Goal: Task Accomplishment & Management: Manage account settings

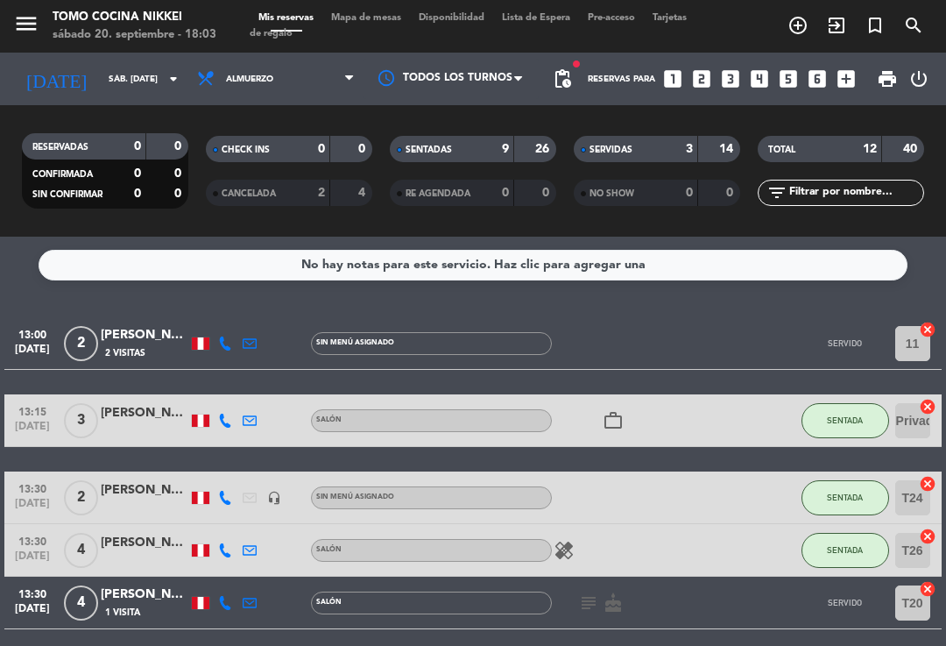
scroll to position [582, 0]
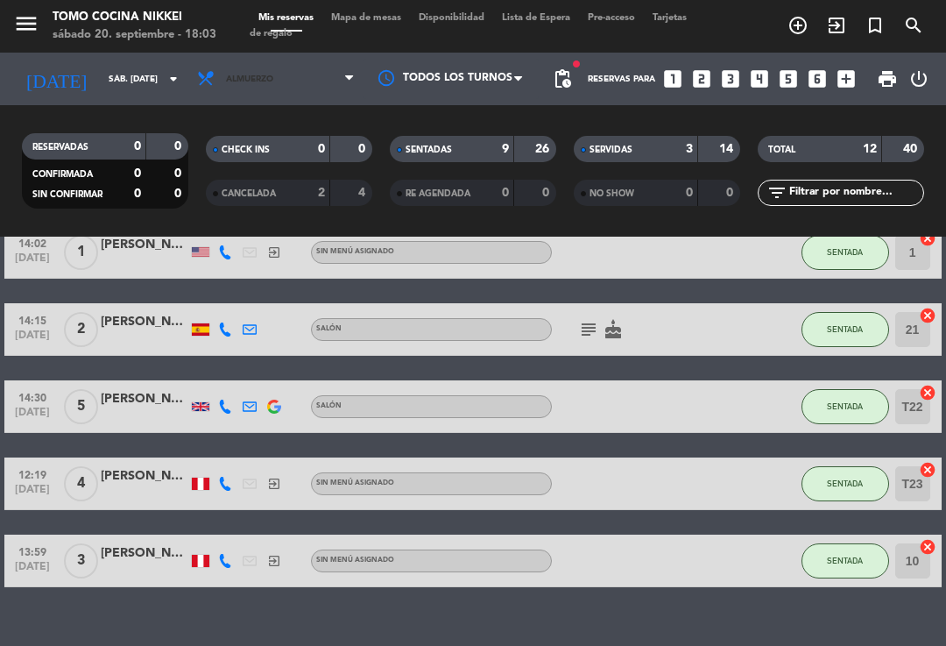
click at [282, 90] on span "Almuerzo" at bounding box center [275, 79] width 175 height 39
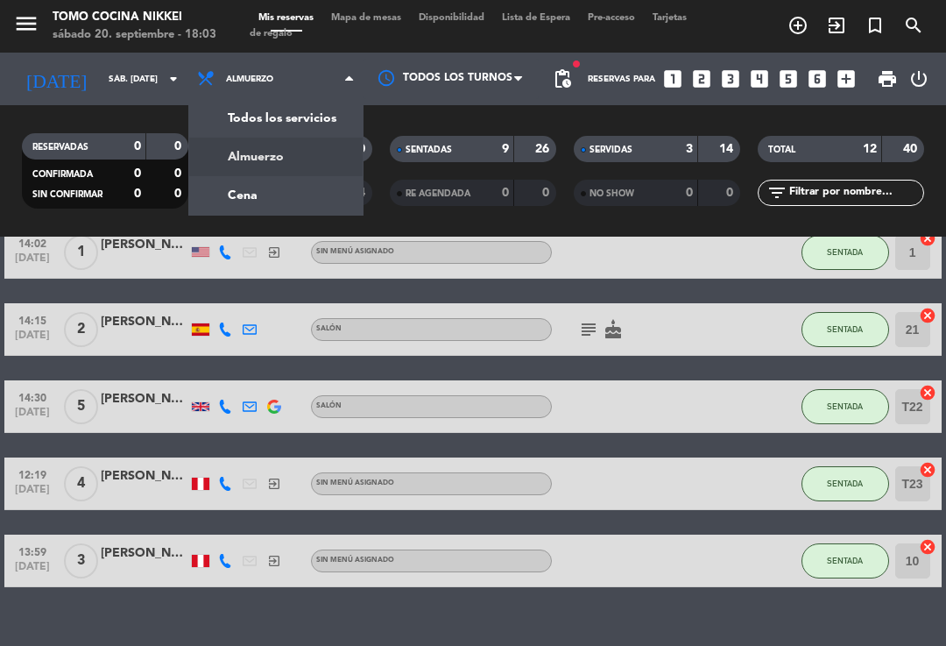
click at [377, 22] on span "Mapa de mesas" at bounding box center [366, 18] width 88 height 10
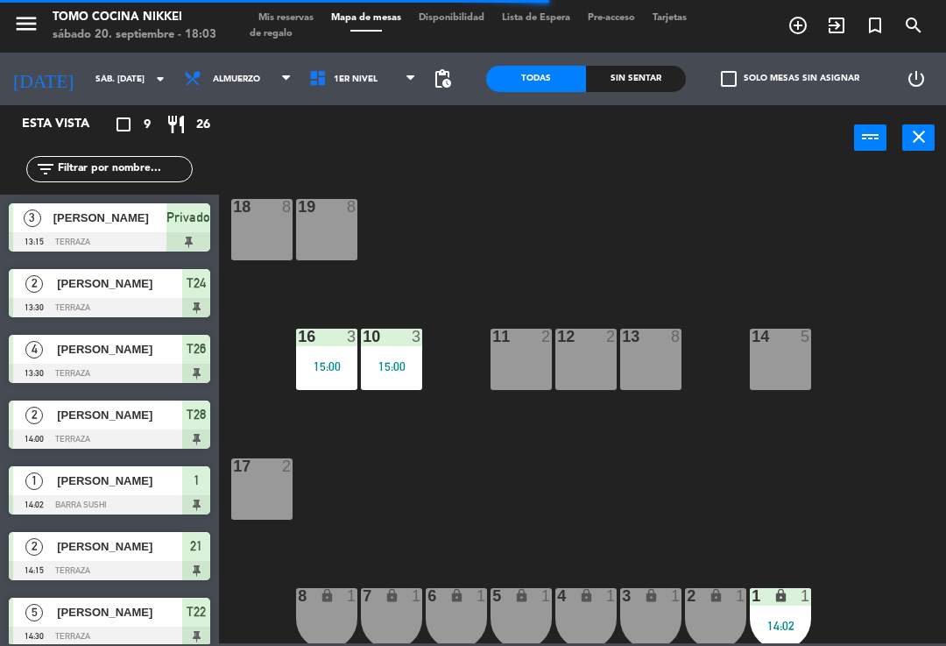
click at [386, 351] on div "10 3 15:00" at bounding box center [391, 359] width 61 height 61
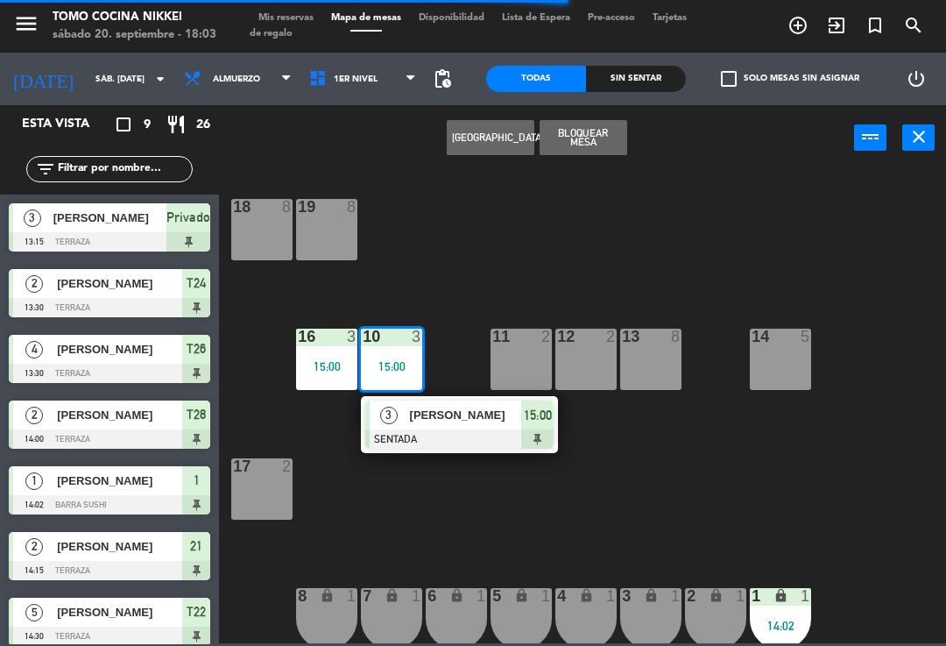
click at [551, 412] on span "15:00" at bounding box center [538, 415] width 28 height 21
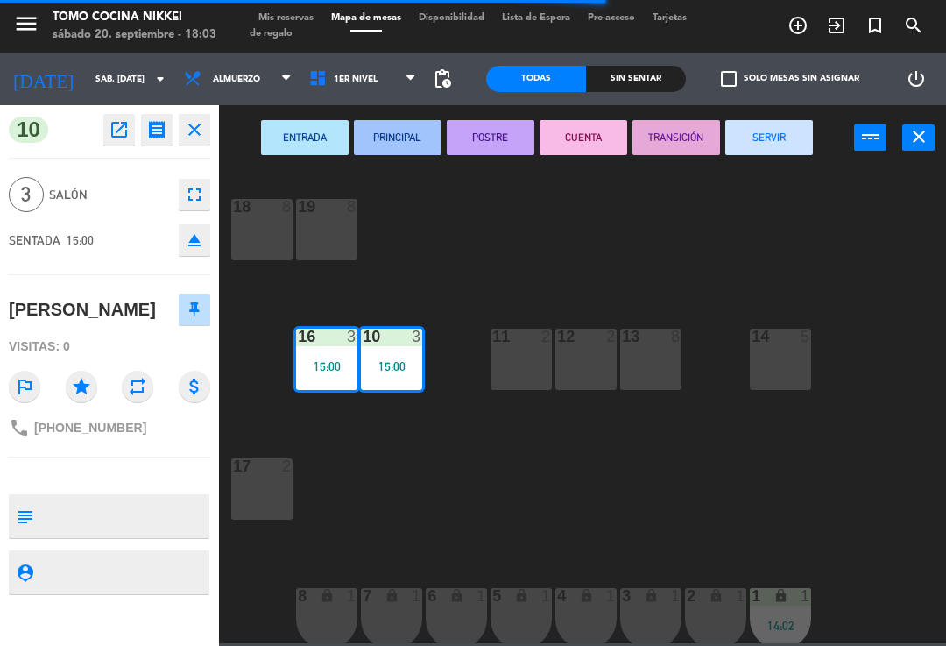
click at [766, 152] on button "SERVIR" at bounding box center [769, 137] width 88 height 35
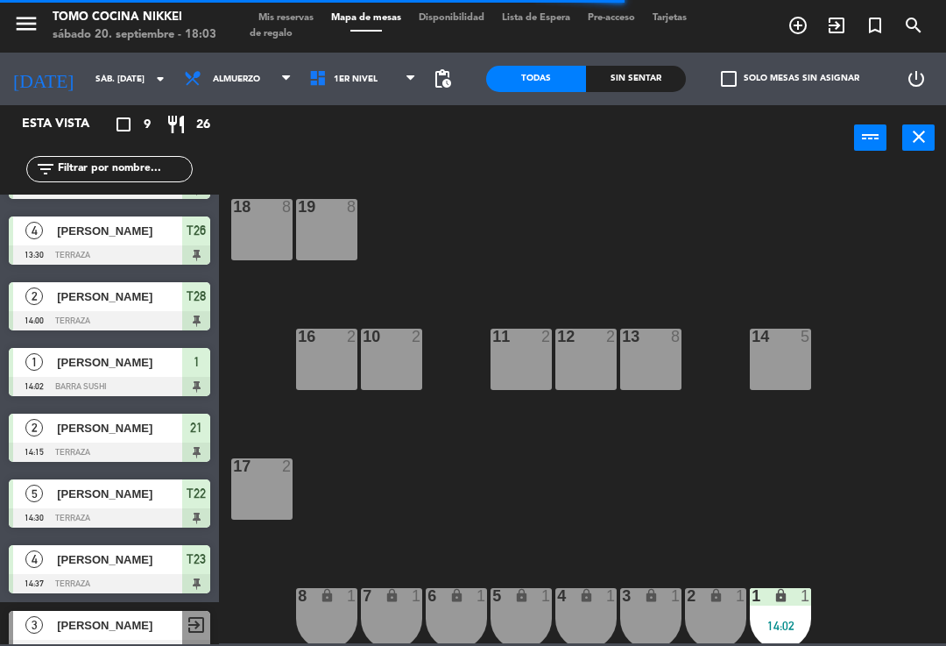
click at [762, 199] on div "18 8 19 8 16 2 10 2 11 2 12 2 13 8 14 5 17 2 7 lock 1 8 lock 1 6 lock 1 5 lock …" at bounding box center [588, 405] width 718 height 475
click at [375, 89] on span "1er Nivel" at bounding box center [363, 79] width 125 height 39
click at [371, 156] on ng-component "menu Tomo Cocina Nikkei sábado 20. septiembre - 18:03 Mis reservas Mapa de mesa…" at bounding box center [473, 321] width 946 height 643
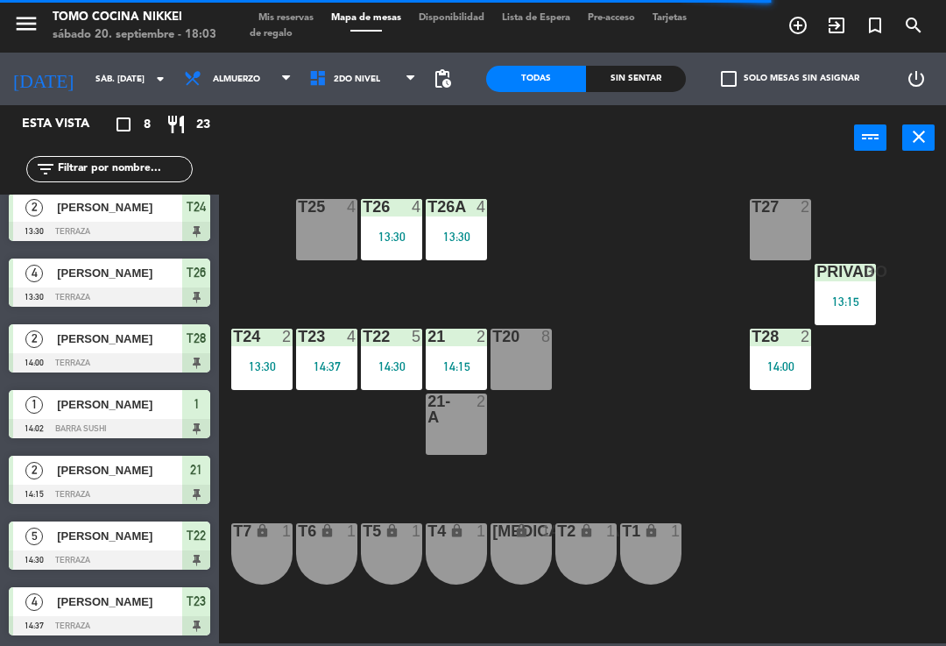
click at [459, 357] on div "21 2 14:15" at bounding box center [456, 359] width 61 height 61
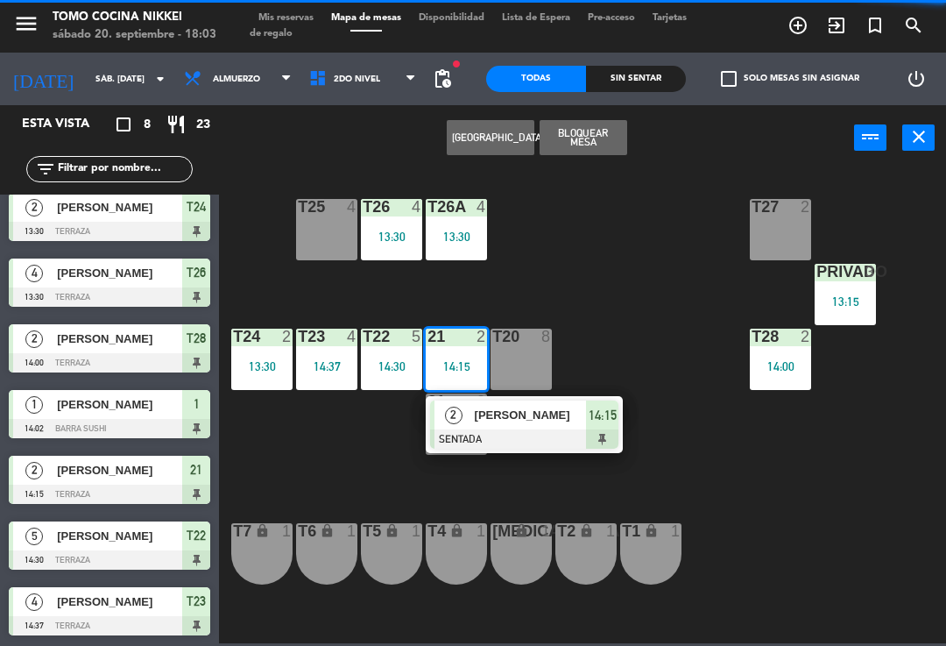
click at [528, 442] on div at bounding box center [524, 438] width 188 height 19
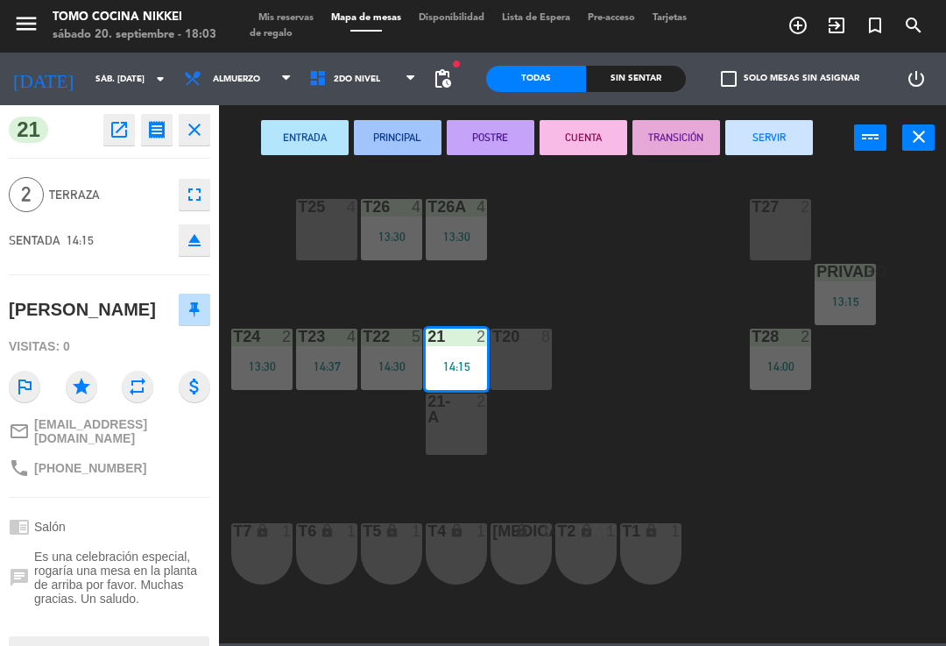
click at [779, 139] on button "SERVIR" at bounding box center [769, 137] width 88 height 35
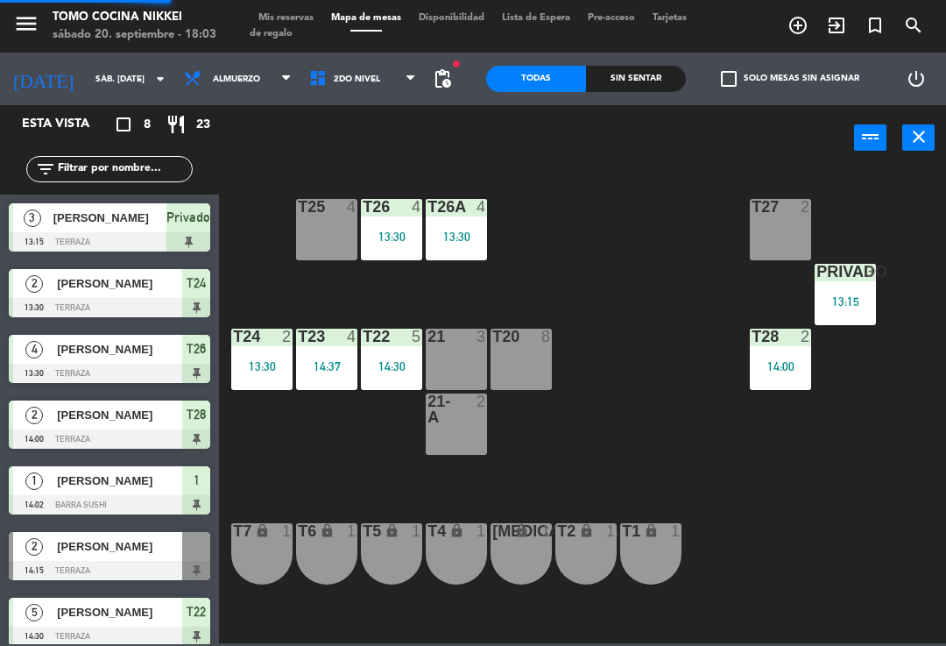
click at [704, 259] on div "T27 2 T25 4 T26A 4 13:30 T26 4 13:30 Privado 3 13:15 T24 2 13:30 T23 4 14:37 T2…" at bounding box center [588, 405] width 718 height 475
click at [419, 248] on div "T26 4 13:30" at bounding box center [391, 229] width 61 height 61
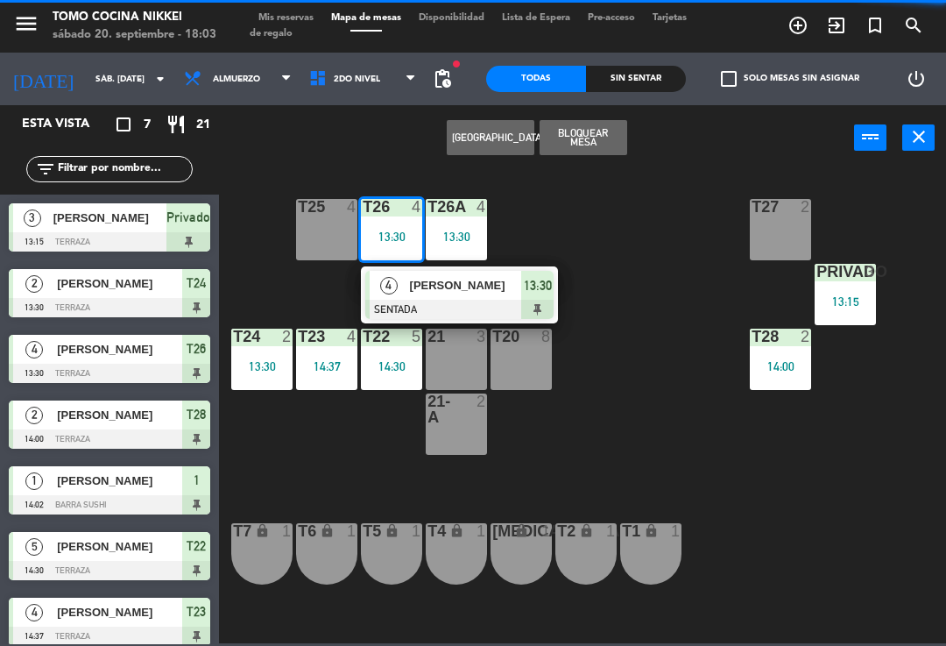
click at [491, 307] on div at bounding box center [459, 309] width 188 height 19
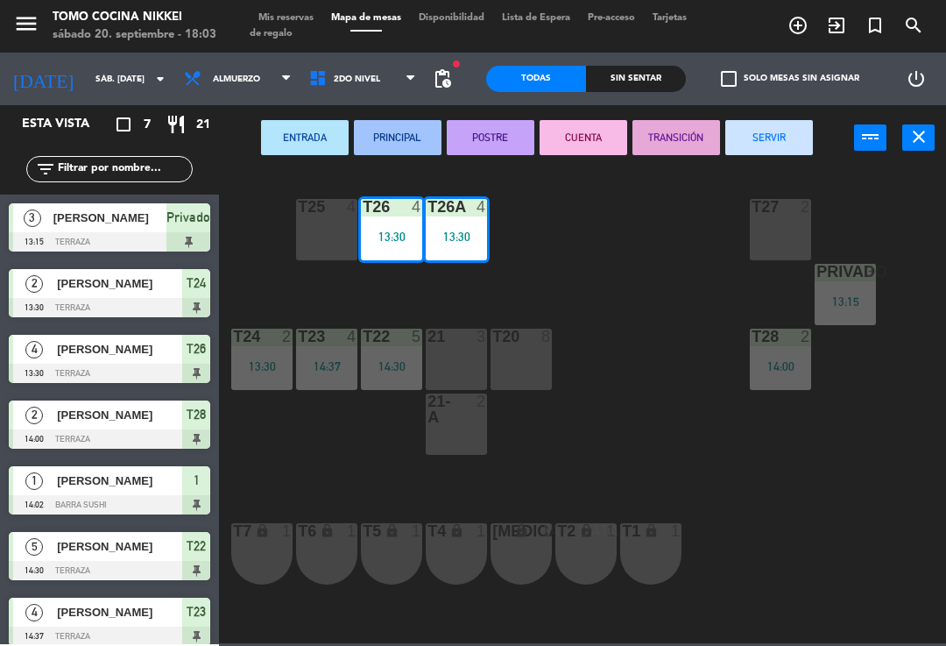
click at [752, 142] on button "SERVIR" at bounding box center [769, 137] width 88 height 35
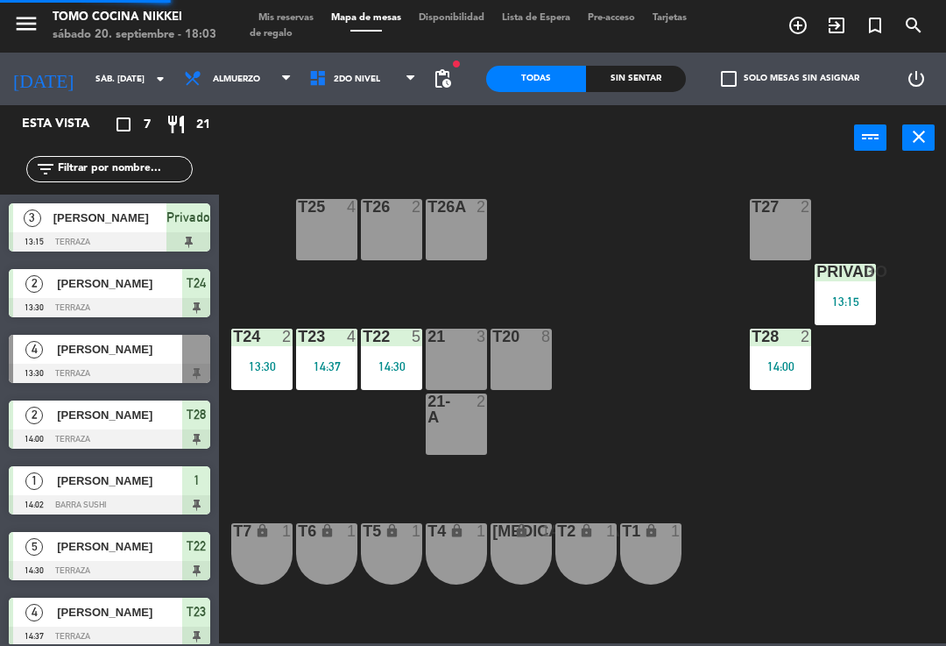
click at [688, 245] on div "T27 2 T25 4 T26A 2 T26 2 Privado 3 13:15 T24 2 13:30 T23 4 14:37 T22 5 14:30 21…" at bounding box center [588, 405] width 718 height 475
click at [365, 369] on div "14:30" at bounding box center [391, 366] width 61 height 12
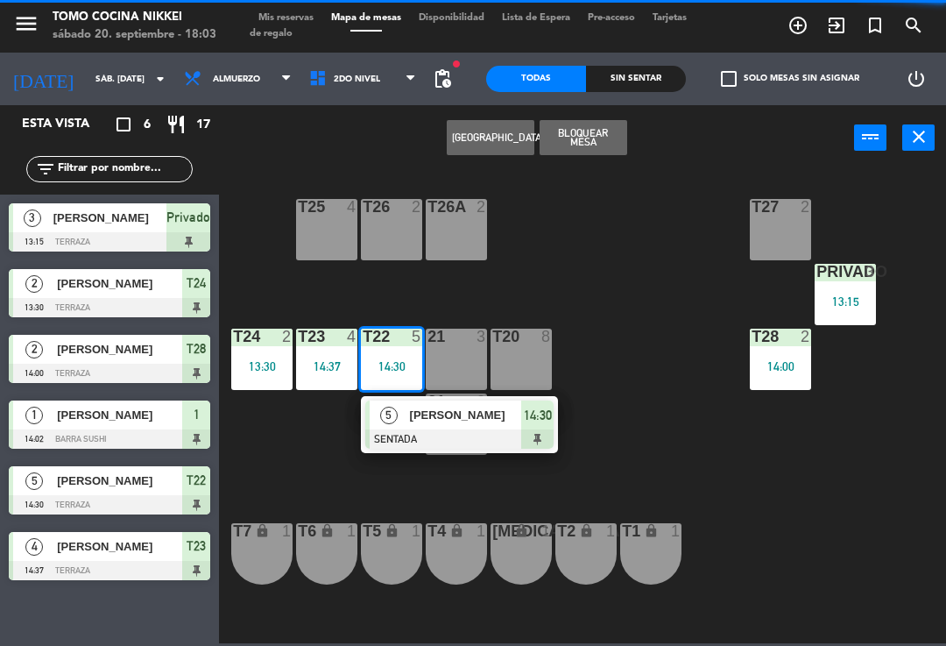
click at [431, 426] on div "[PERSON_NAME]" at bounding box center [465, 414] width 114 height 29
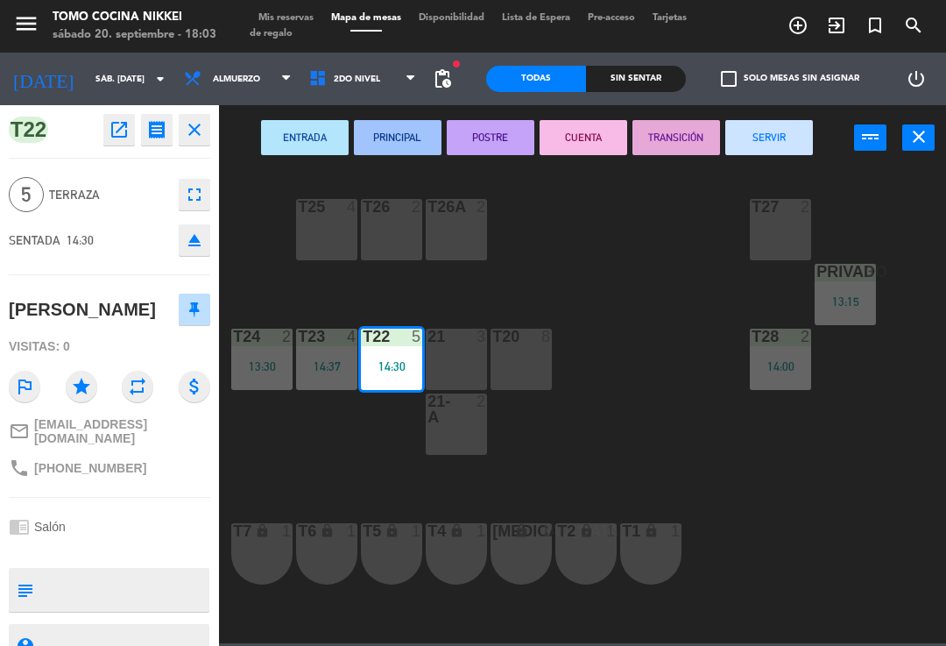
click at [788, 135] on button "SERVIR" at bounding box center [769, 137] width 88 height 35
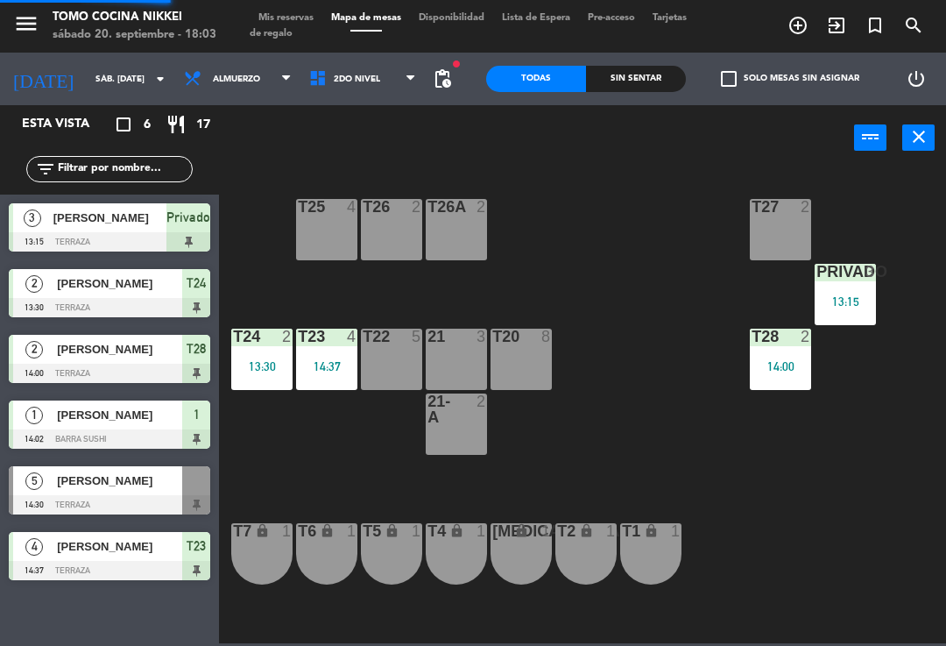
scroll to position [14, 0]
click at [651, 283] on div "T27 2 T25 4 T26A 2 T26 2 Privado 3 13:15 T24 2 13:30 T23 4 14:37 T22 5 21 3 T20…" at bounding box center [588, 405] width 718 height 475
click at [305, 357] on div "T23 4 14:37" at bounding box center [326, 359] width 61 height 61
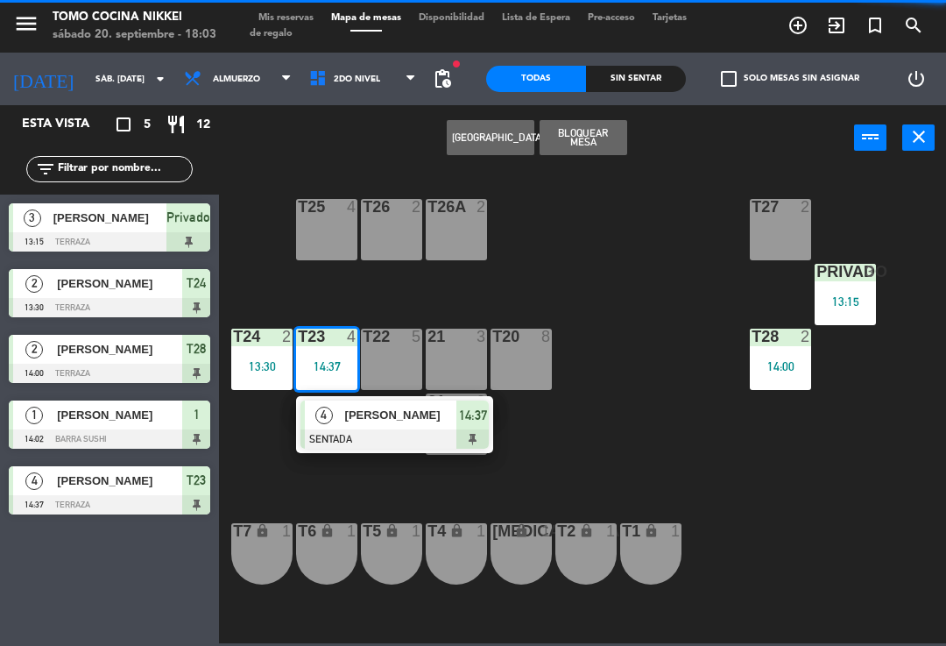
click at [381, 434] on div at bounding box center [395, 438] width 188 height 19
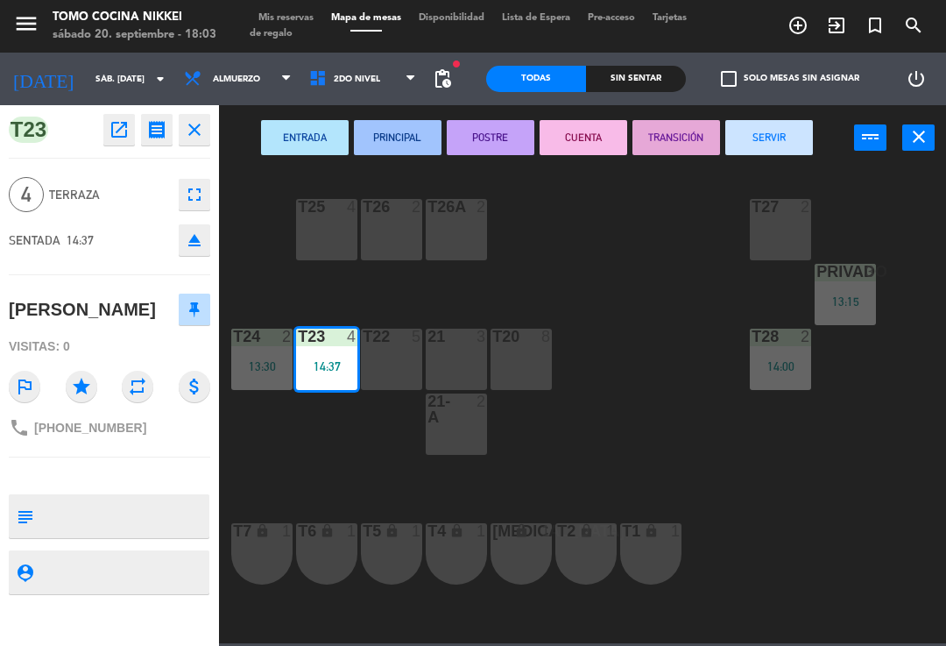
click at [779, 138] on button "SERVIR" at bounding box center [769, 137] width 88 height 35
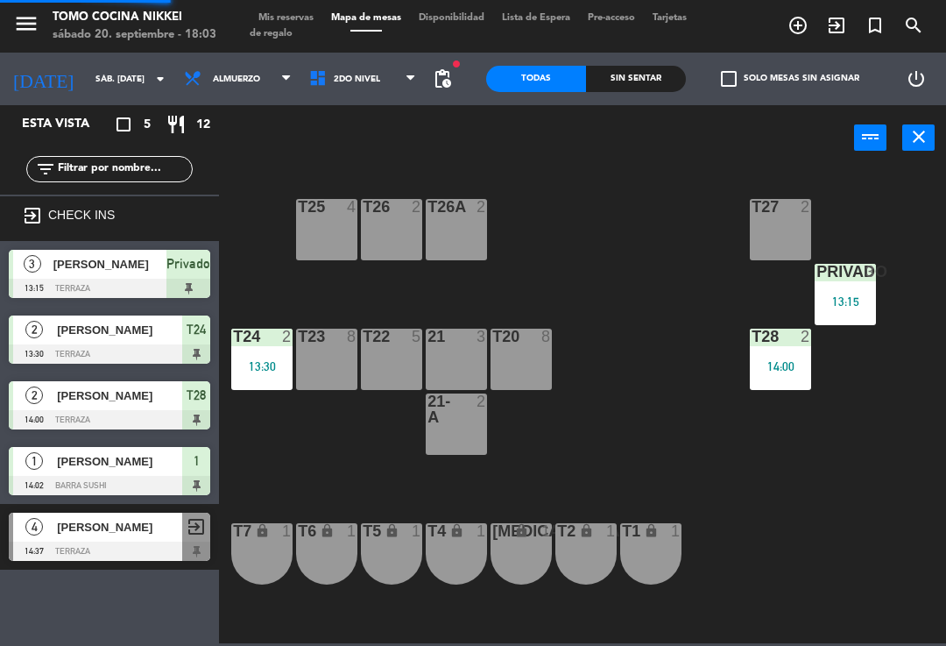
click at [677, 264] on div "T27 2 T25 4 T26A 2 T26 2 Privado 3 13:15 T24 2 13:30 T23 8 T22 5 21 3 T20 8 T28…" at bounding box center [588, 405] width 718 height 475
click at [269, 372] on div "13:30" at bounding box center [261, 366] width 61 height 12
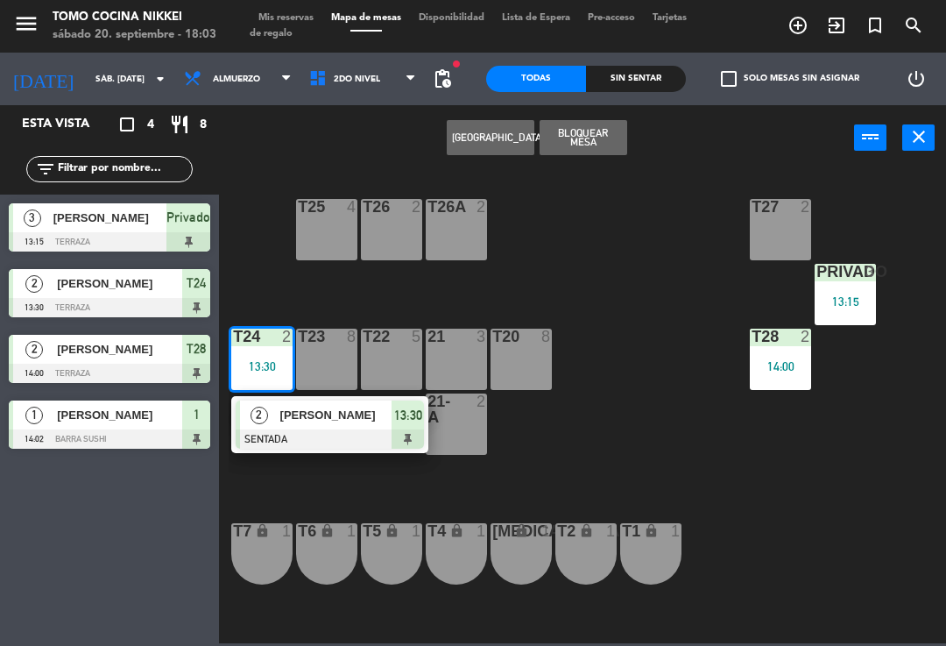
click at [357, 418] on span "[PERSON_NAME]" at bounding box center [336, 415] width 112 height 18
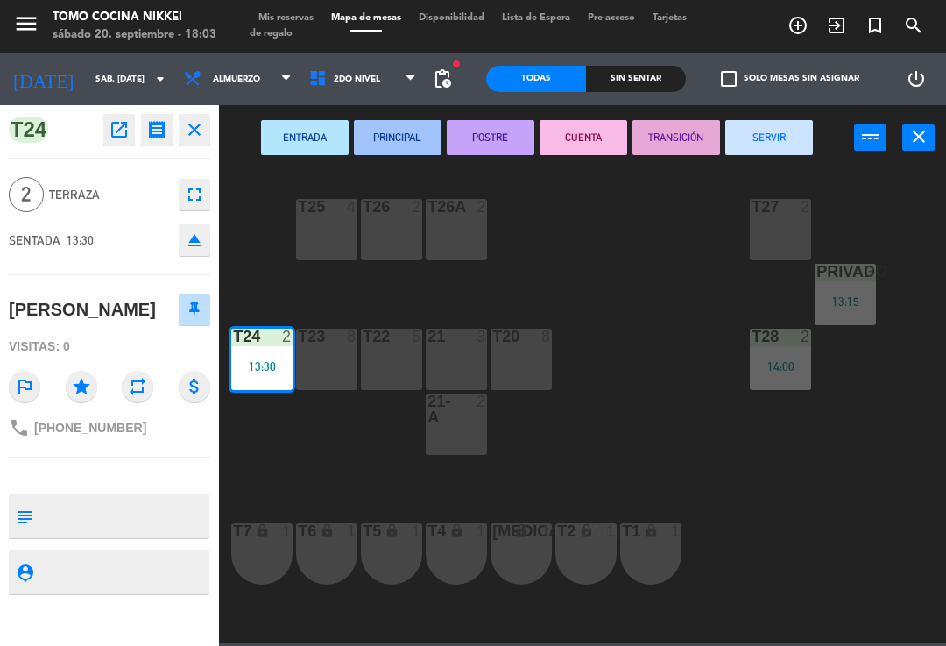
click at [790, 142] on button "SERVIR" at bounding box center [769, 137] width 88 height 35
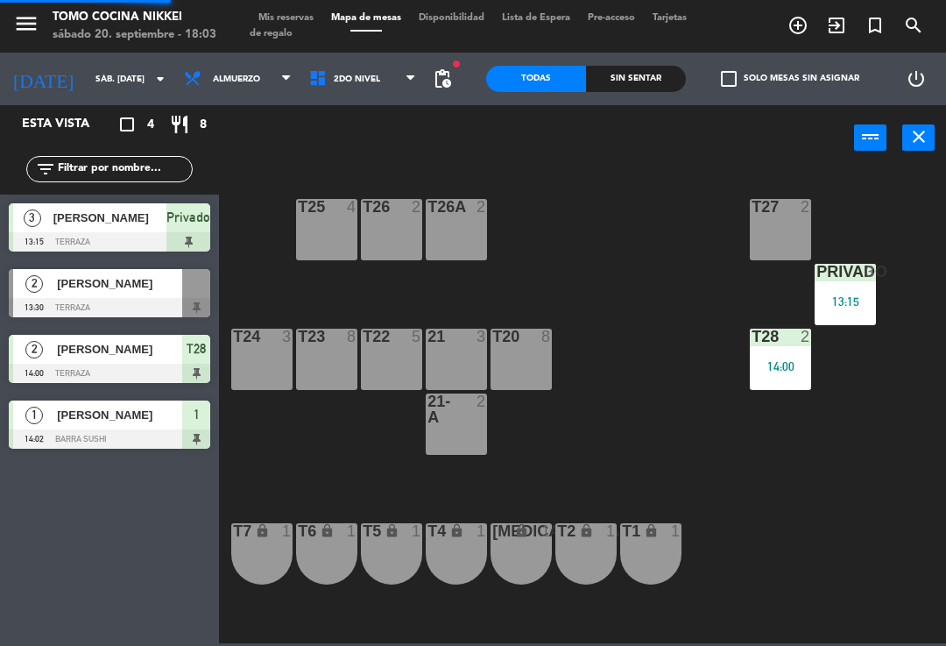
click at [701, 253] on div "T27 2 T25 4 T26A 2 T26 2 Privado 3 13:15 T24 3 T23 8 T22 5 21 3 T20 8 T28 2 14:…" at bounding box center [588, 405] width 718 height 475
click at [837, 312] on div "Privado 3 13:15" at bounding box center [845, 294] width 61 height 61
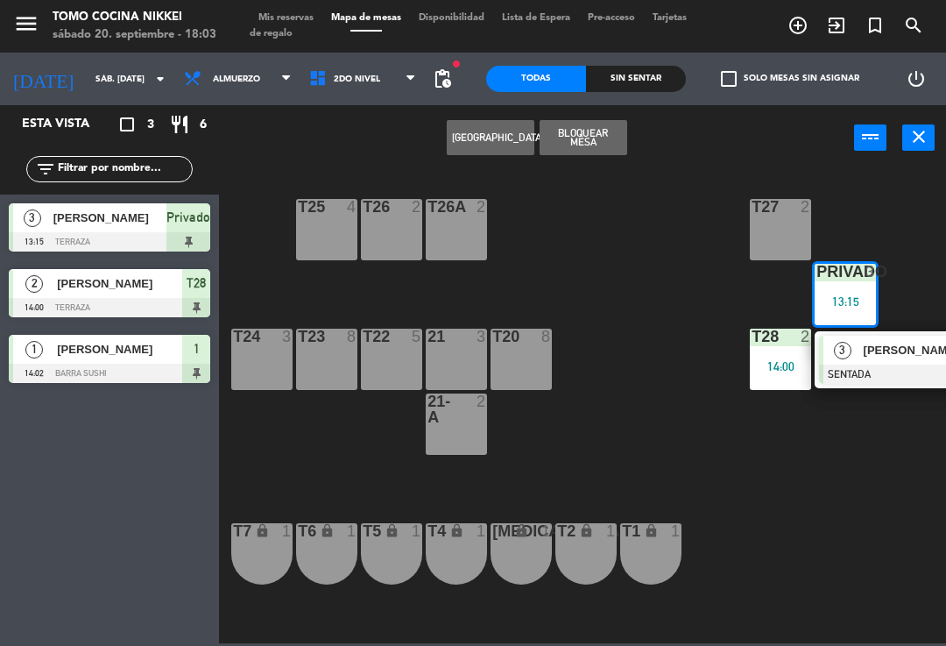
click at [852, 356] on div "3" at bounding box center [843, 350] width 38 height 29
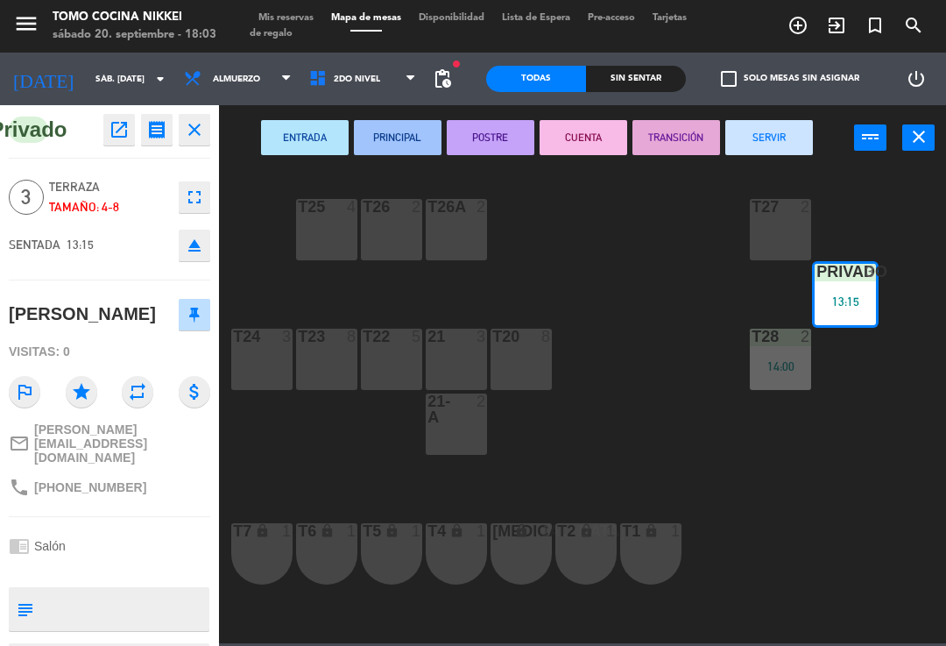
click at [790, 136] on button "SERVIR" at bounding box center [769, 137] width 88 height 35
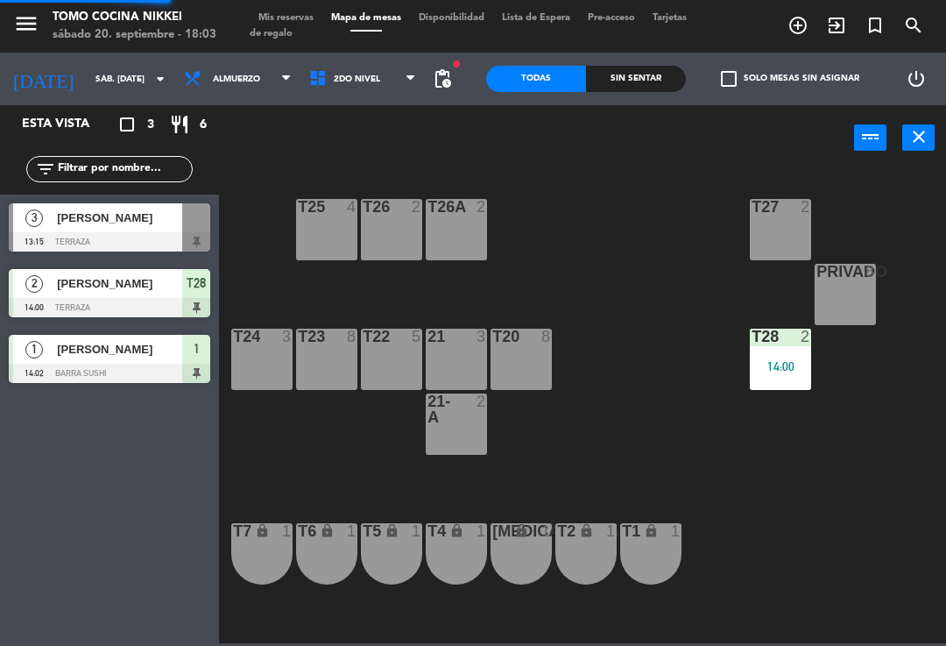
click at [682, 351] on div "T27 2 T25 4 T26A 2 T26 2 Privado 8 T24 3 T23 8 T22 5 21 3 T20 8 T28 2 14:00 21-…" at bounding box center [588, 405] width 718 height 475
click at [767, 370] on div "14:00" at bounding box center [780, 366] width 61 height 12
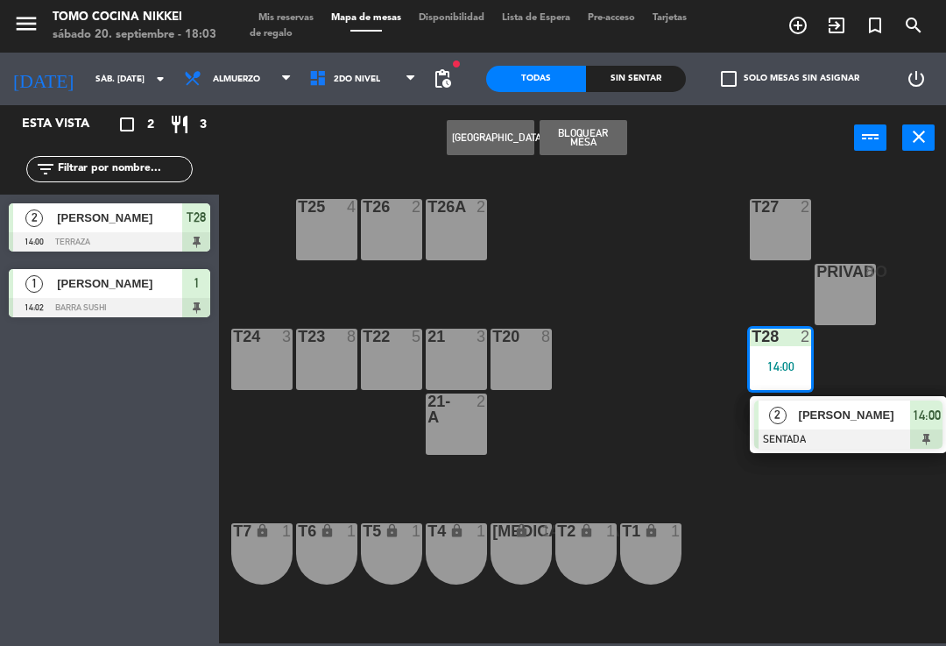
click at [772, 413] on span "2" at bounding box center [778, 416] width 18 height 18
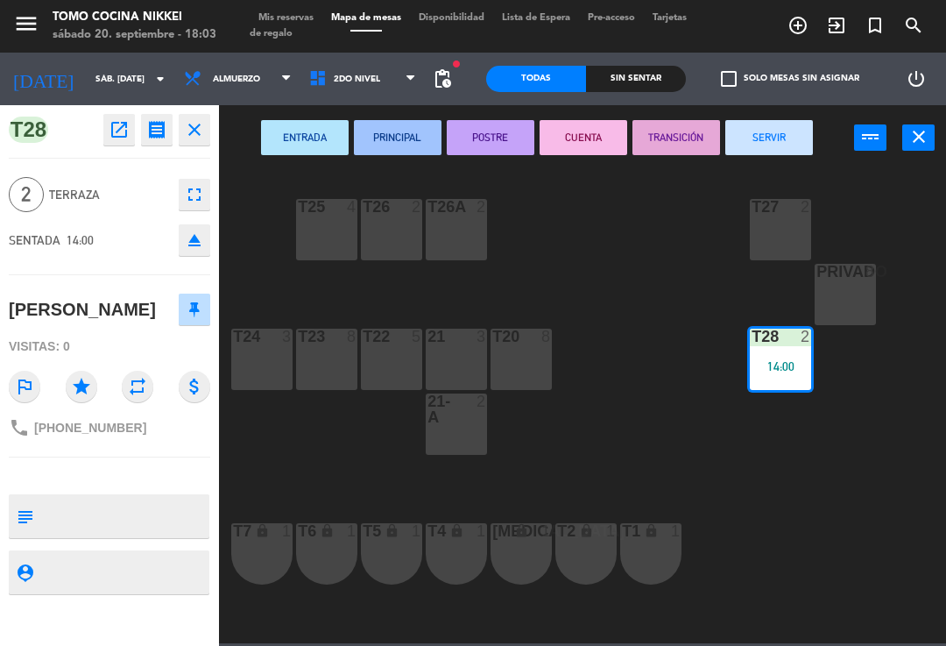
click at [762, 138] on button "SERVIR" at bounding box center [769, 137] width 88 height 35
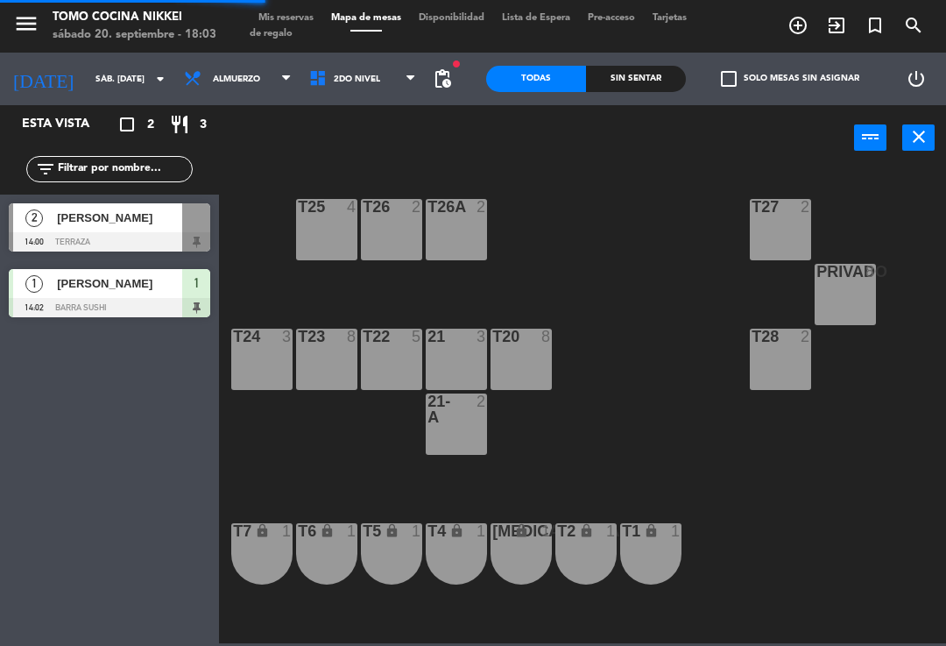
click at [668, 277] on div "T27 2 T25 4 T26A 2 T26 2 Privado 8 T24 3 T23 8 T22 5 21 3 T20 8 T28 2 21-A 2 T7…" at bounding box center [588, 405] width 718 height 475
click at [175, 273] on div "[PERSON_NAME]" at bounding box center [118, 283] width 127 height 29
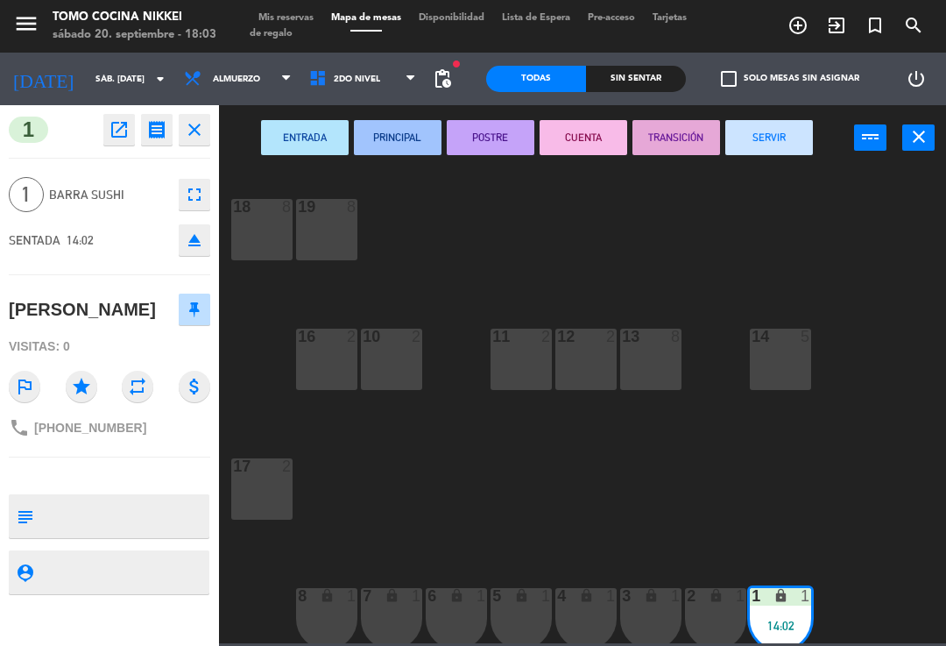
click at [792, 151] on button "SERVIR" at bounding box center [769, 137] width 88 height 35
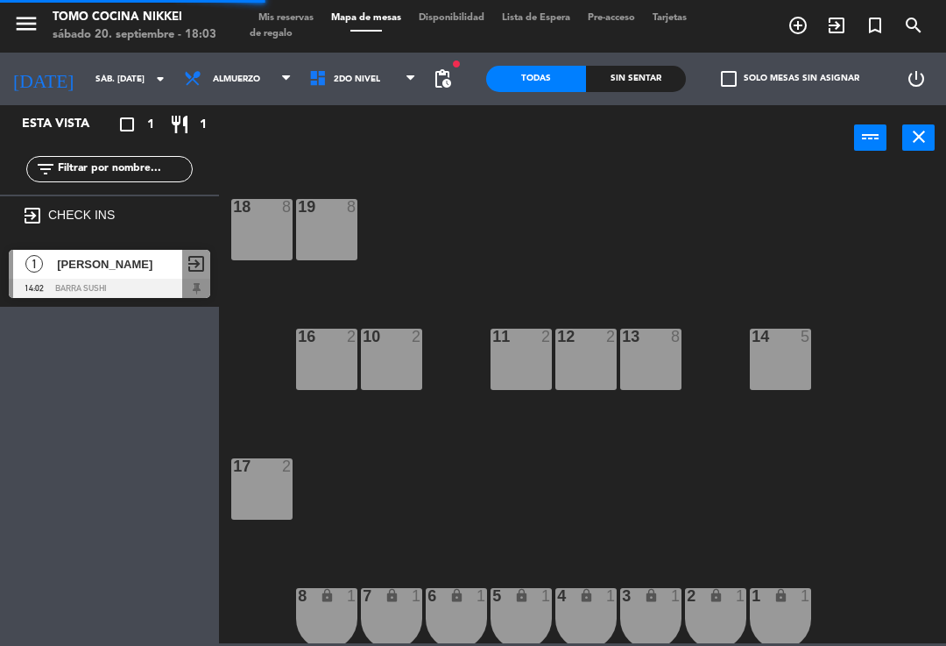
click at [793, 252] on div "18 8 19 8 16 2 10 2 11 2 12 2 13 8 14 5 17 2 7 lock 1 8 lock 1 6 lock 1 5 lock …" at bounding box center [588, 405] width 718 height 475
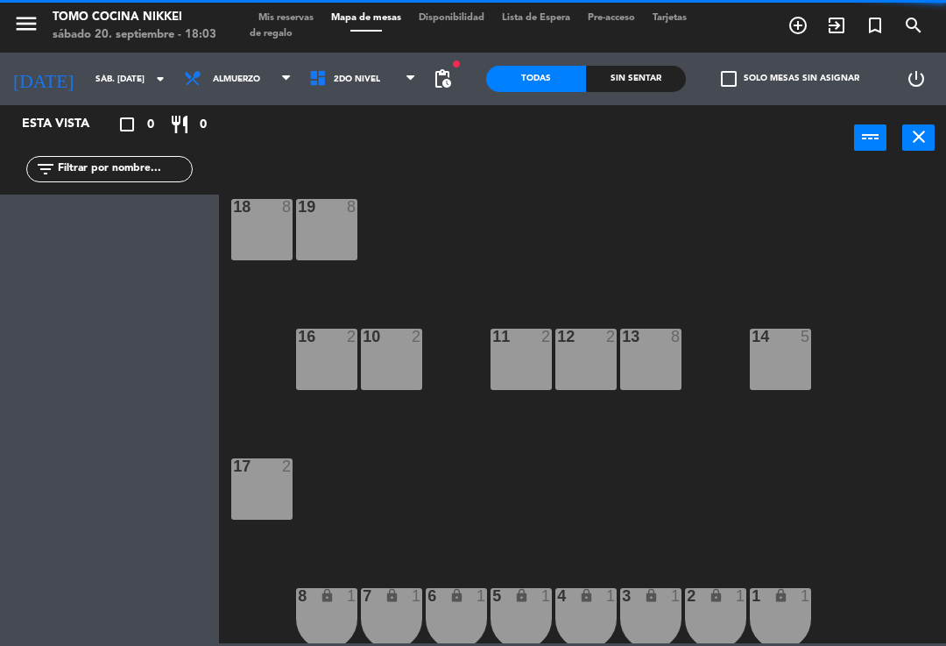
click at [244, 78] on span "Almuerzo" at bounding box center [237, 79] width 125 height 39
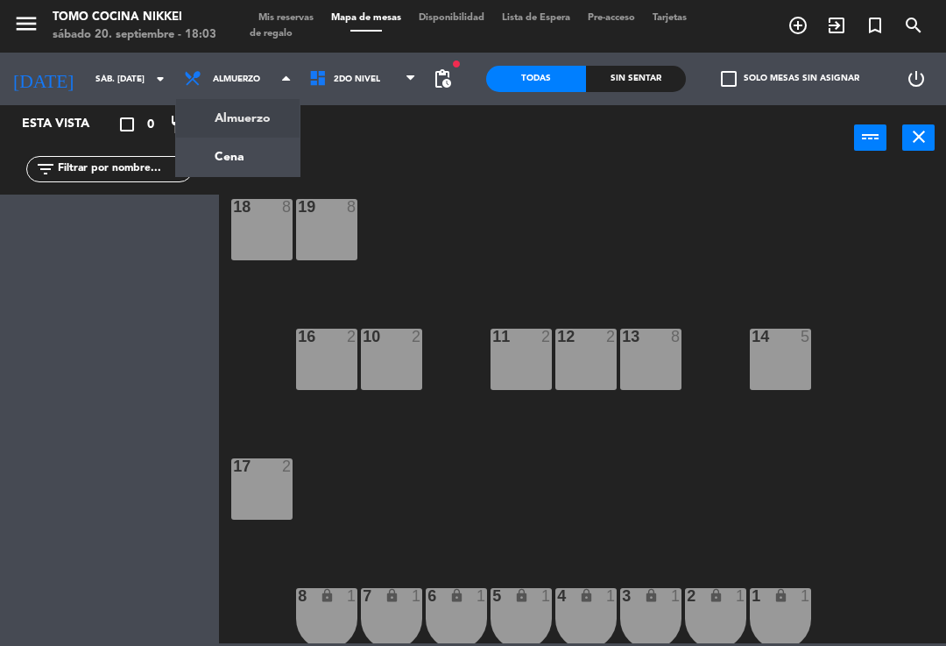
click at [265, 165] on ng-component "menu Tomo Cocina Nikkei sábado 20. septiembre - 18:03 Mis reservas Mapa de mesa…" at bounding box center [473, 321] width 946 height 643
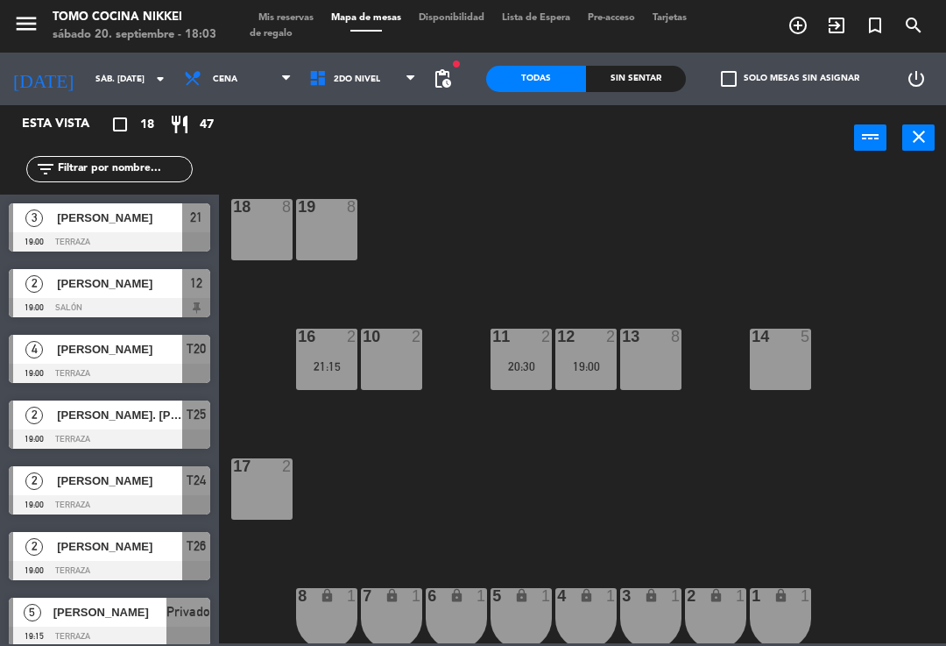
click at [444, 73] on span "pending_actions" at bounding box center [442, 78] width 21 height 21
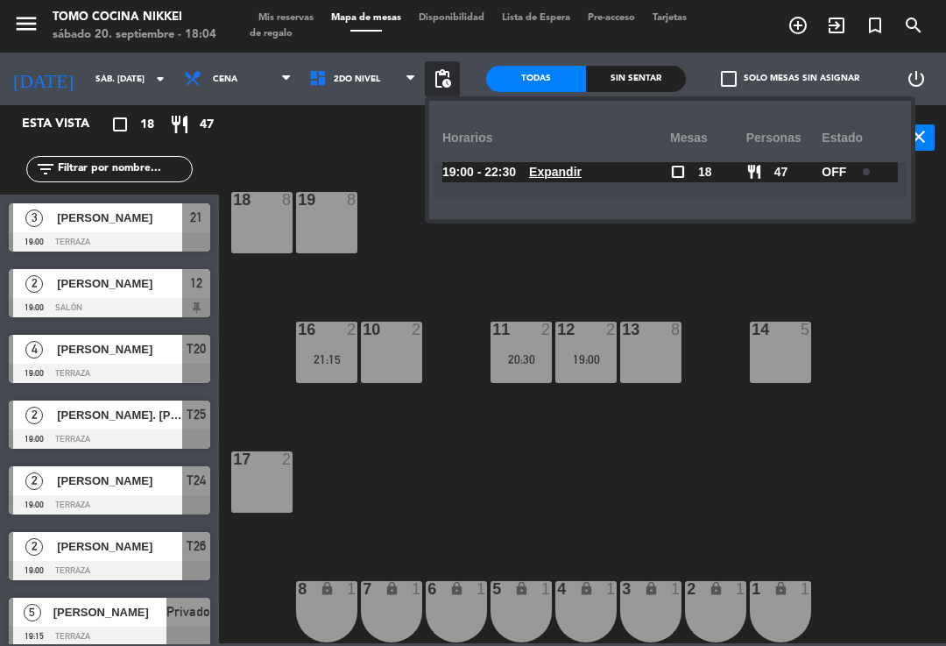
scroll to position [7, 0]
click at [437, 295] on div "18 8 19 8 16 2 21:15 10 2 11 2 20:30 12 2 19:00 13 8 14 5 17 2 7 lock 1 8 lock …" at bounding box center [588, 405] width 718 height 475
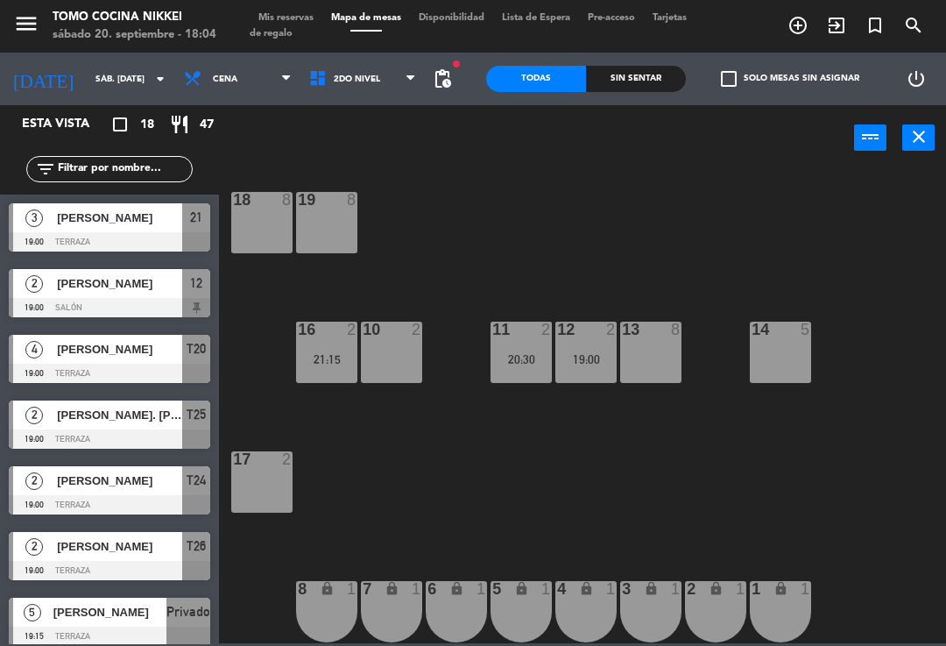
scroll to position [0, 0]
click at [435, 82] on span "pending_actions" at bounding box center [442, 78] width 21 height 21
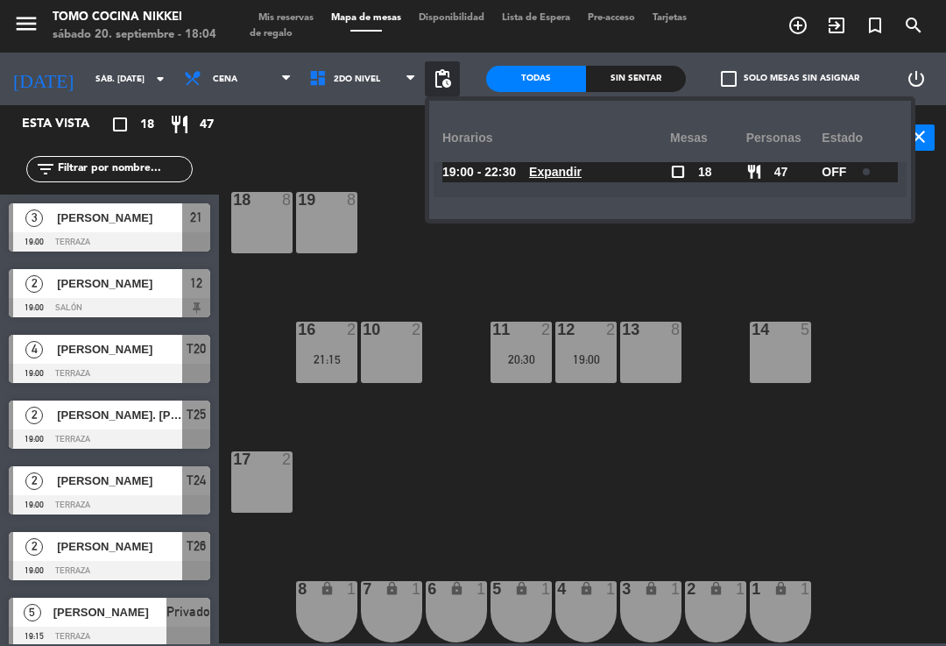
click at [375, 290] on div "18 8 19 8 16 2 21:15 10 2 11 2 20:30 12 2 19:00 13 8 14 5 17 2 7 lock 1 8 lock …" at bounding box center [588, 405] width 718 height 475
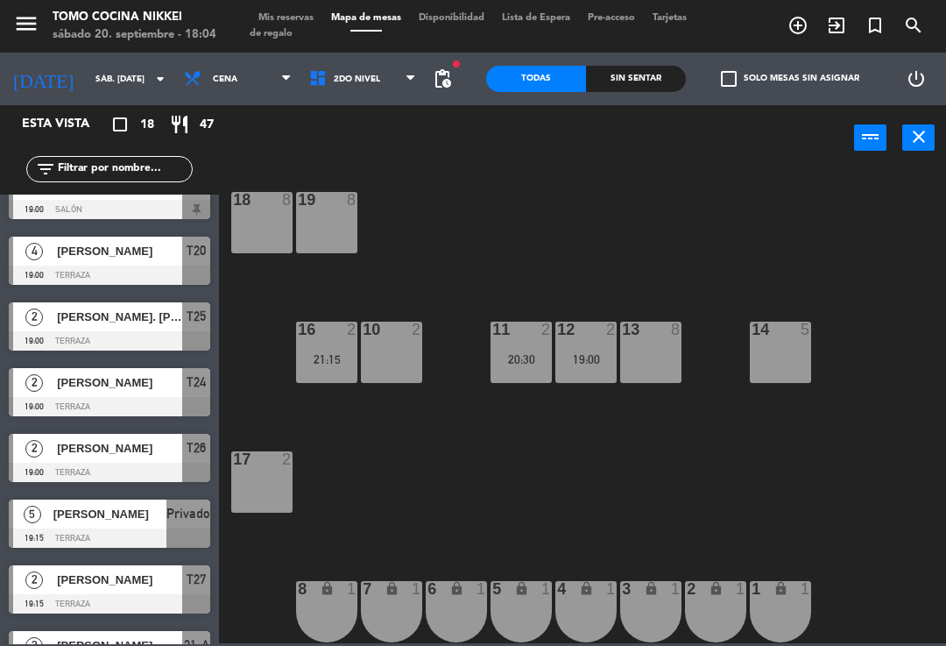
scroll to position [97, 0]
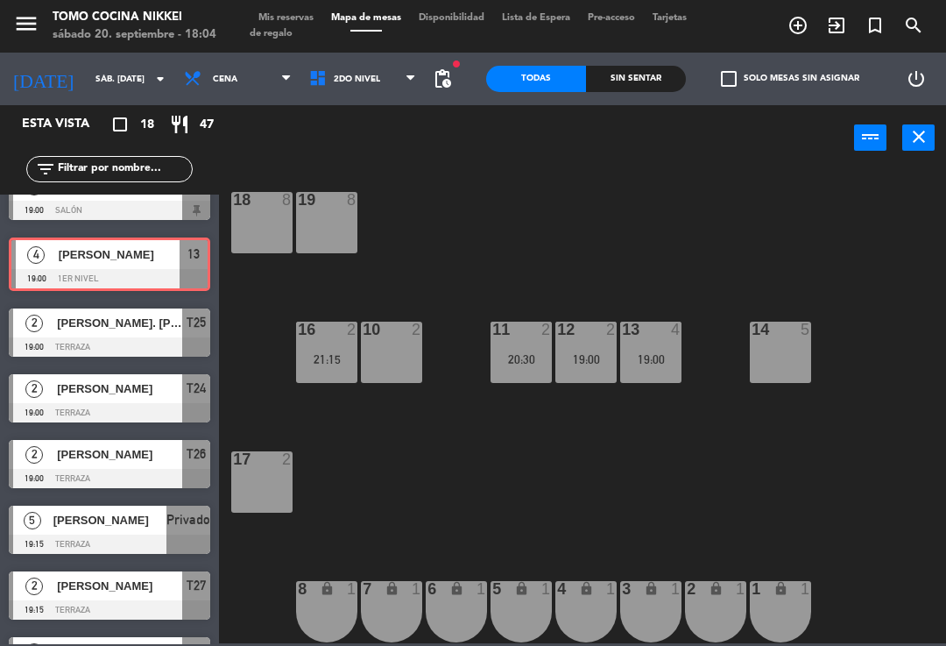
click at [663, 364] on div "19:00" at bounding box center [650, 359] width 61 height 12
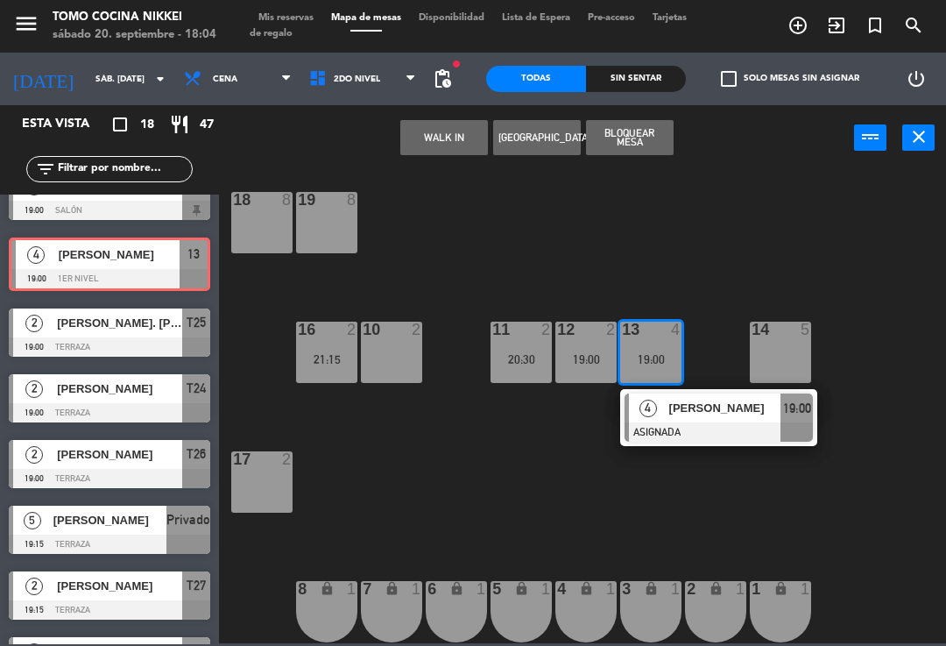
click at [665, 411] on div "4" at bounding box center [648, 407] width 38 height 29
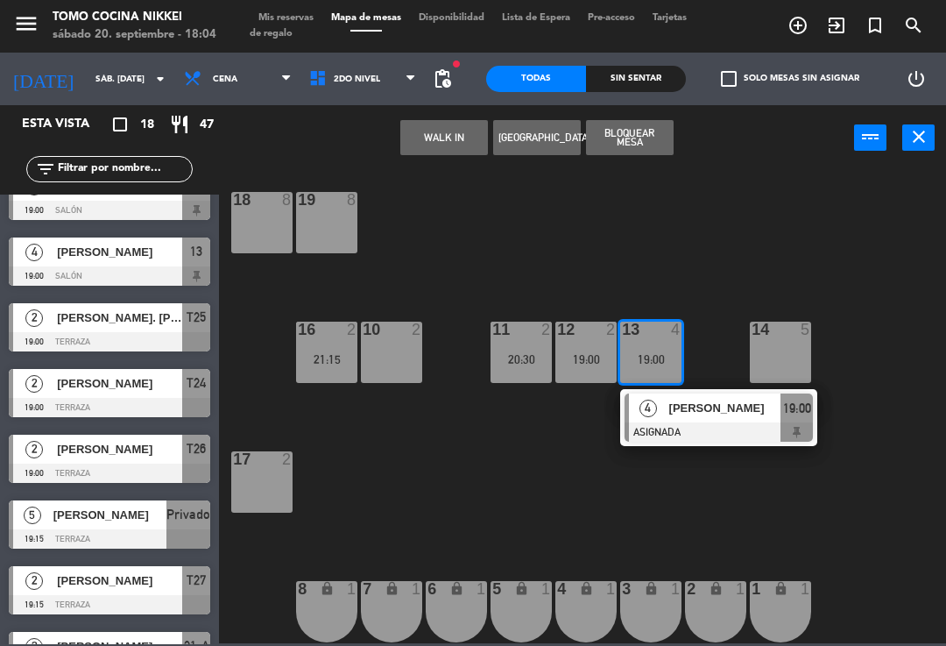
click at [669, 436] on div at bounding box center [719, 431] width 188 height 19
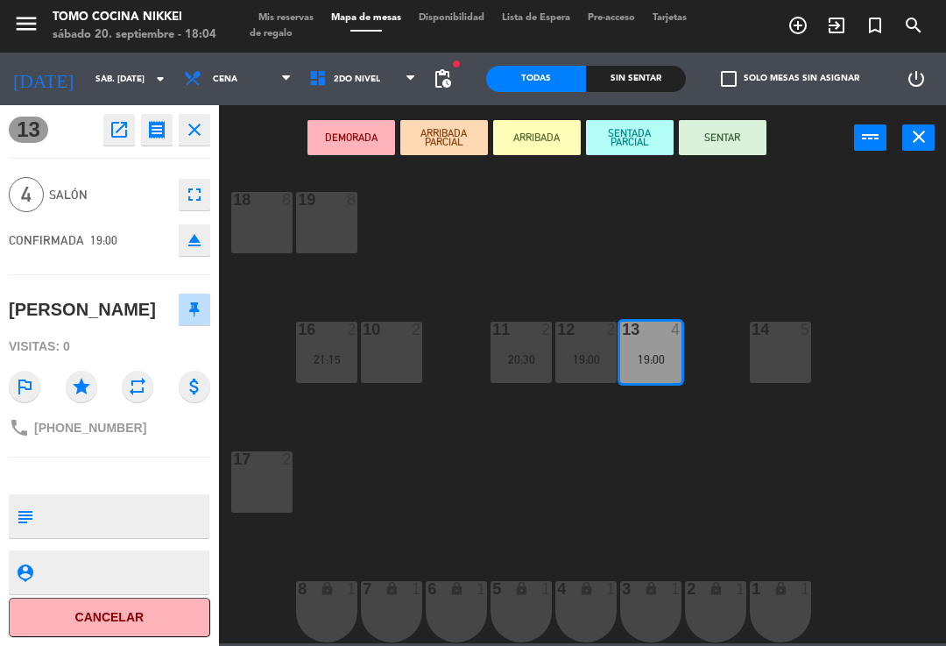
click at [92, 388] on icon "star" at bounding box center [82, 387] width 32 height 32
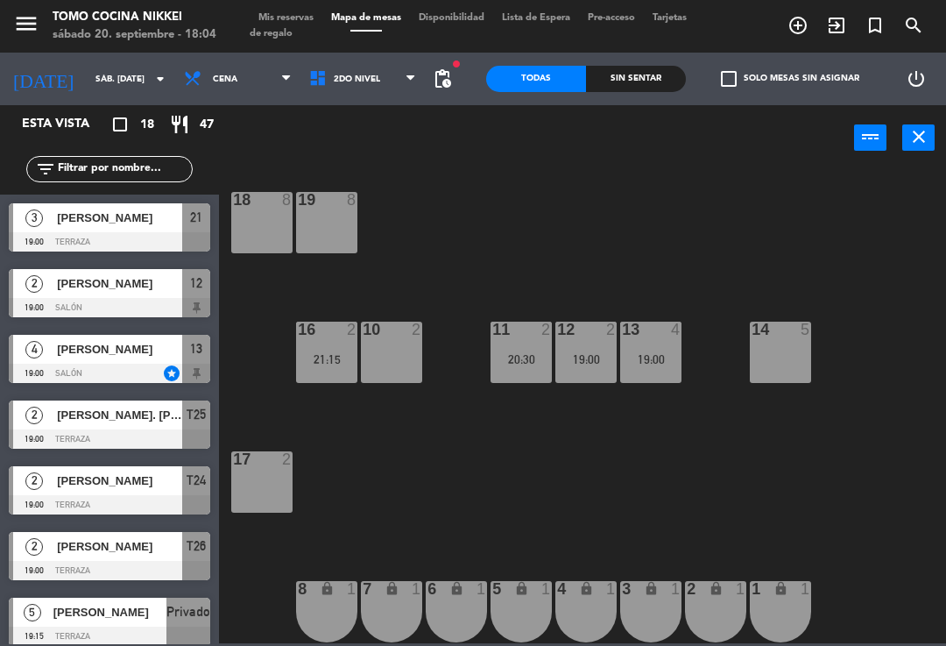
click at [683, 300] on div "18 8 19 8 16 2 21:15 10 2 11 2 20:30 12 2 19:00 13 4 19:00 14 5 17 2 7 lock 1 8…" at bounding box center [588, 405] width 718 height 475
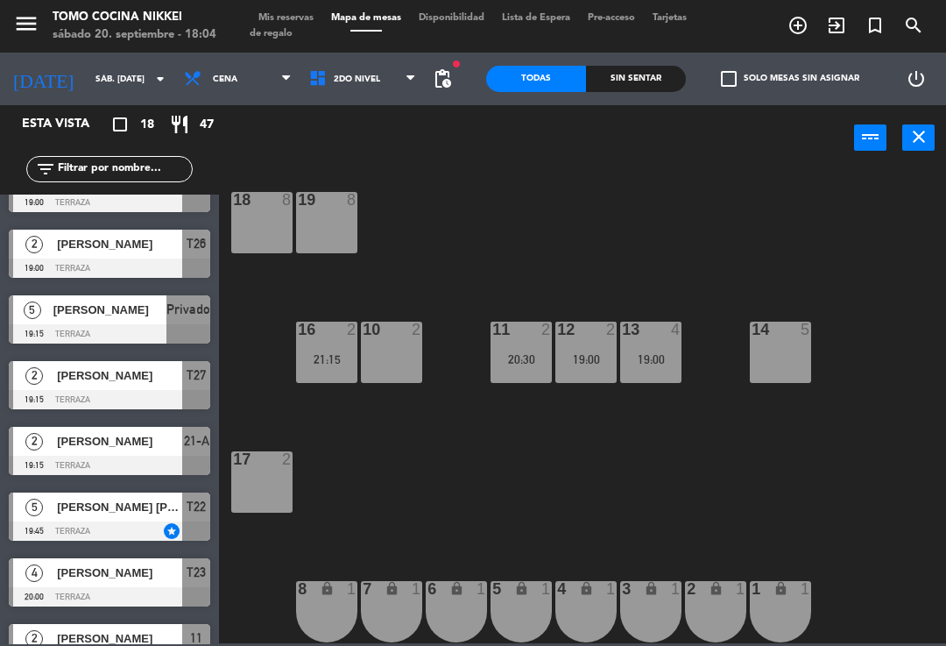
scroll to position [301, 0]
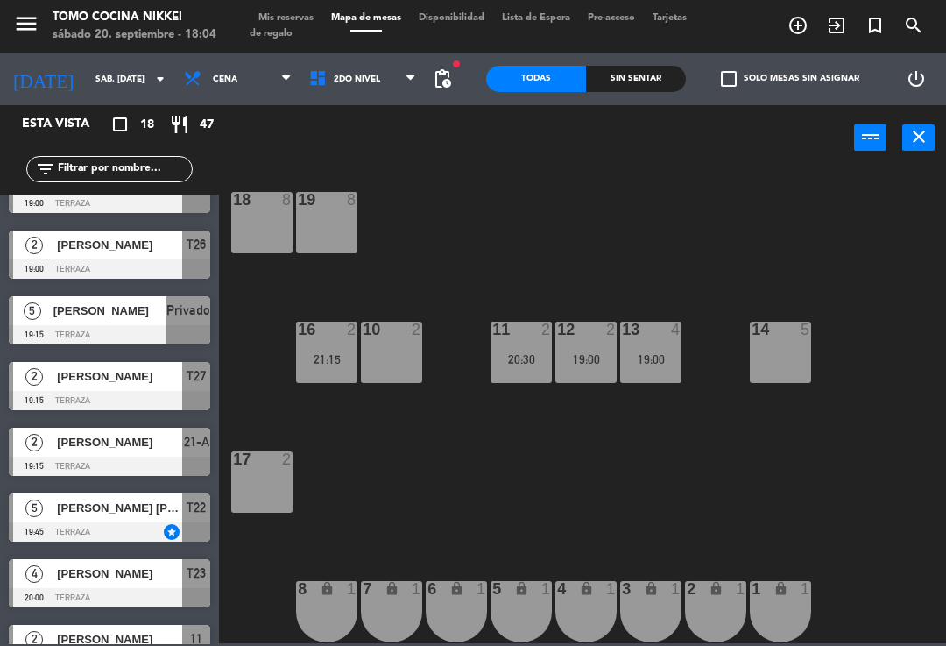
click at [179, 529] on div at bounding box center [110, 531] width 202 height 19
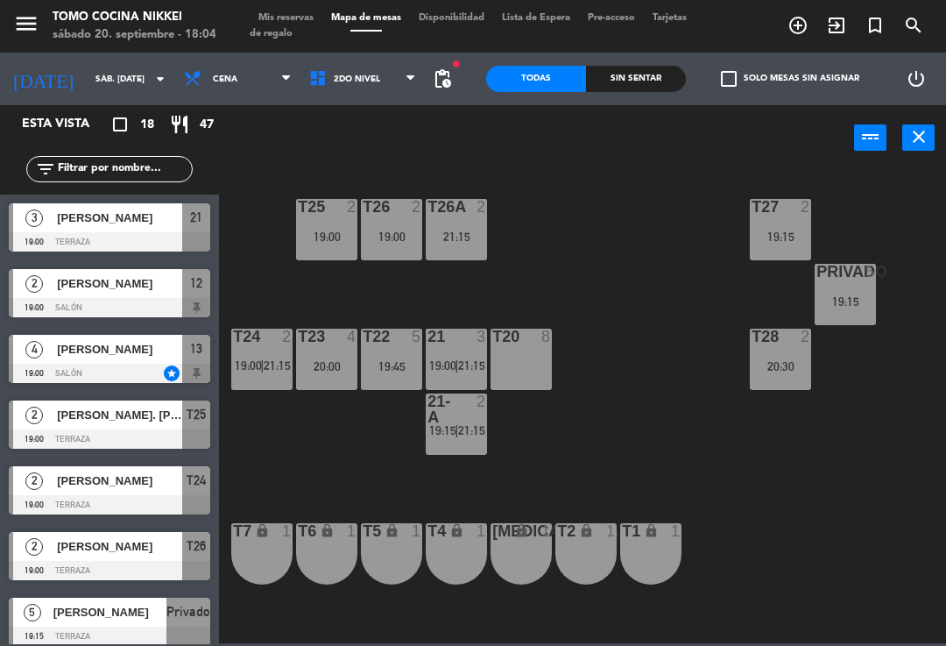
scroll to position [0, 0]
click at [372, 375] on div "T22 5 19:45" at bounding box center [391, 359] width 61 height 61
click at [573, 298] on div "T27 2 19:15 T25 2 19:00 T26A 2 21:15 T26 2 19:00 Privado 5 19:15 T24 2 19:00 | …" at bounding box center [588, 405] width 718 height 475
click at [339, 360] on div "20:00" at bounding box center [326, 366] width 61 height 12
click at [538, 279] on div "T27 2 19:15 T25 2 19:00 T26A 2 21:15 T26 2 19:00 Privado 5 19:15 T24 2 19:00 | …" at bounding box center [588, 405] width 718 height 475
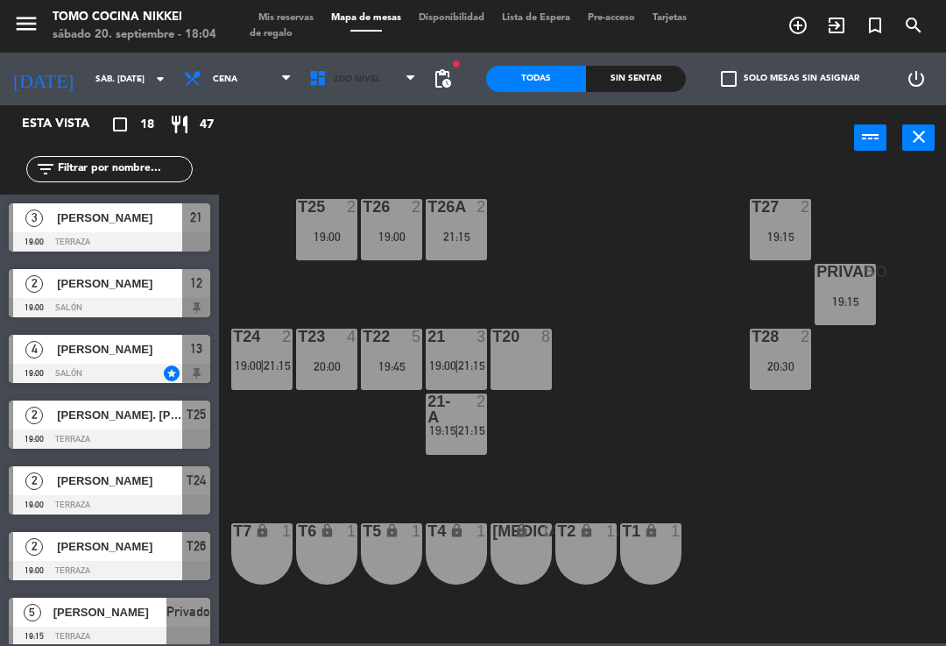
click at [377, 96] on span "2do Nivel" at bounding box center [363, 79] width 125 height 39
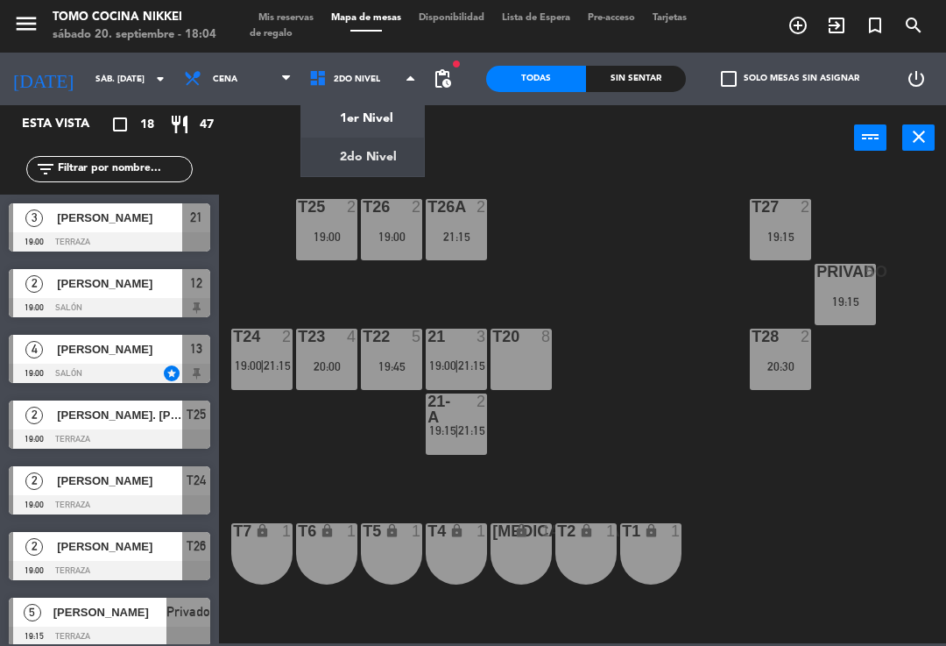
scroll to position [-2, 0]
click at [386, 127] on ng-component "menu Tomo Cocina Nikkei sábado 20. septiembre - 18:04 Mis reservas Mapa de mesa…" at bounding box center [473, 321] width 946 height 643
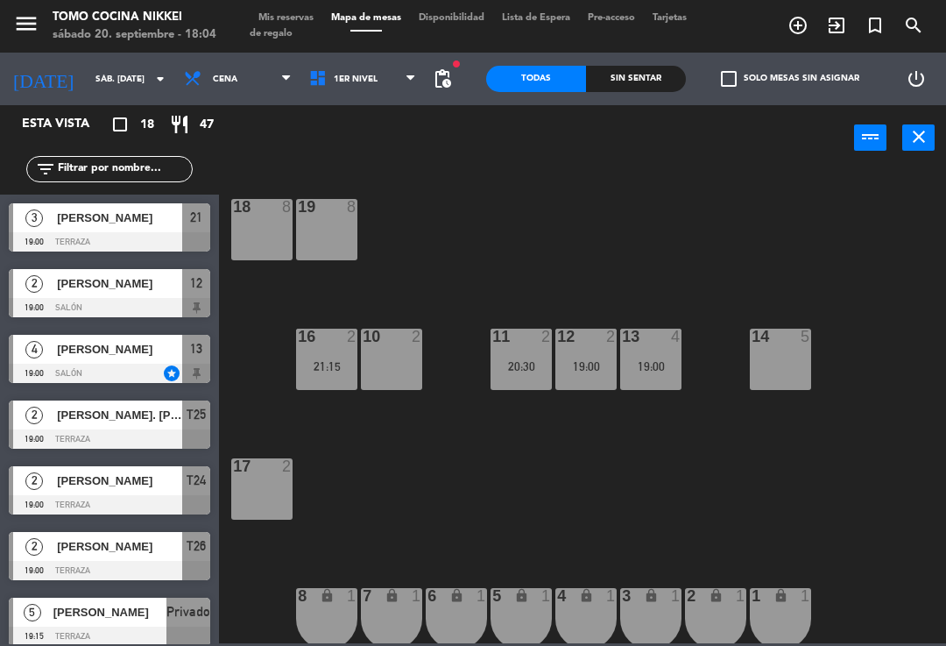
click at [541, 265] on div "18 8 19 8 16 2 21:15 10 2 11 2 20:30 12 2 19:00 13 4 19:00 14 5 17 2 7 lock 1 8…" at bounding box center [588, 405] width 718 height 475
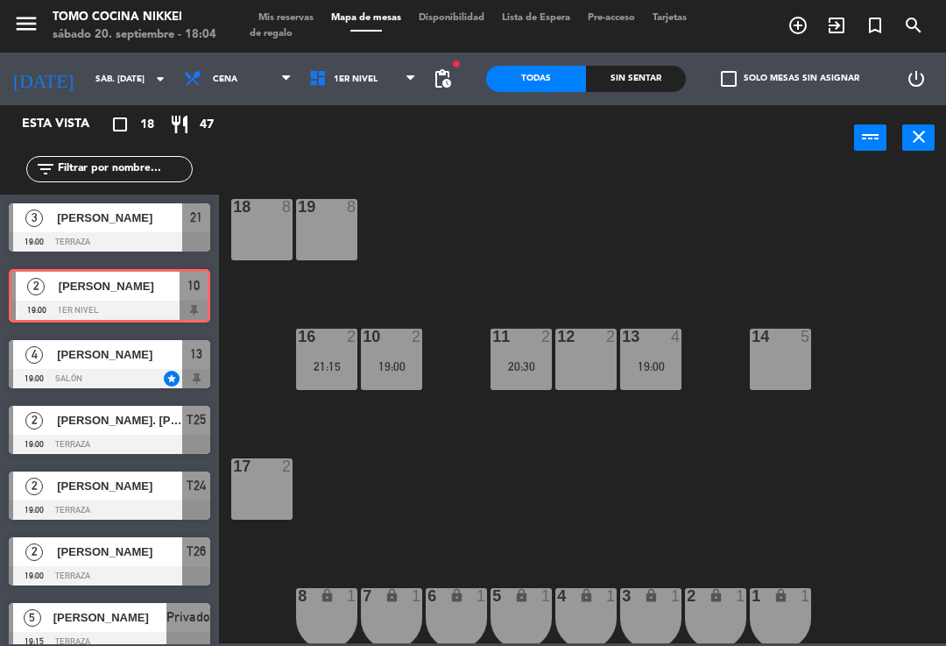
click at [498, 279] on div "18 8 19 8 16 2 21:15 10 2 19:00 11 2 20:30 12 2 13 4 19:00 14 5 17 2 7 lock 1 8…" at bounding box center [588, 405] width 718 height 475
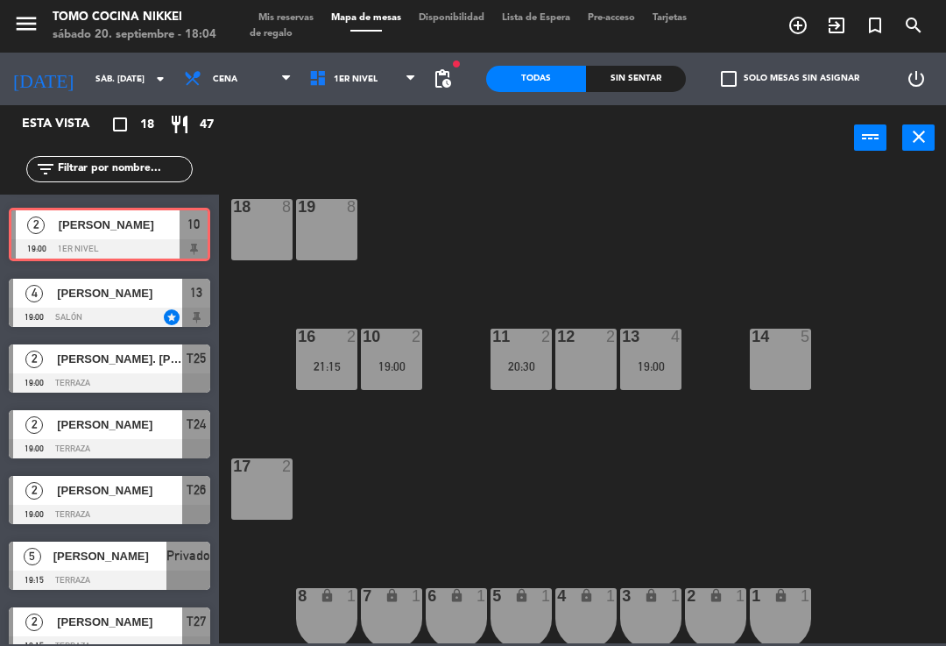
scroll to position [60, 0]
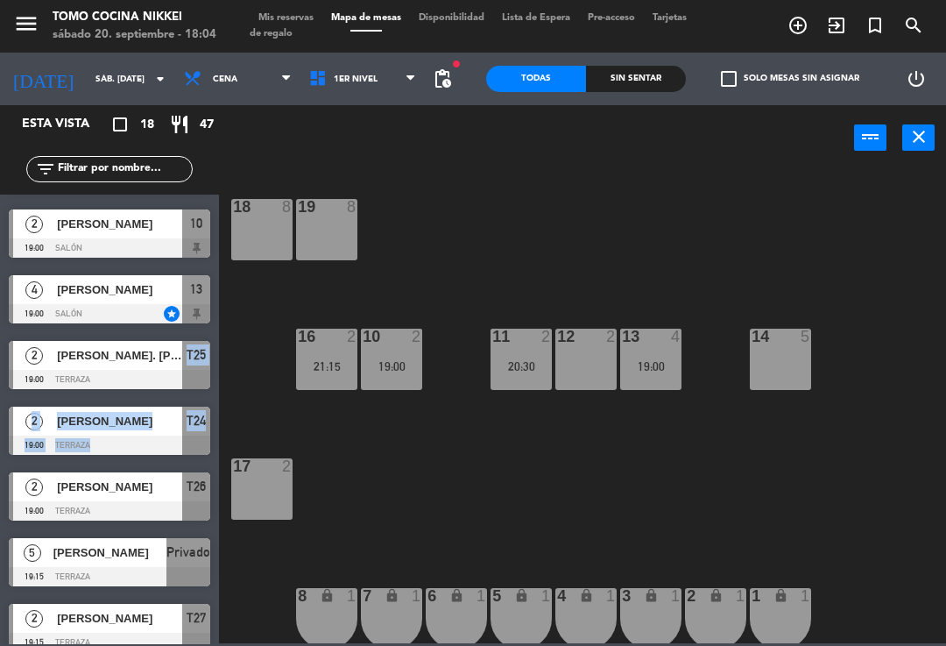
click at [407, 251] on div "18 8 19 8 16 2 21:15 10 2 19:00 11 2 20:30 12 2 13 4 19:00 14 5 17 2 7 lock 1 8…" at bounding box center [588, 405] width 718 height 475
click at [683, 253] on div "18 8 19 8 16 2 21:15 10 2 19:00 11 2 20:30 12 2 19:00 13 4 19:00 14 5 17 2 7 lo…" at bounding box center [588, 405] width 718 height 475
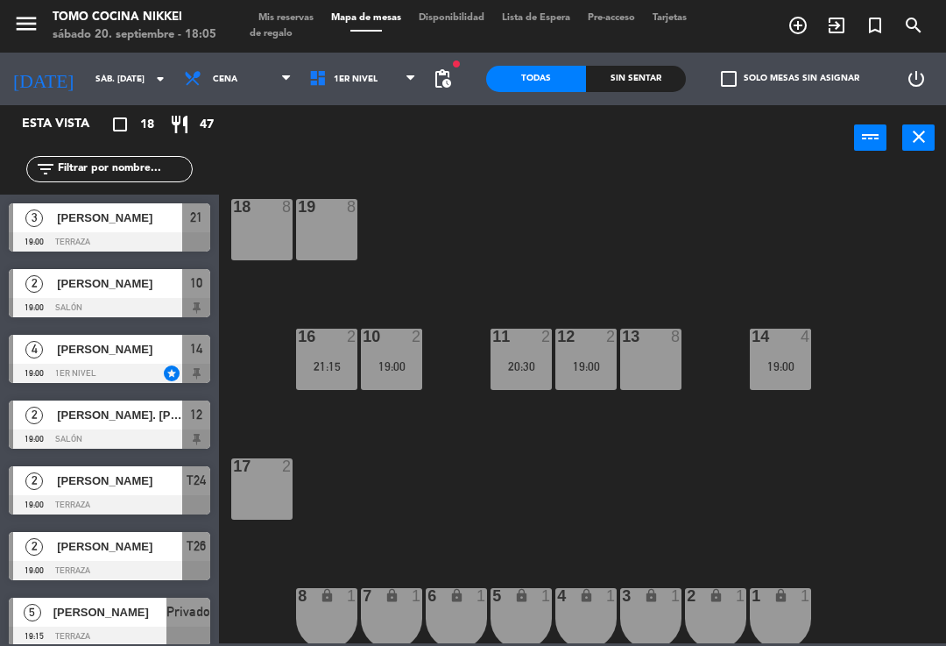
click at [758, 308] on div "18 8 19 8 16 2 21:15 10 2 19:00 11 2 20:30 12 2 19:00 13 8 14 4 19:00 17 2 7 lo…" at bounding box center [588, 405] width 718 height 475
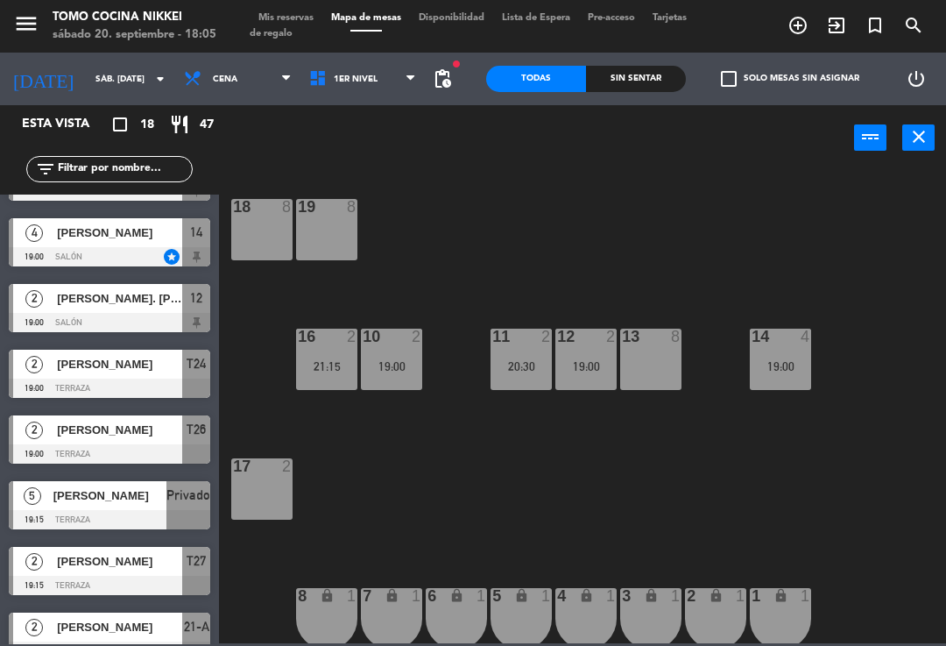
scroll to position [118, 0]
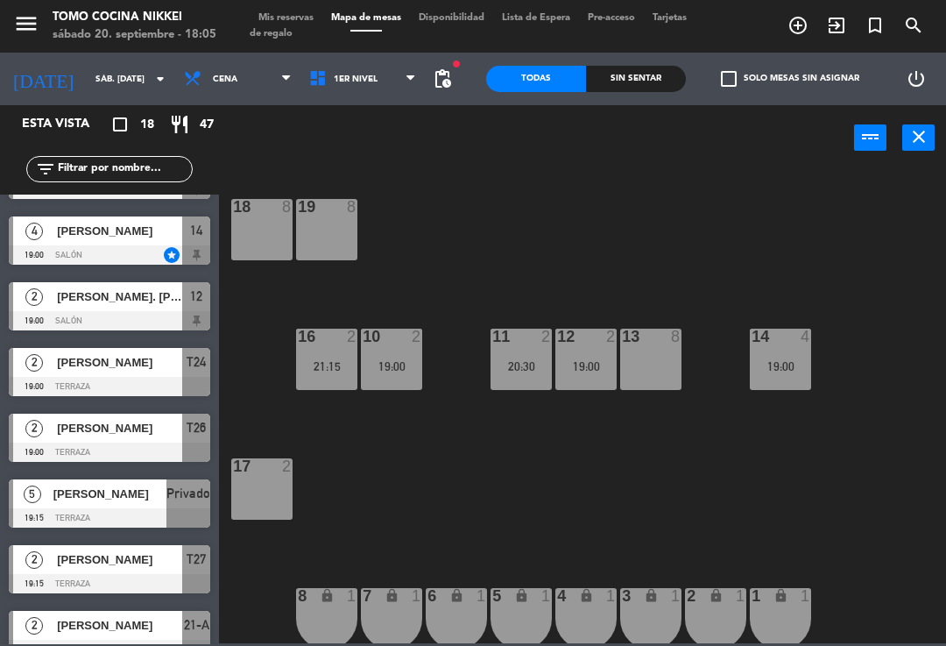
click at [399, 97] on span "1er Nivel" at bounding box center [363, 79] width 125 height 39
click at [389, 152] on ng-component "menu Tomo Cocina Nikkei sábado 20. septiembre - 18:05 Mis reservas Mapa de mesa…" at bounding box center [473, 321] width 946 height 643
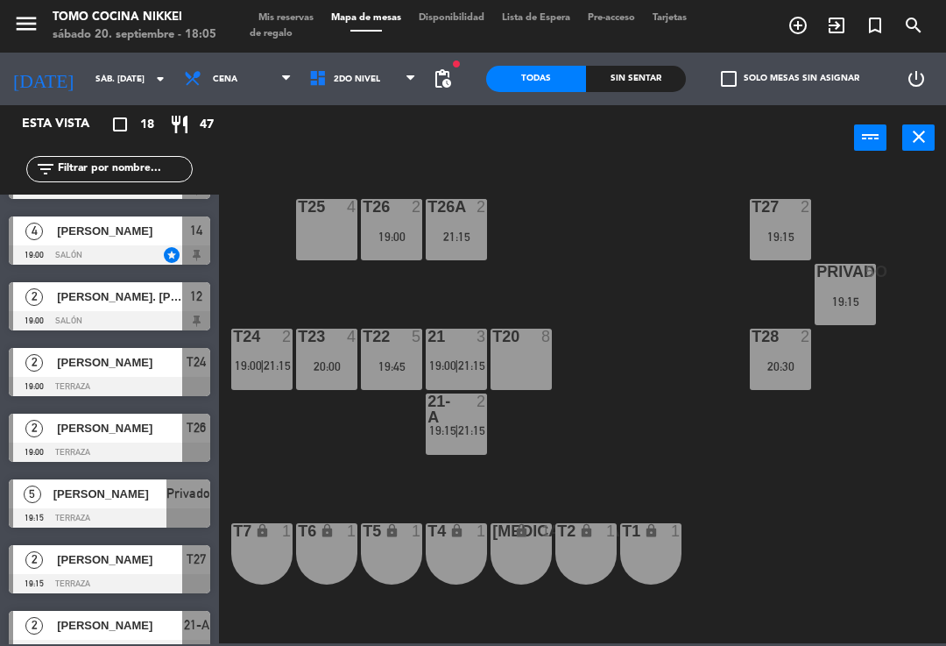
click at [260, 463] on div "T27 2 19:15 T25 4 T26A 2 21:15 T26 2 19:00 Privado 5 19:15 T24 2 19:00 | 21:15 …" at bounding box center [588, 405] width 718 height 475
click at [373, 385] on div "T22 5 19:45" at bounding box center [391, 359] width 61 height 61
click at [610, 362] on div "T27 2 19:15 T25 4 T26A 2 21:15 T26 2 19:00 Privado 5 19:15 T24 2 19:00 | 21:15 …" at bounding box center [588, 405] width 718 height 475
click at [598, 354] on div "T27 2 19:15 T25 4 T26A 2 21:15 T26 2 19:00 Privado 5 19:15 T24 2 19:00 | 21:15 …" at bounding box center [588, 405] width 718 height 475
click at [444, 387] on div "21 3 19:00 | 21:15" at bounding box center [456, 359] width 61 height 61
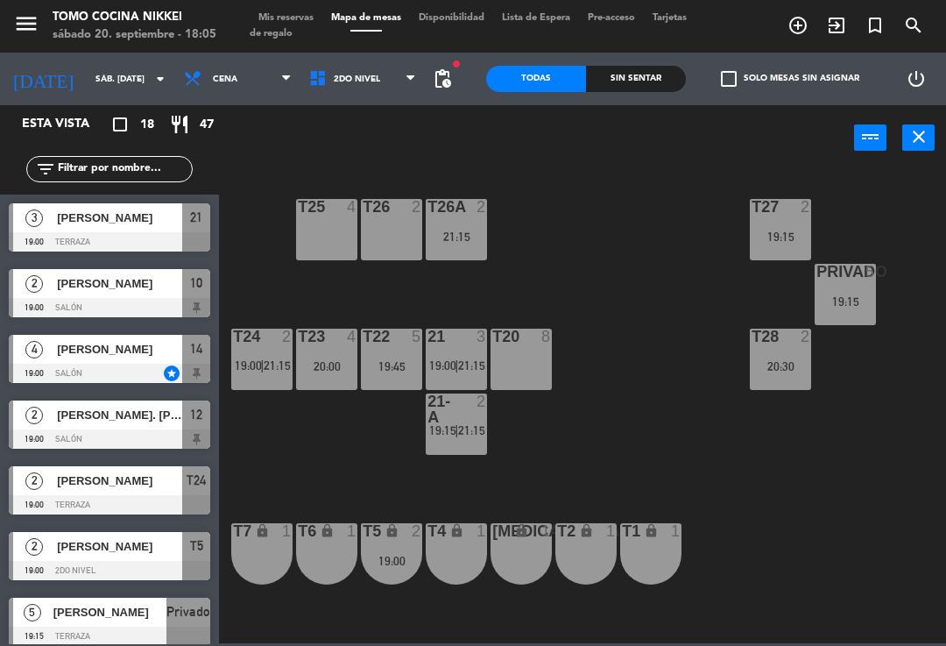
click at [581, 277] on div "T27 2 19:15 T25 4 T26A 2 21:15 T26 2 Privado 5 19:15 T24 2 19:00 | 21:15 T23 4 …" at bounding box center [588, 405] width 718 height 475
click at [461, 360] on span "21:15" at bounding box center [471, 365] width 27 height 14
click at [600, 330] on div "T27 2 19:15 T25 4 T26A 2 21:15 T26 2 Privado 5 19:15 T24 2 19:00 | 21:15 T23 4 …" at bounding box center [588, 405] width 718 height 475
click at [793, 325] on div "T27 2 19:15 T25 4 T26A 2 21:15 T26 2 Privado 5 19:15 T24 2 19:00 | 21:15 T23 4 …" at bounding box center [588, 405] width 718 height 475
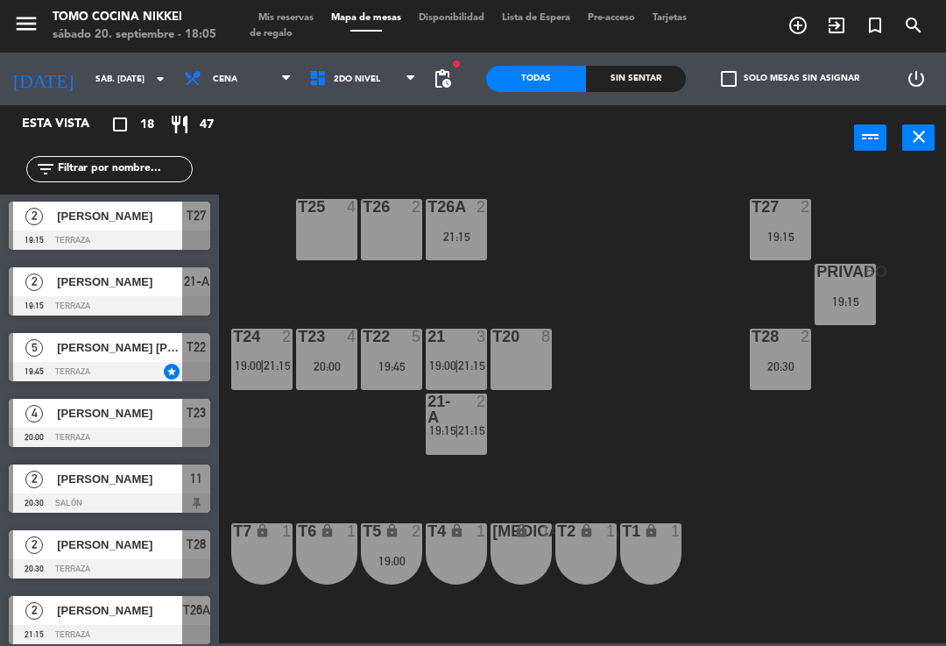
scroll to position [443, 0]
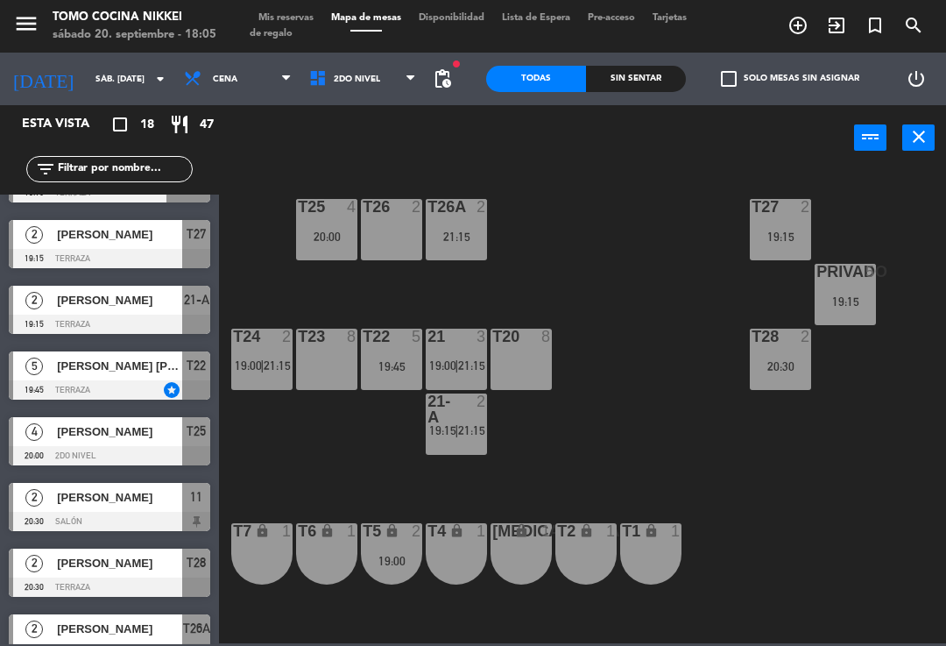
click at [525, 249] on div "T27 2 19:15 T25 4 20:00 T26A 2 21:15 T26 2 Privado 5 19:15 T24 2 19:00 | 21:15 …" at bounding box center [588, 405] width 718 height 475
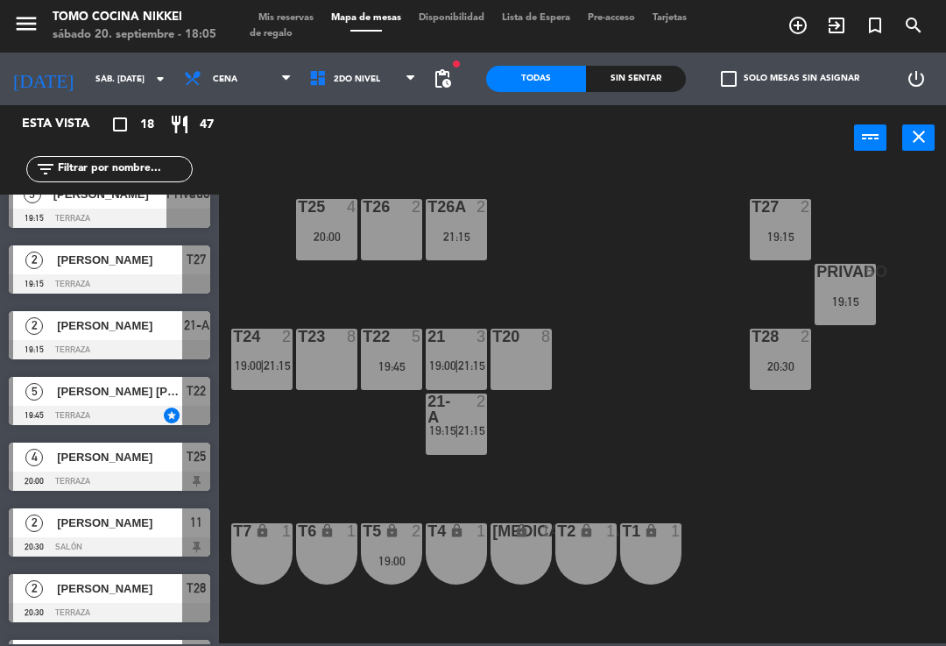
scroll to position [415, 0]
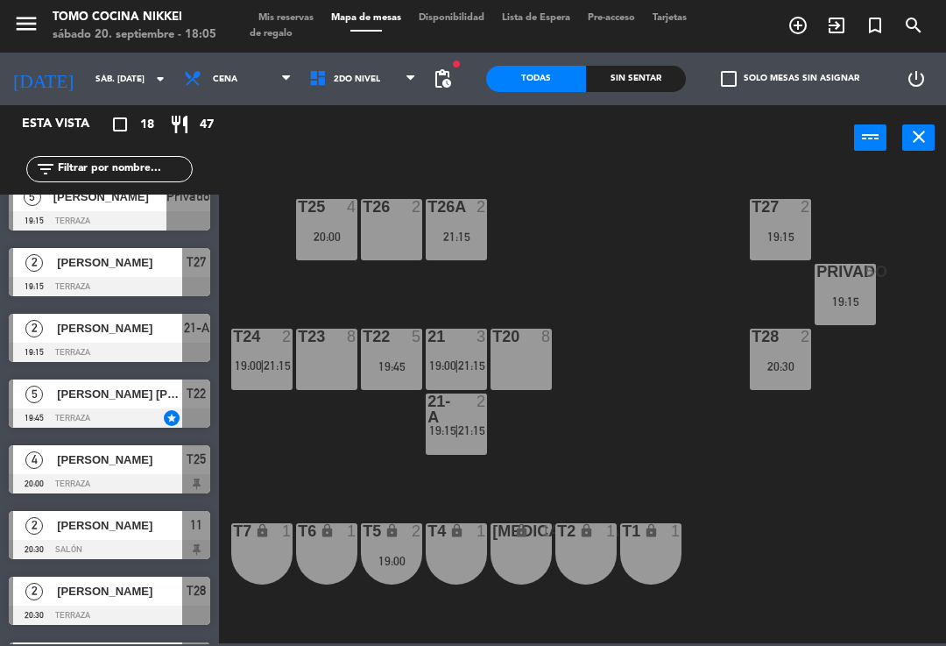
click at [466, 372] on span "21:15" at bounding box center [471, 365] width 27 height 14
click at [590, 314] on div "T27 2 19:15 T25 4 20:00 T26A 2 21:15 T26 2 Privado 5 19:15 T24 2 19:00 | 21:15 …" at bounding box center [588, 405] width 718 height 475
click at [380, 369] on div "19:45" at bounding box center [391, 366] width 61 height 12
click at [524, 308] on div "T27 2 19:15 T25 4 20:00 T26A 2 21:15 T26 2 Privado 5 19:15 T24 2 19:00 | 21:15 …" at bounding box center [588, 405] width 718 height 475
click at [255, 358] on span "19:00" at bounding box center [248, 365] width 27 height 14
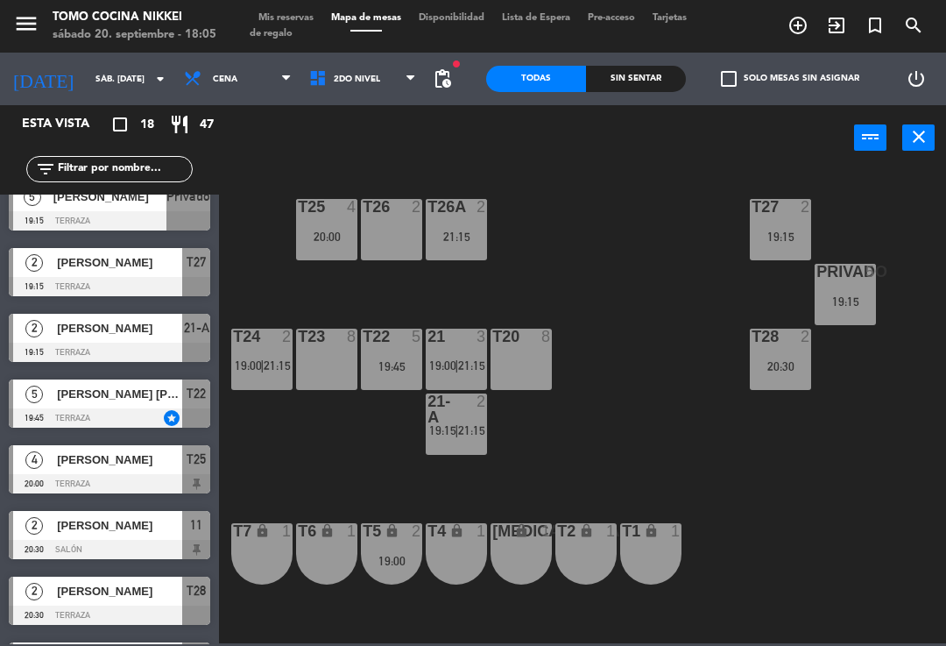
click at [485, 289] on div "T27 2 19:15 T25 4 20:00 T26A 2 21:15 T26 2 Privado 5 19:15 T24 2 19:00 | 21:15 …" at bounding box center [588, 405] width 718 height 475
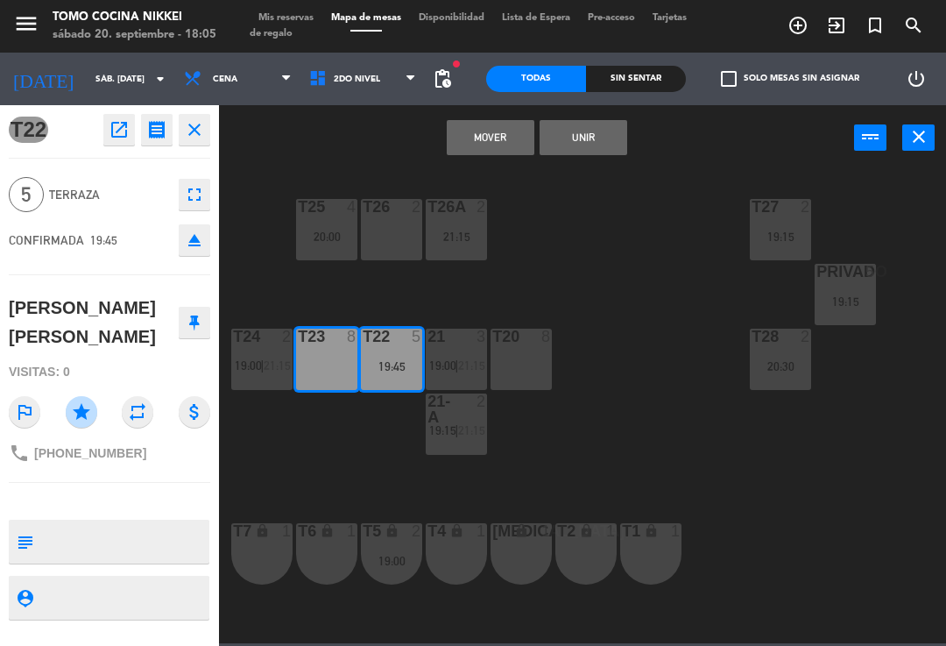
scroll to position [0, 0]
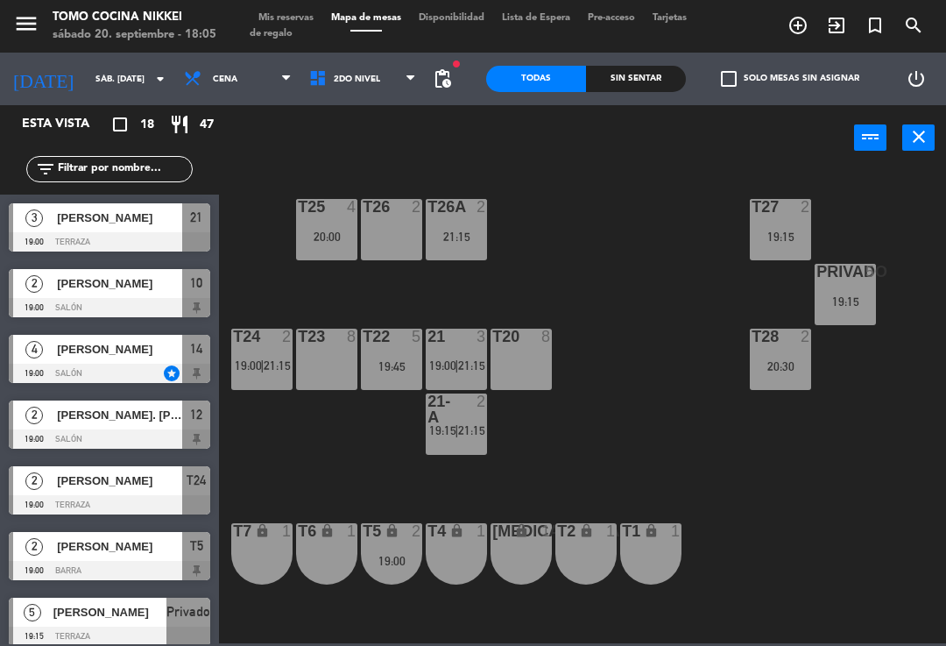
click at [263, 368] on span "|" at bounding box center [262, 365] width 4 height 14
click at [498, 308] on div "T27 2 19:15 T25 4 20:00 T26A 2 21:15 T26 2 Privado 5 19:15 T24 2 19:00 | 21:15 …" at bounding box center [588, 405] width 718 height 475
click at [574, 335] on div "T27 2 19:15 T25 4 20:00 T26A 2 21:15 T26 2 Privado 5 19:15 T24 2 19:00 | 21:15 …" at bounding box center [588, 405] width 718 height 475
click at [285, 376] on div "T24 2 19:00 | 21:15" at bounding box center [261, 359] width 61 height 61
click at [696, 322] on div "T27 2 19:15 T25 4 20:00 T26A 2 21:15 T26 2 Privado 5 19:15 T24 2 19:00 | 21:15 …" at bounding box center [588, 405] width 718 height 475
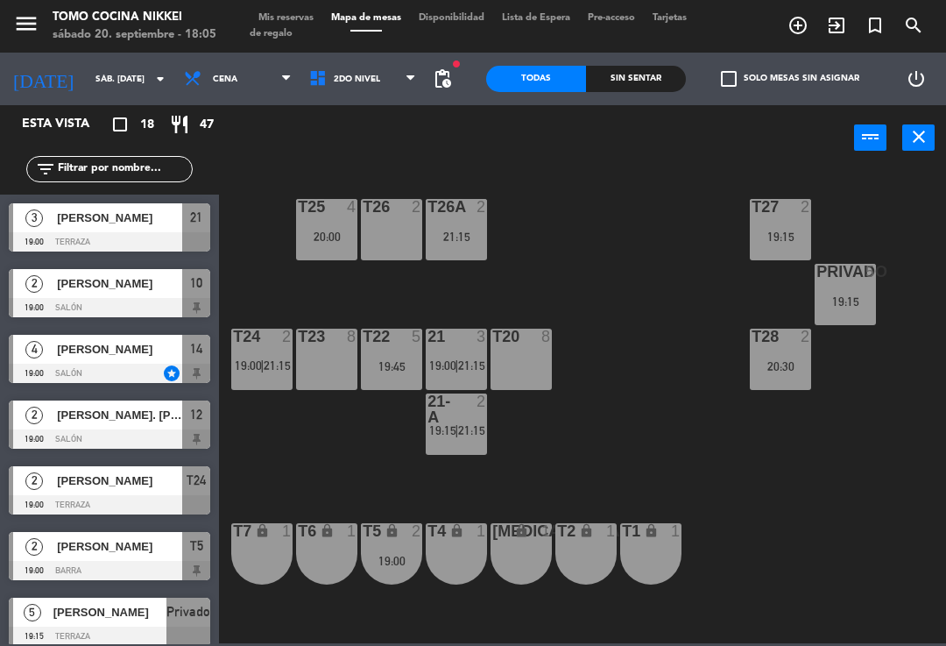
click at [861, 304] on div "19:15" at bounding box center [845, 301] width 61 height 12
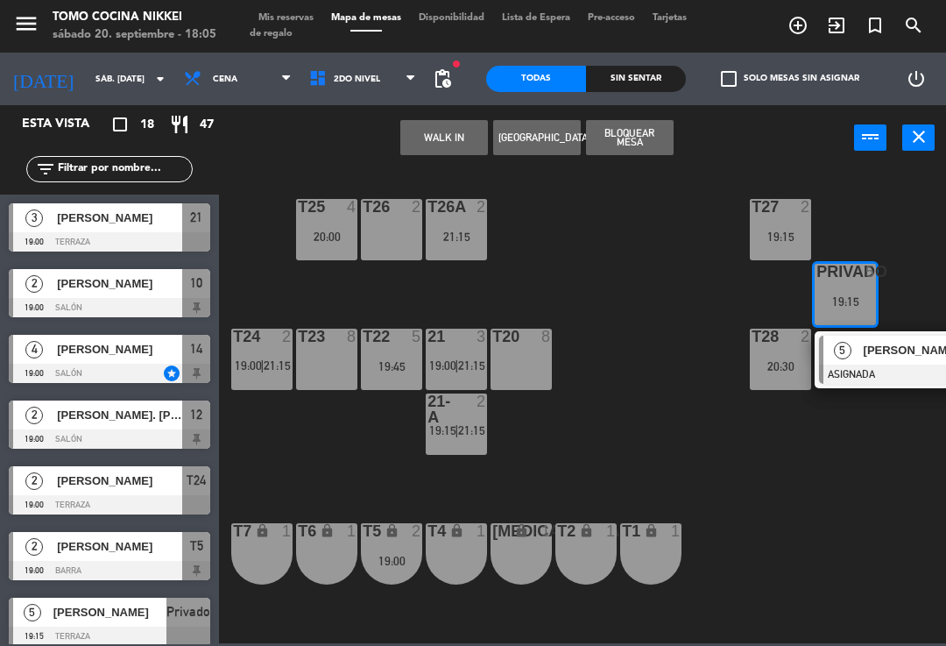
click at [883, 349] on span "[PERSON_NAME]" at bounding box center [920, 350] width 112 height 18
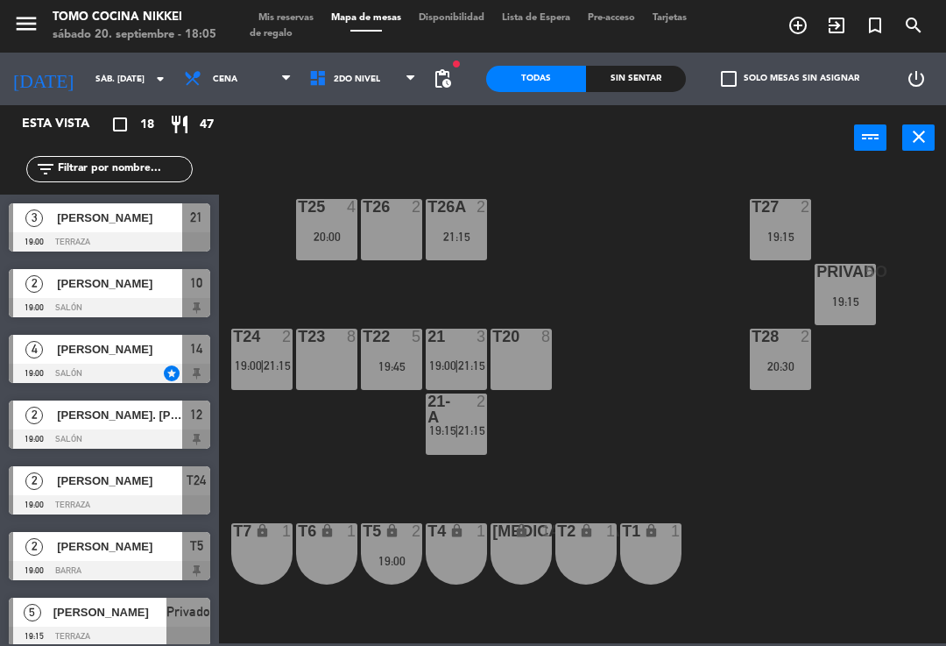
scroll to position [-1, 0]
click at [605, 258] on div "T27 2 19:15 T25 4 20:00 T26A 2 21:15 T26 2 Privado 5 19:15 T24 2 19:00 | 21:15 …" at bounding box center [588, 405] width 718 height 475
click at [442, 434] on span "19:15" at bounding box center [442, 430] width 27 height 14
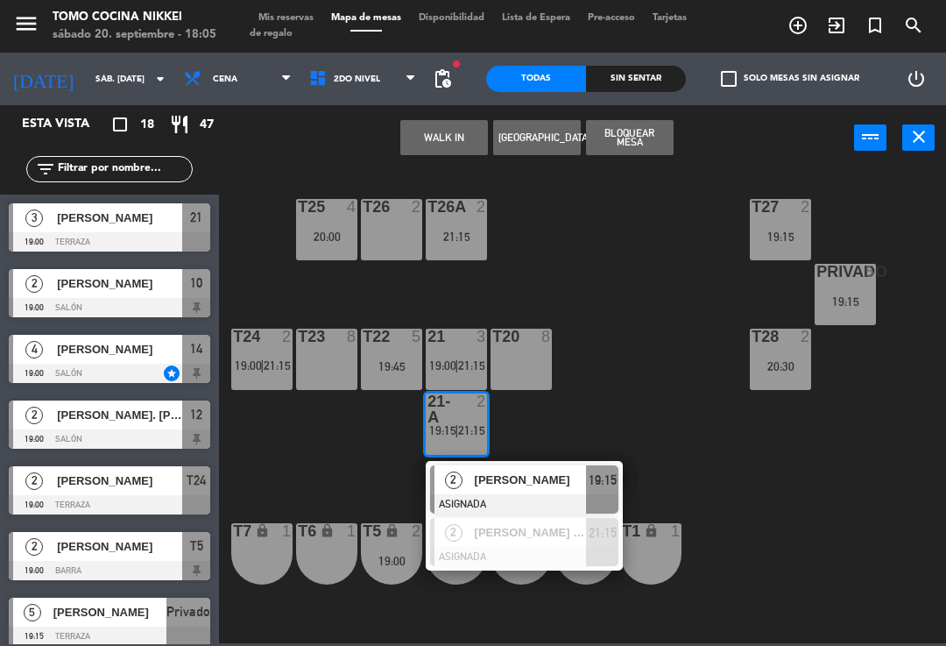
click at [499, 534] on span "[PERSON_NAME] [PERSON_NAME]" at bounding box center [531, 532] width 112 height 18
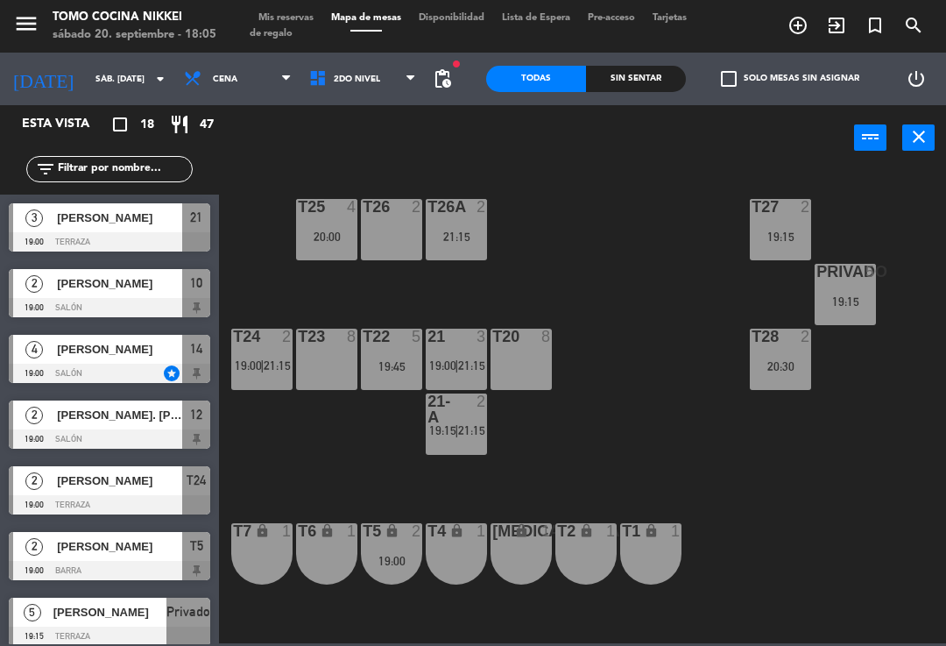
scroll to position [159, 0]
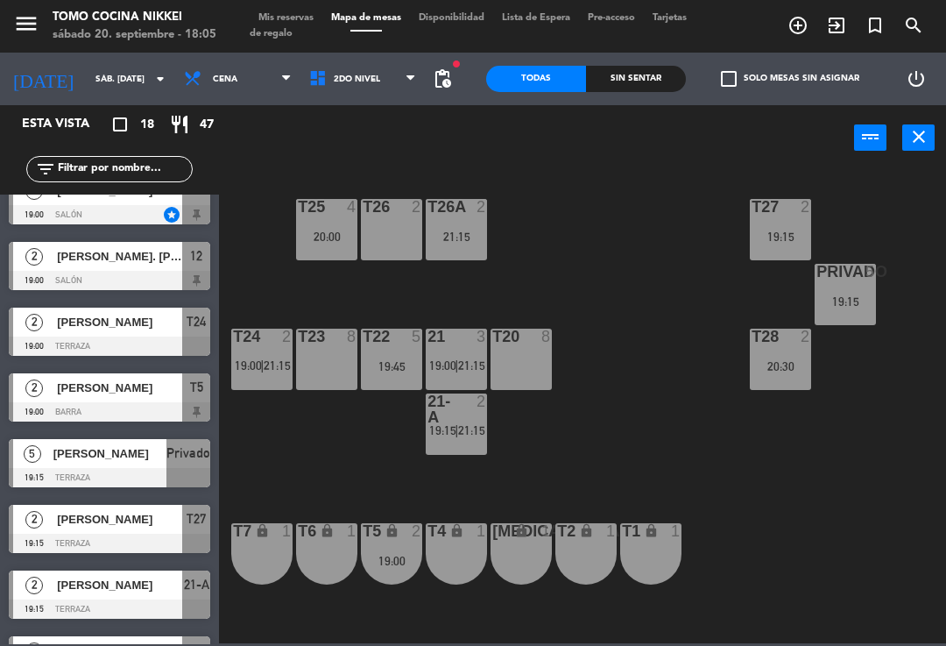
click at [399, 365] on div "19:45" at bounding box center [391, 366] width 61 height 12
click at [598, 279] on div "T27 2 19:15 T25 4 20:00 T26A 2 21:15 T26 2 Privado 5 19:15 T24 2 19:00 | 21:15 …" at bounding box center [588, 405] width 718 height 475
click at [462, 368] on span "21:15" at bounding box center [471, 365] width 27 height 14
click at [631, 348] on div "T27 2 19:15 T25 4 20:00 T26A 2 21:15 T26 2 Privado 5 19:15 T24 2 19:00 | 21:15 …" at bounding box center [588, 405] width 718 height 475
click at [458, 454] on div "21-A 2 19:15 | 21:15" at bounding box center [456, 423] width 61 height 61
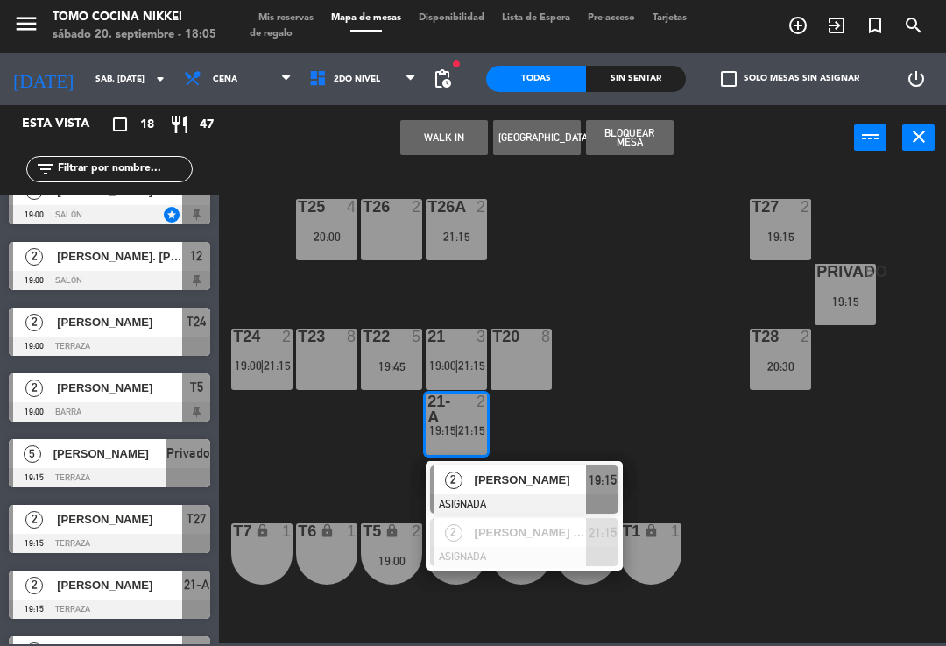
click at [454, 436] on span "19:15" at bounding box center [442, 430] width 27 height 14
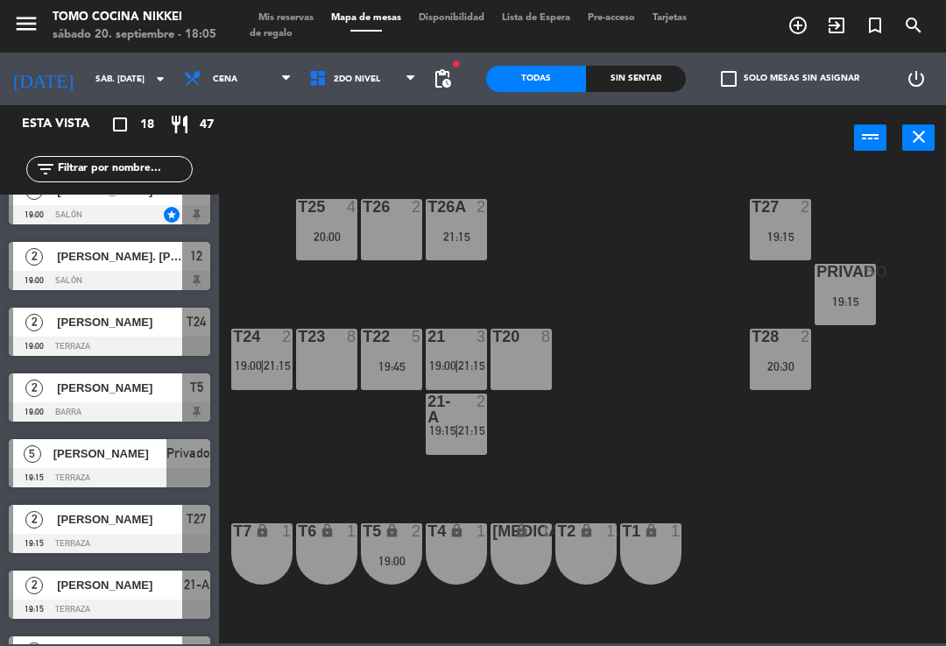
click at [453, 435] on span "19:15" at bounding box center [442, 430] width 27 height 14
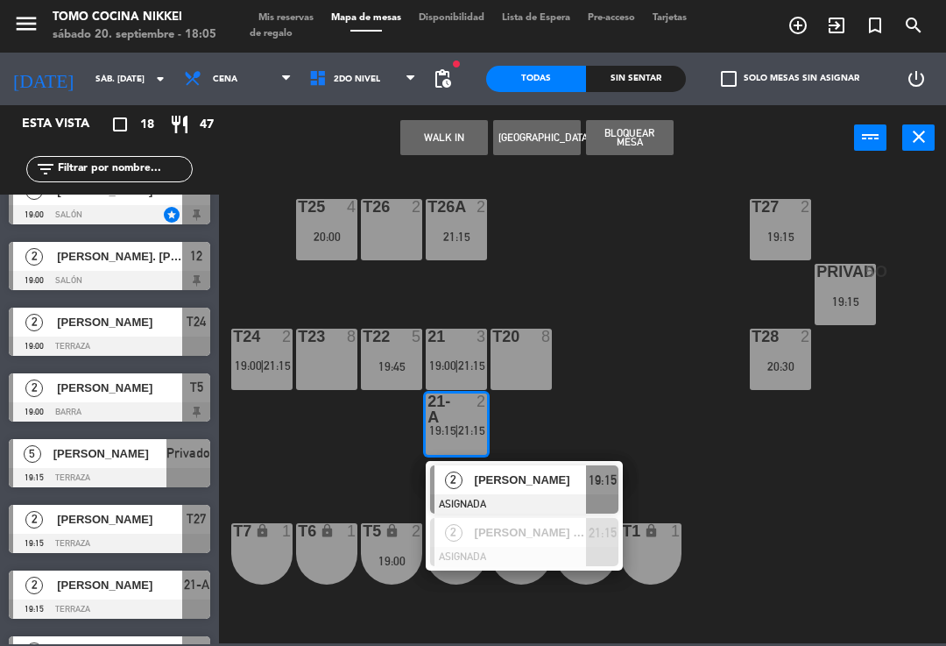
click at [484, 519] on div "[PERSON_NAME] [PERSON_NAME]" at bounding box center [530, 532] width 114 height 29
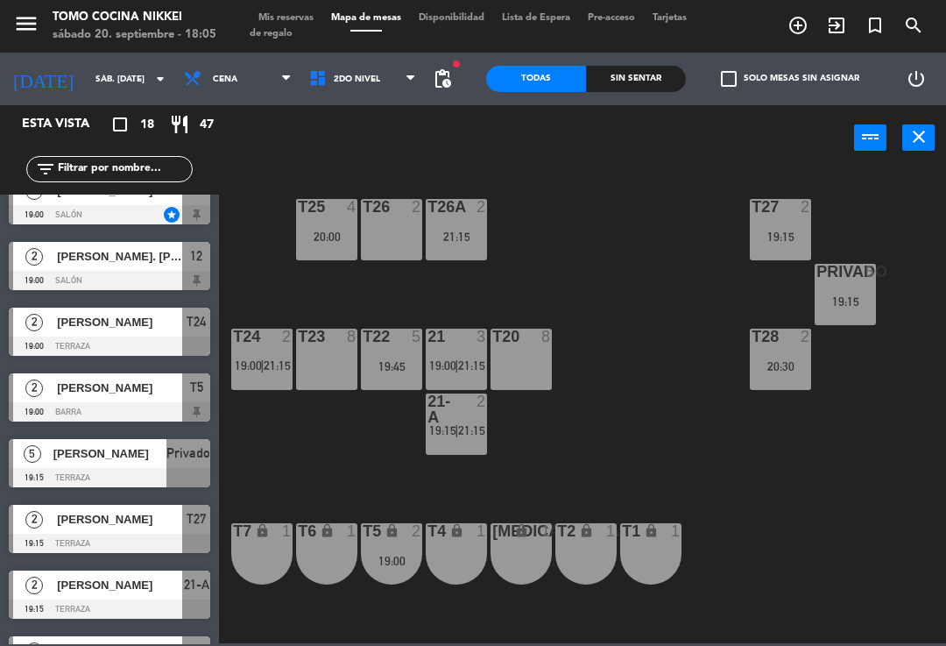
click at [459, 358] on span "21:15" at bounding box center [471, 365] width 27 height 14
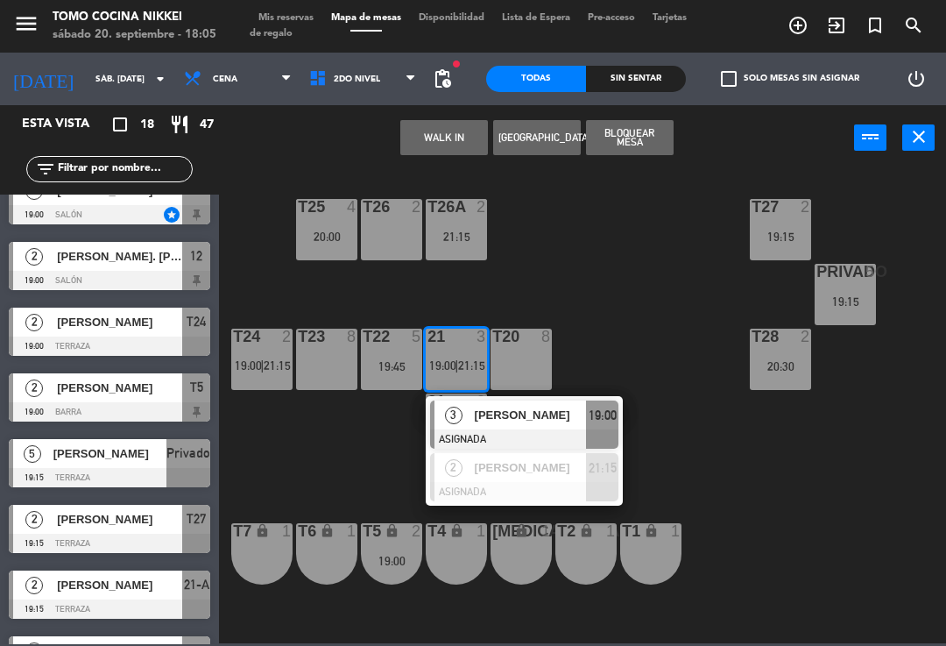
click at [518, 483] on div at bounding box center [524, 491] width 188 height 19
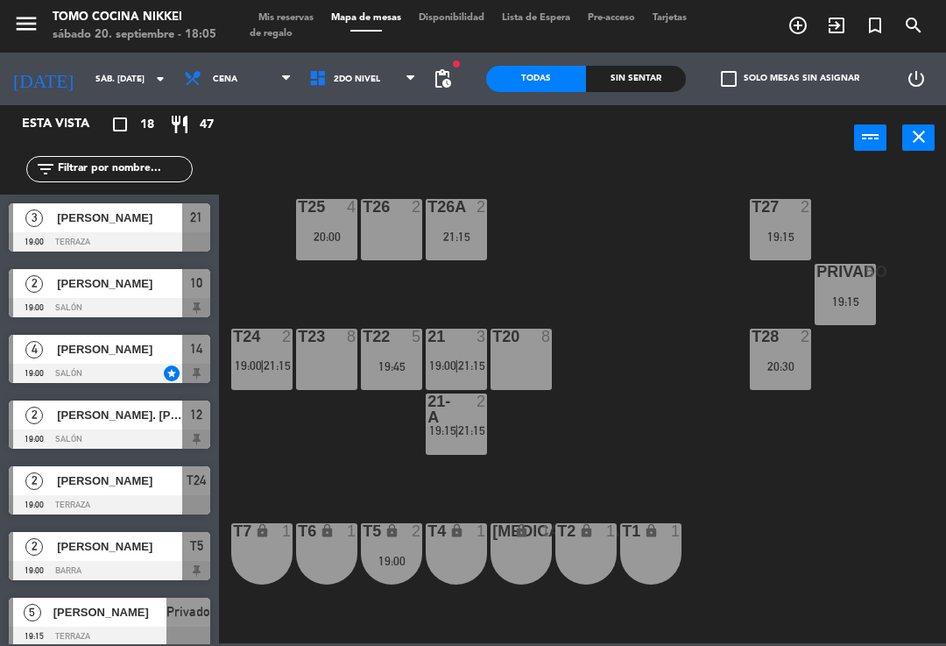
scroll to position [290, 0]
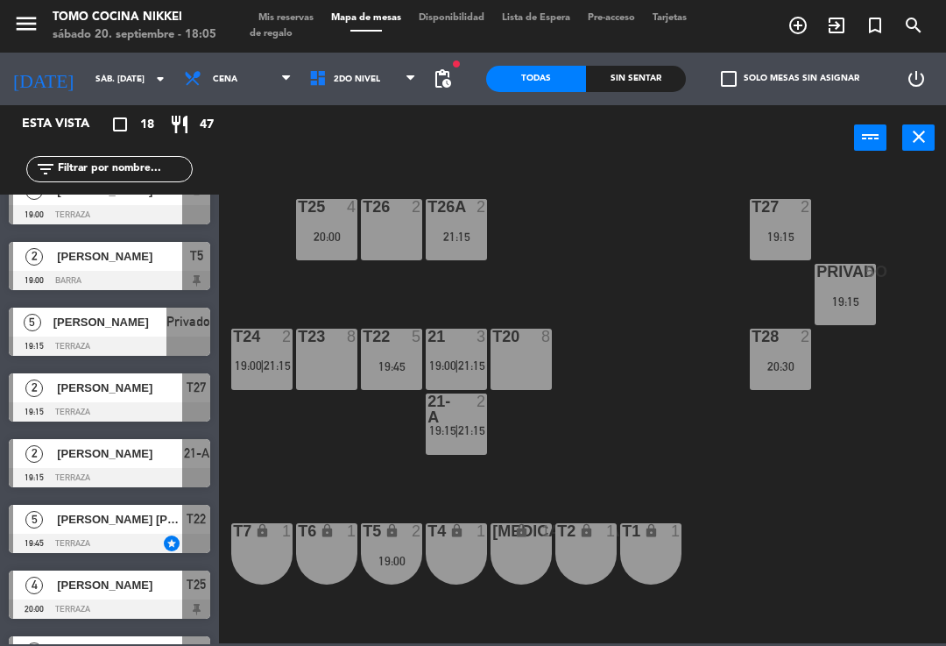
click at [449, 377] on div "21 3 19:00 | 21:15" at bounding box center [456, 359] width 61 height 61
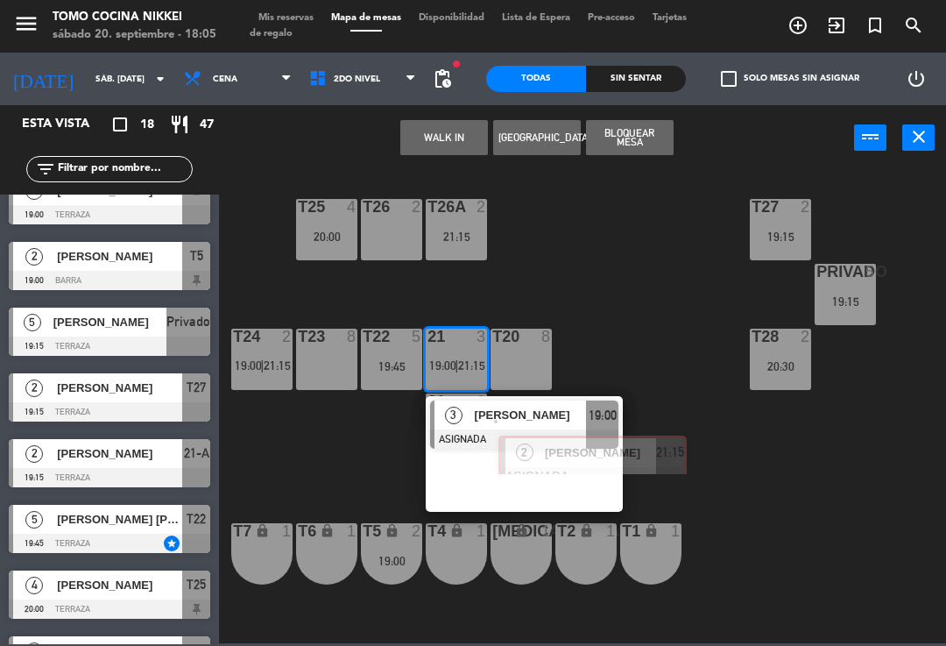
scroll to position [0, 13]
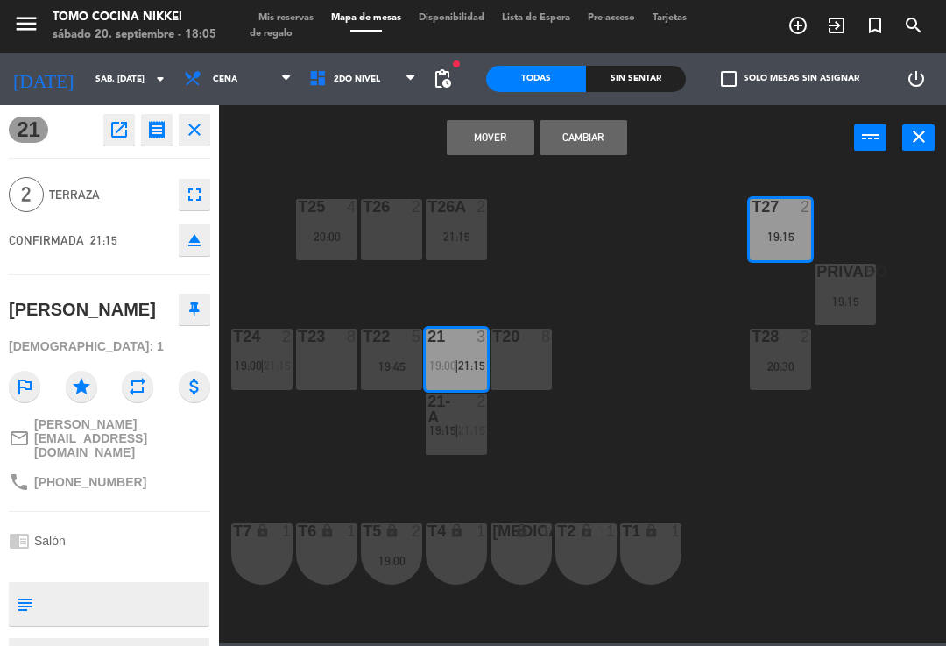
click at [481, 136] on button "Mover" at bounding box center [491, 137] width 88 height 35
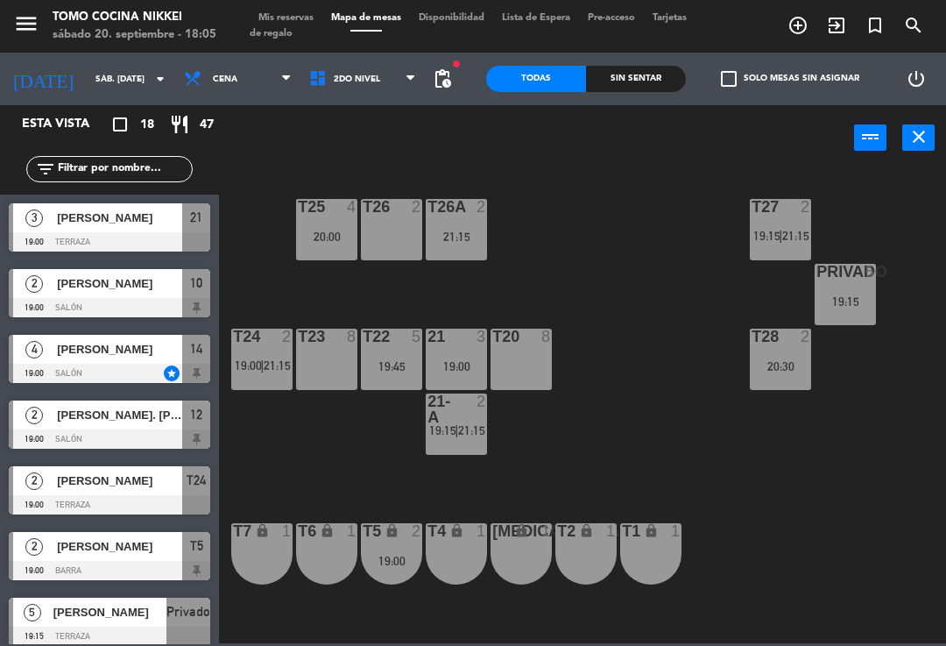
scroll to position [290, 0]
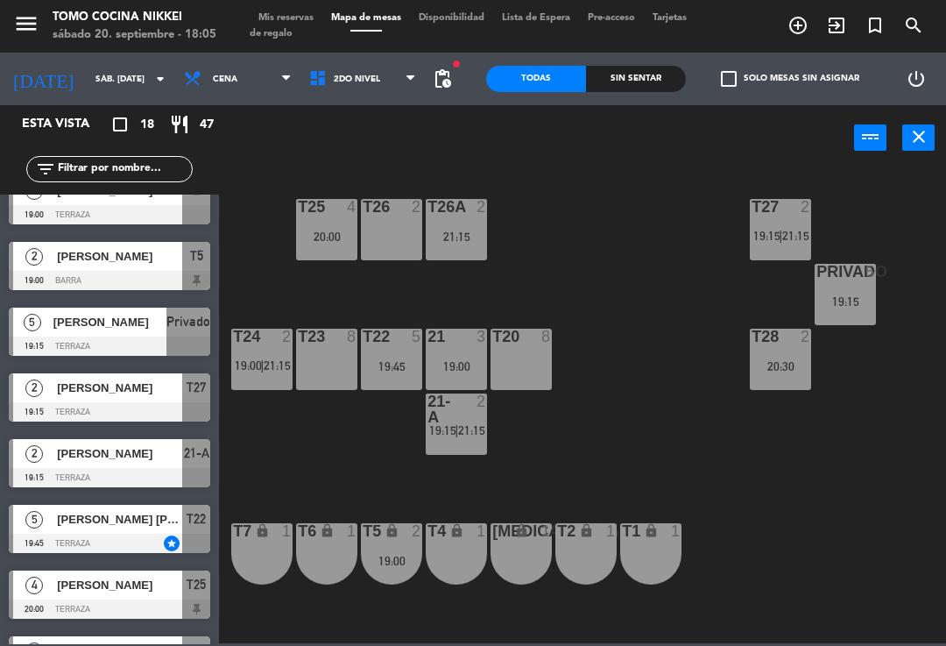
click at [718, 262] on div "T27 2 19:15 | 21:15 T25 4 20:00 T26A 2 21:15 T26 2 Privado 5 19:15 T24 2 19:00 …" at bounding box center [588, 405] width 718 height 475
click at [704, 344] on div "T27 2 19:15 | 21:15 T25 4 20:00 T26A 2 21:15 T26 2 Privado 5 19:15 T24 2 19:00 …" at bounding box center [588, 405] width 718 height 475
click at [586, 314] on div "T27 2 19:15 | 21:15 T25 4 20:00 T26A 2 21:15 T26 2 Privado 5 19:15 T24 2 19:00 …" at bounding box center [588, 405] width 718 height 475
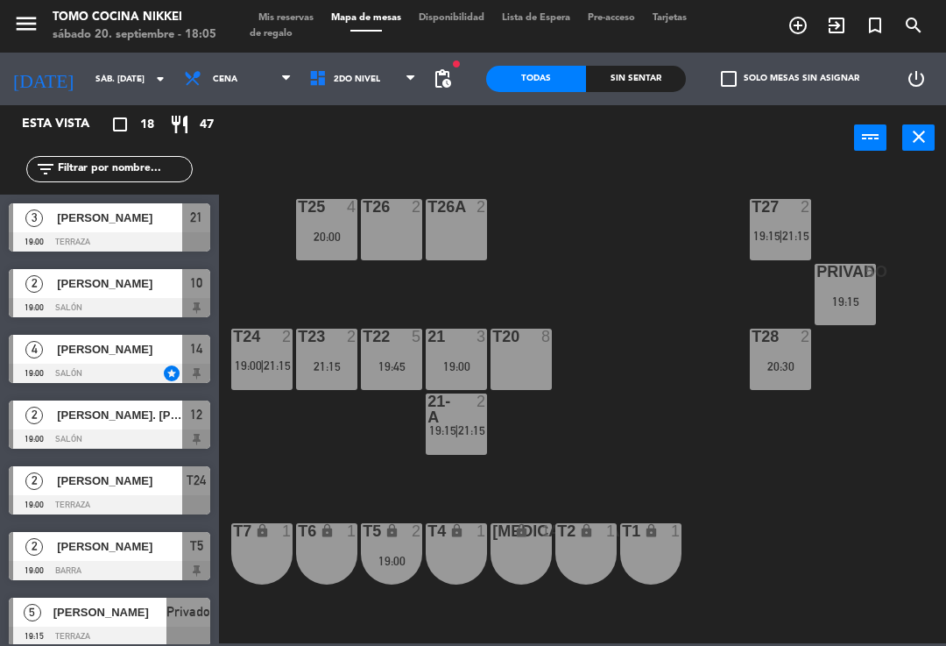
scroll to position [93, 0]
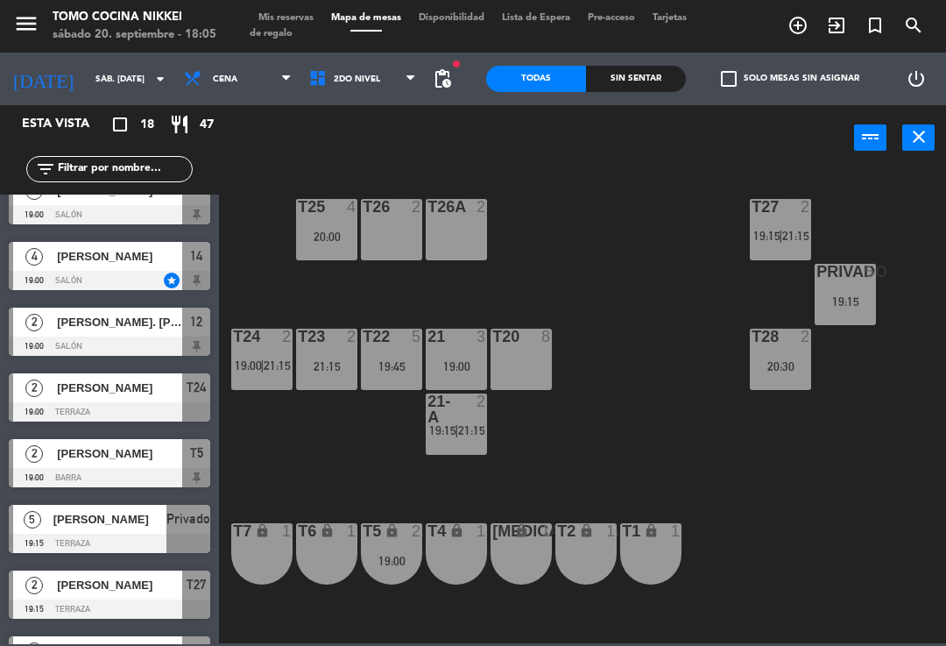
click at [499, 294] on div "T27 2 19:15 | 21:15 T25 4 20:00 T26A 2 T26 2 Privado 5 19:15 T24 2 19:00 | 21:1…" at bounding box center [588, 405] width 718 height 475
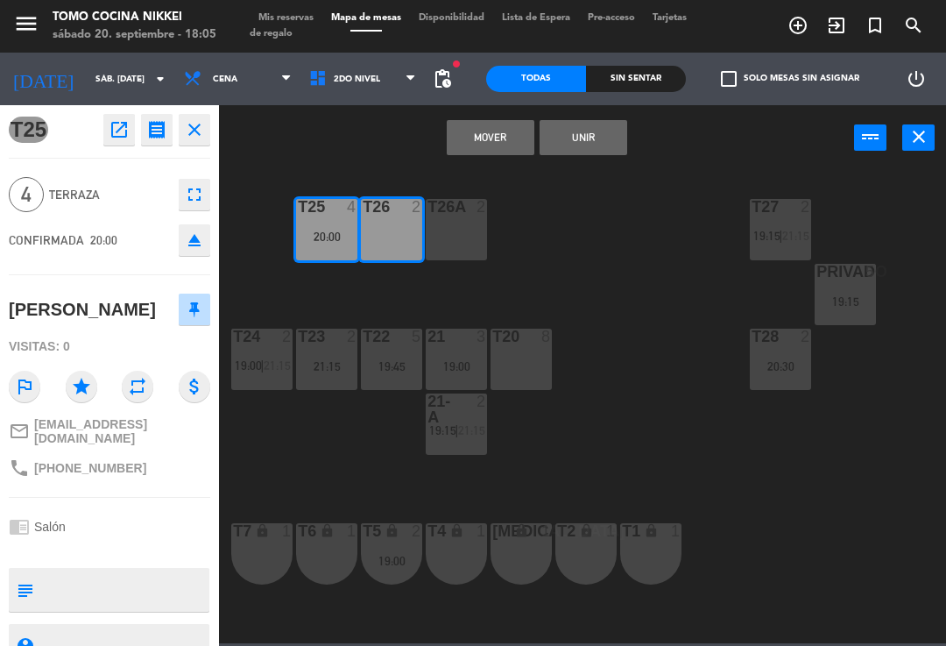
click at [475, 138] on button "Mover" at bounding box center [491, 137] width 88 height 35
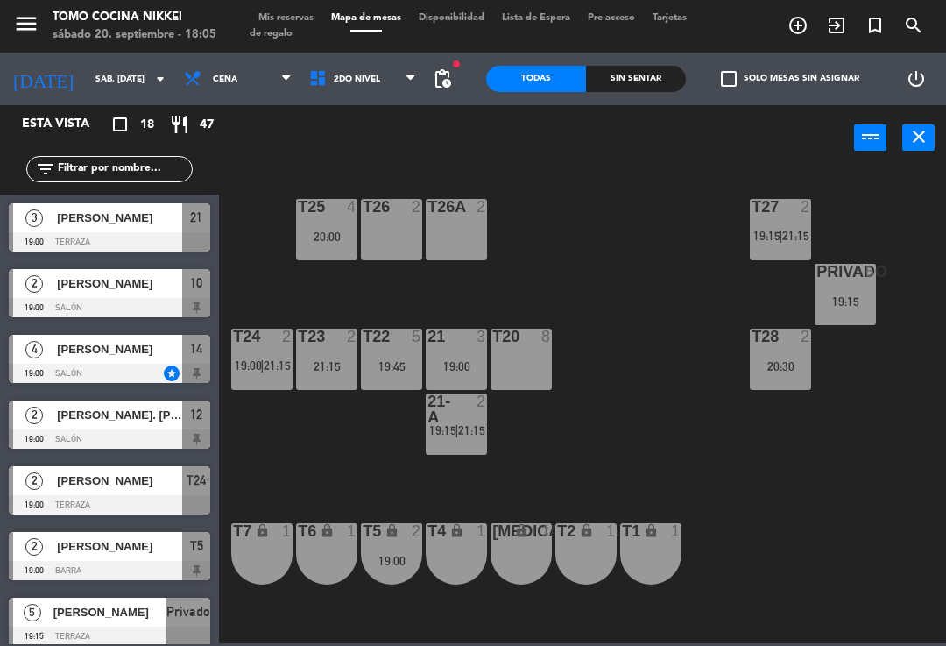
scroll to position [0, 0]
click at [544, 193] on div "T27 2 19:15 | 21:15 T25 4 20:00 T26A 2 T26 2 Privado 5 19:15 T24 2 19:00 | 21:1…" at bounding box center [588, 405] width 718 height 475
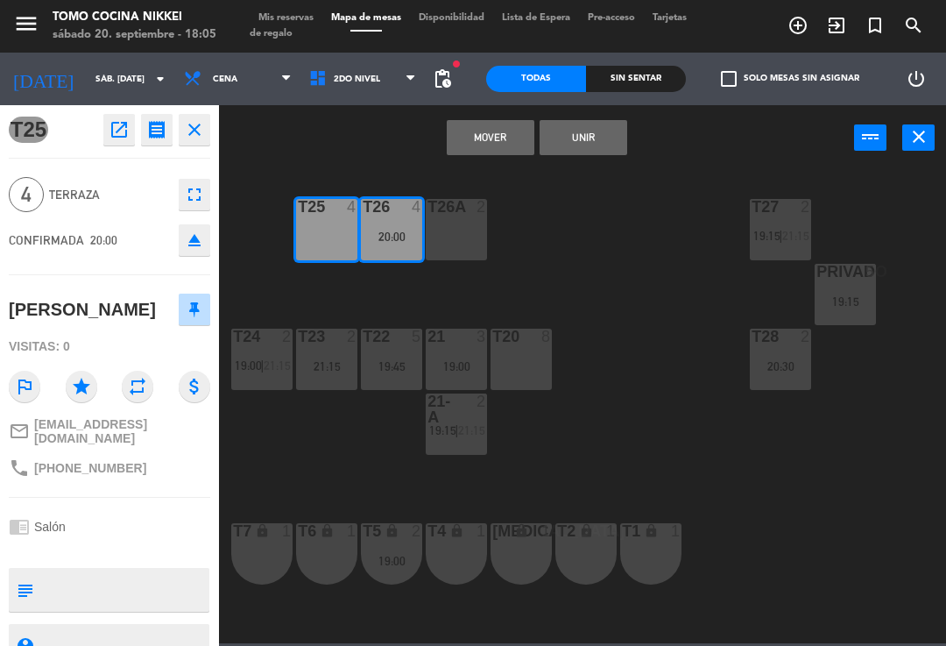
click at [478, 132] on button "Mover" at bounding box center [491, 137] width 88 height 35
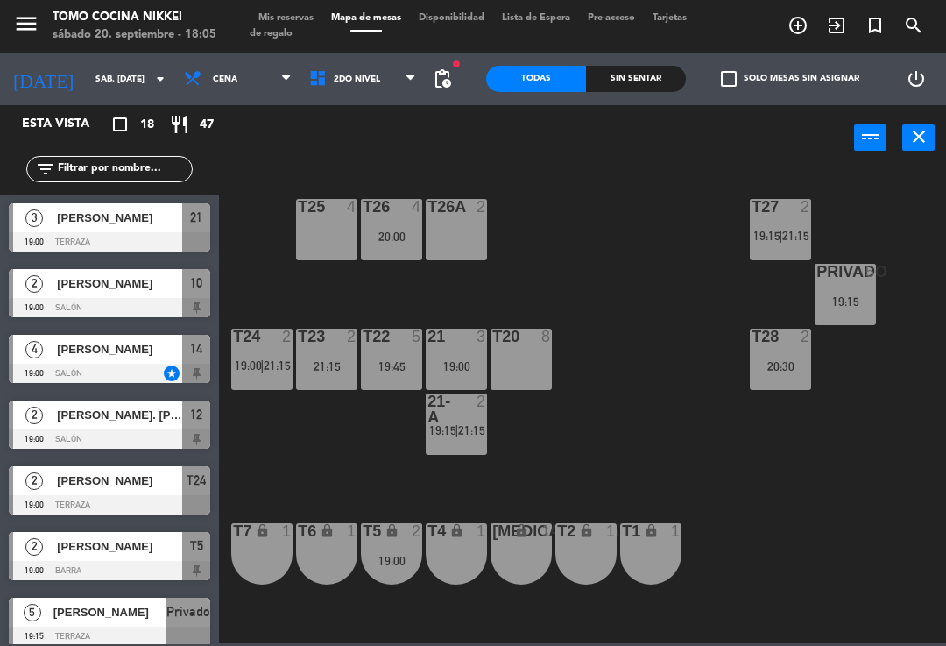
click at [563, 210] on div "T27 2 19:15 | 21:15 T25 4 T26A 2 T26 4 20:00 Privado 5 19:15 T24 2 19:00 | 21:1…" at bounding box center [588, 405] width 718 height 475
click at [393, 234] on div "20:00" at bounding box center [391, 236] width 61 height 12
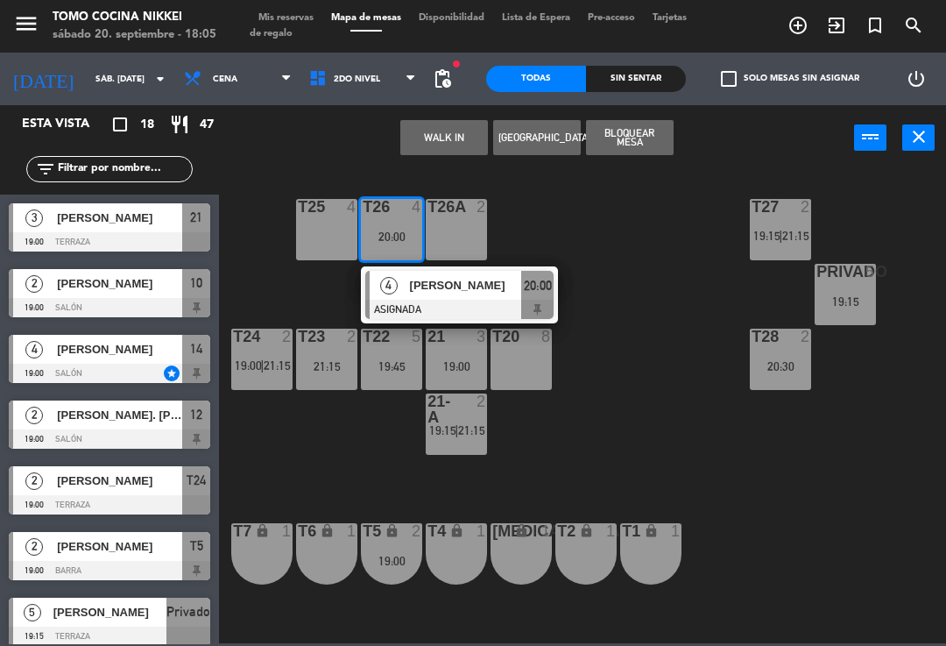
click at [440, 294] on span "[PERSON_NAME]" at bounding box center [466, 285] width 112 height 18
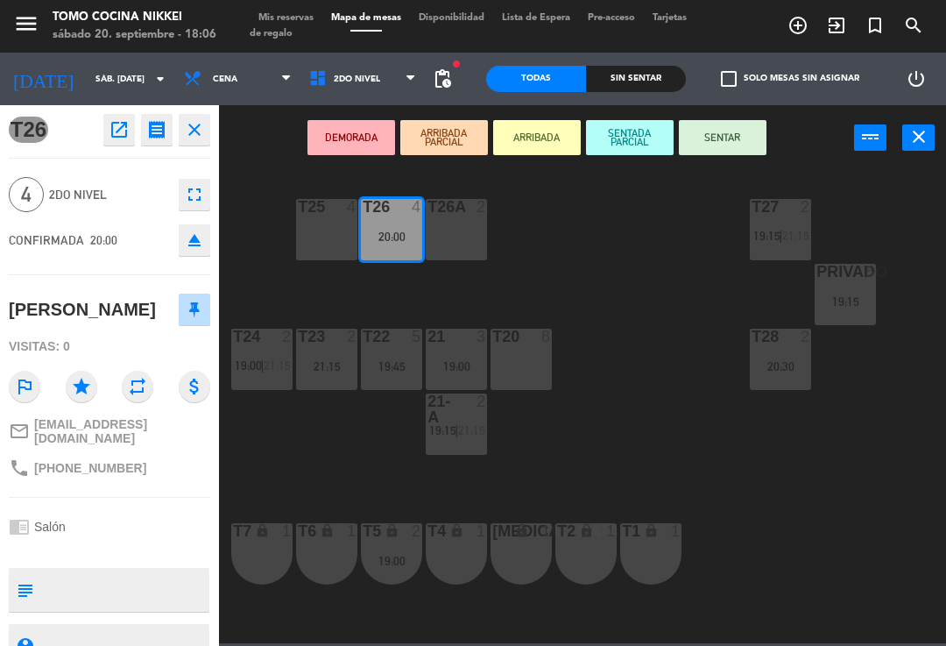
click at [446, 229] on div "T26A 2" at bounding box center [456, 229] width 61 height 61
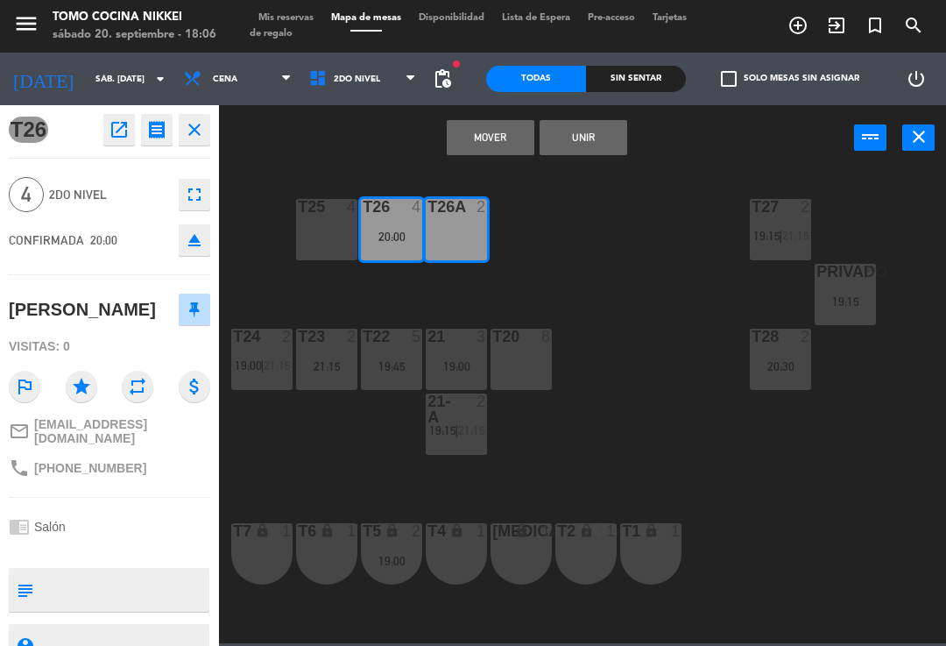
click at [620, 137] on button "Unir" at bounding box center [584, 137] width 88 height 35
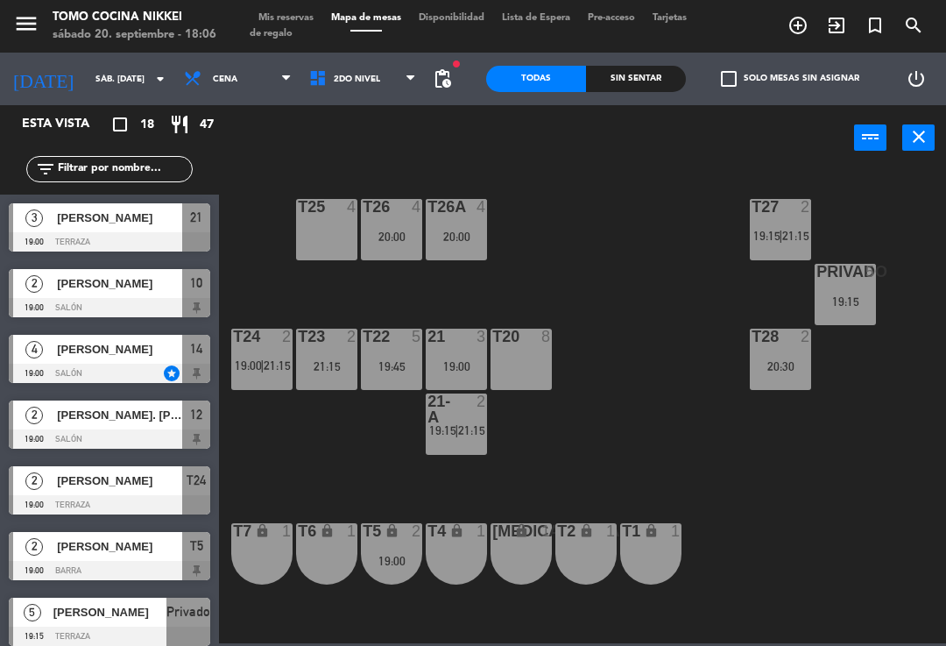
click at [619, 201] on div "T27 2 19:15 | 21:15 T25 4 T26A 4 20:00 T26 4 20:00 Privado 5 19:15 T24 2 19:00 …" at bounding box center [588, 405] width 718 height 475
click at [346, 353] on div "T23 2 21:15" at bounding box center [326, 359] width 61 height 61
click at [605, 415] on div "T27 2 19:15 | 21:15 T25 4 T26A 4 20:00 T26 4 20:00 Privado 5 19:15 T24 2 19:00 …" at bounding box center [588, 405] width 718 height 475
click at [562, 442] on div "T27 2 19:15 | 21:15 T25 4 T26A 4 20:00 T26 4 20:00 Privado 5 19:15 T24 2 19:00 …" at bounding box center [588, 405] width 718 height 475
click at [451, 432] on span "19:15" at bounding box center [442, 430] width 27 height 14
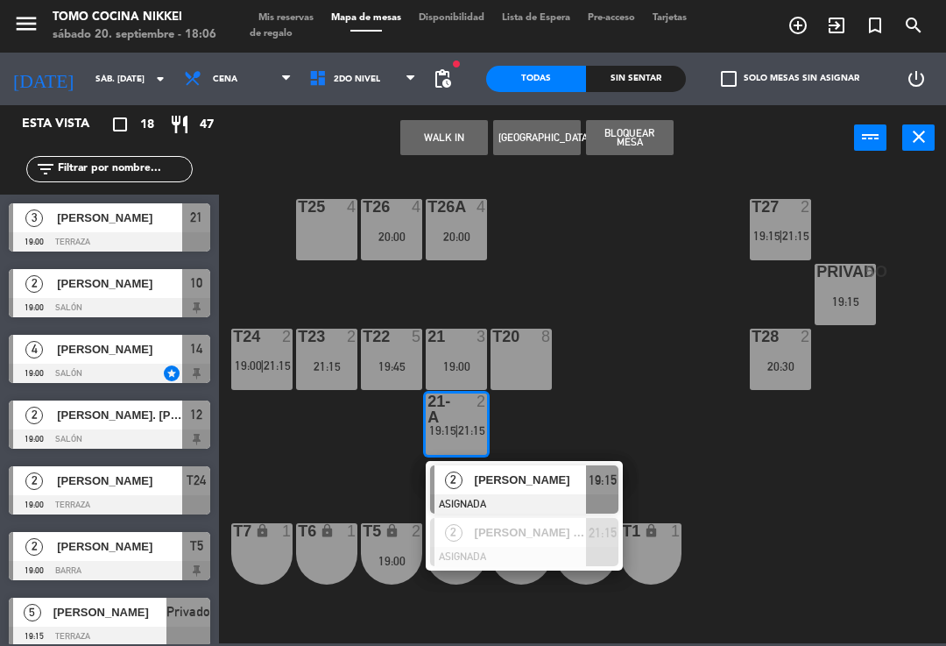
click at [637, 402] on div "T27 2 19:15 | 21:15 T25 4 T26A 4 20:00 T26 4 20:00 Privado 5 19:15 T24 2 19:00 …" at bounding box center [588, 405] width 718 height 475
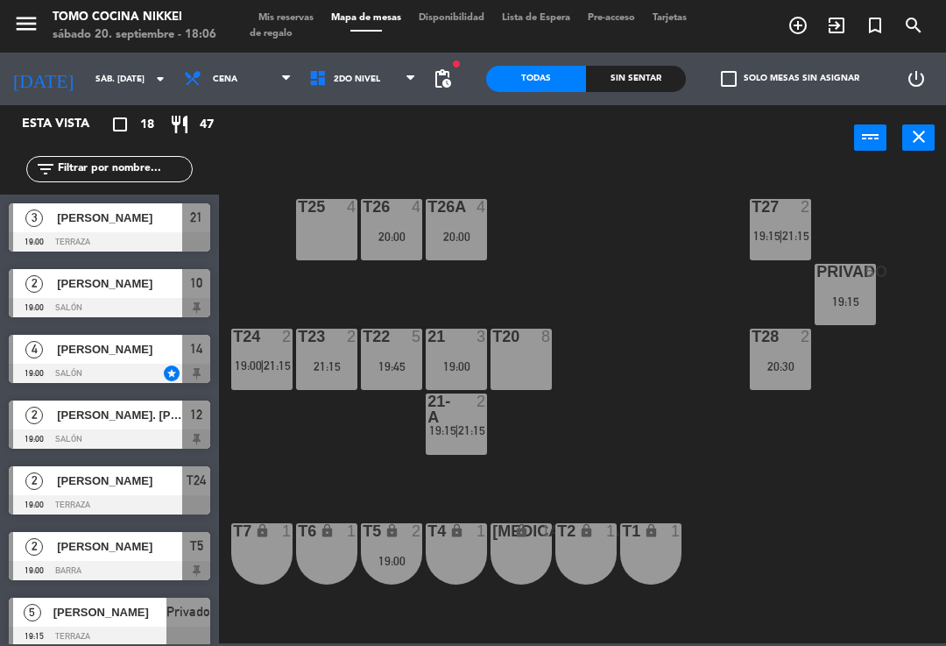
click at [332, 389] on div "T23 2 21:15" at bounding box center [326, 359] width 61 height 61
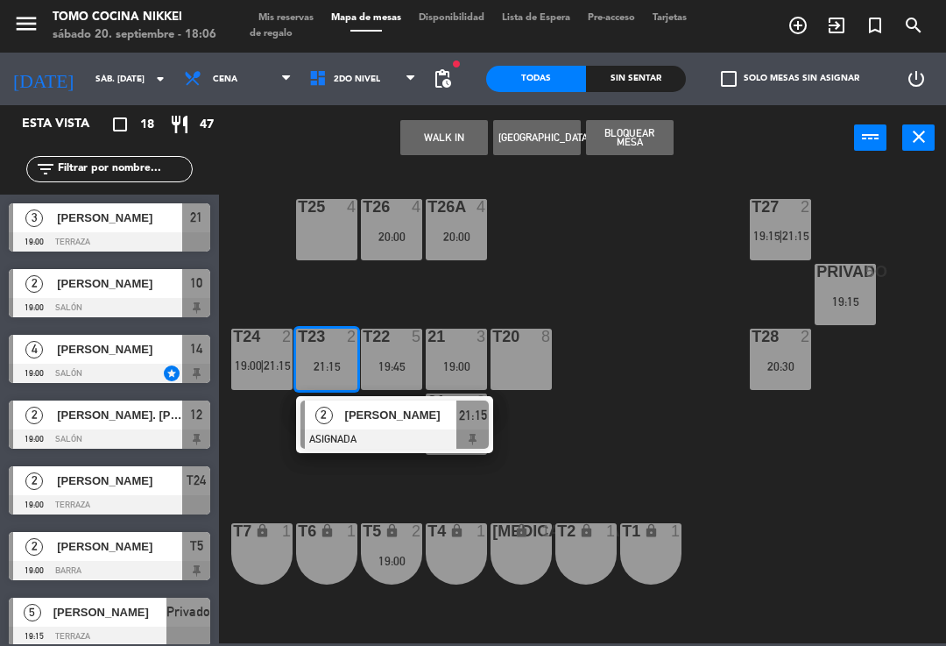
click at [364, 418] on span "[PERSON_NAME]" at bounding box center [401, 415] width 112 height 18
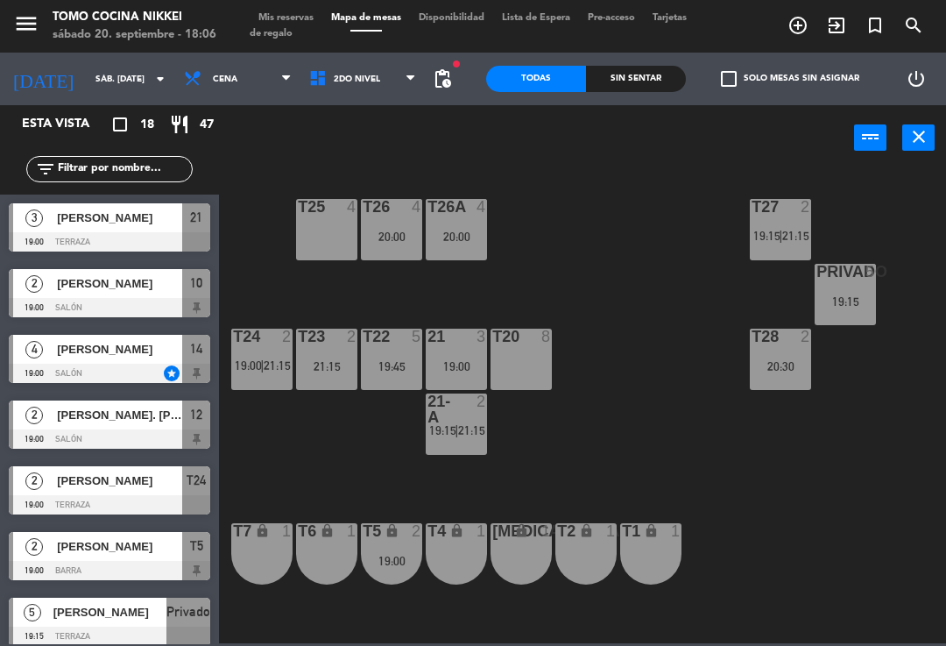
scroll to position [93, 0]
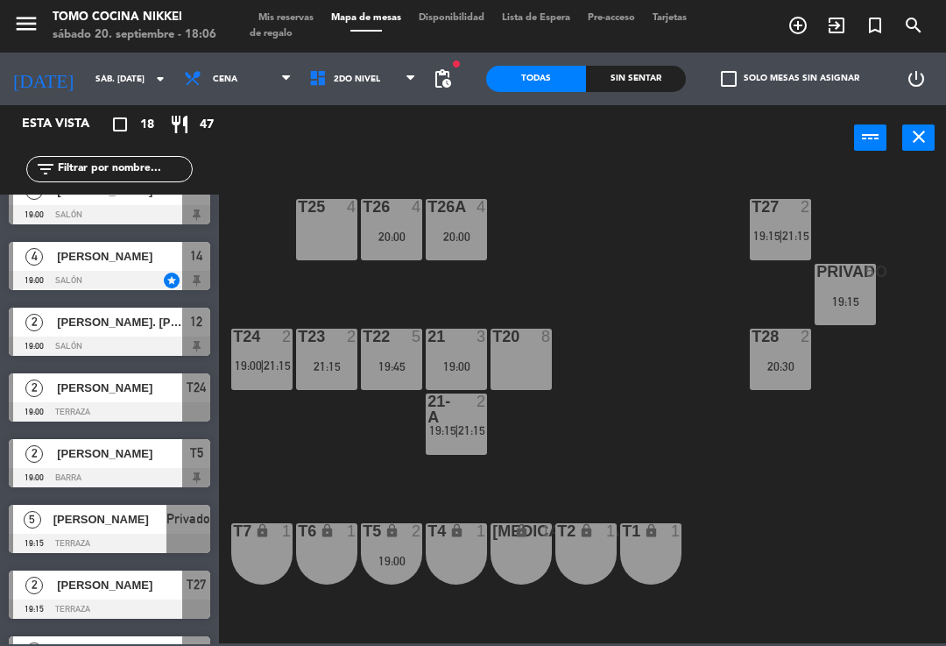
click at [334, 383] on div "T23 2 21:15" at bounding box center [326, 359] width 61 height 61
click at [586, 340] on div "T27 2 19:15 | 21:15 T25 4 T26A 4 20:00 T26 4 20:00 Privado 5 19:15 T24 2 19:00 …" at bounding box center [588, 405] width 718 height 475
click at [386, 555] on div "19:00" at bounding box center [391, 561] width 61 height 12
click at [585, 319] on div "T27 2 19:15 | 21:15 T25 4 T26A 4 20:00 T26 4 20:00 Privado 5 19:15 T24 2 19:00 …" at bounding box center [588, 405] width 718 height 475
click at [386, 69] on span "2do Nivel" at bounding box center [363, 79] width 125 height 39
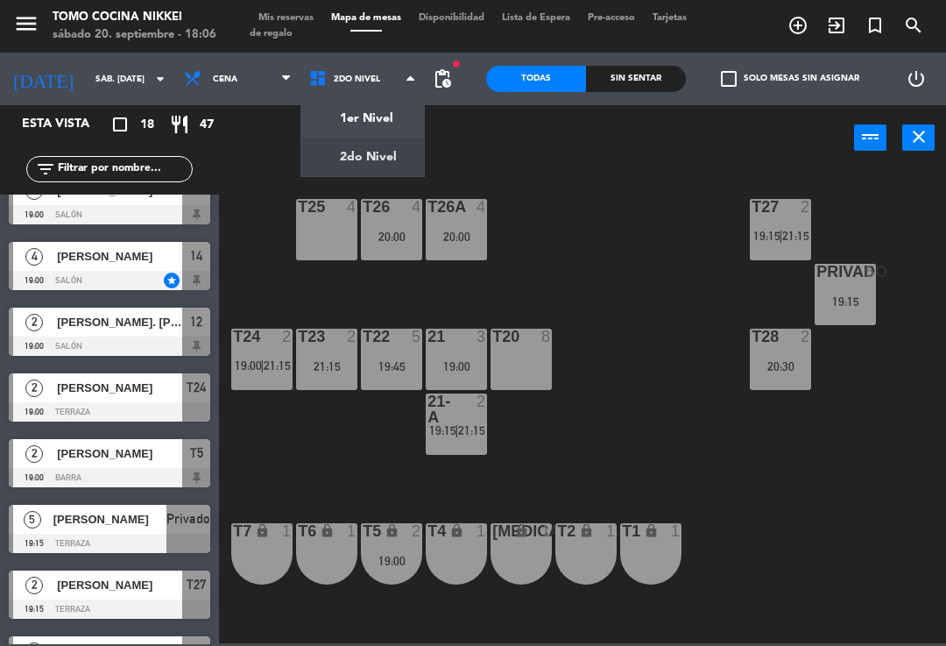
click at [376, 103] on div "1er Nivel 2do Nivel 2do Nivel 1er Nivel 2do Nivel" at bounding box center [363, 79] width 125 height 53
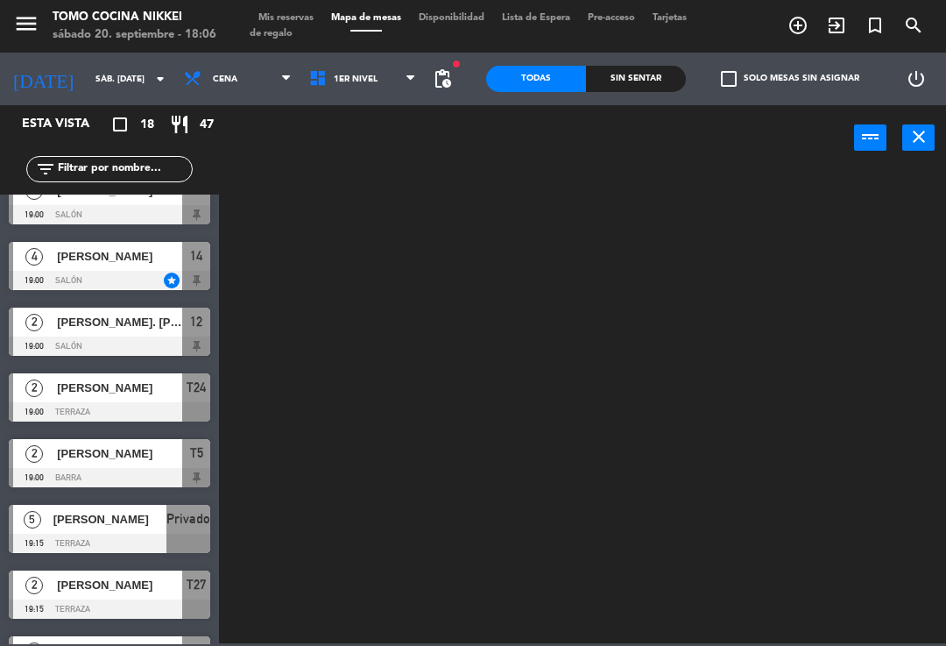
click at [165, 171] on input "text" at bounding box center [124, 168] width 136 height 19
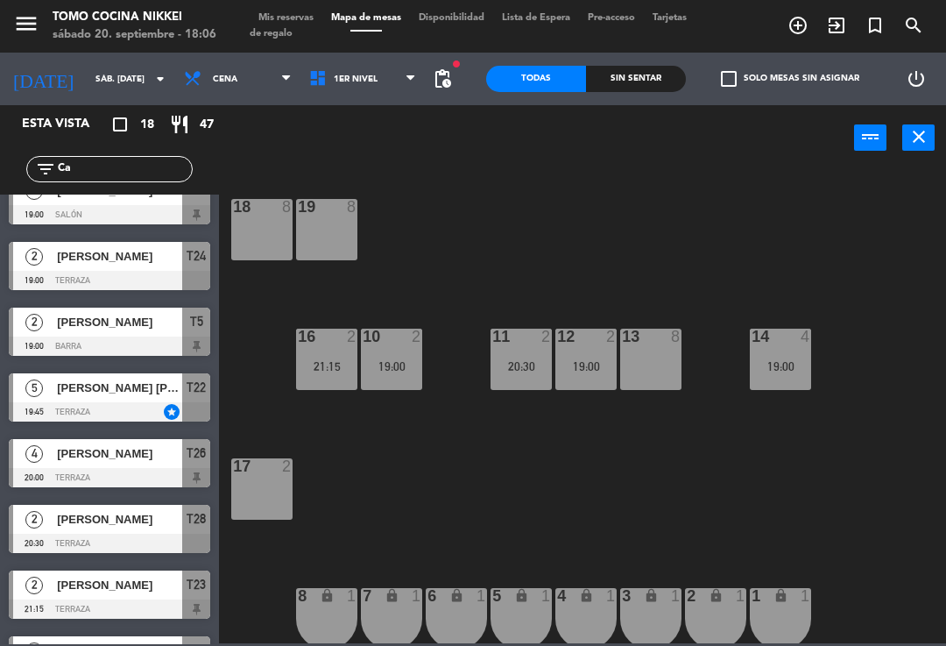
scroll to position [0, 0]
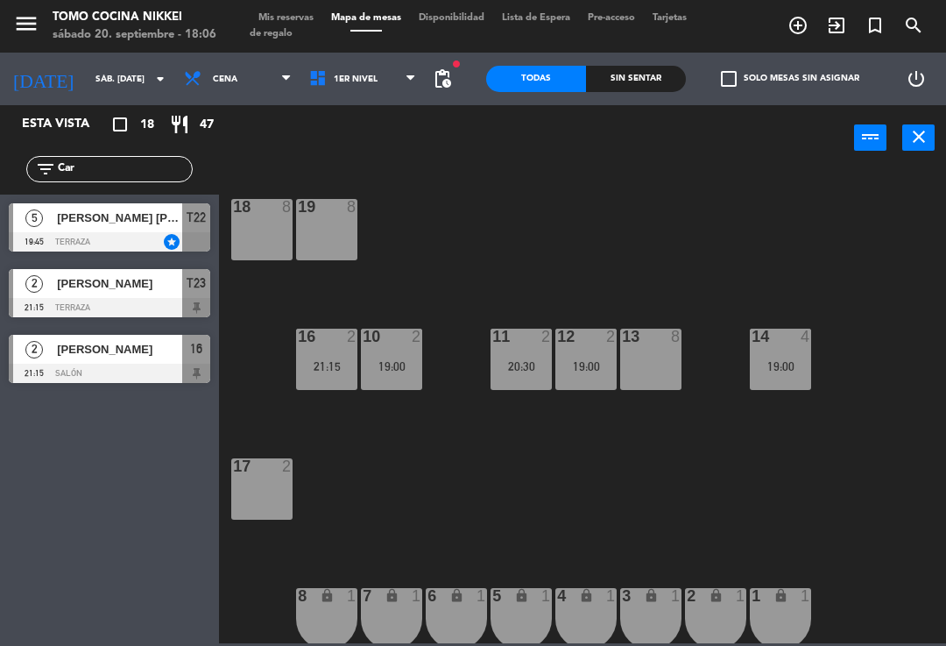
click at [583, 219] on div "18 8 19 8 16 2 21:15 10 2 19:00 11 2 20:30 12 2 19:00 13 8 14 4 19:00 17 2 7 lo…" at bounding box center [588, 405] width 718 height 475
click at [506, 272] on div "18 8 19 8 16 2 21:15 10 2 19:00 11 2 20:30 12 2 19:00 13 8 14 4 19:00 17 2 21:1…" at bounding box center [588, 405] width 718 height 475
click at [152, 178] on input "Car" at bounding box center [124, 168] width 136 height 19
type input "C"
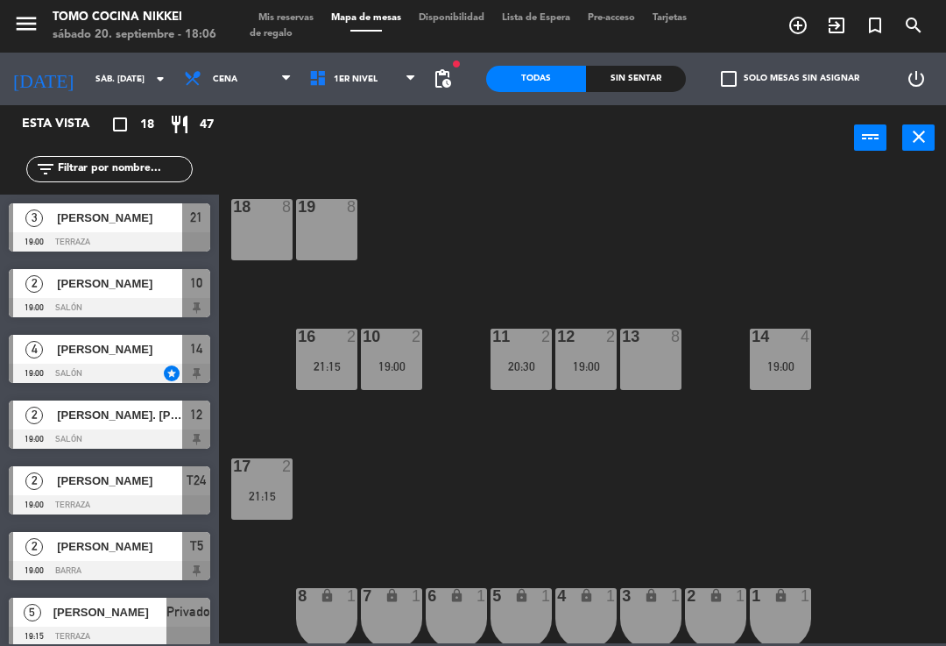
click at [802, 206] on div "18 8 19 8 16 2 21:15 10 2 19:00 11 2 20:30 12 2 19:00 13 8 14 4 19:00 17 2 21:1…" at bounding box center [588, 405] width 718 height 475
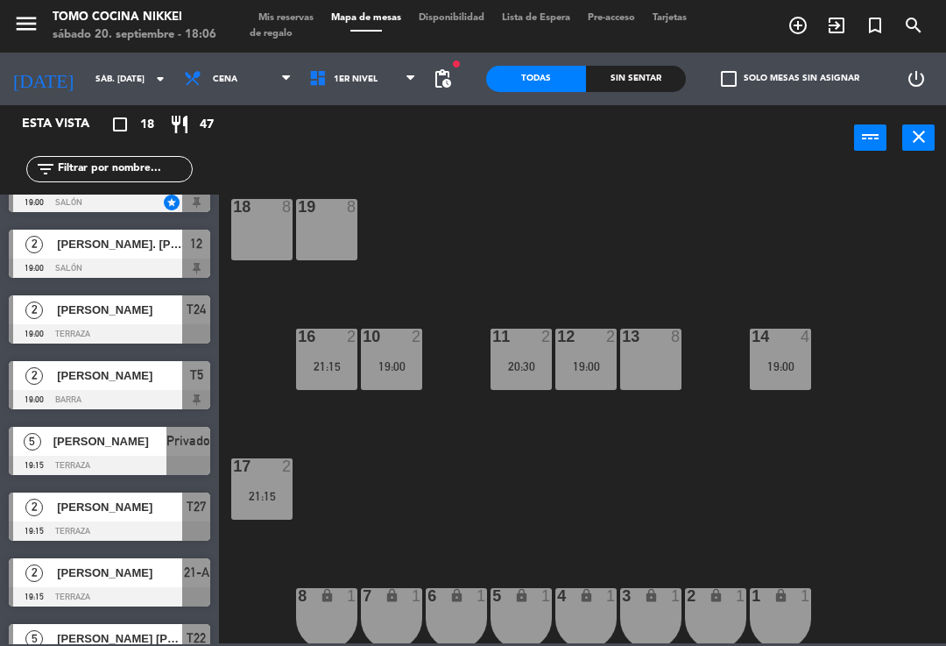
scroll to position [175, 0]
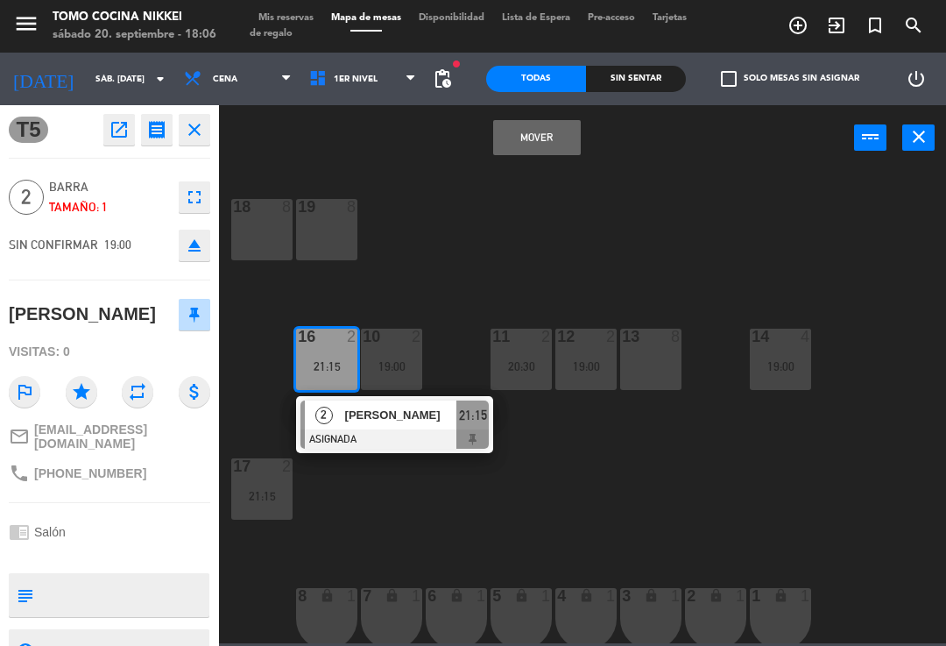
click at [544, 148] on button "Mover" at bounding box center [537, 137] width 88 height 35
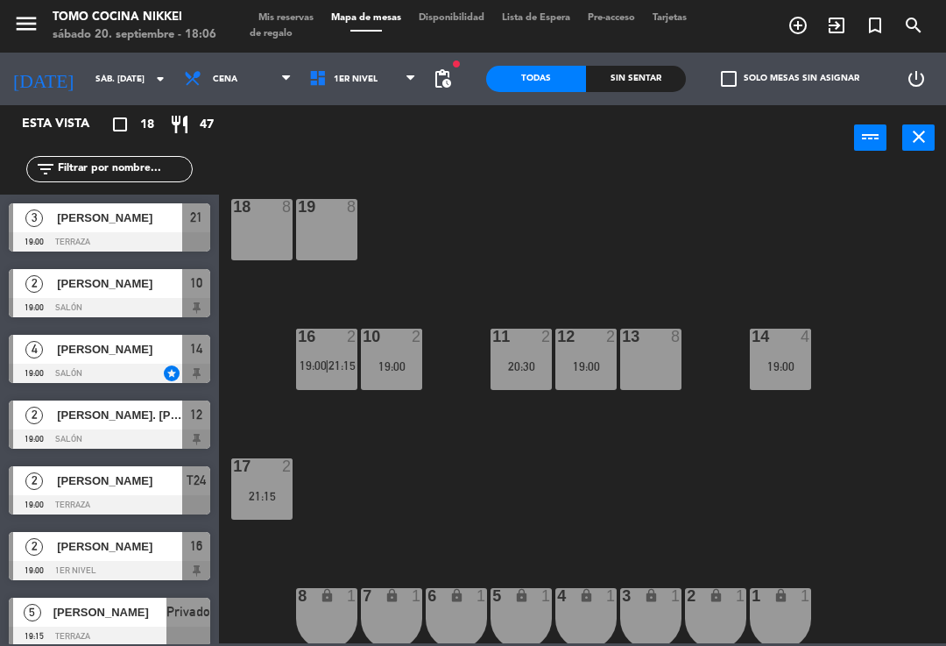
click at [547, 206] on div "18 8 19 8 16 2 19:00 | 21:15 10 2 19:00 11 2 20:30 12 2 19:00 13 8 14 4 19:00 1…" at bounding box center [588, 405] width 718 height 475
click at [656, 413] on div "18 8 19 8 16 2 19:00 | 21:15 10 2 19:00 11 2 20:30 12 2 19:00 13 8 14 4 19:00 1…" at bounding box center [588, 405] width 718 height 475
click at [514, 370] on div "20:30" at bounding box center [521, 366] width 61 height 12
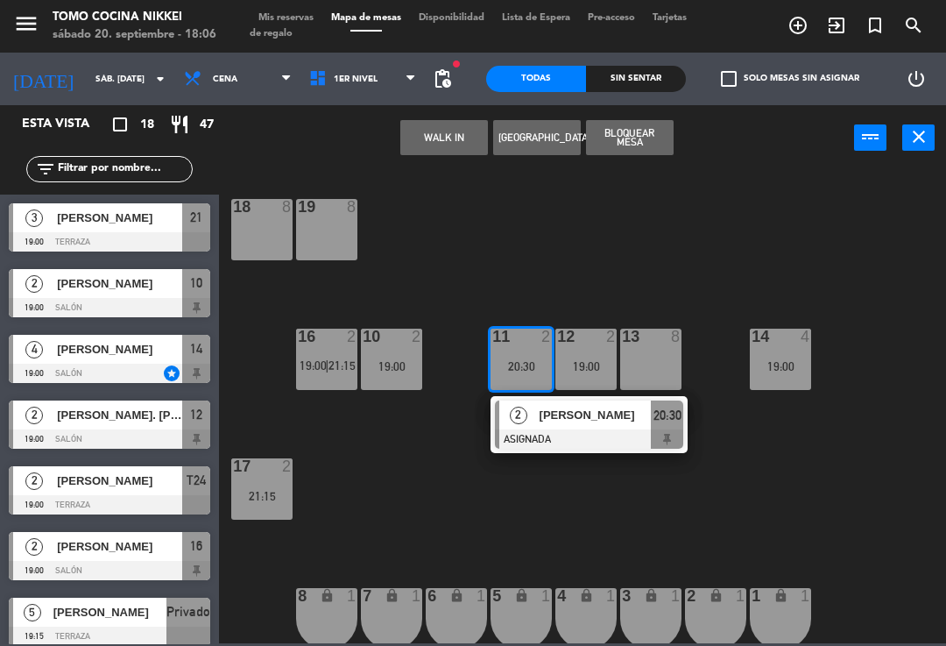
click at [271, 504] on div "17 2 21:15" at bounding box center [261, 488] width 61 height 61
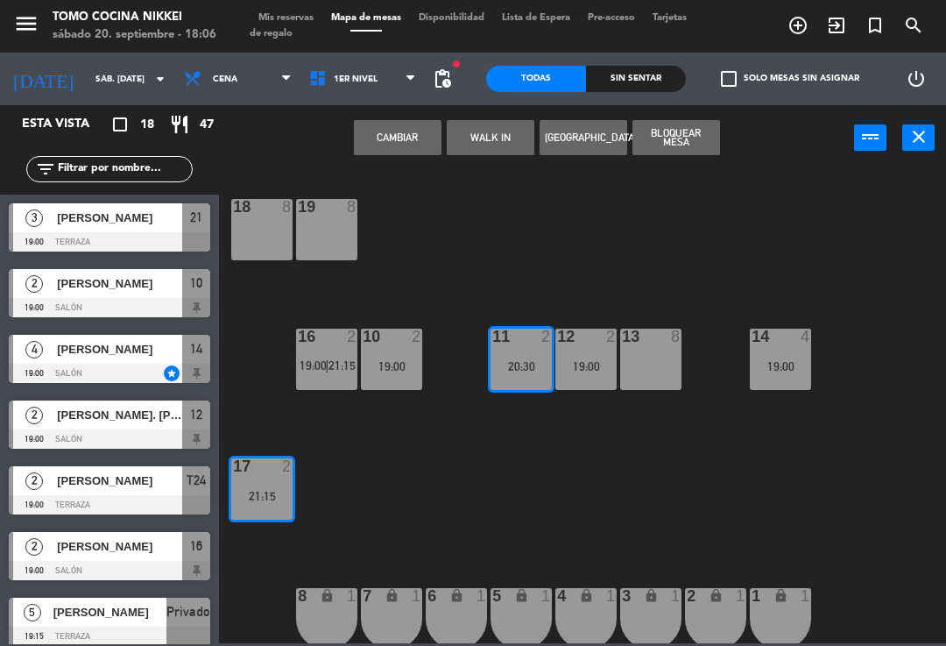
click at [407, 146] on button "Cambiar" at bounding box center [398, 137] width 88 height 35
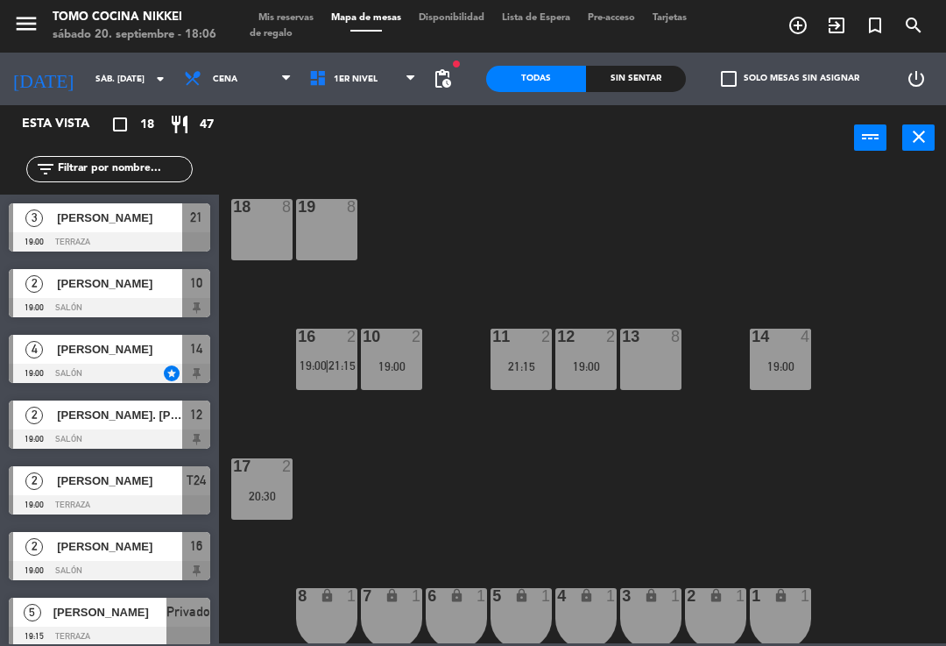
click at [612, 243] on div "18 8 19 8 16 2 19:00 | 21:15 10 2 19:00 11 2 21:15 12 2 19:00 13 8 14 4 19:00 1…" at bounding box center [588, 405] width 718 height 475
click at [273, 478] on div "17 2 20:30" at bounding box center [261, 488] width 61 height 61
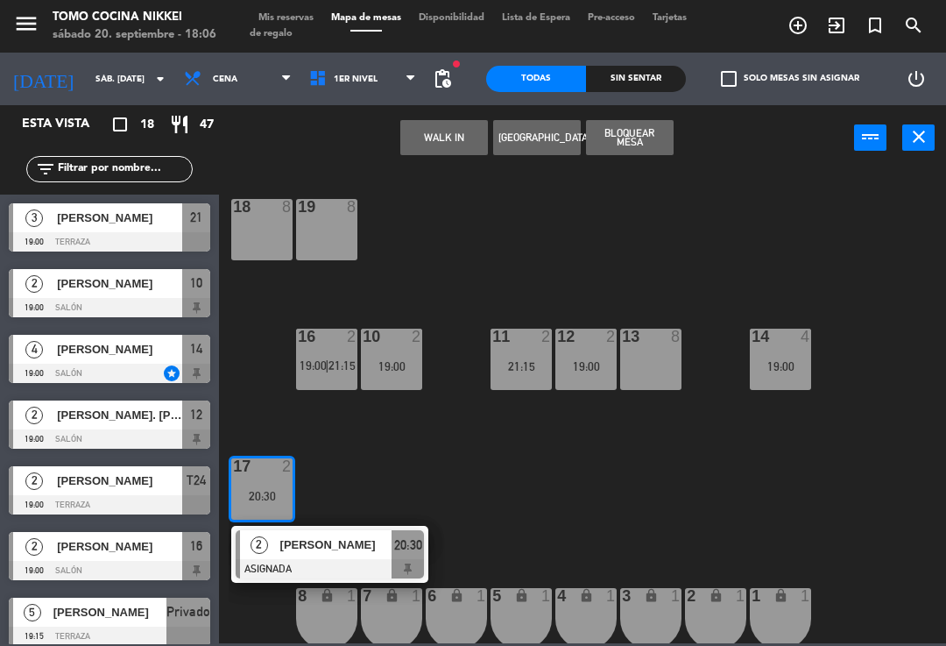
click at [531, 365] on div "21:15" at bounding box center [521, 366] width 61 height 12
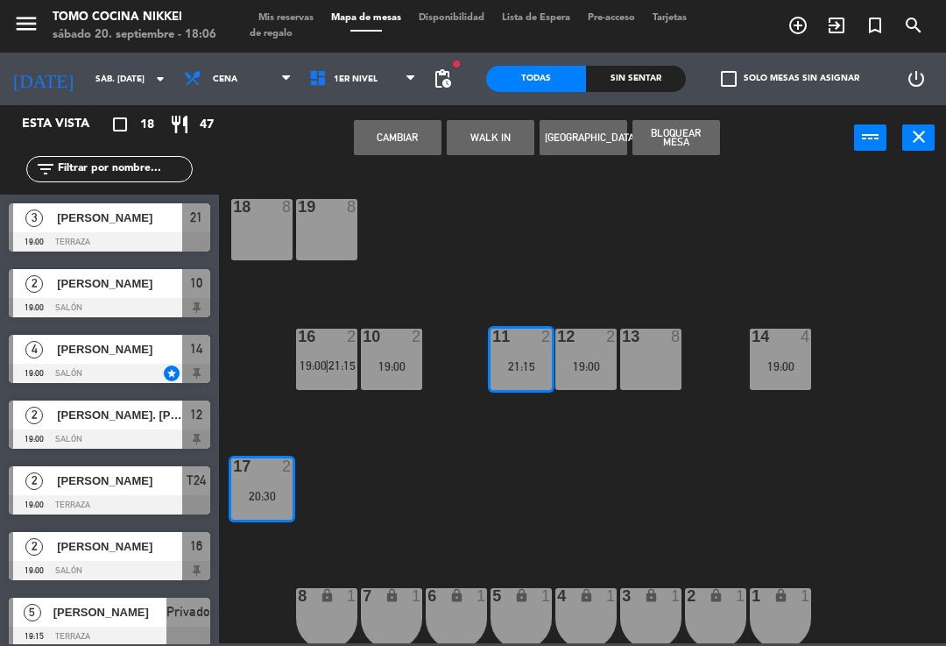
click at [424, 145] on button "Cambiar" at bounding box center [398, 137] width 88 height 35
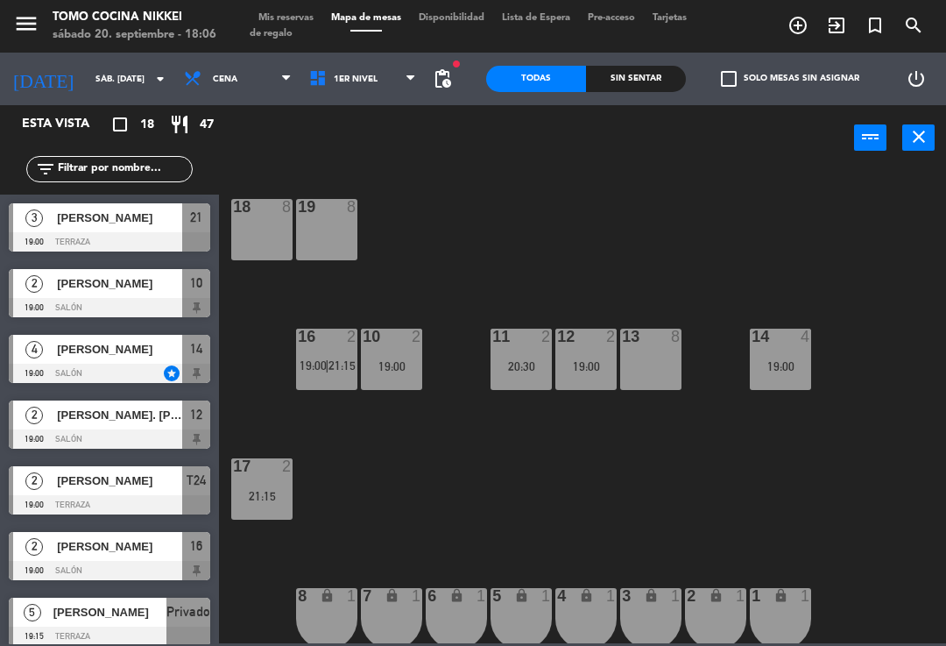
click at [608, 224] on div "18 8 19 8 16 2 19:00 | 21:15 10 2 19:00 11 2 20:30 12 2 19:00 13 8 14 4 19:00 1…" at bounding box center [588, 405] width 718 height 475
click at [590, 360] on div "19:00" at bounding box center [585, 366] width 61 height 12
click at [717, 281] on div "18 8 19 8 16 2 19:00 | 21:15 10 2 19:00 11 2 20:30 12 2 19:00 13 8 14 4 19:00 1…" at bounding box center [588, 405] width 718 height 475
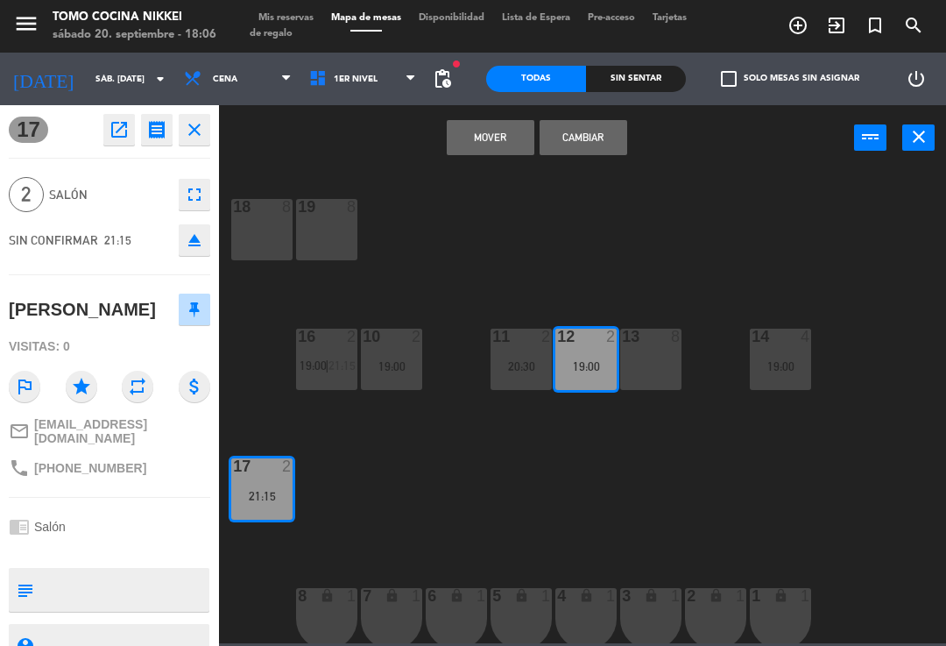
click at [505, 133] on button "Mover" at bounding box center [491, 137] width 88 height 35
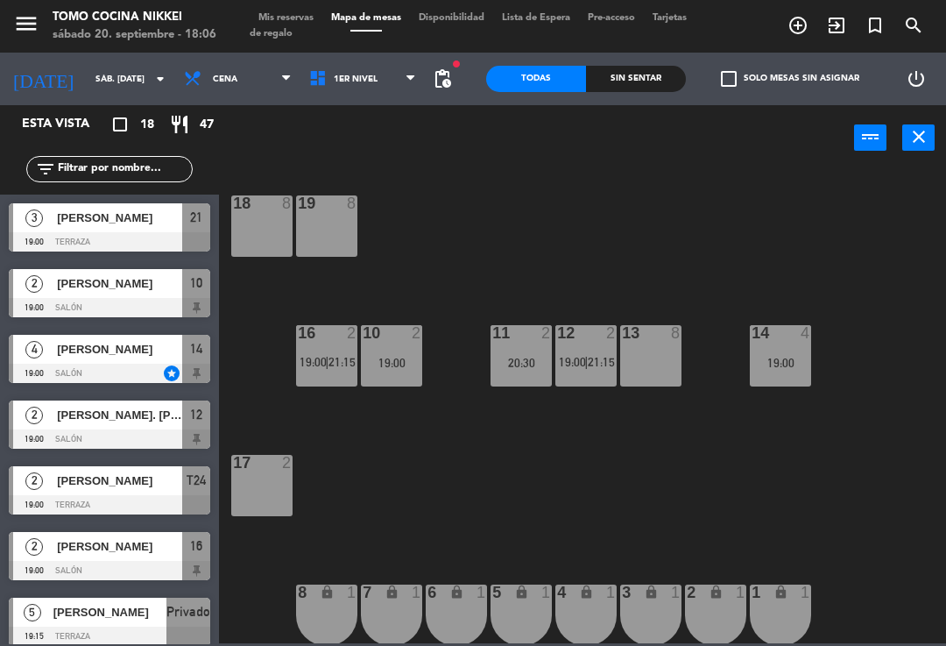
click at [564, 200] on div "18 8 19 8 16 2 19:00 | 21:15 10 2 19:00 11 2 20:30 12 2 19:00 | 21:15 13 8 14 4…" at bounding box center [588, 405] width 718 height 475
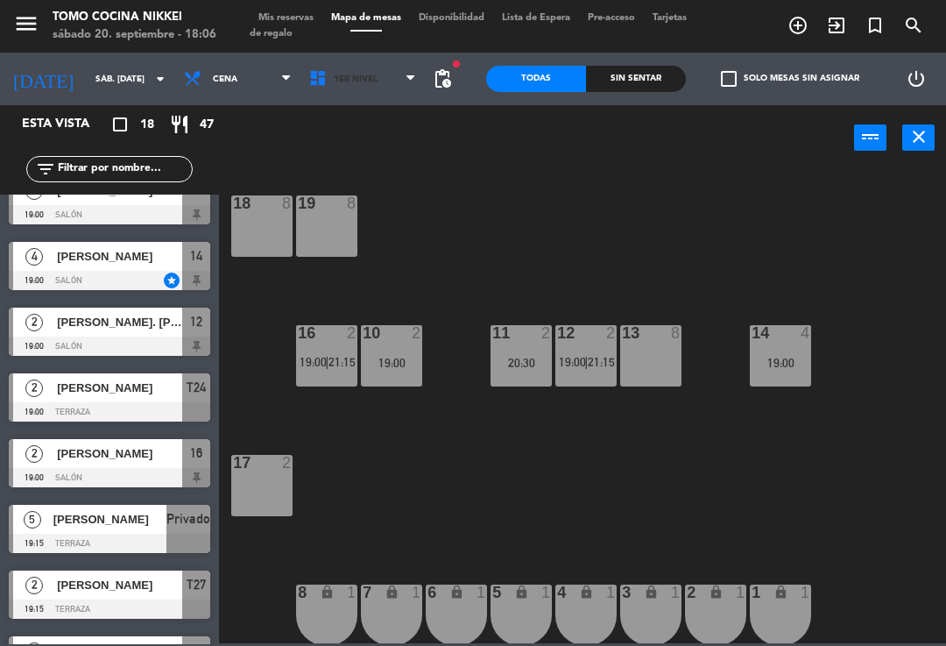
click at [369, 70] on span "1er Nivel" at bounding box center [363, 79] width 125 height 39
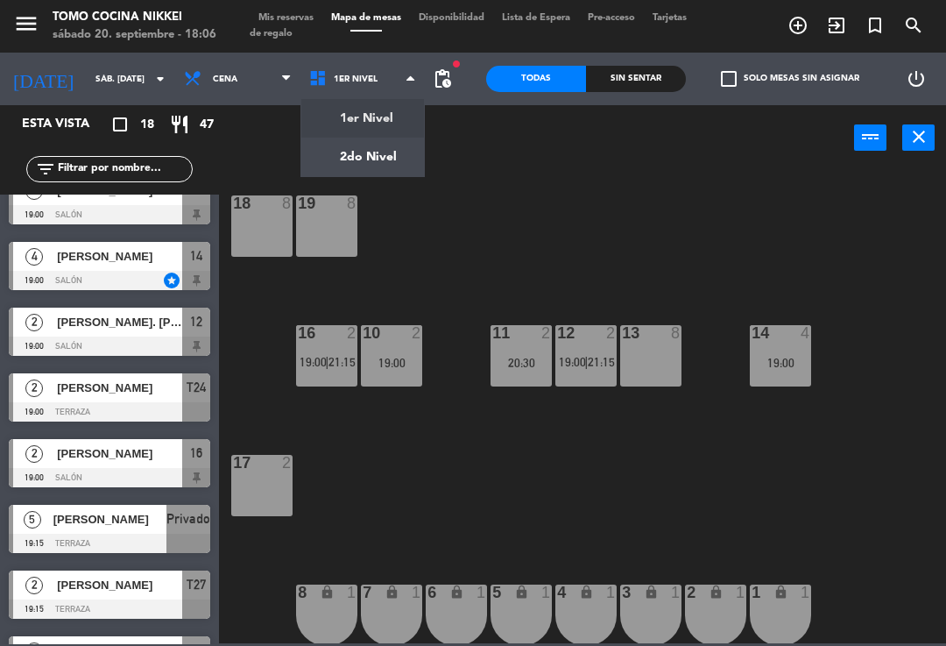
click at [381, 142] on ng-component "menu Tomo Cocina Nikkei sábado 20. septiembre - 18:06 Mis reservas Mapa de mesa…" at bounding box center [473, 321] width 946 height 643
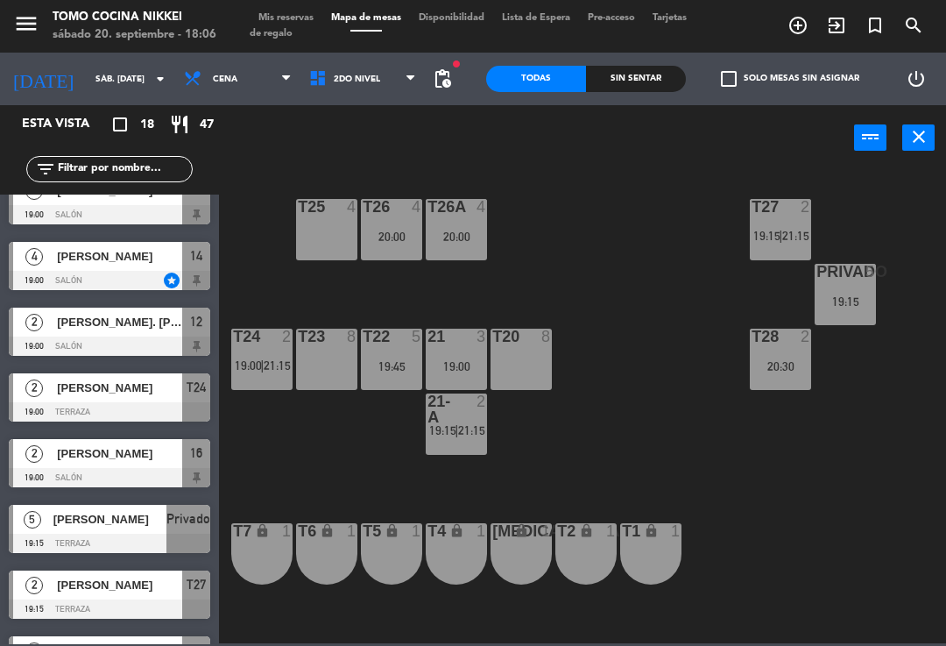
click at [633, 315] on div "T27 2 19:15 | 21:15 T25 4 T26A 4 20:00 T26 4 20:00 Privado 5 19:15 T24 2 19:00 …" at bounding box center [588, 405] width 718 height 475
click at [800, 243] on span "21:15" at bounding box center [795, 236] width 27 height 14
click at [654, 384] on div "T27 2 19:15 | 21:15 T25 4 T26A 4 20:00 T26 4 20:00 Privado 5 19:15 T24 2 19:00 …" at bounding box center [588, 405] width 718 height 475
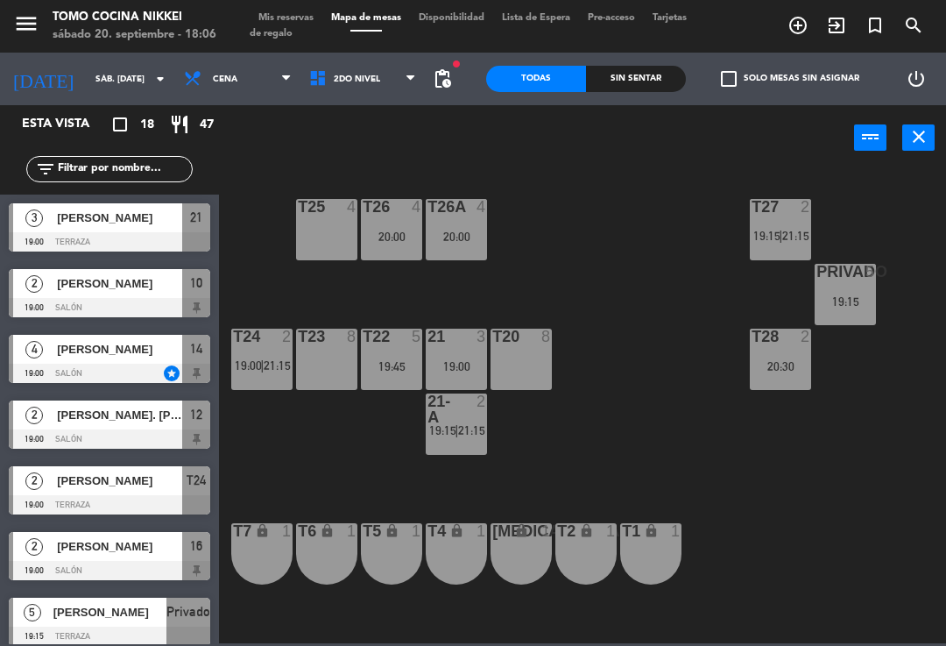
click at [694, 350] on div "T27 2 19:15 | 21:15 T25 4 T26A 4 20:00 T26 4 20:00 Privado 5 19:15 T24 2 19:00 …" at bounding box center [588, 405] width 718 height 475
click at [806, 246] on div "T27 2 19:15 | 21:15" at bounding box center [780, 229] width 61 height 61
click at [688, 389] on div "T27 2 19:15 | 21:15 T25 4 T26A 4 20:00 T26 4 20:00 Privado 5 19:15 T24 2 19:00 …" at bounding box center [588, 405] width 718 height 475
click at [470, 427] on span "21:15" at bounding box center [471, 430] width 27 height 14
click at [701, 398] on div "T27 2 19:15 | 21:15 T25 4 T26A 4 20:00 T26 4 20:00 Privado 5 19:15 T24 2 19:00 …" at bounding box center [588, 405] width 718 height 475
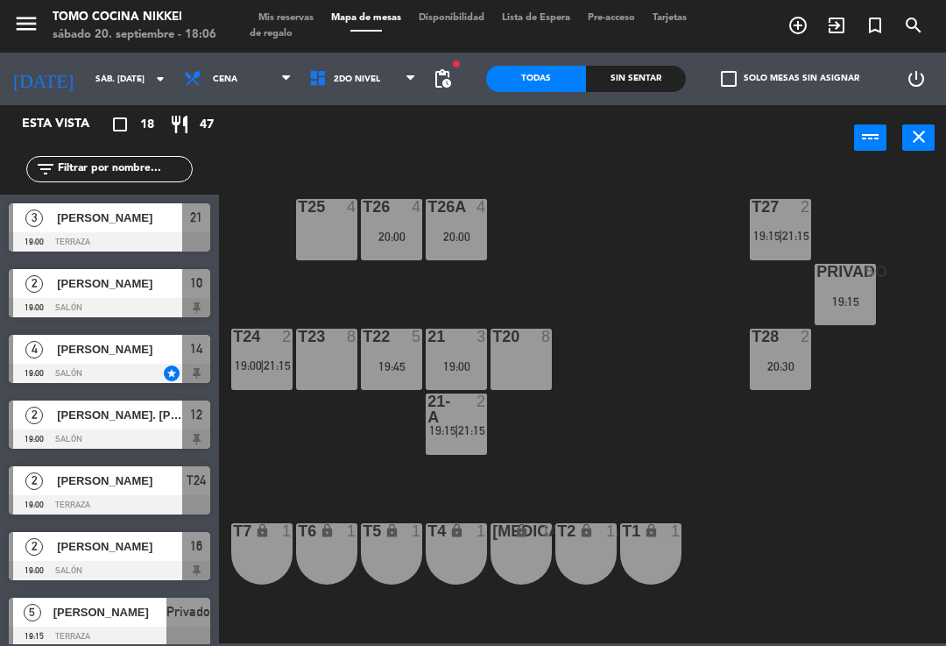
click at [852, 307] on div "19:15" at bounding box center [845, 301] width 61 height 12
click at [674, 354] on div "T27 2 19:15 | 21:15 T25 4 T26A 4 20:00 T26 4 20:00 Privado 5 19:15 T24 2 19:00 …" at bounding box center [588, 405] width 718 height 475
click at [388, 96] on span "2do Nivel" at bounding box center [363, 79] width 125 height 39
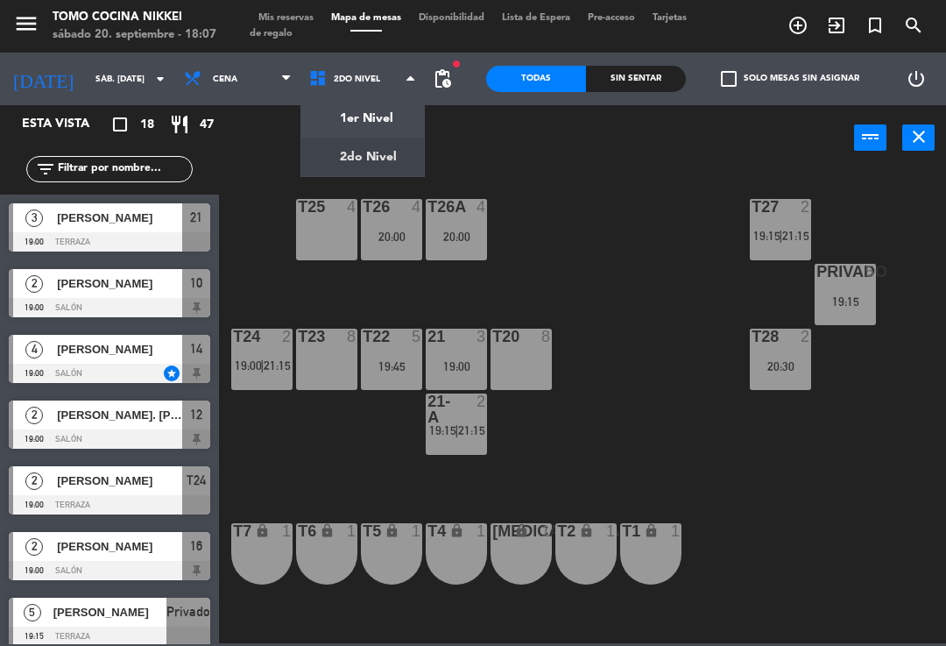
click at [399, 130] on ng-component "menu Tomo Cocina Nikkei sábado 20. septiembre - 18:07 Mis reservas Mapa de mesa…" at bounding box center [473, 321] width 946 height 643
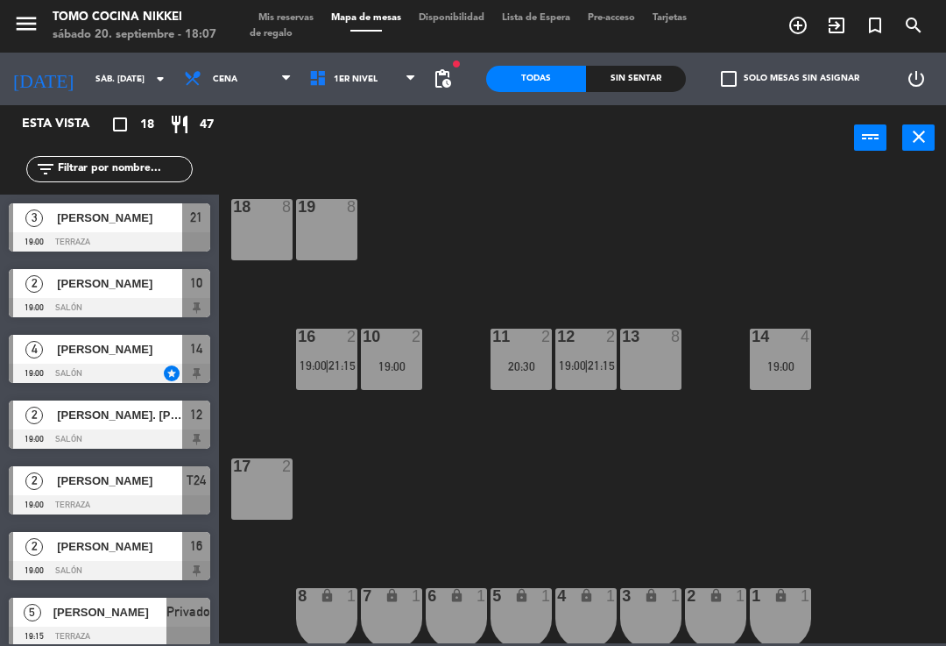
click at [303, 366] on span "19:00" at bounding box center [313, 365] width 27 height 14
click at [400, 294] on div "18 8 19 8 16 2 19:00 | 21:15 10 2 19:00 11 2 20:30 12 2 19:00 | 21:15 13 8 14 4…" at bounding box center [588, 405] width 718 height 475
click at [371, 97] on span "1er Nivel" at bounding box center [363, 79] width 125 height 39
click at [397, 166] on ng-component "menu Tomo Cocina Nikkei sábado 20. septiembre - 18:07 Mis reservas Mapa de mesa…" at bounding box center [473, 321] width 946 height 643
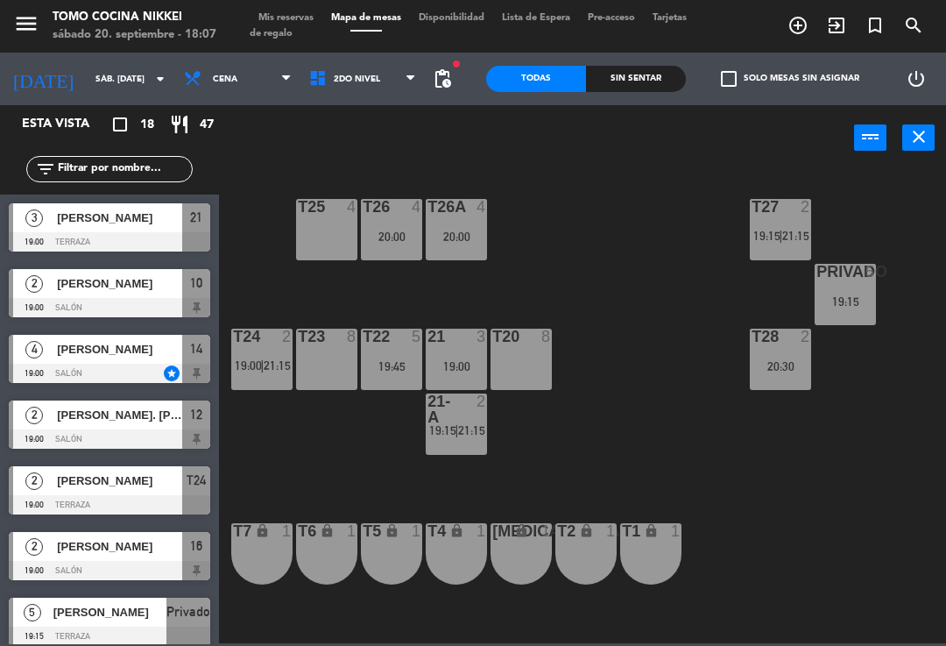
click at [375, 495] on div "T27 2 19:15 | 21:15 T25 4 T26A 4 20:00 T26 4 20:00 Privado 5 19:15 T24 2 19:00 …" at bounding box center [588, 405] width 718 height 475
click at [742, 250] on div "T27 2 19:15 | 21:15 T25 4 T26A 4 20:00 T26 4 20:00 Privado 5 19:15 T24 2 19:00 …" at bounding box center [588, 405] width 718 height 475
click at [795, 214] on div "2" at bounding box center [809, 207] width 29 height 16
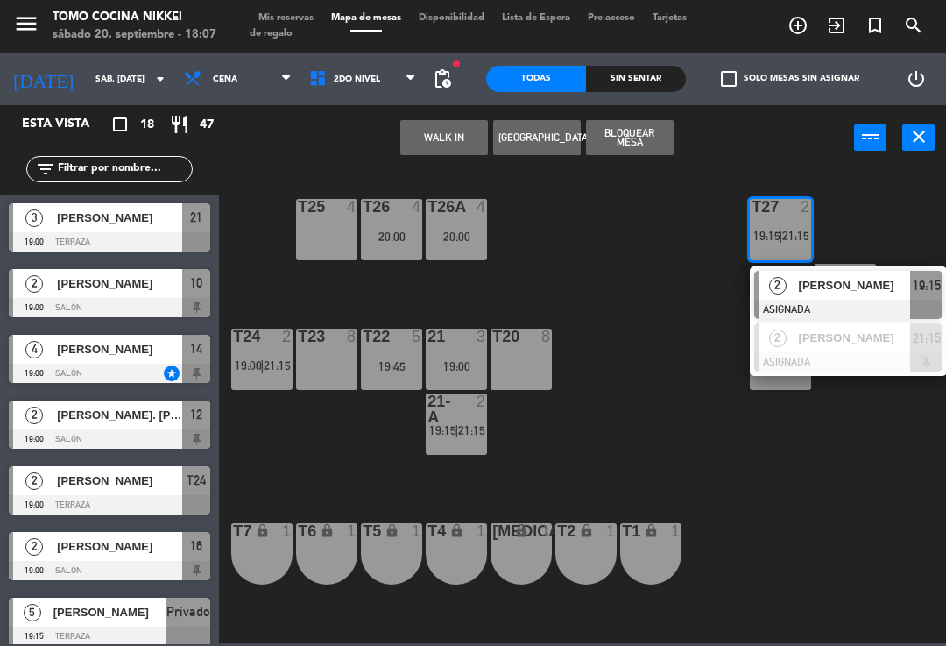
click at [785, 346] on div "2" at bounding box center [778, 337] width 38 height 29
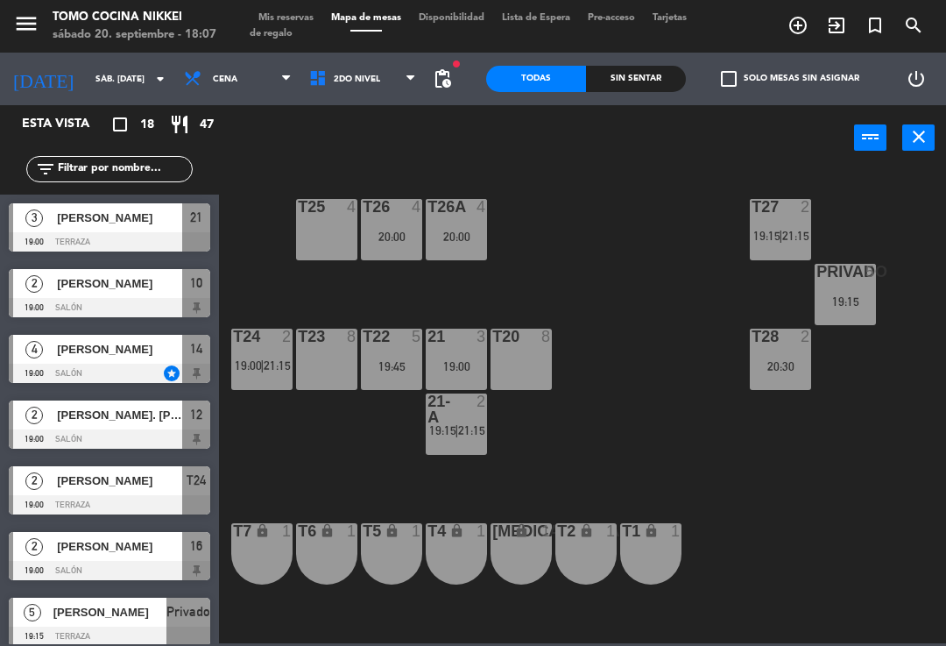
scroll to position [290, 0]
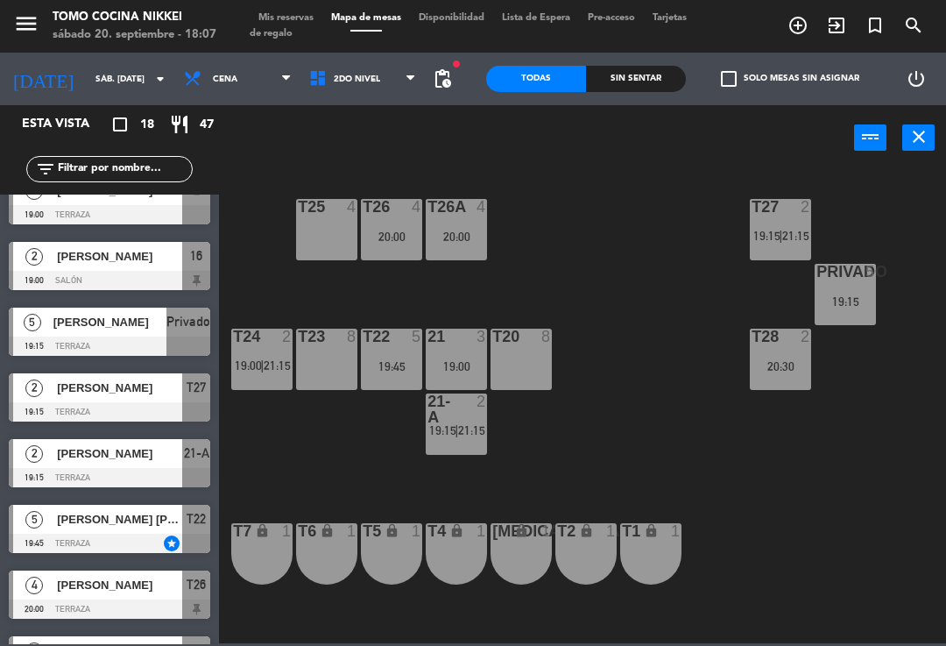
click at [608, 345] on div "T27 2 19:15 | 21:15 T25 4 T26A 4 20:00 T26 4 20:00 Privado 5 19:15 T24 2 19:00 …" at bounding box center [588, 405] width 718 height 475
click at [465, 428] on span "21:15" at bounding box center [471, 430] width 27 height 14
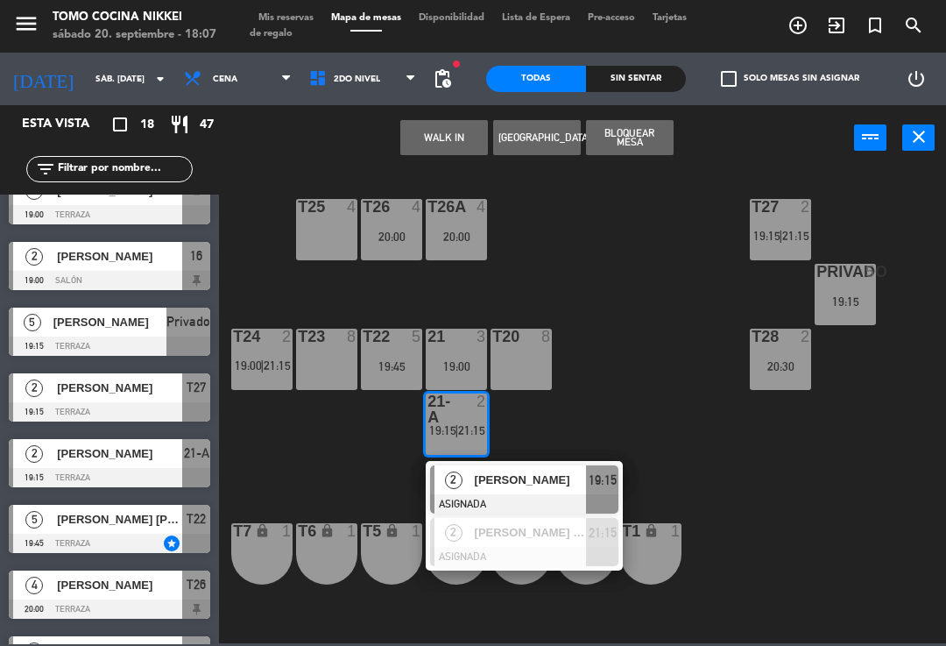
click at [608, 259] on div "T27 2 19:15 | 21:15 T25 4 T26A 4 20:00 T26 4 20:00 Privado 5 19:15 T24 2 19:00 …" at bounding box center [588, 405] width 718 height 475
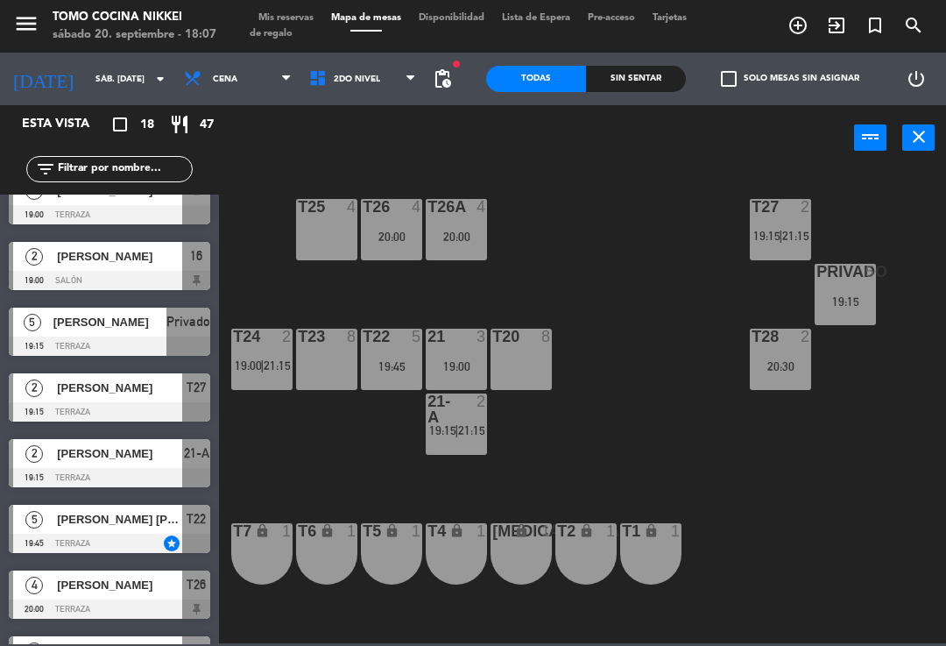
click at [288, 368] on span "21:15" at bounding box center [277, 365] width 27 height 14
click at [539, 318] on div "T27 2 19:15 | 21:15 T25 4 T26A 4 20:00 T26 4 20:00 Privado 5 19:15 T24 2 19:00 …" at bounding box center [588, 405] width 718 height 475
click at [730, 236] on div "T27 2 19:15 | 21:15 T25 4 T26A 4 20:00 T26 4 20:00 Privado 5 19:15 T24 2 19:00 …" at bounding box center [588, 405] width 718 height 475
click at [771, 230] on span "19:15" at bounding box center [766, 236] width 27 height 14
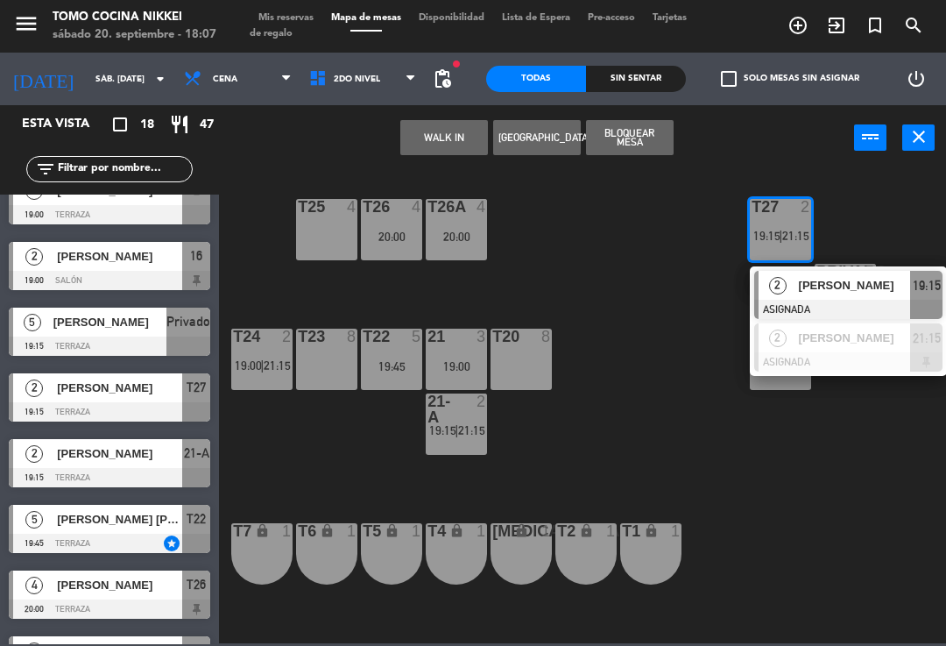
click at [792, 343] on div "2" at bounding box center [778, 337] width 38 height 29
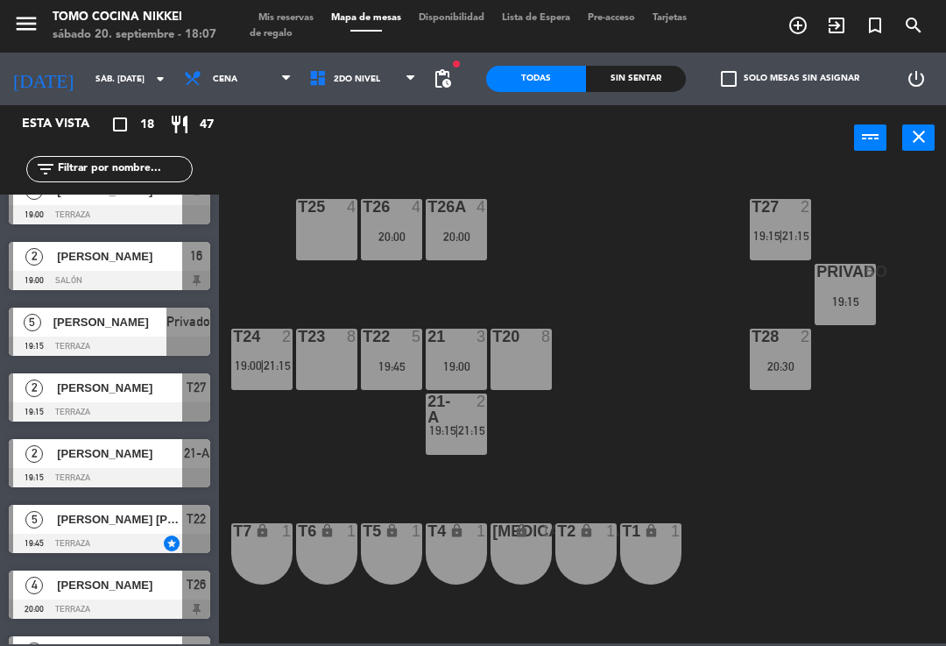
click at [795, 222] on div "T27 2 19:15 | 21:15" at bounding box center [780, 229] width 61 height 61
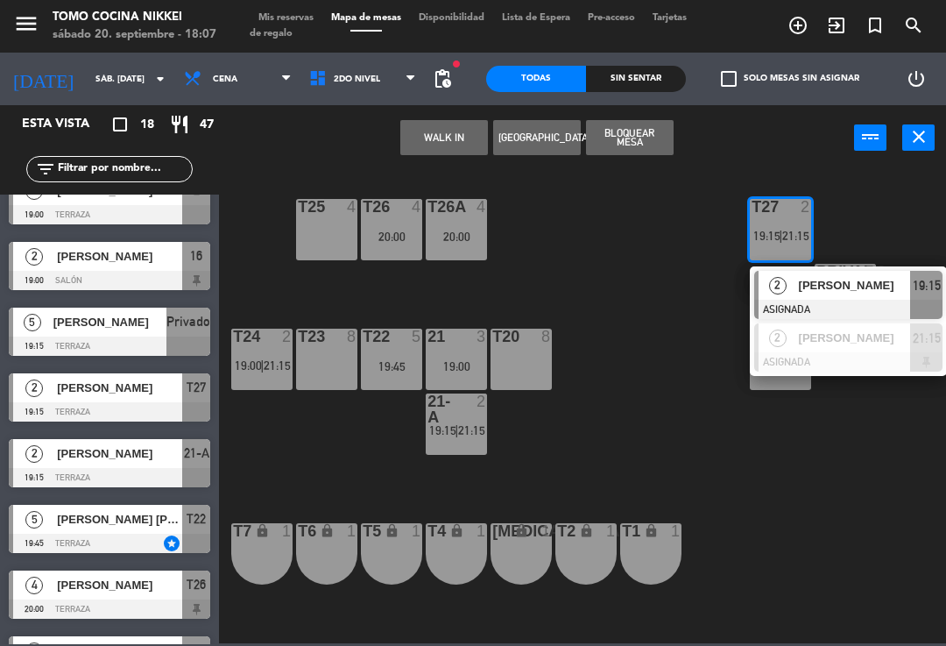
click at [787, 334] on div "2" at bounding box center [778, 337] width 38 height 29
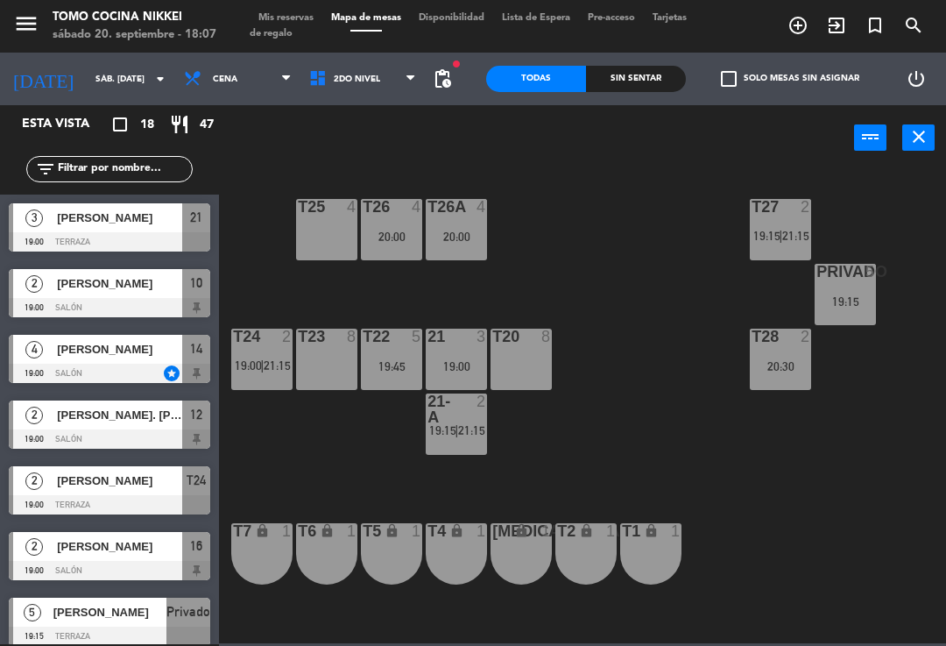
scroll to position [0, 0]
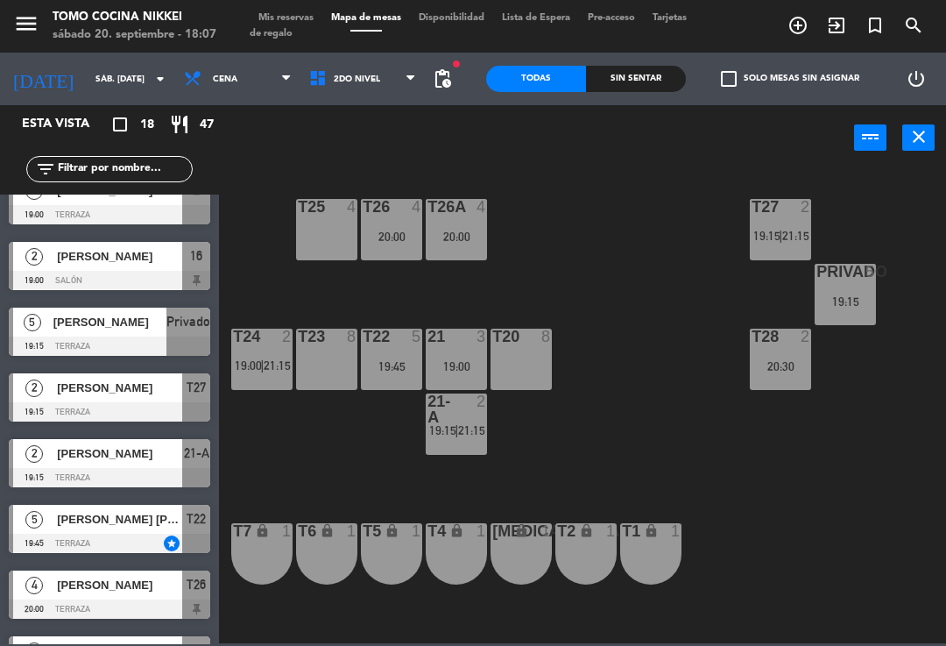
click at [375, 96] on span "2do Nivel" at bounding box center [363, 79] width 125 height 39
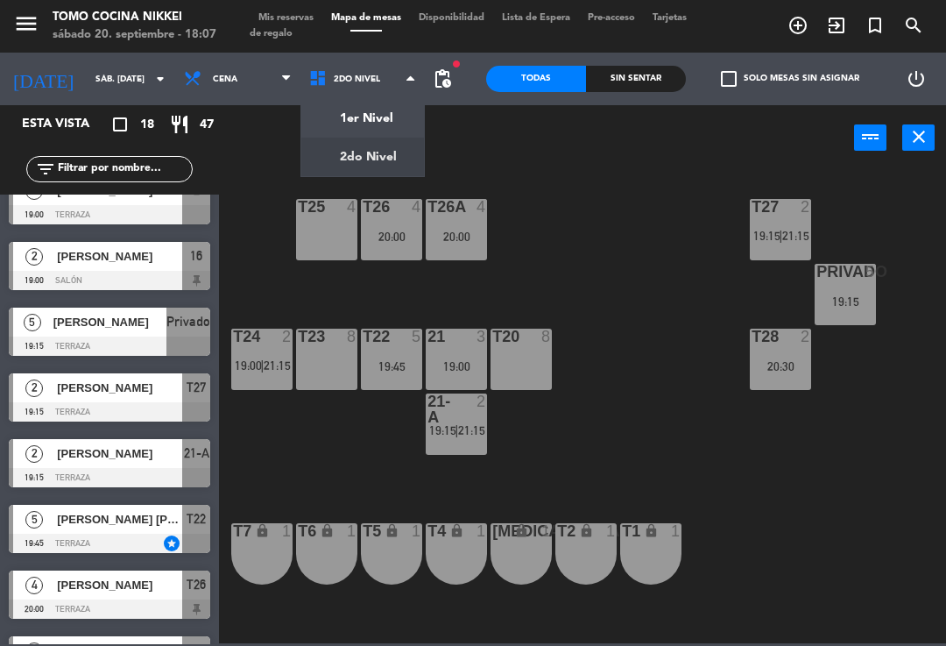
click at [391, 115] on ng-component "menu Tomo Cocina Nikkei sábado 20. septiembre - 18:07 Mis reservas Mapa de mesa…" at bounding box center [473, 321] width 946 height 643
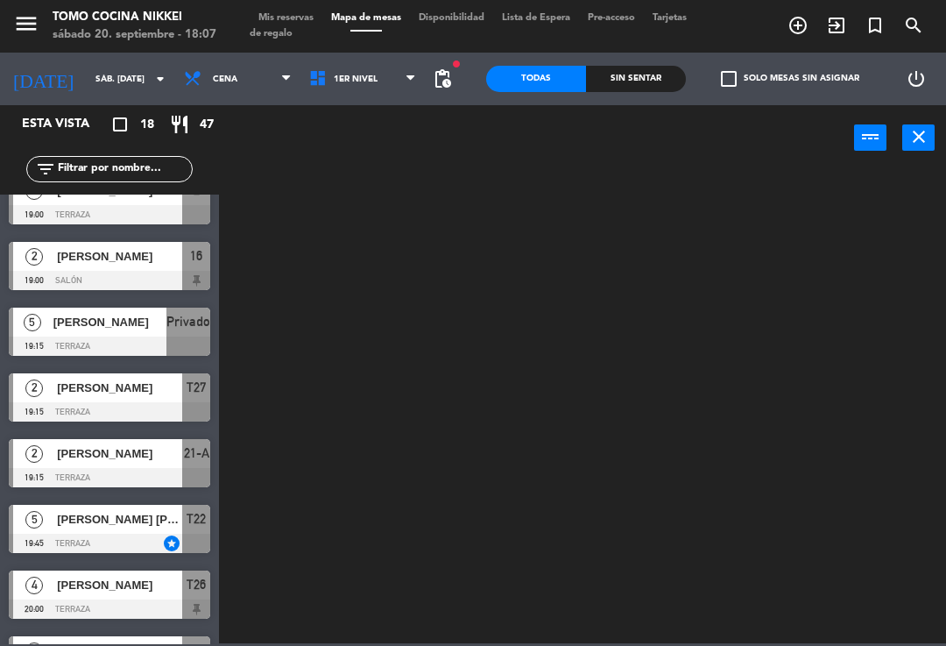
click at [179, 162] on input "text" at bounding box center [124, 168] width 136 height 19
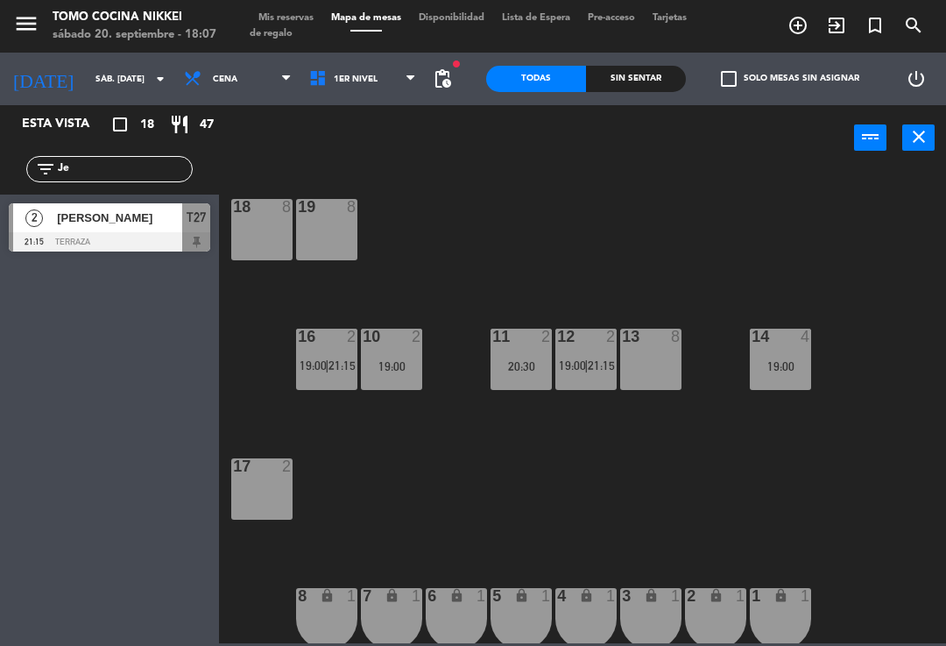
click at [599, 216] on div "18 8 19 8 16 2 19:00 | 21:15 10 2 19:00 11 2 20:30 12 2 19:00 | 21:15 13 8 14 4…" at bounding box center [588, 405] width 718 height 475
click at [472, 250] on div "18 8 19 8 16 2 19:00 | 21:15 10 2 19:00 11 2 20:30 12 2 19:00 | 21:15 13 8 14 4…" at bounding box center [588, 405] width 718 height 475
click at [170, 168] on input "Je" at bounding box center [124, 168] width 136 height 19
type input "J"
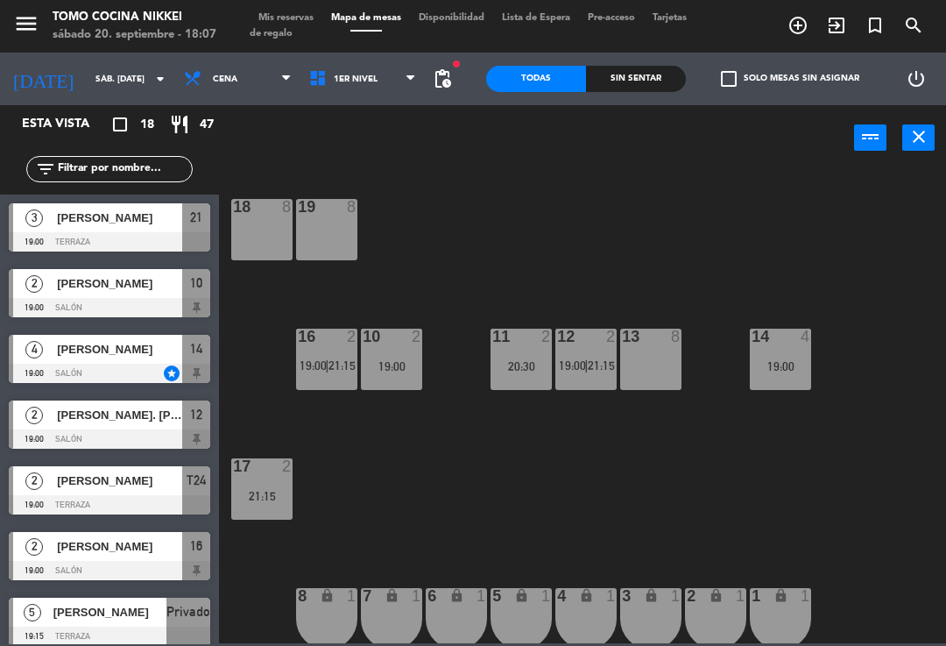
click at [753, 234] on div "18 8 19 8 16 2 19:00 | 21:15 10 2 19:00 11 2 20:30 12 2 19:00 | 21:15 13 8 14 4…" at bounding box center [588, 405] width 718 height 475
click at [815, 249] on div "18 8 19 8 16 2 19:00 | 21:15 10 2 19:00 11 2 20:30 12 2 19:00 | 21:15 13 8 14 4…" at bounding box center [588, 405] width 718 height 475
click at [371, 96] on span "1er Nivel" at bounding box center [363, 79] width 125 height 39
click at [372, 163] on ng-component "menu Tomo Cocina Nikkei sábado 20. septiembre - 18:07 Mis reservas Mapa de mesa…" at bounding box center [473, 321] width 946 height 643
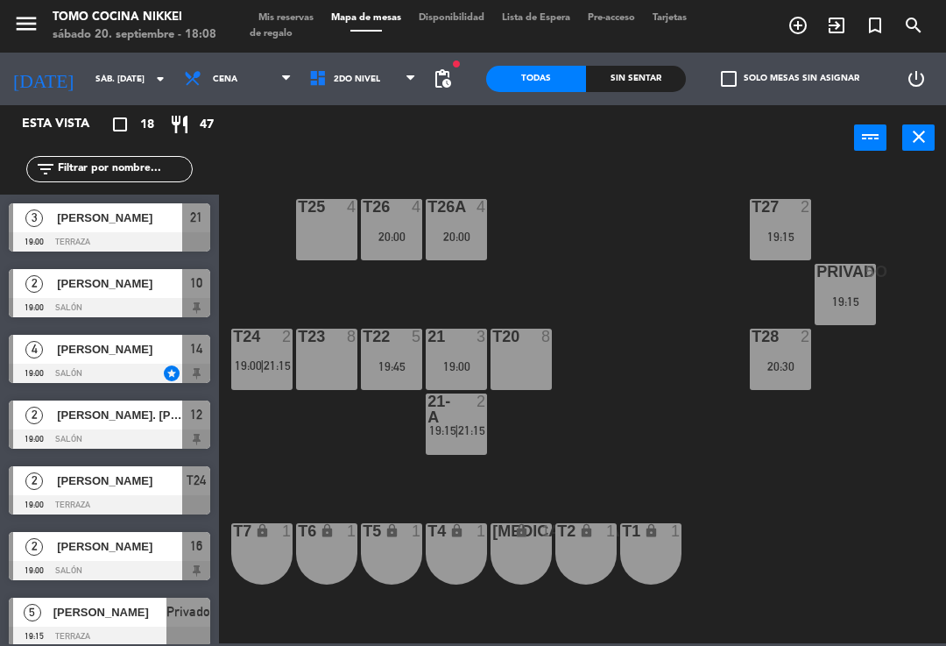
click at [714, 336] on div "T27 2 19:15 T25 4 T26A 4 20:00 T26 4 20:00 Privado 5 19:15 T24 2 19:00 | 21:15 …" at bounding box center [588, 405] width 718 height 475
click at [873, 295] on div "19:15" at bounding box center [845, 301] width 61 height 12
click at [647, 317] on div "T27 2 19:15 T25 4 T26A 4 20:00 T26 4 20:00 Privado 5 19:15 T24 2 19:00 | 21:15 …" at bounding box center [588, 405] width 718 height 475
click at [407, 83] on icon at bounding box center [411, 79] width 8 height 14
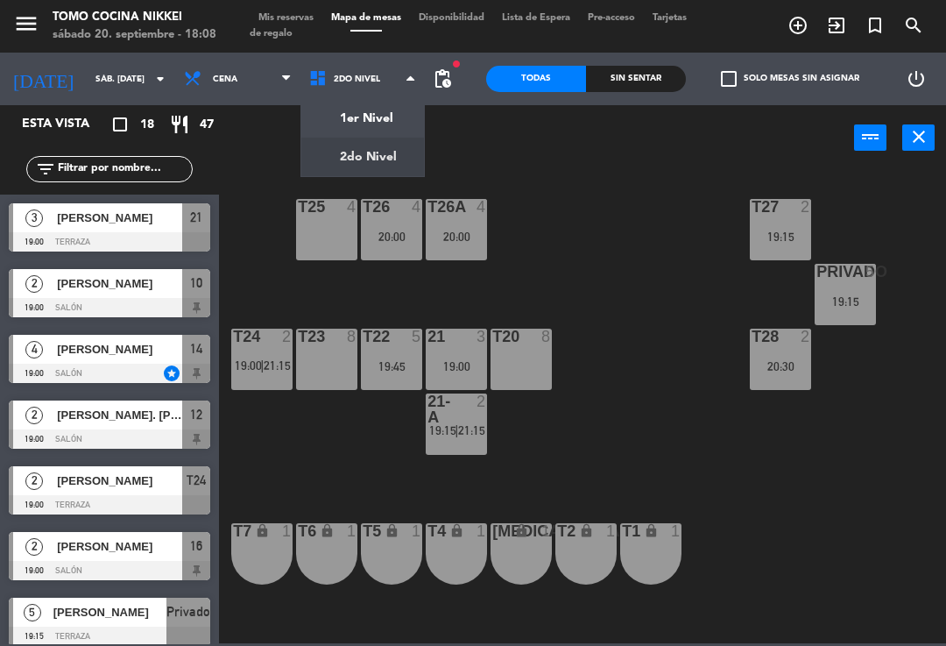
click at [389, 118] on ng-component "menu Tomo Cocina Nikkei sábado 20. septiembre - 18:08 Mis reservas Mapa de mesa…" at bounding box center [473, 321] width 946 height 643
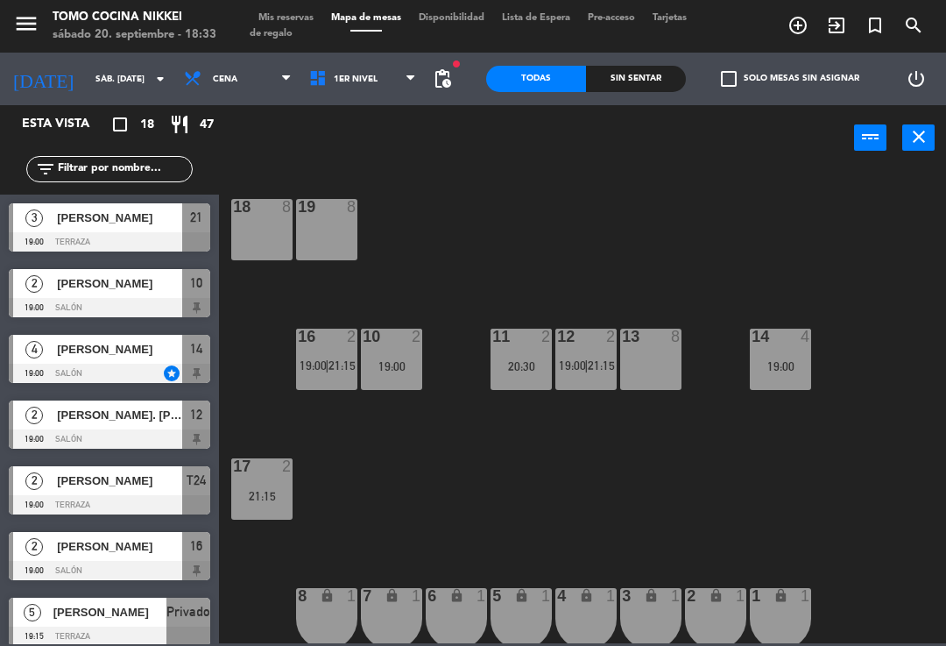
click at [105, 293] on div "[PERSON_NAME]" at bounding box center [118, 283] width 127 height 29
click at [64, 447] on div at bounding box center [110, 438] width 202 height 19
click at [56, 371] on div at bounding box center [110, 373] width 202 height 19
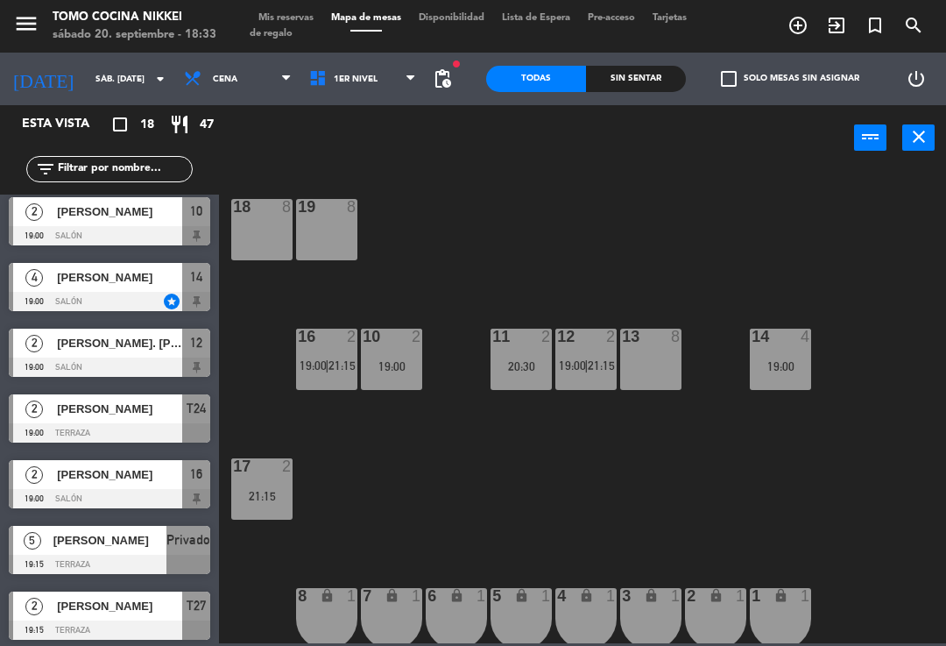
scroll to position [74, 0]
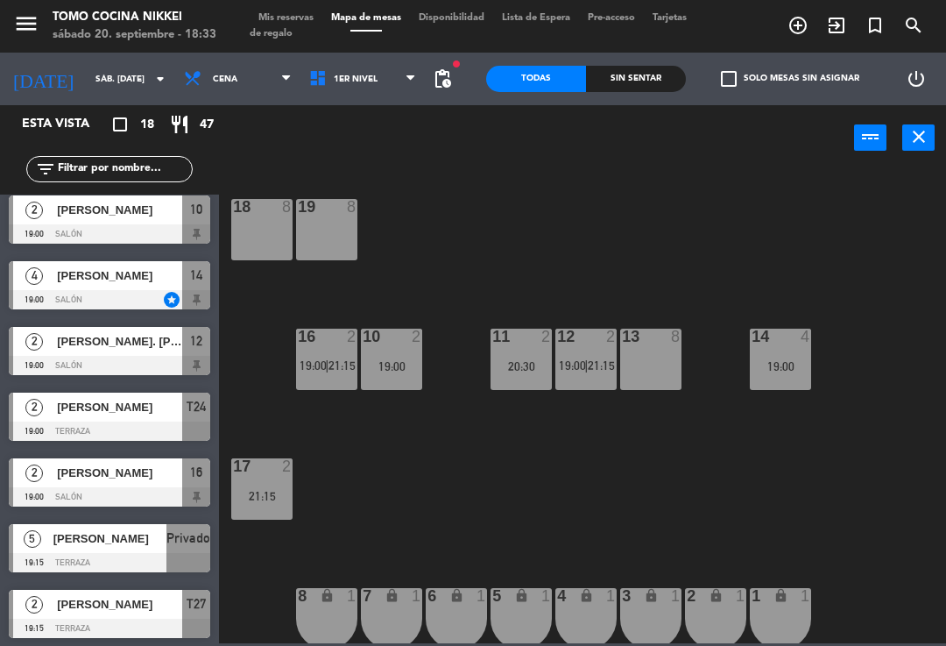
click at [103, 485] on div "[PERSON_NAME]" at bounding box center [118, 472] width 127 height 29
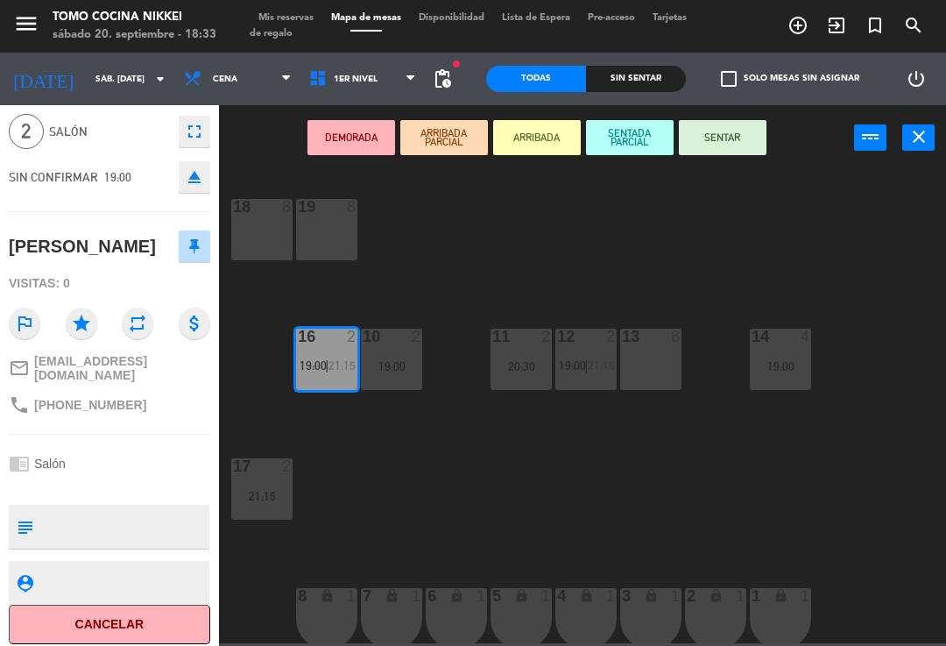
scroll to position [62, 0]
click at [86, 616] on button "Cancelar" at bounding box center [110, 624] width 202 height 39
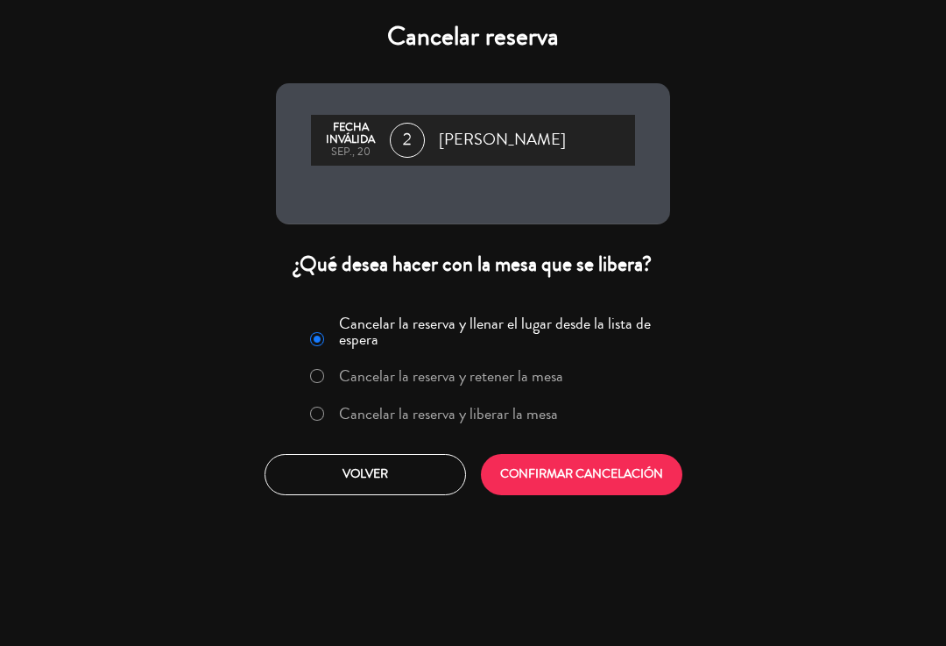
click at [511, 425] on label "Cancelar la reserva y liberar la mesa" at bounding box center [434, 415] width 266 height 32
click at [577, 477] on button "CONFIRMAR CANCELACIÓN" at bounding box center [582, 474] width 202 height 41
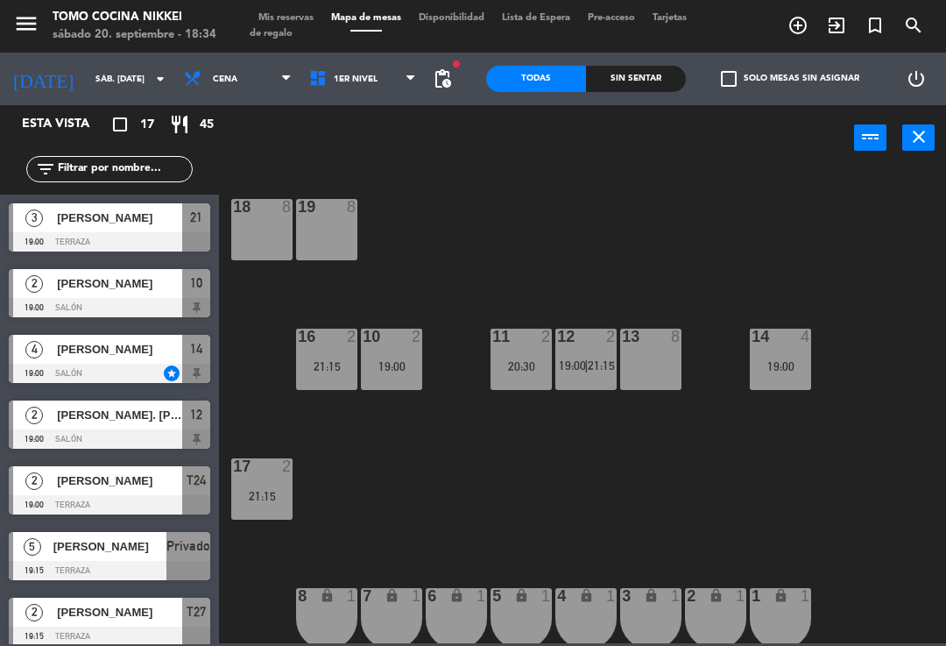
click at [103, 164] on input "text" at bounding box center [124, 168] width 136 height 19
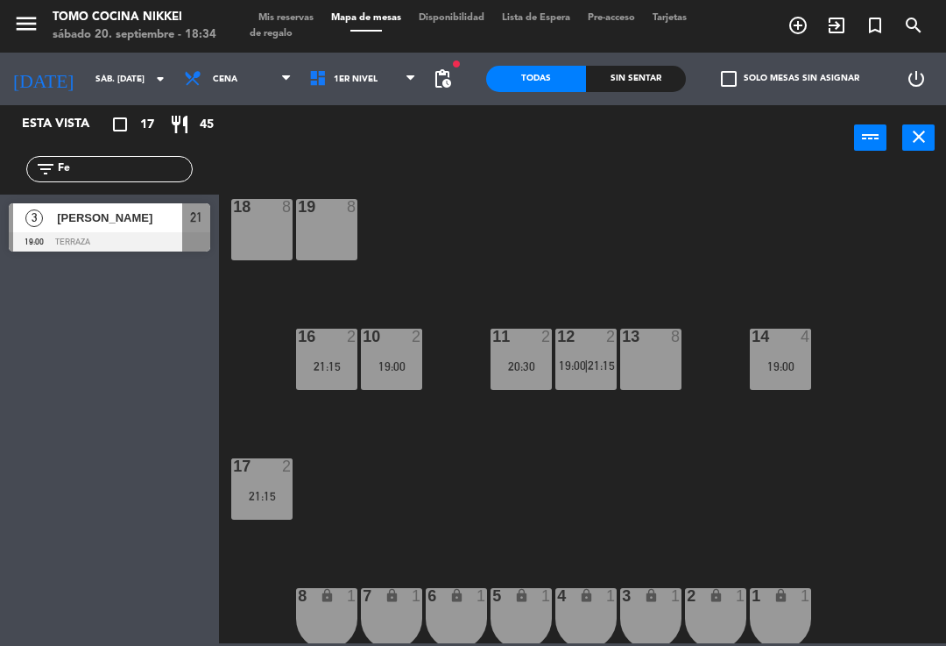
type input "F"
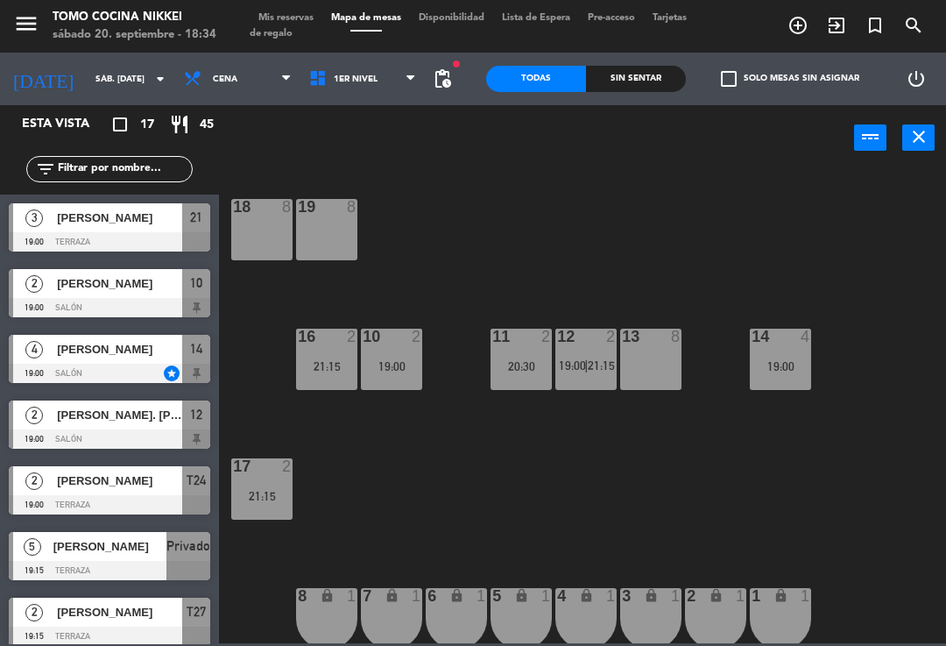
click at [869, 249] on div "18 8 19 8 16 2 21:15 10 2 19:00 11 2 20:30 12 2 19:00 | 21:15 13 8 14 4 19:00 1…" at bounding box center [588, 405] width 718 height 475
click at [102, 163] on input "text" at bounding box center [124, 168] width 136 height 19
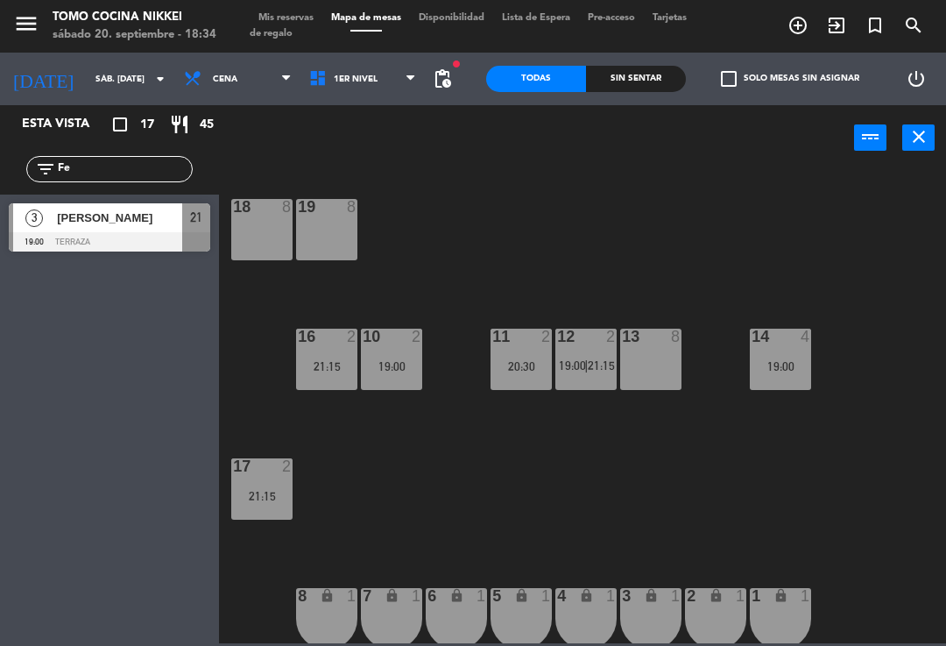
type input "F"
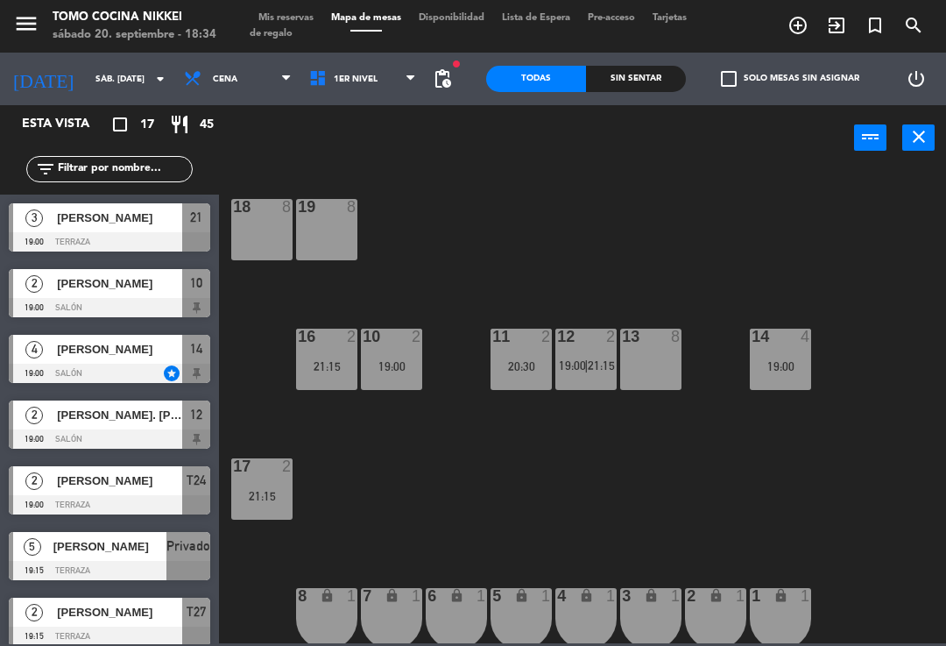
click at [832, 264] on div "18 8 19 8 16 2 21:15 10 2 19:00 11 2 20:30 12 2 19:00 | 21:15 13 8 14 4 19:00 1…" at bounding box center [588, 405] width 718 height 475
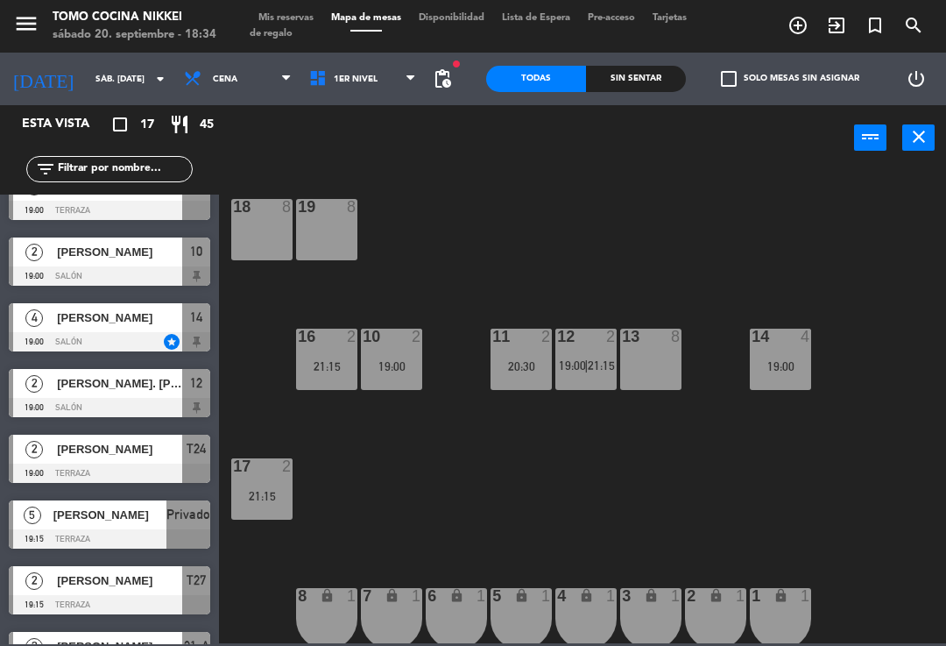
scroll to position [32, 0]
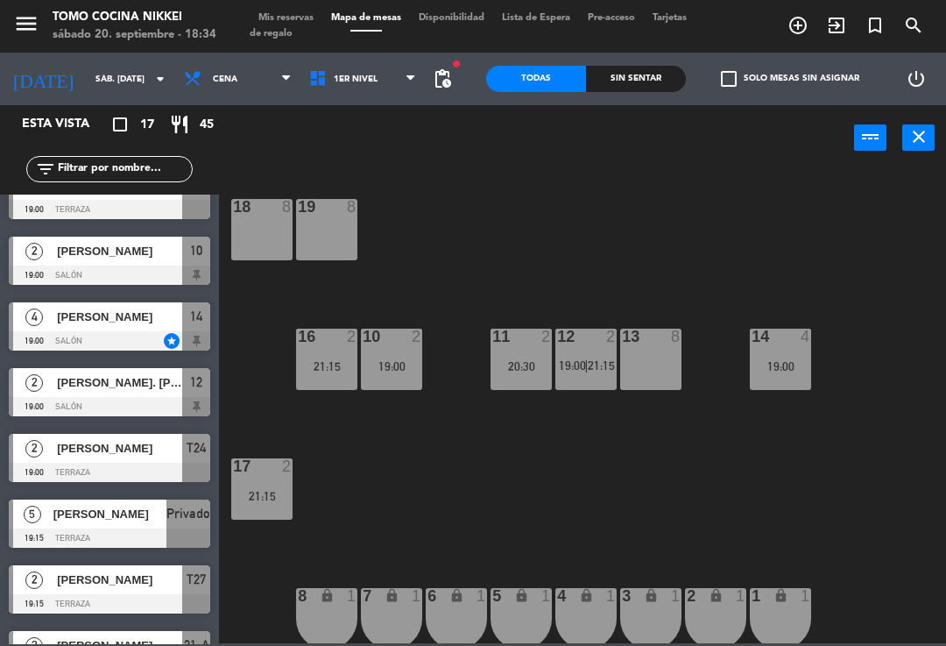
click at [800, 29] on icon "add_circle_outline" at bounding box center [798, 25] width 21 height 21
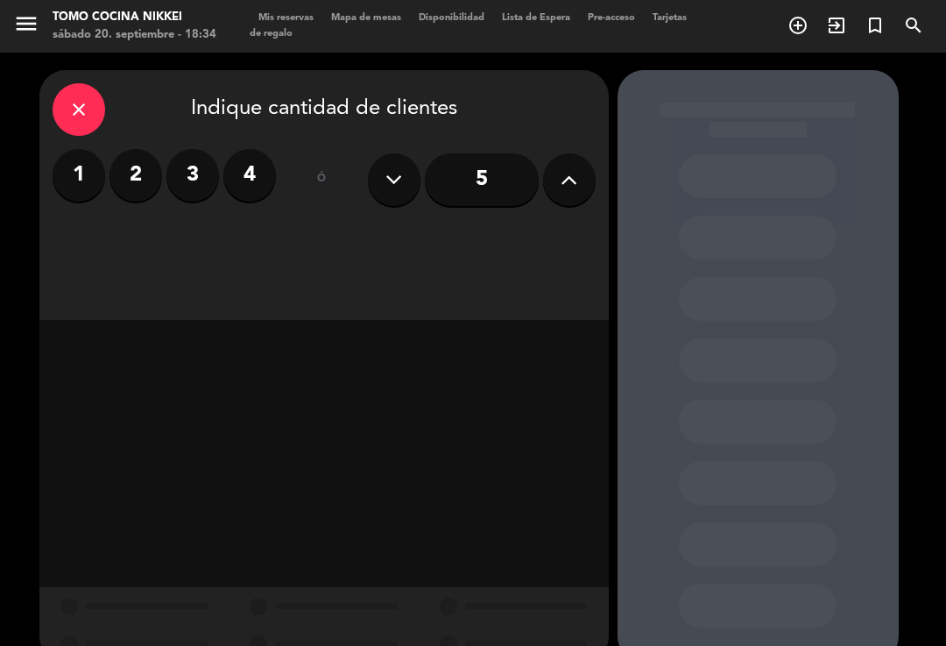
click at [192, 185] on label "3" at bounding box center [192, 175] width 53 height 53
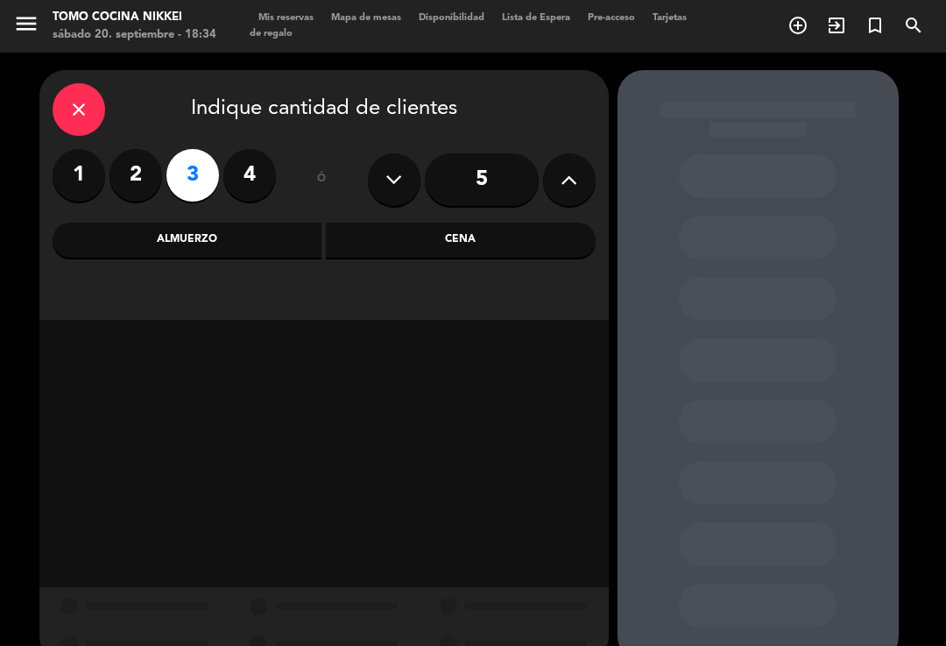
click at [550, 248] on div "Cena" at bounding box center [461, 240] width 270 height 35
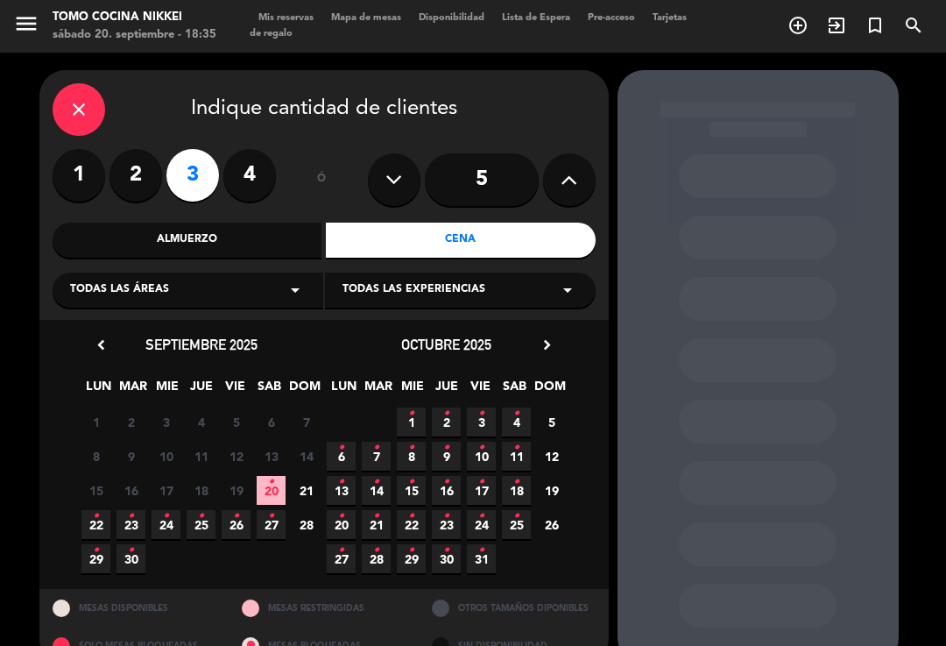
click at [272, 466] on span "13" at bounding box center [271, 456] width 29 height 29
click at [271, 486] on icon "•" at bounding box center [271, 482] width 6 height 28
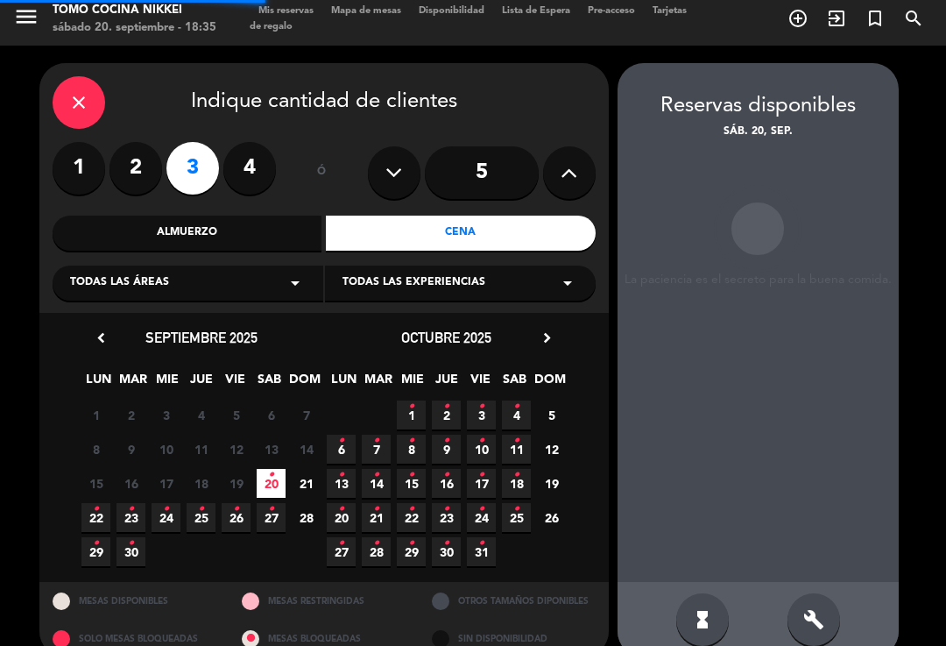
scroll to position [29, 0]
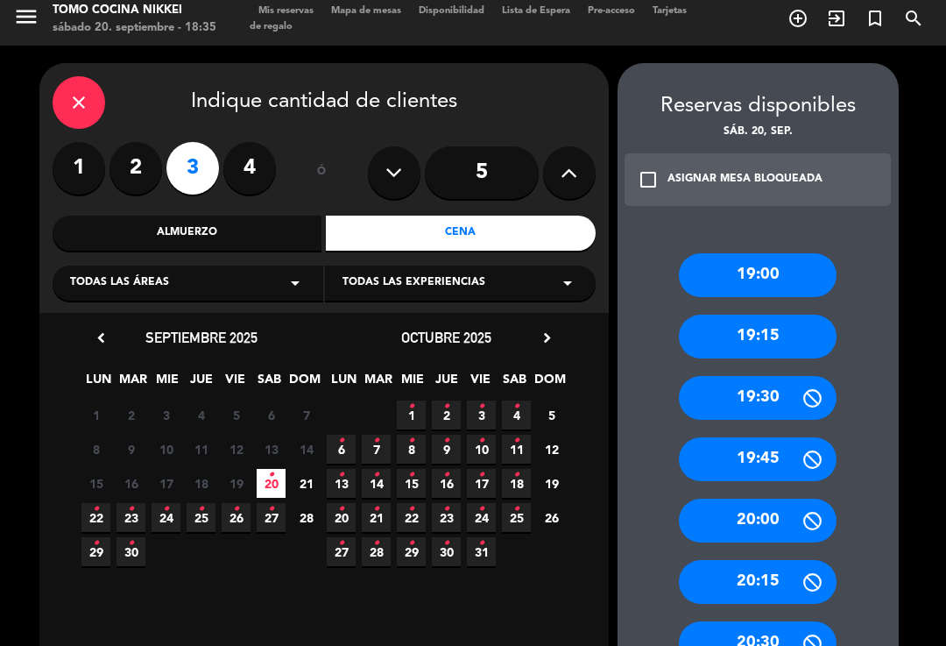
click at [799, 376] on div "19:30" at bounding box center [758, 398] width 158 height 44
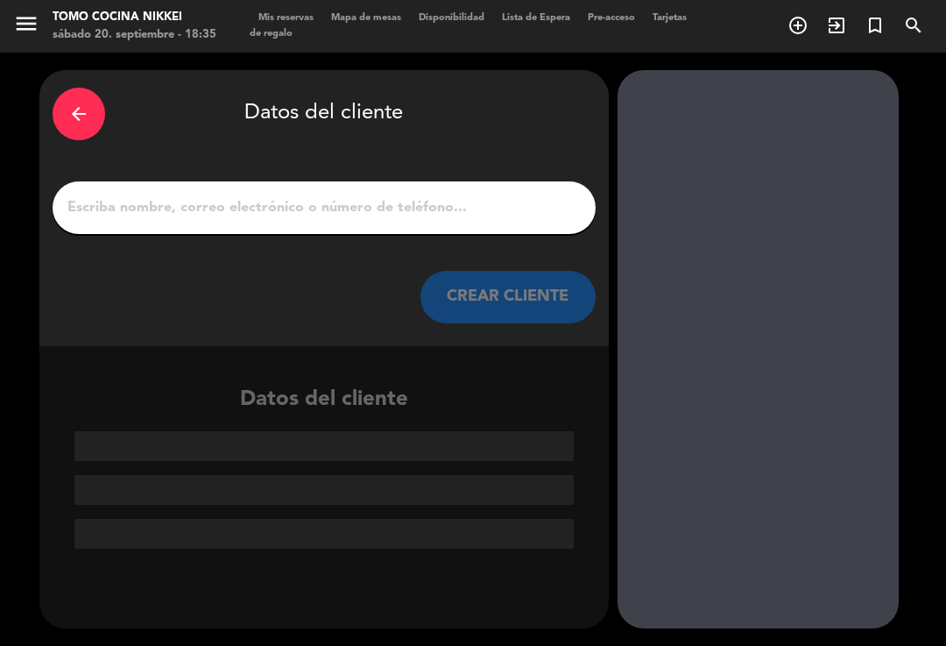
click at [187, 212] on div "arrow_back Datos del cliente CREAR CLIENTE" at bounding box center [323, 208] width 569 height 276
click at [150, 195] on input "1" at bounding box center [324, 207] width 517 height 25
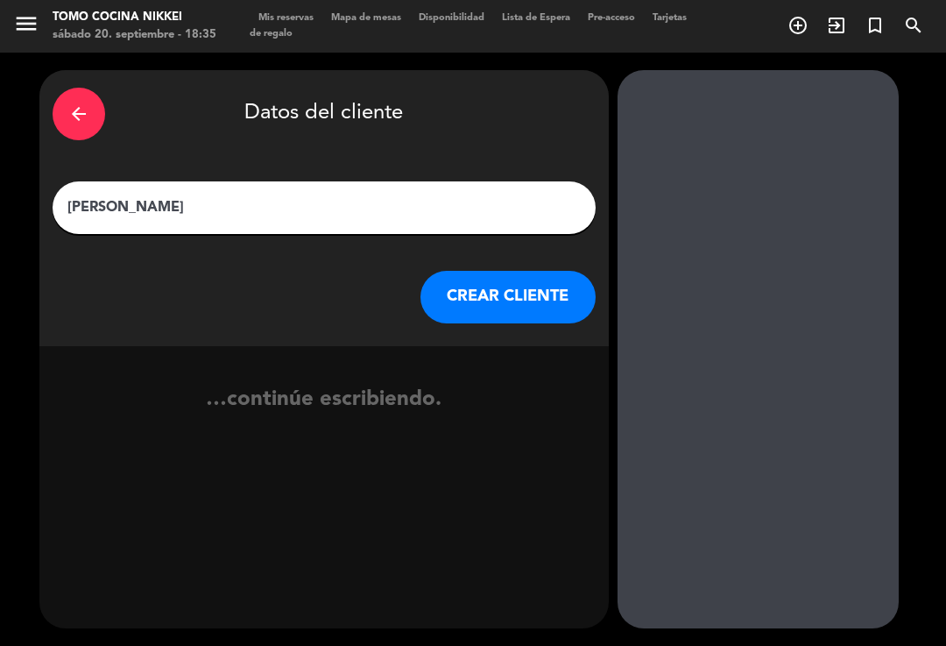
type input "[PERSON_NAME]"
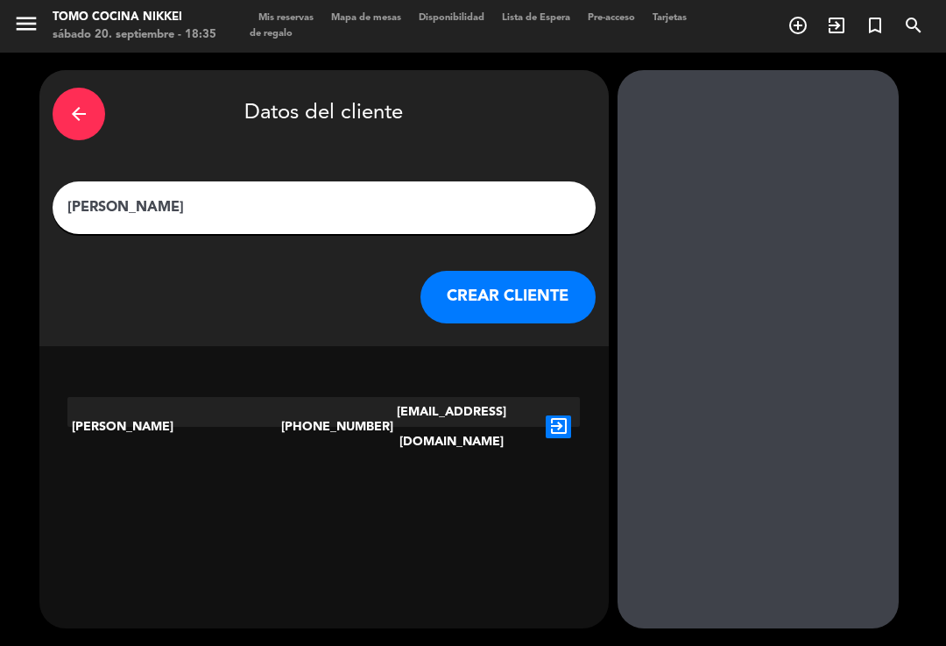
click at [565, 273] on button "CREAR CLIENTE" at bounding box center [508, 297] width 175 height 53
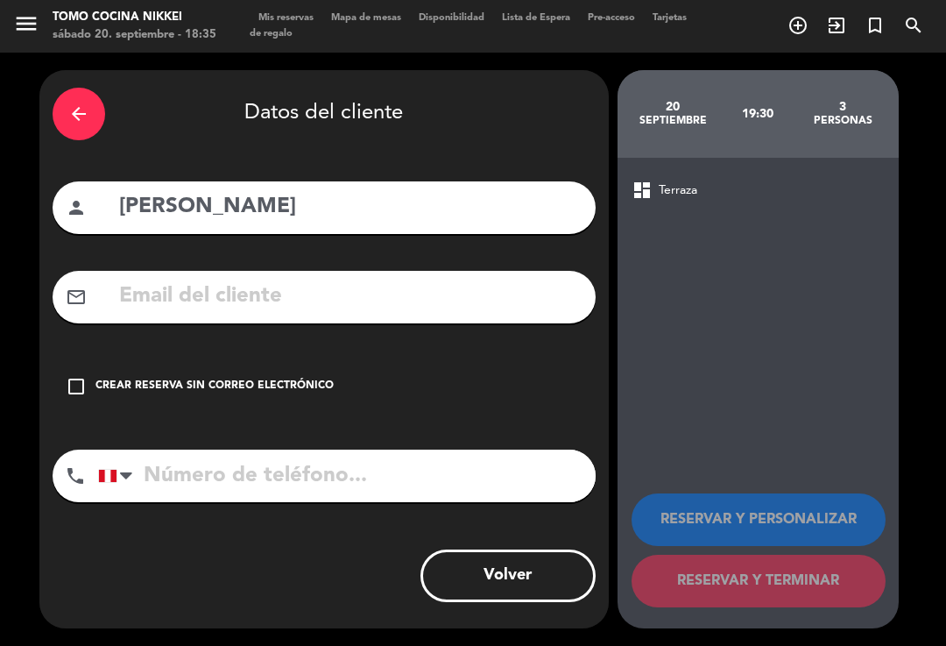
click at [94, 360] on div "check_box_outline_blank Crear reserva sin correo electrónico" at bounding box center [324, 386] width 543 height 53
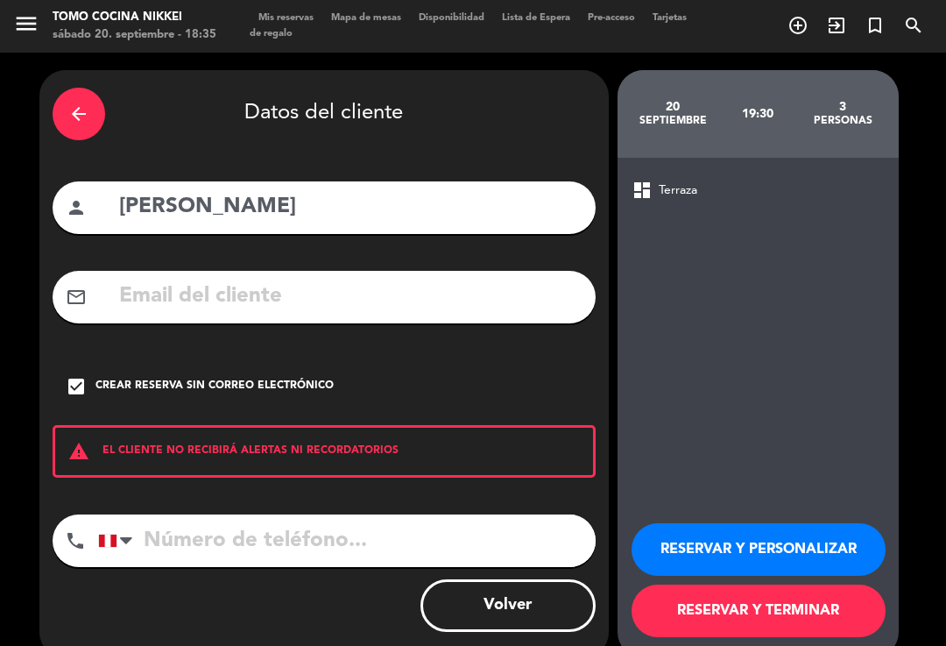
click at [268, 514] on input "tel" at bounding box center [347, 540] width 498 height 53
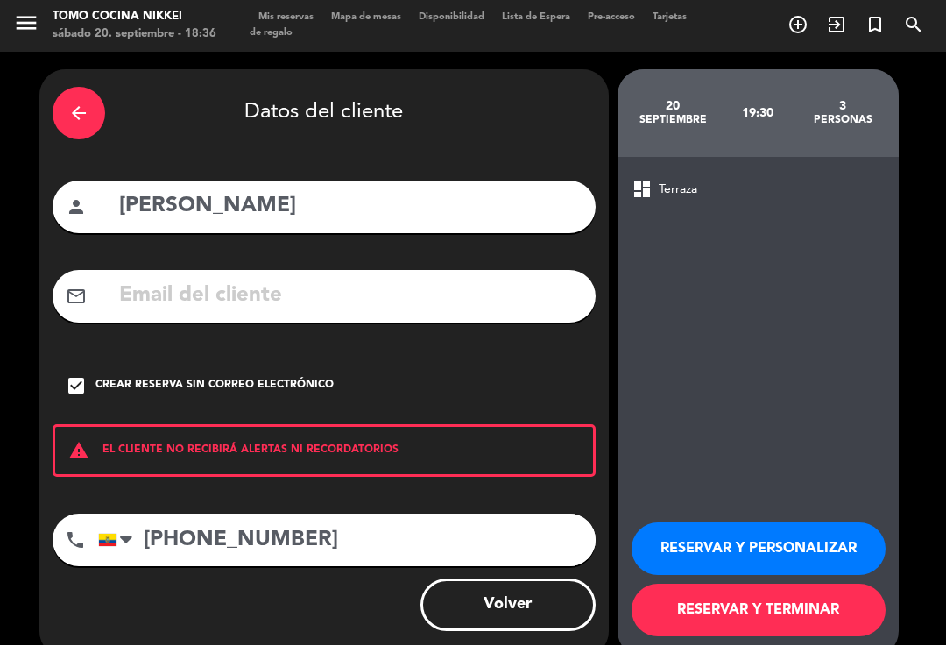
type input "[PHONE_NUMBER]"
click at [825, 591] on button "RESERVAR Y TERMINAR" at bounding box center [759, 610] width 254 height 53
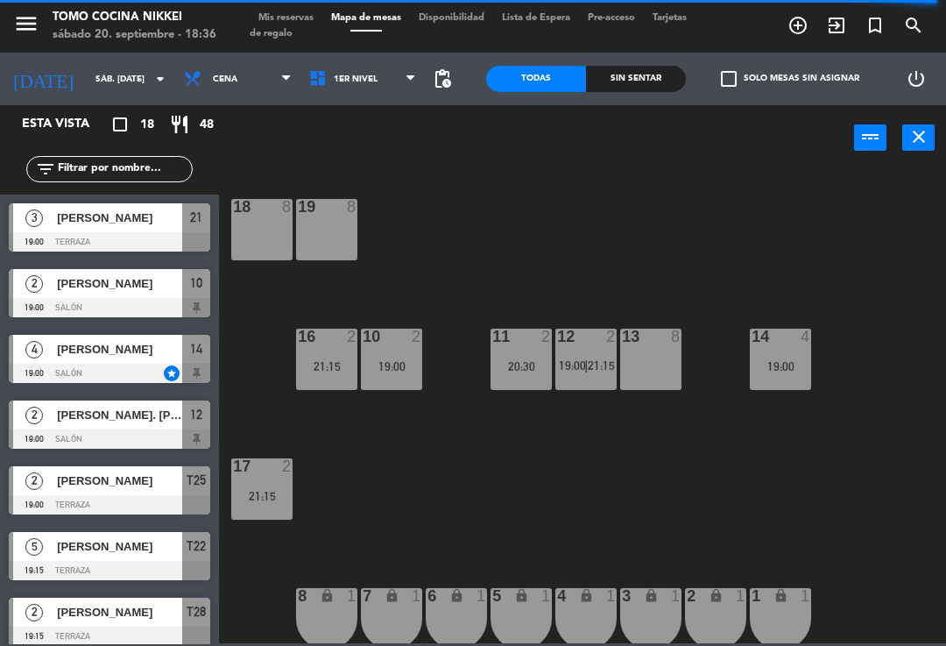
click at [149, 190] on div "filter_list" at bounding box center [109, 169] width 219 height 51
click at [166, 173] on input "text" at bounding box center [124, 168] width 136 height 19
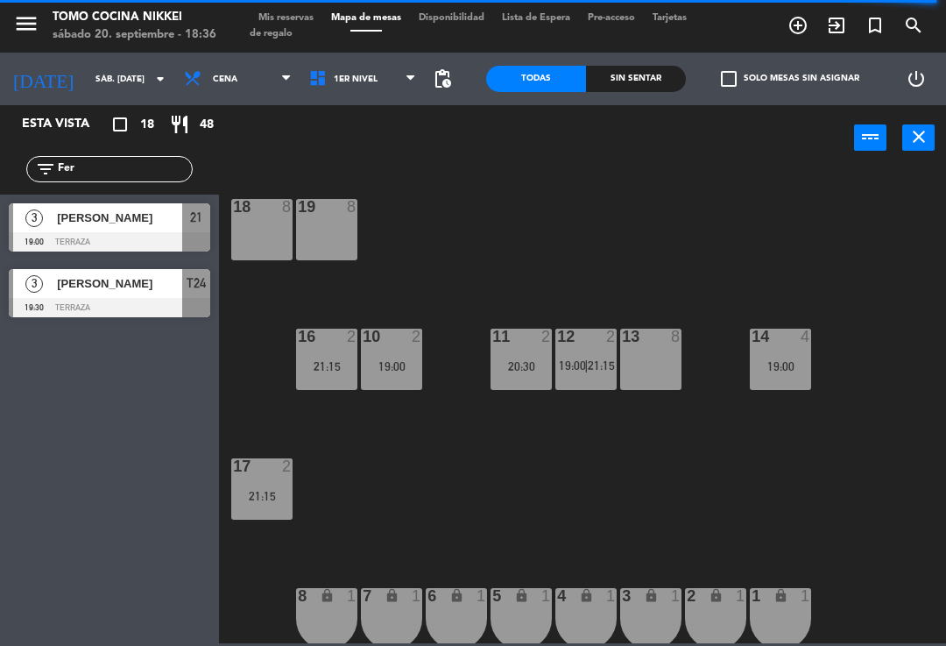
type input "Fer"
click at [589, 219] on div "18 8 19 8 16 2 21:15 10 2 19:00 11 2 20:30 12 2 19:00 | 21:15 13 8 14 4 19:00 1…" at bounding box center [588, 405] width 718 height 475
click at [780, 415] on div "18 8 19 8 16 2 21:15 10 2 19:00 11 2 20:30 12 2 19:00 | 21:15 13 8 14 4 19:00 1…" at bounding box center [588, 405] width 718 height 475
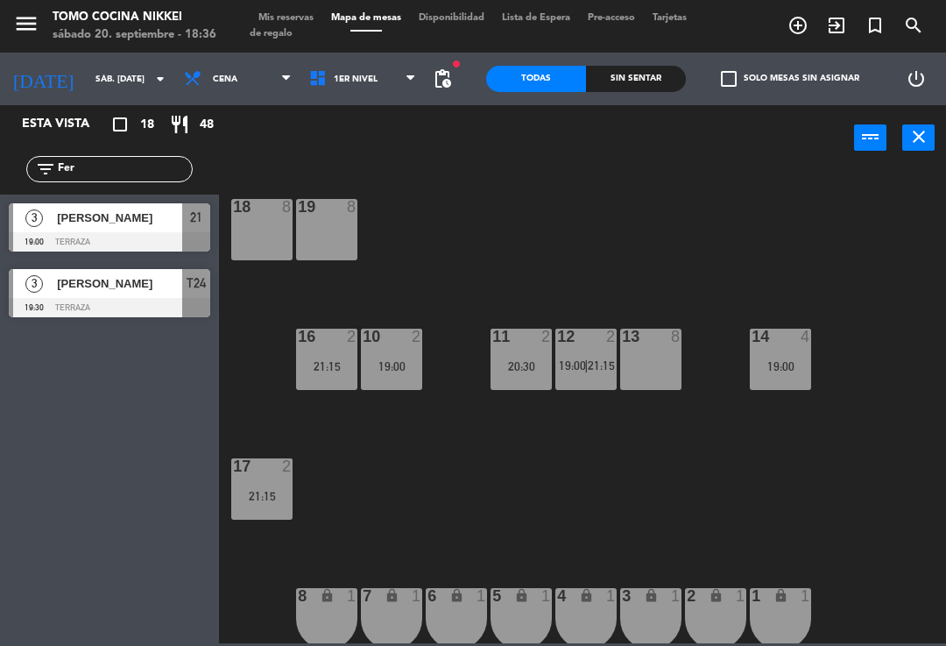
click at [785, 356] on div "14 4 19:00" at bounding box center [780, 359] width 61 height 61
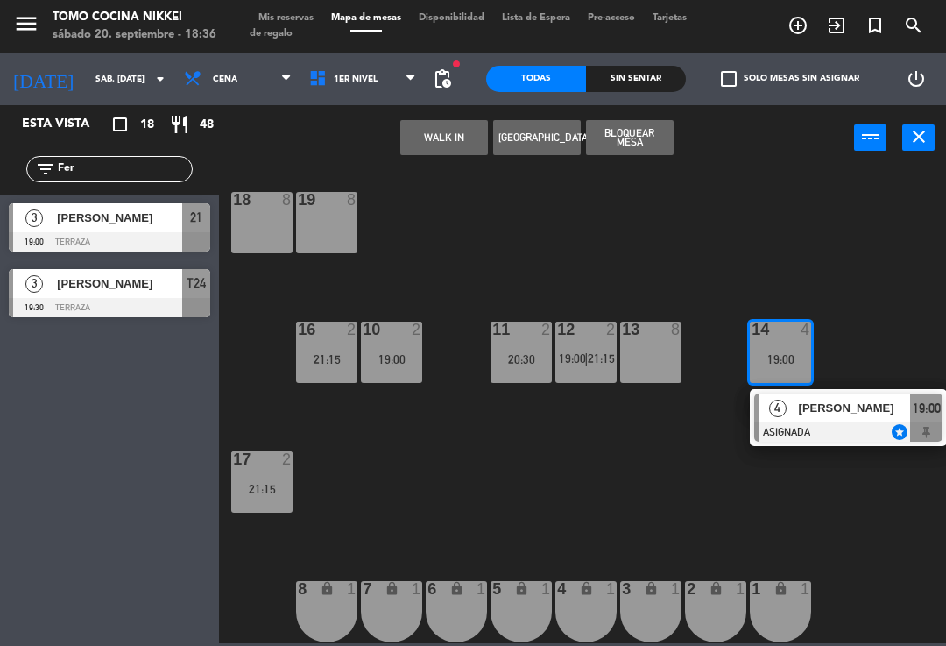
scroll to position [7, 0]
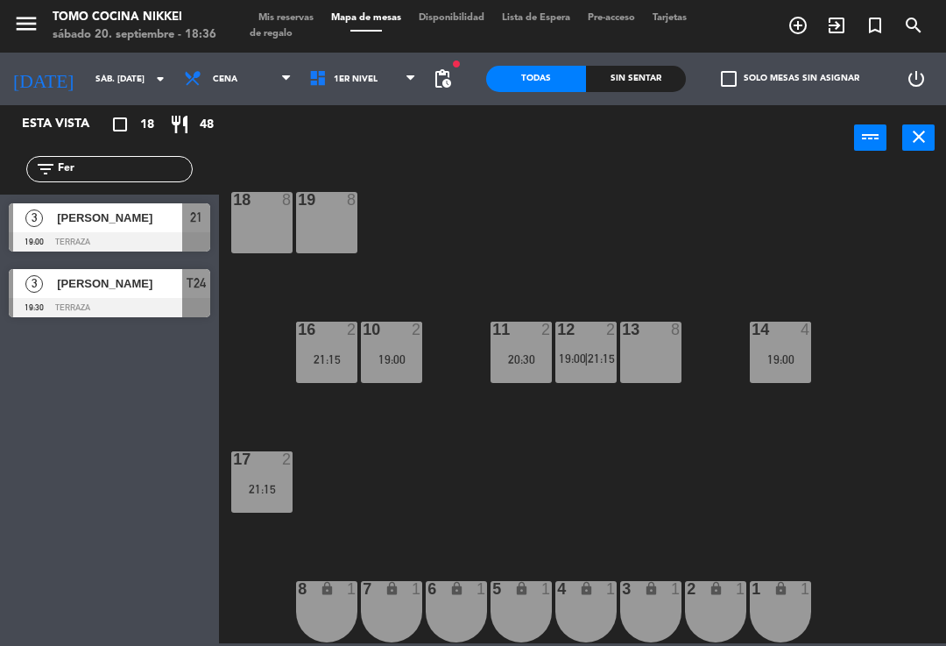
click at [774, 281] on div "18 8 19 8 16 2 21:15 10 2 19:00 11 2 20:30 12 2 19:00 | 21:15 13 8 14 4 19:00 1…" at bounding box center [588, 405] width 718 height 475
click at [197, 310] on div at bounding box center [110, 307] width 202 height 19
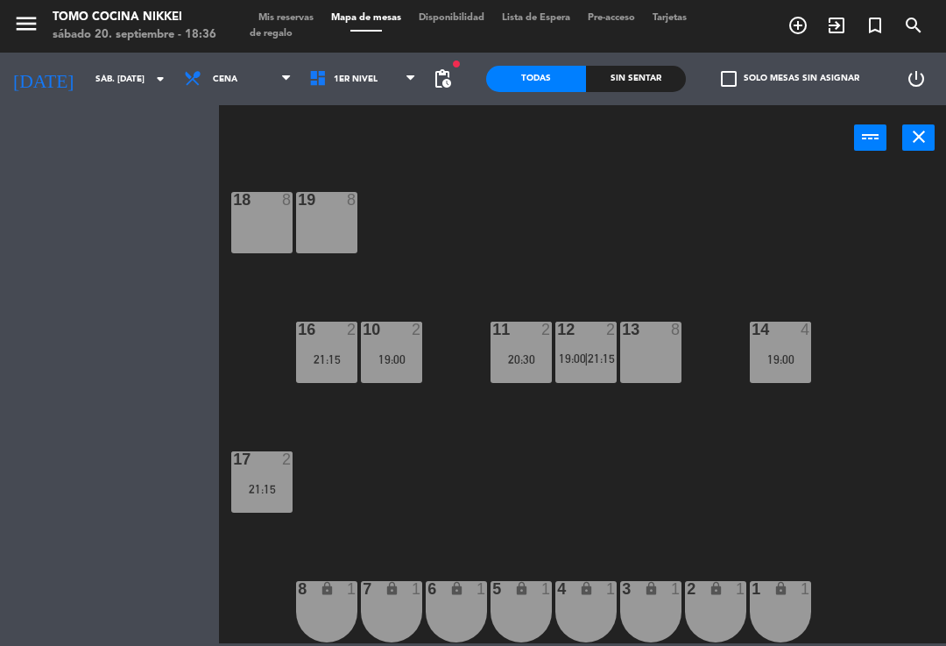
scroll to position [0, 0]
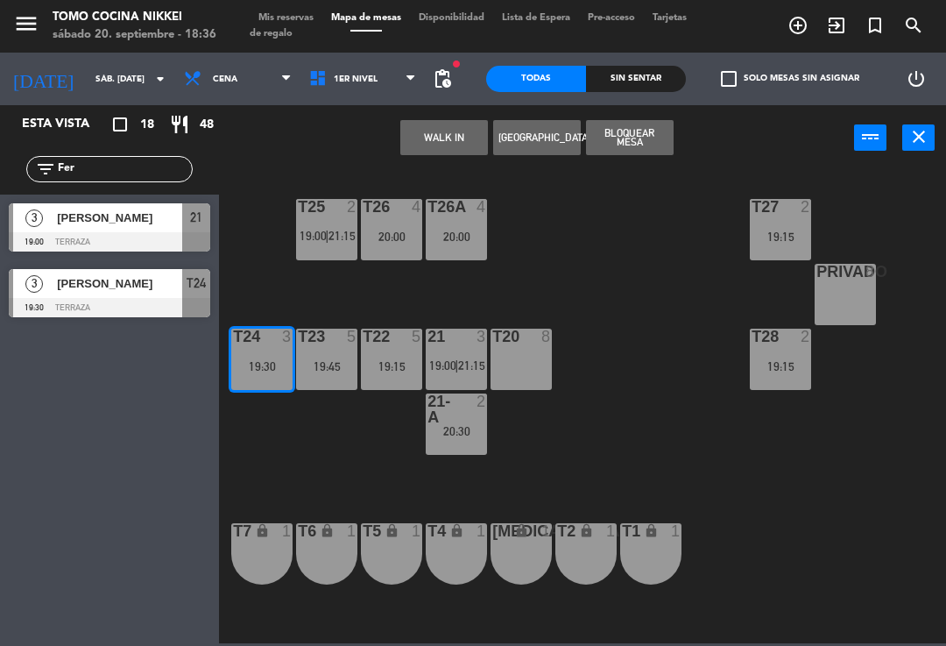
click at [389, 85] on span "1er Nivel" at bounding box center [363, 79] width 125 height 39
click at [386, 170] on ng-component "menu Tomo Cocina Nikkei sábado 20. septiembre - 18:36 Mis reservas Mapa de mesa…" at bounding box center [473, 321] width 946 height 643
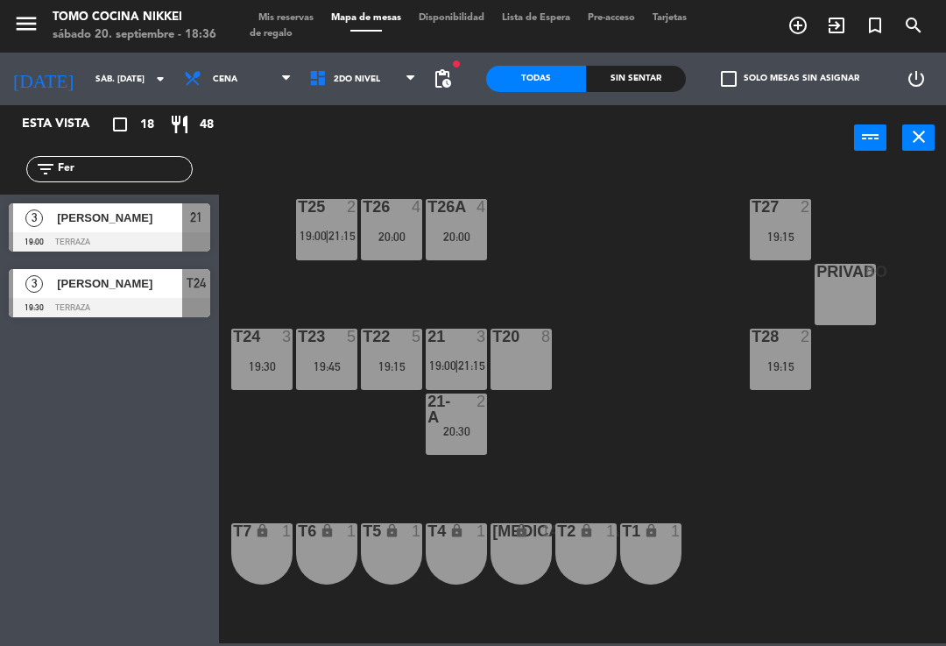
click at [626, 238] on div "T27 2 19:15 T25 2 19:00 | 21:15 T26A 4 20:00 T26 4 20:00 Privado 8 T24 3 19:30 …" at bounding box center [588, 405] width 718 height 475
click at [593, 461] on div "T27 2 19:15 T25 2 19:00 | 21:15 T26A 4 20:00 T26 4 20:00 Privado 8 T24 3 19:30 …" at bounding box center [588, 405] width 718 height 475
click at [439, 70] on span "pending_actions" at bounding box center [442, 78] width 21 height 21
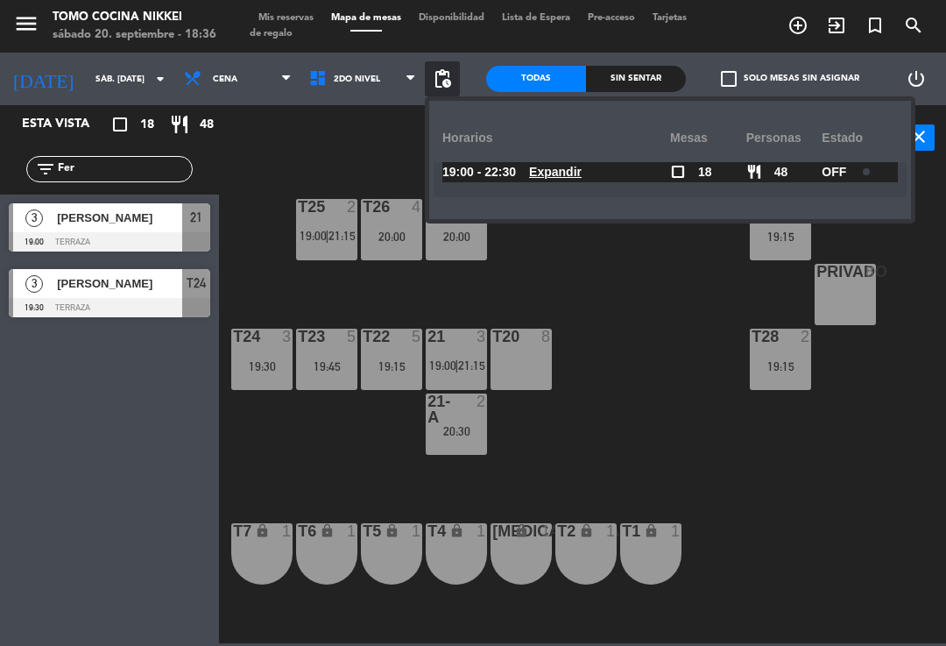
click at [636, 382] on div "T27 2 19:15 T25 2 19:00 | 21:15 T26A 4 20:00 T26 4 20:00 Privado 8 T24 3 19:30 …" at bounding box center [588, 405] width 718 height 475
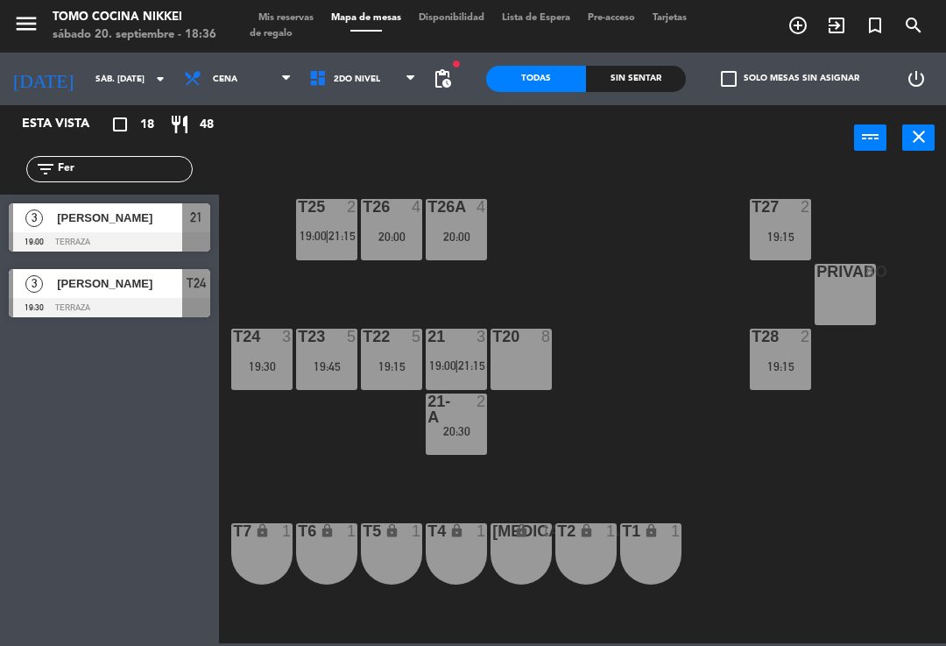
click at [342, 489] on div "T27 2 19:15 T25 2 19:00 | 21:15 T26A 4 20:00 T26 4 20:00 Privado 8 T24 3 19:30 …" at bounding box center [588, 405] width 718 height 475
click at [417, 475] on div "T27 2 19:15 T25 2 19:00 | 21:15 T26A 4 20:00 T26 4 20:00 Privado 8 T24 3 19:30 …" at bounding box center [588, 405] width 718 height 475
click at [351, 378] on div "T23 5 19:45" at bounding box center [326, 359] width 61 height 61
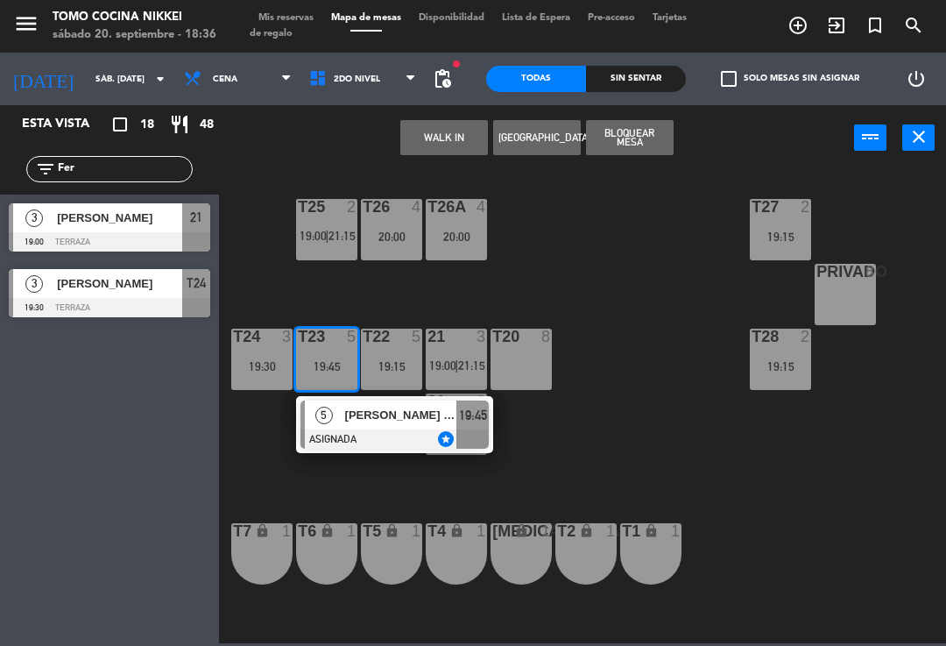
click at [396, 435] on div at bounding box center [395, 438] width 188 height 19
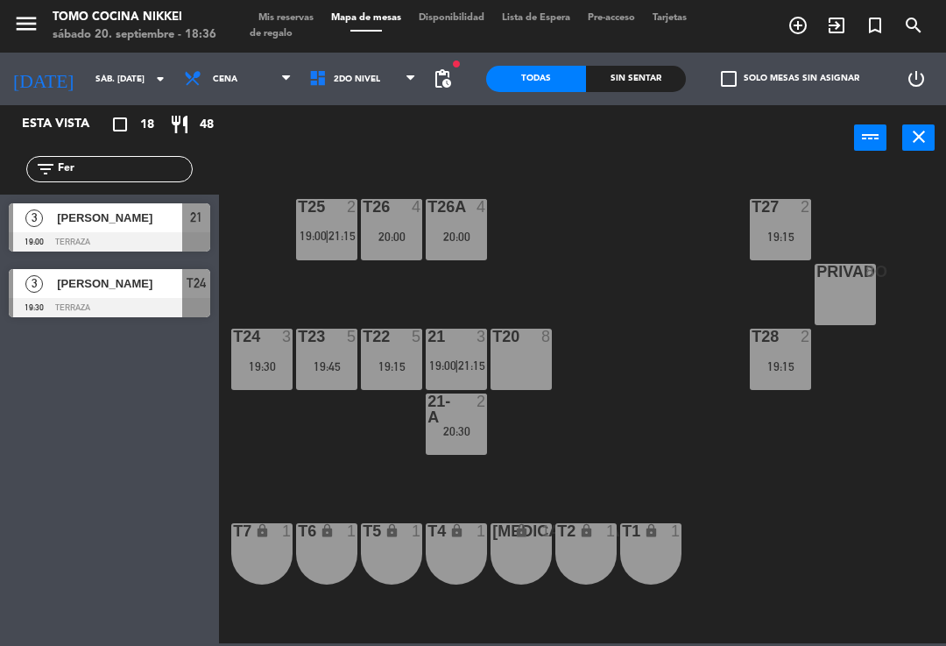
click at [329, 372] on div "19:45" at bounding box center [326, 366] width 61 height 12
click at [840, 392] on div "T27 2 19:15 T25 2 19:00 | 21:15 T26A 4 20:00 T26 4 20:00 Privado 5 19:45 T24 3 …" at bounding box center [588, 405] width 718 height 475
click at [692, 364] on div "T27 2 19:15 T25 2 19:00 | 21:15 T26A 4 20:00 T26 4 20:00 Privado 5 19:45 T24 3 …" at bounding box center [588, 405] width 718 height 475
click at [377, 349] on div "T22 5 19:15" at bounding box center [391, 359] width 61 height 61
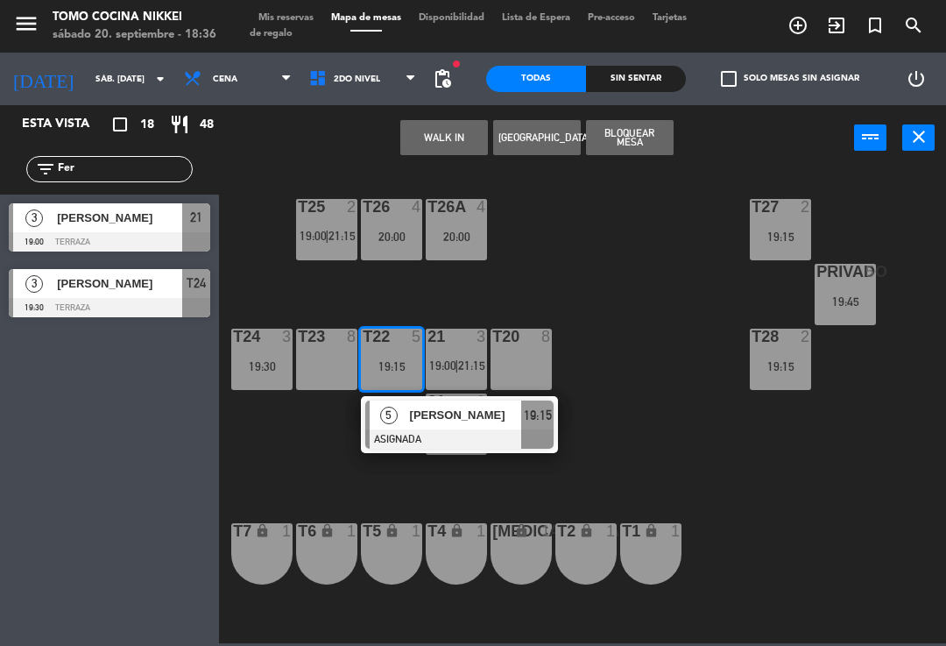
click at [846, 319] on div "Privado 5 19:45" at bounding box center [845, 294] width 61 height 61
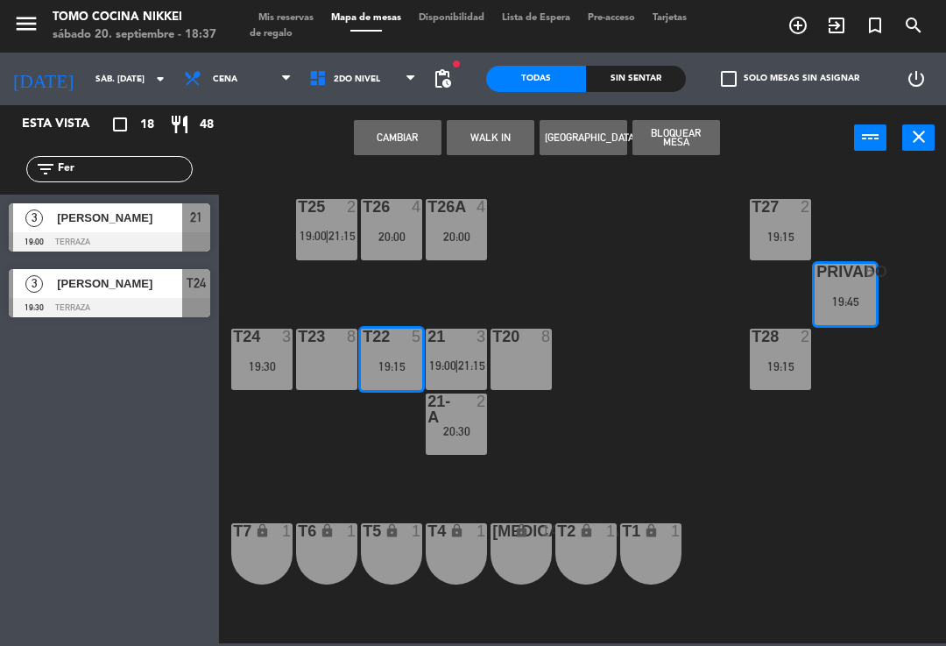
click at [409, 131] on button "Cambiar" at bounding box center [398, 137] width 88 height 35
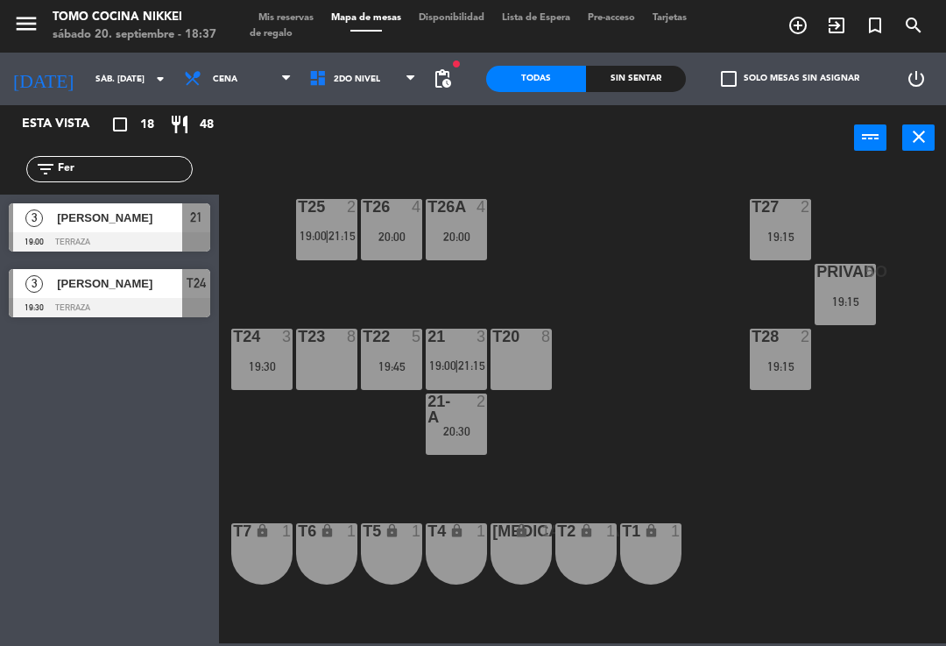
click at [586, 263] on div "T27 2 19:15 T25 2 19:00 | 21:15 T26A 4 20:00 T26 4 20:00 Privado 5 19:15 T24 3 …" at bounding box center [588, 405] width 718 height 475
click at [248, 383] on div "T24 3 19:30" at bounding box center [261, 359] width 61 height 61
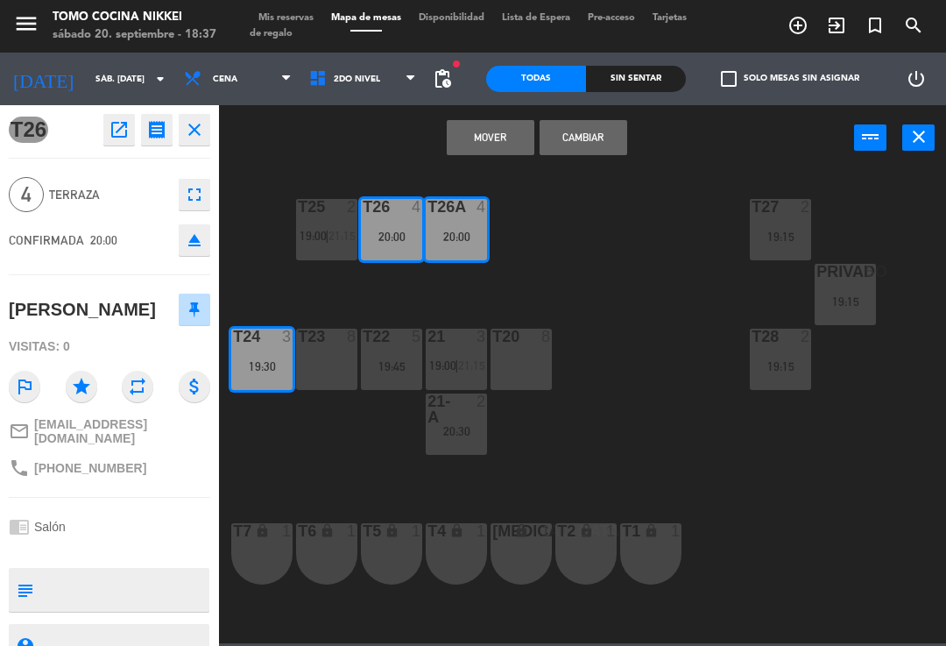
click at [595, 133] on button "Cambiar" at bounding box center [584, 137] width 88 height 35
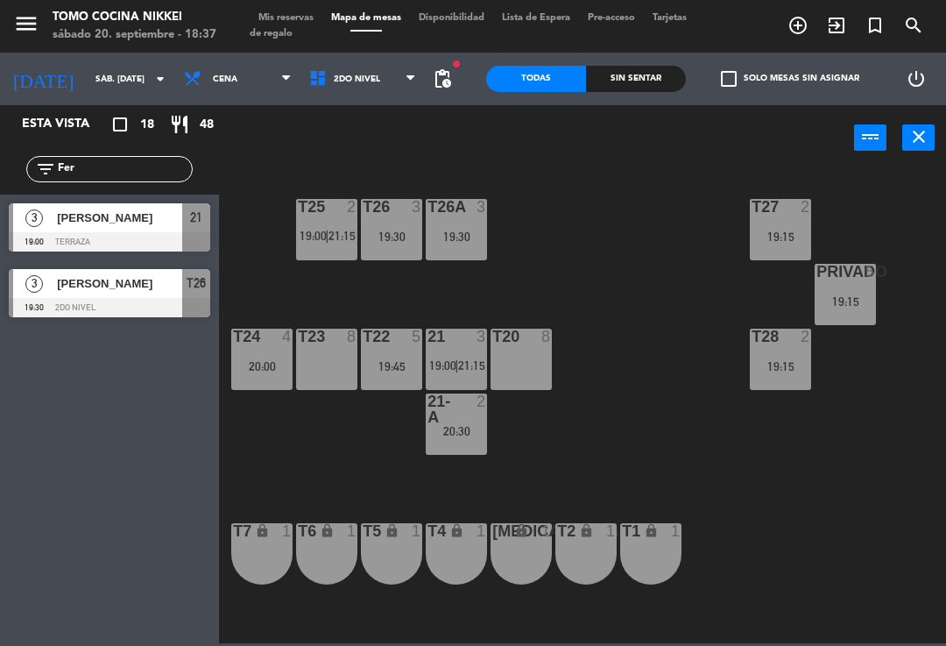
click at [570, 257] on div "T27 2 19:15 T25 2 19:00 | 21:15 T26A 3 19:30 T26 3 19:30 Privado 5 19:15 T24 4 …" at bounding box center [588, 405] width 718 height 475
click at [319, 440] on div "T27 2 19:15 T25 2 19:00 | 21:15 T26A 3 19:30 T26 3 19:30 Privado 5 19:15 T24 4 …" at bounding box center [588, 405] width 718 height 475
click at [279, 374] on div "T24 4 20:00" at bounding box center [261, 359] width 61 height 61
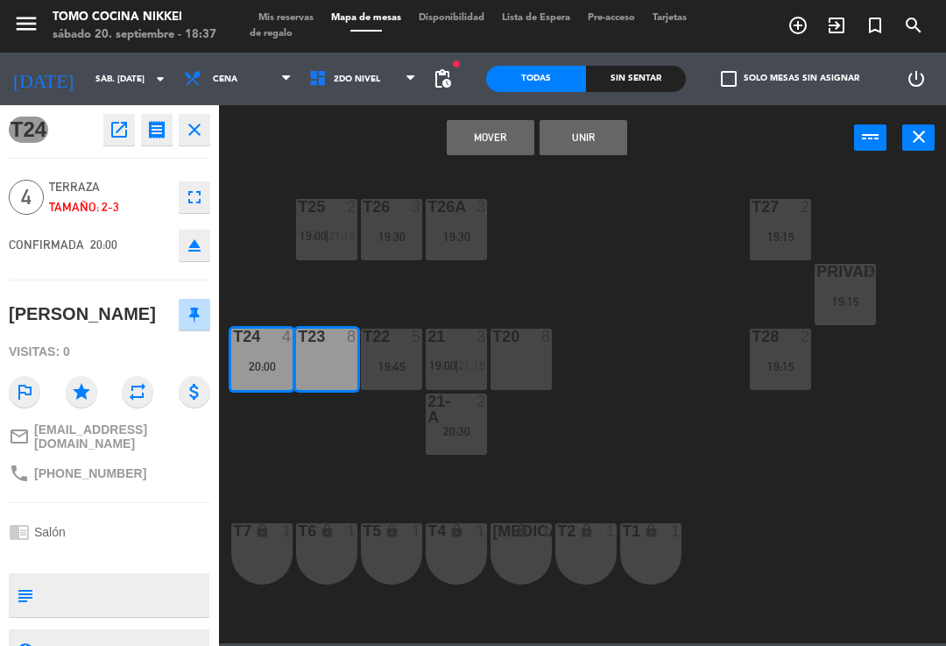
click at [500, 141] on button "Mover" at bounding box center [491, 137] width 88 height 35
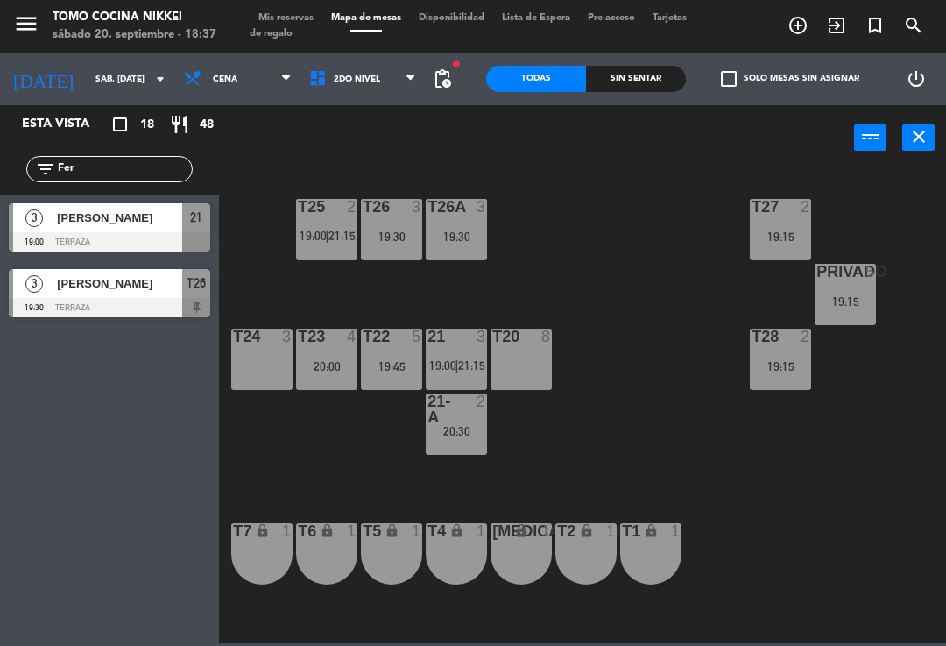
click at [556, 216] on div "T27 2 19:15 T25 2 19:00 | 21:15 T26A 3 19:30 T26 3 19:30 Privado 5 19:15 T24 3 …" at bounding box center [588, 405] width 718 height 475
click at [516, 243] on div "T27 2 19:15 T25 2 19:00 | 21:15 T26A 3 19:30 T26 3 19:30 Privado 5 19:15 T24 3 …" at bounding box center [588, 405] width 718 height 475
click at [561, 315] on div "T27 2 19:15 T25 2 21:15 T26A 3 19:30 T26 3 19:30 Privado 5 19:15 T24 2 19:00 T2…" at bounding box center [588, 405] width 718 height 475
click at [602, 253] on div "T27 2 19:15 T25 2 21:15 T26A 3 19:30 T26 3 19:30 Privado 5 19:15 T24 2 19:00 T2…" at bounding box center [588, 405] width 718 height 475
click at [563, 293] on div "T27 2 19:15 T25 2 21:15 T26A 3 19:30 T26 3 19:30 Privado 5 19:15 T24 2 19:00 T2…" at bounding box center [588, 405] width 718 height 475
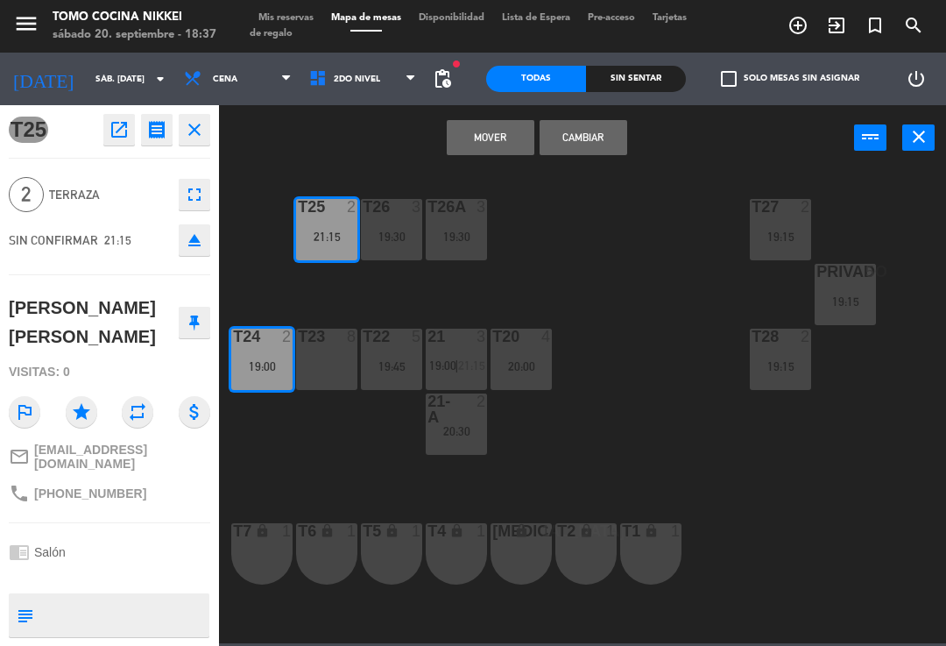
click at [496, 142] on button "Mover" at bounding box center [491, 137] width 88 height 35
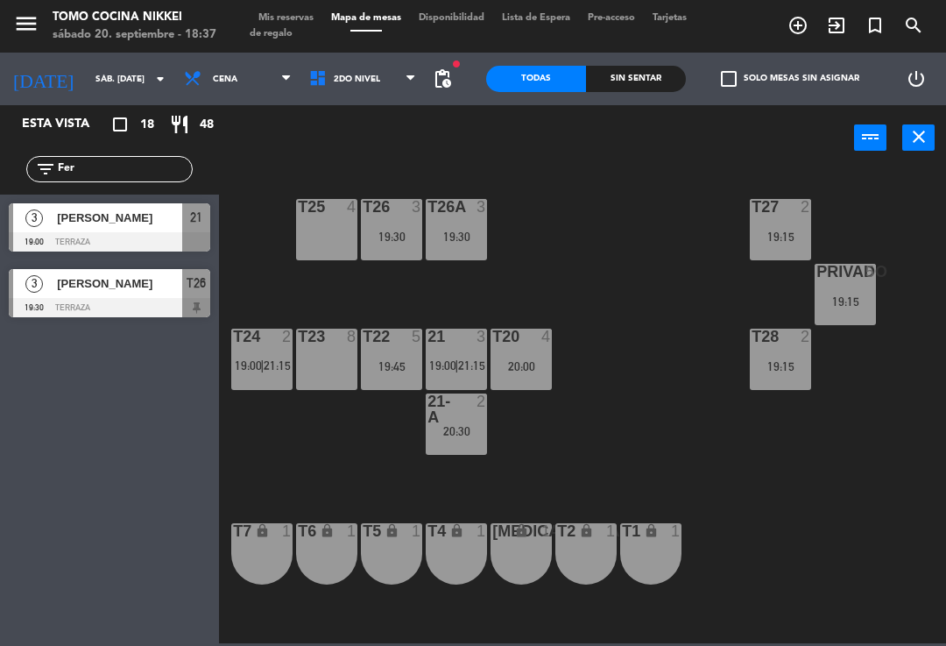
click at [579, 255] on div "T27 2 19:15 T25 4 T26A 3 19:30 T26 3 19:30 Privado 5 19:15 T24 2 19:00 | 21:15 …" at bounding box center [588, 405] width 718 height 475
click at [456, 372] on span "|" at bounding box center [457, 365] width 4 height 14
click at [656, 316] on div "T27 2 19:15 T25 4 T26A 3 19:30 T26 3 19:30 Privado 5 19:15 T24 2 19:00 | 21:15 …" at bounding box center [588, 405] width 718 height 475
click at [882, 390] on div "T27 2 19:15 T25 4 T26A 3 19:30 T26 3 19:30 Privado 5 19:15 T24 2 19:00 | 21:15 …" at bounding box center [588, 405] width 718 height 475
click at [795, 375] on div "T28 2 19:15" at bounding box center [780, 359] width 61 height 61
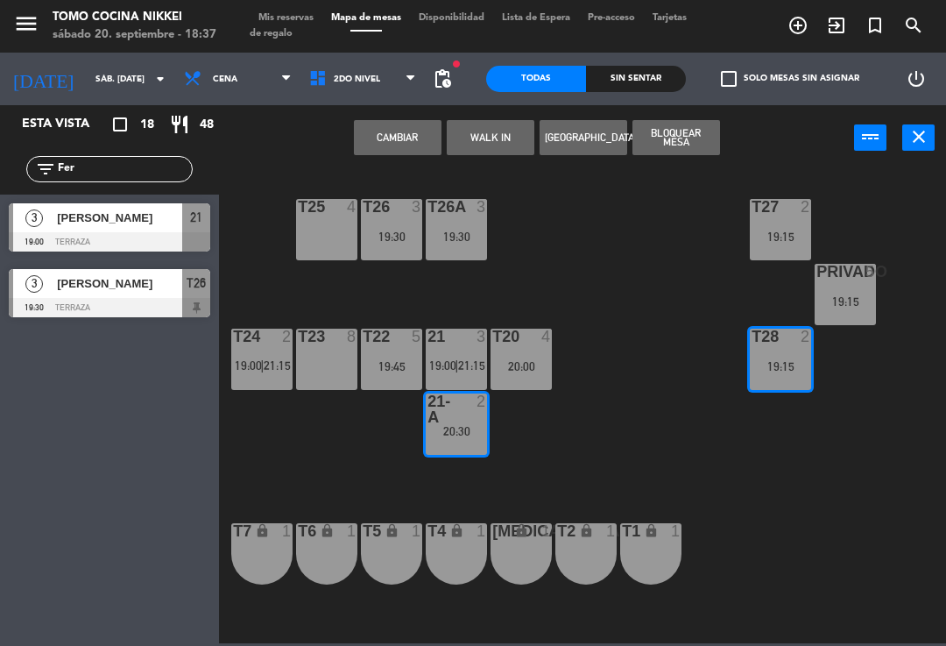
click at [419, 131] on button "Cambiar" at bounding box center [398, 137] width 88 height 35
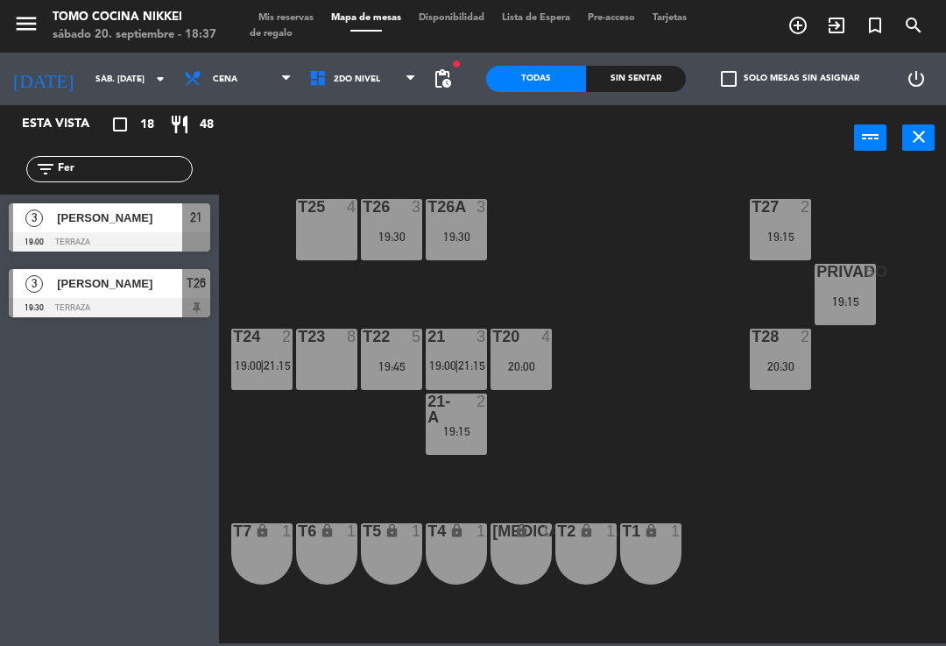
click at [691, 312] on div "T27 2 19:15 T25 4 T26A 3 19:30 T26 3 19:30 Privado 5 19:15 T24 2 19:00 | 21:15 …" at bounding box center [588, 405] width 718 height 475
click at [877, 371] on div "T27 2 19:15 T25 4 T26A 3 19:30 T26 3 19:30 Privado 5 19:15 T24 2 19:00 | 21:15 …" at bounding box center [588, 405] width 718 height 475
click at [817, 264] on div "Privado" at bounding box center [817, 272] width 1 height 16
click at [886, 250] on div "T27 2 19:15 T25 4 T26A 3 19:30 T26 3 19:30 Privado 5 19:15 T24 2 19:00 | 21:15 …" at bounding box center [588, 405] width 718 height 475
click at [452, 364] on span "19:00" at bounding box center [442, 365] width 27 height 14
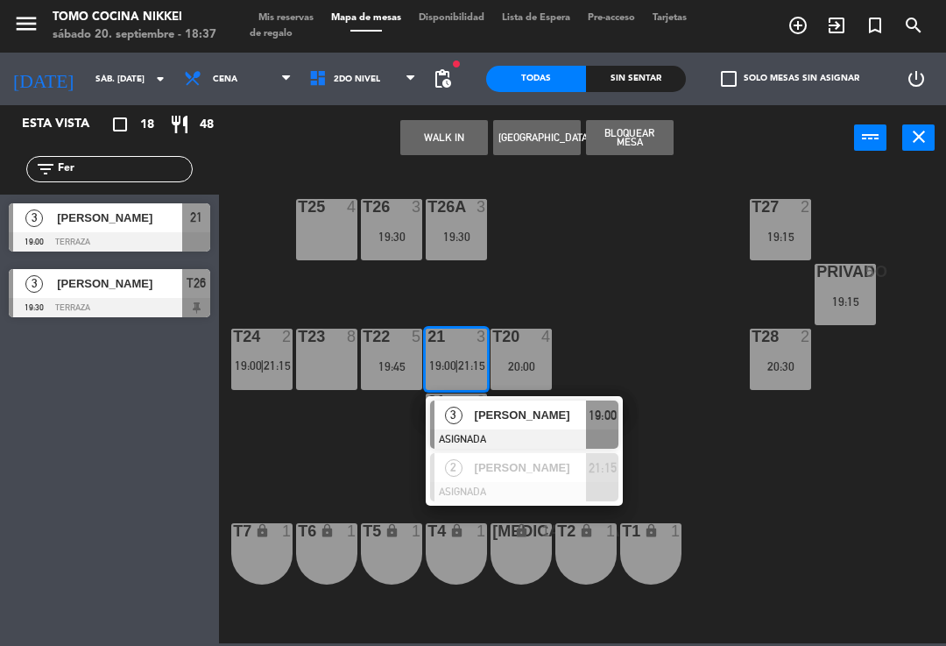
click at [590, 474] on span "21:15" at bounding box center [603, 467] width 28 height 21
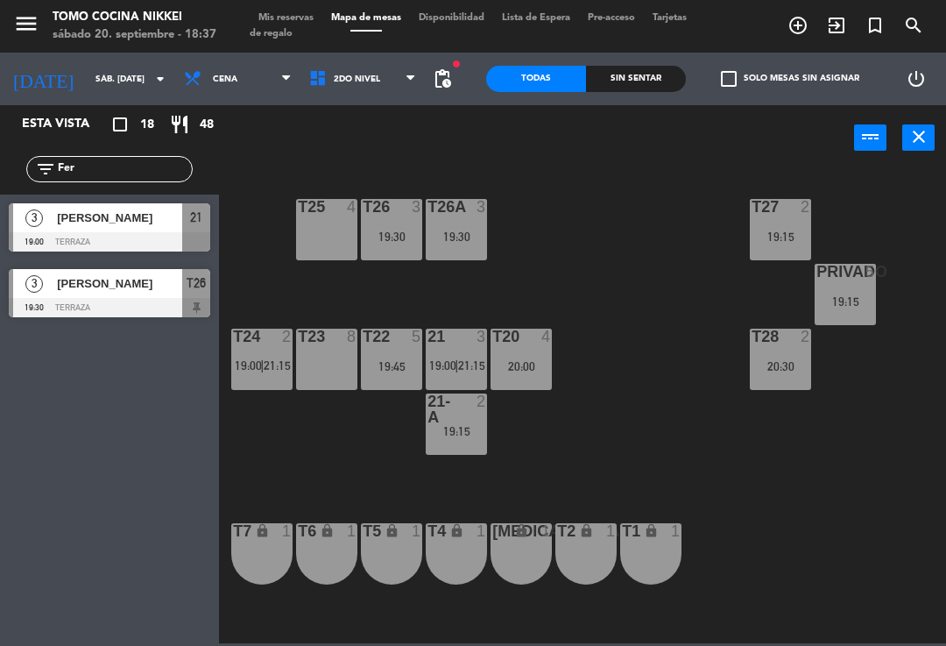
click at [389, 93] on span "2do Nivel" at bounding box center [363, 79] width 125 height 39
click at [387, 131] on ng-component "menu Tomo Cocina Nikkei sábado 20. septiembre - 18:37 Mis reservas Mapa de mesa…" at bounding box center [473, 321] width 946 height 643
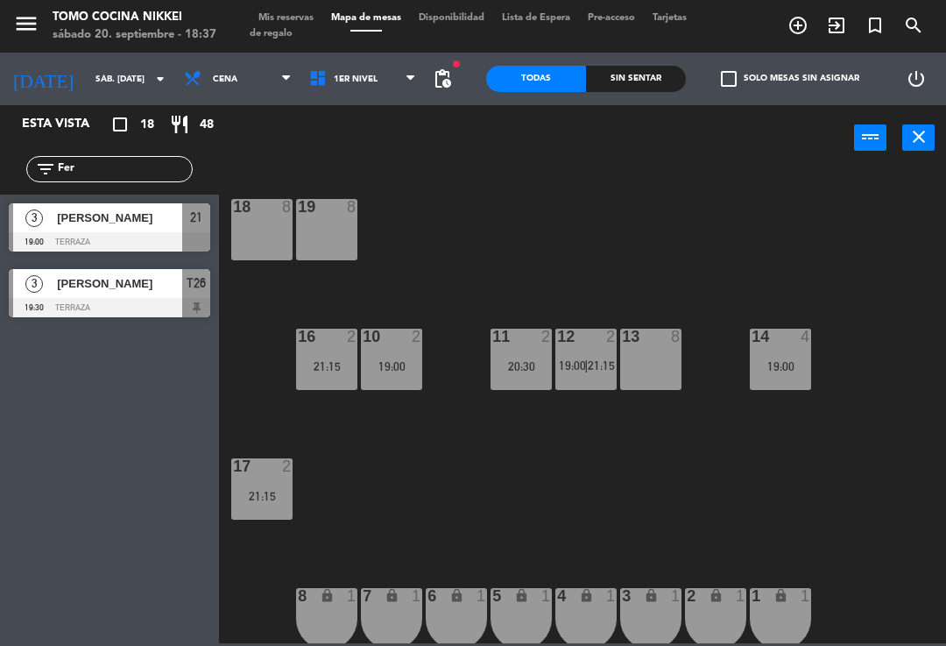
click at [366, 76] on span "1er Nivel" at bounding box center [363, 79] width 125 height 39
click at [383, 175] on ng-component "menu Tomo Cocina Nikkei sábado 20. septiembre - 18:37 Mis reservas Mapa de mesa…" at bounding box center [473, 321] width 946 height 643
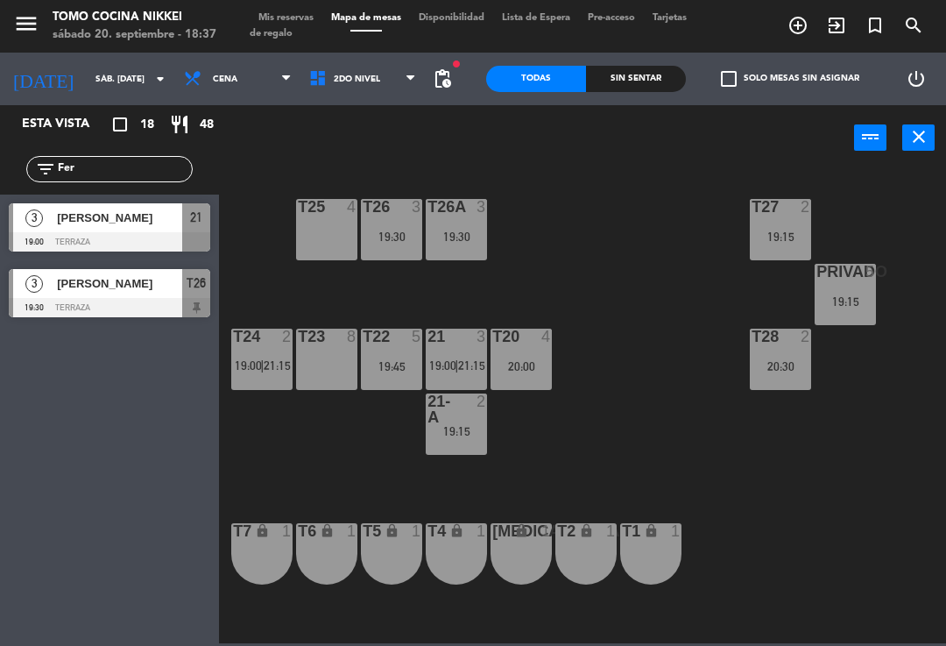
click at [662, 376] on div "T27 2 19:15 T25 4 T26A 3 19:30 T26 3 19:30 Privado 5 19:15 T24 2 19:00 | 21:15 …" at bounding box center [588, 405] width 718 height 475
click at [183, 174] on input "Fer" at bounding box center [124, 168] width 136 height 19
type input "F"
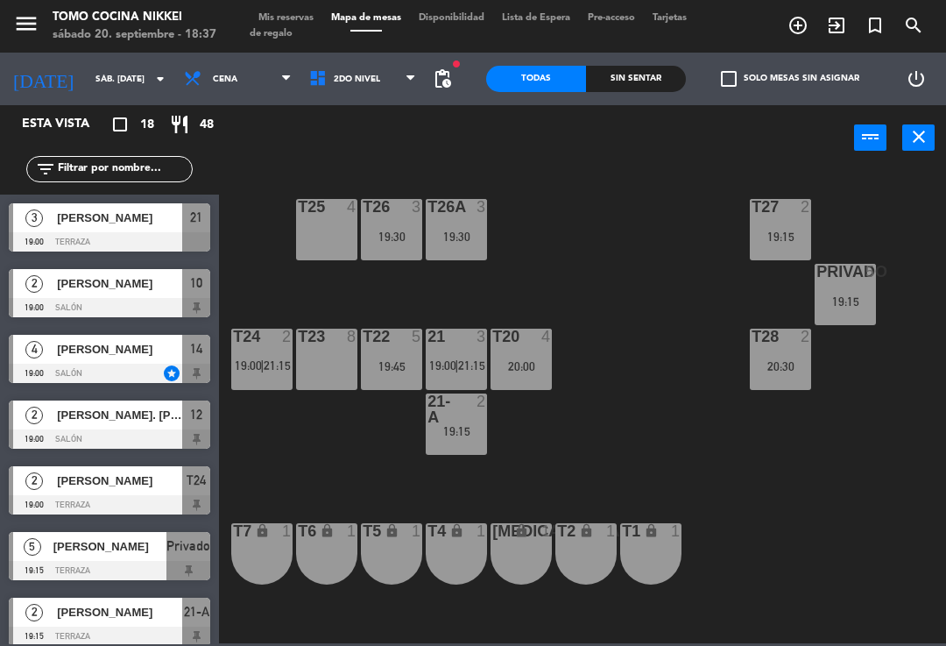
click at [671, 200] on div "T27 2 19:15 T25 4 T26A 3 19:30 T26 3 19:30 Privado 5 19:15 T24 2 19:00 | 21:15 …" at bounding box center [588, 405] width 718 height 475
click at [625, 244] on div "T27 2 19:15 T25 4 T26A 3 19:30 T26 3 19:30 Privado 5 19:15 T24 2 19:00 | 21:15 …" at bounding box center [588, 405] width 718 height 475
click at [622, 301] on div "T27 2 19:15 T25 4 T26A 3 19:30 T26 3 19:30 Privado 5 19:15 T24 2 19:00 | 21:15 …" at bounding box center [588, 405] width 718 height 475
click at [463, 366] on span "21:15" at bounding box center [471, 365] width 27 height 14
click at [636, 340] on div "T27 2 19:15 T25 4 T26A 3 19:30 T26 3 19:30 Privado 5 19:15 T24 2 19:00 | 21:15 …" at bounding box center [588, 405] width 718 height 475
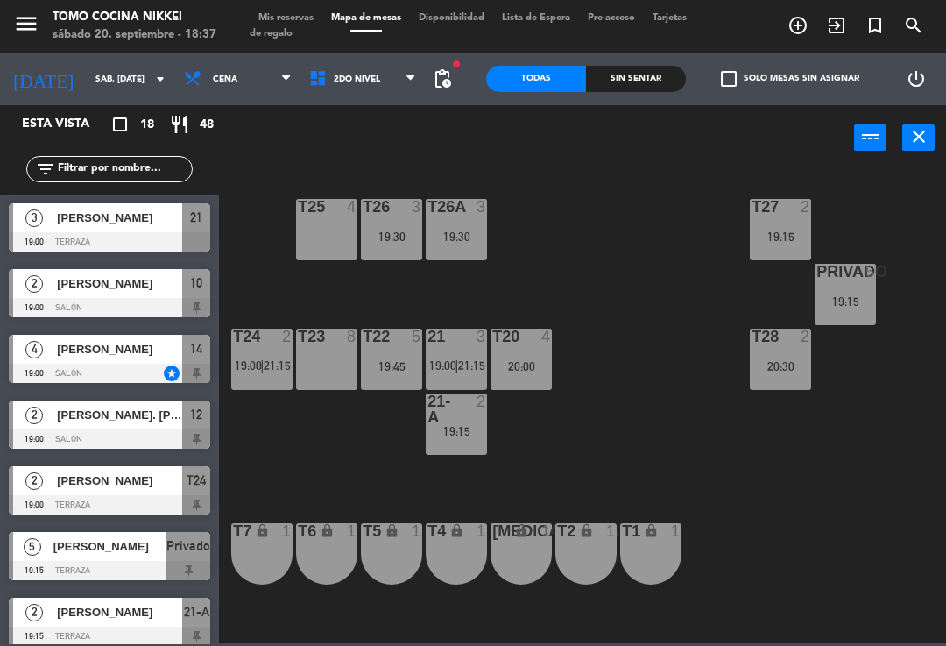
click at [548, 351] on div "T20 4 20:00" at bounding box center [521, 359] width 61 height 61
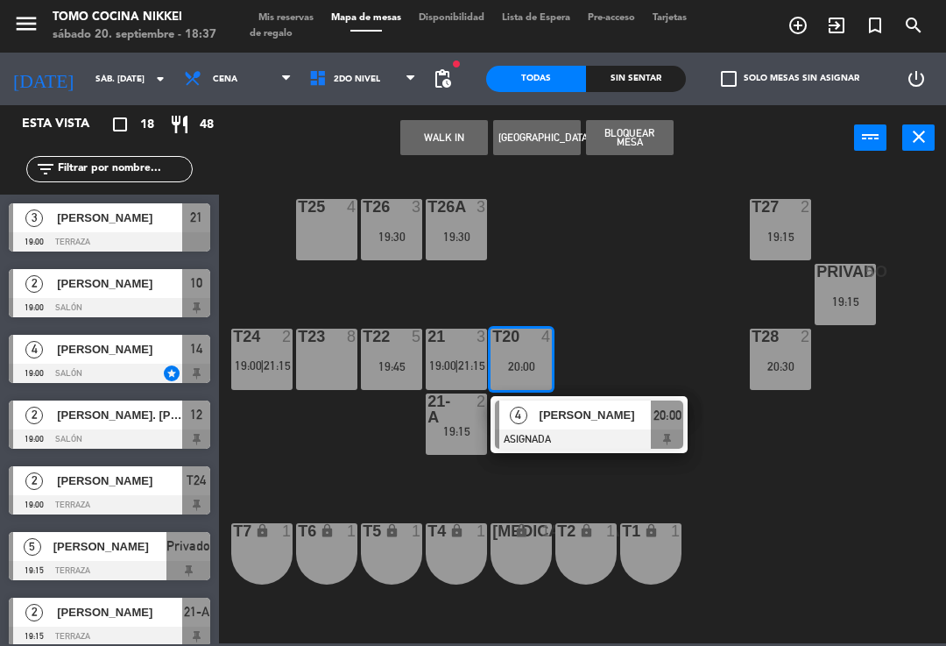
click at [613, 440] on div at bounding box center [589, 438] width 188 height 19
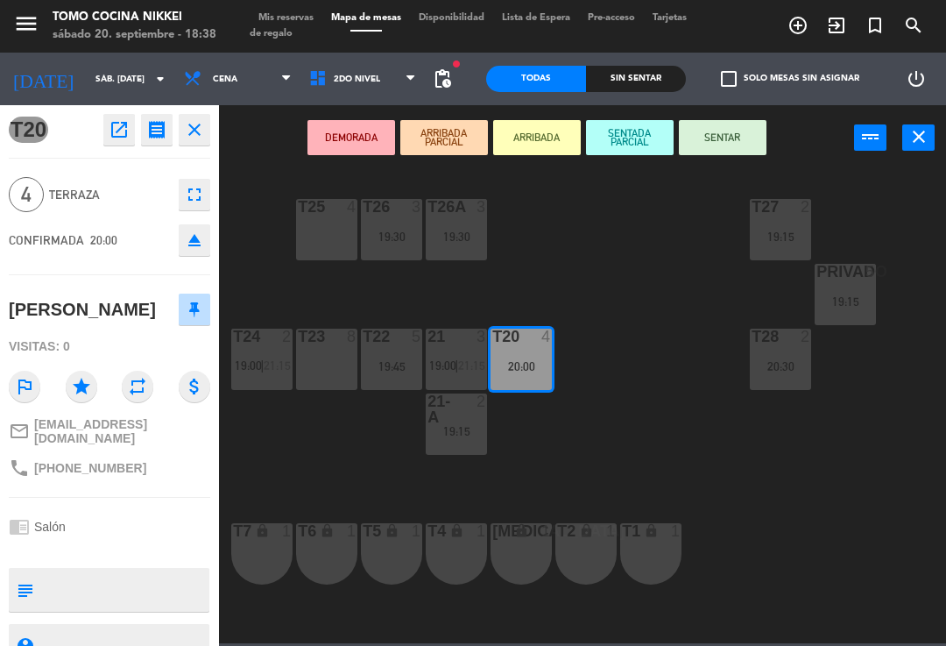
click at [396, 230] on div "19:30" at bounding box center [391, 236] width 61 height 12
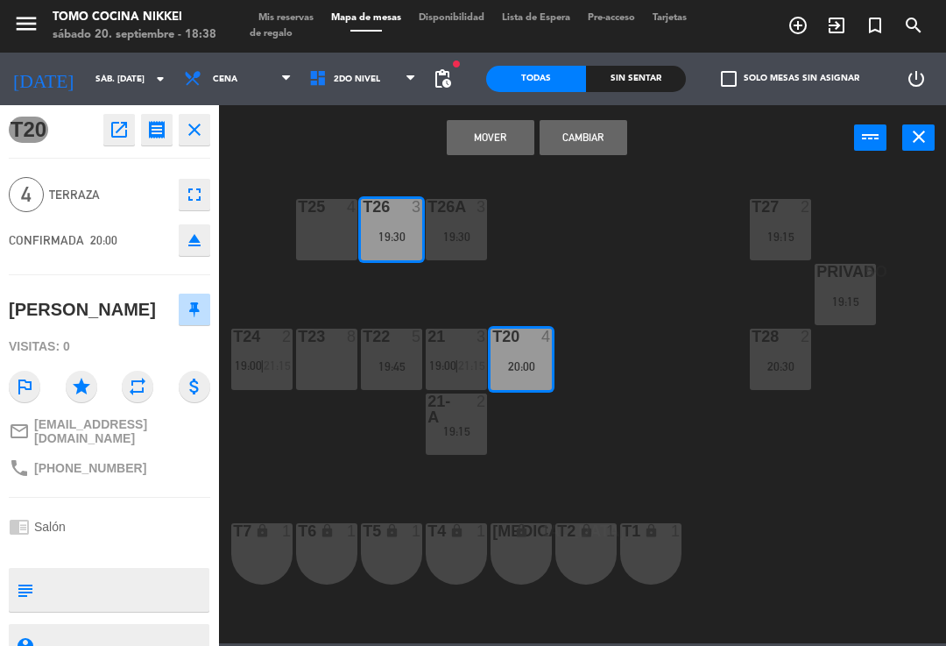
click at [499, 142] on button "Mover" at bounding box center [491, 137] width 88 height 35
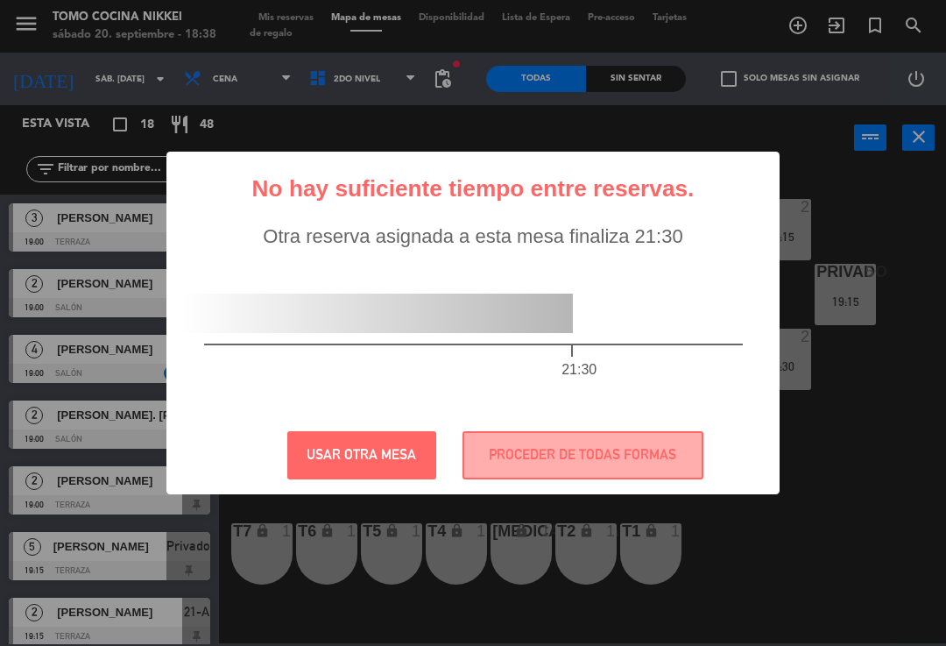
click at [576, 452] on button "PROCEDER DE TODAS FORMAS" at bounding box center [583, 455] width 241 height 48
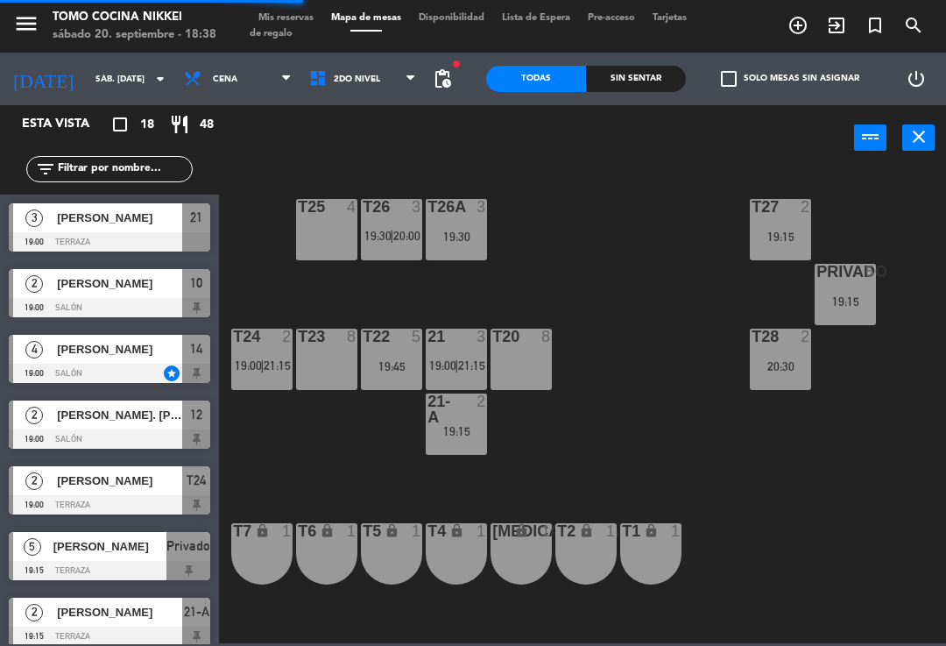
click at [612, 319] on div "T27 2 19:15 T25 4 T26A 3 19:30 T26 3 19:30 | 20:00 Privado 5 19:15 T24 2 19:00 …" at bounding box center [588, 405] width 718 height 475
click at [415, 224] on div "T26 3 19:30 | 20:00" at bounding box center [391, 229] width 61 height 61
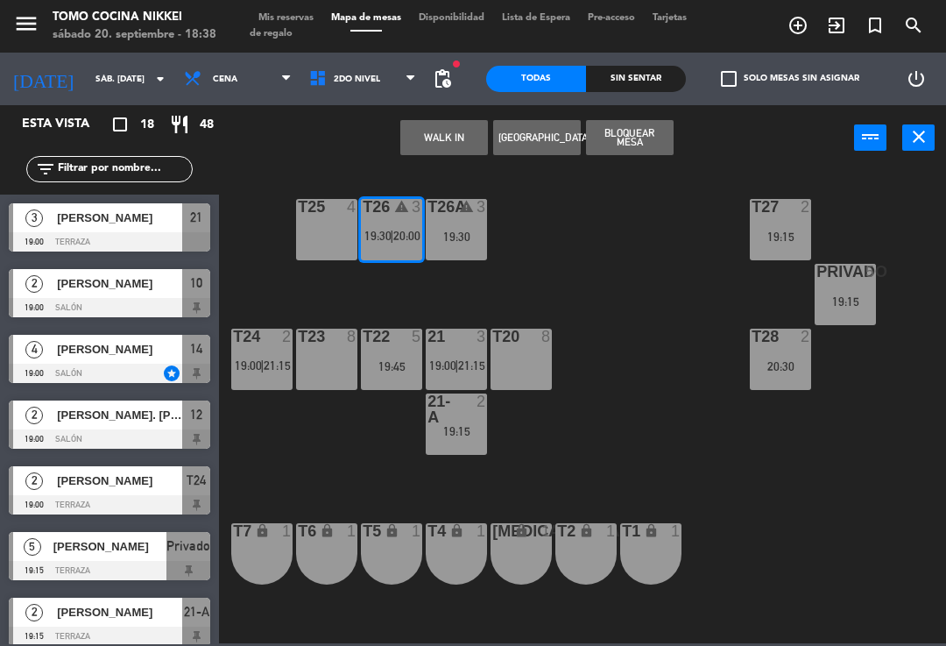
click at [413, 237] on span "20:00" at bounding box center [406, 236] width 27 height 14
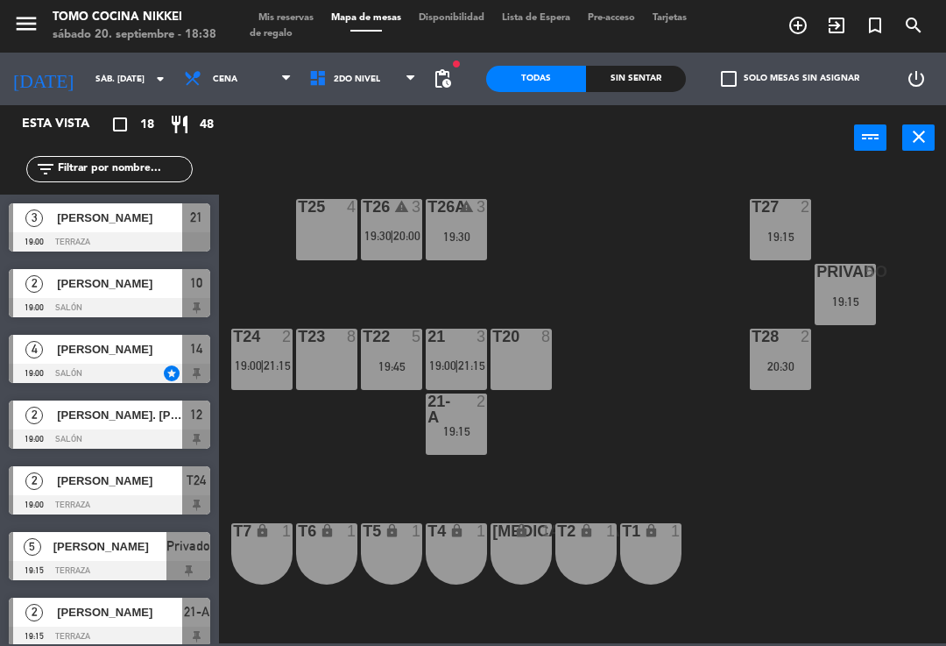
click at [411, 234] on span "20:00" at bounding box center [406, 236] width 27 height 14
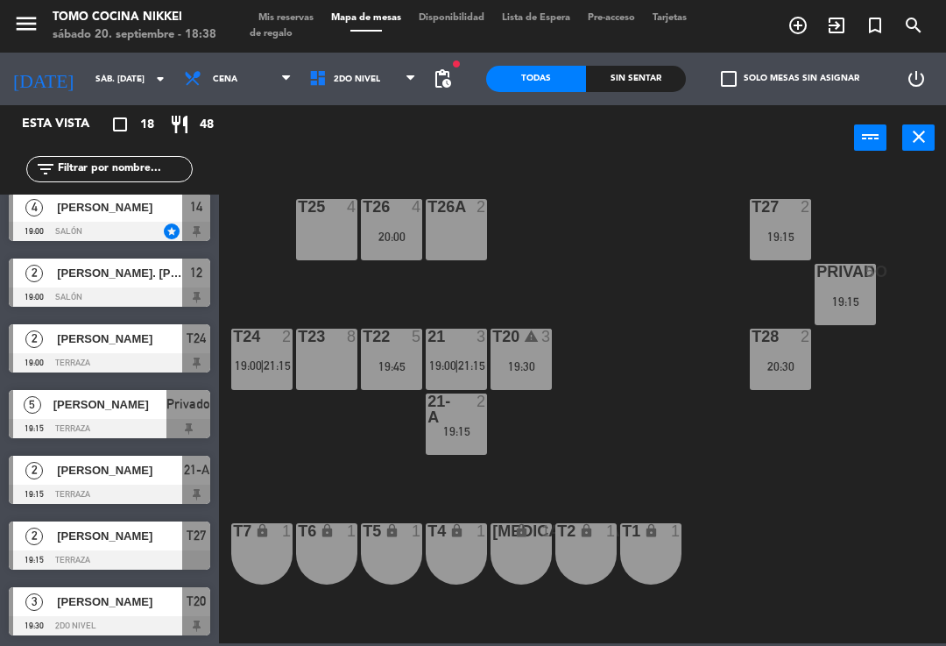
click at [605, 292] on div "T27 2 19:15 T25 4 T26A 2 T26 4 20:00 Privado 5 19:15 T24 2 19:00 | 21:15 T23 8 …" at bounding box center [588, 405] width 718 height 475
click at [397, 243] on div "20:00" at bounding box center [391, 236] width 61 height 12
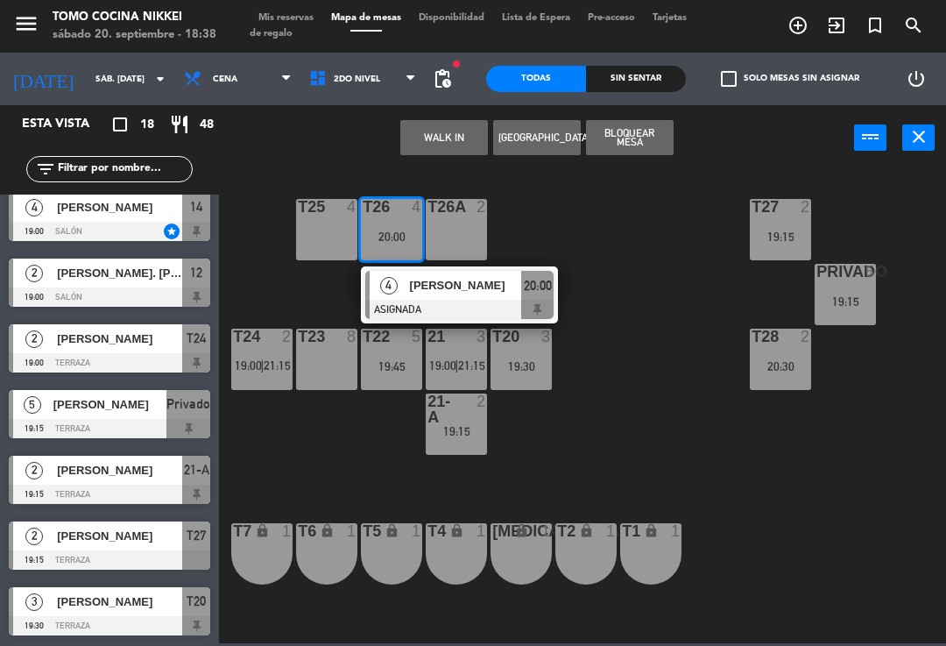
click at [473, 303] on div at bounding box center [459, 309] width 188 height 19
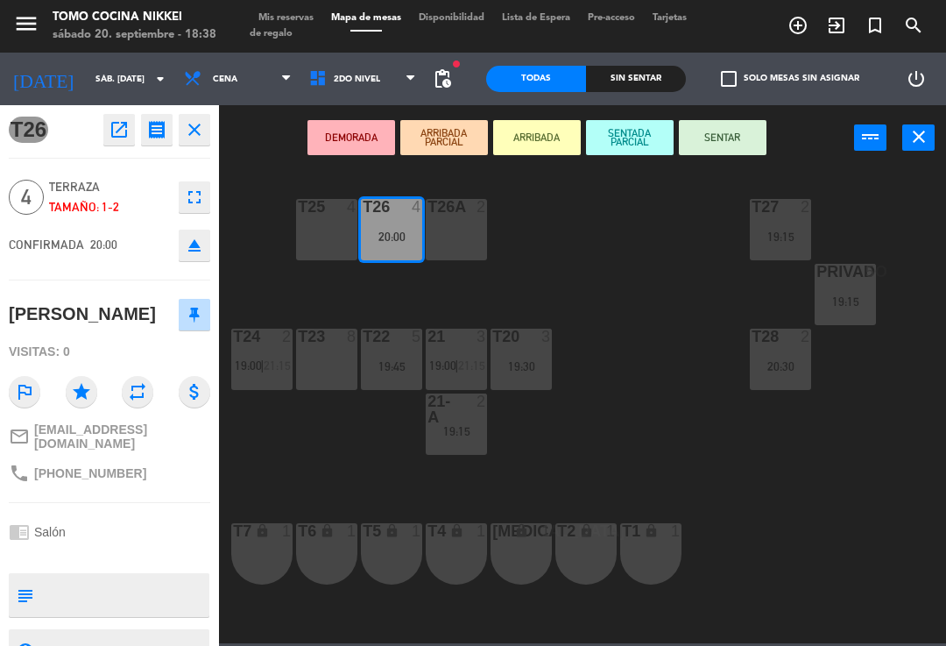
click at [457, 235] on div "T26A 2" at bounding box center [456, 229] width 61 height 61
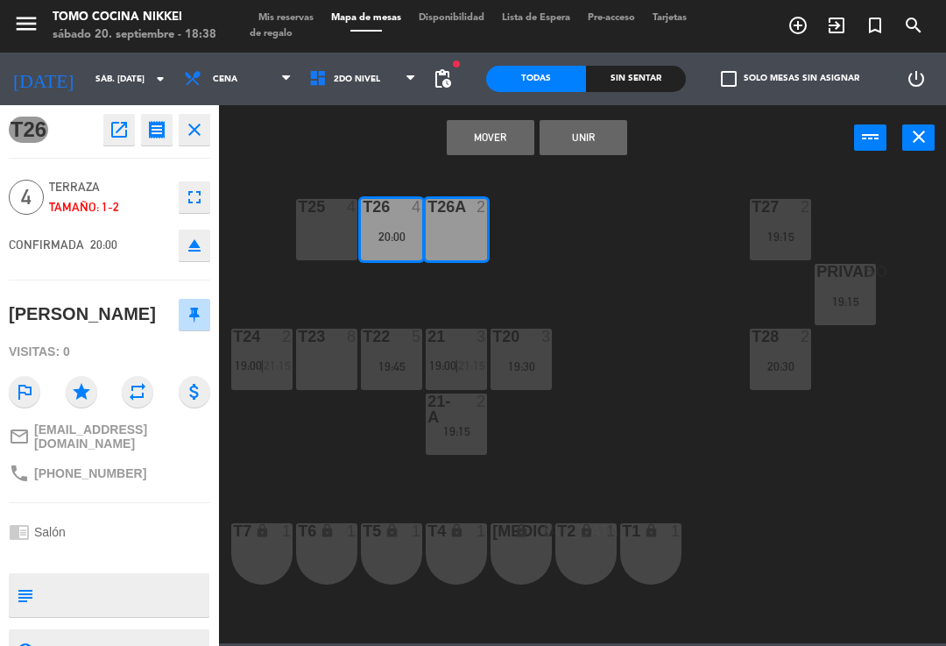
click at [601, 139] on button "Unir" at bounding box center [584, 137] width 88 height 35
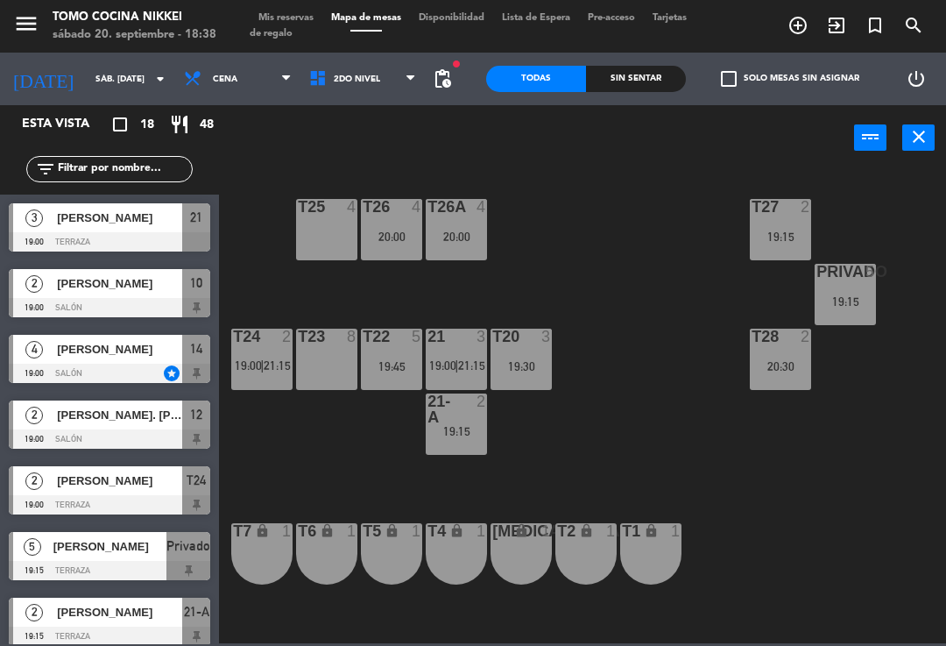
scroll to position [0, 0]
click at [625, 194] on div "T27 2 19:15 T25 4 T26A 4 20:00 T26 4 20:00 Privado 5 19:15 T24 2 19:00 | 21:15 …" at bounding box center [588, 405] width 718 height 475
click at [534, 371] on div "19:30" at bounding box center [521, 366] width 61 height 12
click at [586, 265] on div "T27 2 19:15 T25 4 T26A 4 20:00 T26 4 20:00 Privado 5 19:15 T24 2 19:00 | 21:15 …" at bounding box center [588, 405] width 718 height 475
click at [539, 362] on div "19:30" at bounding box center [521, 366] width 61 height 12
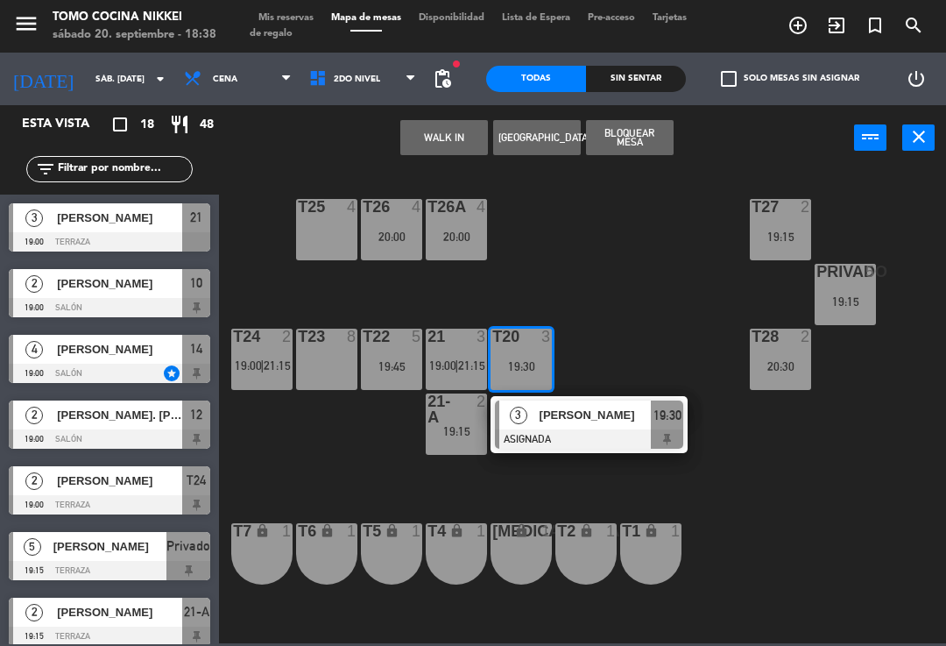
click at [414, 243] on div "T26 4 20:00" at bounding box center [391, 229] width 61 height 61
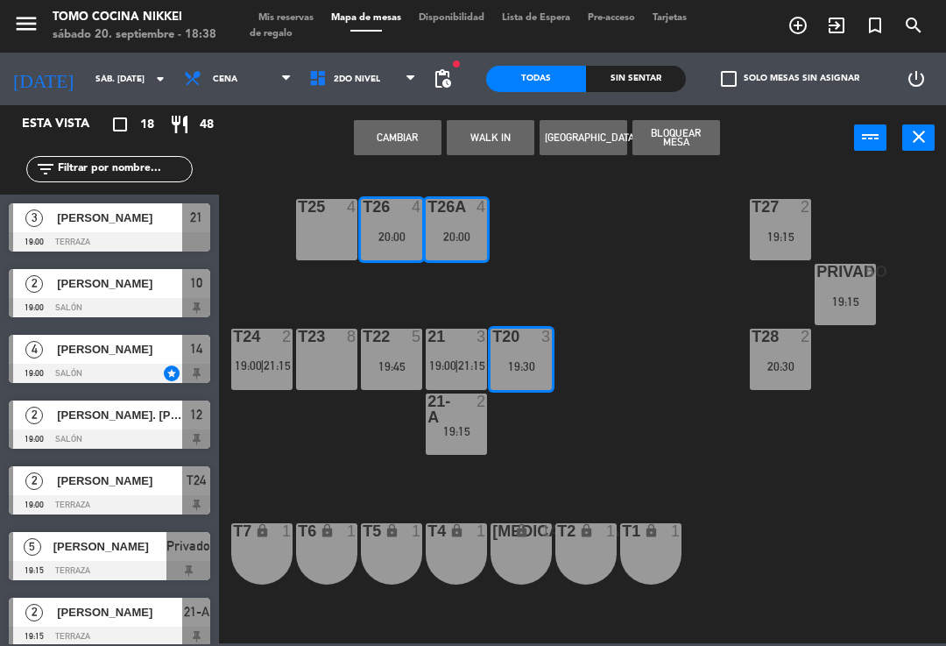
click at [393, 152] on button "Cambiar" at bounding box center [398, 137] width 88 height 35
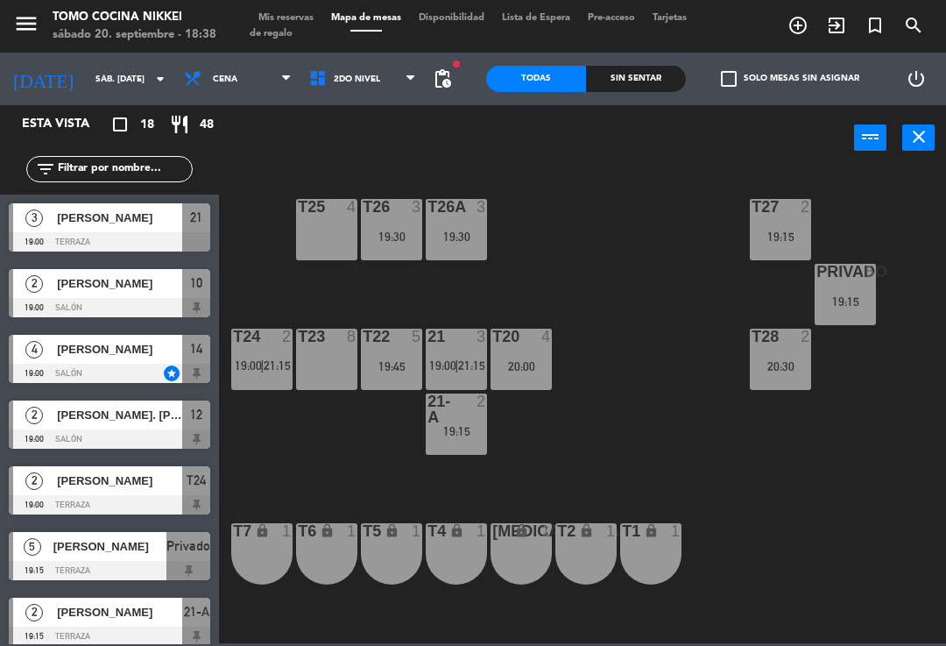
click at [542, 242] on div "T27 2 19:15 T25 4 T26A 3 19:30 T26 3 19:30 Privado 5 19:15 T24 2 19:00 | 21:15 …" at bounding box center [588, 405] width 718 height 475
click at [528, 286] on div "T27 2 19:15 T25 4 T26A 3 19:30 T26 3 19:30 Privado 5 19:15 T24 2 19:00 | 21:15 …" at bounding box center [588, 405] width 718 height 475
click at [463, 356] on div "21 3 19:00 | 21:15" at bounding box center [456, 359] width 61 height 61
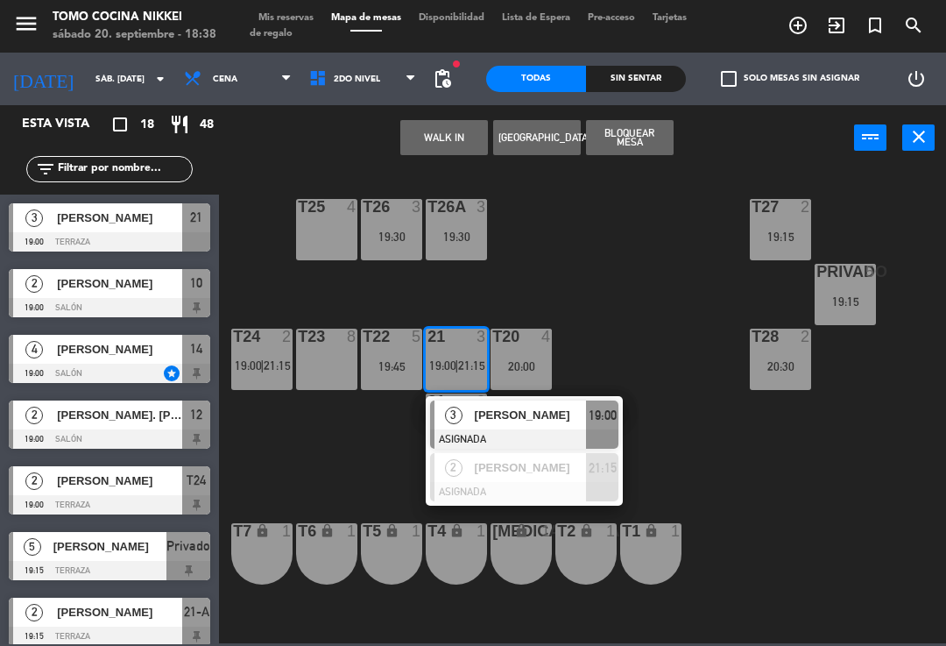
click at [532, 302] on div "T27 2 19:15 T25 4 T26A 3 19:30 T26 3 19:30 Privado 5 19:15 T24 2 19:00 | 21:15 …" at bounding box center [588, 405] width 718 height 475
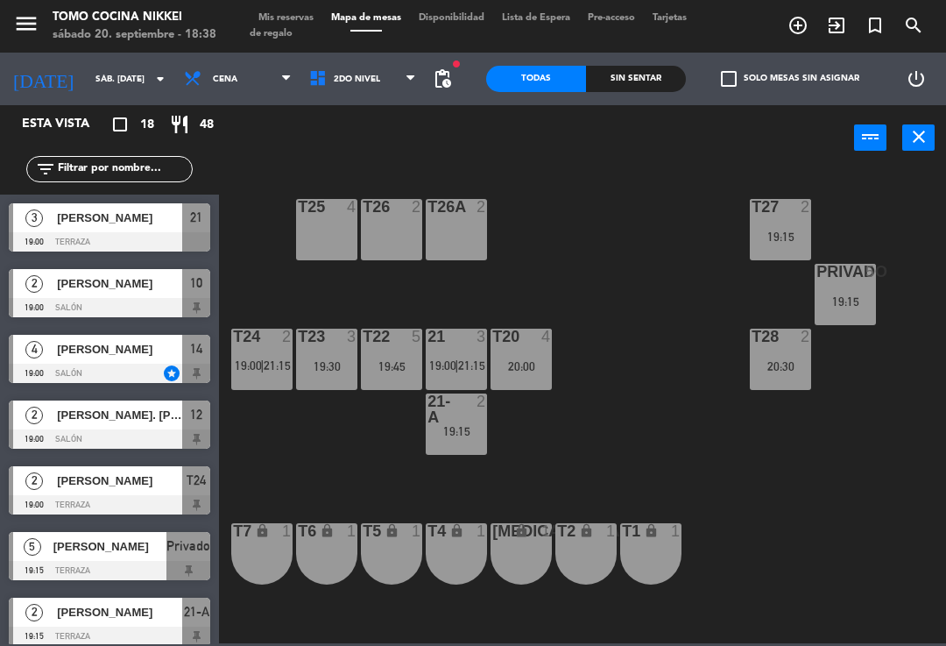
click at [522, 271] on div "T27 2 19:15 T25 4 T26A 2 T26 2 Privado 5 19:15 T24 2 19:00 | 21:15 T23 3 19:30 …" at bounding box center [588, 405] width 718 height 475
click at [576, 202] on div "T27 2 19:15 T25 4 T26A 2 T26 4 20:00 Privado 5 19:15 T24 2 19:00 | 21:15 T23 3 …" at bounding box center [588, 405] width 718 height 475
click at [384, 234] on div "20:00" at bounding box center [391, 236] width 61 height 12
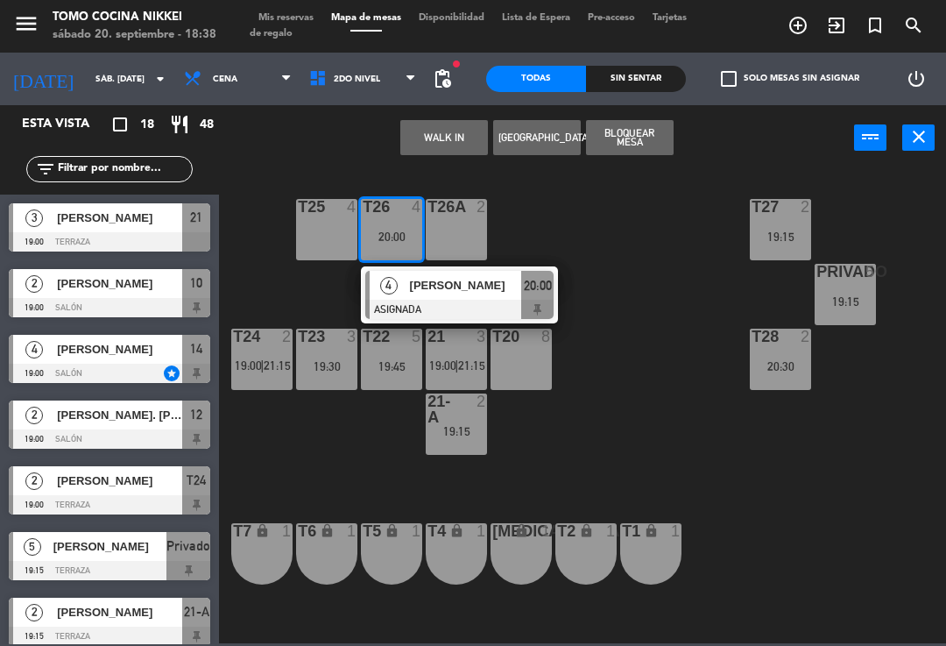
click at [484, 303] on div at bounding box center [459, 309] width 188 height 19
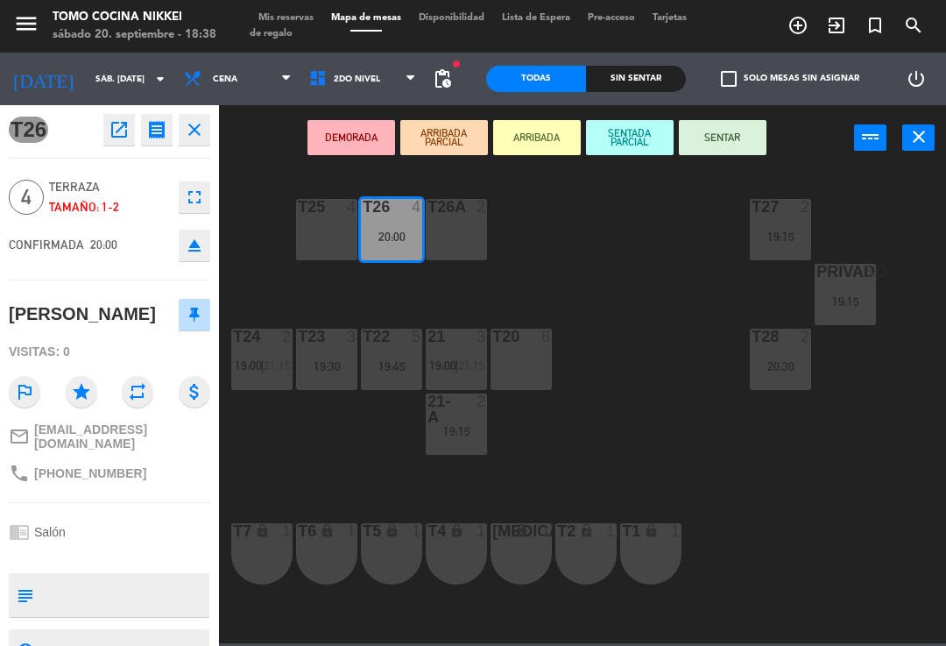
click at [467, 233] on div "T26A 2" at bounding box center [456, 229] width 61 height 61
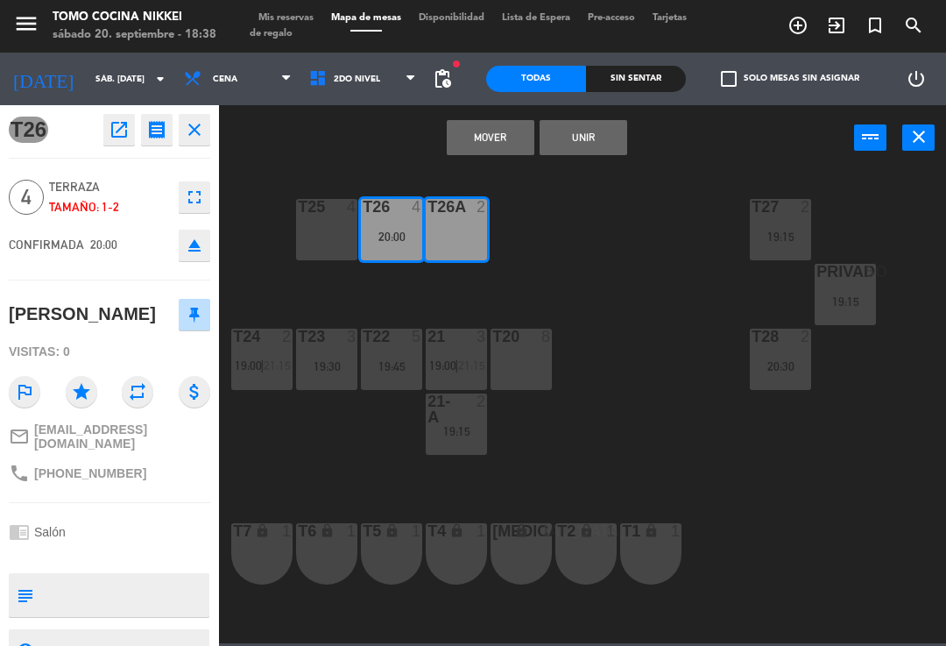
click at [585, 136] on button "Unir" at bounding box center [584, 137] width 88 height 35
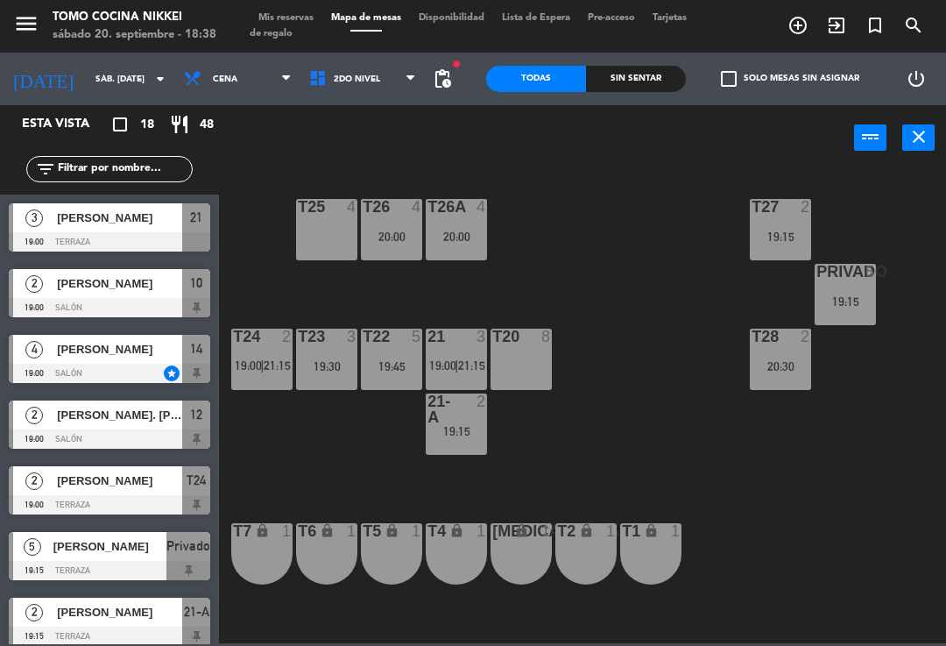
click at [603, 201] on div "T27 2 19:15 T25 4 T26A 4 20:00 T26 4 20:00 Privado 5 19:15 T24 2 19:00 | 21:15 …" at bounding box center [588, 405] width 718 height 475
click at [392, 109] on div "power_input close" at bounding box center [536, 138] width 635 height 67
click at [405, 81] on span "2do Nivel" at bounding box center [363, 79] width 125 height 39
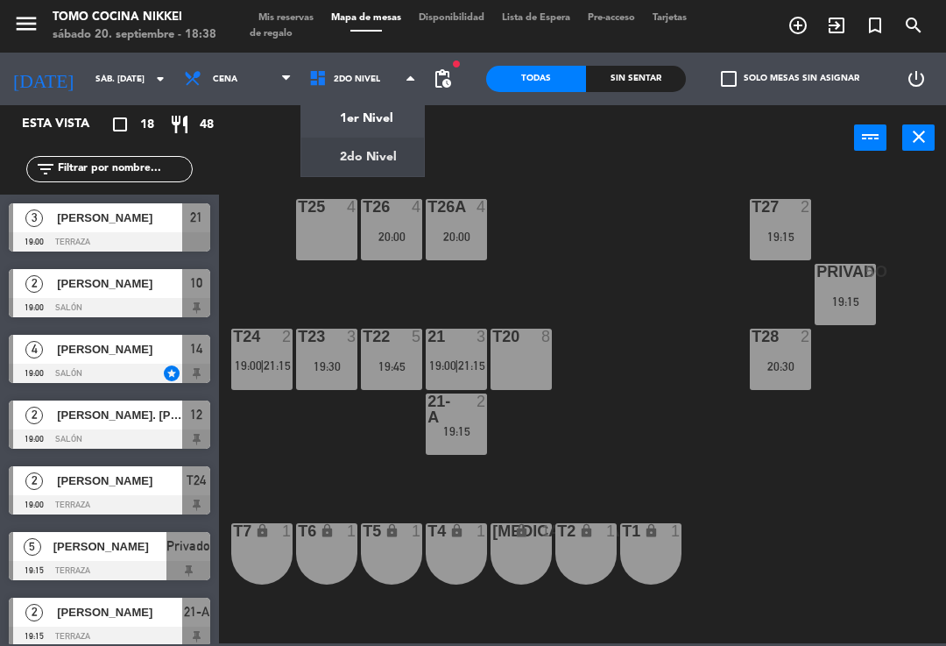
click at [390, 122] on ng-component "menu Tomo Cocina Nikkei sábado 20. septiembre - 18:38 Mis reservas Mapa de mesa…" at bounding box center [473, 321] width 946 height 643
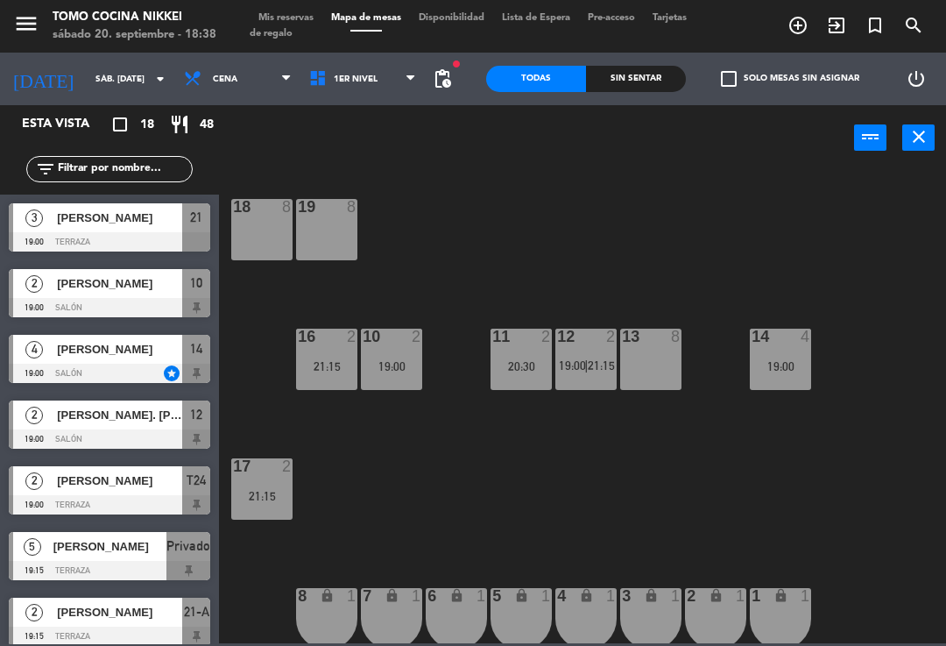
click at [783, 366] on div "19:00" at bounding box center [780, 366] width 61 height 12
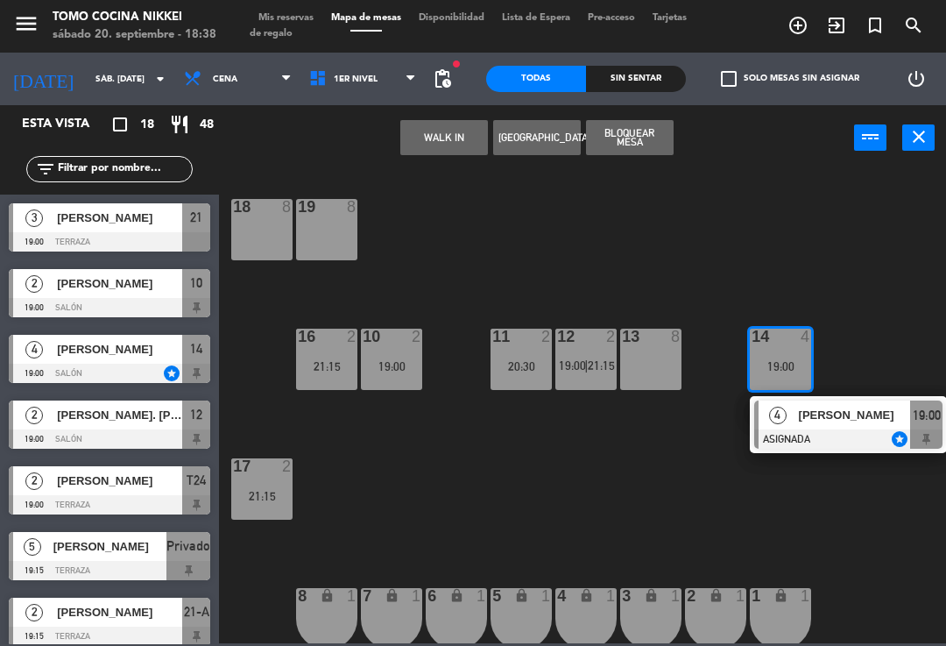
click at [821, 275] on div "18 8 19 8 16 2 21:15 10 2 19:00 11 2 20:30 12 2 19:00 | 21:15 13 8 14 4 19:00 4…" at bounding box center [588, 405] width 718 height 475
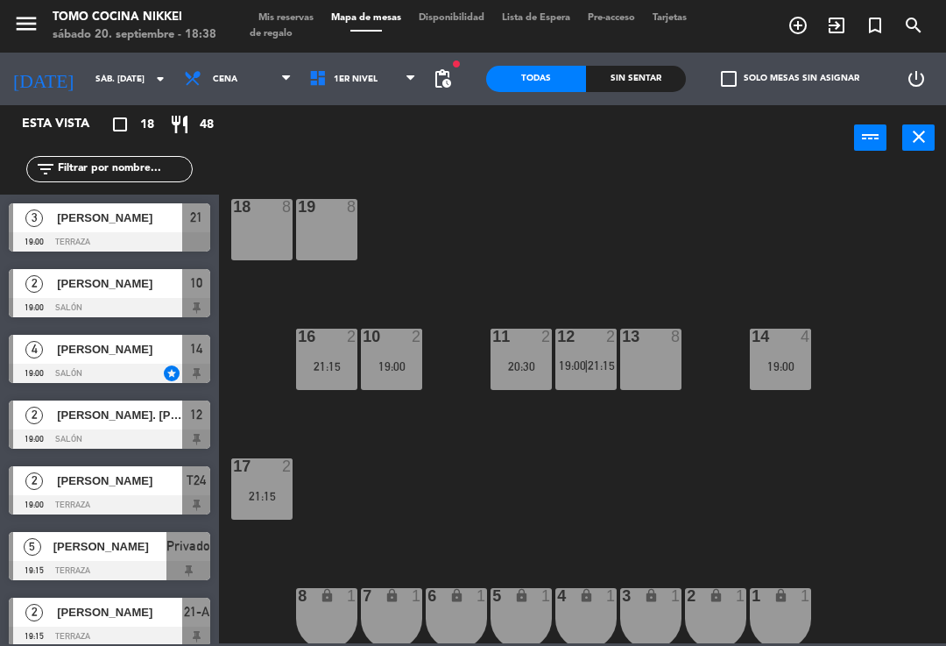
click at [407, 61] on span "1er Nivel" at bounding box center [363, 79] width 125 height 39
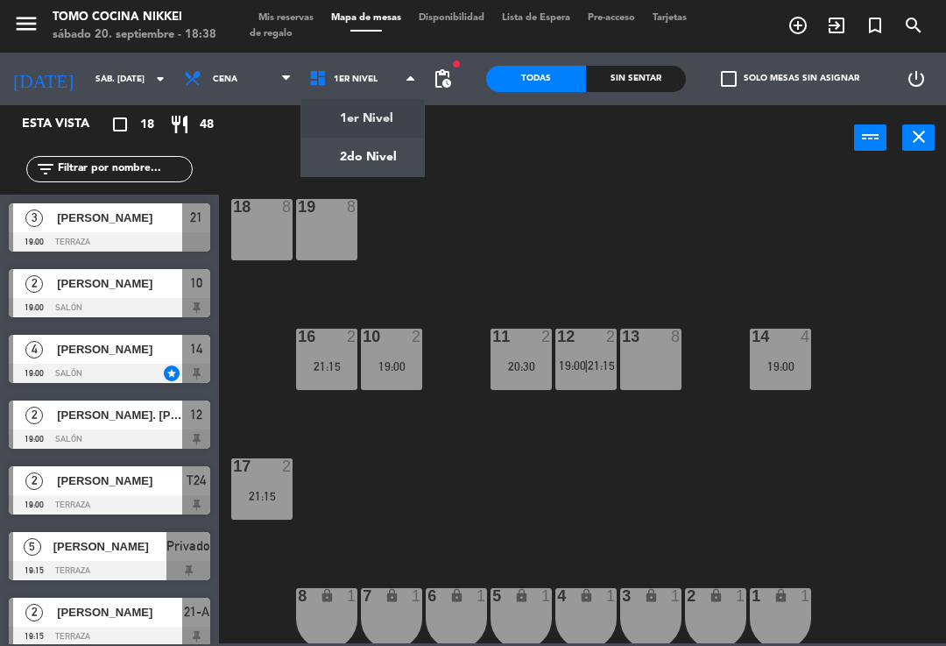
click at [394, 174] on ng-component "menu Tomo Cocina Nikkei sábado 20. septiembre - 18:38 Mis reservas Mapa de mesa…" at bounding box center [473, 321] width 946 height 643
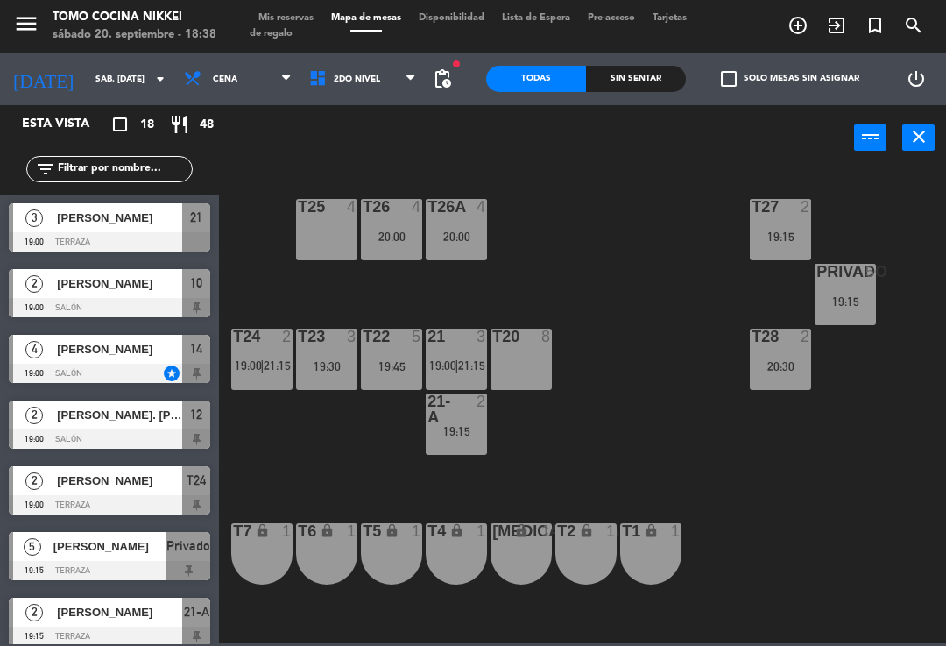
click at [487, 306] on div "T27 2 19:15 T25 4 T26A 4 20:00 T26 4 20:00 Privado 5 19:15 T24 2 19:00 | 21:15 …" at bounding box center [588, 405] width 718 height 475
click at [343, 383] on div "T23 3 19:30" at bounding box center [326, 359] width 61 height 61
click at [508, 292] on div "T27 2 19:15 T25 4 T26A 4 20:00 T26 4 20:00 Privado 5 19:15 T24 2 19:00 | 21:15 …" at bounding box center [588, 405] width 718 height 475
click at [397, 364] on div "19:45" at bounding box center [391, 366] width 61 height 12
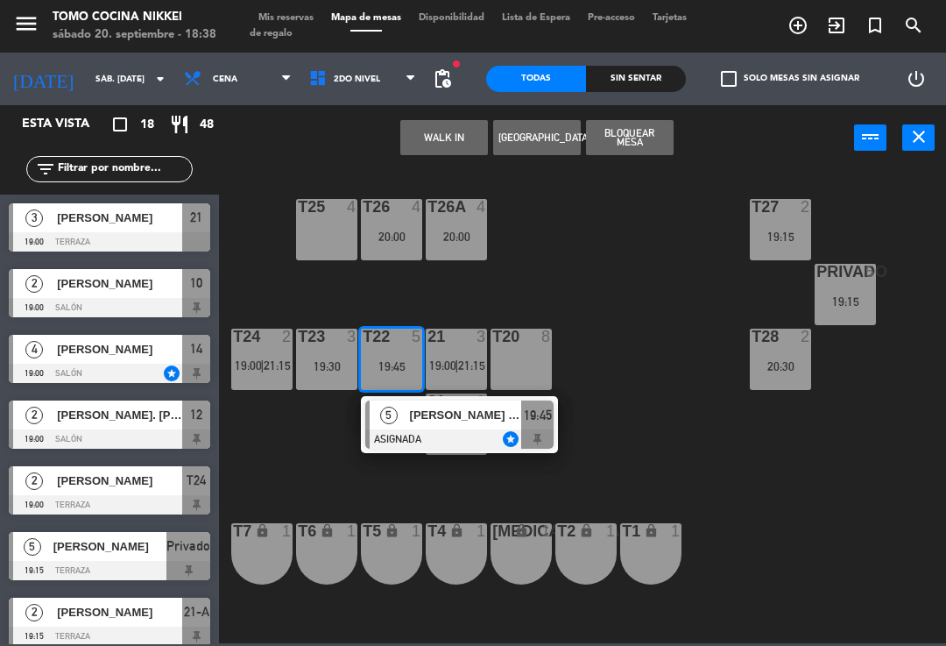
click at [510, 429] on div at bounding box center [459, 438] width 188 height 19
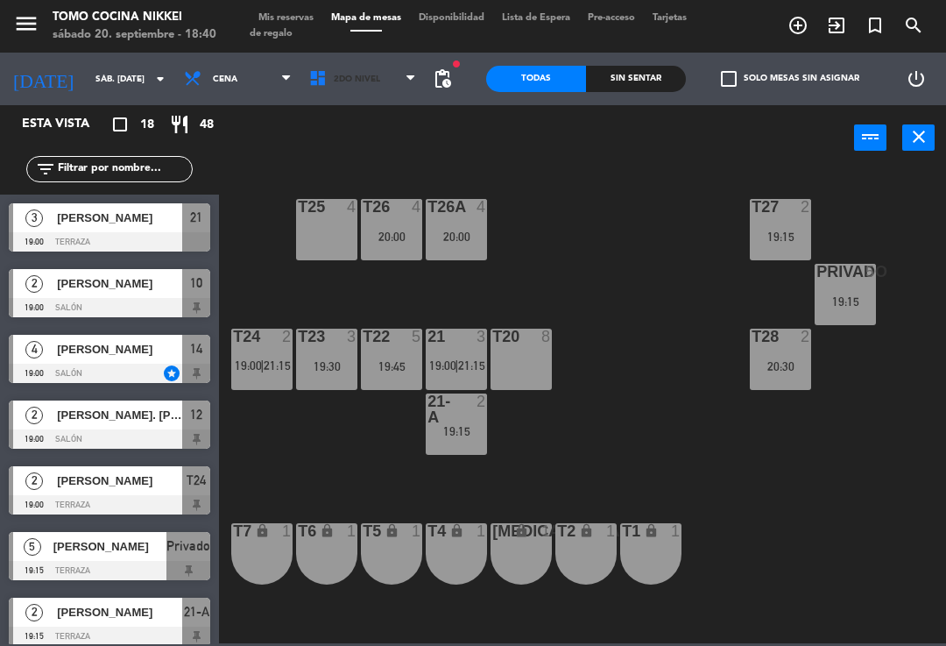
click at [347, 71] on span "2do Nivel" at bounding box center [363, 79] width 125 height 39
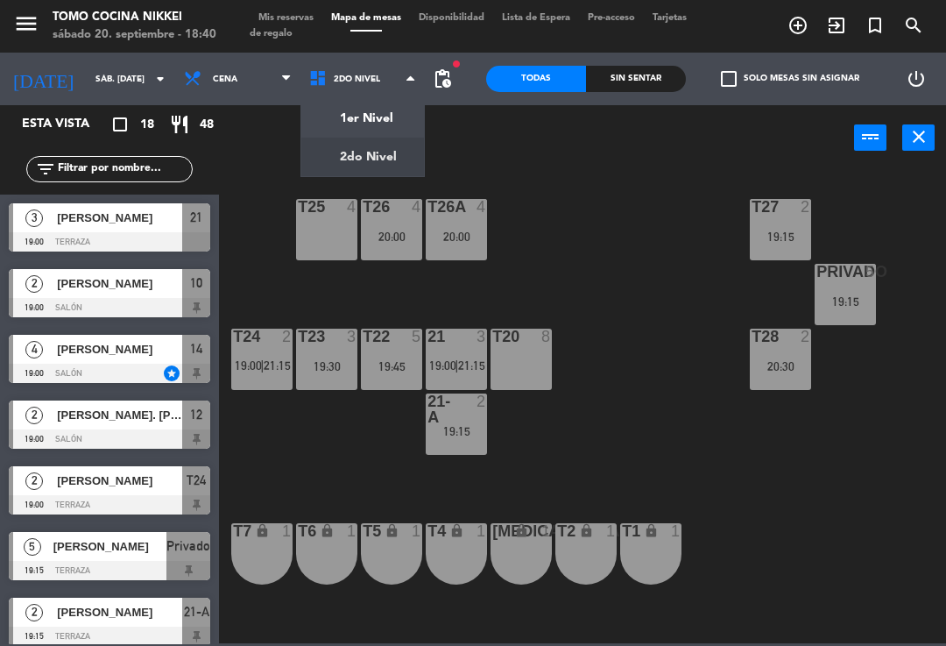
click at [384, 131] on ng-component "menu Tomo Cocina Nikkei sábado 20. septiembre - 18:40 Mis reservas Mapa de mesa…" at bounding box center [473, 321] width 946 height 643
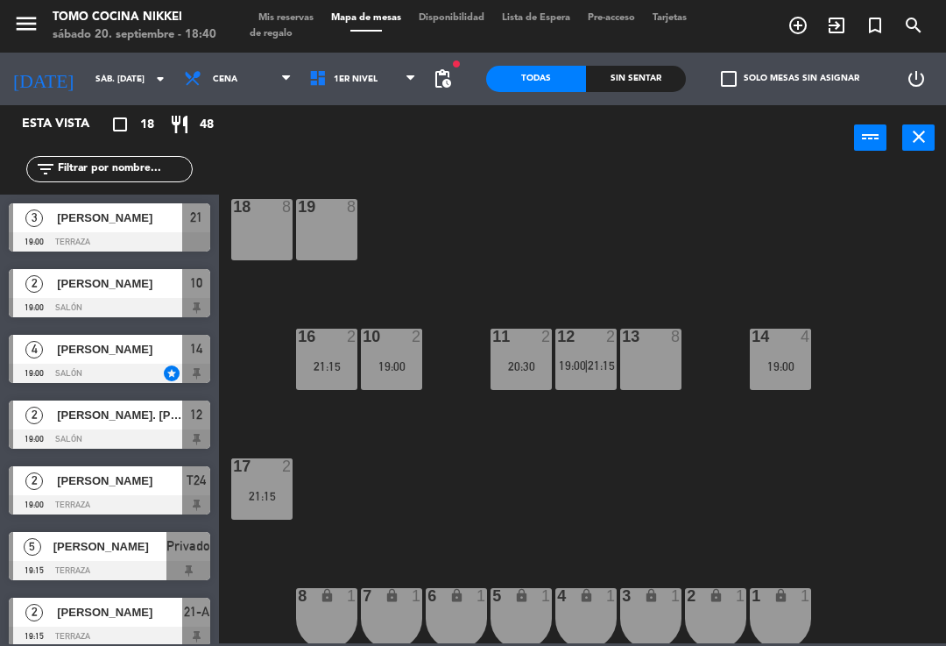
click at [771, 593] on div "lock" at bounding box center [781, 596] width 29 height 17
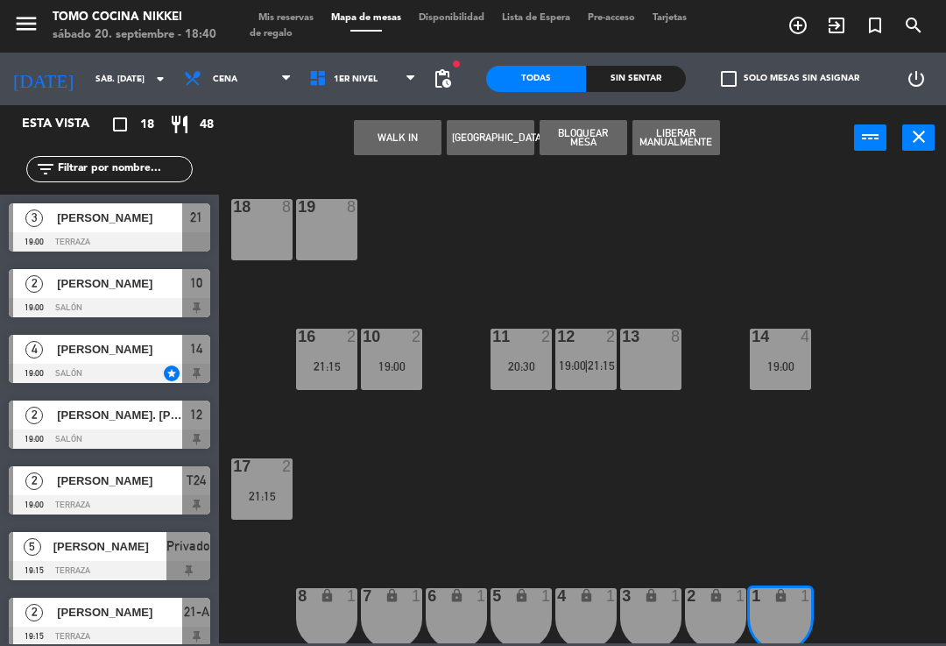
click at [400, 140] on button "WALK IN" at bounding box center [398, 137] width 88 height 35
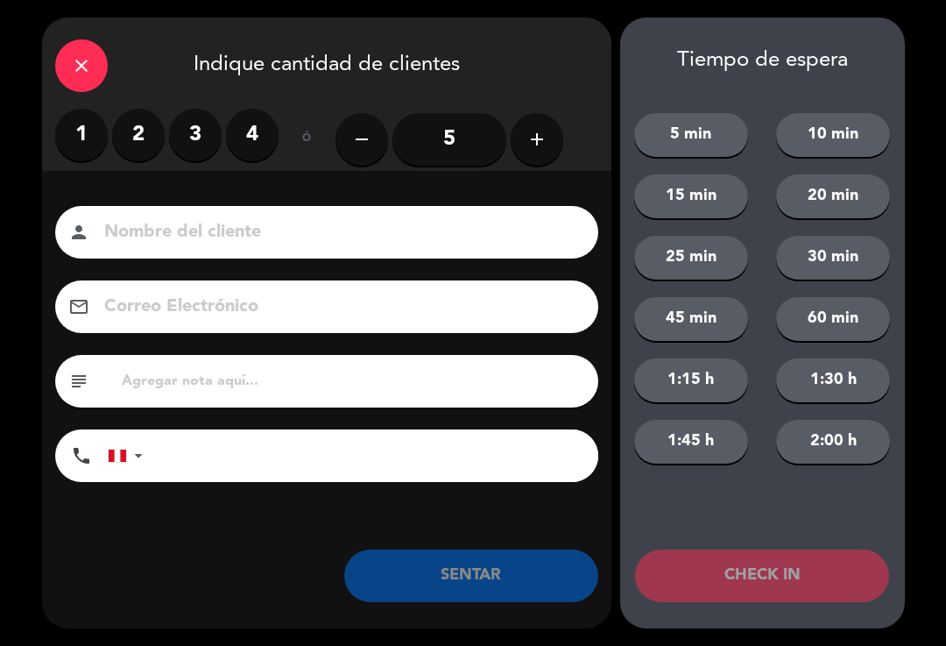
click at [67, 123] on label "1" at bounding box center [81, 135] width 53 height 53
click at [254, 234] on input at bounding box center [339, 232] width 473 height 31
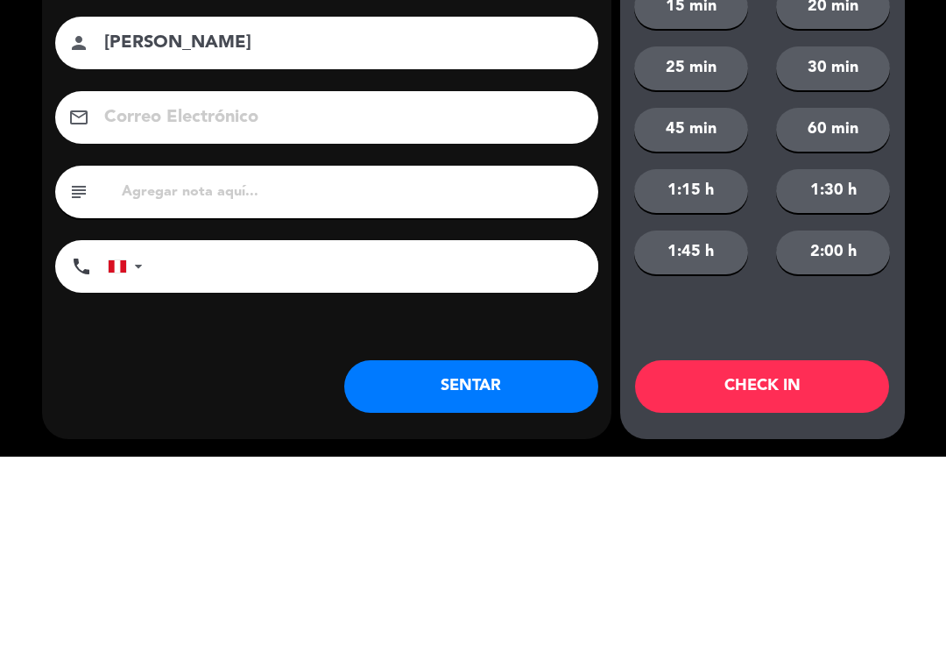
scroll to position [7, 0]
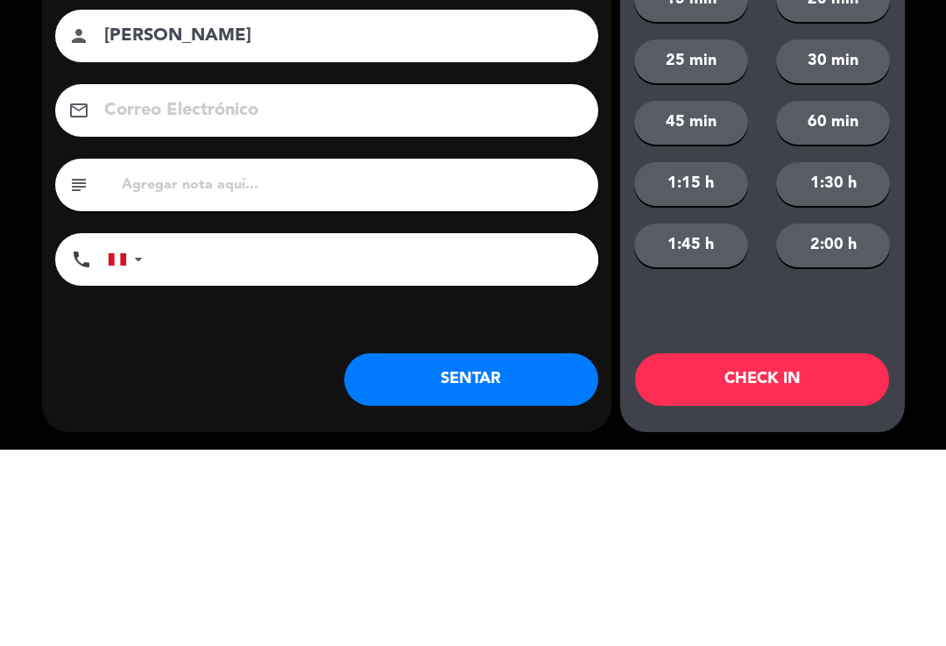
type input "[PERSON_NAME]"
click at [511, 429] on input "tel" at bounding box center [379, 455] width 438 height 53
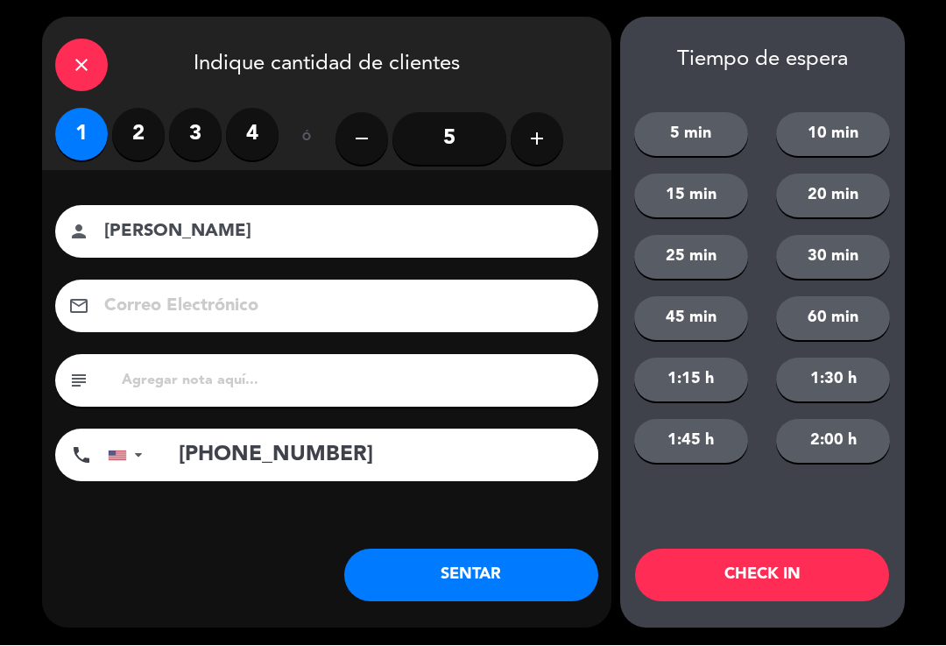
type input "[PHONE_NUMBER]"
click at [846, 210] on button "20 min" at bounding box center [833, 196] width 114 height 44
click at [792, 567] on button "CHECK IN" at bounding box center [762, 575] width 254 height 53
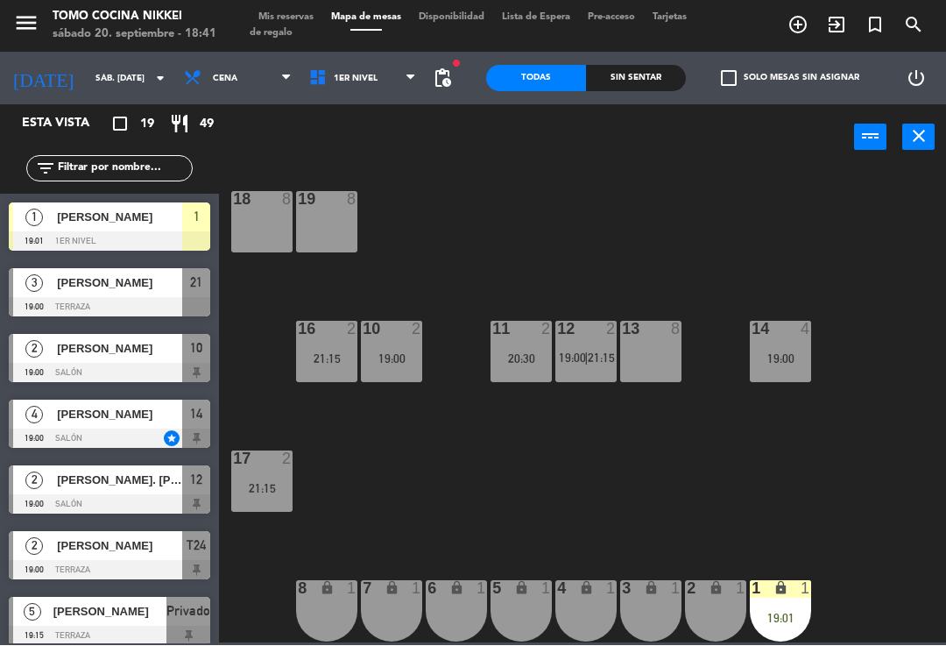
click at [842, 542] on div "18 8 19 8 16 2 21:15 10 2 19:00 11 2 20:30 12 2 19:00 | 21:15 13 8 14 4 19:00 1…" at bounding box center [588, 405] width 718 height 475
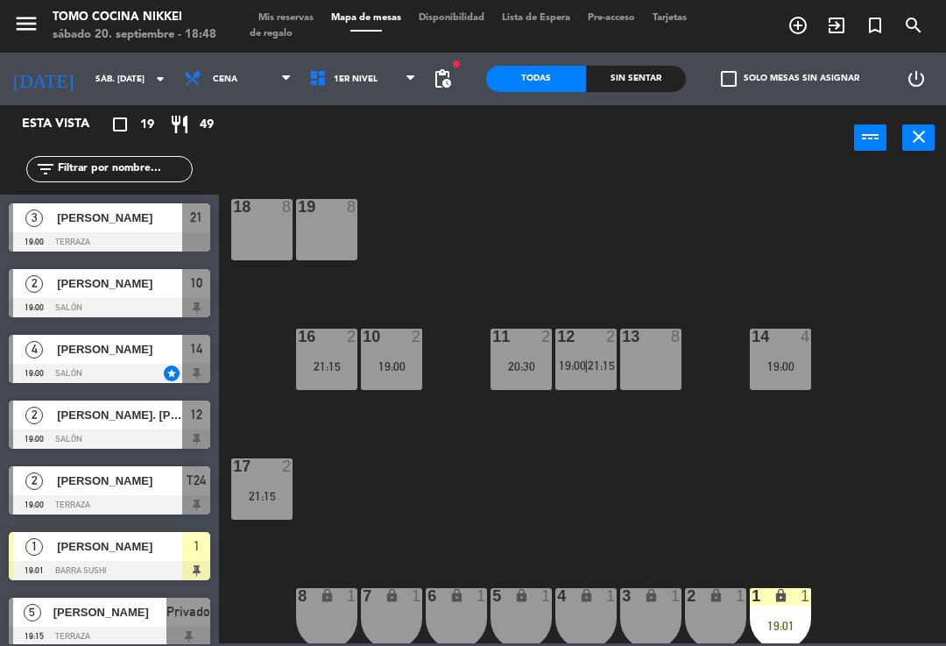
click at [284, 23] on span "Mis reservas" at bounding box center [286, 18] width 73 height 10
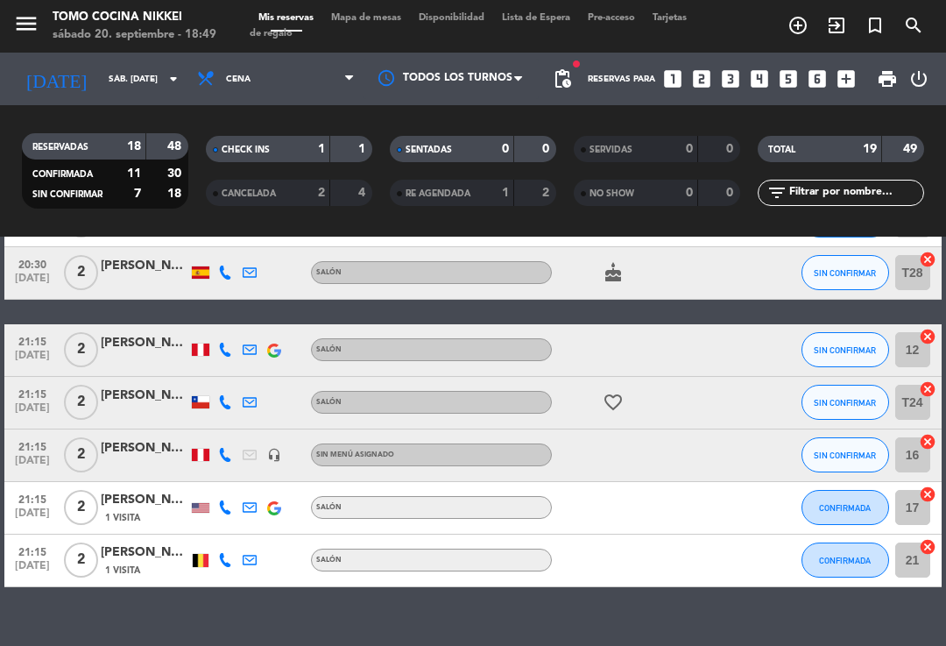
scroll to position [1033, 0]
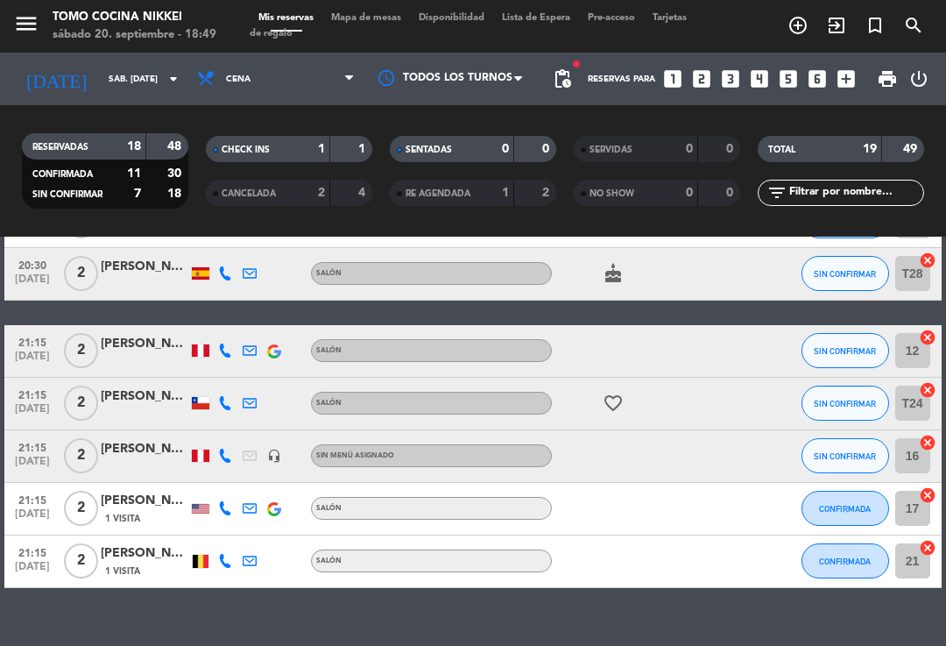
click at [152, 349] on div "[PERSON_NAME]" at bounding box center [145, 344] width 88 height 20
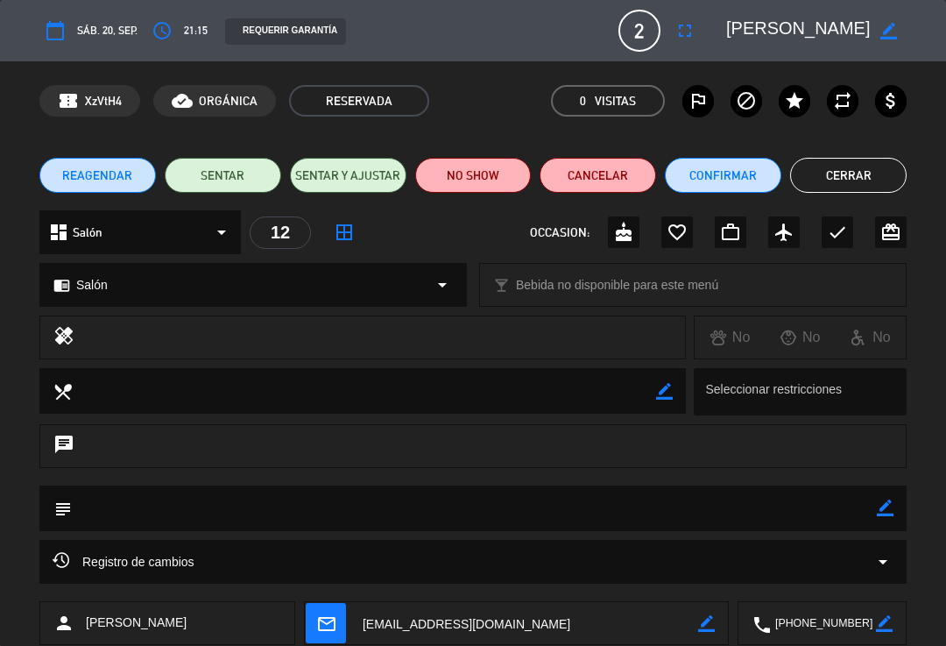
click at [800, 110] on icon "star" at bounding box center [794, 100] width 21 height 21
click at [869, 169] on button "Cerrar" at bounding box center [848, 175] width 117 height 35
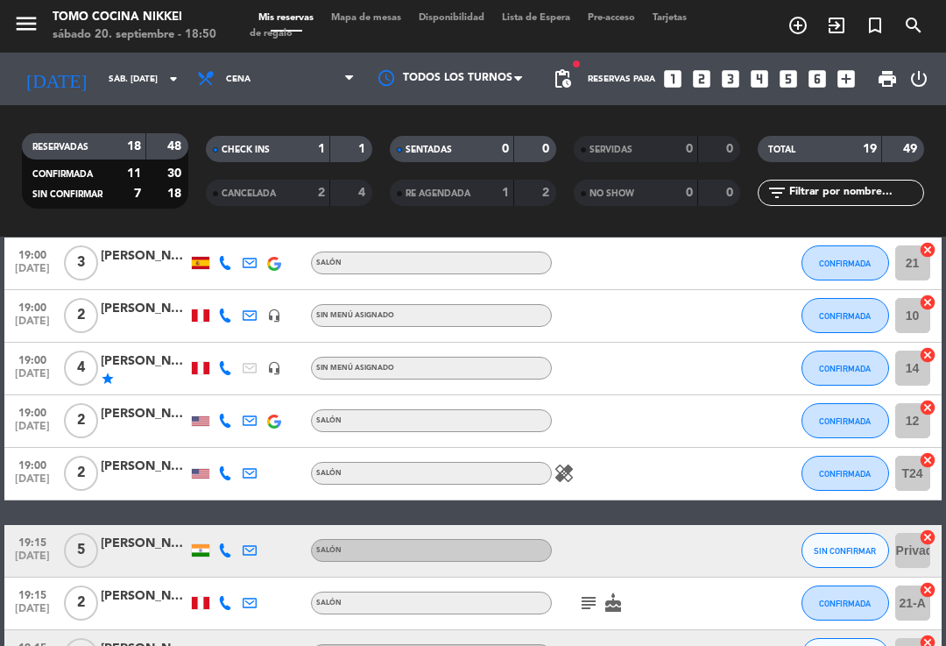
scroll to position [326, 0]
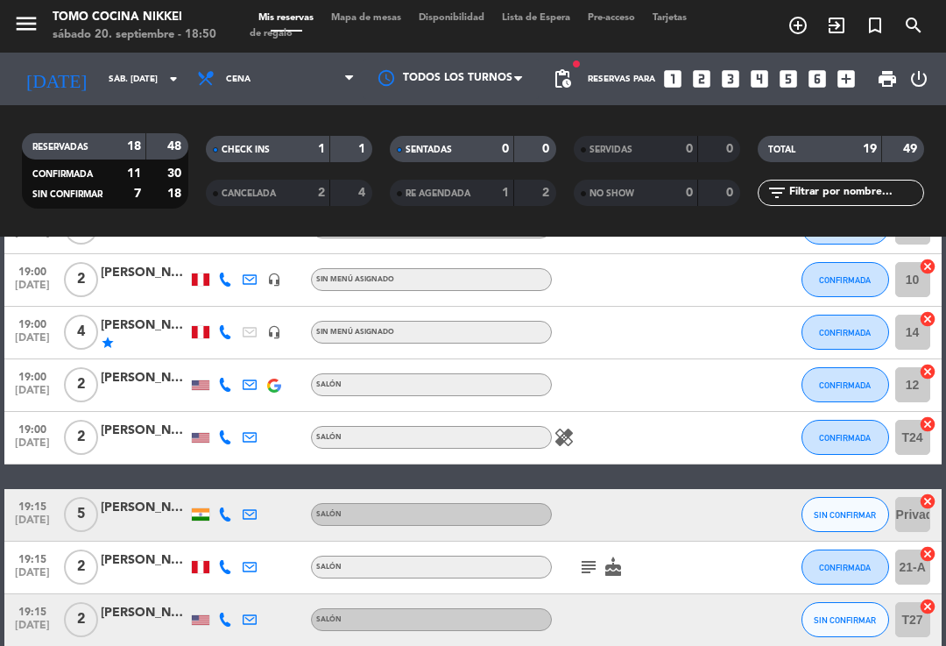
click at [561, 439] on icon "healing" at bounding box center [564, 437] width 21 height 21
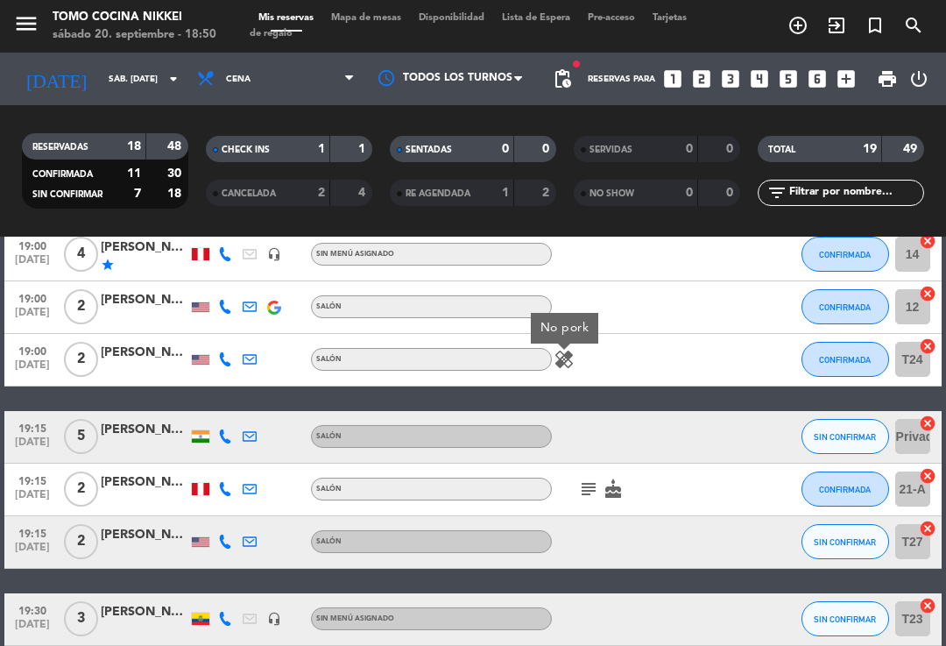
scroll to position [451, 0]
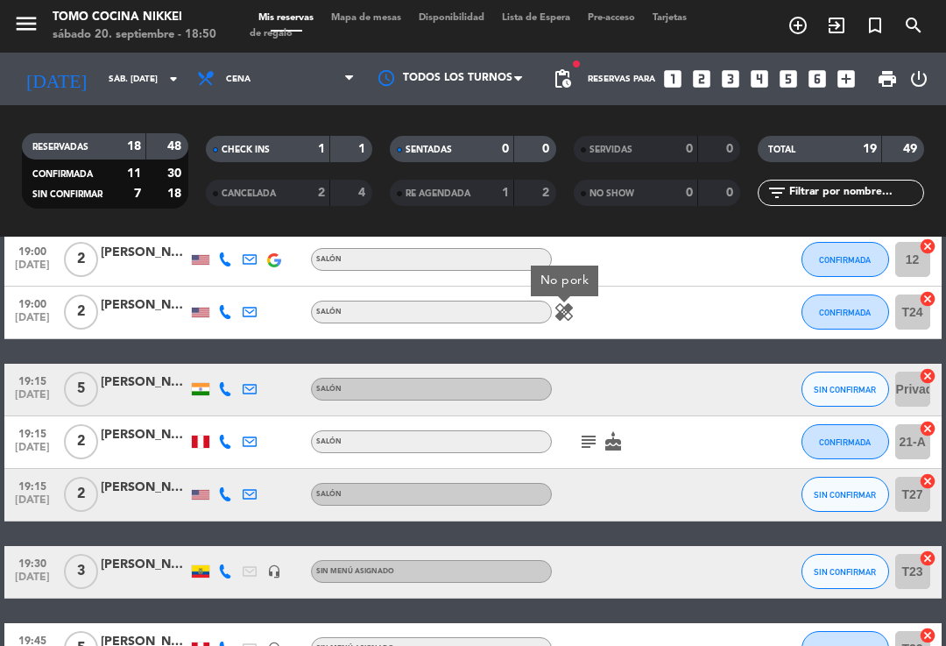
click at [610, 445] on icon "cake" at bounding box center [613, 441] width 21 height 21
click at [595, 449] on icon "subject" at bounding box center [588, 441] width 21 height 21
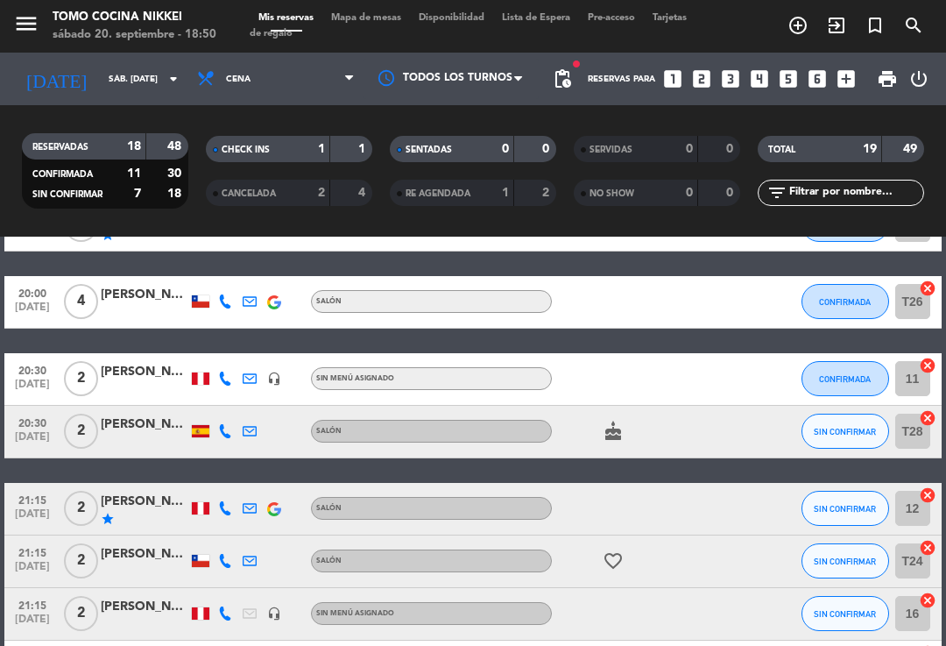
scroll to position [878, 0]
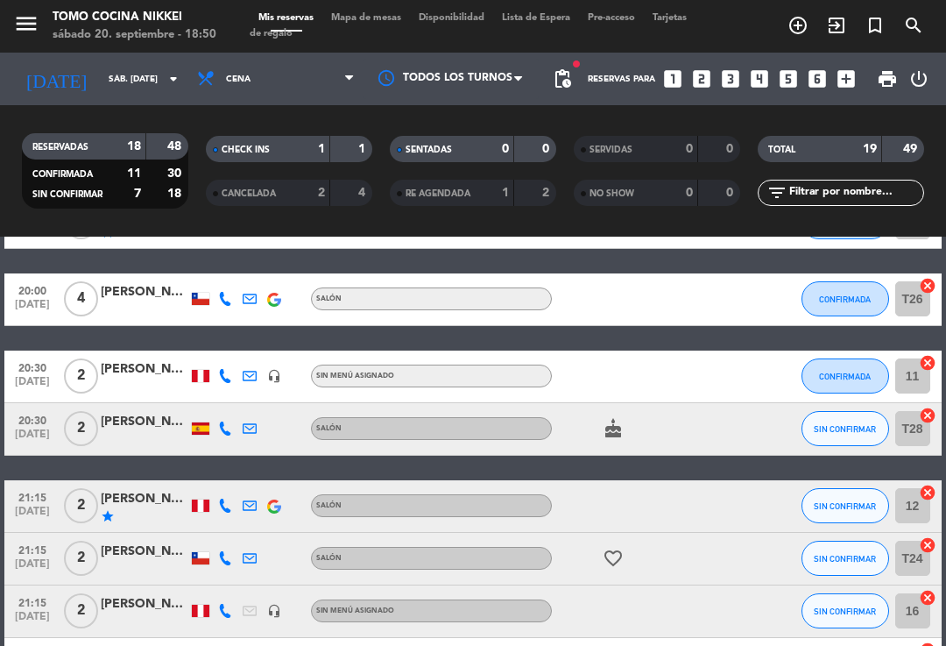
click at [622, 434] on icon "cake" at bounding box center [613, 428] width 21 height 21
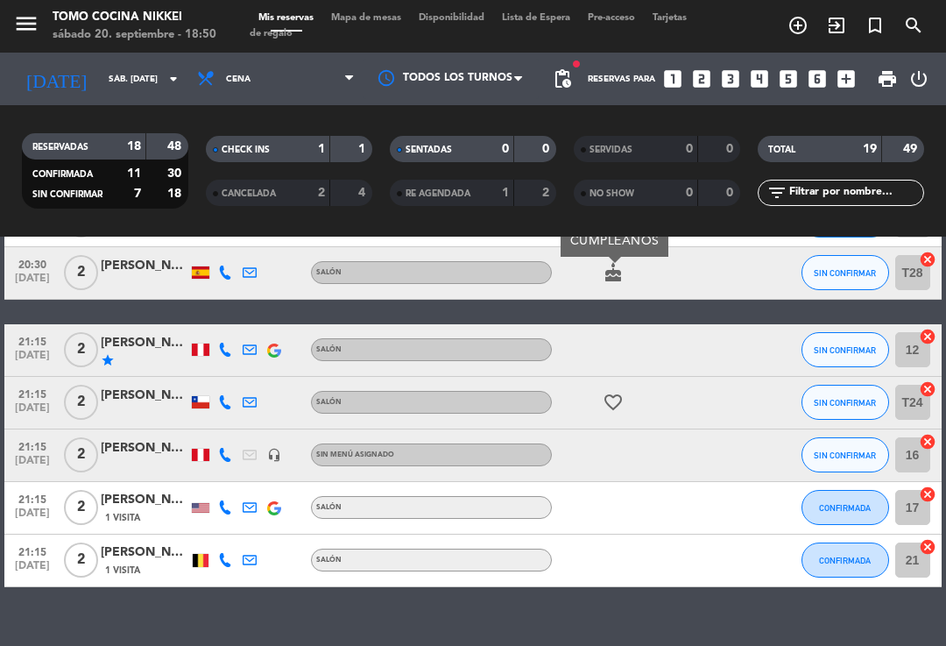
scroll to position [1033, 0]
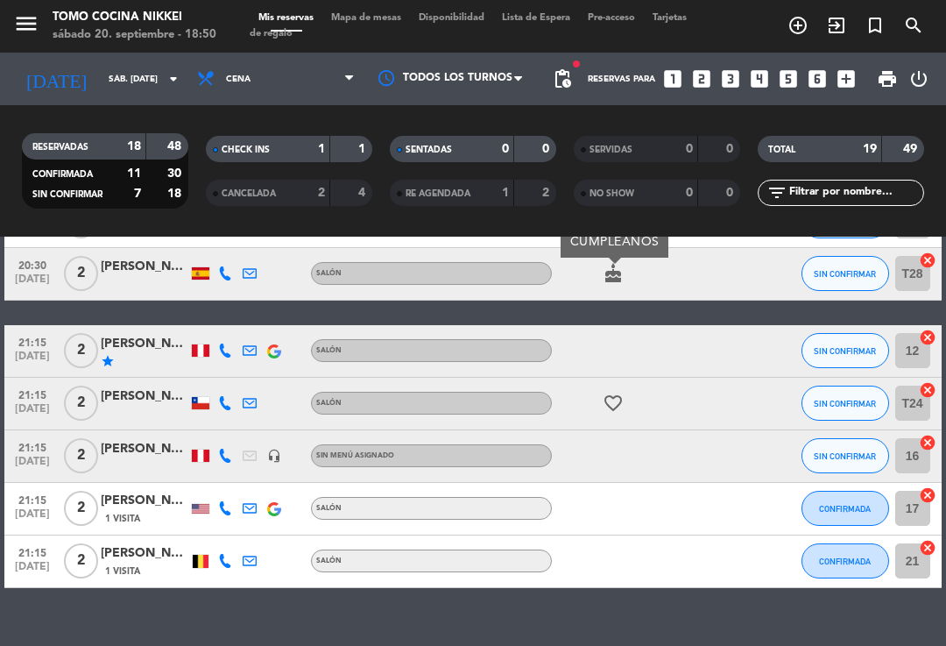
click at [605, 405] on icon "favorite_border" at bounding box center [613, 402] width 21 height 21
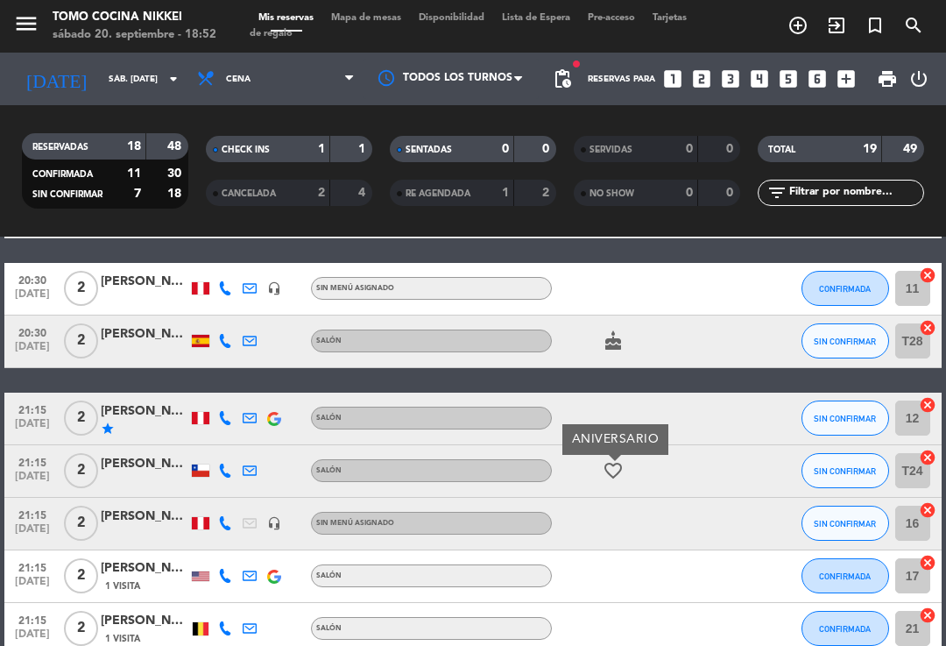
scroll to position [0, 0]
click at [363, 23] on span "Mapa de mesas" at bounding box center [366, 18] width 88 height 10
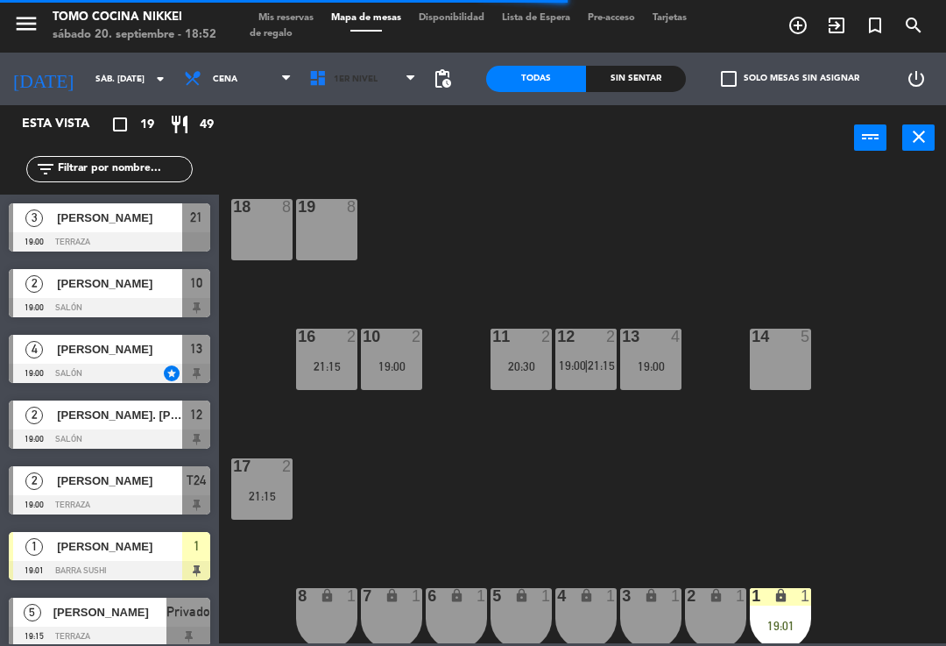
click at [384, 81] on span "1er Nivel" at bounding box center [363, 79] width 125 height 39
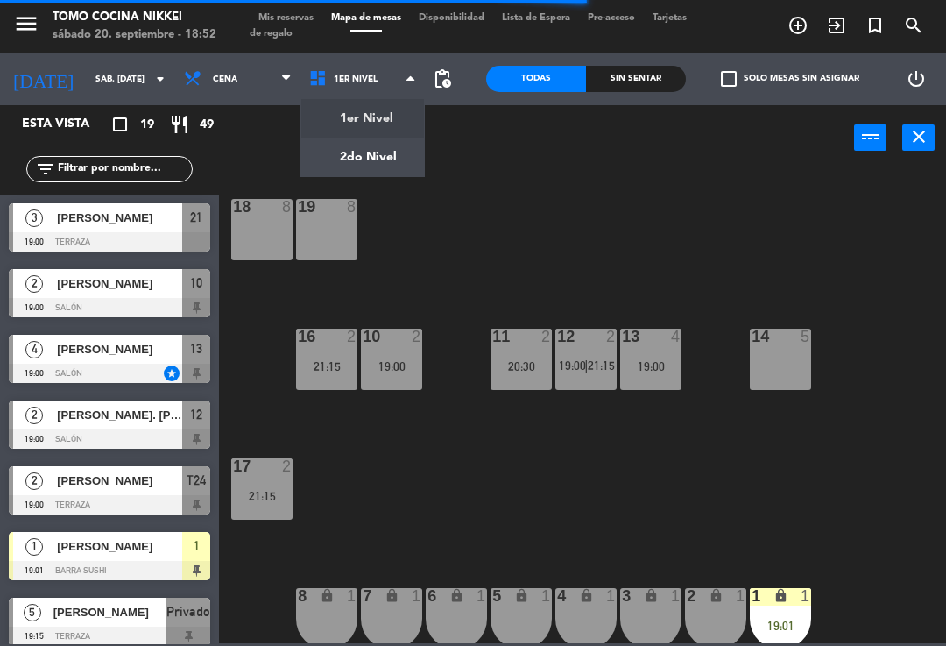
click at [387, 167] on ng-component "menu Tomo Cocina Nikkei sábado 20. septiembre - 18:52 Mis reservas Mapa de mesa…" at bounding box center [473, 321] width 946 height 643
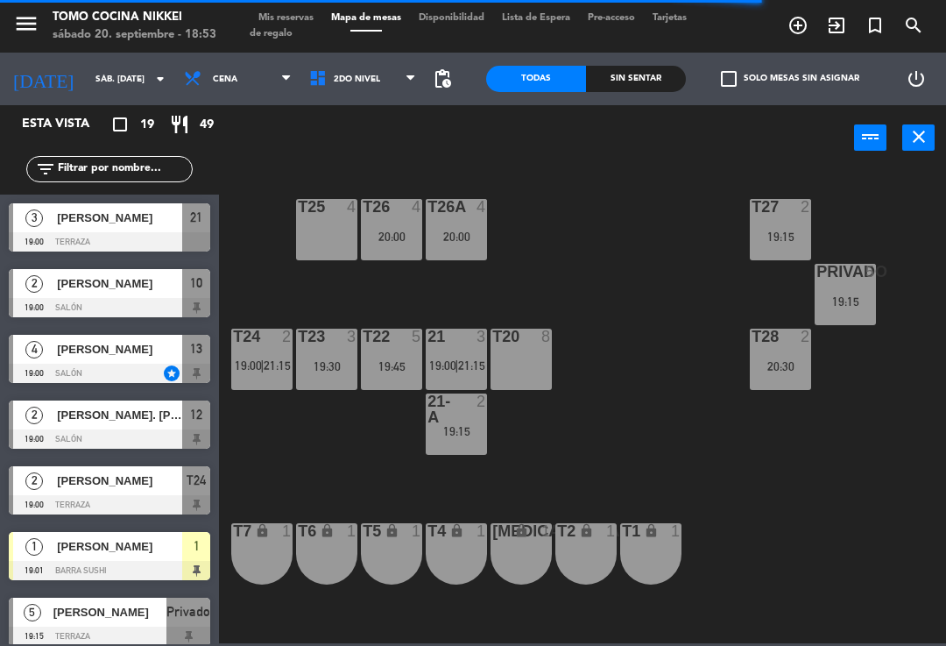
click at [474, 410] on div "2" at bounding box center [485, 409] width 29 height 32
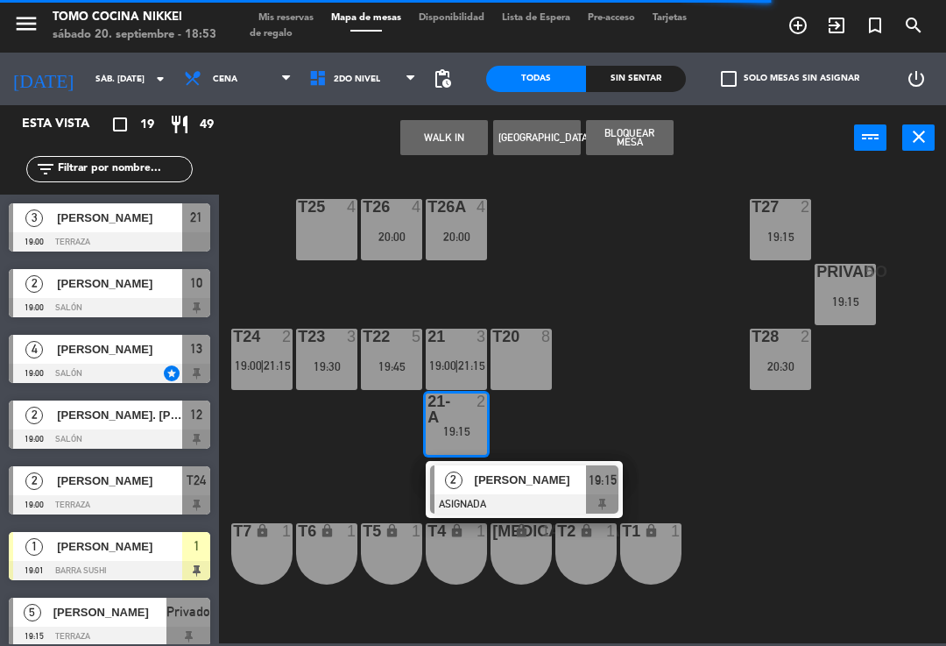
click at [456, 138] on button "WALK IN" at bounding box center [444, 137] width 88 height 35
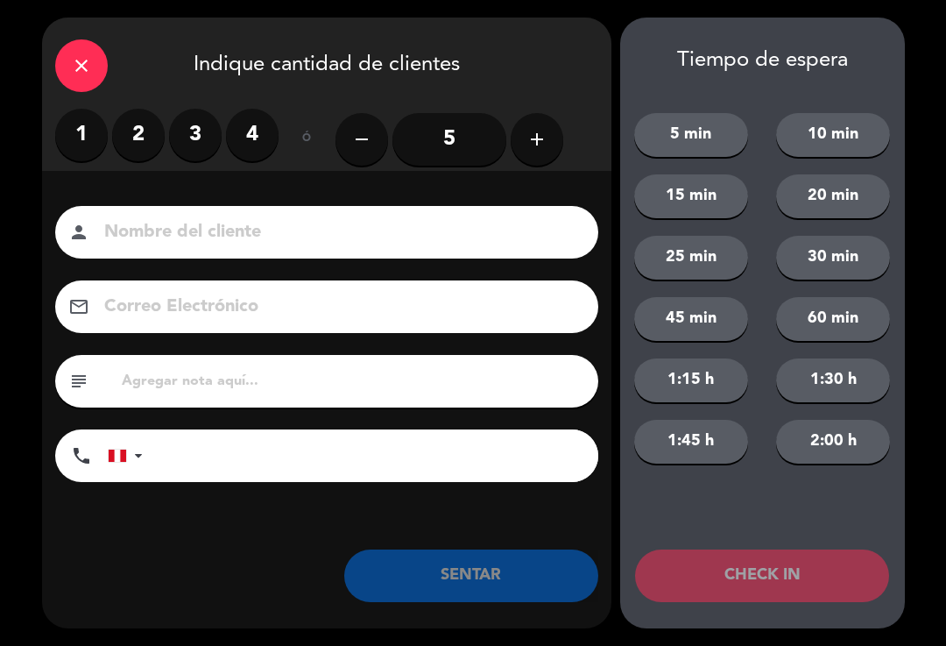
click at [139, 130] on label "2" at bounding box center [138, 135] width 53 height 53
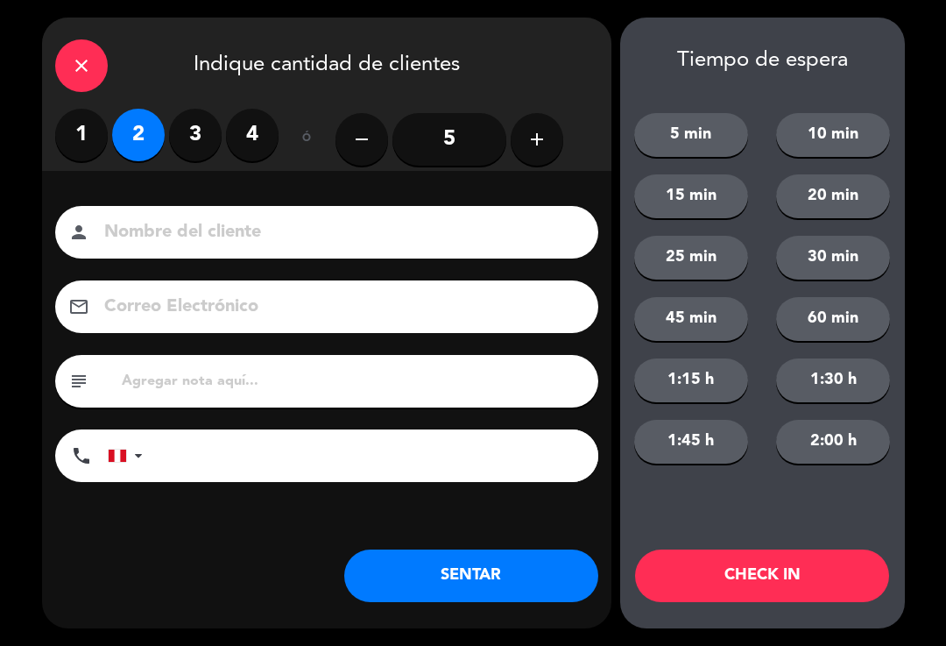
click at [183, 217] on input at bounding box center [339, 232] width 473 height 31
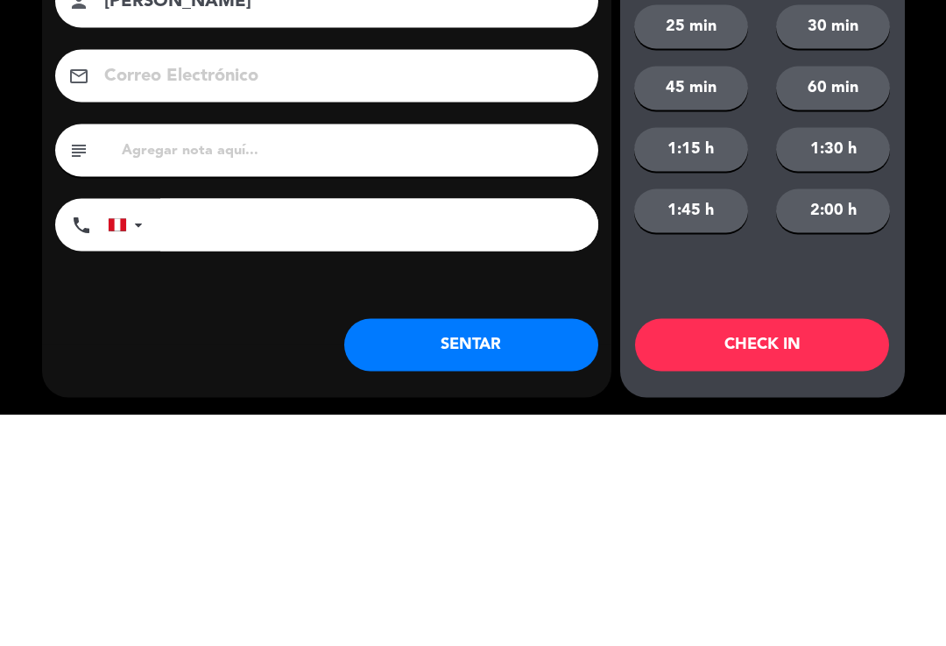
type input "Sebastian velasquez"
click at [357, 429] on input "tel" at bounding box center [379, 455] width 438 height 53
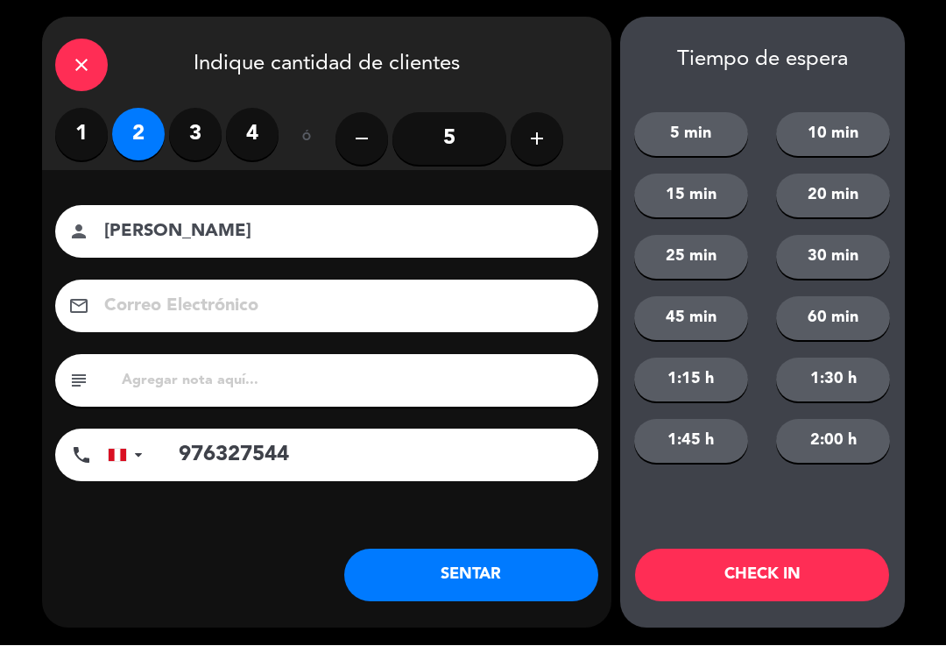
type input "976327544"
click at [410, 357] on div "subject" at bounding box center [326, 381] width 543 height 53
click at [484, 382] on input "text" at bounding box center [352, 381] width 465 height 25
type input "9:15"
click at [832, 449] on button "2:00 h" at bounding box center [833, 442] width 114 height 44
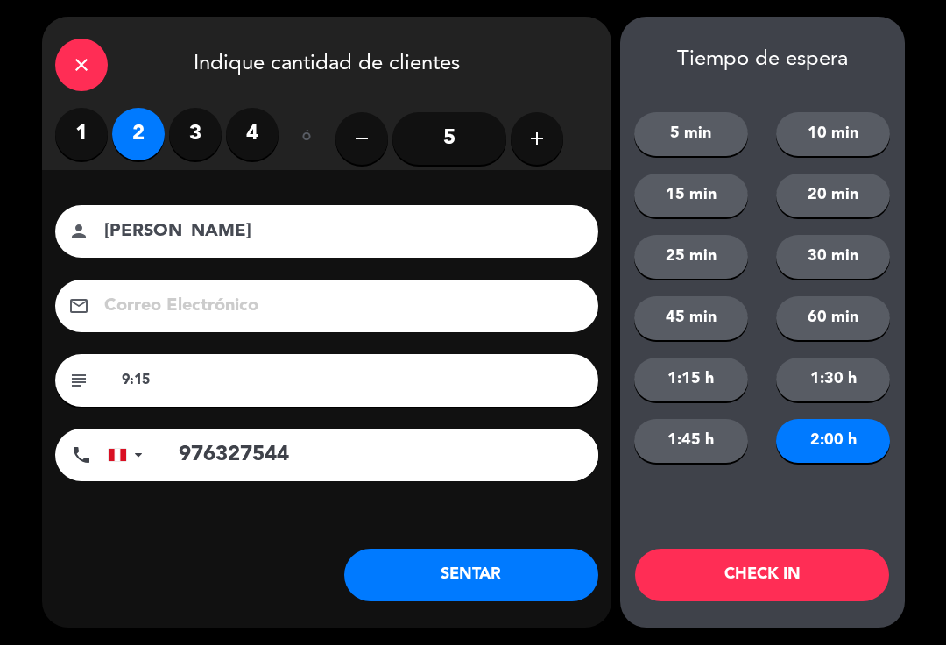
click at [746, 582] on button "CHECK IN" at bounding box center [762, 575] width 254 height 53
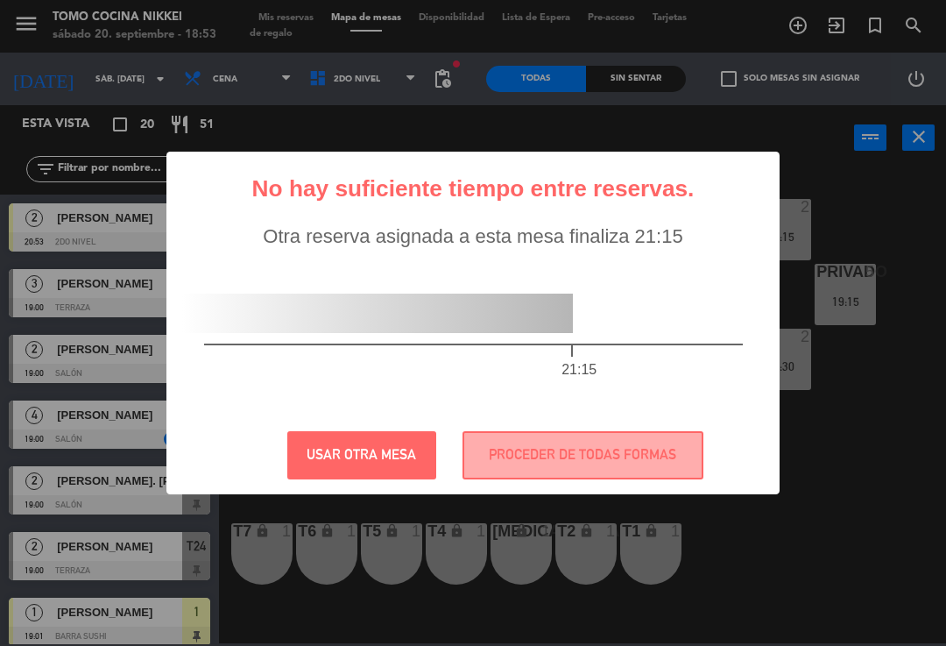
click at [584, 463] on button "PROCEDER DE TODAS FORMAS" at bounding box center [583, 455] width 241 height 48
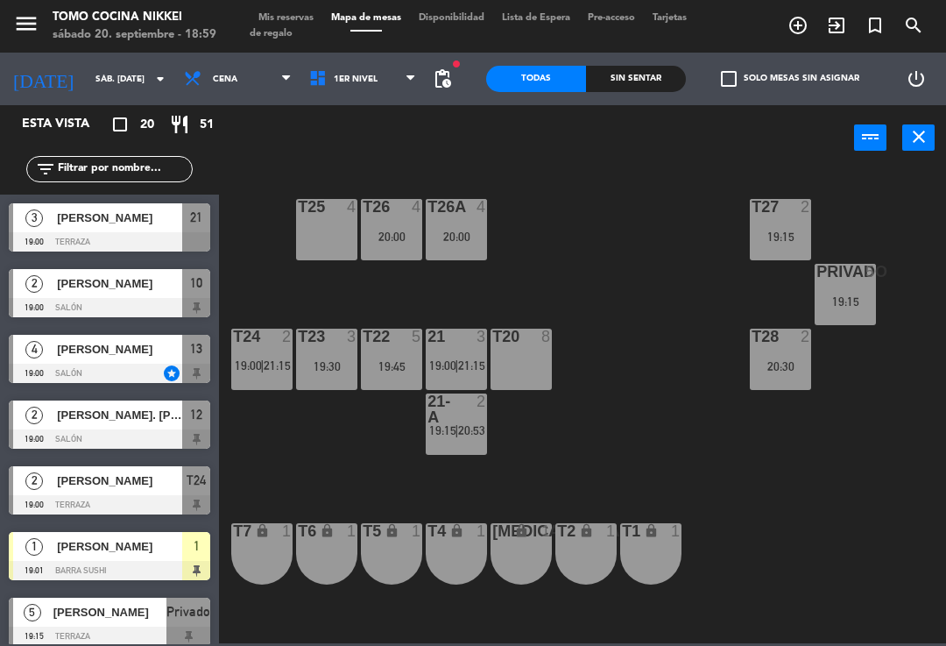
click at [453, 435] on span "19:15" at bounding box center [442, 430] width 27 height 14
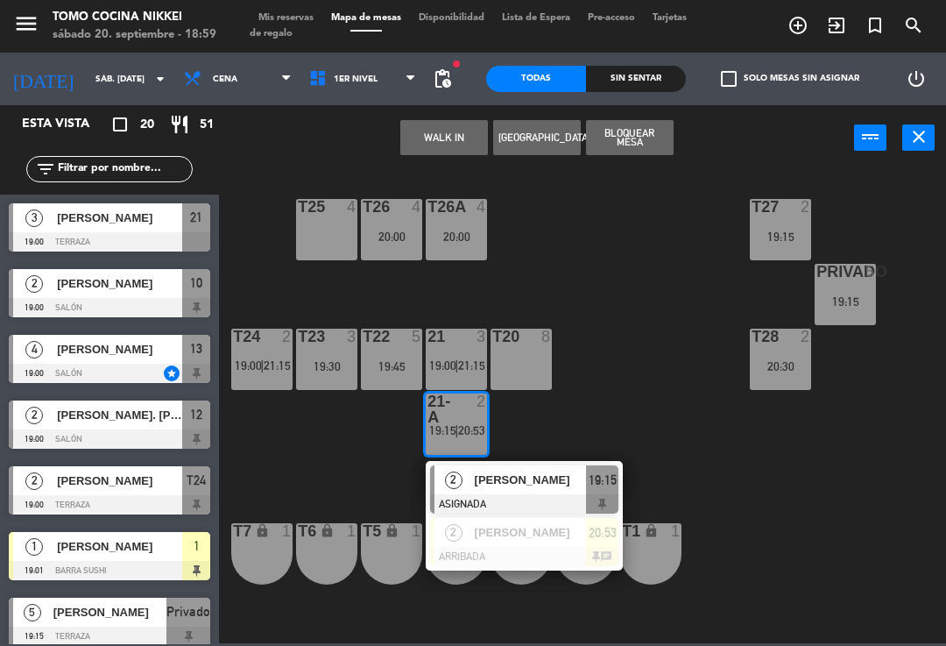
click at [590, 543] on div "20:53" at bounding box center [602, 532] width 32 height 29
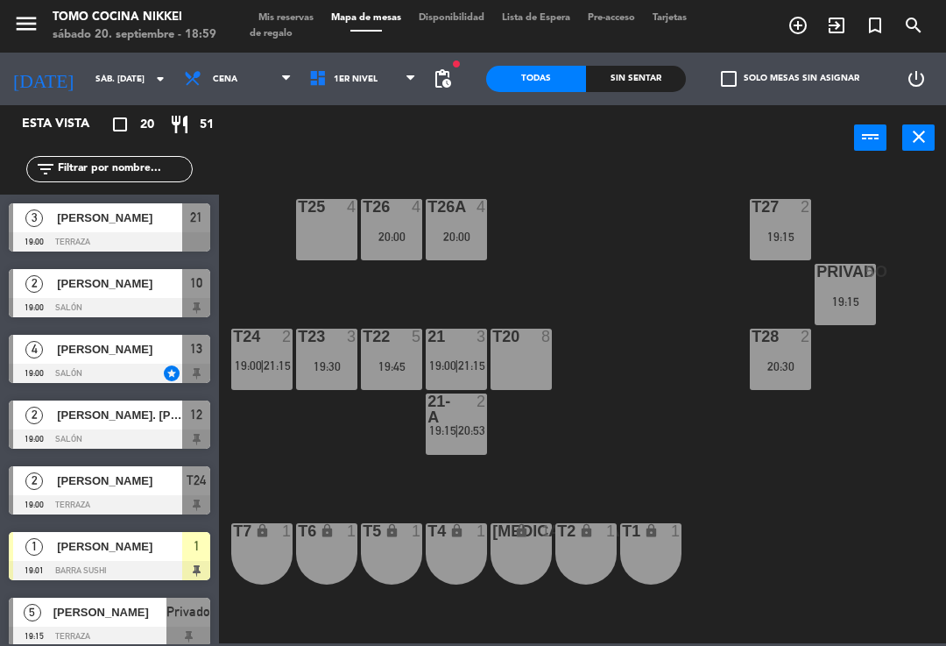
scroll to position [74, 0]
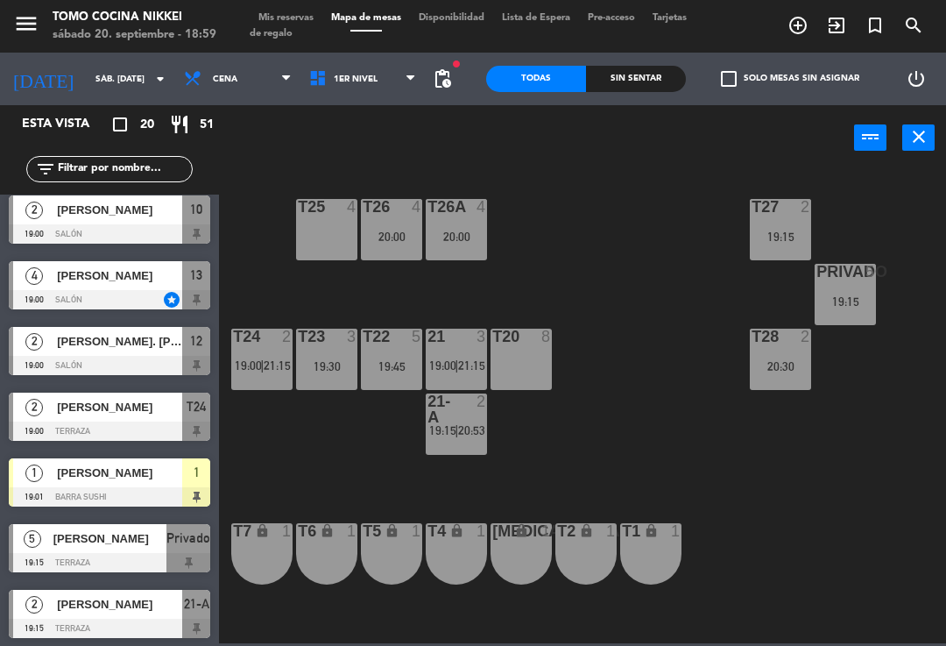
click at [485, 442] on div "21-A 2 19:15 | 20:53" at bounding box center [456, 423] width 61 height 61
click at [616, 373] on div "T27 2 19:15 T25 4 T26A 4 20:00 T26 4 20:00 Privado 5 19:15 T24 2 19:00 | 21:15 …" at bounding box center [588, 405] width 718 height 475
click at [631, 391] on div "T27 2 19:15 T25 4 T26A 4 20:00 T26 4 20:00 Privado 5 19:15 T24 2 19:00 | 21:15 …" at bounding box center [588, 405] width 718 height 475
click at [385, 60] on span "1er Nivel" at bounding box center [363, 79] width 125 height 39
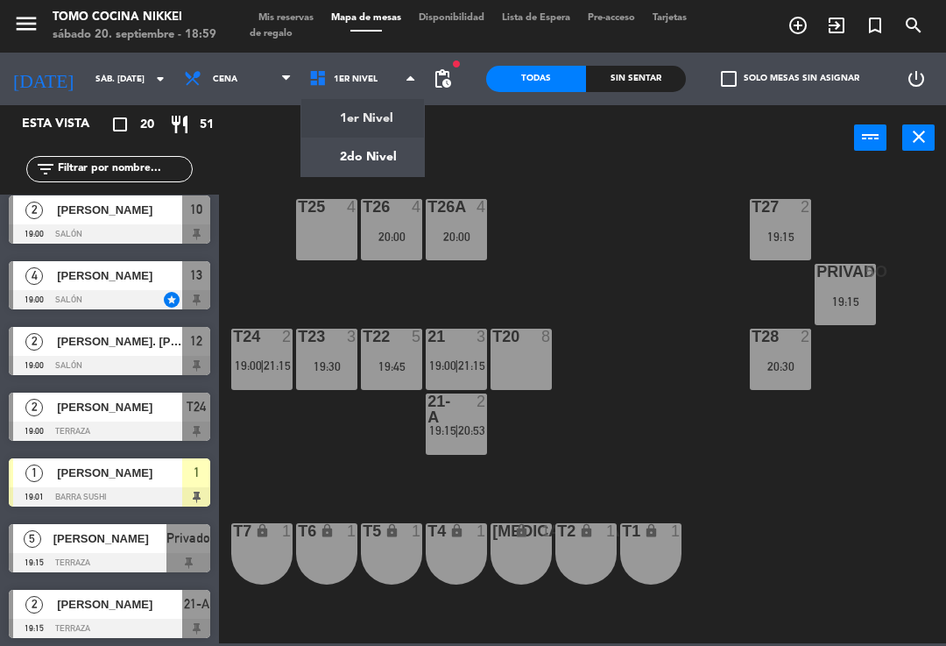
click at [385, 110] on ng-component "menu Tomo Cocina Nikkei sábado 20. septiembre - 18:59 Mis reservas Mapa de mesa…" at bounding box center [473, 321] width 946 height 643
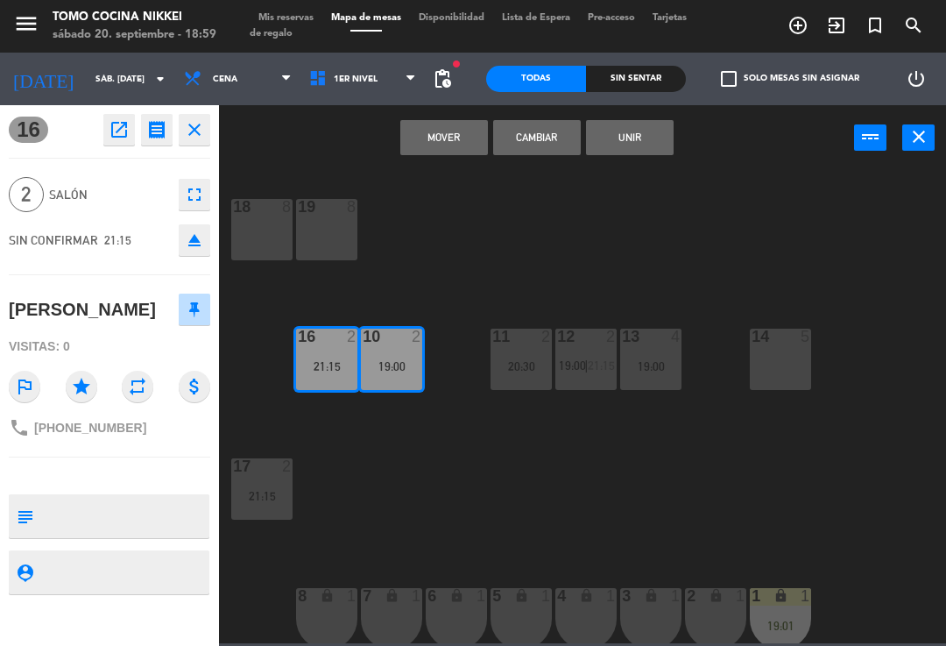
click at [446, 143] on button "Mover" at bounding box center [444, 137] width 88 height 35
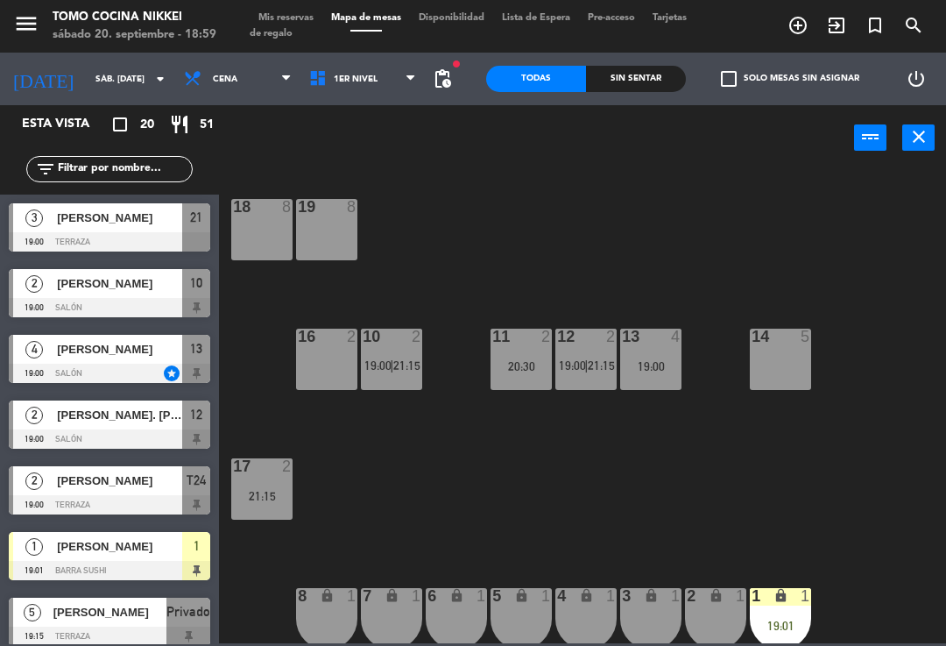
scroll to position [271, 0]
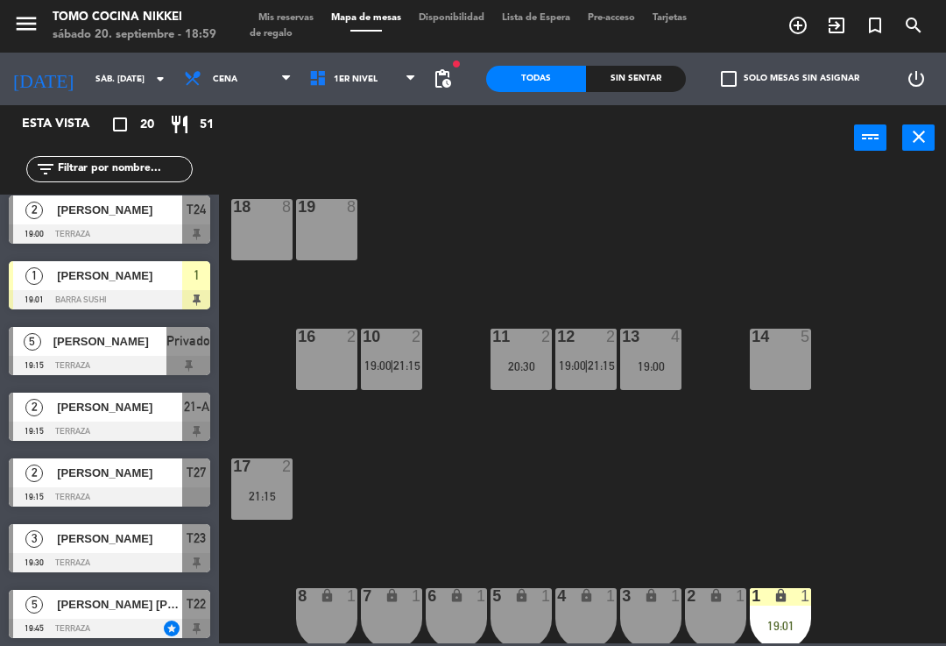
click at [548, 241] on div "18 8 19 8 16 2 10 2 19:00 | 21:15 11 2 20:30 12 2 19:00 | 21:15 13 4 19:00 14 5…" at bounding box center [588, 405] width 718 height 475
click at [378, 74] on span "1er Nivel" at bounding box center [363, 79] width 125 height 39
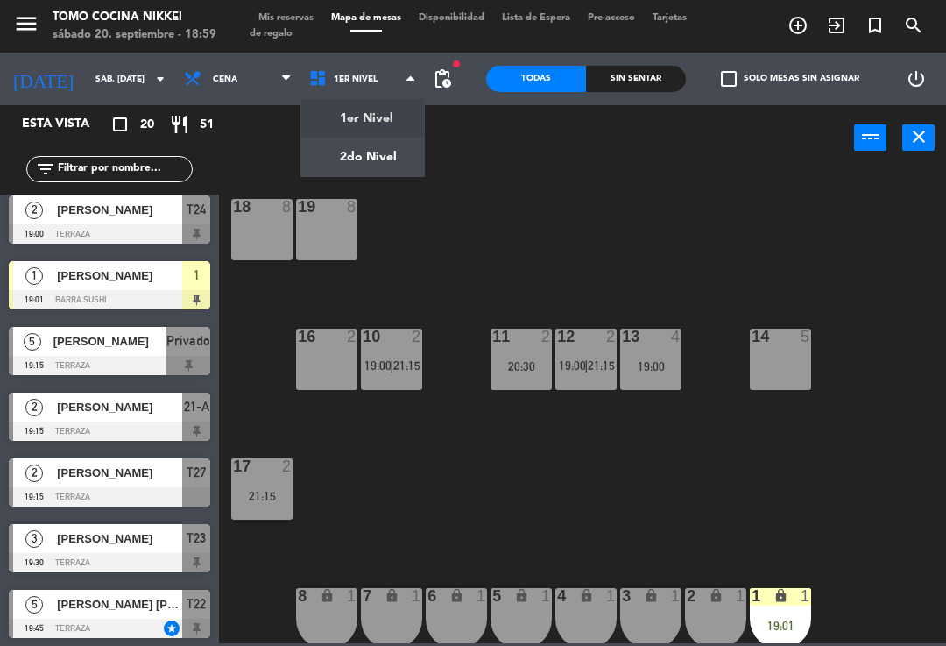
click at [404, 148] on ng-component "menu Tomo Cocina Nikkei sábado 20. septiembre - 18:59 Mis reservas Mapa de mesa…" at bounding box center [473, 321] width 946 height 643
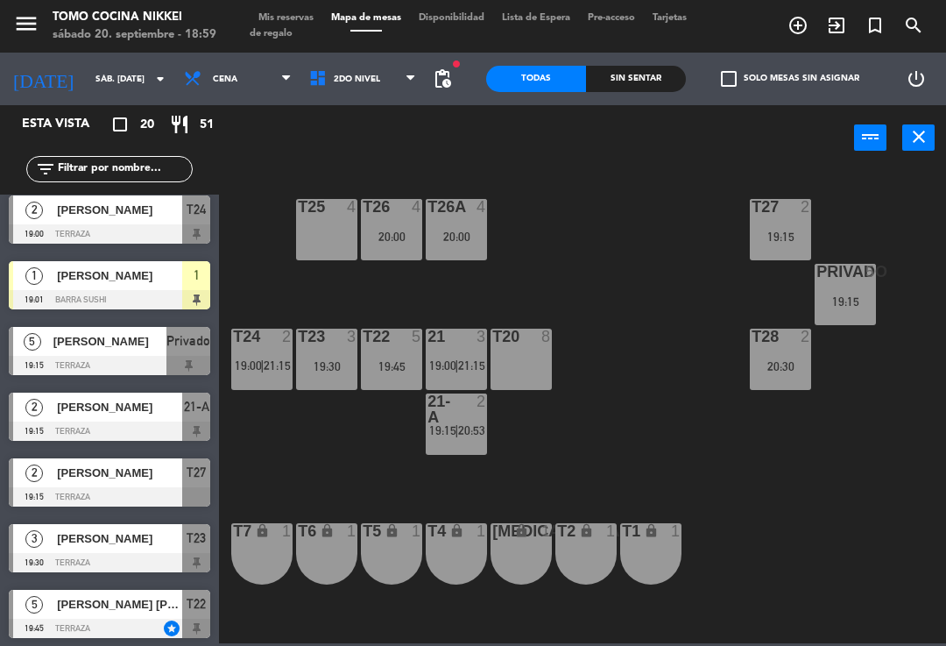
click at [463, 443] on div "21-A 2 19:15 | 20:53" at bounding box center [456, 423] width 61 height 61
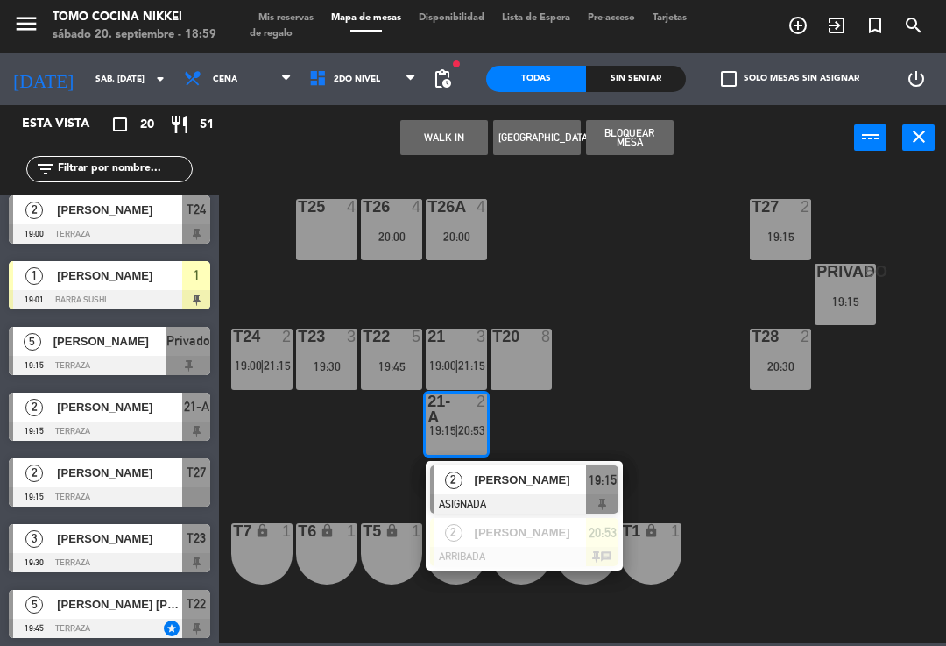
click at [525, 525] on span "Sebastian velasquez" at bounding box center [531, 532] width 112 height 18
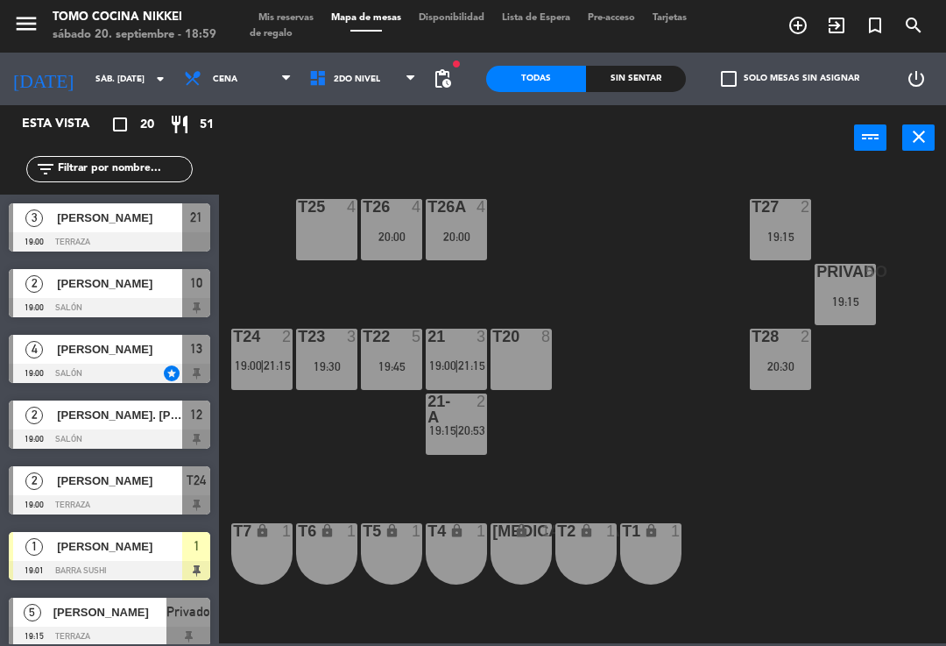
scroll to position [74, 0]
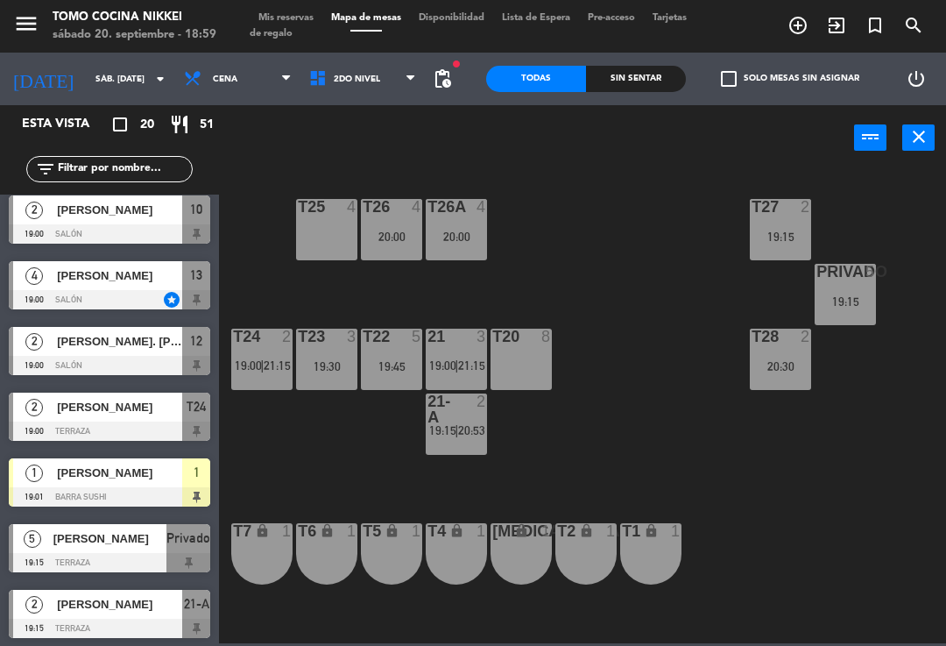
click at [456, 432] on span "|" at bounding box center [457, 430] width 4 height 14
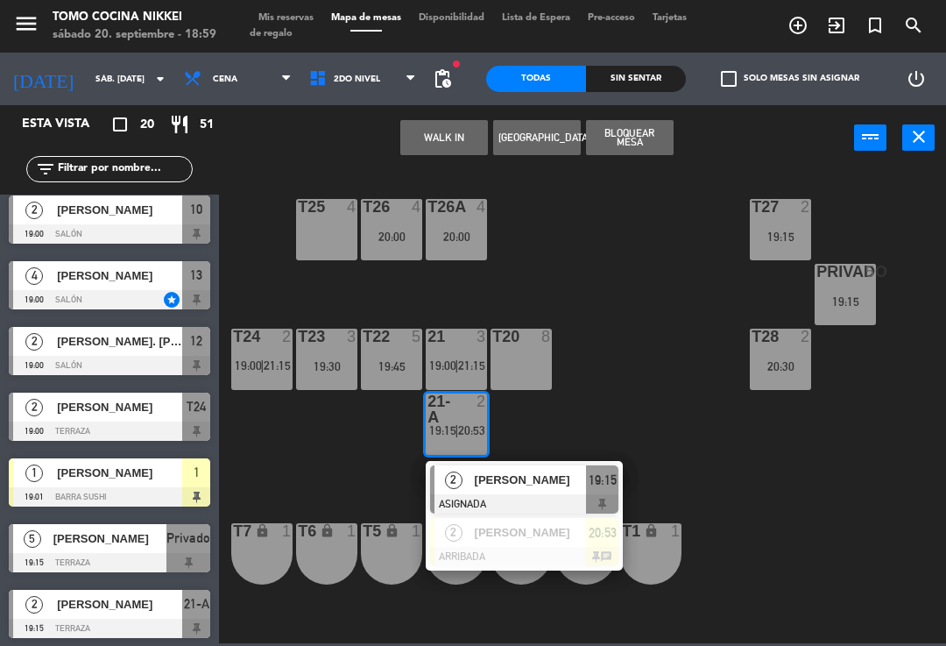
click at [566, 474] on span "[PERSON_NAME]" at bounding box center [531, 479] width 112 height 18
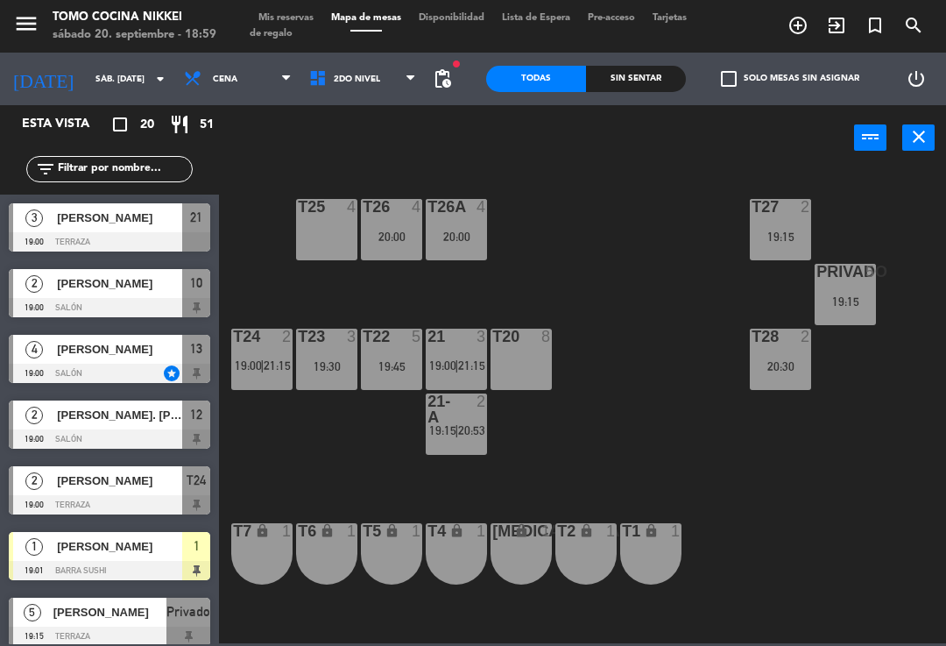
scroll to position [0, 0]
click at [781, 352] on div "T28 2 20:30" at bounding box center [780, 359] width 61 height 61
click at [709, 364] on div "T27 2 19:15 T25 4 T26A 4 20:00 T26 4 20:00 Privado 5 19:15 T24 2 19:00 | 21:15 …" at bounding box center [588, 405] width 718 height 475
click at [379, 78] on span "2do Nivel" at bounding box center [363, 79] width 125 height 39
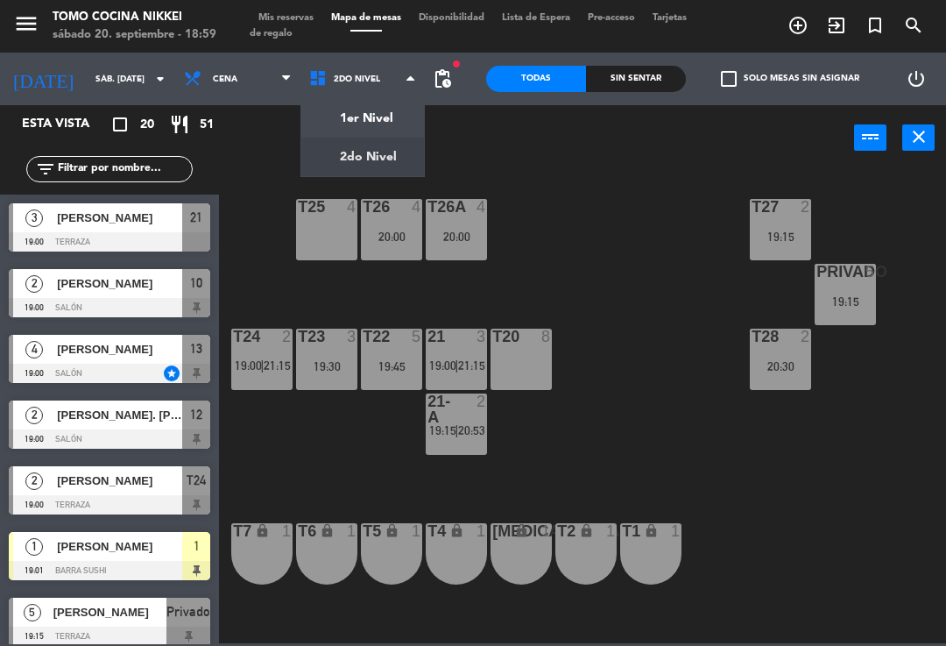
click at [399, 122] on ng-component "menu Tomo Cocina Nikkei sábado 20. septiembre - 18:59 Mis reservas Mapa de mesa…" at bounding box center [473, 321] width 946 height 643
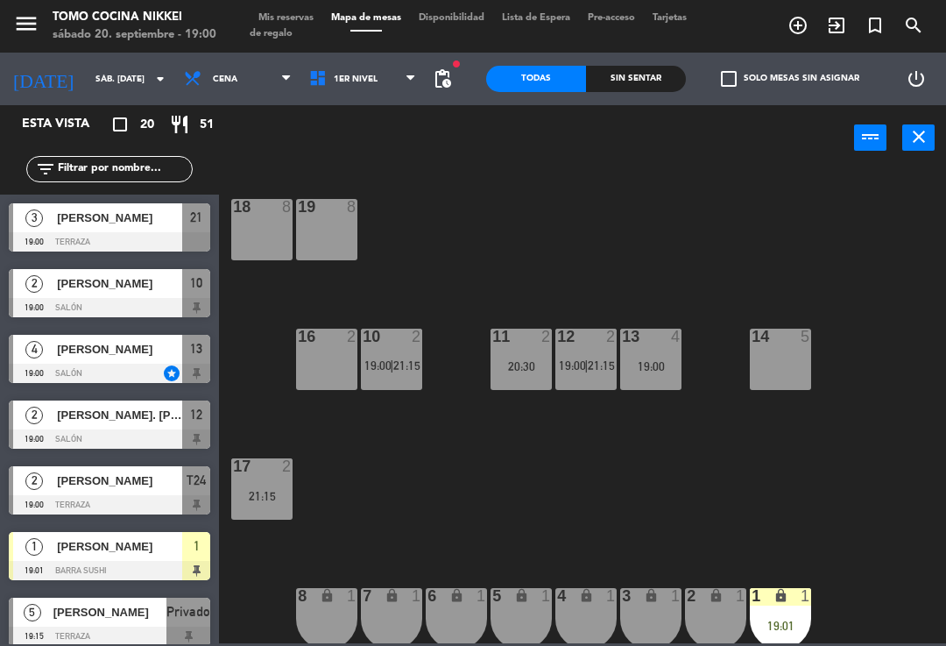
click at [429, 243] on div "18 8 19 8 16 2 10 2 19:00 | 21:15 11 2 20:30 12 2 19:00 | 21:15 13 4 19:00 14 5…" at bounding box center [588, 405] width 718 height 475
click at [345, 87] on span "1er Nivel" at bounding box center [363, 79] width 125 height 39
click at [364, 152] on ng-component "menu Tomo Cocina Nikkei sábado 20. septiembre - 19:00 Mis reservas Mapa de mesa…" at bounding box center [473, 321] width 946 height 643
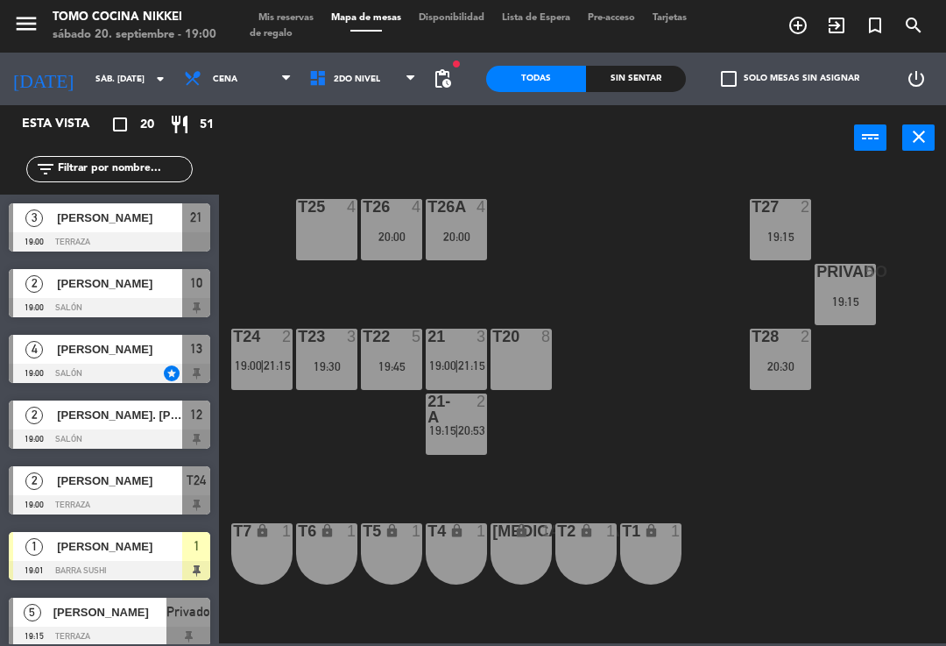
click at [751, 352] on div "T28 2 20:30" at bounding box center [780, 359] width 61 height 61
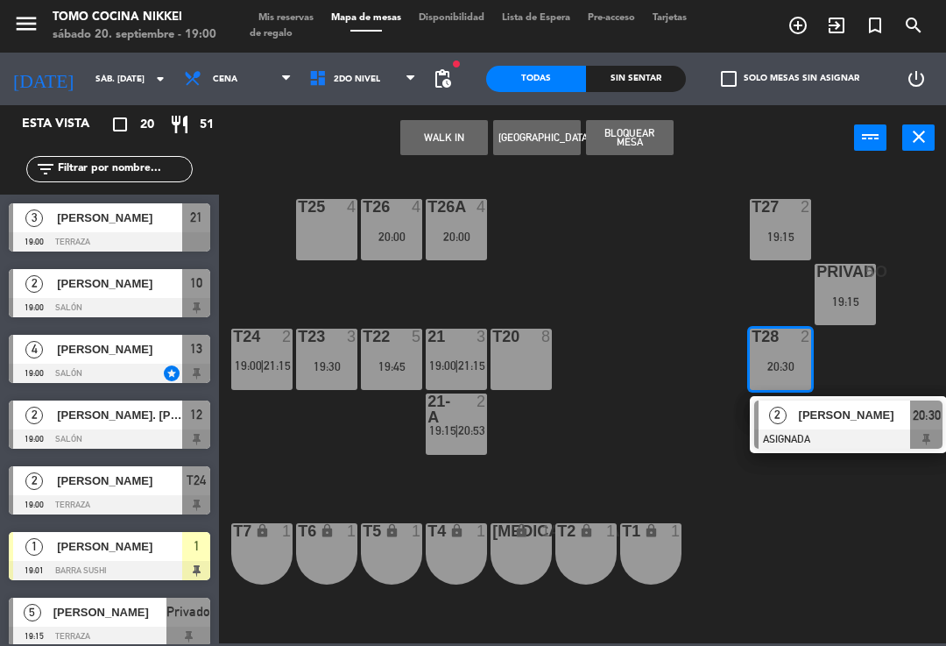
click at [869, 416] on span "[PERSON_NAME]" at bounding box center [855, 415] width 112 height 18
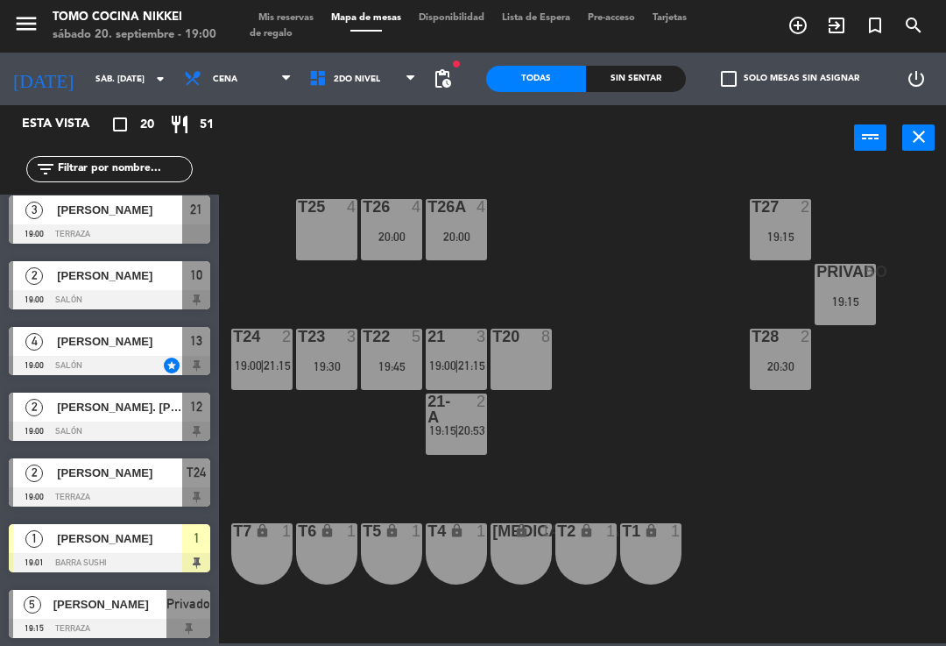
click at [316, 13] on span "Mis reservas" at bounding box center [286, 18] width 73 height 10
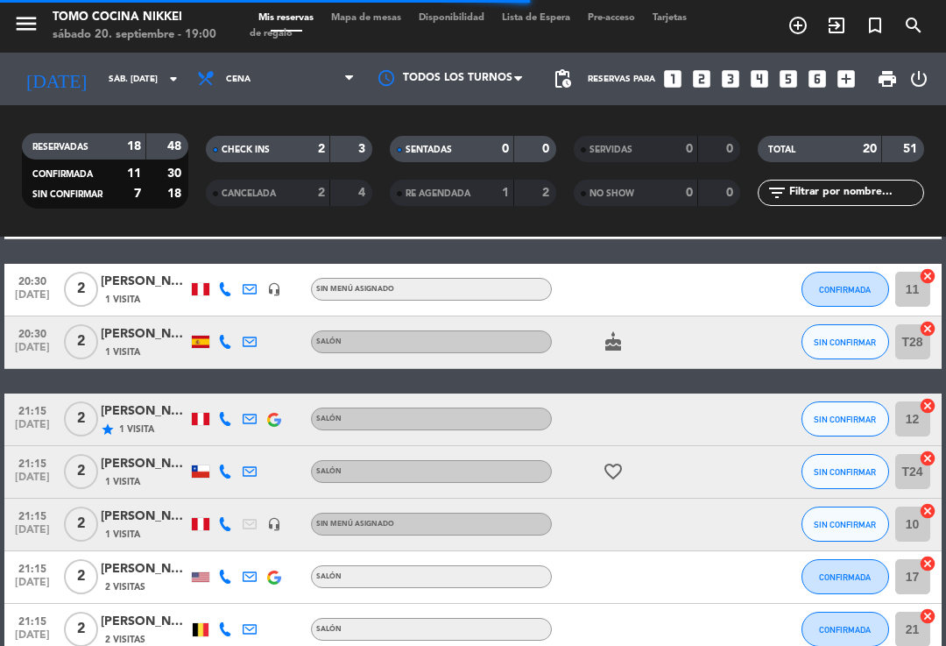
scroll to position [1022, 0]
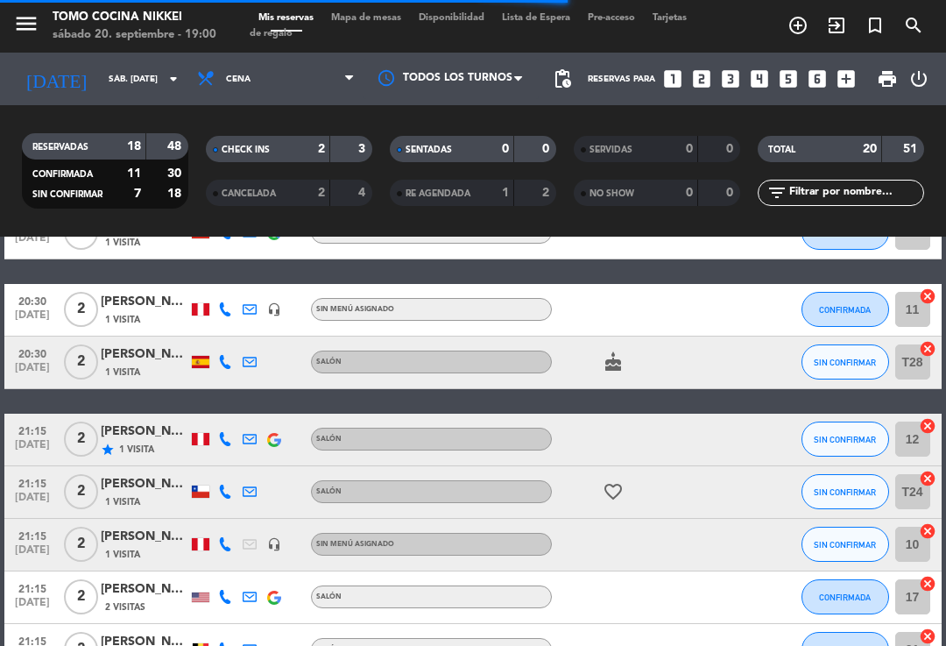
click at [610, 365] on icon "cake" at bounding box center [613, 361] width 21 height 21
click at [610, 382] on div "cake CUMPLEAÑOS" at bounding box center [625, 362] width 147 height 52
click at [388, 16] on span "Mapa de mesas" at bounding box center [366, 18] width 88 height 10
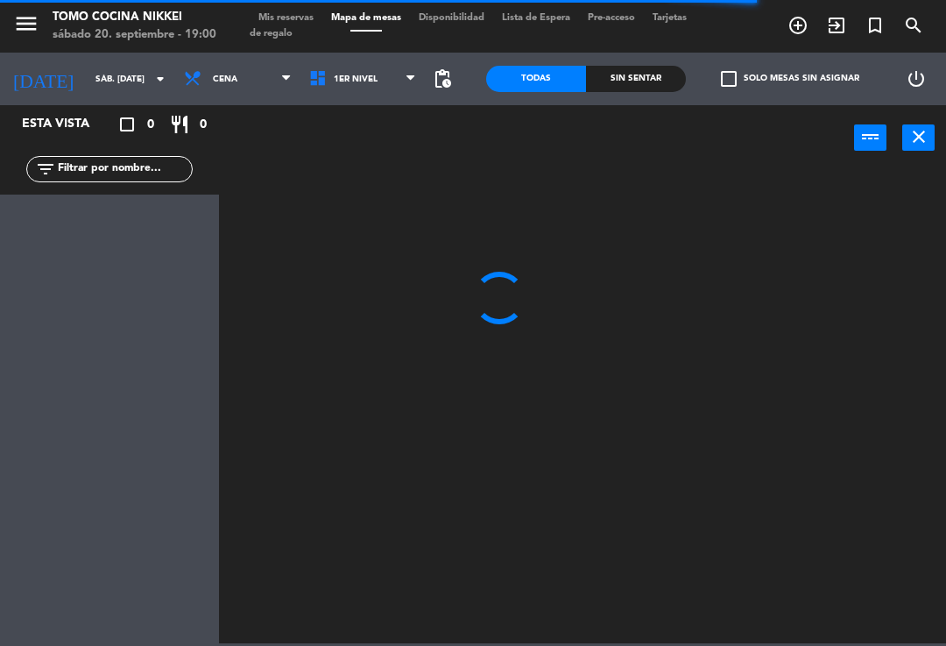
click at [393, 95] on span "1er Nivel" at bounding box center [363, 79] width 125 height 39
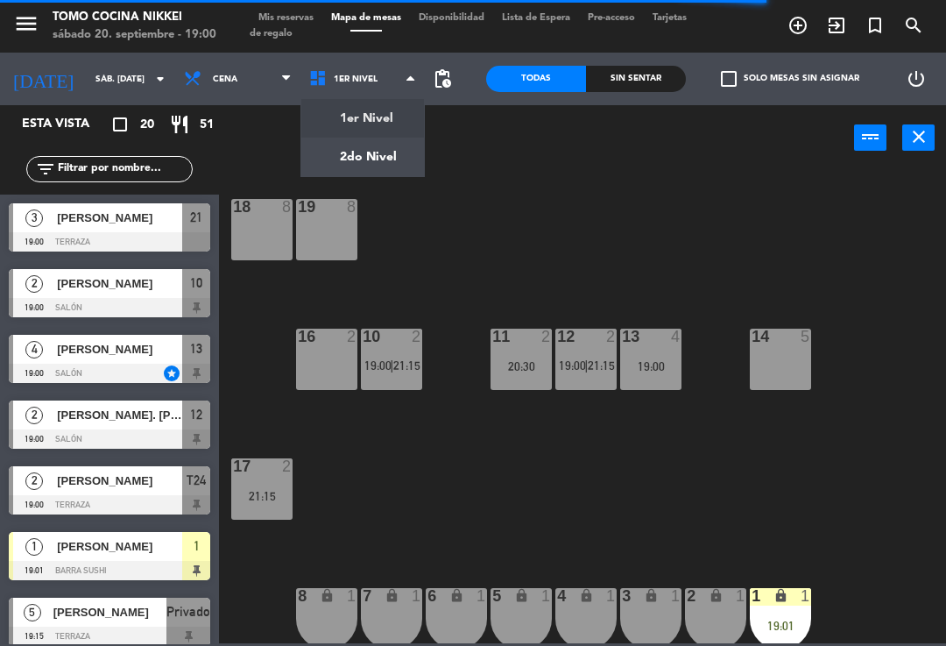
click at [392, 155] on ng-component "menu Tomo Cocina Nikkei sábado 20. septiembre - 19:00 Mis reservas Mapa de mesa…" at bounding box center [473, 321] width 946 height 643
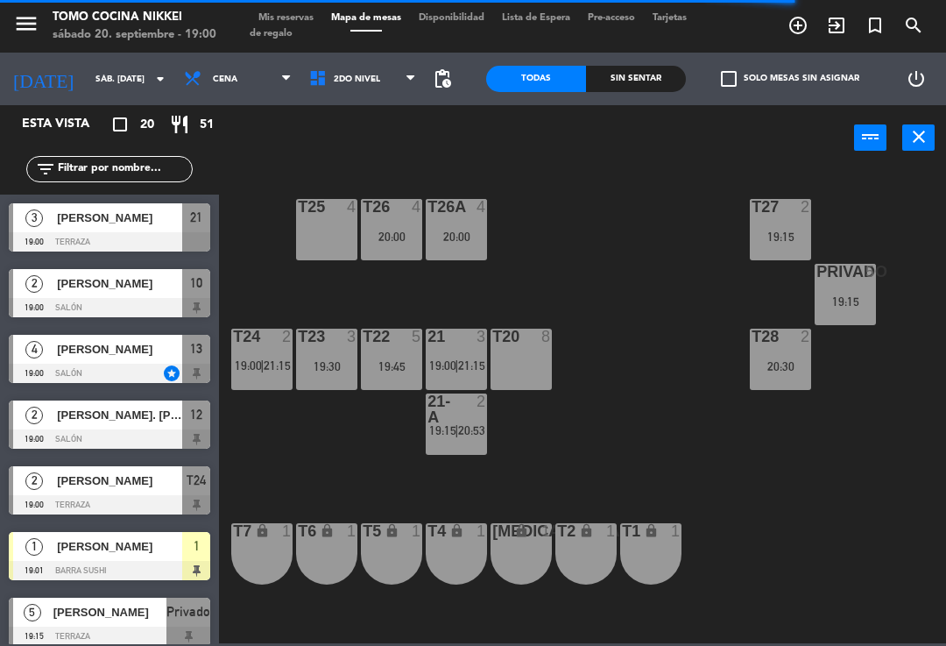
click at [501, 439] on div "T27 2 19:15 T25 4 T26A 4 20:00 T26 4 20:00 Privado 5 19:15 T24 2 19:00 | 21:15 …" at bounding box center [588, 405] width 718 height 475
click at [460, 424] on span "20:53" at bounding box center [471, 430] width 27 height 14
click at [676, 428] on div "T27 2 19:15 T25 4 T26A 4 20:00 T26 4 20:00 Privado 5 19:15 T24 2 19:00 | 21:15 …" at bounding box center [588, 405] width 718 height 475
click at [643, 415] on div "T27 2 19:15 T25 4 T26A 4 20:00 T26 4 20:00 Privado 5 19:15 T24 2 19:00 | 21:15 …" at bounding box center [588, 405] width 718 height 475
click at [482, 441] on div "21-A 2 19:15 | 20:53" at bounding box center [456, 423] width 61 height 61
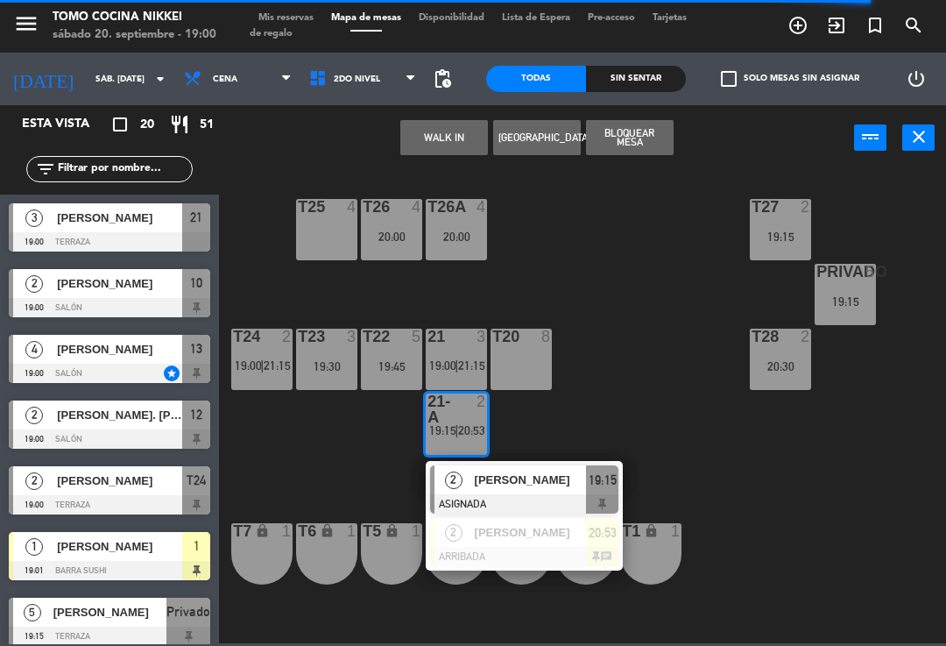
click at [539, 537] on span "Sebastian velasquez" at bounding box center [531, 532] width 112 height 18
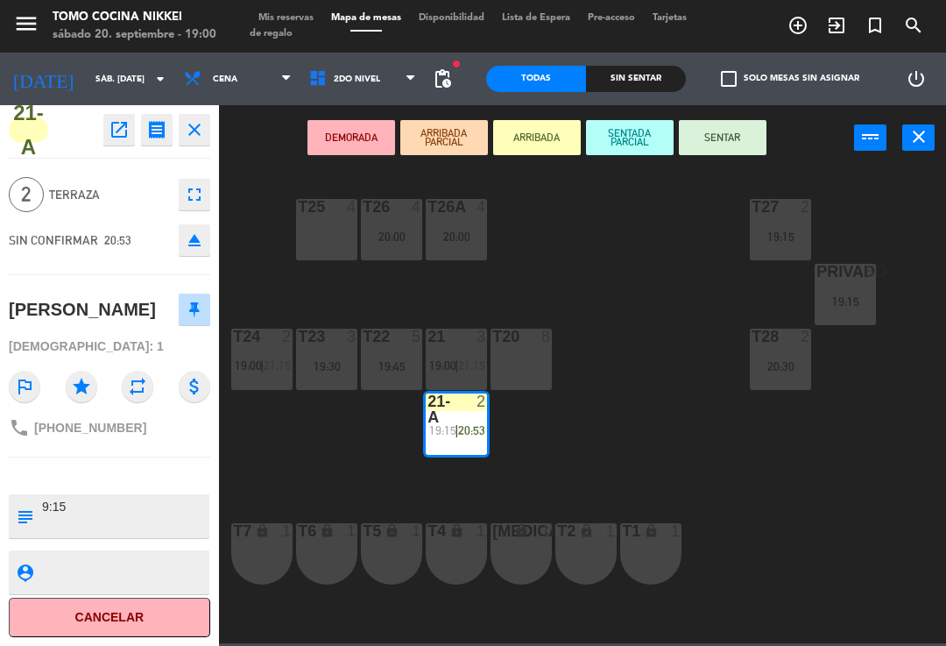
click at [123, 125] on icon "open_in_new" at bounding box center [119, 129] width 21 height 21
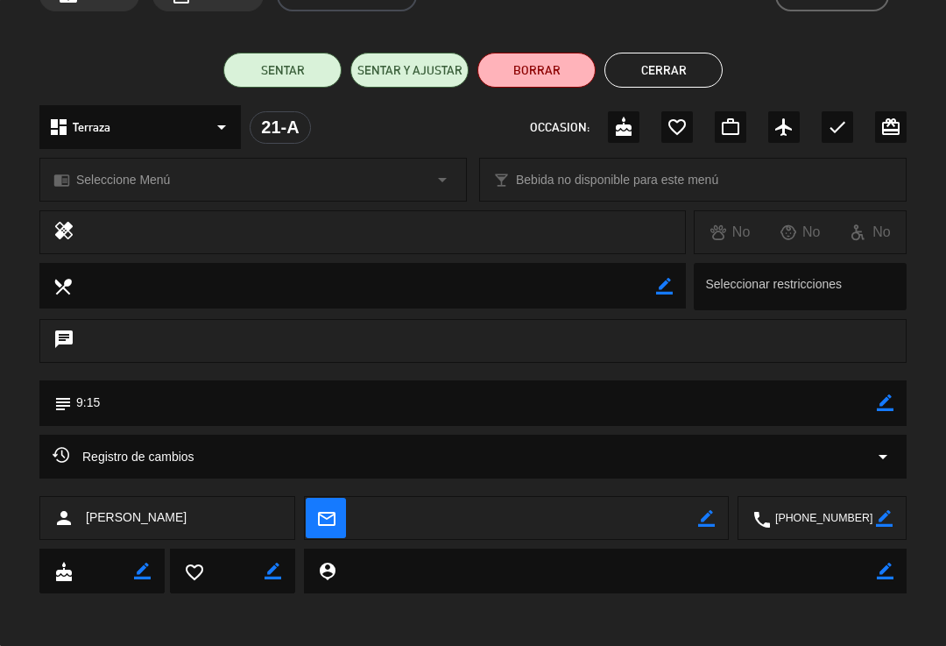
scroll to position [104, 0]
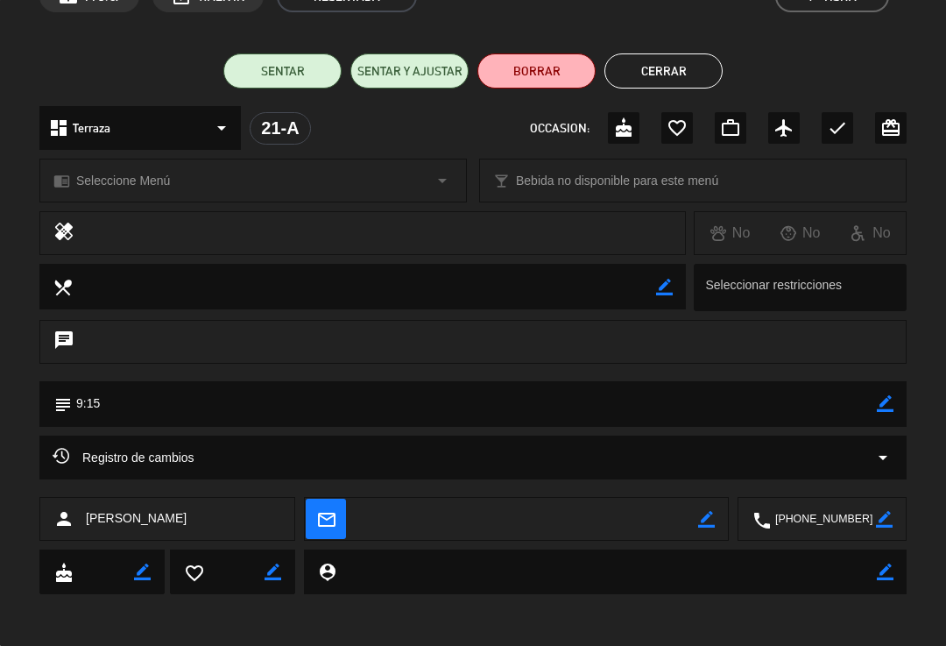
click at [889, 401] on icon "border_color" at bounding box center [885, 403] width 17 height 17
click at [812, 404] on textarea at bounding box center [474, 403] width 805 height 45
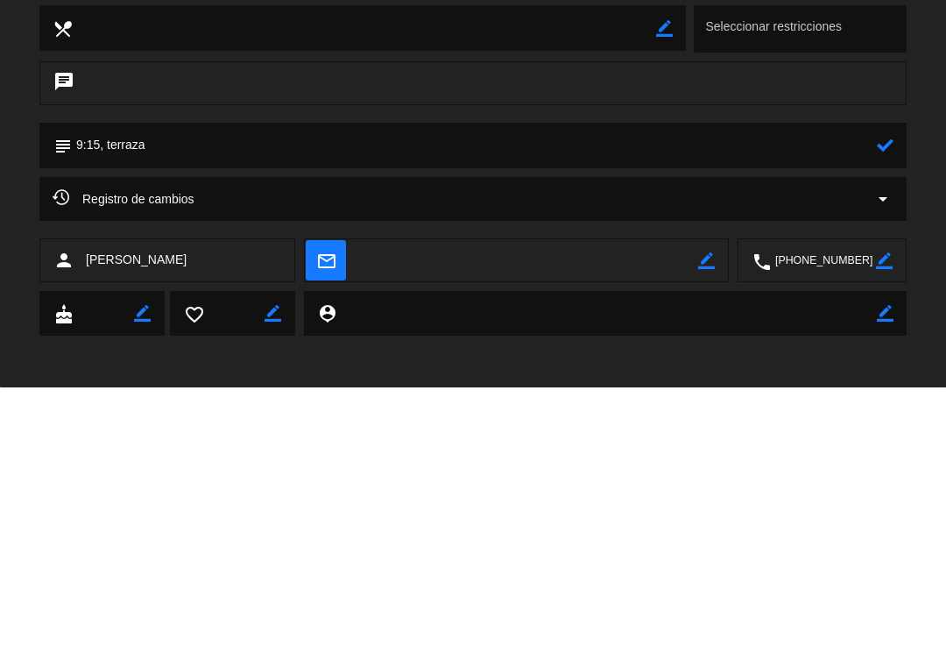
type textarea "9:15, terraza"
click at [880, 395] on icon at bounding box center [885, 403] width 17 height 17
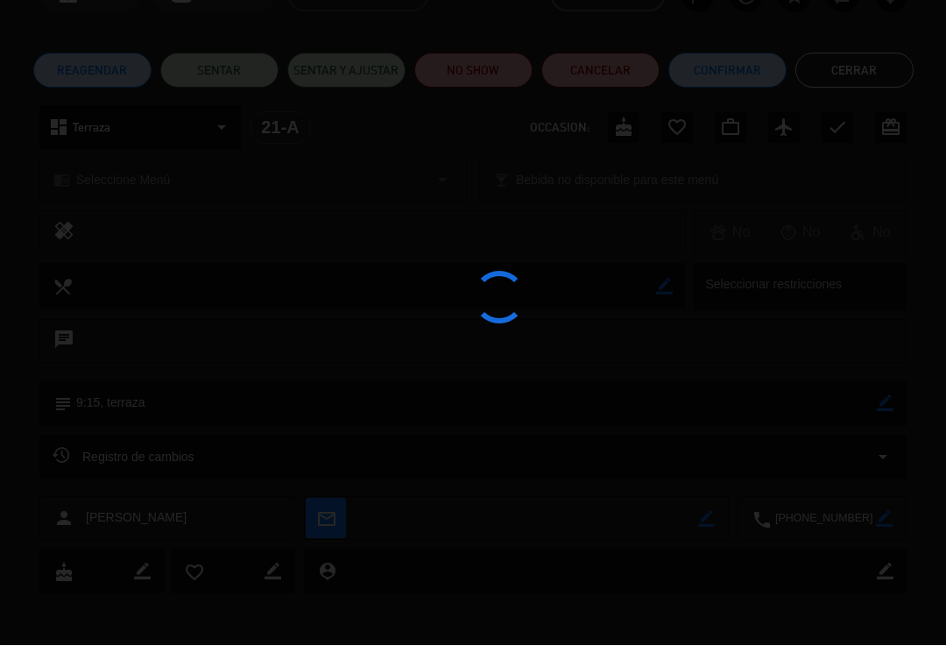
type textarea "9:15, terraza"
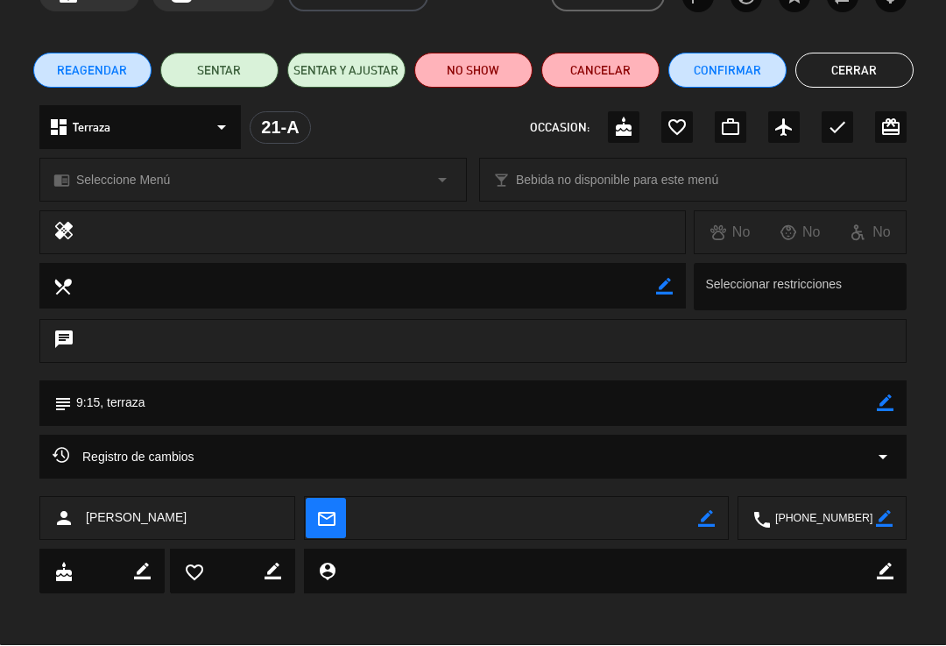
click at [862, 86] on button "Cerrar" at bounding box center [854, 70] width 118 height 35
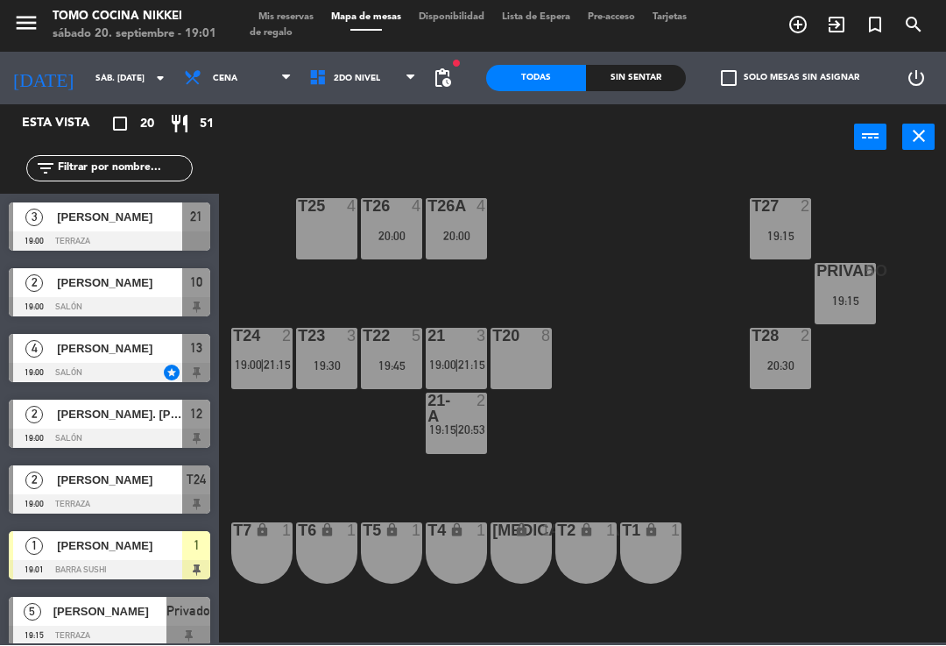
scroll to position [74, 0]
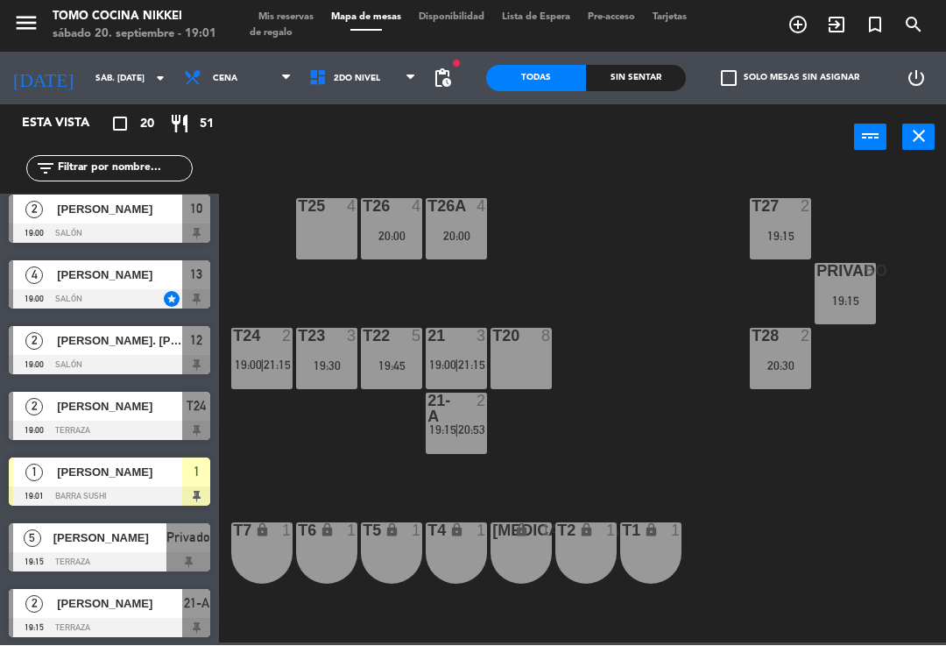
click at [681, 340] on div "T27 2 19:15 T25 4 T26A 4 20:00 T26 4 20:00 Privado 5 19:15 T24 2 19:00 | 21:15 …" at bounding box center [588, 405] width 718 height 475
click at [699, 376] on div "T27 2 19:15 T25 4 T26A 4 20:00 T26 4 20:00 Privado 5 19:15 T24 2 19:00 | 21:15 …" at bounding box center [588, 405] width 718 height 475
click at [622, 395] on div "T27 2 19:15 T25 4 T26A 4 20:00 T26 4 20:00 Privado 5 19:15 T24 2 19:00 | 21:15 …" at bounding box center [588, 405] width 718 height 475
click at [467, 438] on div "21-A 2 19:15 | 20:53" at bounding box center [456, 423] width 61 height 61
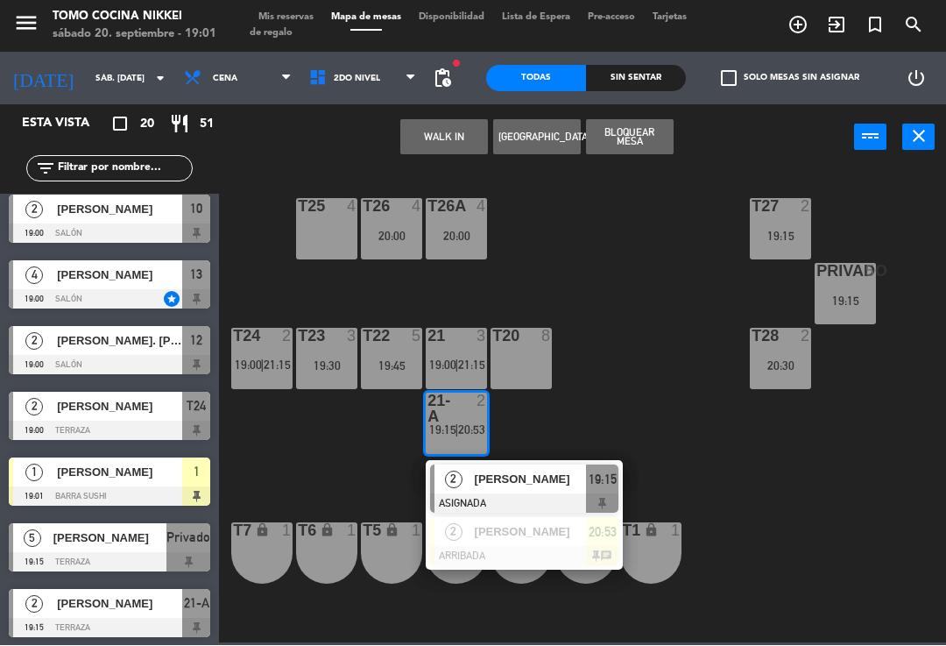
click at [622, 303] on div "T27 2 19:15 T25 4 T26A 4 20:00 T26 4 20:00 Privado 5 19:15 T24 2 19:00 | 21:15 …" at bounding box center [588, 405] width 718 height 475
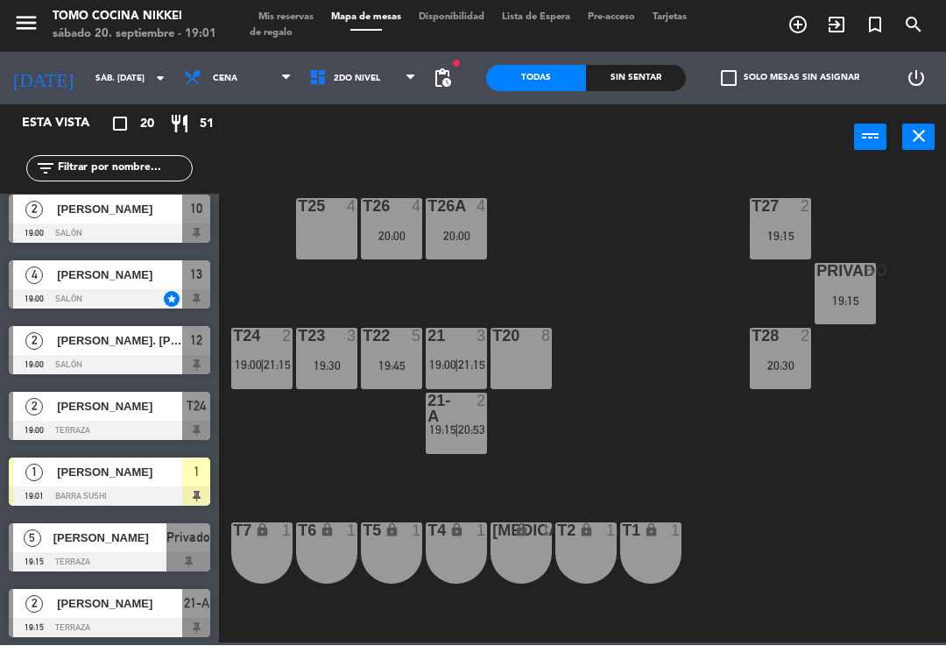
click at [476, 354] on div "21 3 19:00 | 21:15" at bounding box center [456, 359] width 61 height 61
click at [648, 363] on div "T27 2 19:15 T25 4 T26A 4 20:00 T26 4 20:00 Privado 5 19:15 T24 2 19:00 | 21:15 …" at bounding box center [588, 405] width 718 height 475
click at [470, 374] on div "21 3 19:00 | 21:15" at bounding box center [456, 359] width 61 height 61
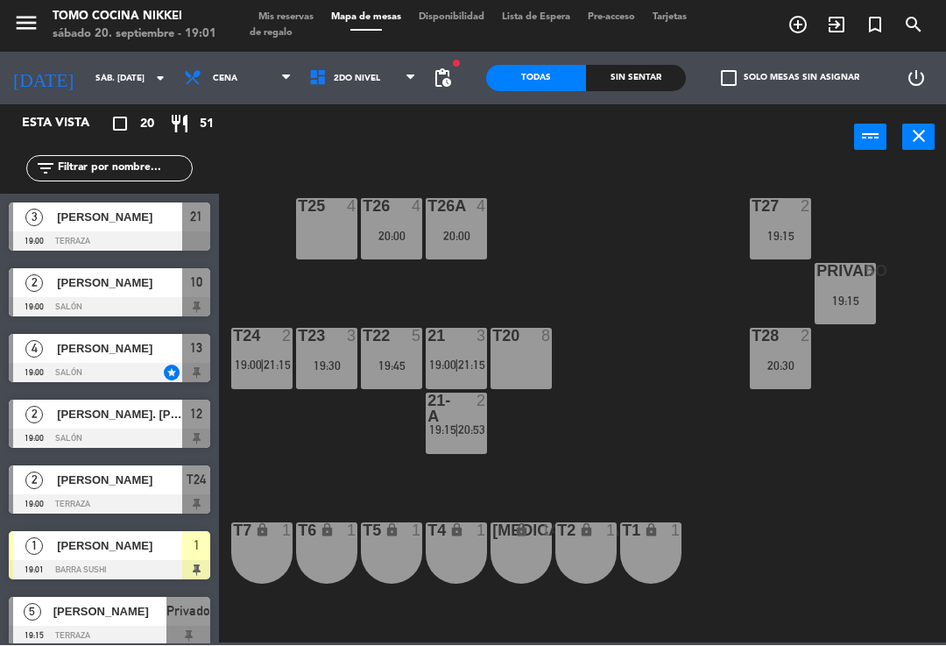
scroll to position [402, 0]
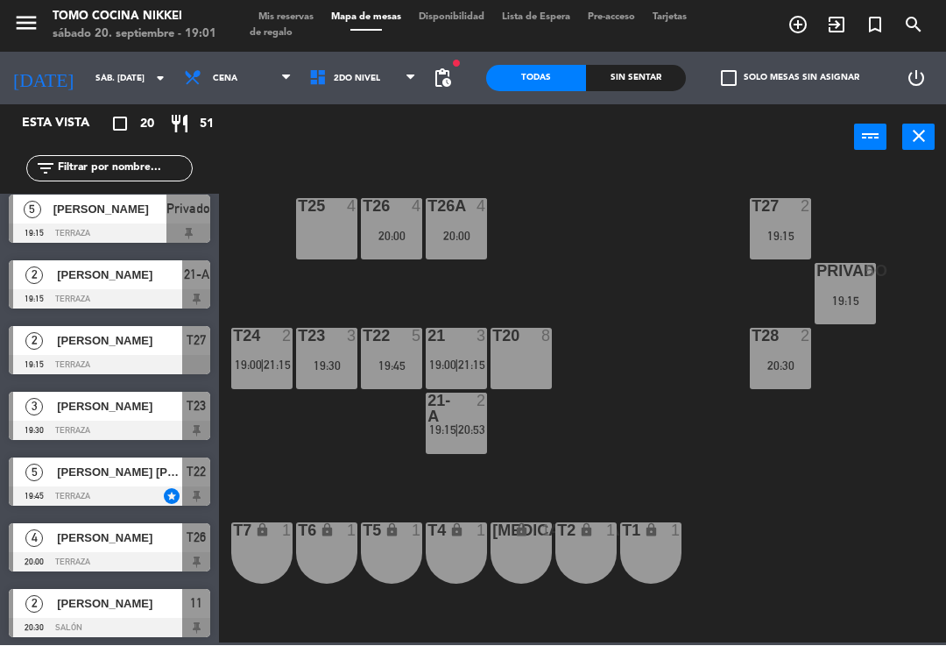
click at [479, 443] on div "21-A 2 19:15 | 20:53" at bounding box center [456, 423] width 61 height 61
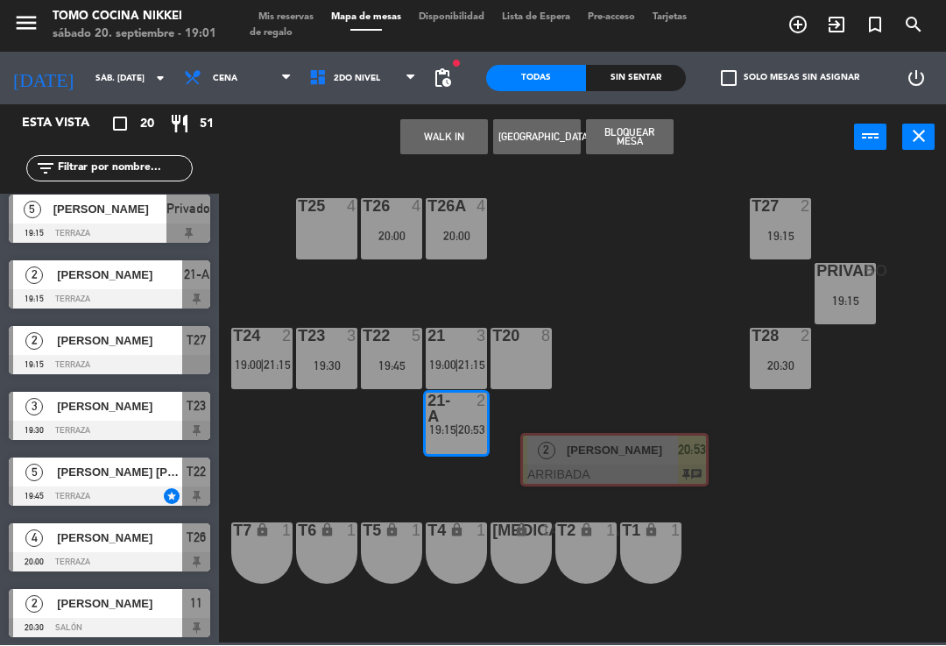
scroll to position [0, 13]
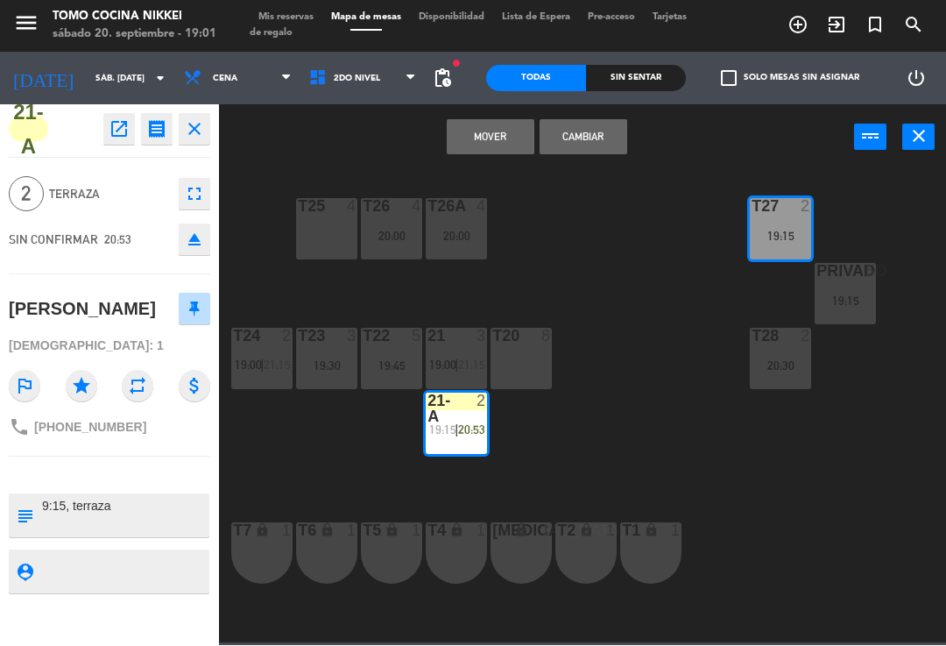
click at [481, 135] on button "Mover" at bounding box center [491, 137] width 88 height 35
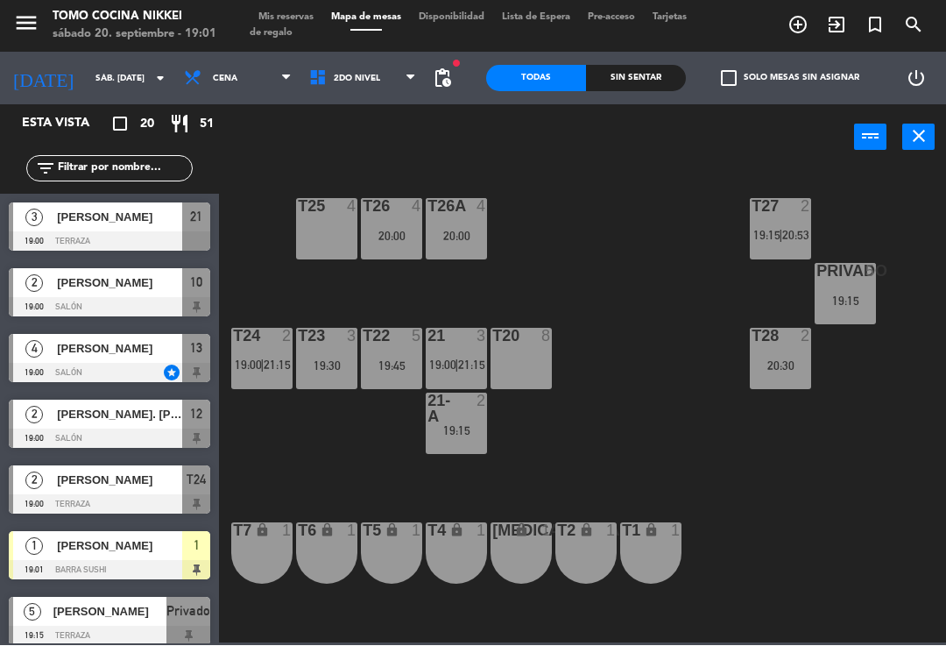
scroll to position [0, 0]
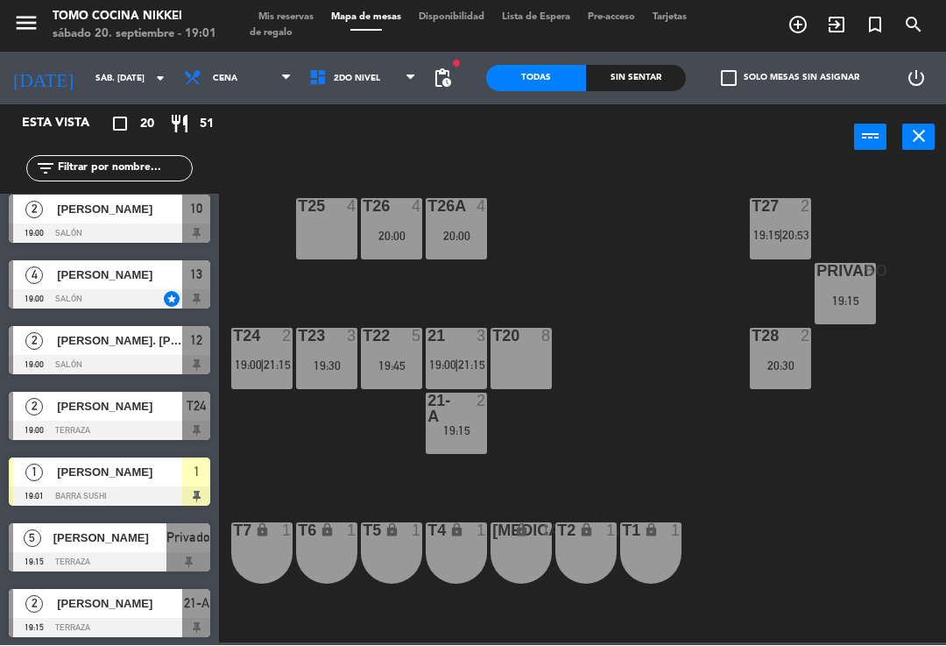
click at [626, 265] on div "T27 2 19:15 | 20:53 T25 4 T26A 4 20:00 T26 4 20:00 Privado 5 19:15 T24 2 19:00 …" at bounding box center [588, 405] width 718 height 475
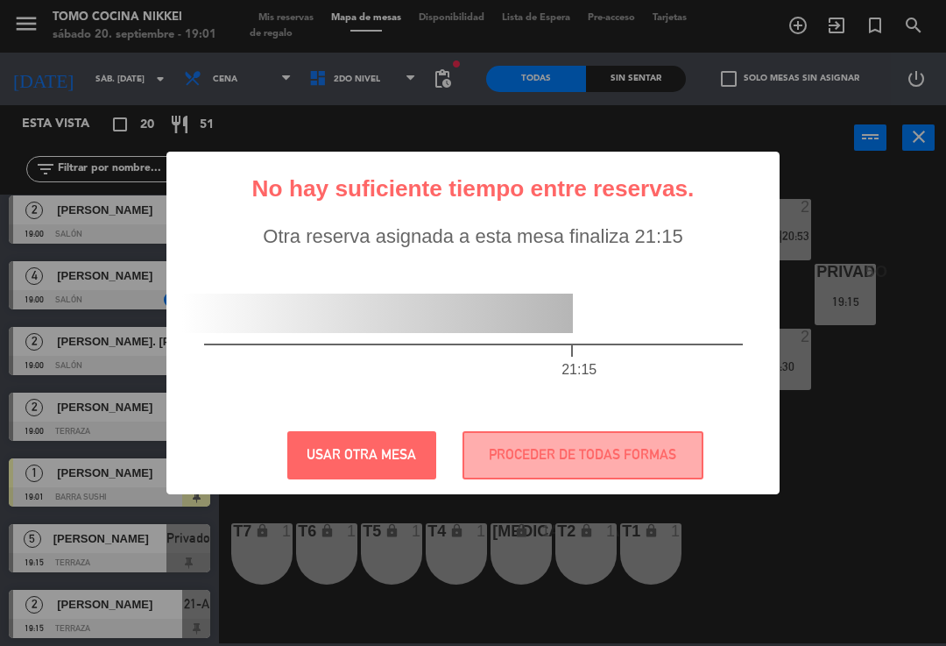
click at [582, 441] on button "PROCEDER DE TODAS FORMAS" at bounding box center [583, 455] width 241 height 48
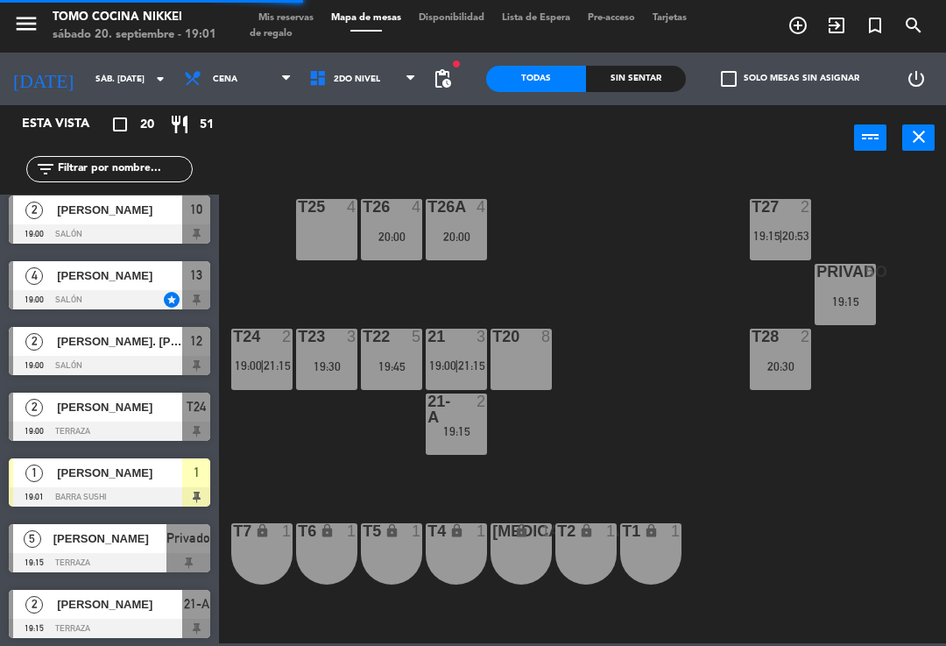
click at [714, 406] on div "T27 2 19:15 | 20:53 T25 4 T26A 4 20:00 T26 4 20:00 Privado 5 19:15 T24 2 19:00 …" at bounding box center [588, 405] width 718 height 475
click at [246, 354] on div "T24 2 19:00 | 21:15" at bounding box center [261, 359] width 61 height 61
click at [559, 313] on div "T27 2 19:15 | 20:53 T25 4 T26A 4 20:00 T26 4 20:00 Privado 5 19:15 T24 2 19:00 …" at bounding box center [588, 405] width 718 height 475
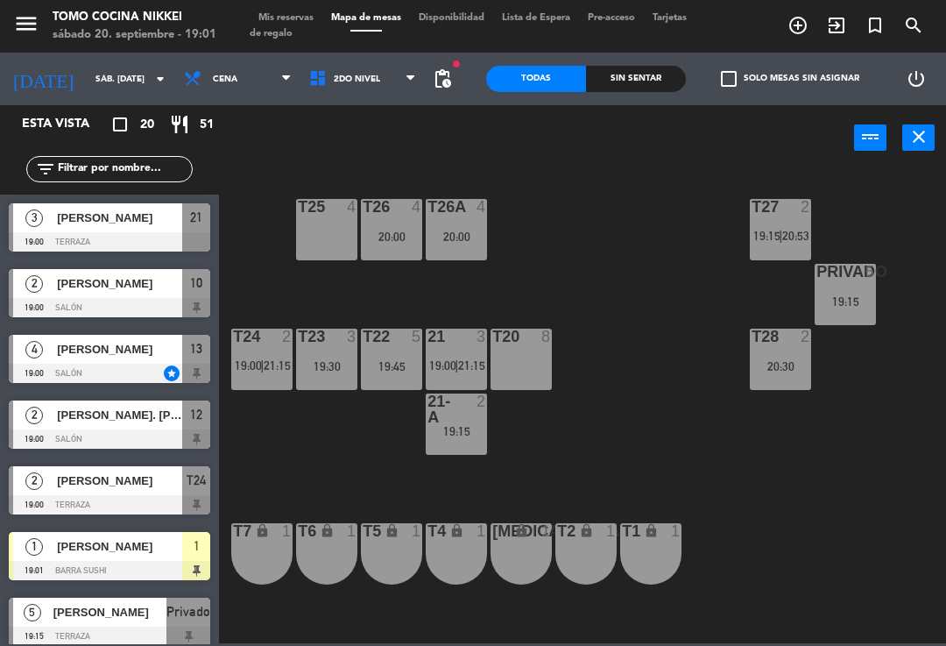
click at [70, 216] on span "[PERSON_NAME]" at bounding box center [119, 218] width 125 height 18
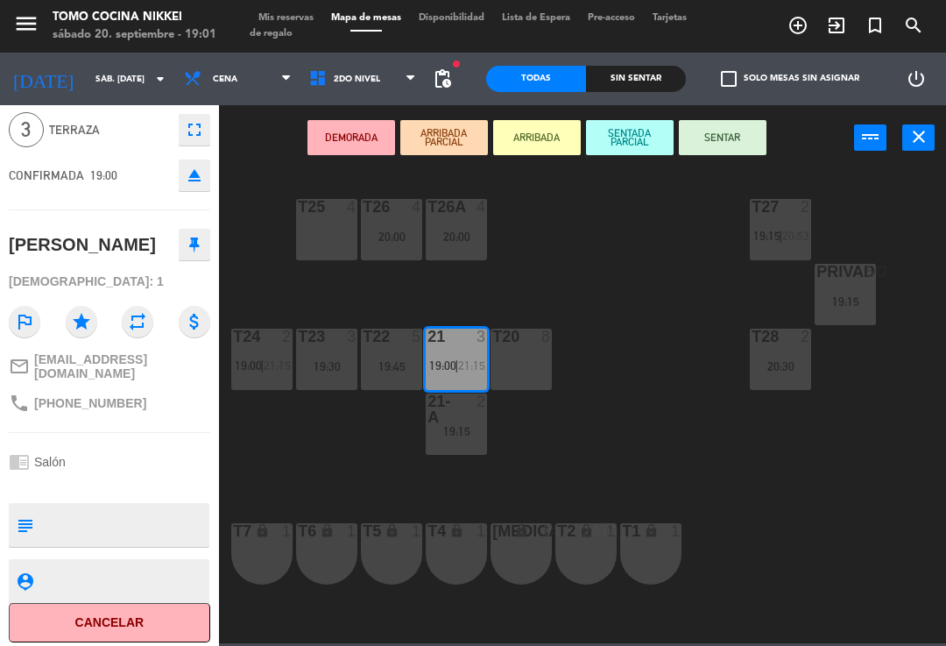
scroll to position [63, 0]
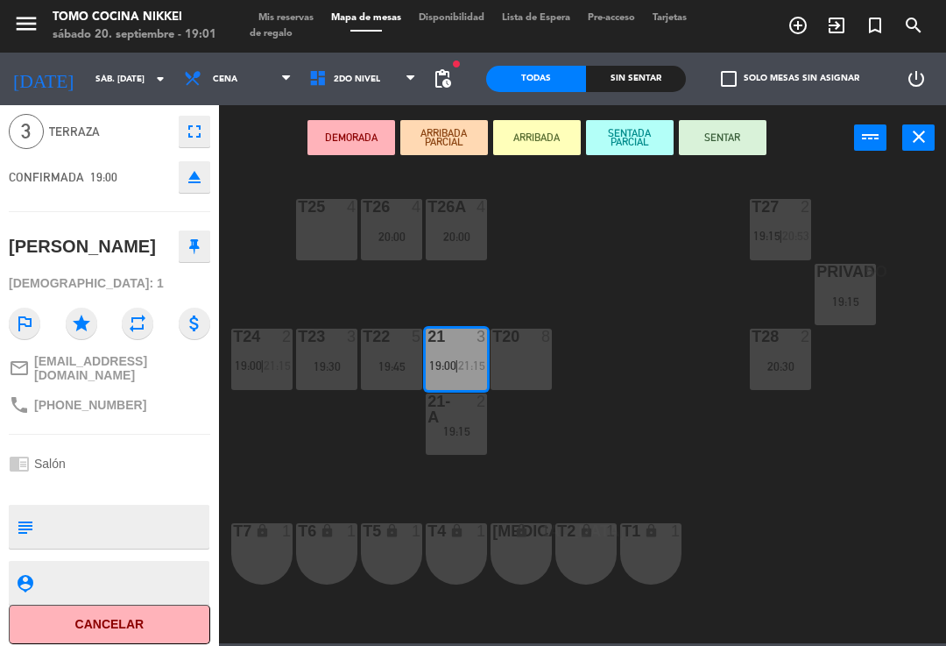
click at [314, 15] on span "Mis reservas" at bounding box center [286, 18] width 73 height 10
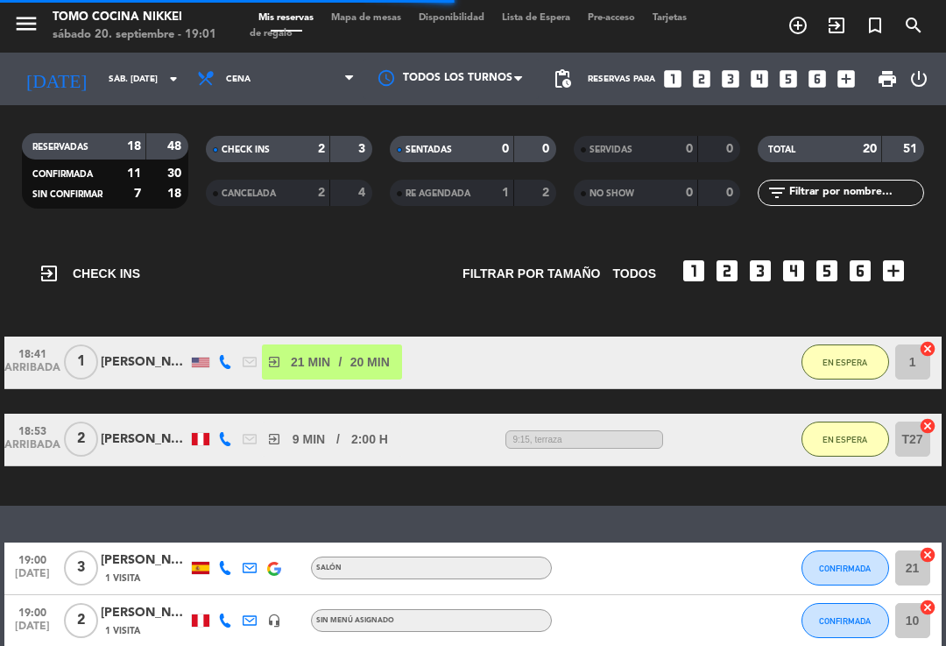
scroll to position [115, 0]
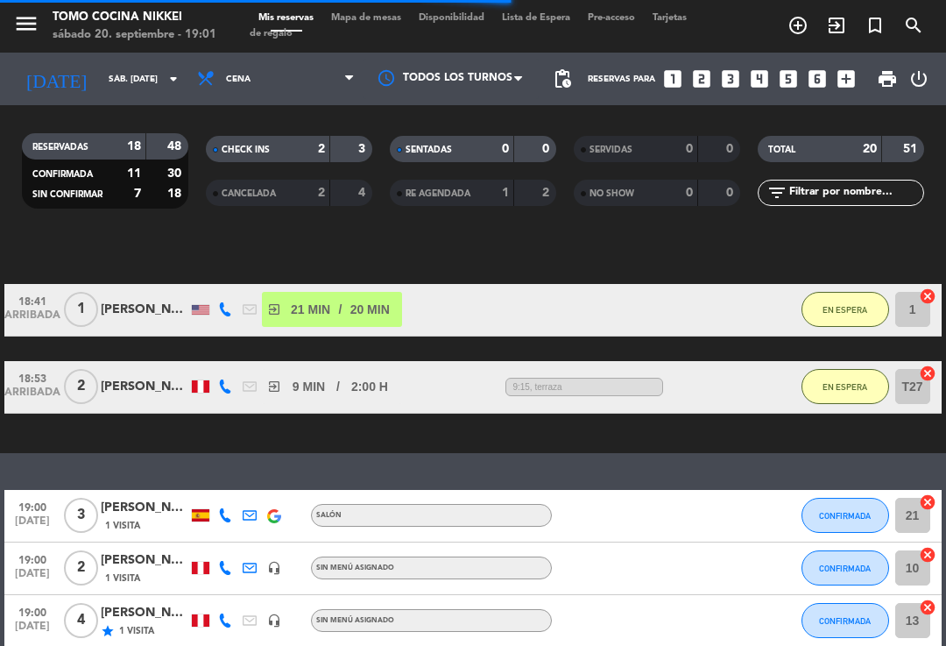
click at [861, 516] on span "CONFIRMADA" at bounding box center [845, 516] width 52 height 10
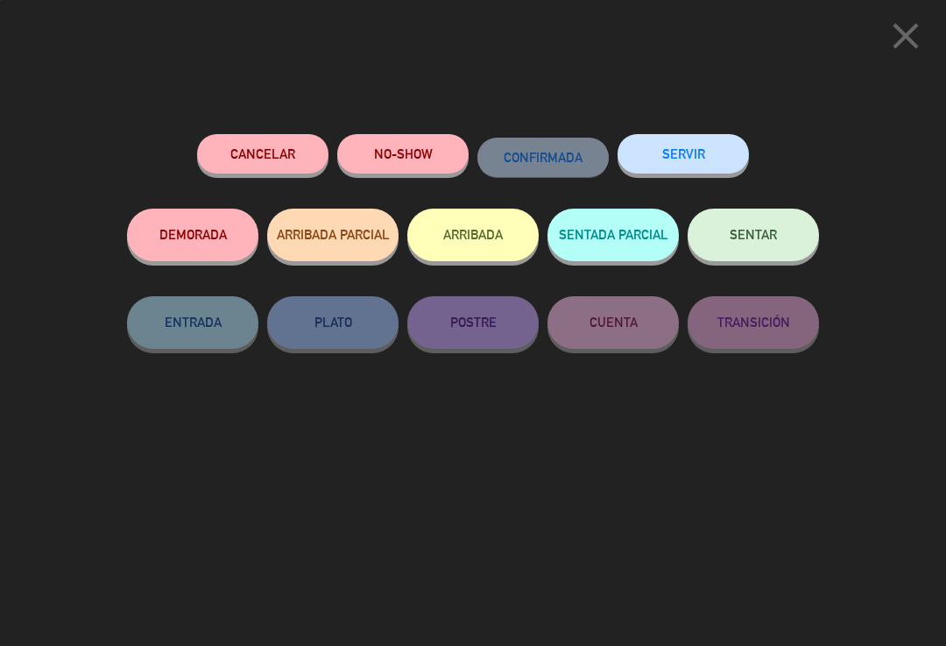
click at [792, 230] on button "SENTAR" at bounding box center [753, 235] width 131 height 53
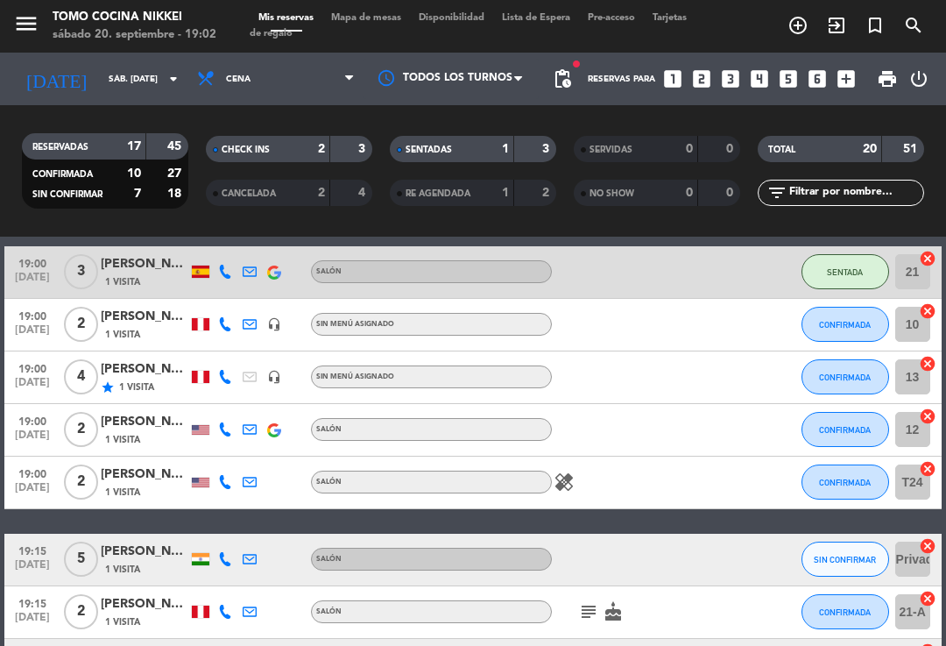
scroll to position [357, 0]
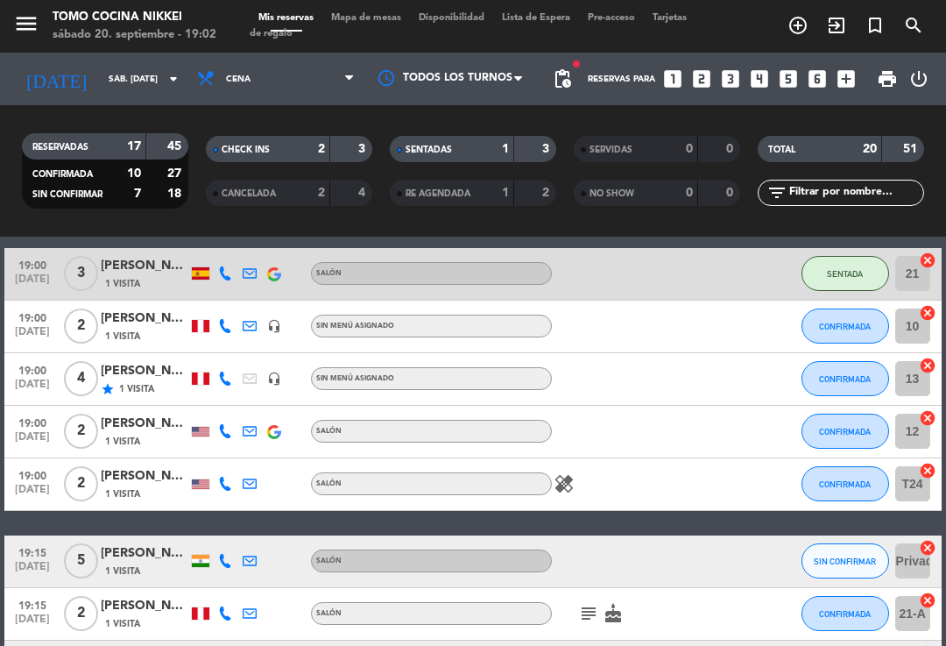
click at [831, 427] on span "CONFIRMADA" at bounding box center [845, 432] width 52 height 10
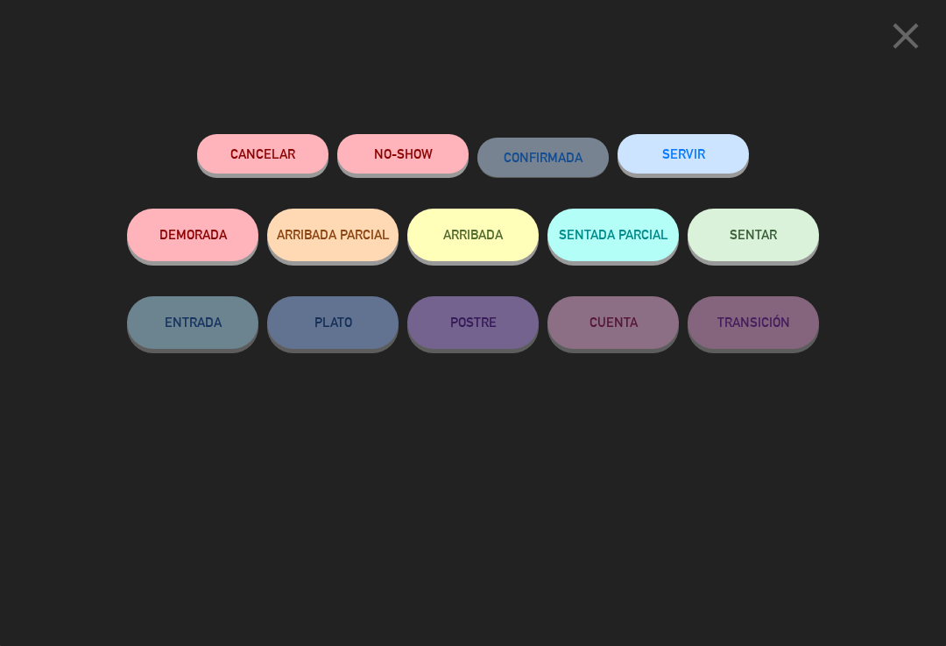
scroll to position [0, 13]
click at [823, 276] on div "close Cancelar NO-SHOW CONFIRMADA SERVIR DEMORADA ARRIBADA PARCIAL ARRIBADA SEN…" at bounding box center [473, 323] width 946 height 646
click at [730, 237] on span "SENTAR" at bounding box center [753, 234] width 47 height 15
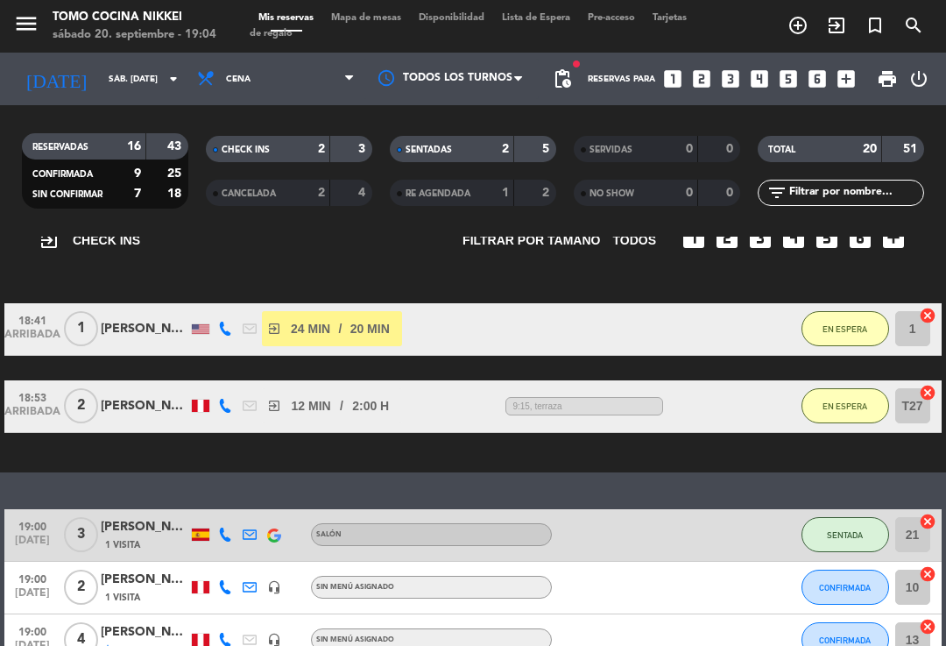
scroll to position [92, 0]
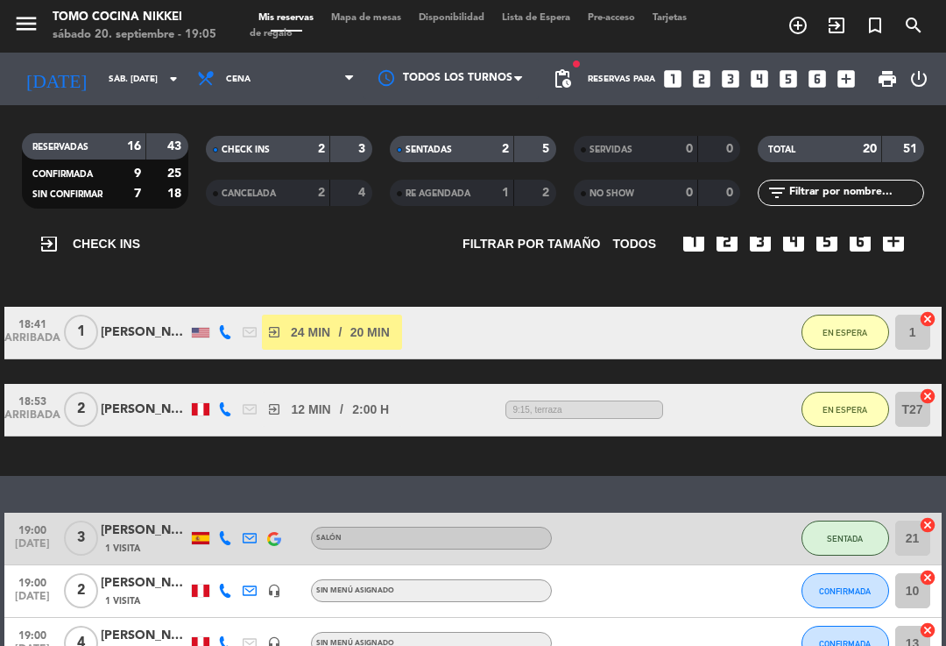
click at [828, 332] on span "EN ESPERA" at bounding box center [845, 333] width 45 height 10
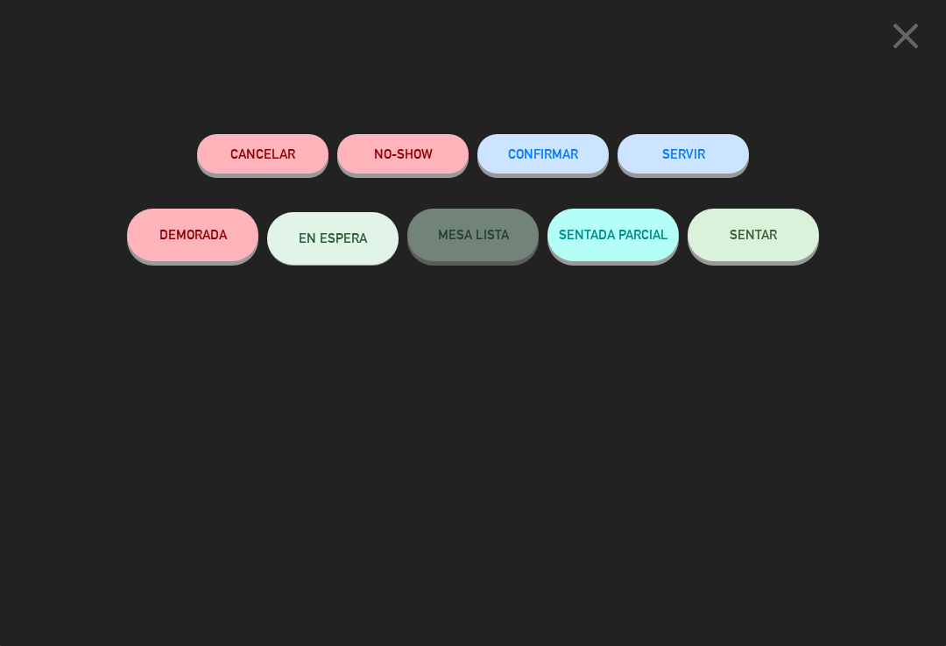
click at [781, 233] on button "SENTAR" at bounding box center [753, 235] width 131 height 53
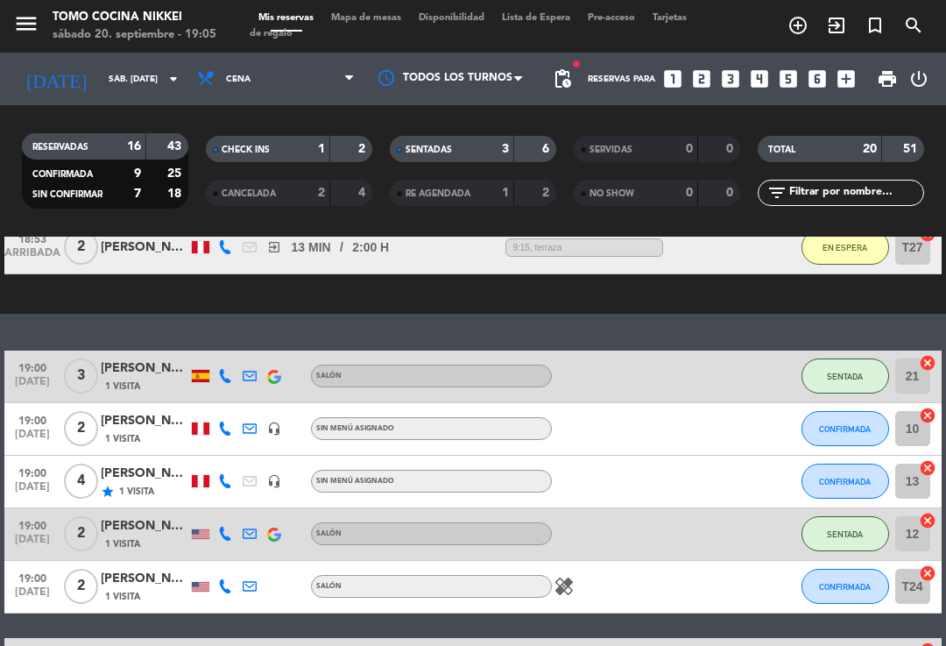
scroll to position [176, 0]
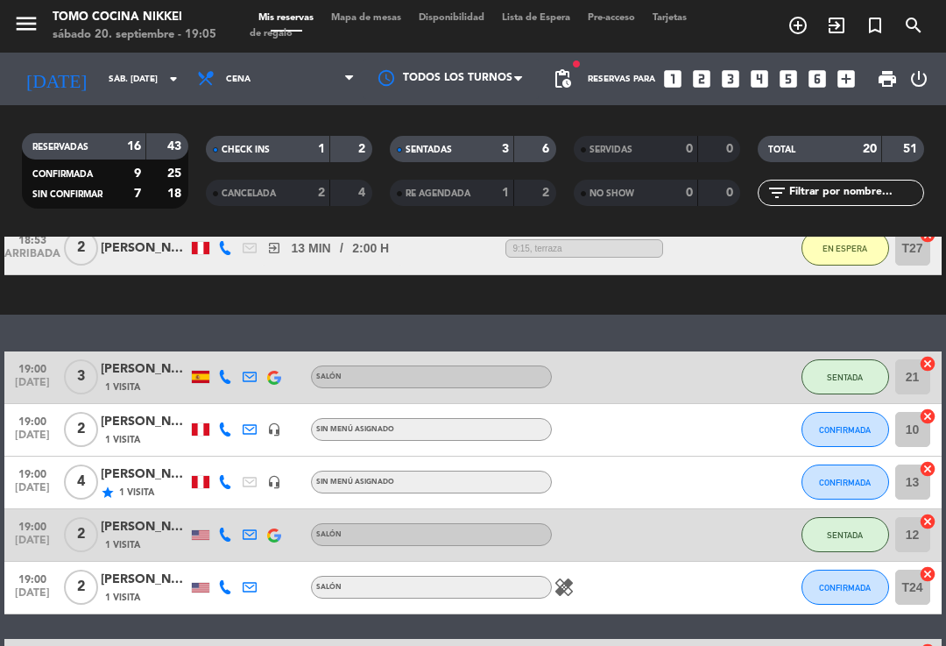
click at [860, 497] on button "CONFIRMADA" at bounding box center [846, 481] width 88 height 35
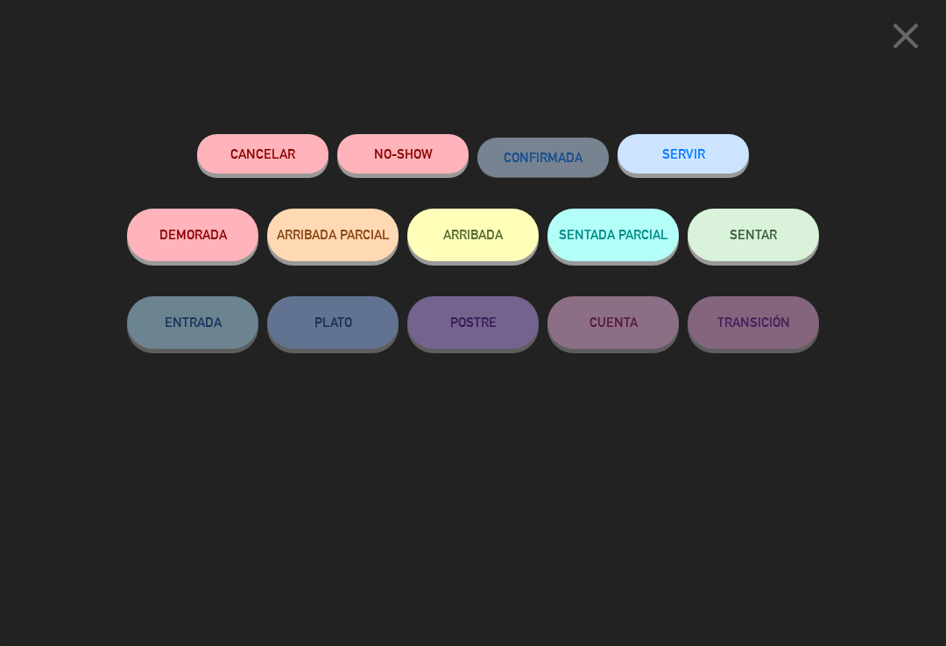
click at [646, 230] on button "SENTADA PARCIAL" at bounding box center [613, 235] width 131 height 53
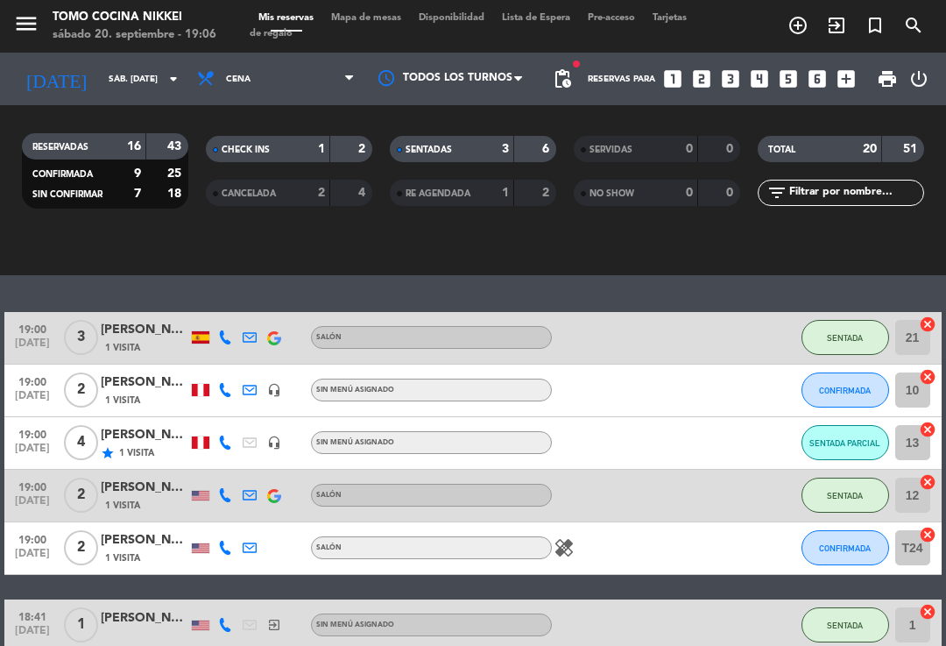
scroll to position [216, 0]
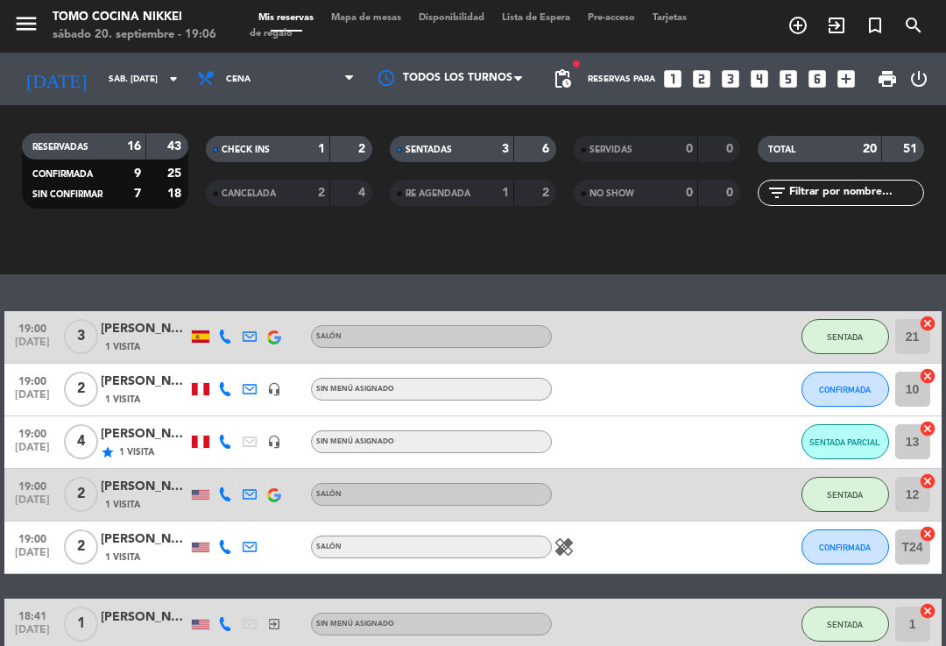
click at [834, 441] on span "SENTADA PARCIAL" at bounding box center [845, 442] width 71 height 10
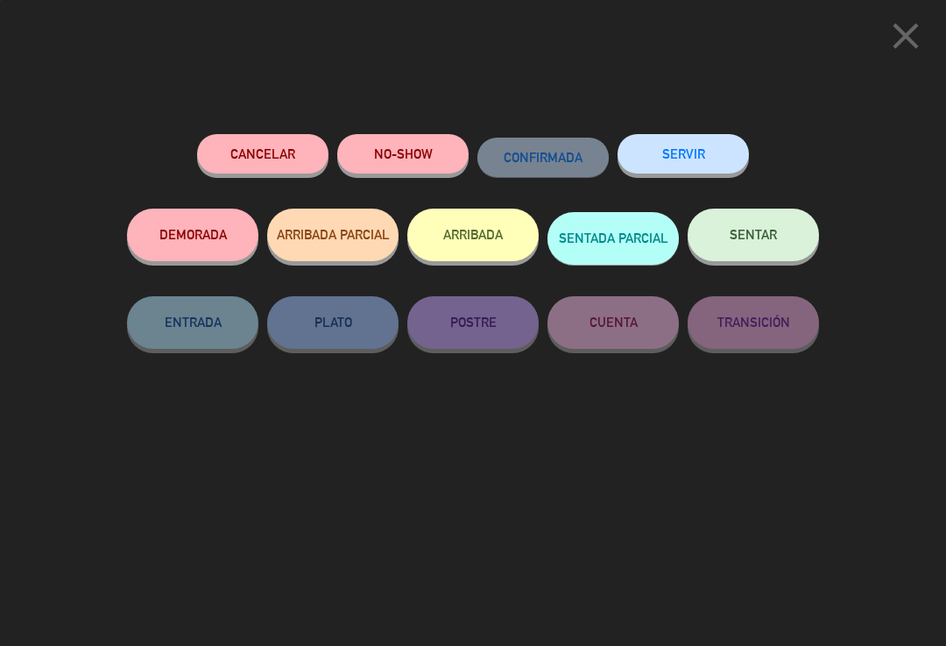
click at [918, 21] on icon "close" at bounding box center [906, 36] width 44 height 44
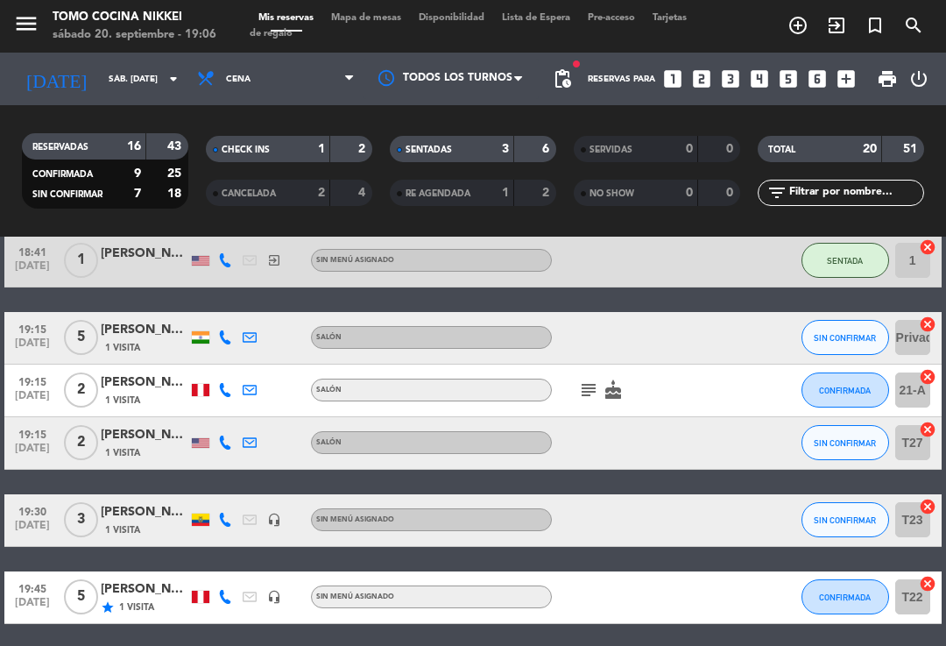
scroll to position [579, 0]
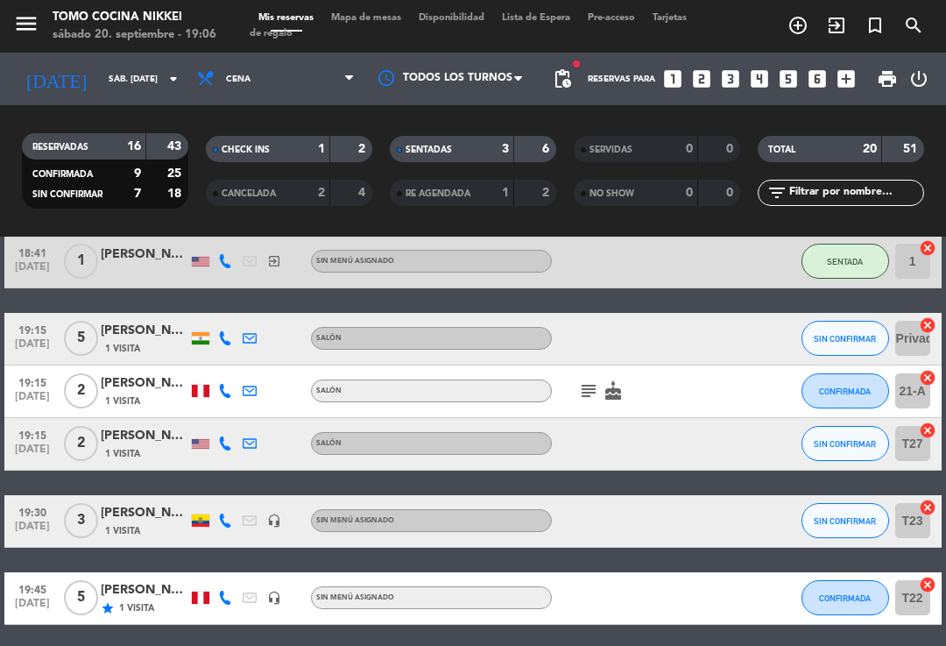
click at [865, 397] on button "CONFIRMADA" at bounding box center [846, 390] width 88 height 35
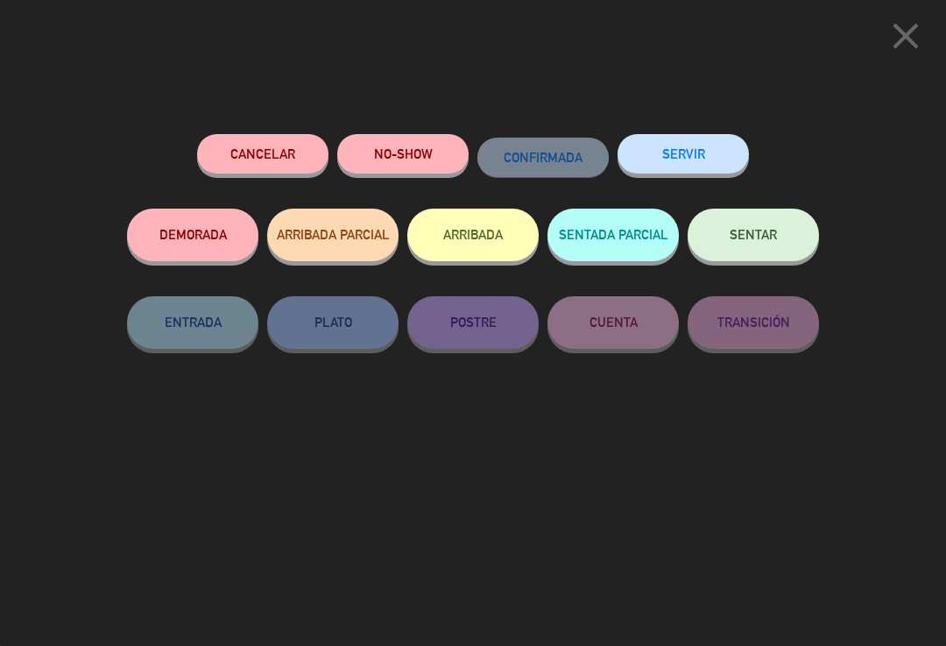
click at [764, 234] on span "SENTAR" at bounding box center [753, 234] width 47 height 15
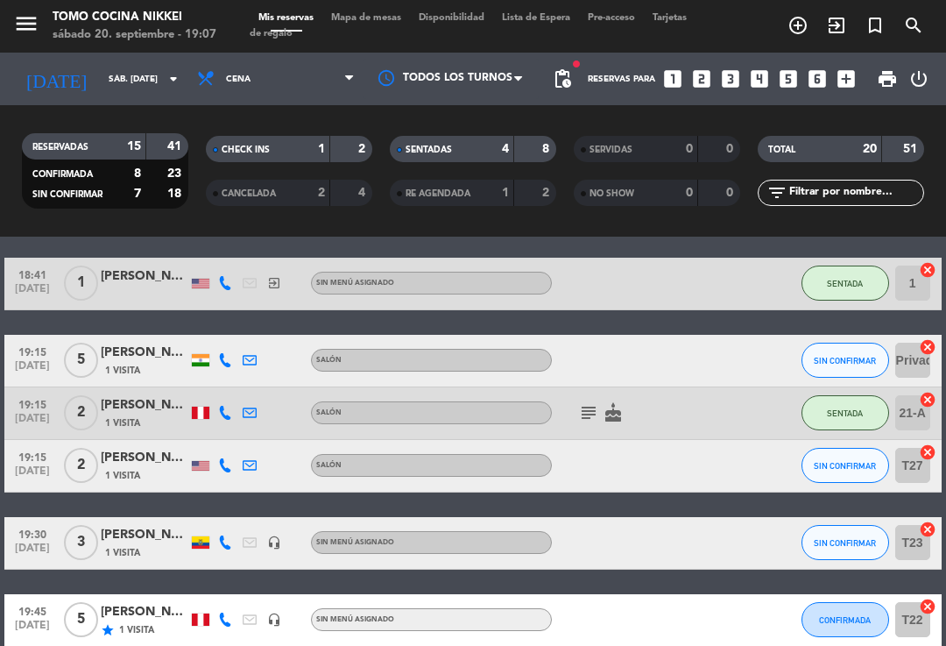
scroll to position [555, 0]
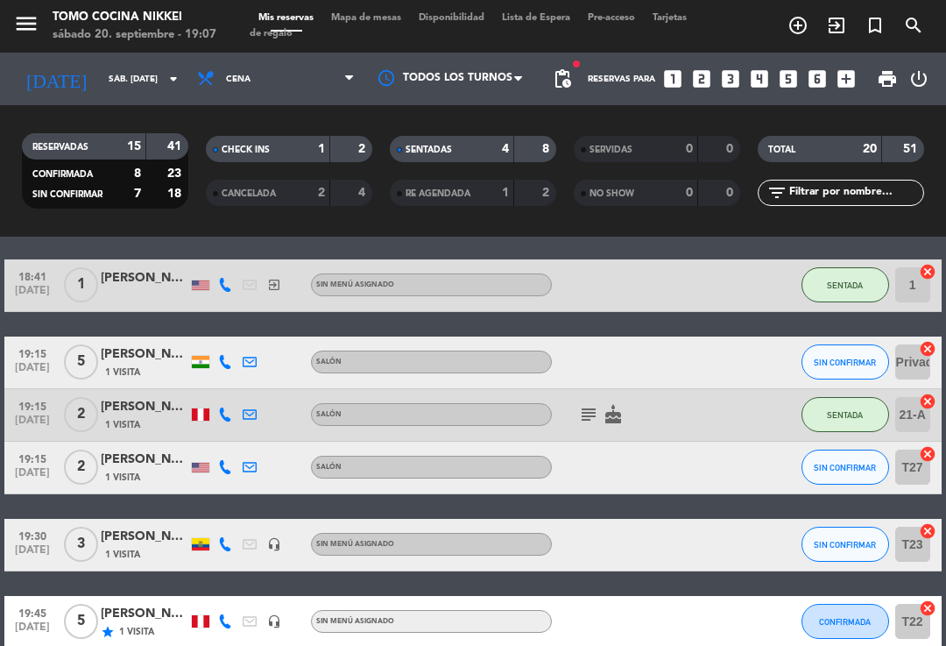
click at [833, 470] on span "SIN CONFIRMAR" at bounding box center [845, 468] width 62 height 10
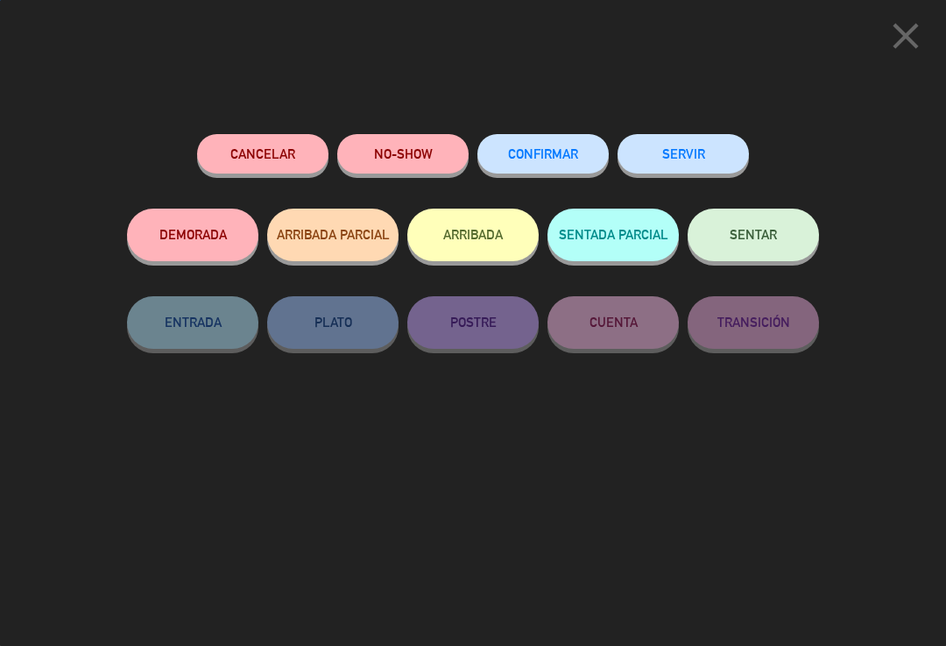
click at [766, 238] on span "SENTAR" at bounding box center [753, 234] width 47 height 15
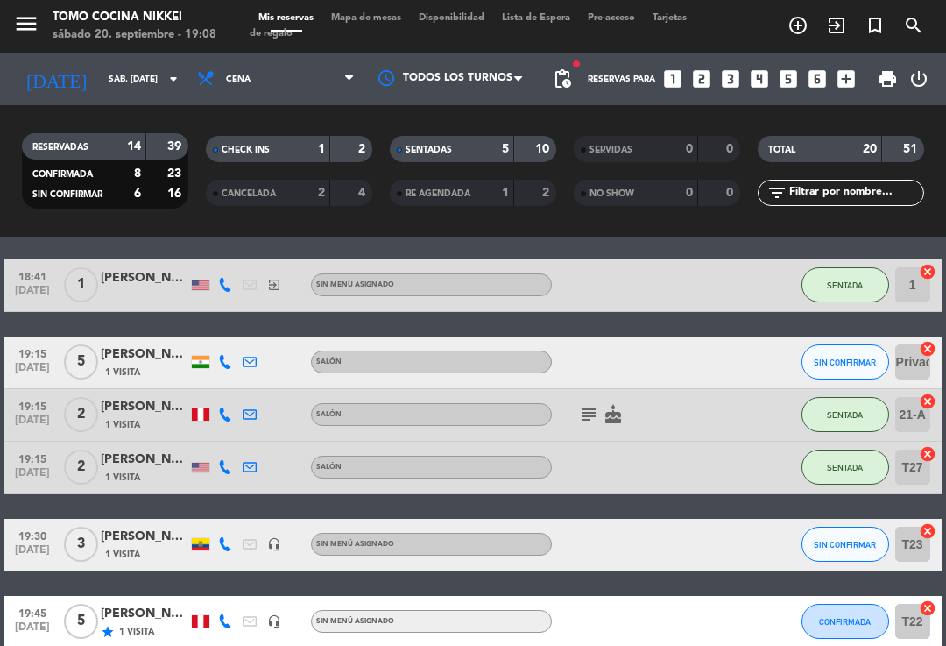
click at [398, 23] on span "Mapa de mesas" at bounding box center [366, 18] width 88 height 10
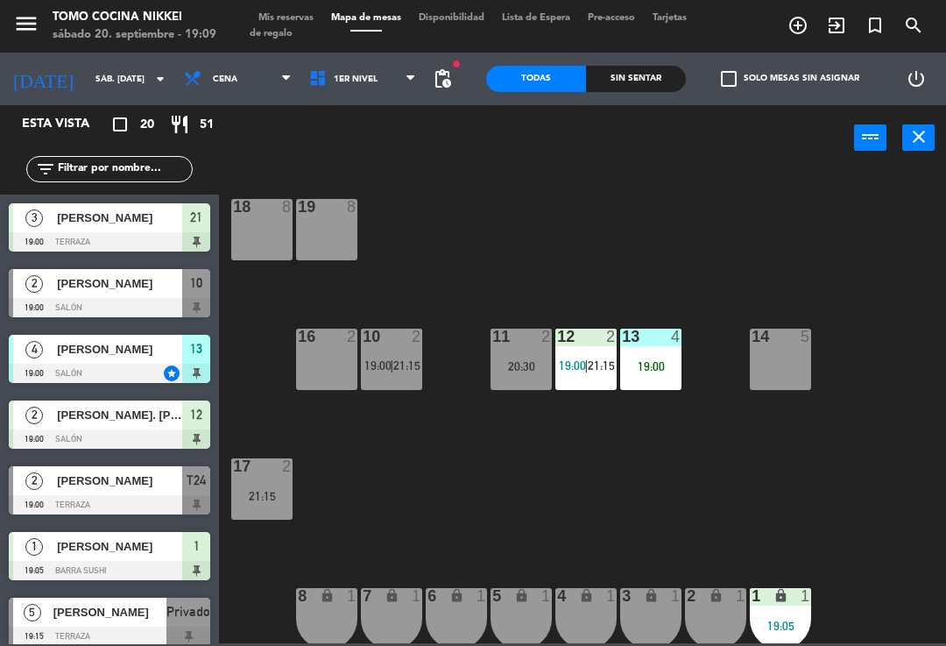
click at [392, 97] on span "1er Nivel" at bounding box center [363, 79] width 125 height 39
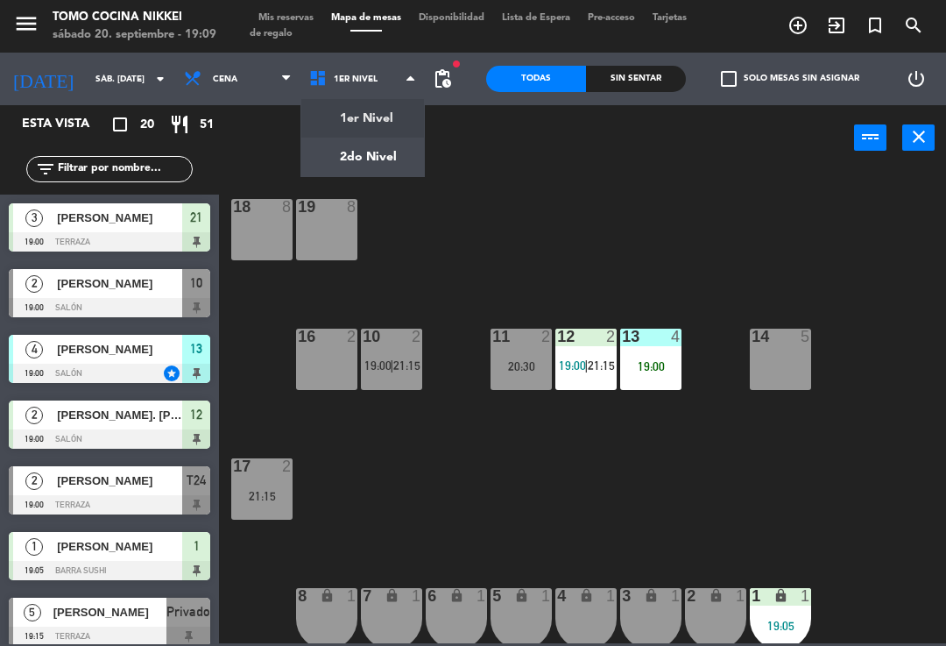
click at [382, 159] on ng-component "menu Tomo Cocina Nikkei sábado 20. septiembre - 19:09 Mis reservas Mapa de mesa…" at bounding box center [473, 321] width 946 height 643
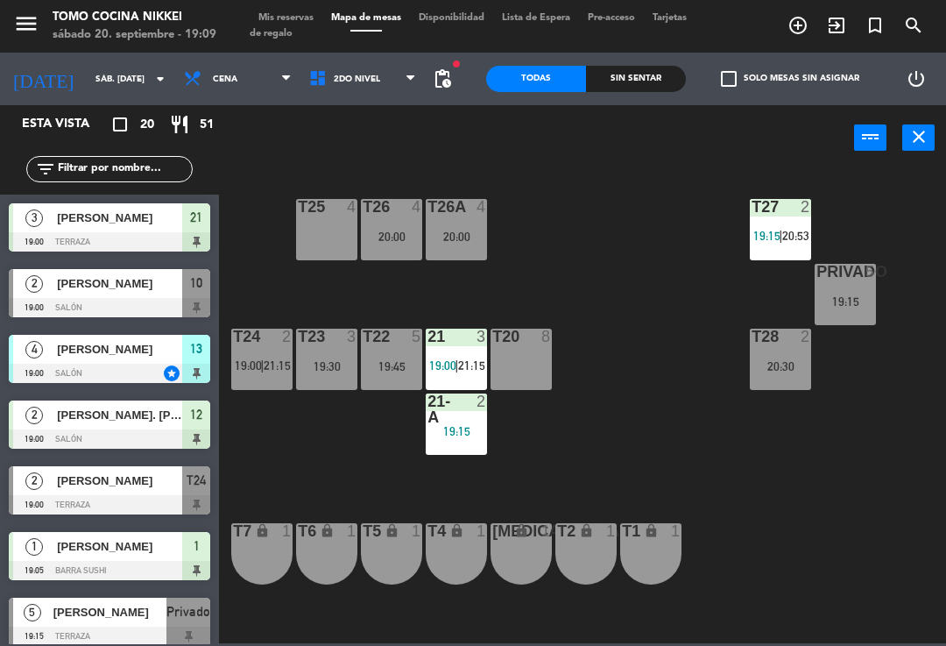
click at [282, 362] on span "21:15" at bounding box center [277, 365] width 27 height 14
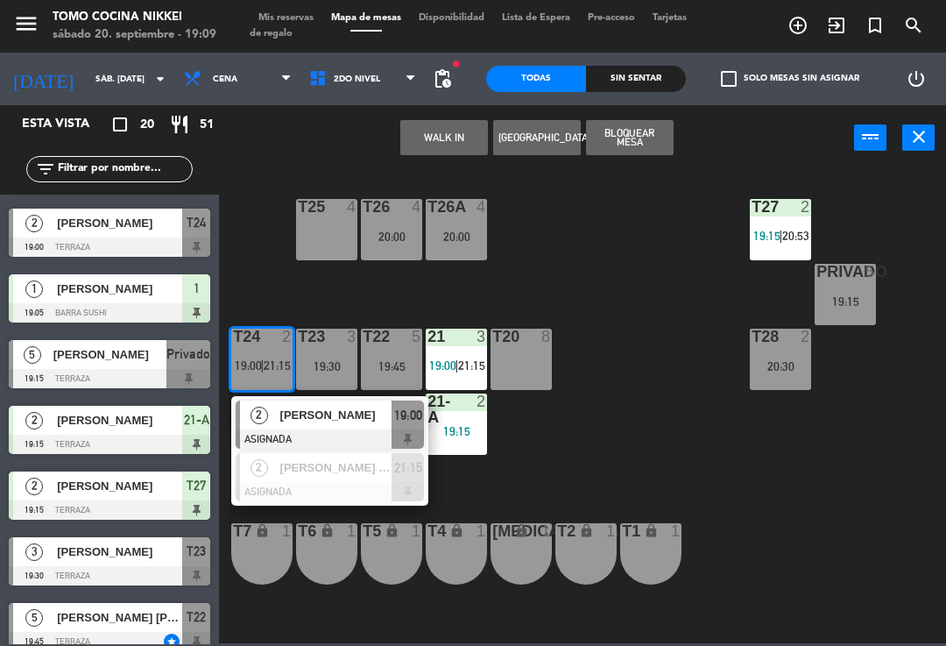
scroll to position [312, 0]
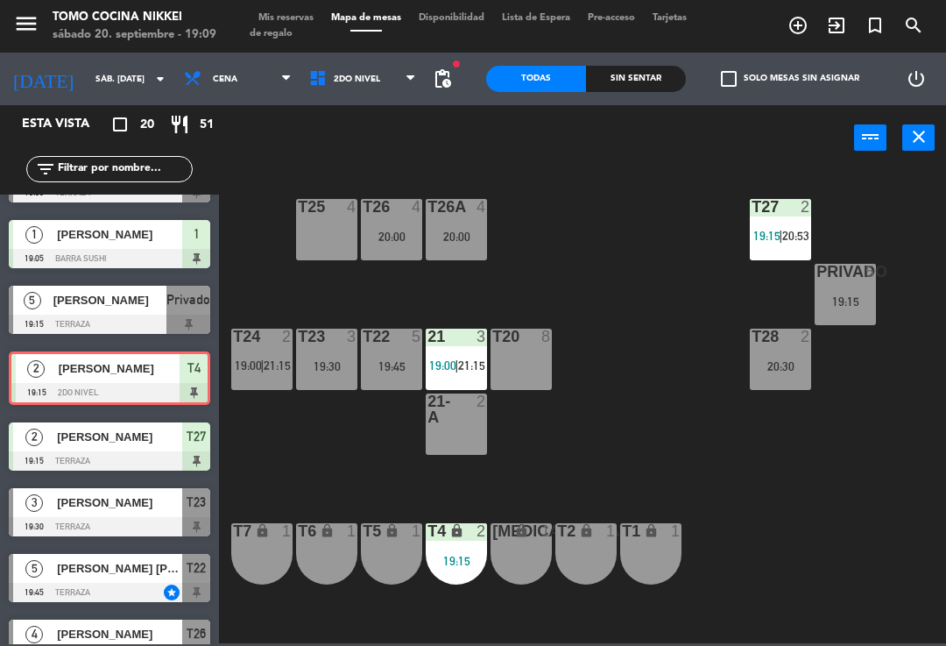
click at [257, 362] on span "19:00" at bounding box center [248, 365] width 27 height 14
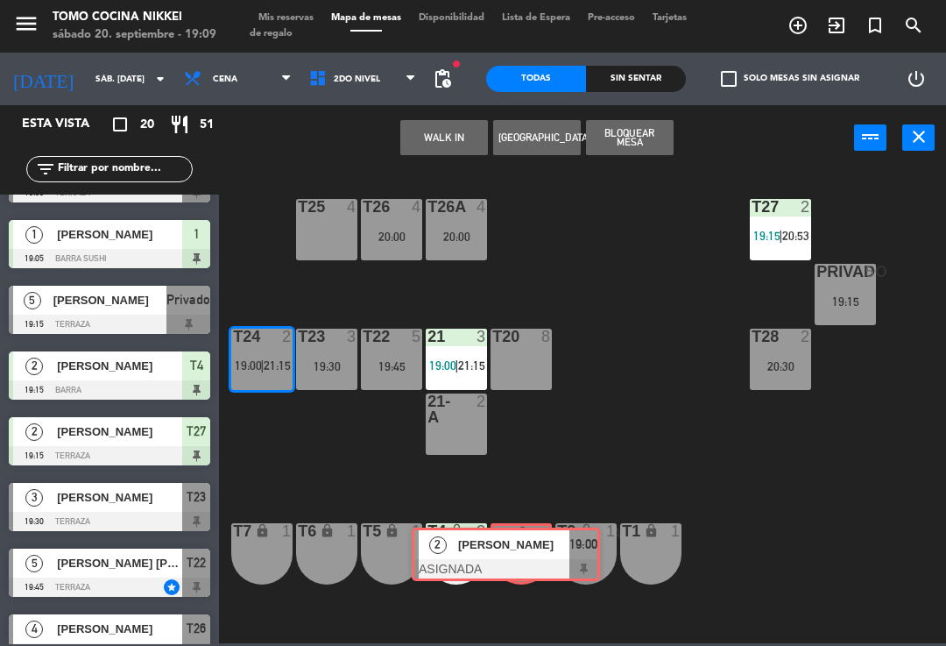
scroll to position [263, 0]
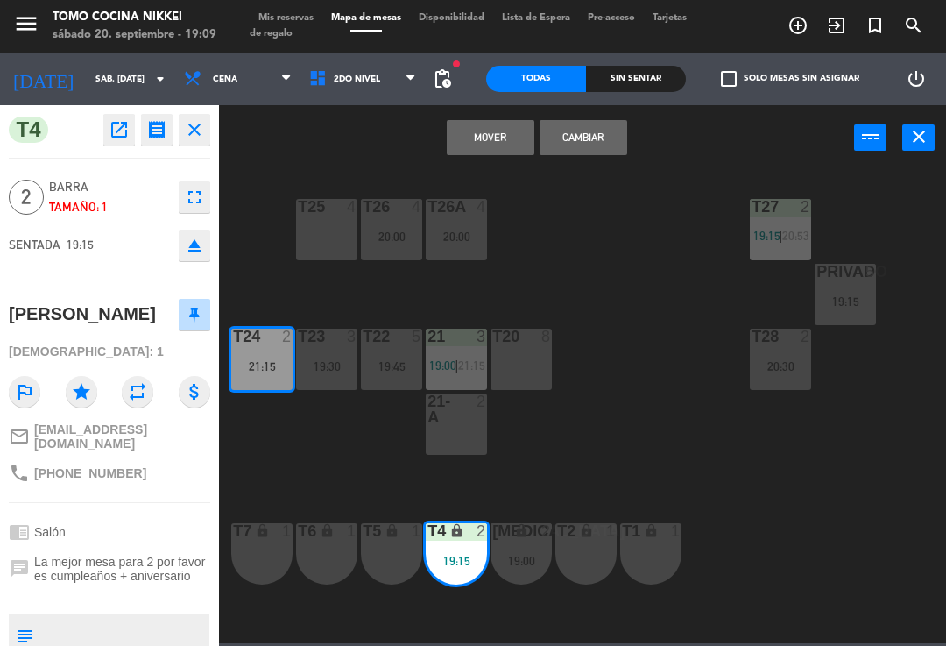
click at [499, 132] on button "Mover" at bounding box center [491, 137] width 88 height 35
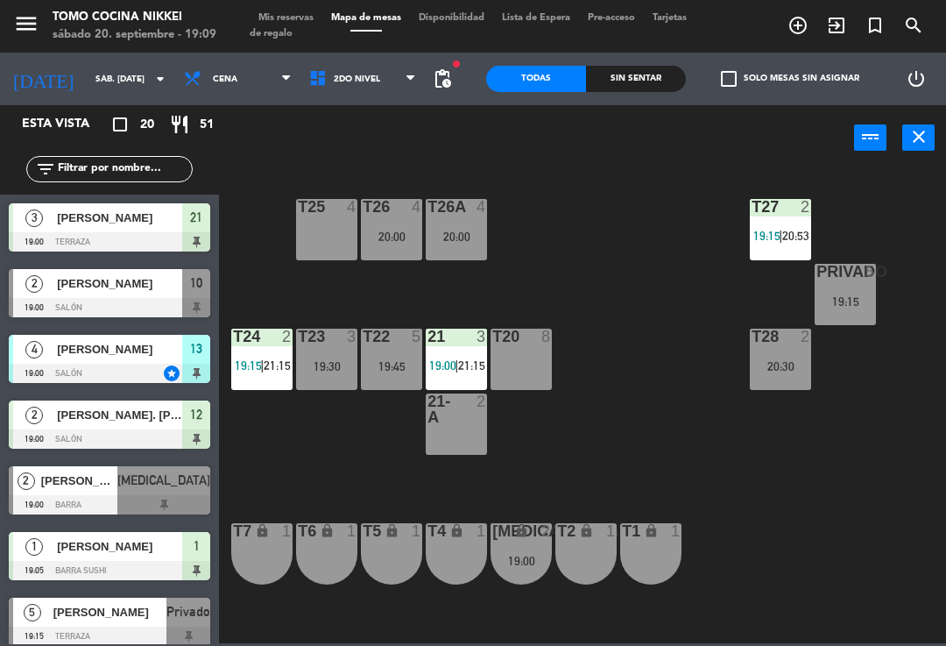
scroll to position [0, 0]
click at [462, 558] on div "T4 lock 1" at bounding box center [456, 553] width 61 height 61
click at [610, 434] on div "T27 2 19:15 | 20:53 T25 4 T26A 4 20:00 T26 4 20:00 Privado 5 19:15 T24 2 19:15 …" at bounding box center [588, 405] width 718 height 475
click at [838, 299] on div "19:15" at bounding box center [845, 301] width 61 height 12
click at [802, 472] on div "T27 2 19:15 | 20:53 T25 4 T26A 4 20:00 T26 4 20:00 Privado 5 19:15 T24 2 19:15 …" at bounding box center [588, 405] width 718 height 475
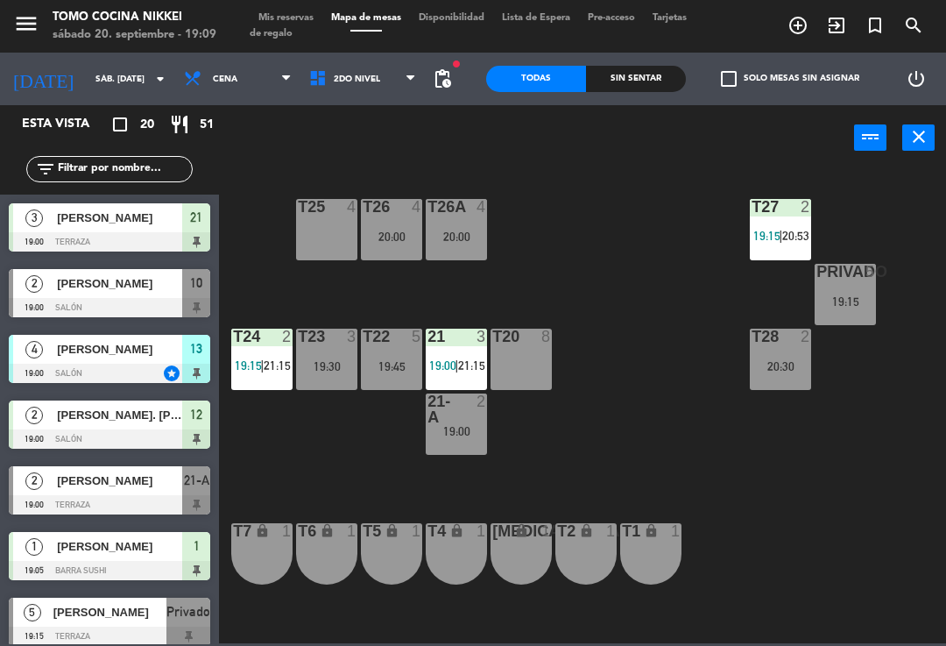
click at [391, 360] on div "19:45" at bounding box center [391, 366] width 61 height 12
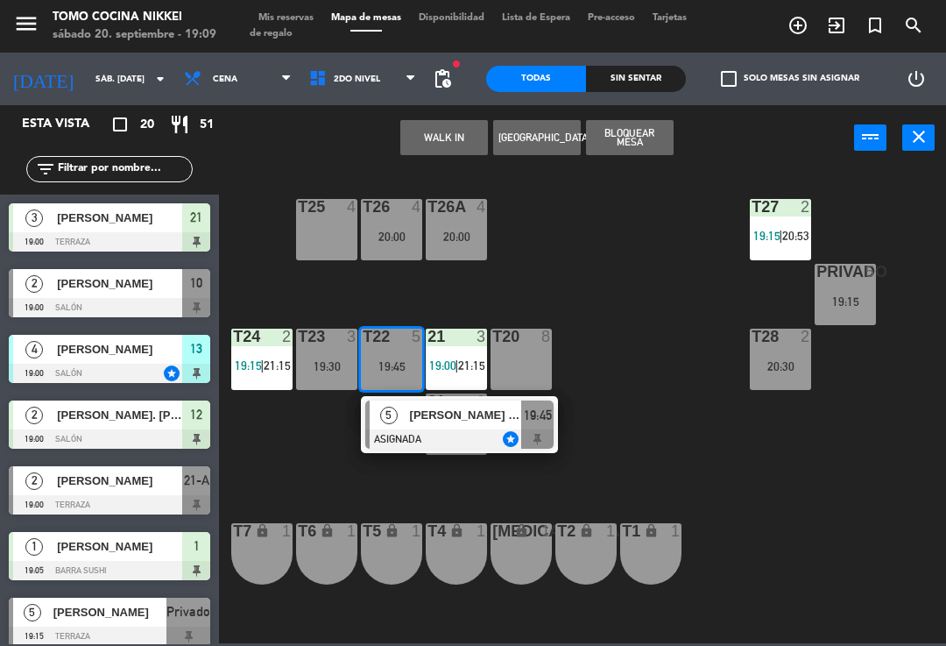
click at [602, 251] on div "T27 2 19:15 | 20:53 T25 4 T26A 4 20:00 T26 4 20:00 Privado 5 19:15 T24 2 19:15 …" at bounding box center [588, 405] width 718 height 475
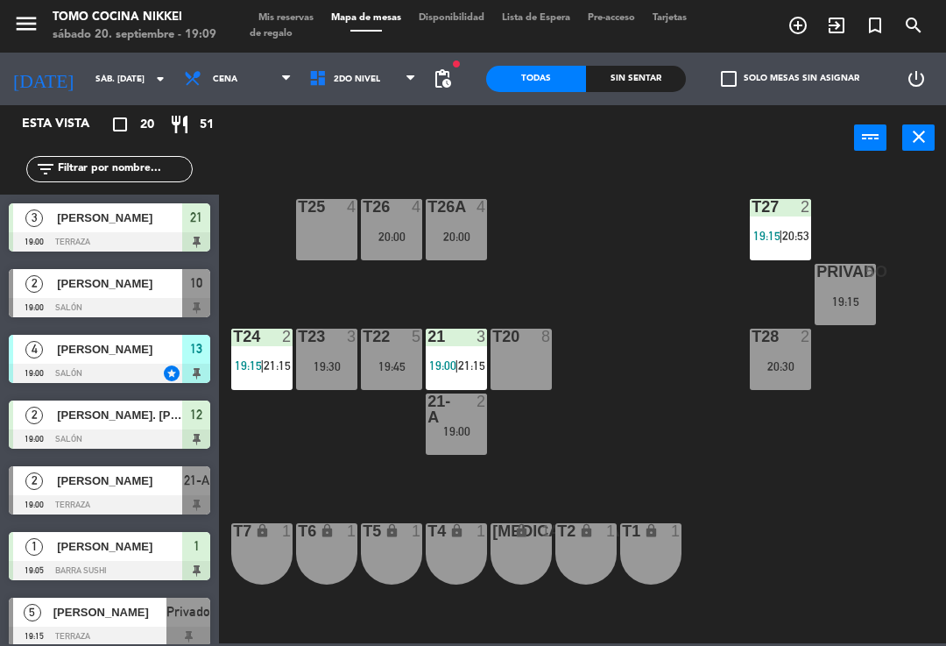
click at [599, 244] on div "T27 2 19:15 | 20:53 T25 4 T26A 4 20:00 T26 4 20:00 Privado 5 19:15 T24 2 19:15 …" at bounding box center [588, 405] width 718 height 475
click at [347, 85] on span "2do Nivel" at bounding box center [363, 79] width 125 height 39
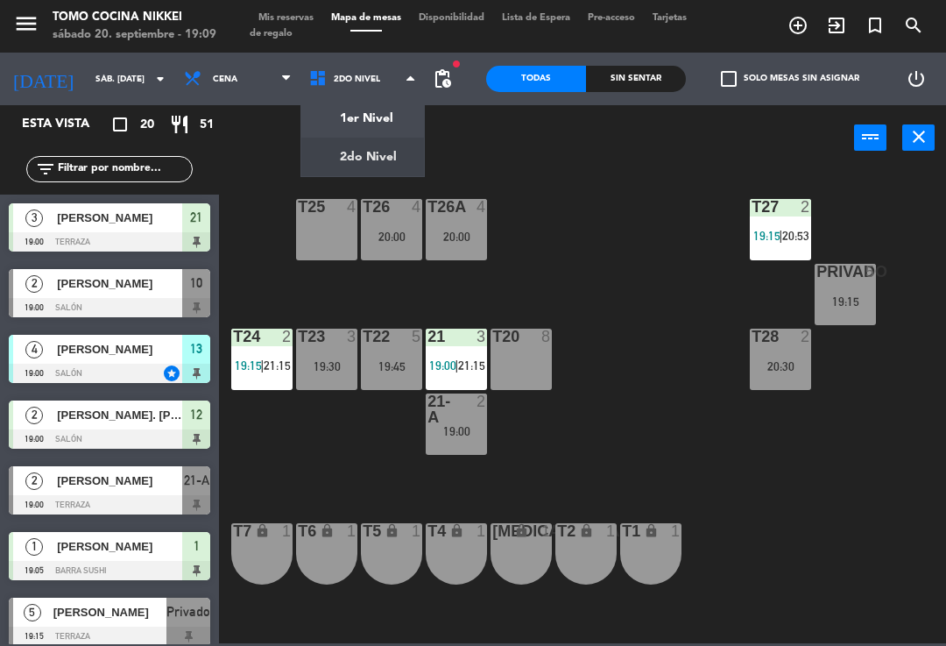
click at [391, 122] on ng-component "menu Tomo Cocina Nikkei sábado 20. septiembre - 19:09 Mis reservas Mapa de mesa…" at bounding box center [473, 321] width 946 height 643
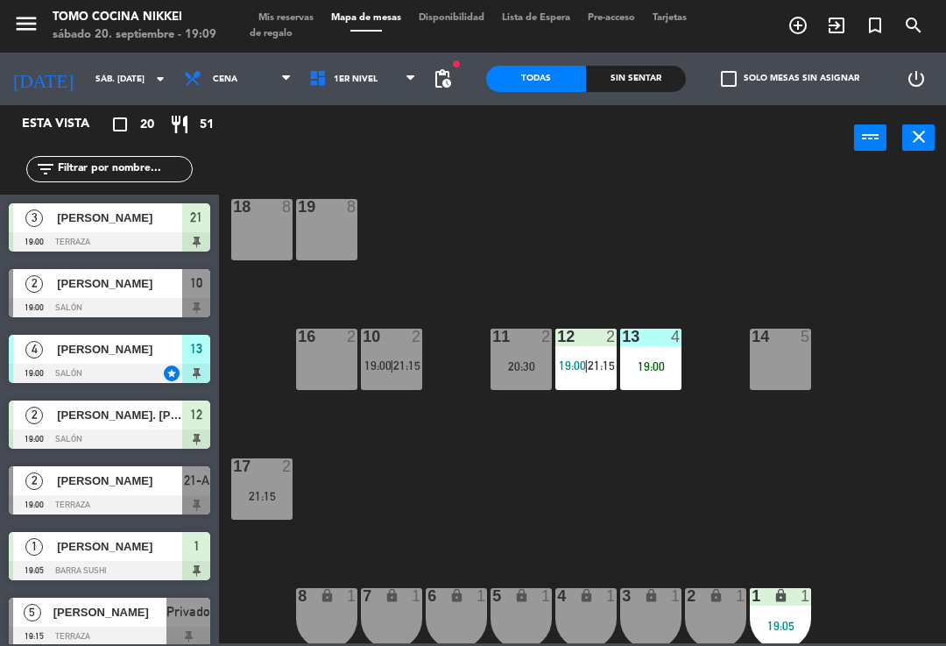
click at [391, 347] on div "10 2 19:00 | 21:15" at bounding box center [391, 359] width 61 height 61
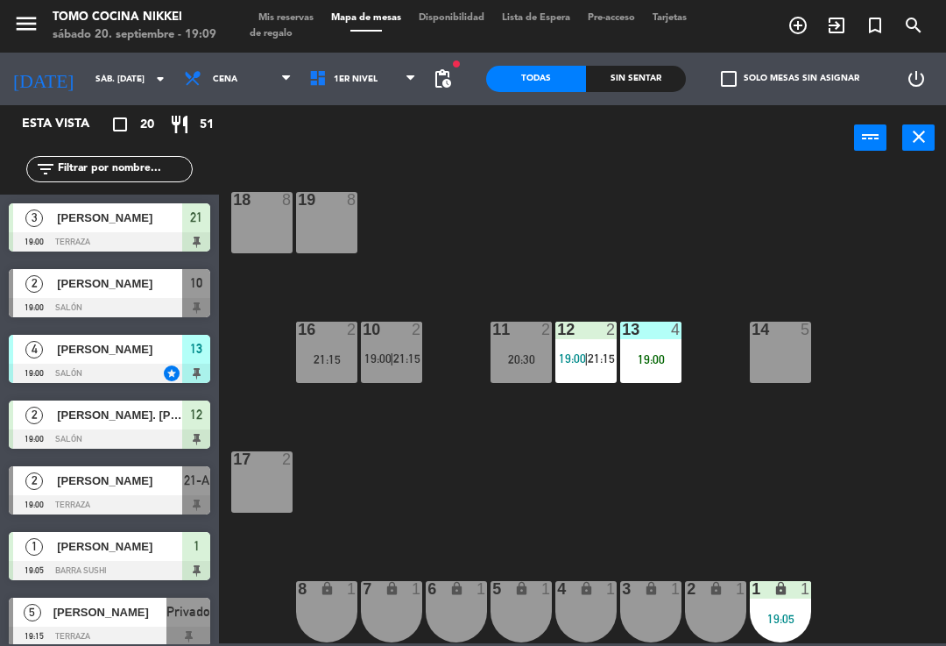
scroll to position [336, 0]
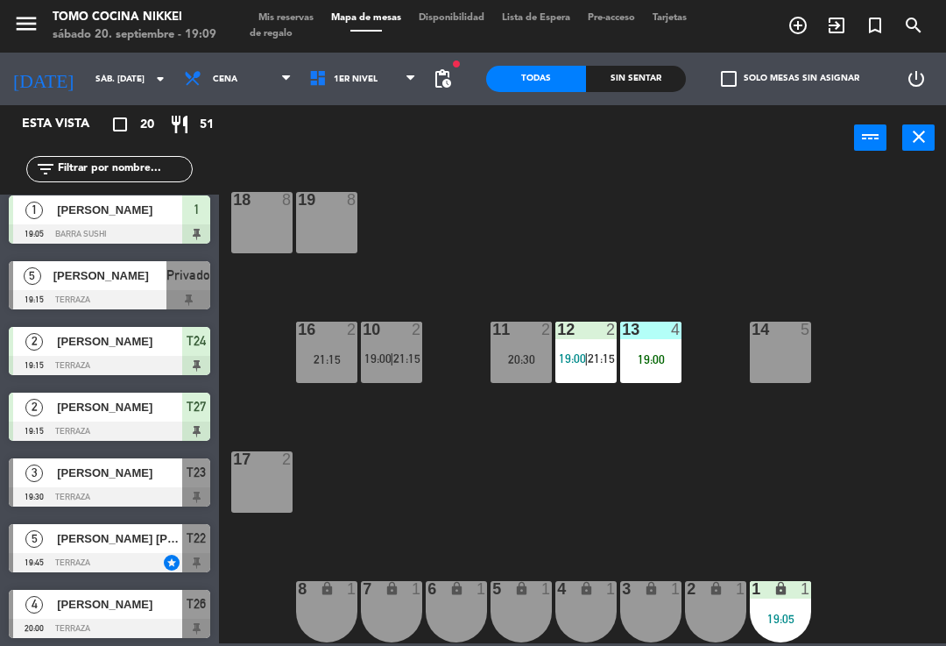
click at [379, 351] on span "19:00" at bounding box center [377, 358] width 27 height 14
click at [919, 484] on div "18 8 19 8 16 2 21:15 10 2 19:00 | 21:15 11 2 20:30 12 2 19:00 | 21:15 13 4 19:0…" at bounding box center [588, 405] width 718 height 475
click at [663, 371] on div "13 4 19:00" at bounding box center [650, 352] width 61 height 61
click at [797, 279] on div "18 8 19 8 16 2 21:15 10 2 19:00 | 21:15 11 2 20:30 12 2 19:00 | 21:15 13 4 19:0…" at bounding box center [588, 405] width 718 height 475
click at [643, 369] on div "13 4 19:00" at bounding box center [650, 352] width 61 height 61
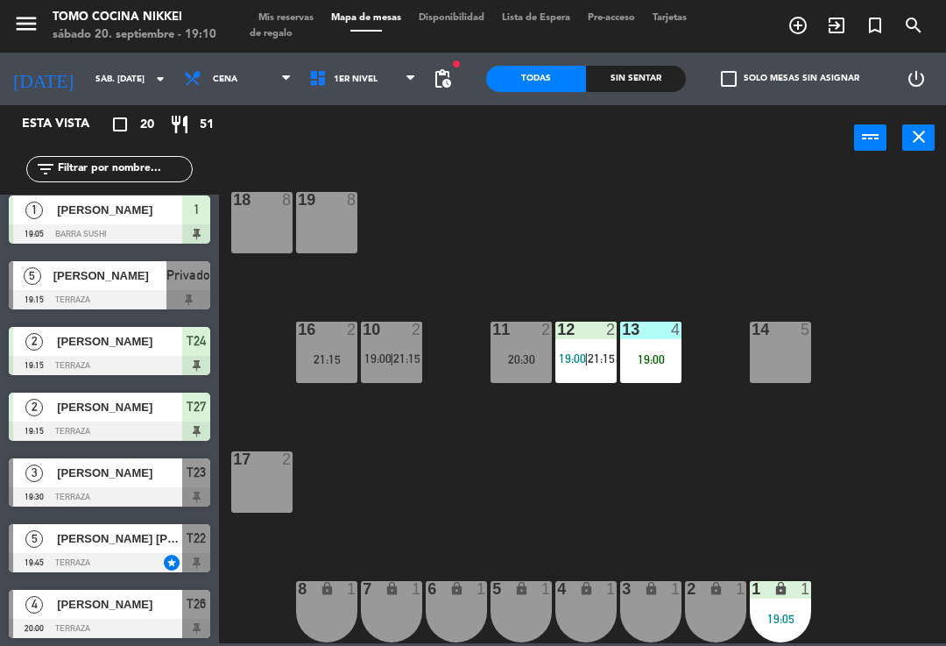
click at [909, 521] on div "18 8 19 8 16 2 21:15 10 2 19:00 | 21:15 11 2 20:30 12 2 19:00 | 21:15 13 4 19:0…" at bounding box center [588, 405] width 718 height 475
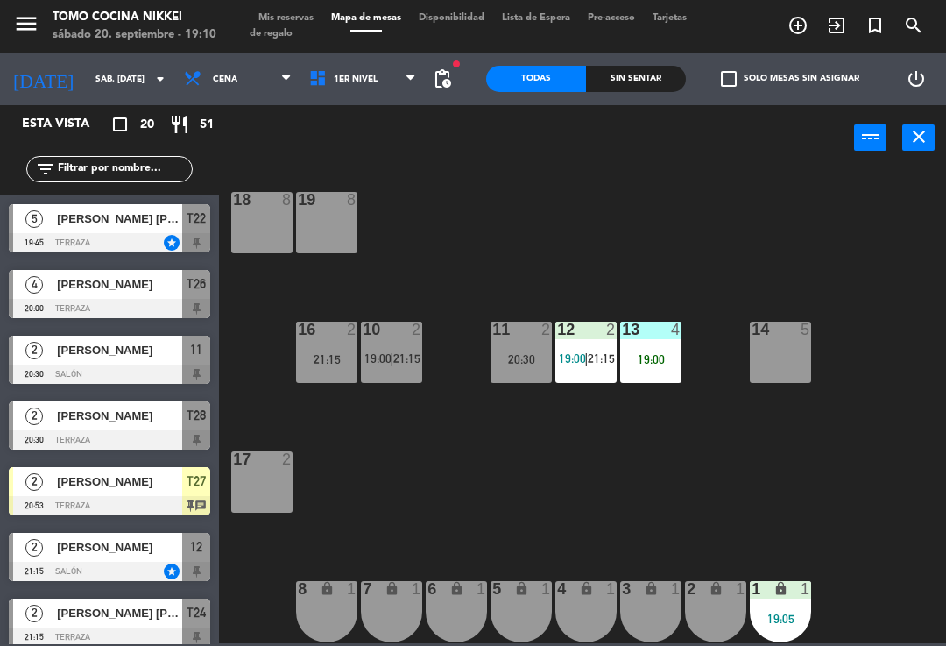
scroll to position [659, 0]
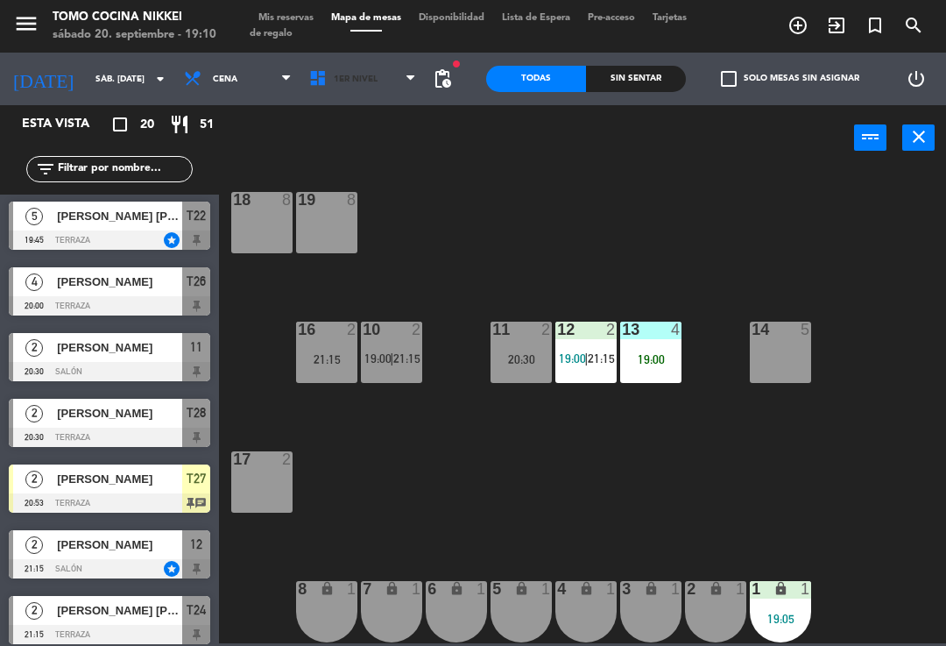
click at [384, 86] on span "1er Nivel" at bounding box center [363, 79] width 125 height 39
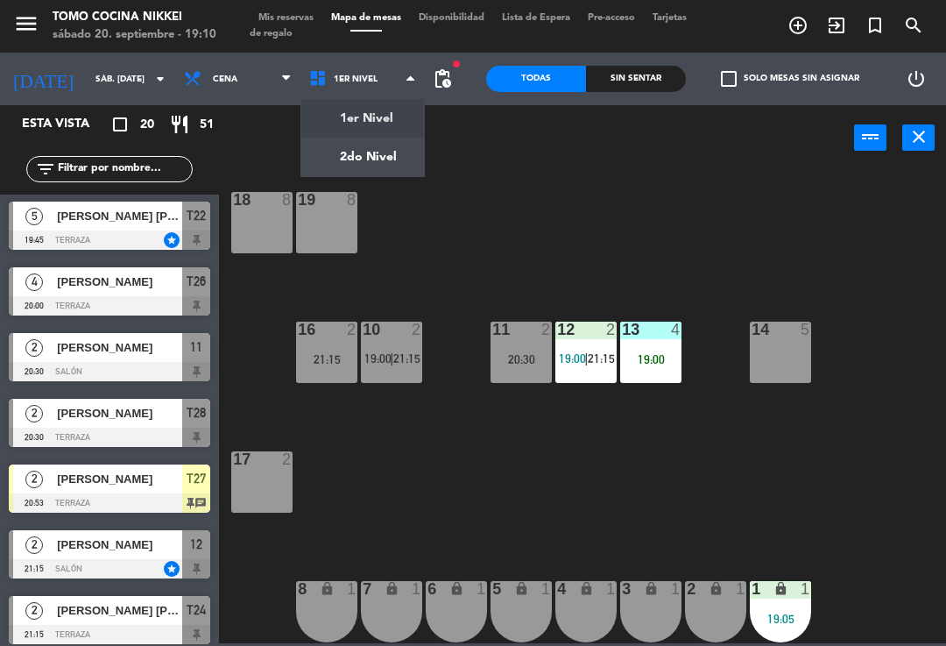
click at [392, 159] on ng-component "menu Tomo Cocina Nikkei sábado 20. septiembre - 19:10 Mis reservas Mapa de mesa…" at bounding box center [473, 321] width 946 height 643
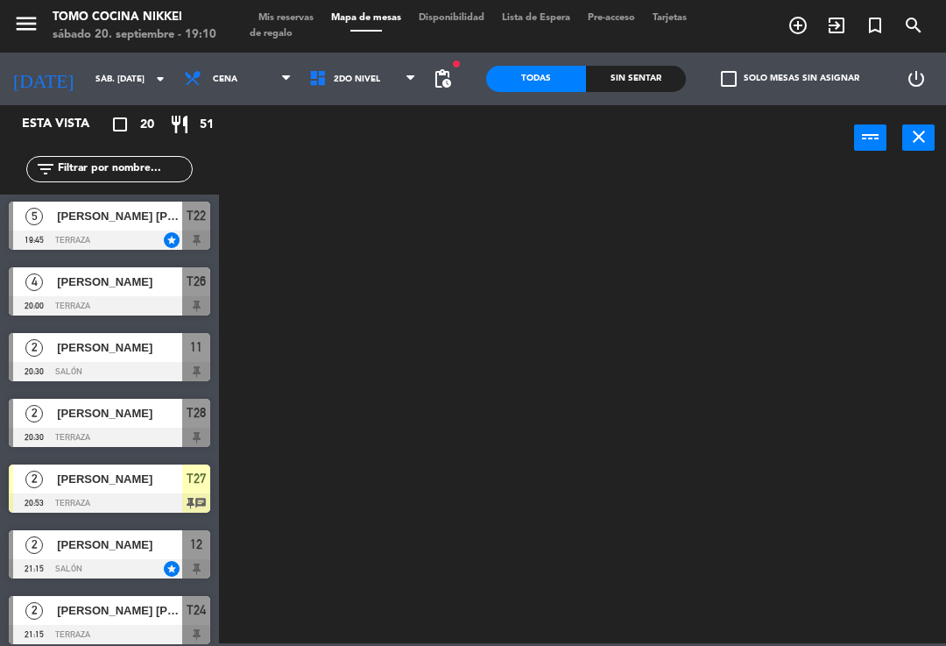
scroll to position [0, 0]
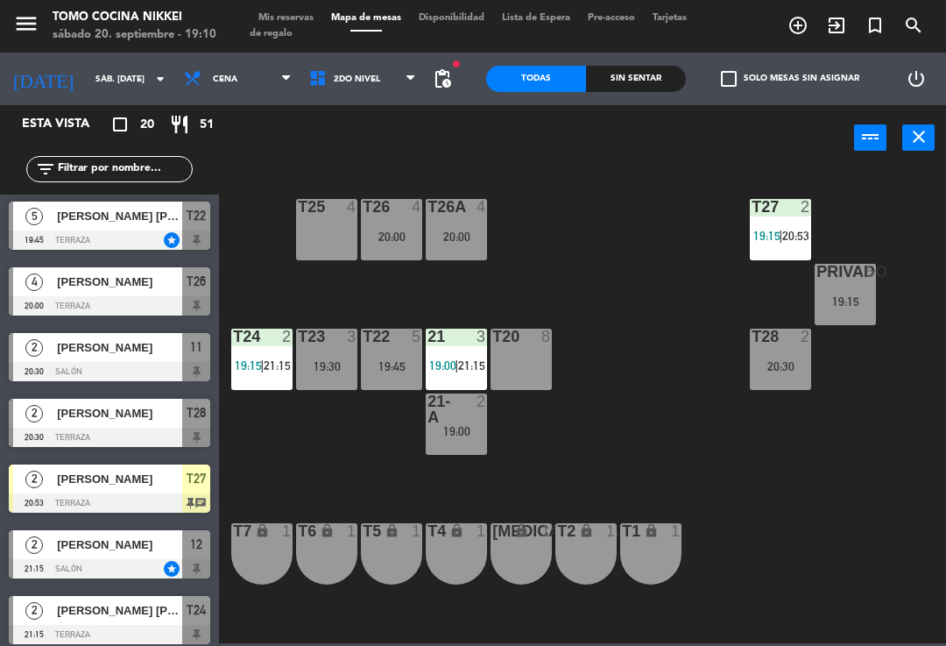
click at [549, 343] on div "8" at bounding box center [546, 337] width 11 height 16
click at [663, 258] on div "T27 2 19:15 | 20:53 T25 4 T26A 4 20:00 T26 4 20:00 Privado 5 19:15 T24 2 19:15 …" at bounding box center [588, 405] width 718 height 475
click at [504, 362] on div "T20 8" at bounding box center [521, 359] width 61 height 61
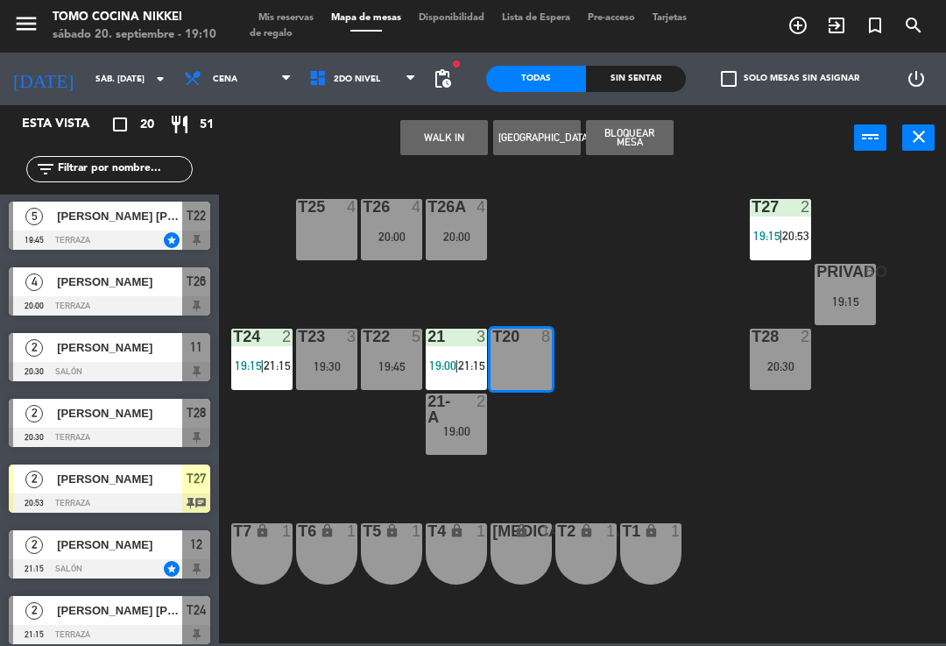
click at [446, 143] on button "WALK IN" at bounding box center [444, 137] width 88 height 35
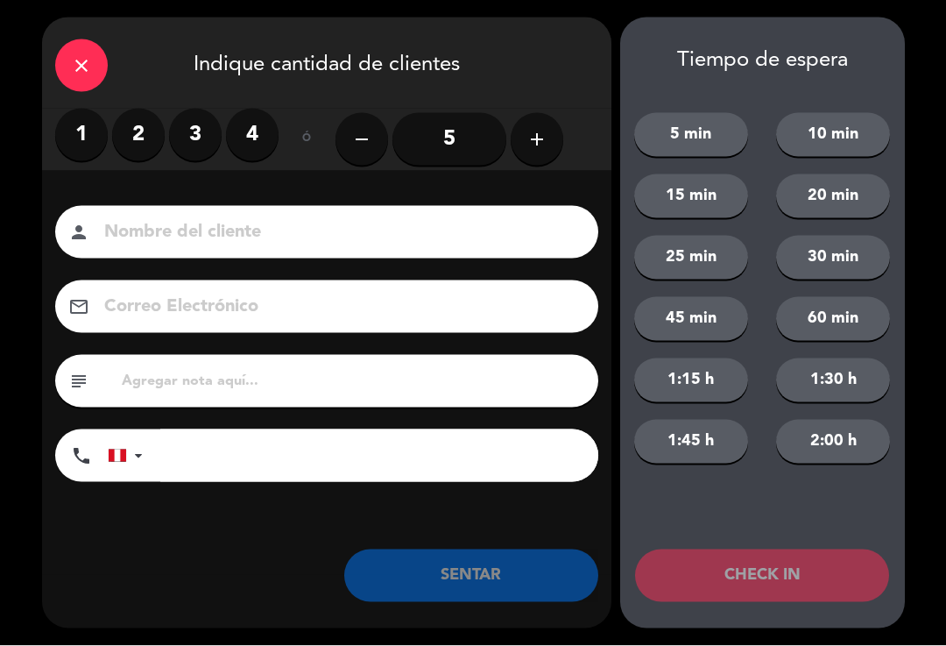
click at [547, 136] on icon "add" at bounding box center [537, 139] width 21 height 21
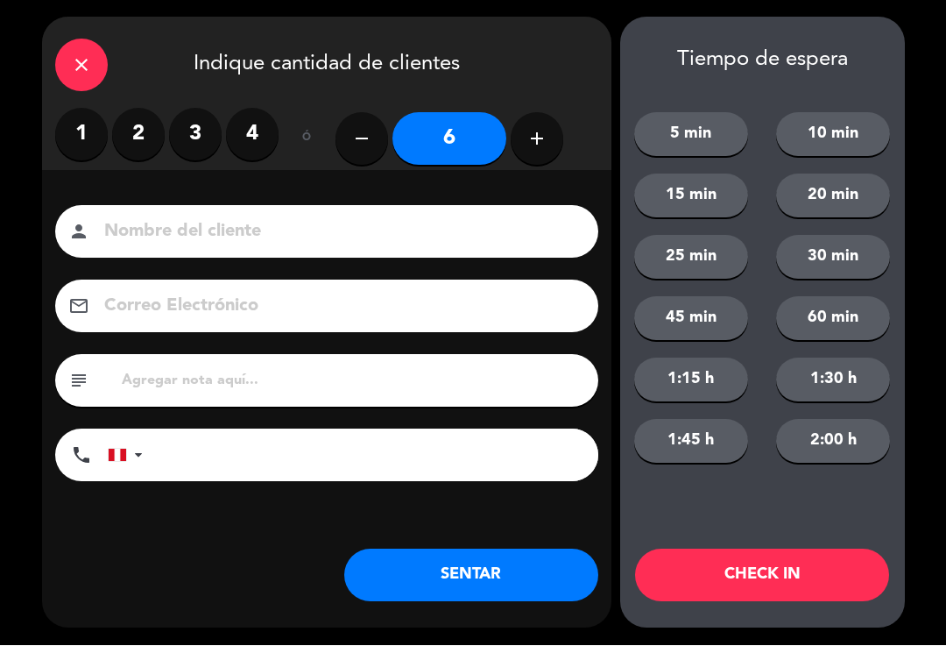
click at [476, 224] on input at bounding box center [339, 232] width 473 height 31
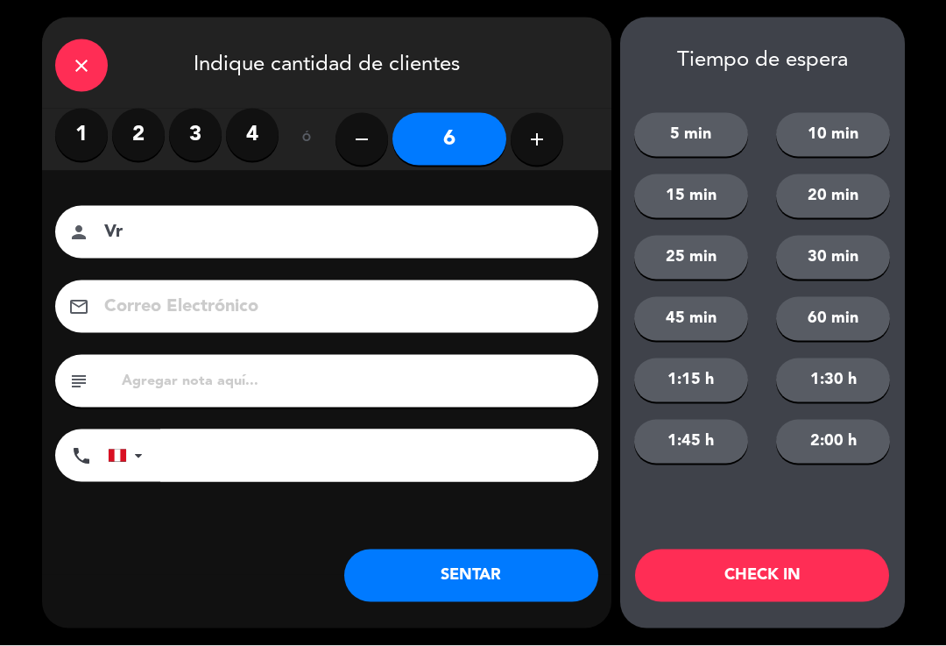
type input "V"
type input "H"
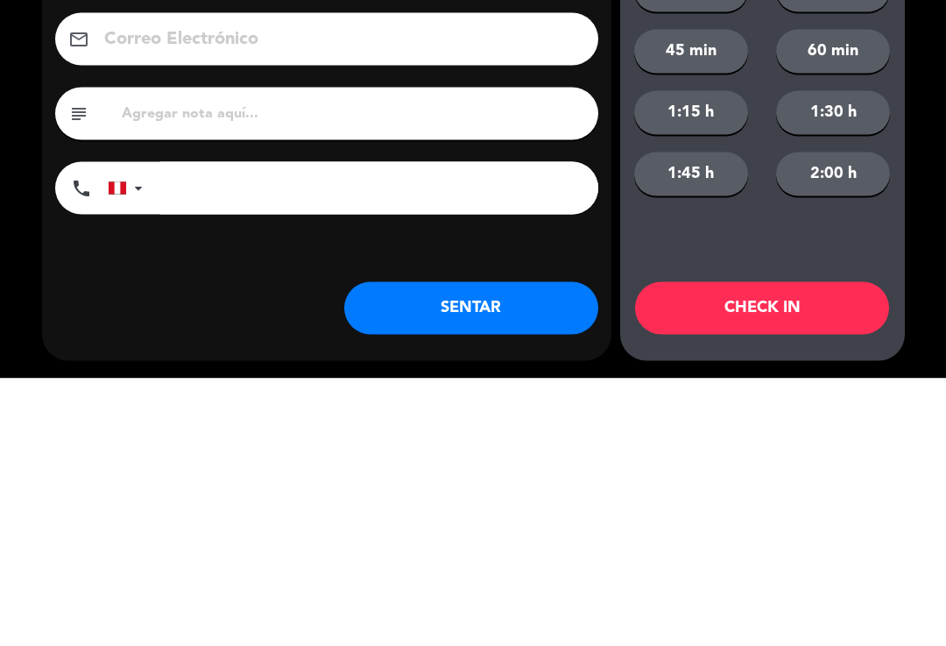
type input "Brittney lombardo"
click at [447, 429] on input "tel" at bounding box center [379, 455] width 438 height 53
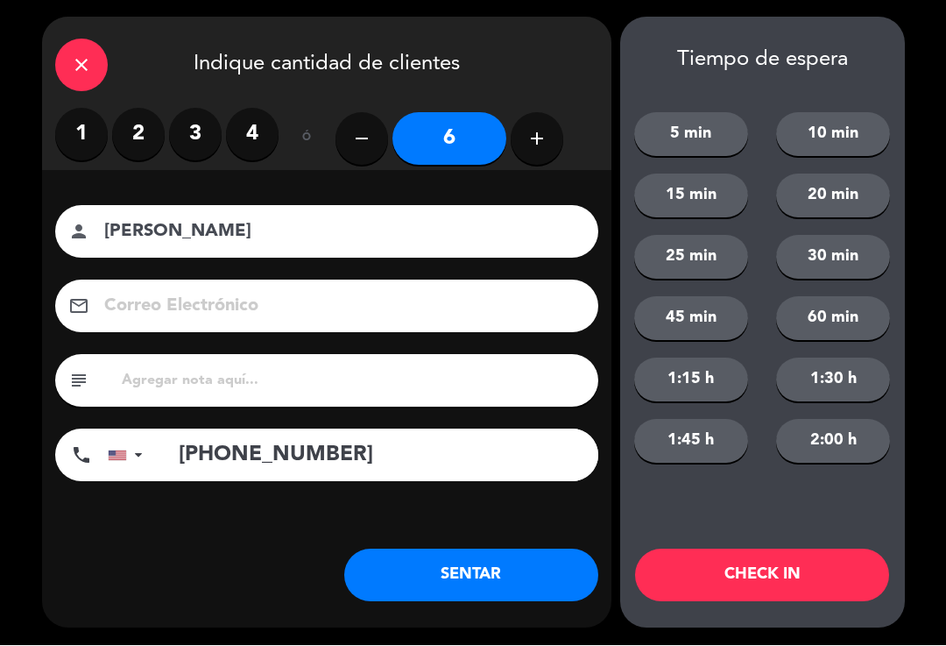
type input "+18483335226"
click at [491, 569] on button "SENTAR" at bounding box center [471, 575] width 254 height 53
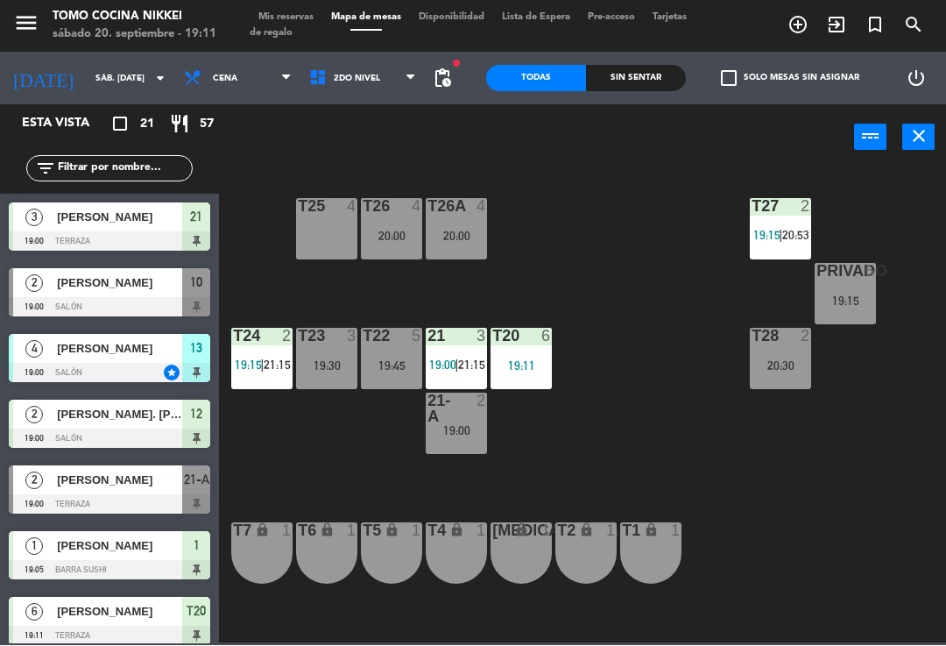
click at [380, 88] on span "2do Nivel" at bounding box center [363, 79] width 125 height 39
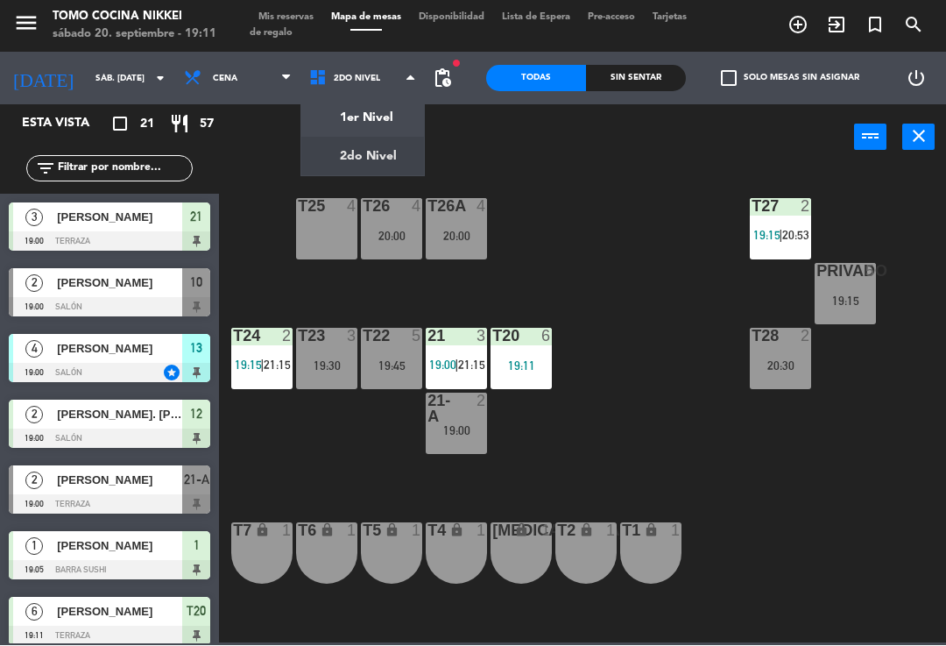
click at [396, 123] on ng-component "menu Tomo Cocina Nikkei sábado 20. septiembre - 19:11 Mis reservas Mapa de mesa…" at bounding box center [473, 321] width 946 height 643
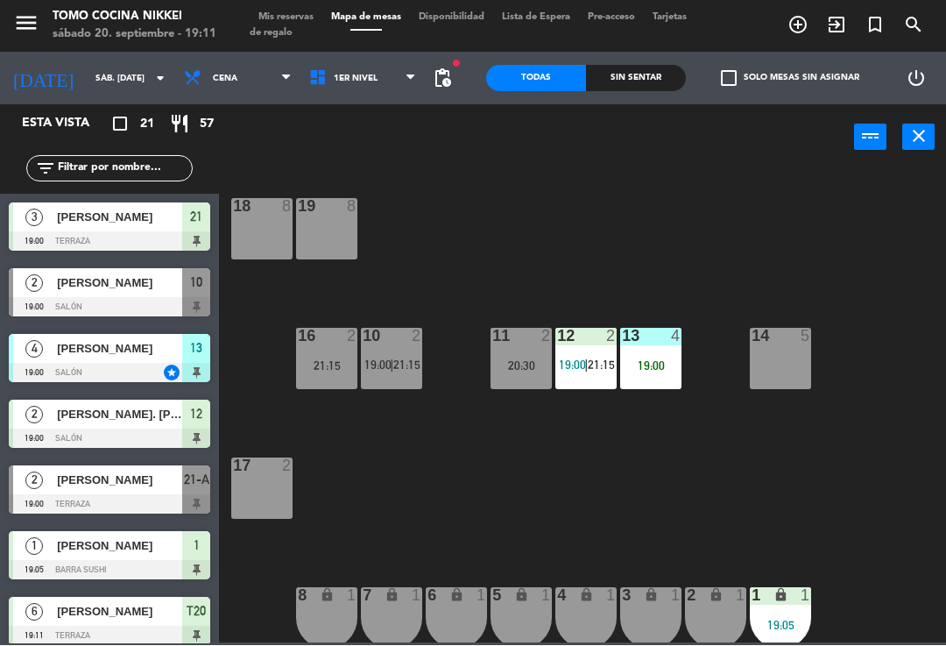
click at [644, 361] on div "19:00" at bounding box center [650, 366] width 61 height 12
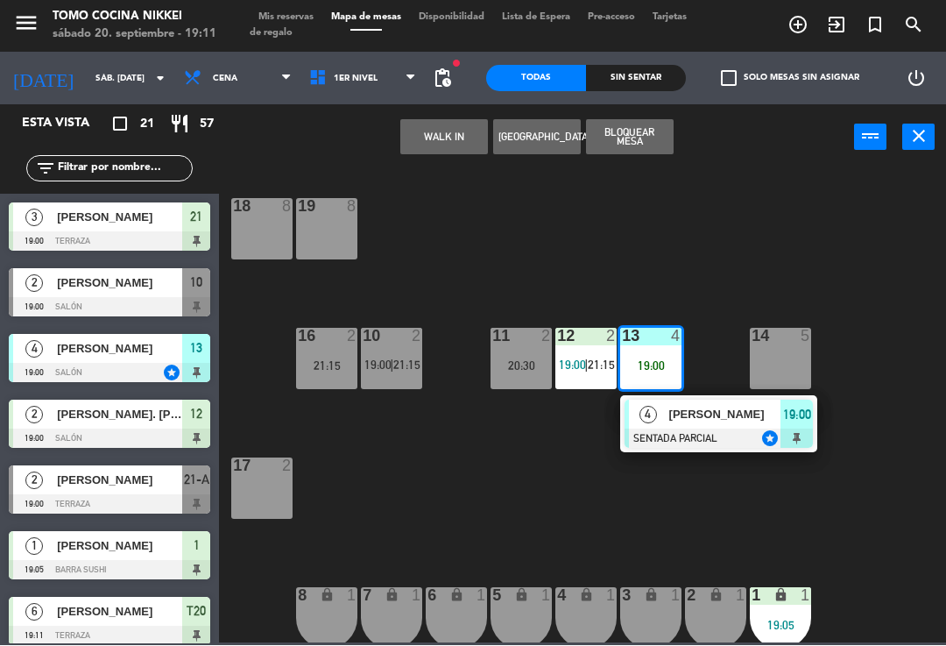
click at [724, 431] on div at bounding box center [719, 438] width 188 height 19
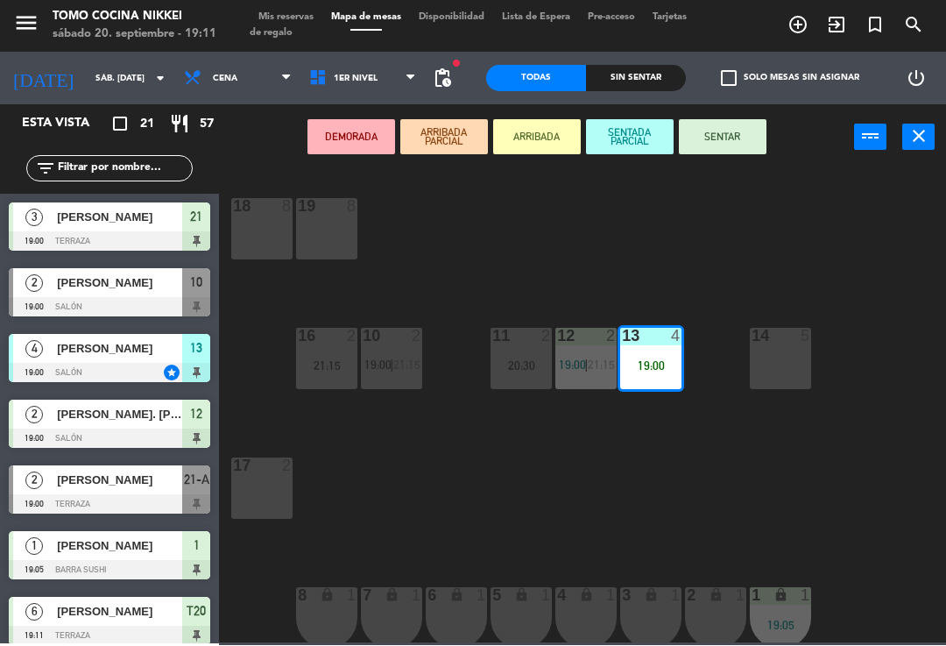
click at [725, 142] on button "SENTAR" at bounding box center [723, 137] width 88 height 35
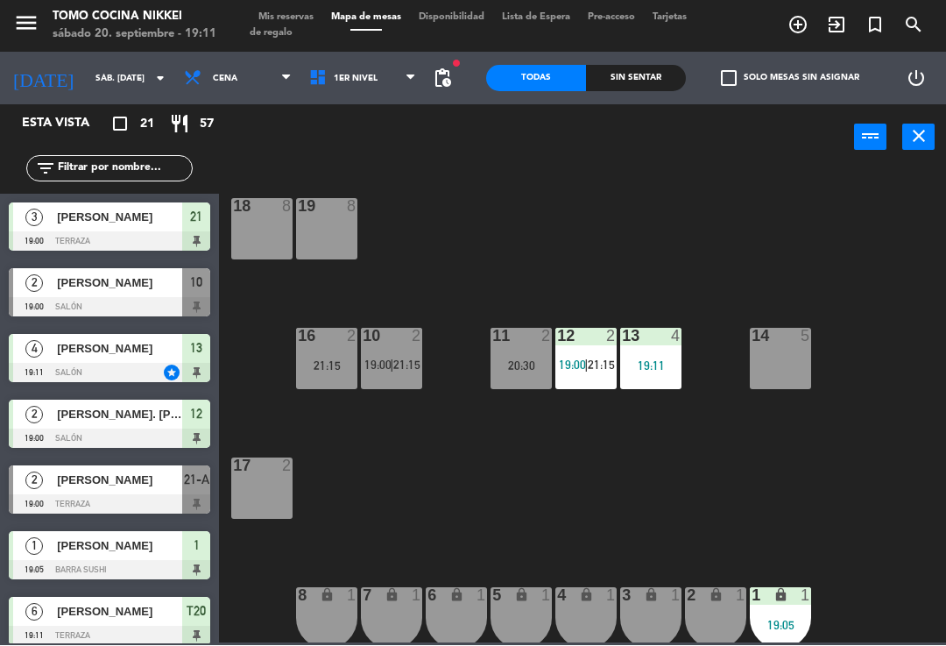
click at [766, 244] on div "18 8 19 8 16 2 21:15 10 2 19:00 | 21:15 11 2 20:30 12 2 19:00 | 21:15 13 4 19:1…" at bounding box center [588, 405] width 718 height 475
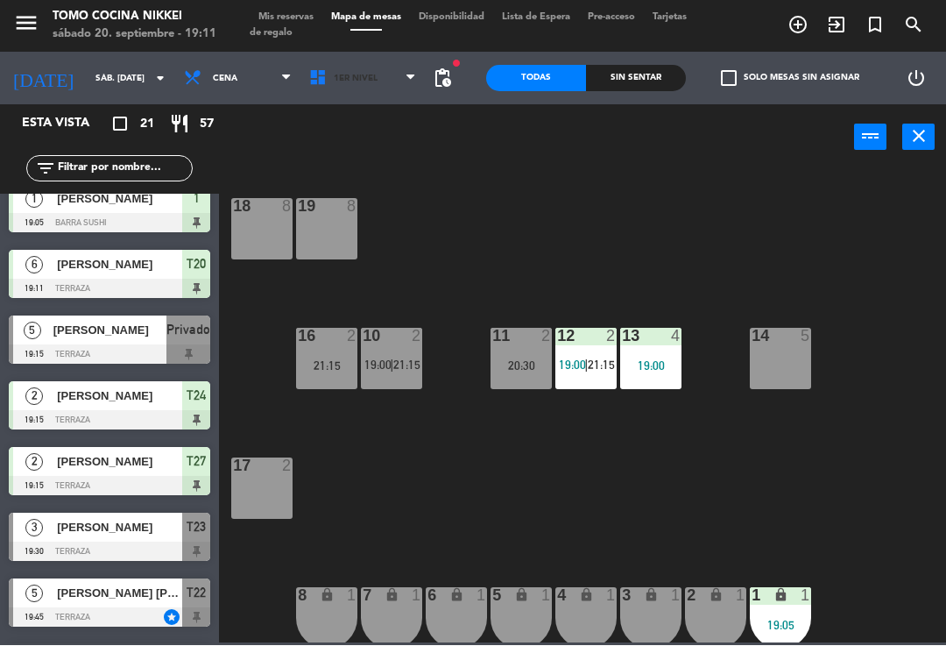
click at [409, 95] on span "1er Nivel" at bounding box center [363, 79] width 125 height 39
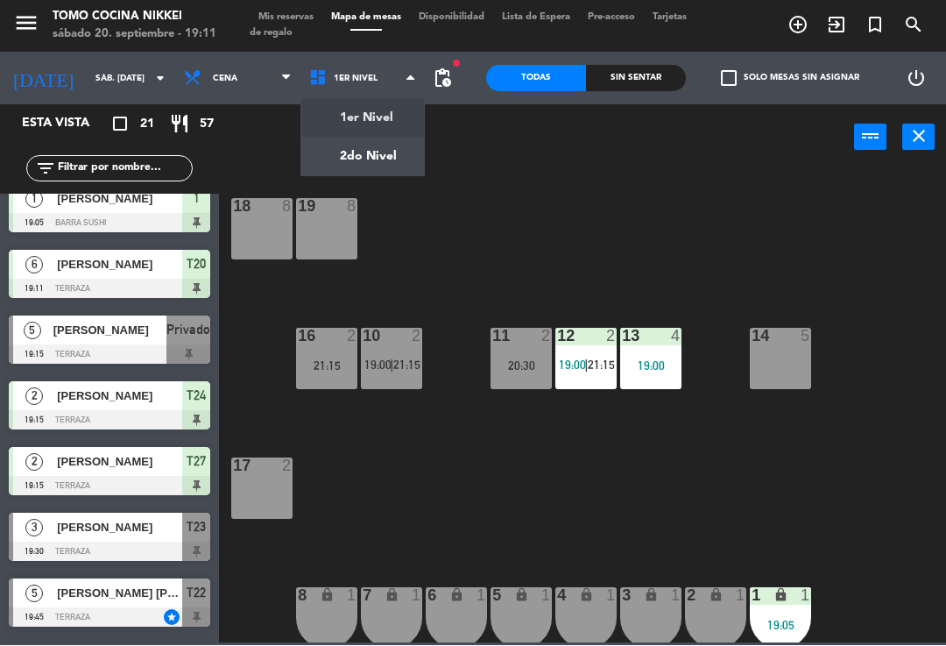
scroll to position [349, 0]
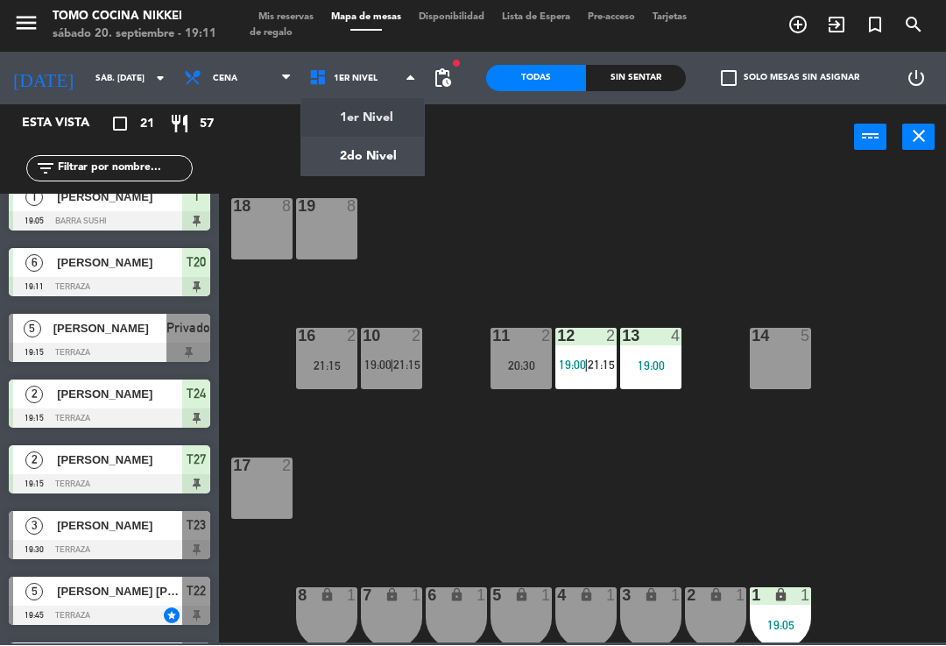
click at [399, 160] on ng-component "menu Tomo Cocina Nikkei sábado 20. septiembre - 19:11 Mis reservas Mapa de mesa…" at bounding box center [473, 321] width 946 height 643
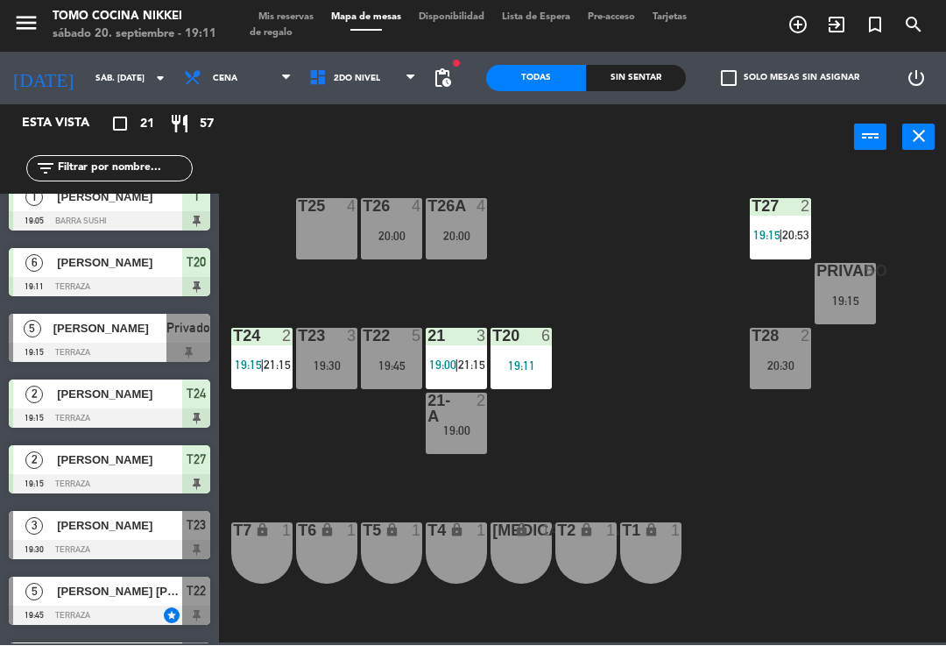
click at [272, 358] on span "21:15" at bounding box center [277, 365] width 27 height 14
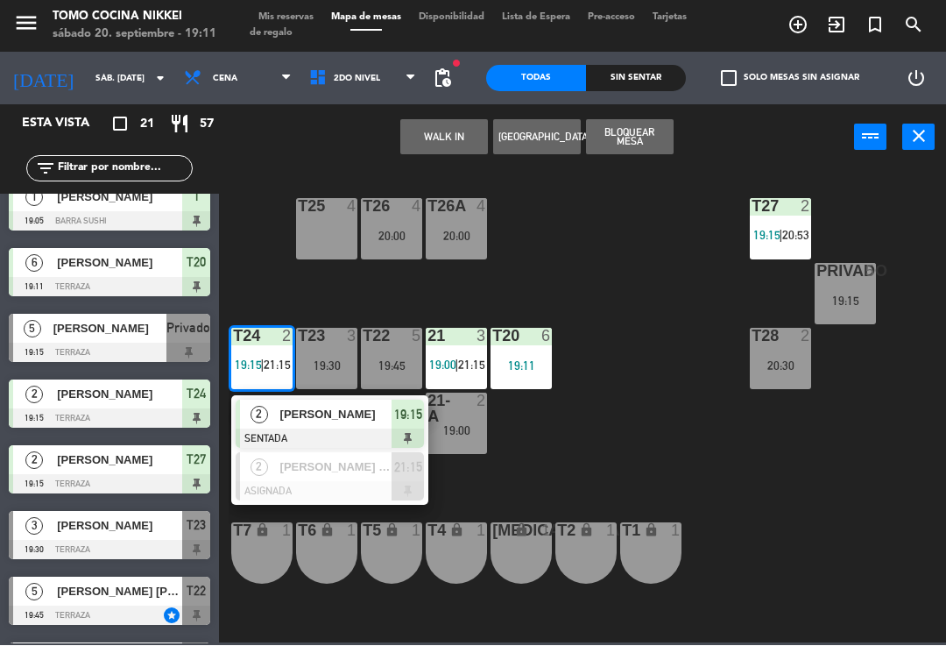
click at [398, 408] on span "19:15" at bounding box center [408, 415] width 28 height 21
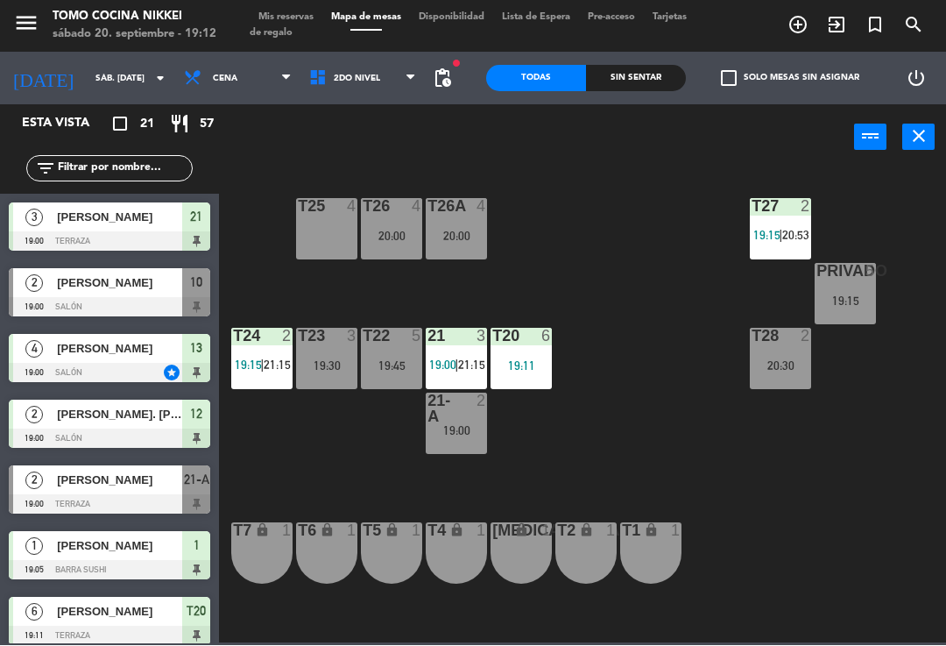
scroll to position [0, 0]
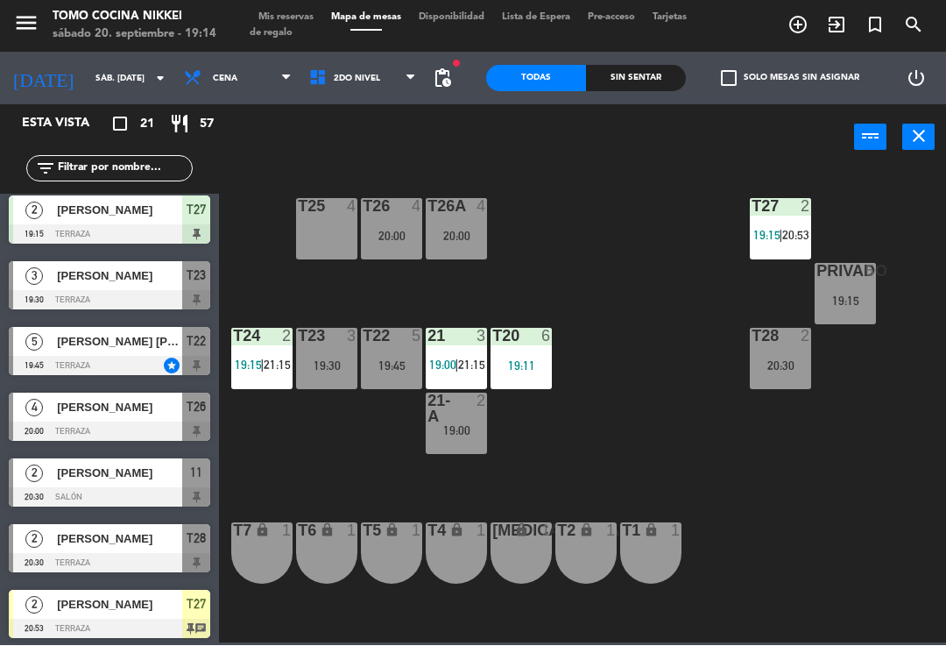
click at [87, 81] on input "sáb. [DATE]" at bounding box center [147, 79] width 120 height 27
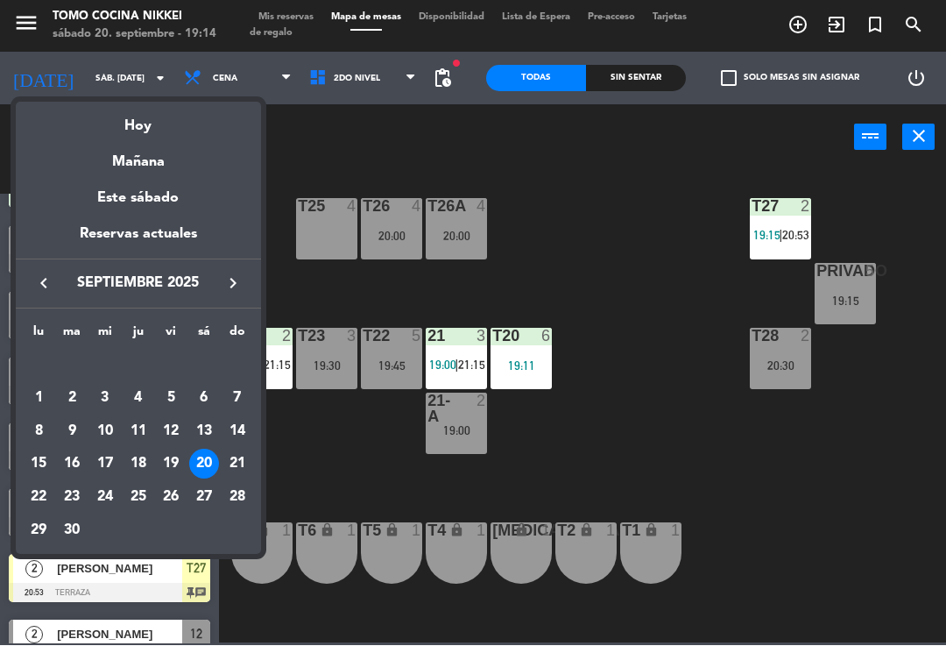
scroll to position [634, 0]
click at [63, 489] on div "23" at bounding box center [72, 498] width 30 height 30
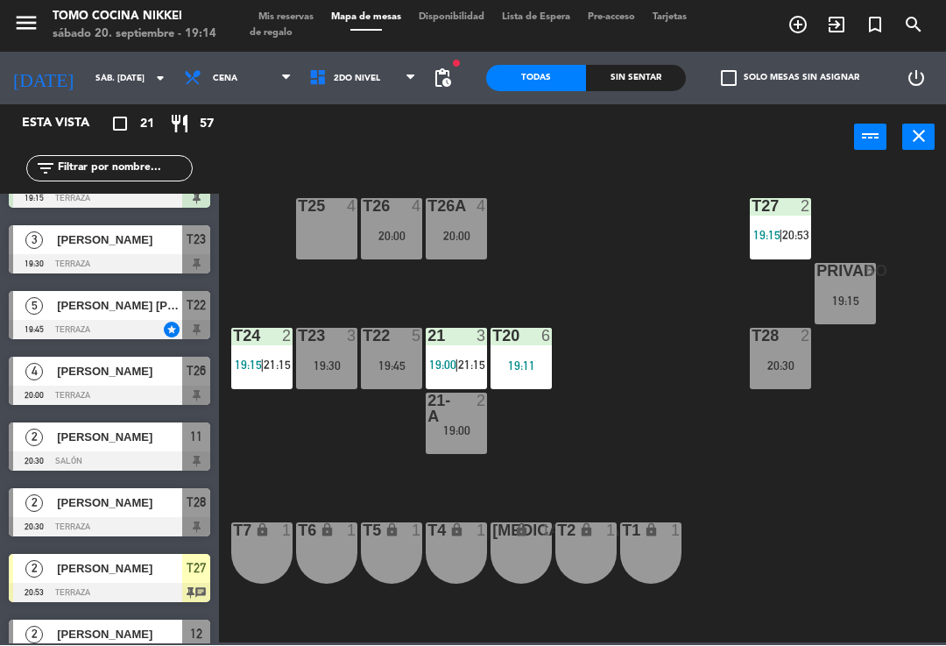
type input "mar. 23 sep."
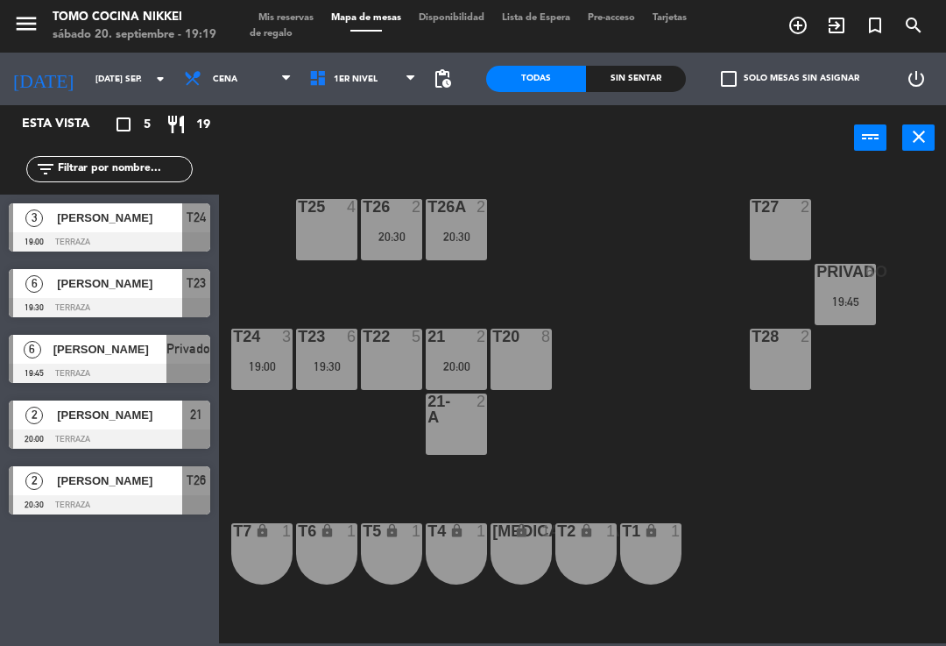
scroll to position [0, 0]
click at [87, 91] on input "mar. 23 sep." at bounding box center [147, 79] width 120 height 27
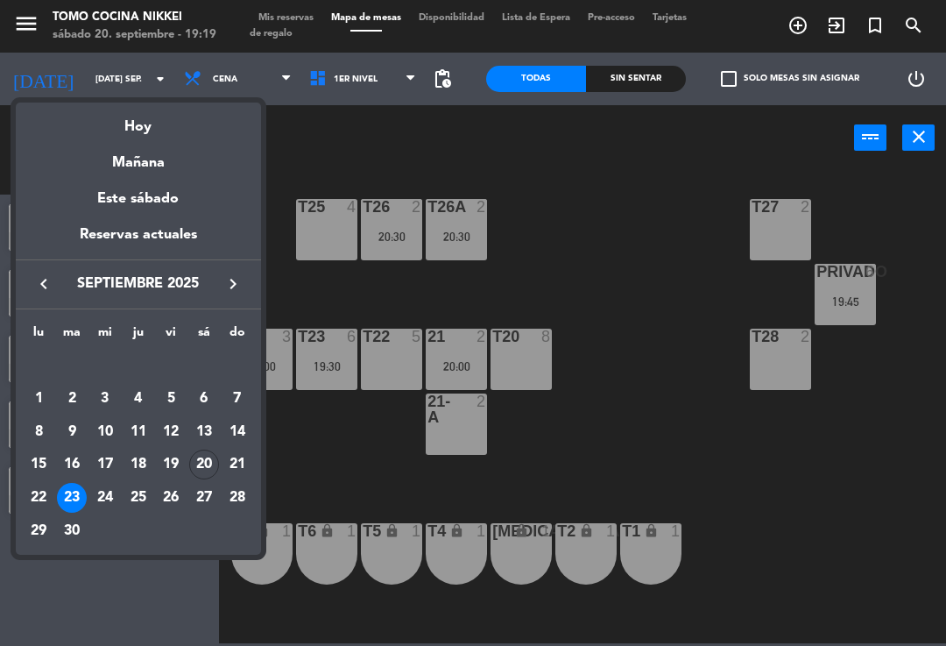
click at [116, 138] on div "Hoy" at bounding box center [138, 121] width 245 height 36
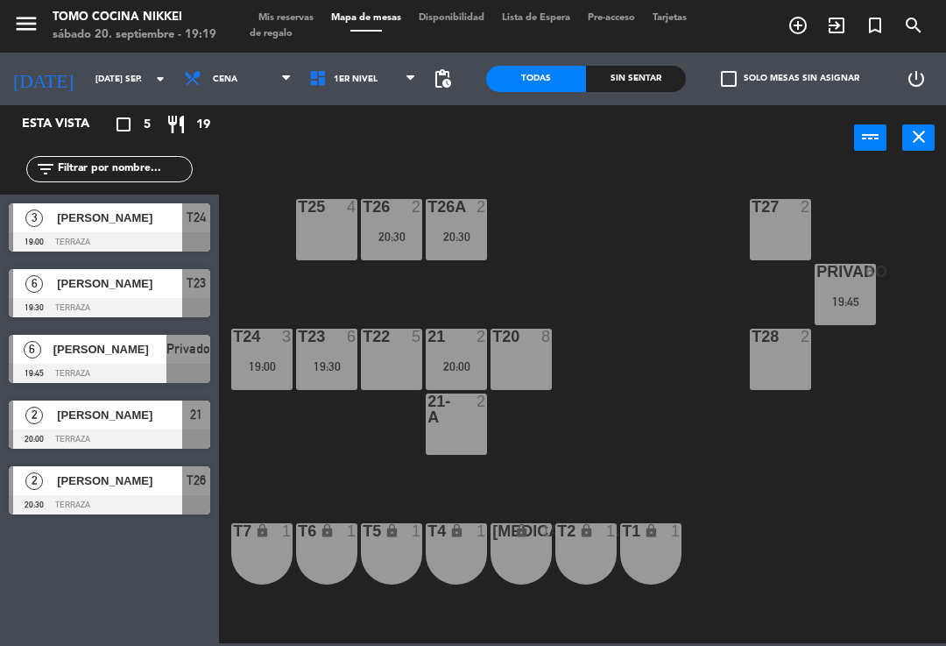
type input "sáb. [DATE]"
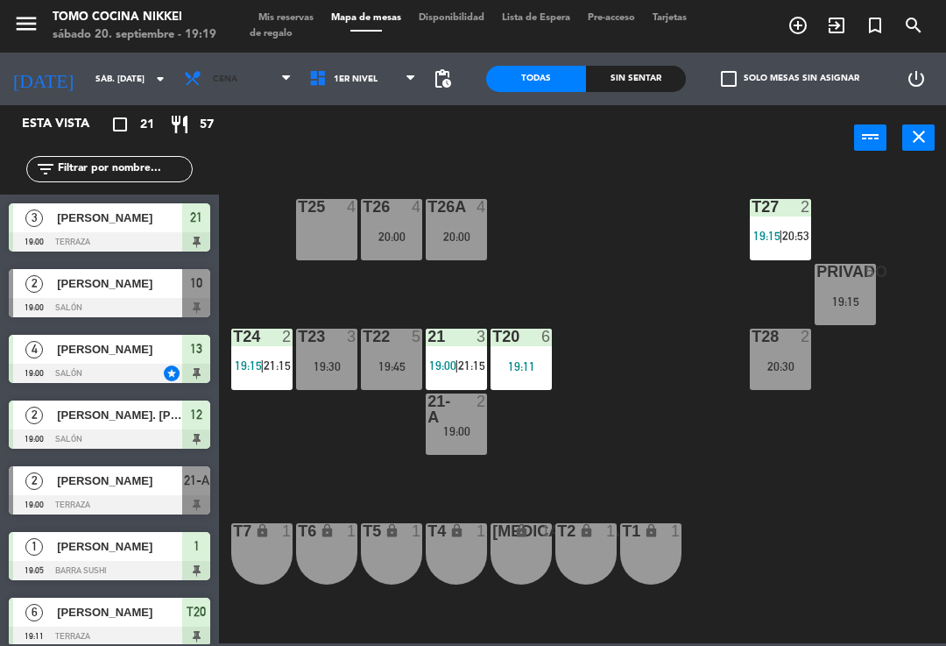
click at [205, 71] on span "Cena" at bounding box center [237, 79] width 125 height 39
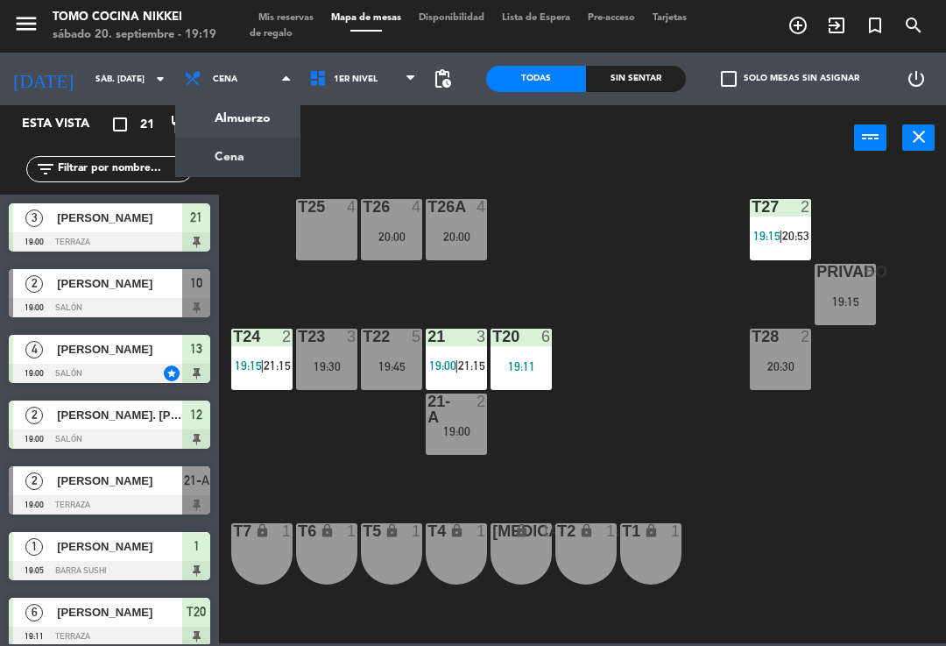
click at [196, 166] on ng-component "menu Tomo Cocina Nikkei sábado 20. septiembre - 19:19 Mis reservas Mapa de mesa…" at bounding box center [473, 321] width 946 height 643
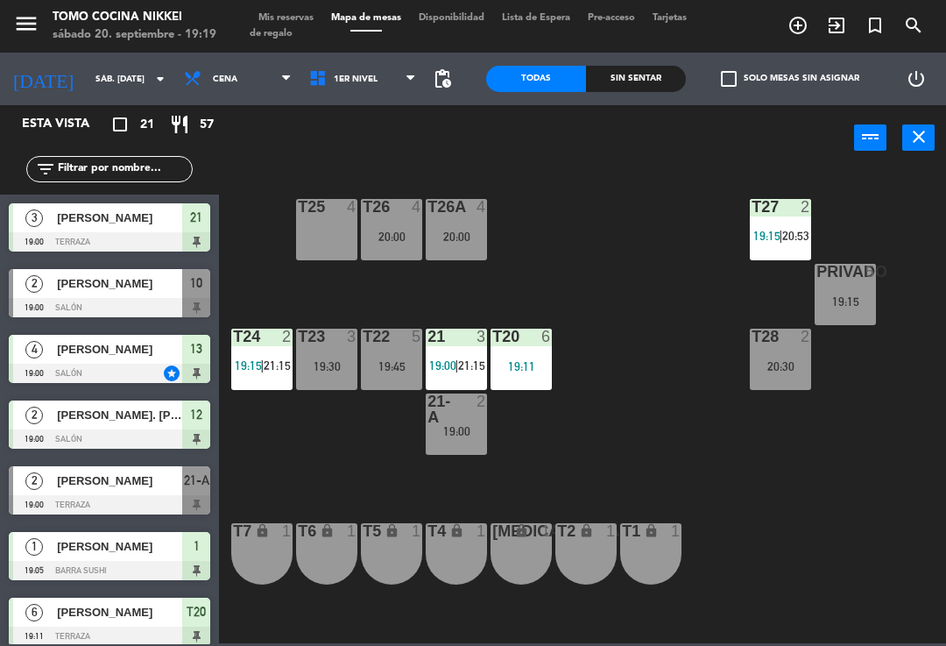
click at [313, 76] on icon at bounding box center [320, 78] width 25 height 19
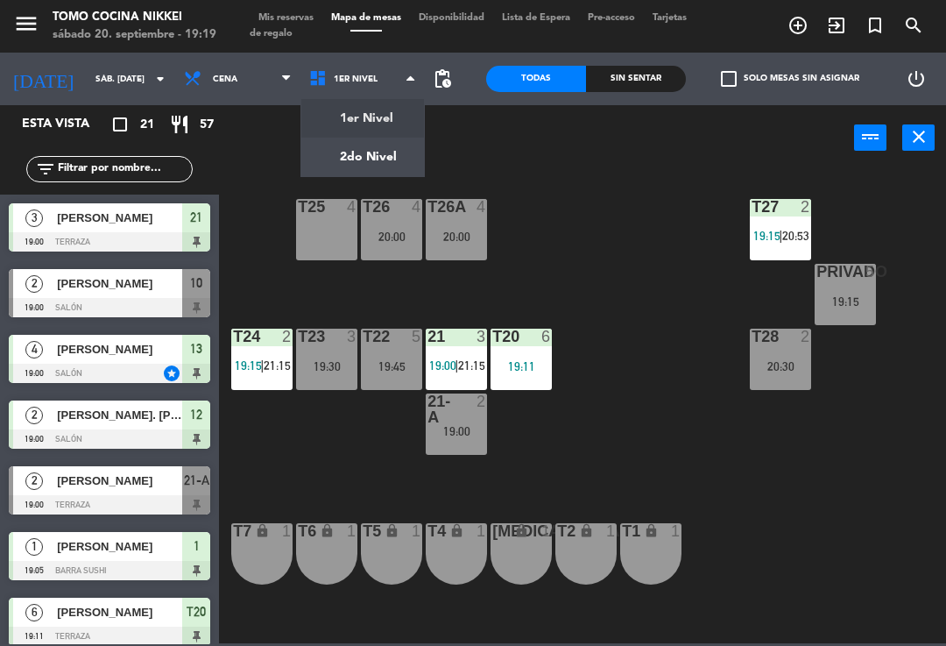
click at [314, 149] on ng-component "menu Tomo Cocina Nikkei sábado 20. septiembre - 19:19 Mis reservas Mapa de mesa…" at bounding box center [473, 321] width 946 height 643
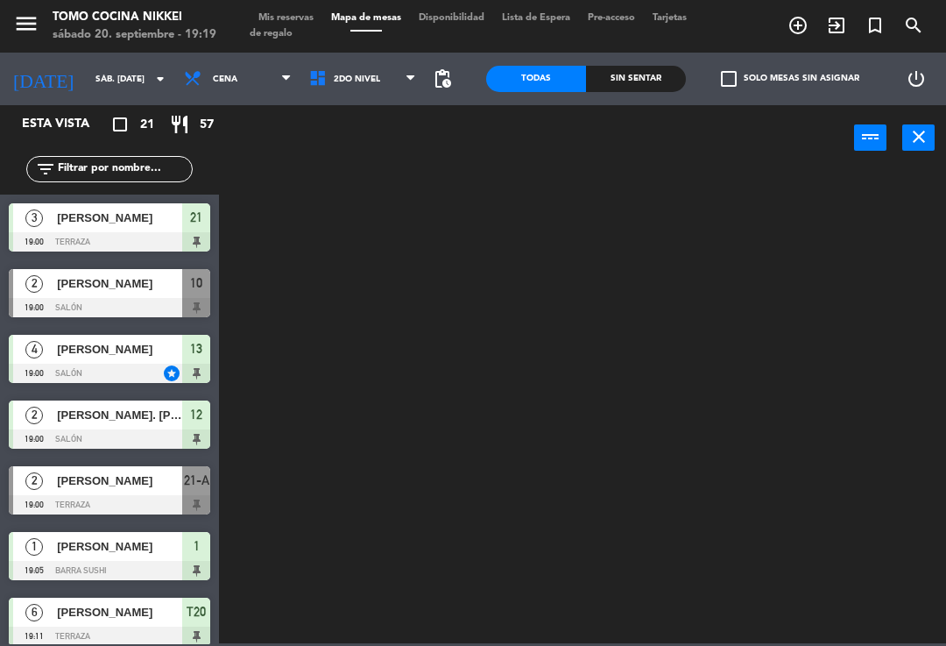
click at [308, 81] on icon at bounding box center [320, 78] width 25 height 19
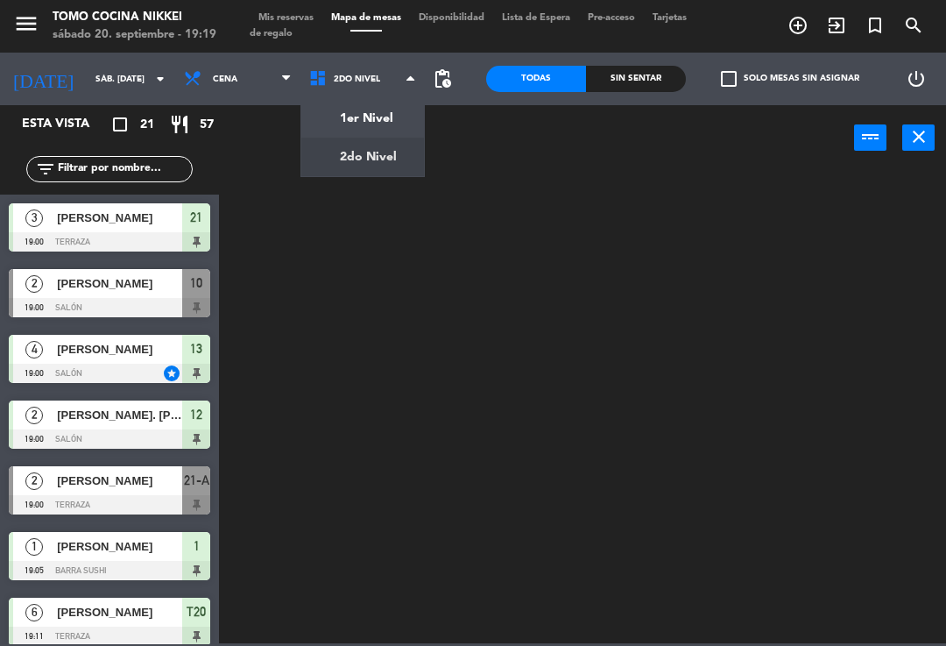
click at [309, 106] on ng-component "menu Tomo Cocina Nikkei sábado 20. septiembre - 19:19 Mis reservas Mapa de mesa…" at bounding box center [473, 321] width 946 height 643
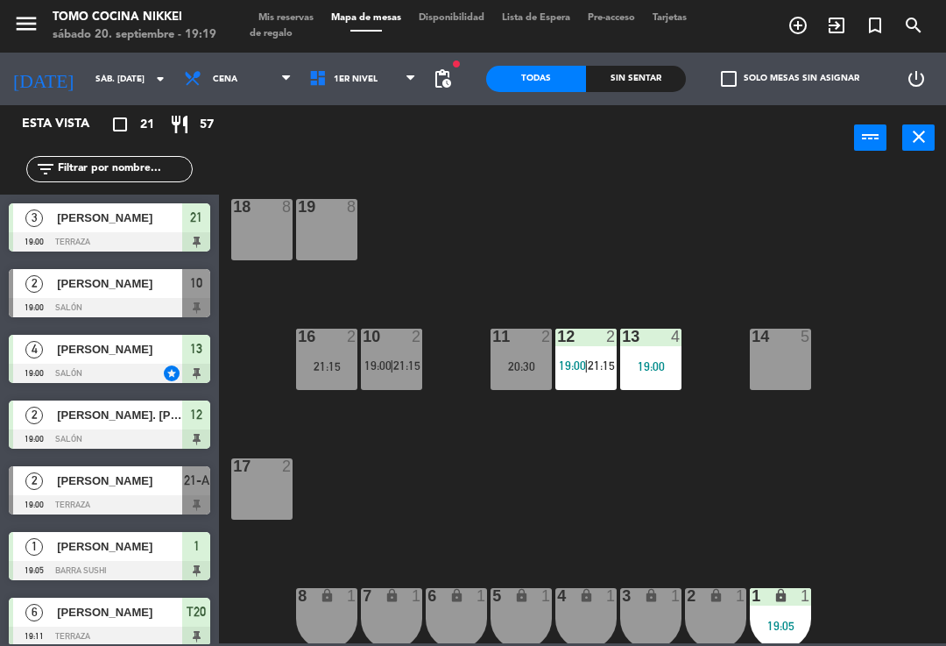
click at [278, 484] on div "17 2" at bounding box center [261, 488] width 61 height 61
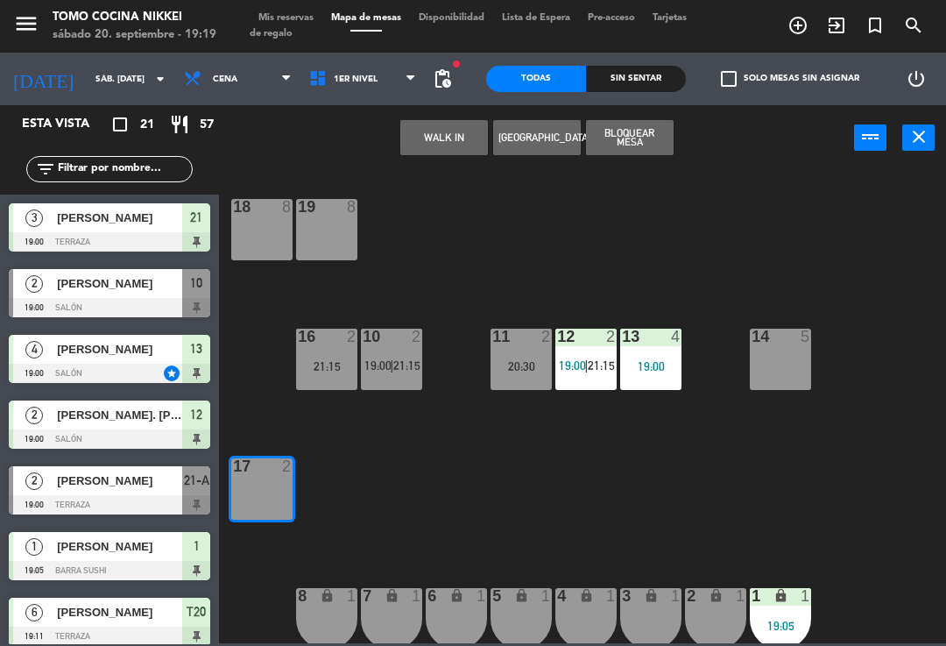
click at [461, 112] on div "WALK IN Crear Reserva Bloquear Mesa power_input close" at bounding box center [536, 138] width 635 height 67
click at [444, 127] on button "WALK IN" at bounding box center [444, 137] width 88 height 35
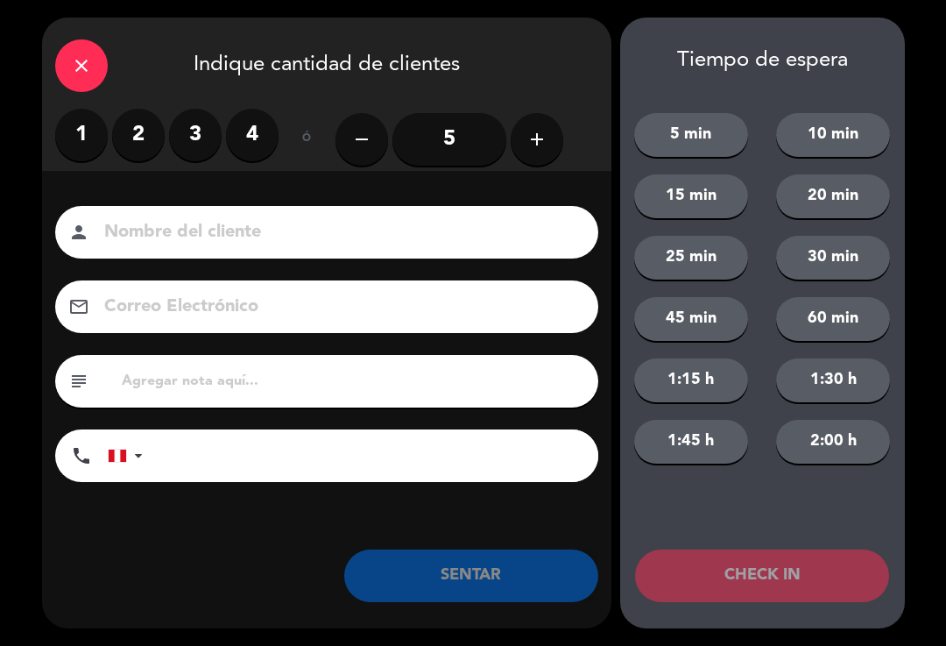
click at [170, 133] on label "3" at bounding box center [195, 135] width 53 height 53
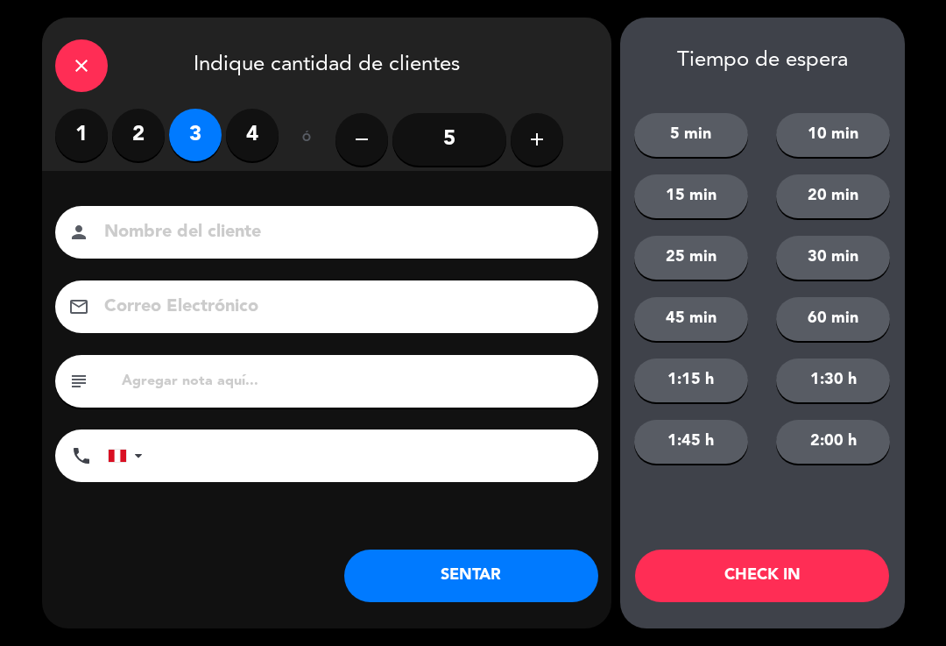
click at [693, 463] on button "1:45 h" at bounding box center [691, 442] width 114 height 44
click at [142, 159] on label "2" at bounding box center [138, 135] width 53 height 53
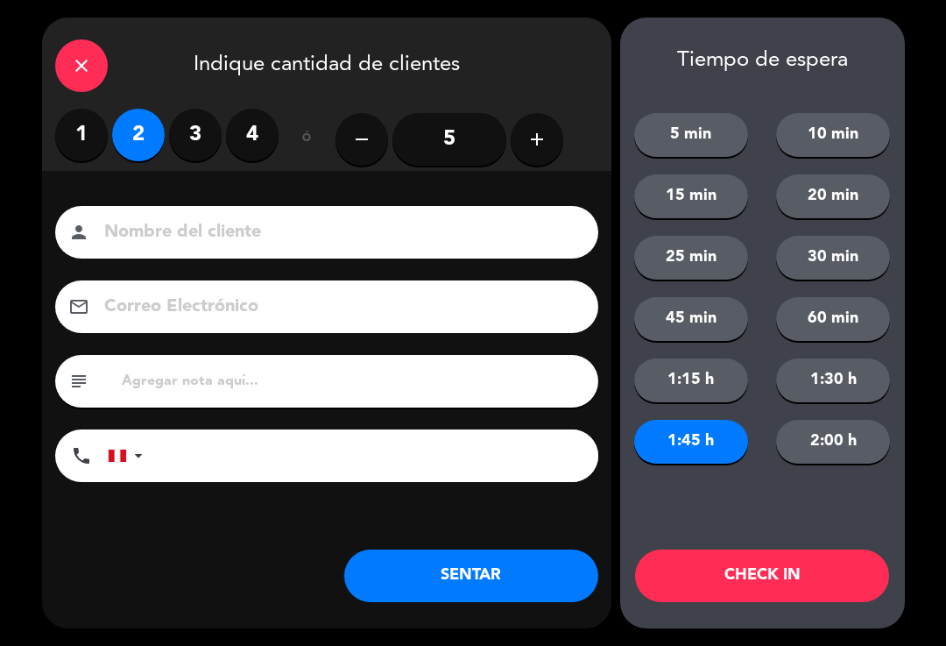
click at [151, 138] on label "2" at bounding box center [138, 135] width 53 height 53
click at [511, 223] on input at bounding box center [339, 232] width 473 height 31
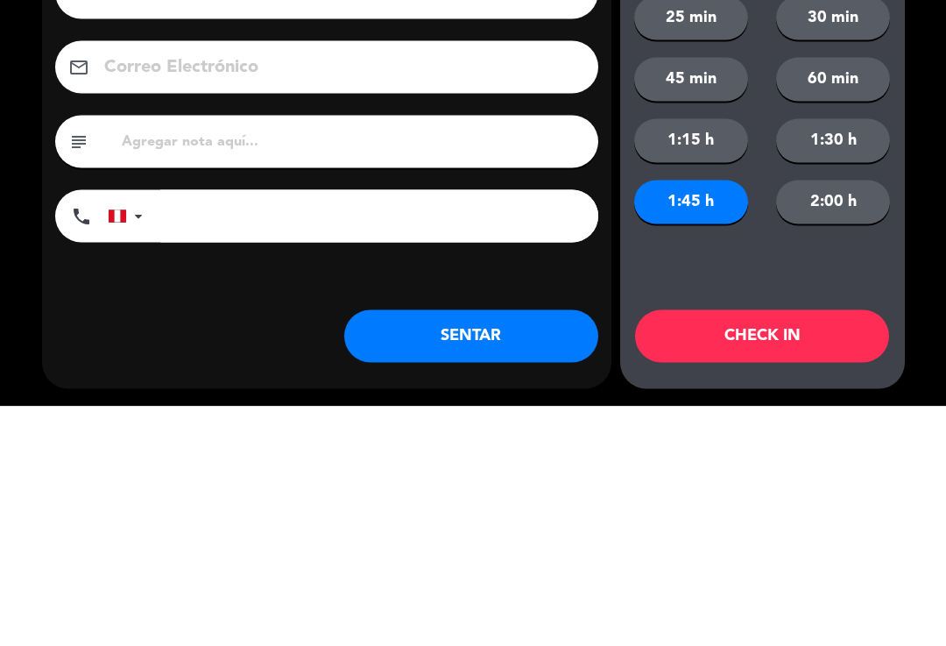
scroll to position [7, 0]
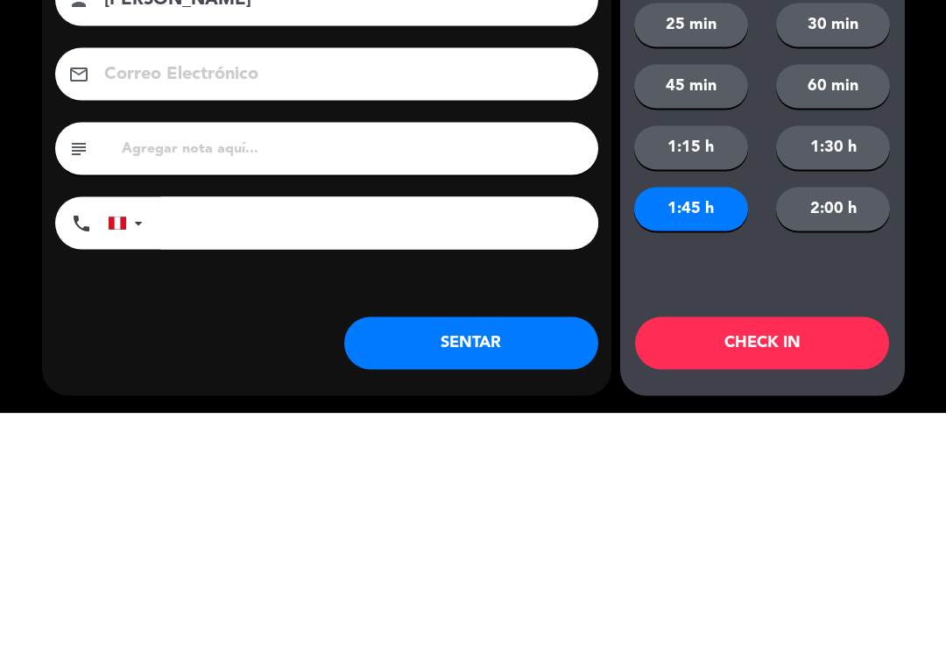
type input "Juan dirgo"
click at [219, 429] on input "tel" at bounding box center [379, 455] width 438 height 53
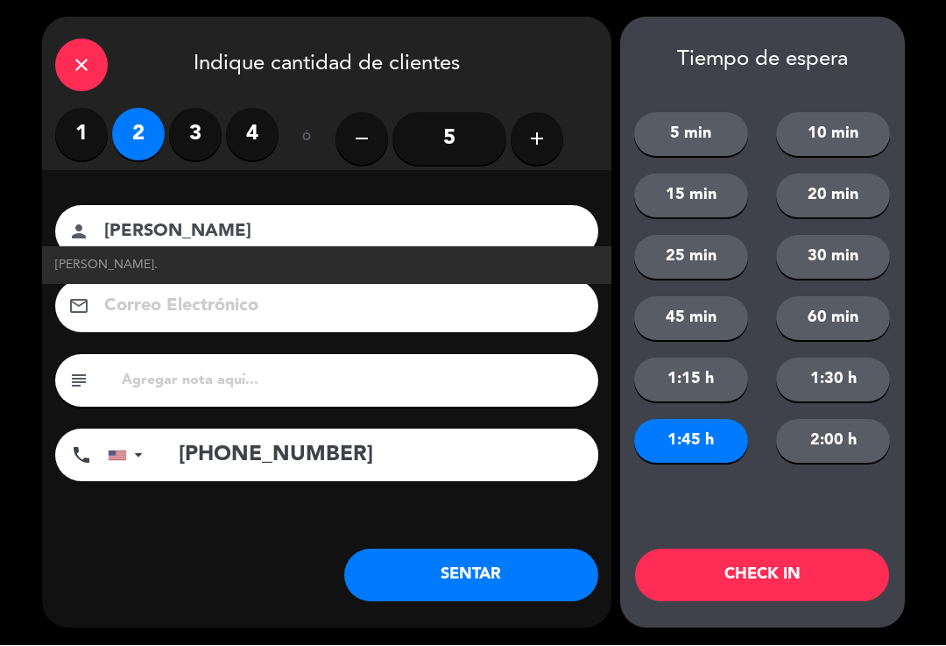
type input "+13053232686"
click at [331, 225] on input "Juan dirgo" at bounding box center [339, 232] width 473 height 31
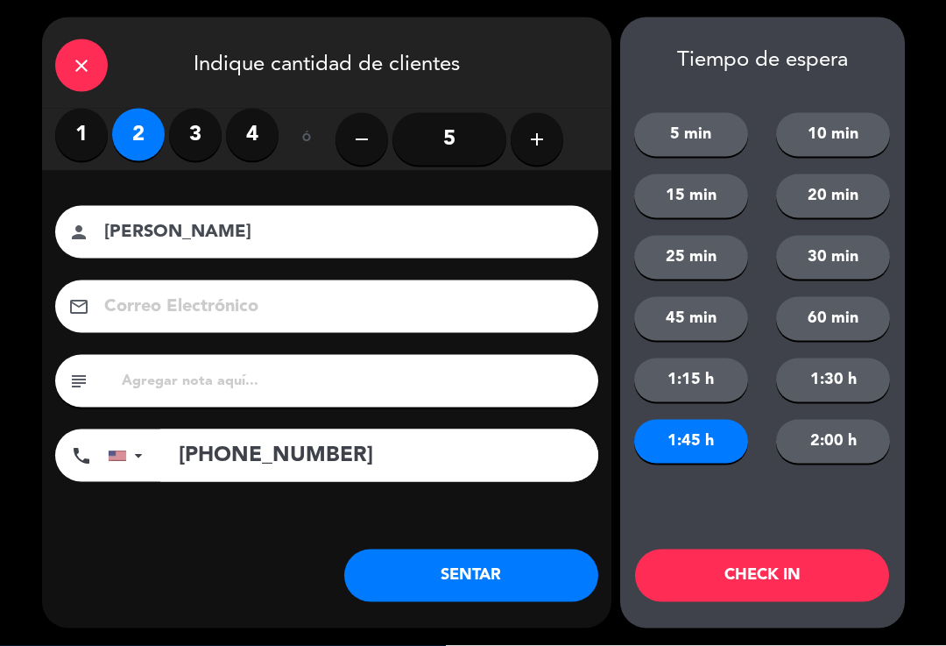
type input "Juan diego"
click at [38, 215] on div "close Indique cantidad de clientes 1 2 3 4 ó remove 5 add Nombre del cliente pe…" at bounding box center [473, 323] width 946 height 646
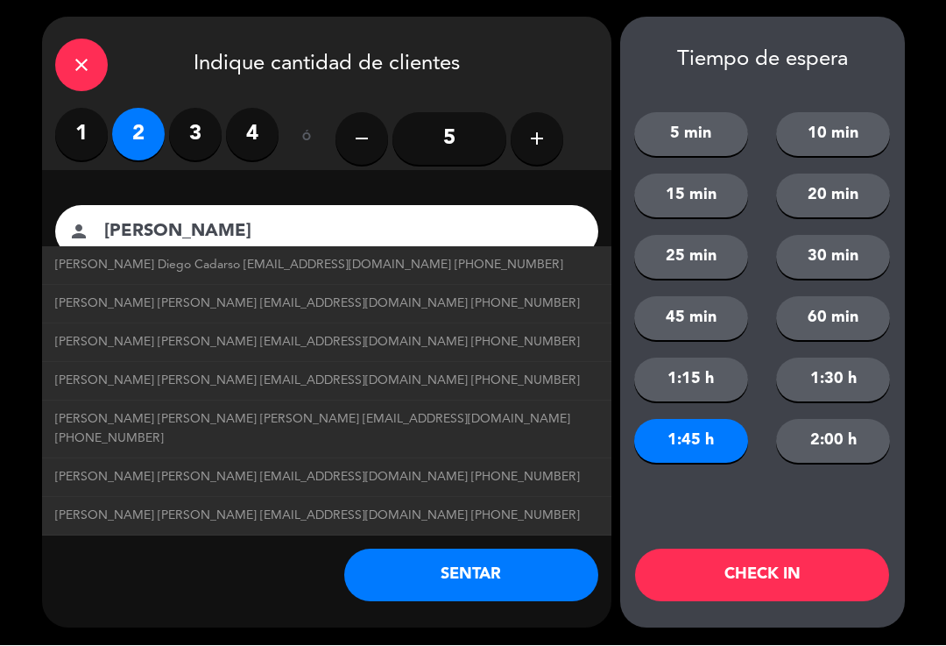
click at [806, 446] on button "2:00 h" at bounding box center [833, 442] width 114 height 44
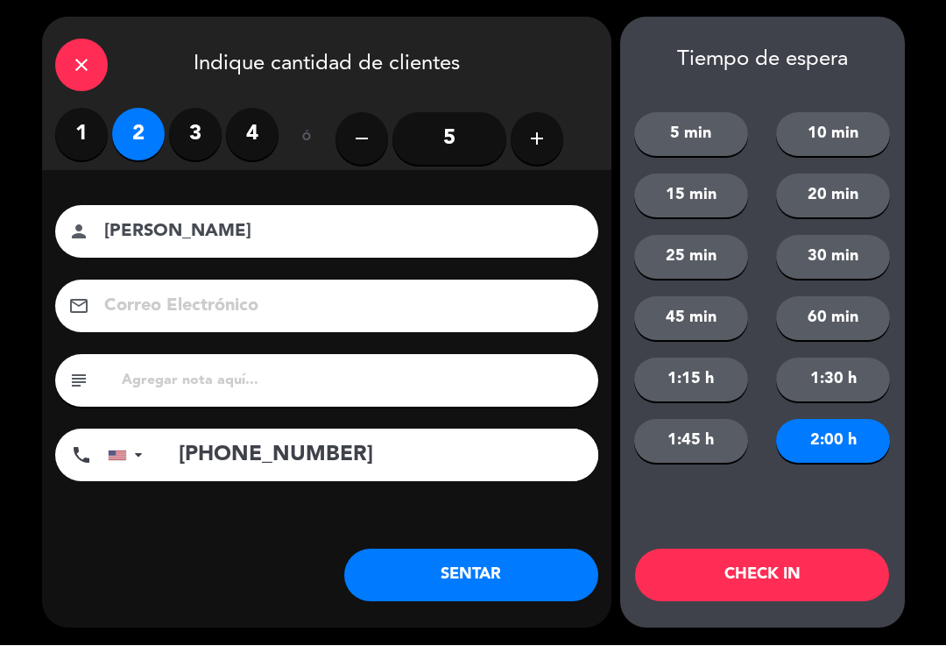
click at [736, 588] on button "CHECK IN" at bounding box center [762, 575] width 254 height 53
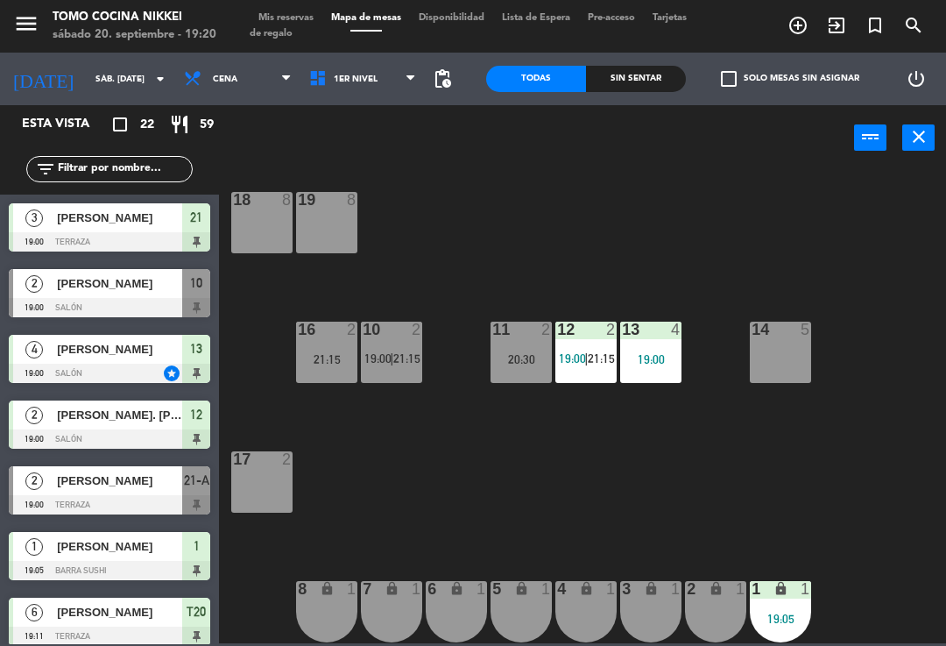
click at [294, 7] on div "menu Tomo Cocina Nikkei sábado 20. septiembre - 19:20 Mis reservas Mapa de mesa…" at bounding box center [473, 26] width 946 height 53
click at [304, 13] on span "Mis reservas" at bounding box center [286, 18] width 73 height 10
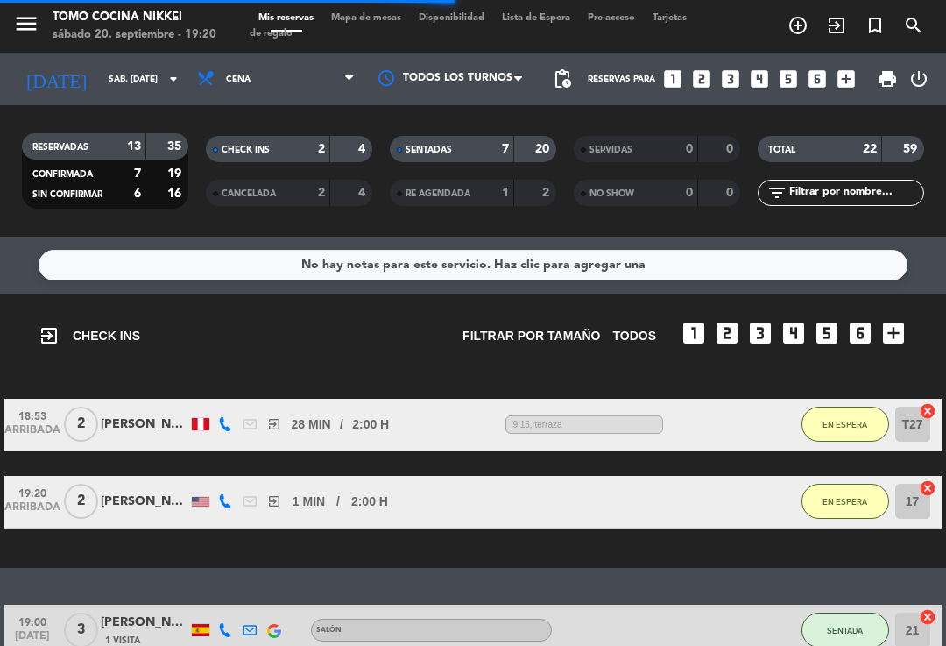
click at [448, 137] on div "SENTADAS 7 20" at bounding box center [473, 149] width 166 height 26
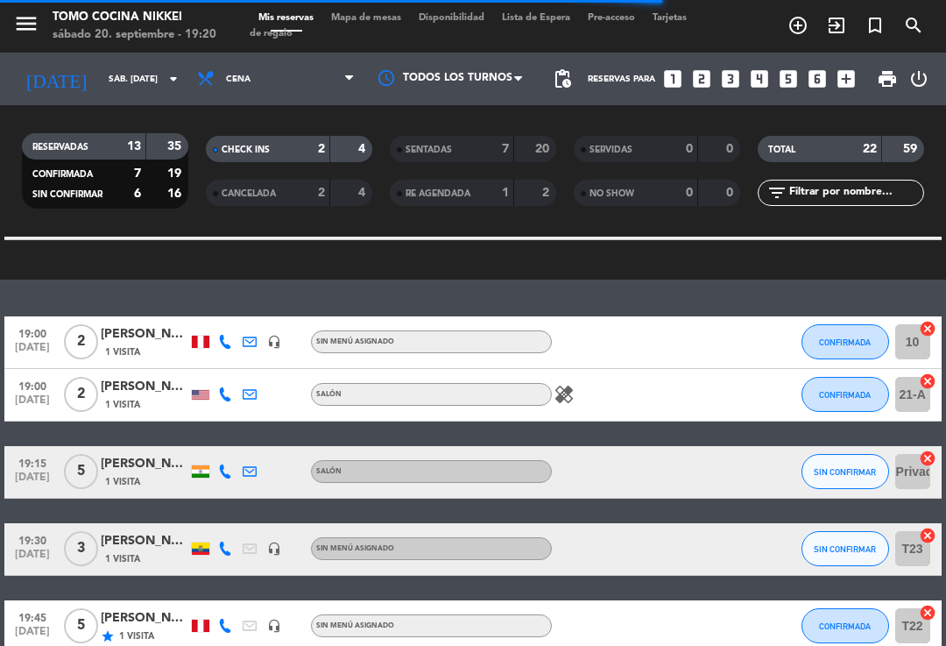
scroll to position [286, 0]
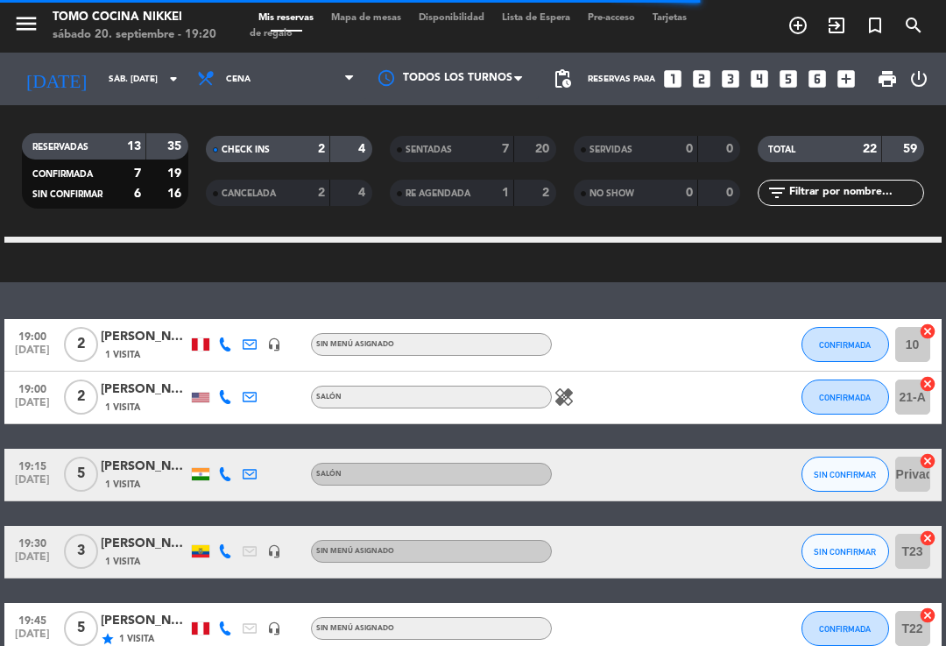
click at [810, 409] on button "CONFIRMADA" at bounding box center [846, 396] width 88 height 35
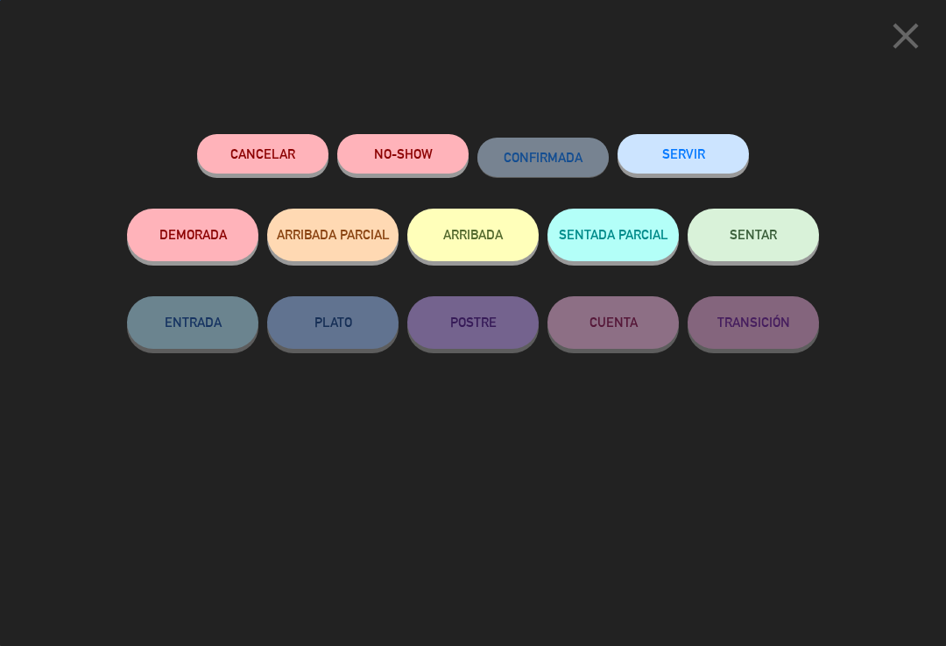
click at [907, 43] on icon "close" at bounding box center [906, 36] width 44 height 44
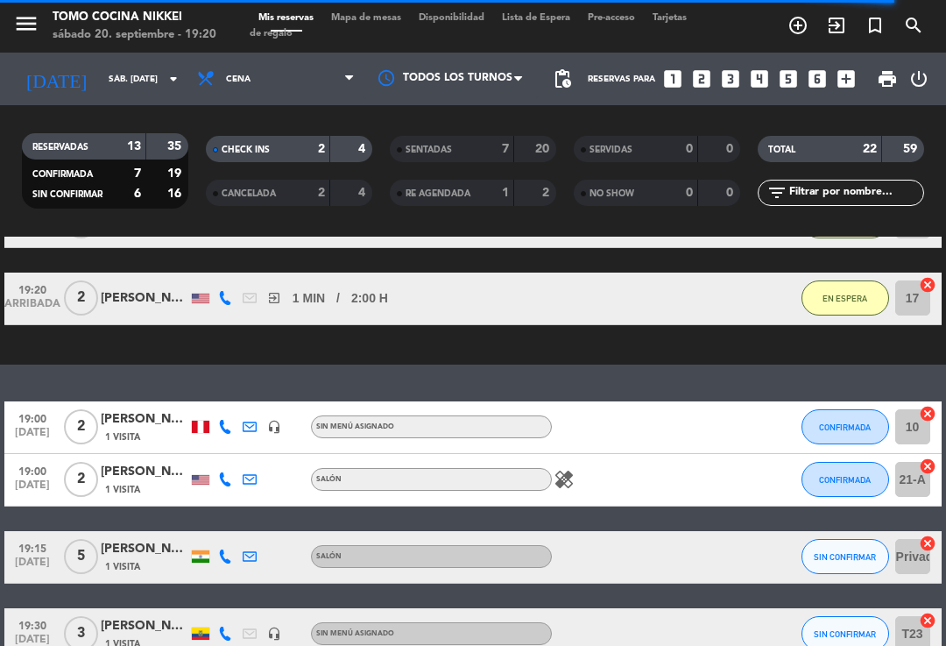
scroll to position [216, 0]
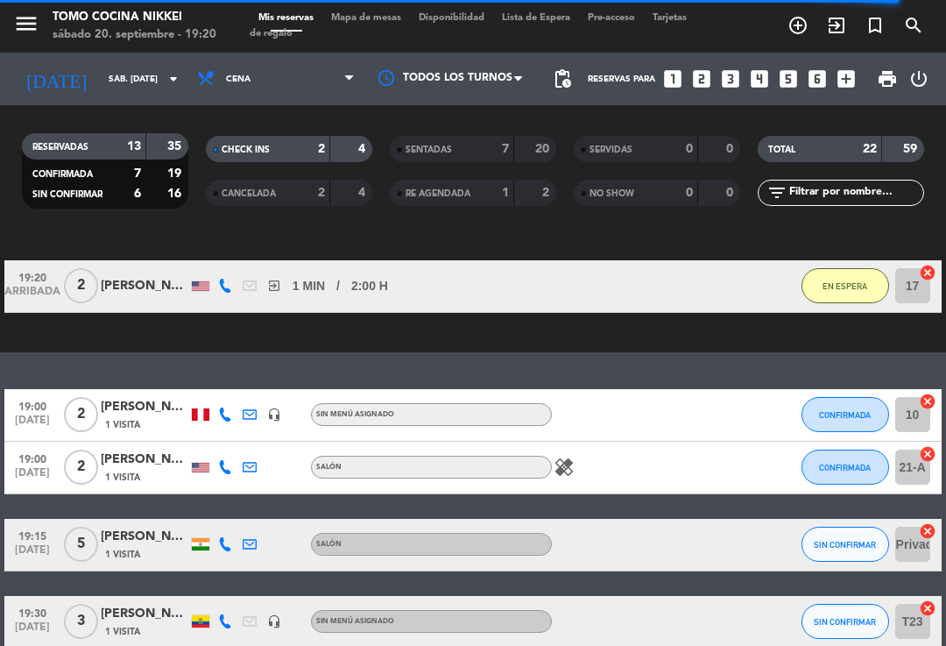
click at [851, 463] on span "CONFIRMADA" at bounding box center [845, 468] width 52 height 10
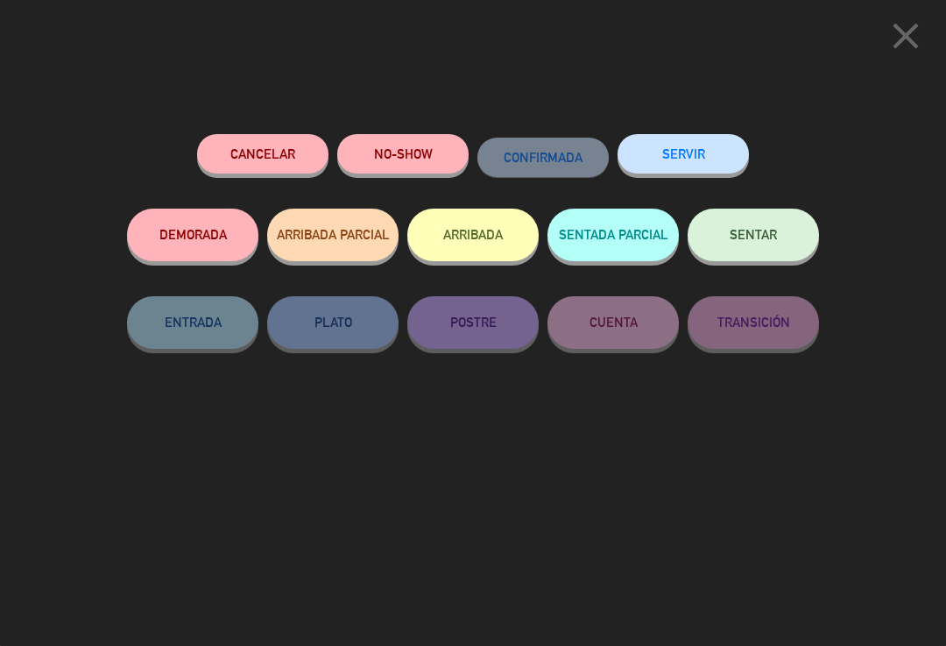
click at [192, 235] on button "DEMORADA" at bounding box center [192, 235] width 131 height 53
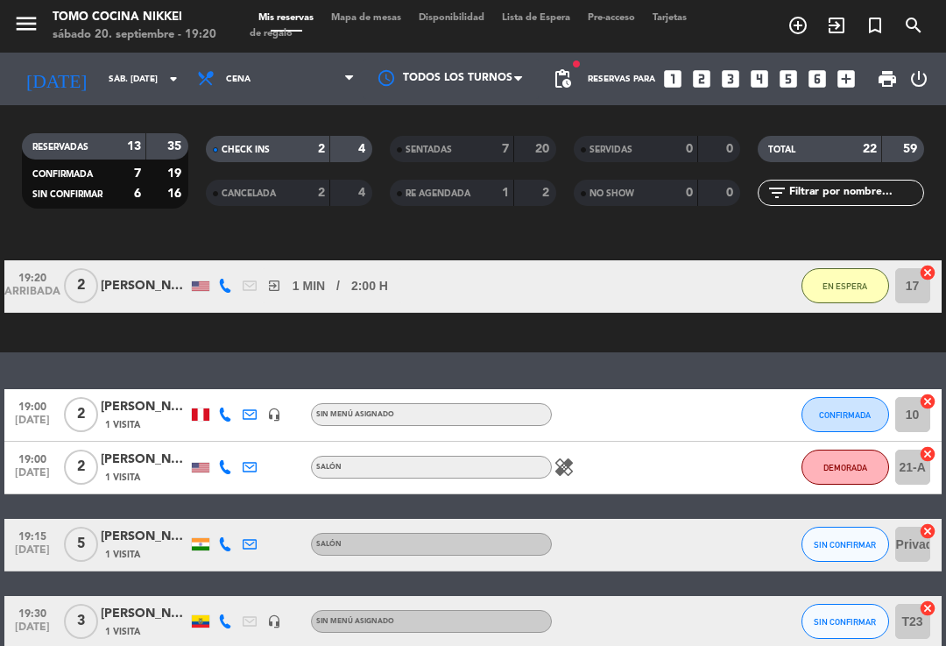
click at [844, 425] on button "CONFIRMADA" at bounding box center [846, 414] width 88 height 35
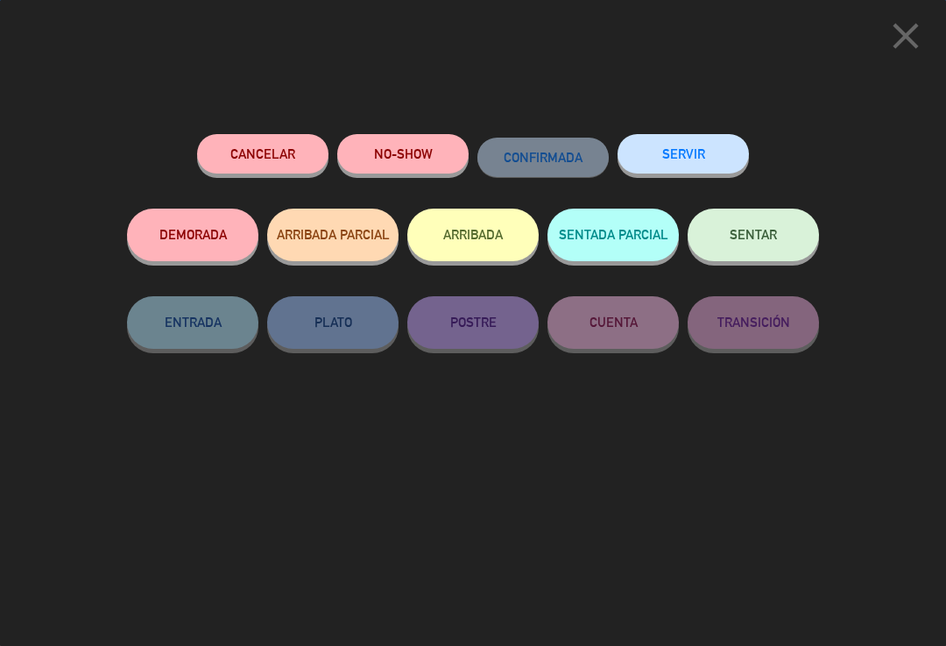
click at [216, 251] on button "DEMORADA" at bounding box center [192, 235] width 131 height 53
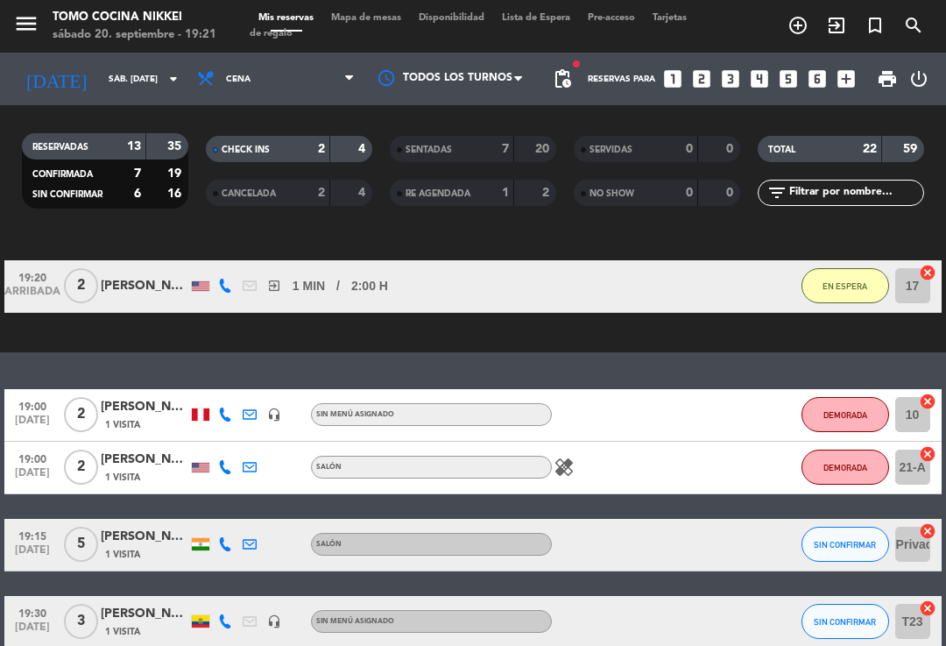
click at [366, 34] on div "Mis reservas Mapa de mesas Disponibilidad Lista de Espera Pre-acceso Tarjetas d…" at bounding box center [473, 27] width 447 height 32
click at [400, 38] on div "Mis reservas Mapa de mesas Disponibilidad Lista de Espera Pre-acceso Tarjetas d…" at bounding box center [473, 27] width 447 height 32
click at [362, 23] on span "Mapa de mesas" at bounding box center [366, 18] width 88 height 10
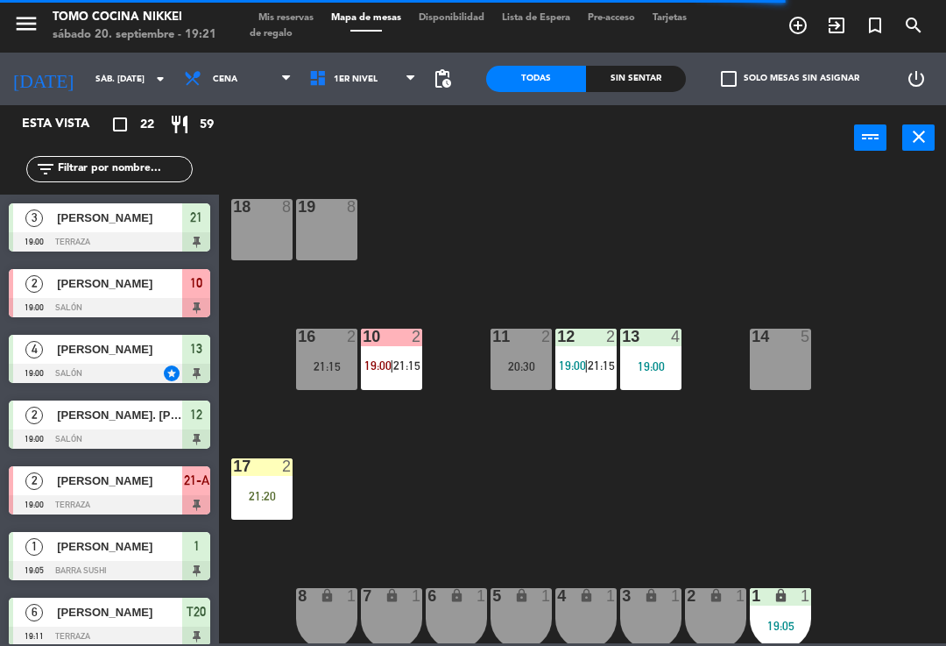
click at [351, 347] on div "16 2 21:15" at bounding box center [326, 359] width 61 height 61
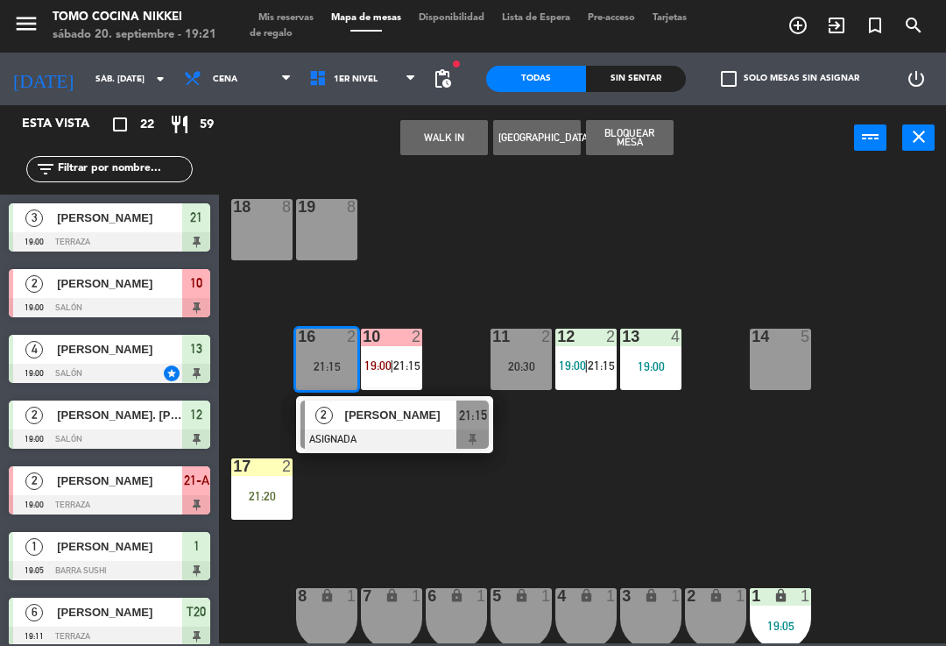
click at [448, 129] on button "WALK IN" at bounding box center [444, 137] width 88 height 35
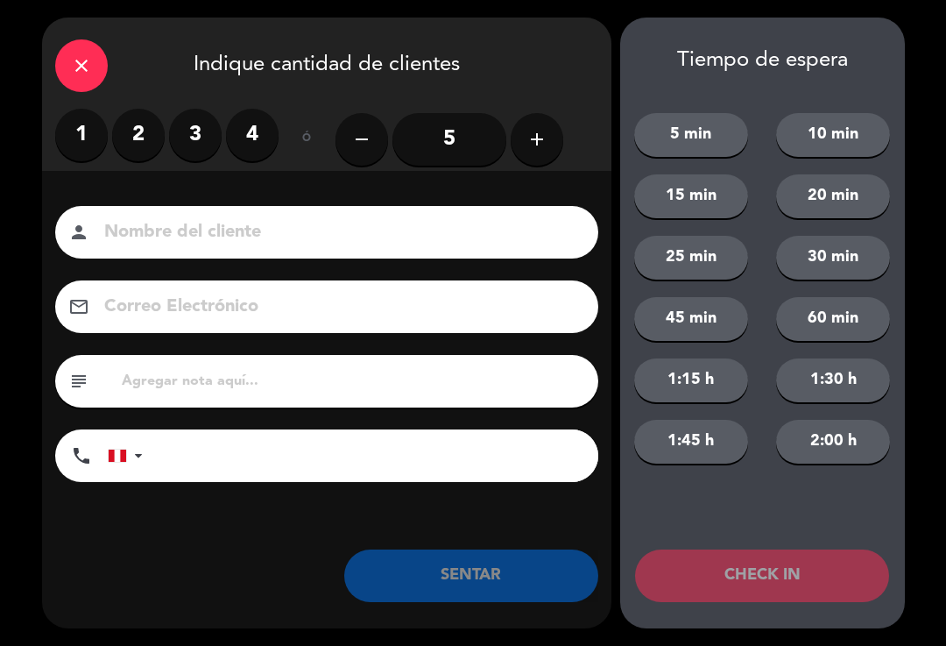
click at [152, 145] on label "2" at bounding box center [138, 135] width 53 height 53
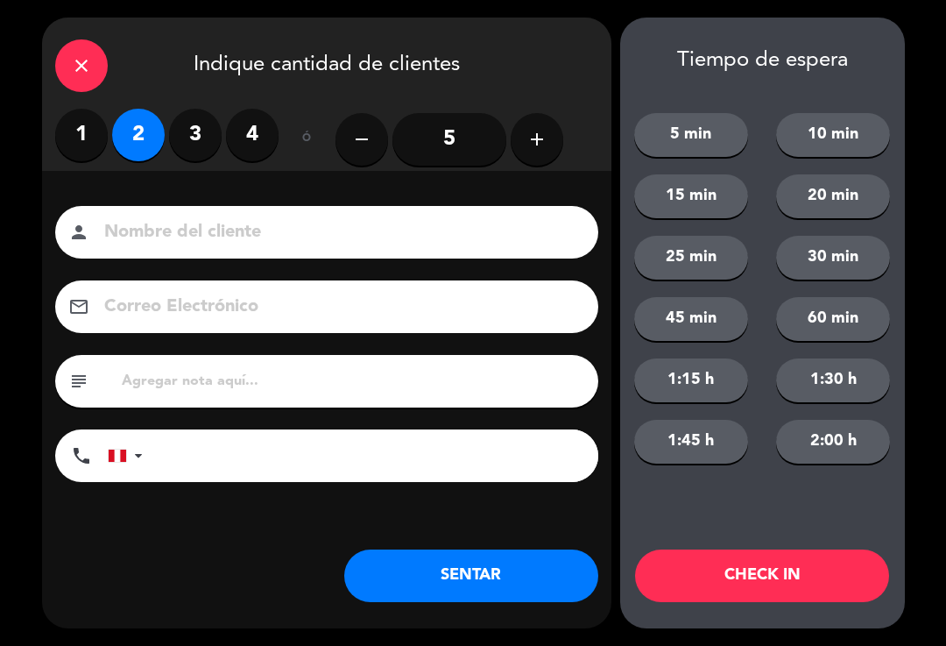
click at [161, 217] on input at bounding box center [339, 232] width 473 height 31
type input "D"
type input "A"
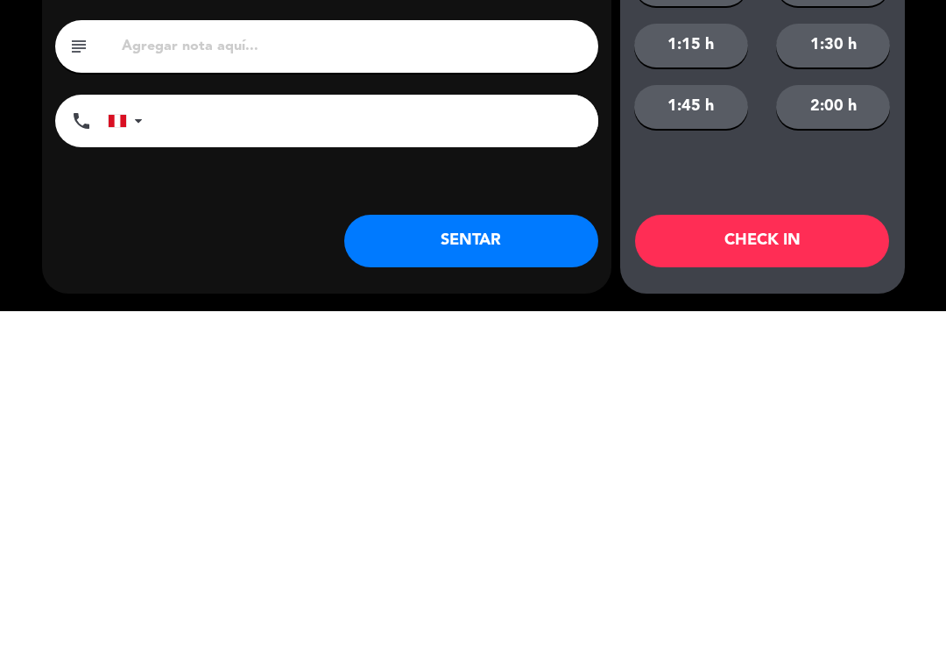
type input "daciela"
click at [444, 429] on input "tel" at bounding box center [379, 455] width 438 height 53
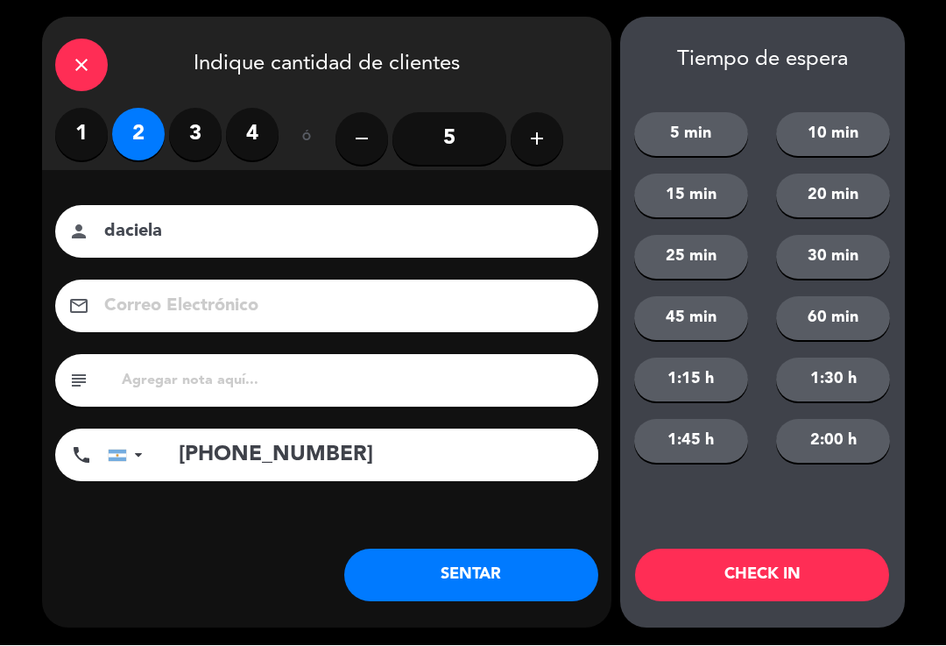
type input "+5491144268350"
click at [388, 565] on button "SENTAR" at bounding box center [471, 575] width 254 height 53
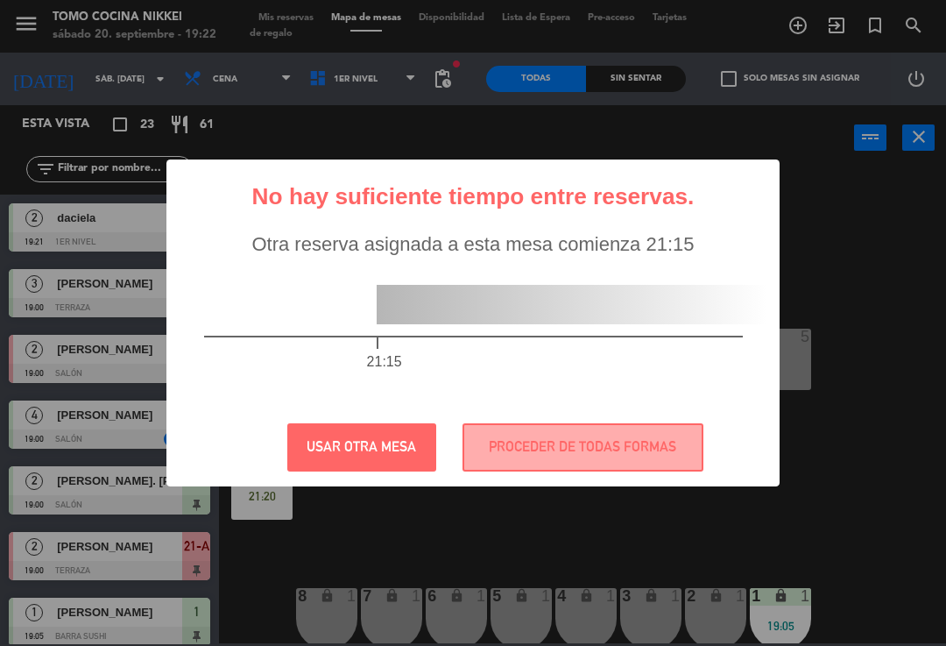
click at [659, 435] on button "PROCEDER DE TODAS FORMAS" at bounding box center [583, 447] width 241 height 48
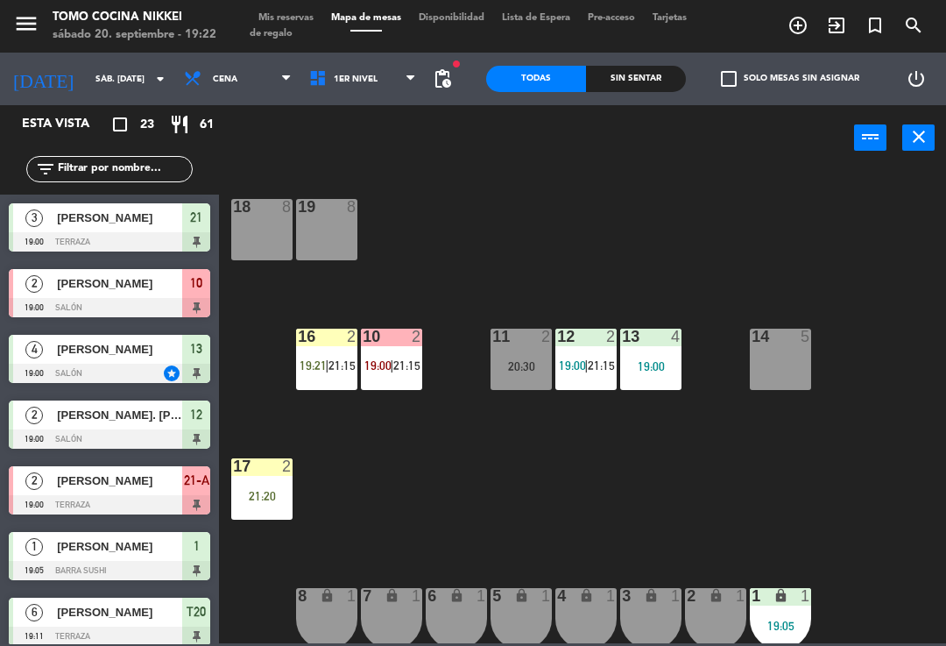
click at [321, 374] on div "16 2 19:21 | 21:15" at bounding box center [326, 359] width 61 height 61
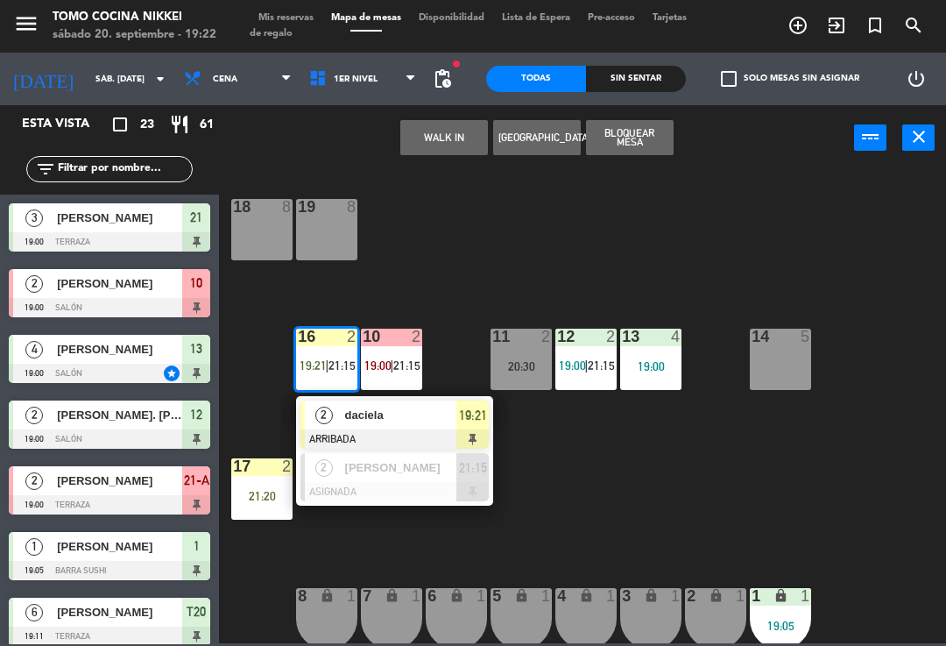
click at [375, 401] on div "daciela" at bounding box center [400, 414] width 114 height 29
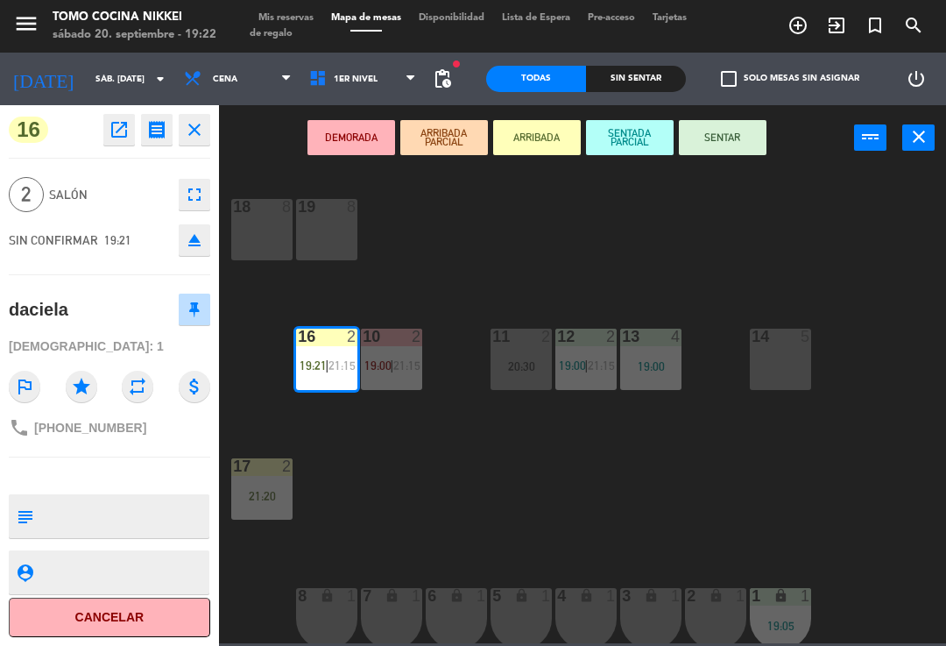
click at [719, 128] on button "SENTAR" at bounding box center [723, 137] width 88 height 35
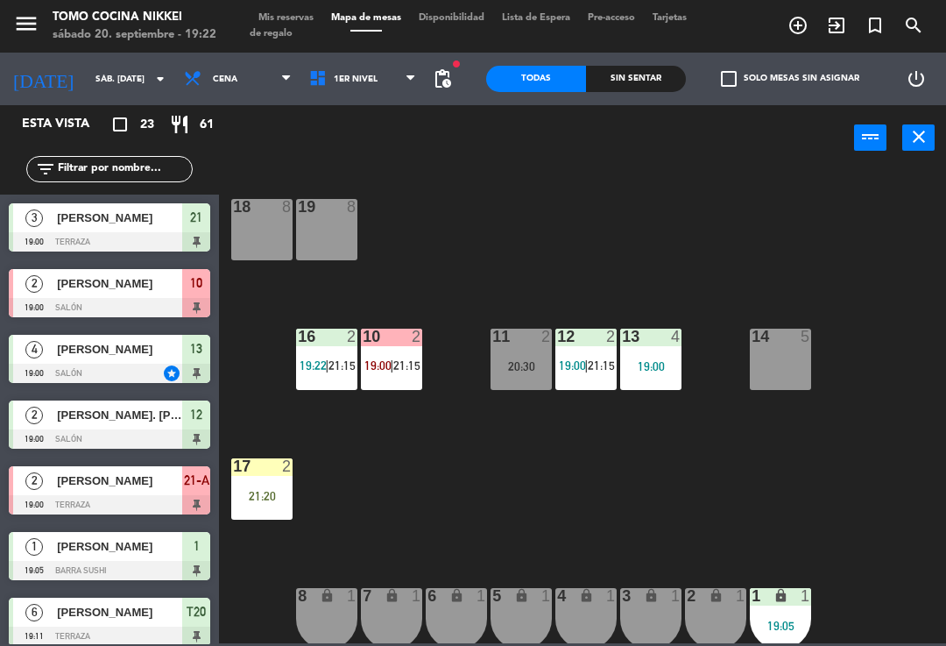
click at [701, 218] on div "18 8 19 8 16 2 19:22 | 21:15 10 2 19:00 | 21:15 11 2 20:30 12 2 19:00 | 21:15 1…" at bounding box center [588, 405] width 718 height 475
click at [394, 76] on span "1er Nivel" at bounding box center [363, 79] width 125 height 39
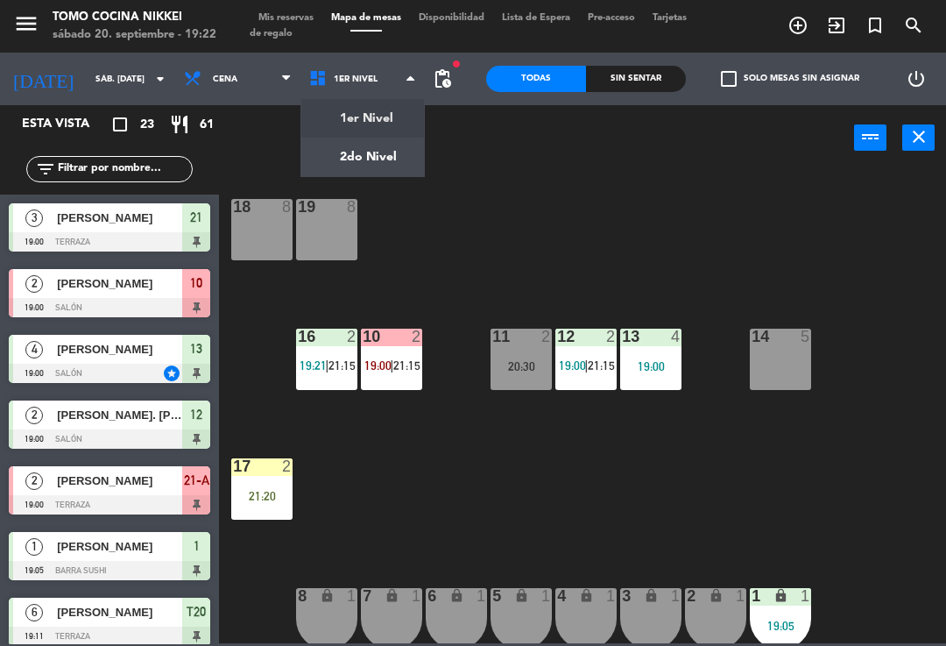
click at [400, 158] on ng-component "menu Tomo Cocina Nikkei sábado 20. septiembre - 19:22 Mis reservas Mapa de mesa…" at bounding box center [473, 321] width 946 height 643
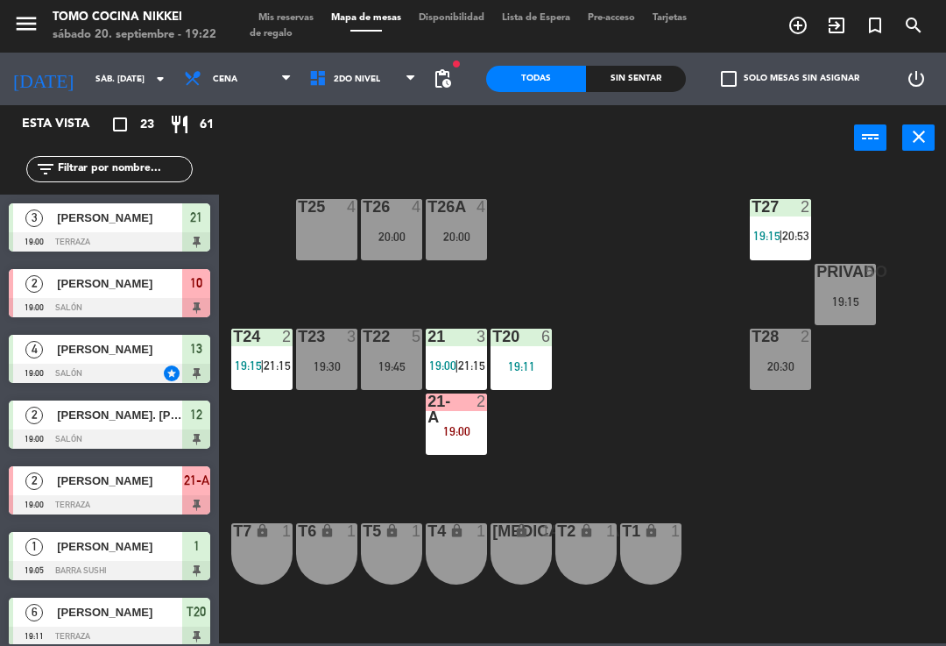
click at [667, 89] on div "Sin sentar" at bounding box center [636, 79] width 100 height 26
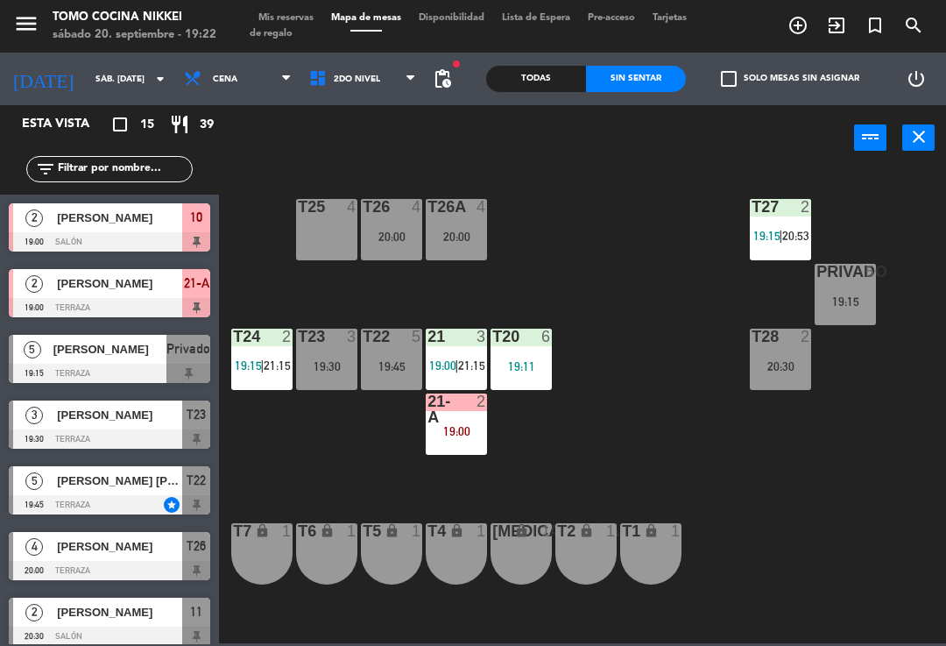
click at [668, 278] on div "T27 2 19:15 | 20:53 T25 4 T26A 4 20:00 T26 4 20:00 Privado 5 19:15 T24 2 19:15 …" at bounding box center [588, 405] width 718 height 475
click at [405, 78] on span "2do Nivel" at bounding box center [363, 79] width 125 height 39
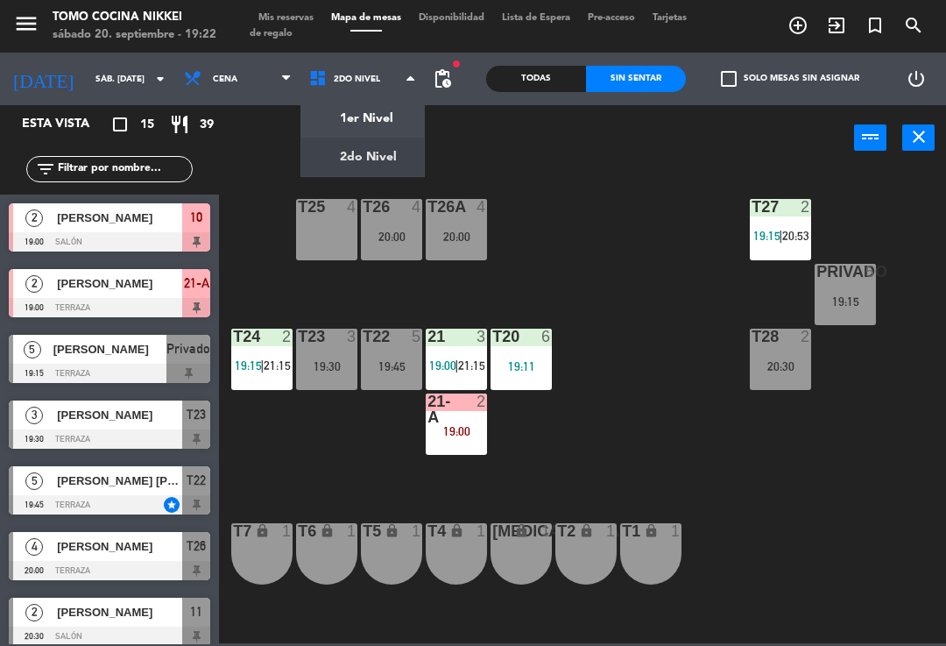
click at [403, 112] on ng-component "menu Tomo Cocina Nikkei sábado 20. septiembre - 19:22 Mis reservas Mapa de mesa…" at bounding box center [473, 321] width 946 height 643
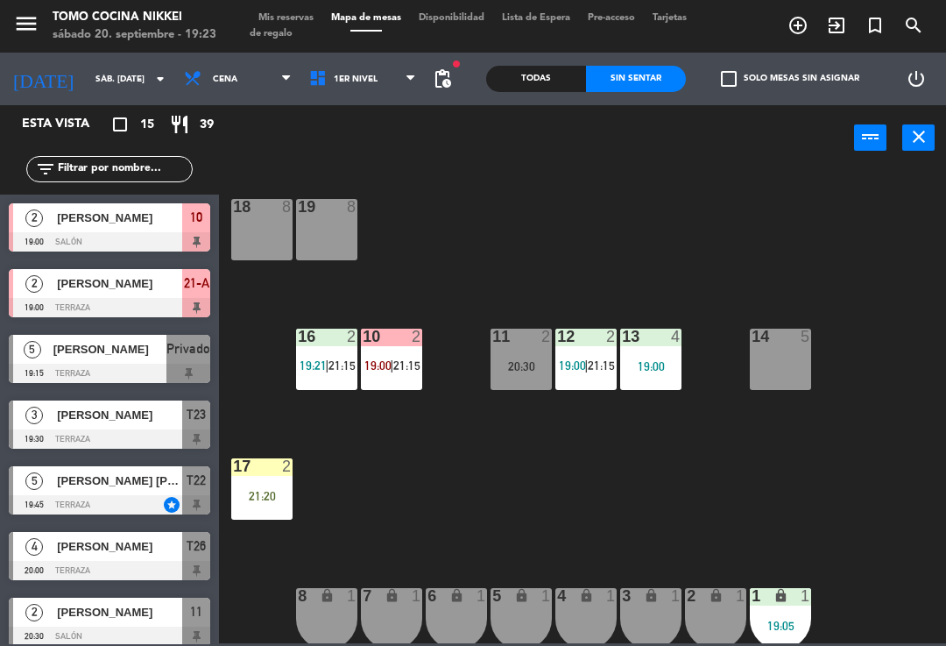
click at [339, 66] on span "1er Nivel" at bounding box center [363, 79] width 125 height 39
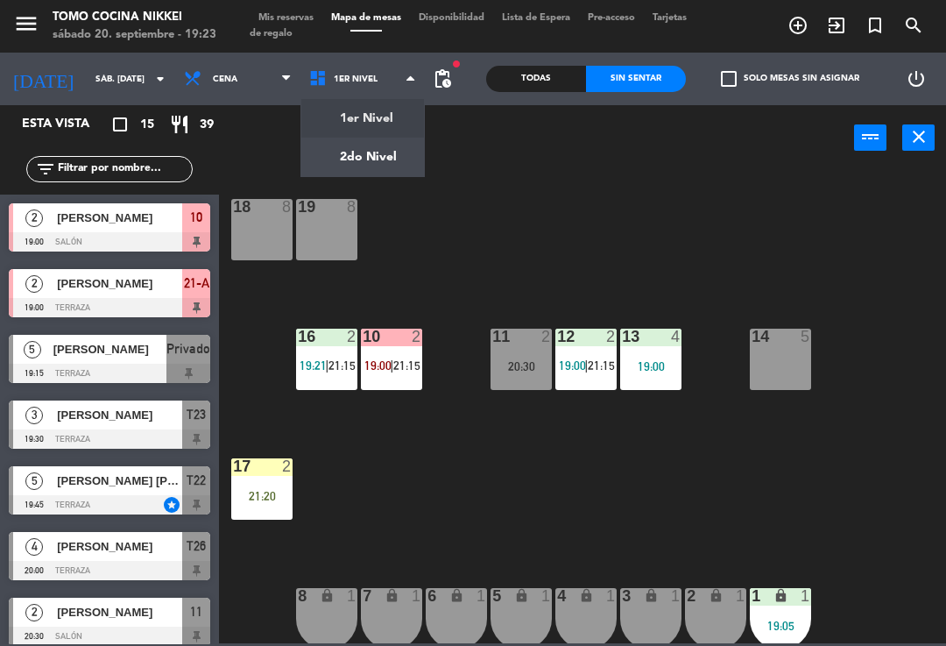
click at [315, 143] on ng-component "menu Tomo Cocina Nikkei sábado 20. septiembre - 19:23 Mis reservas Mapa de mesa…" at bounding box center [473, 321] width 946 height 643
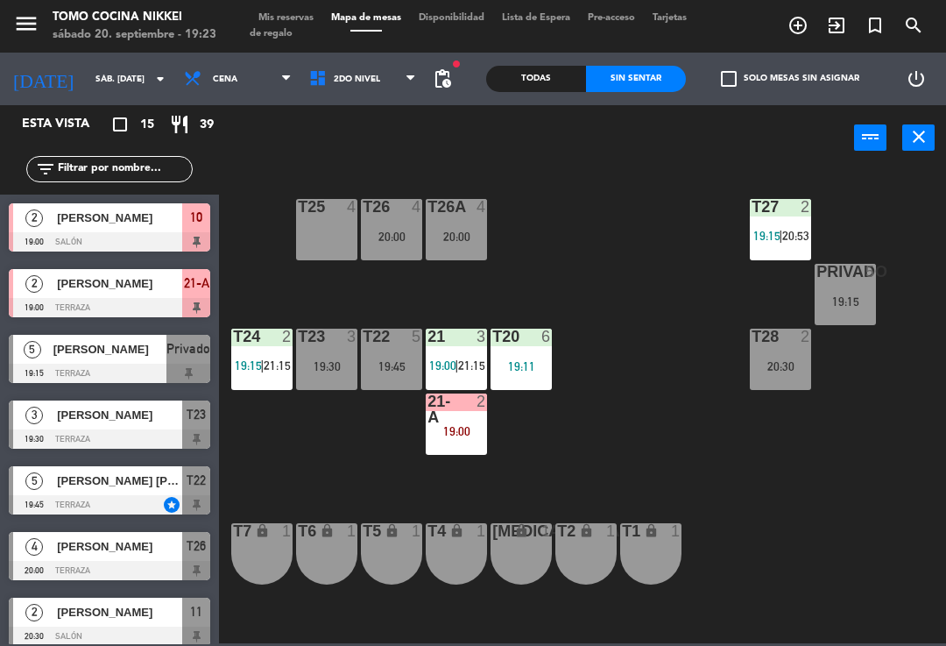
click at [331, 69] on span "2do Nivel" at bounding box center [363, 79] width 125 height 39
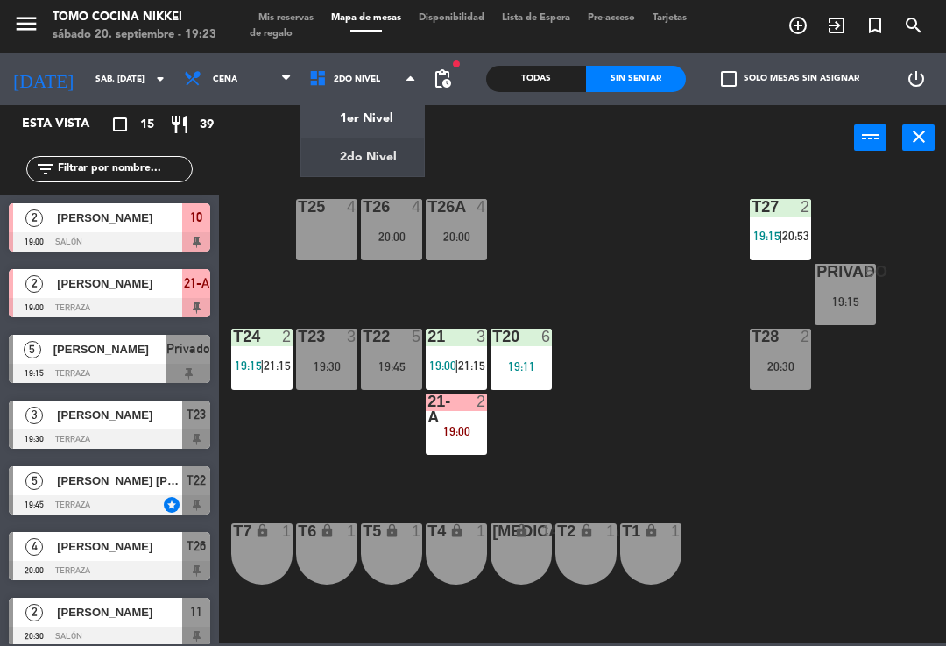
click at [322, 116] on ng-component "menu Tomo Cocina Nikkei sábado 20. septiembre - 19:23 Mis reservas Mapa de mesa…" at bounding box center [473, 321] width 946 height 643
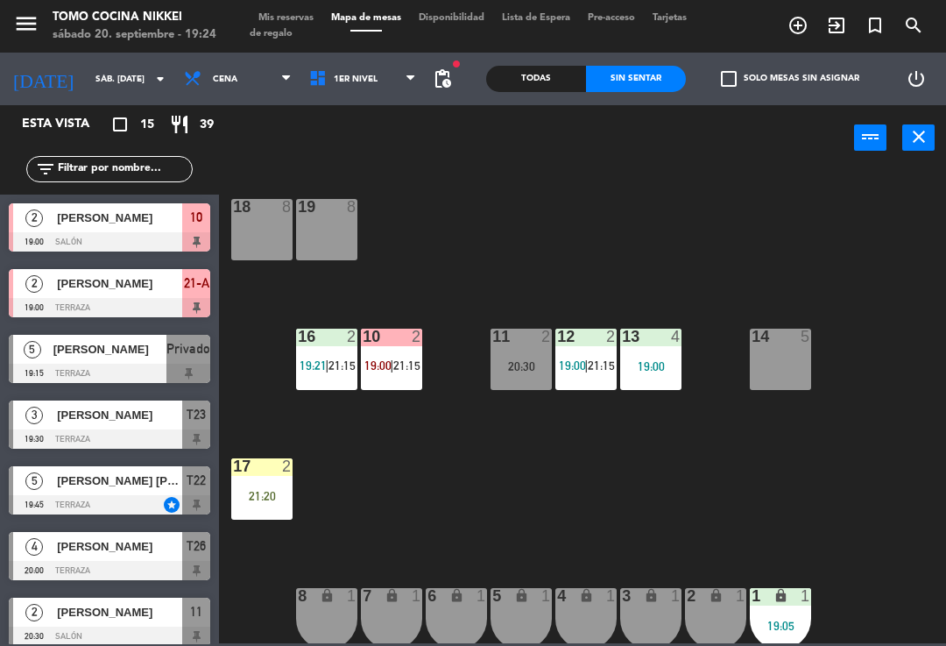
click at [773, 633] on div "1 lock 1 19:05" at bounding box center [780, 618] width 61 height 61
click at [852, 499] on div "18 8 19 8 16 2 19:21 | 21:15 10 2 19:00 | 21:15 11 2 20:30 12 2 19:00 | 21:15 1…" at bounding box center [588, 405] width 718 height 475
click at [473, 604] on div "1" at bounding box center [485, 596] width 29 height 17
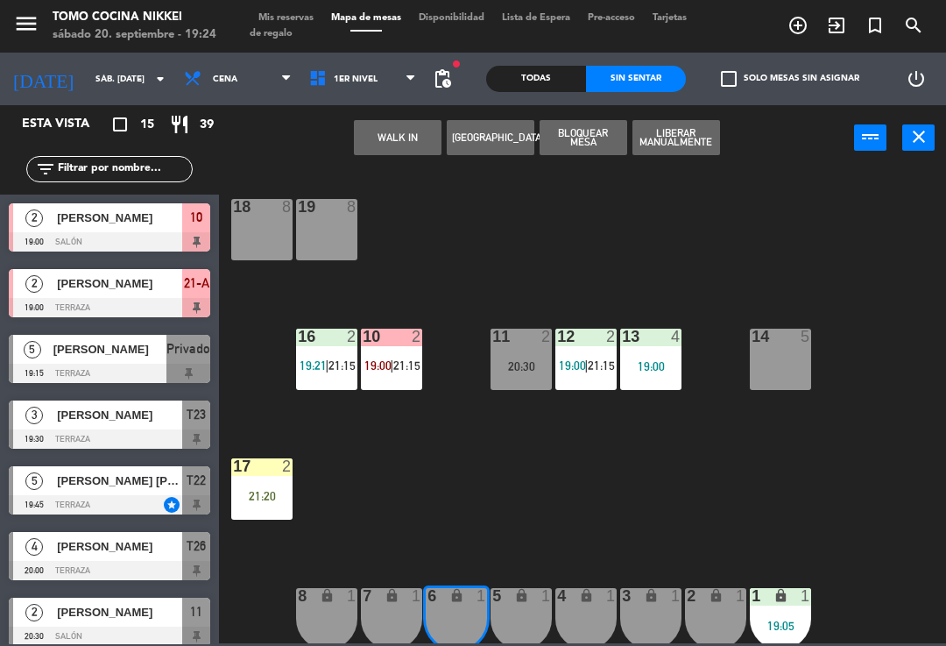
click at [536, 613] on div "5 lock 1" at bounding box center [521, 618] width 61 height 61
click at [393, 143] on button "WALK IN" at bounding box center [398, 137] width 88 height 35
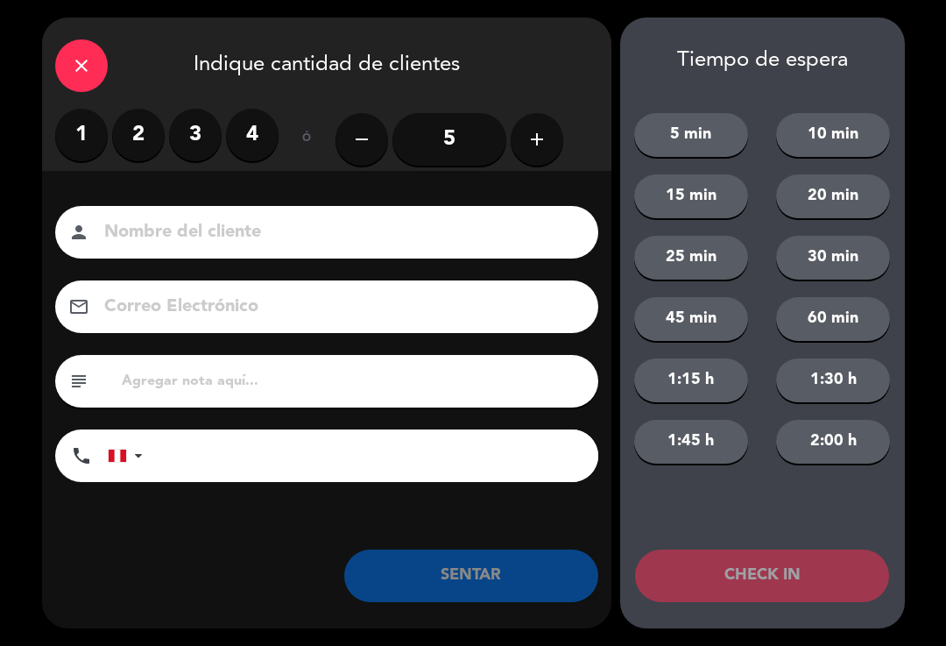
click at [132, 138] on label "2" at bounding box center [138, 135] width 53 height 53
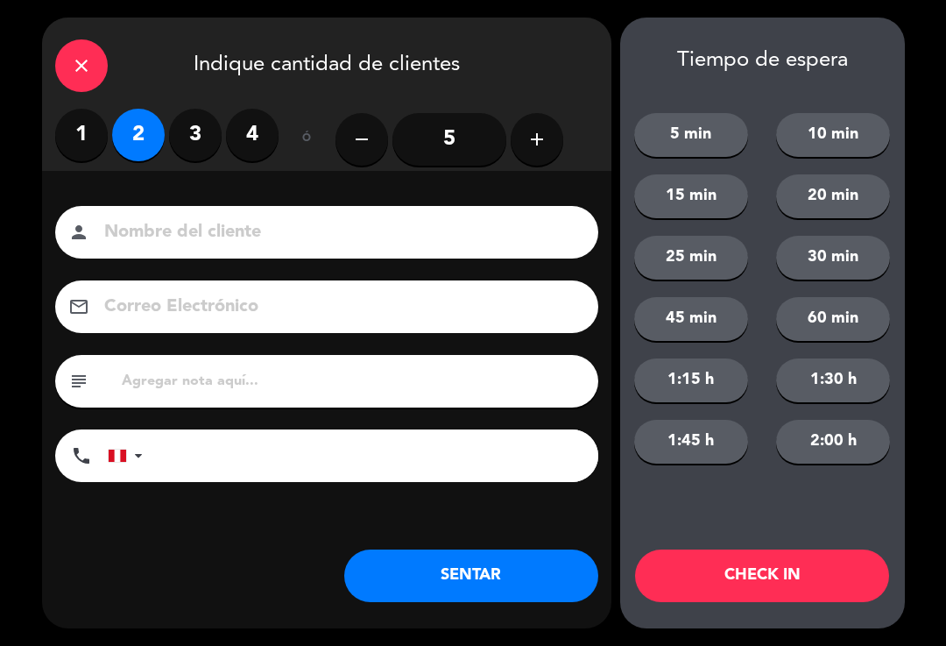
click at [134, 243] on input at bounding box center [339, 232] width 473 height 31
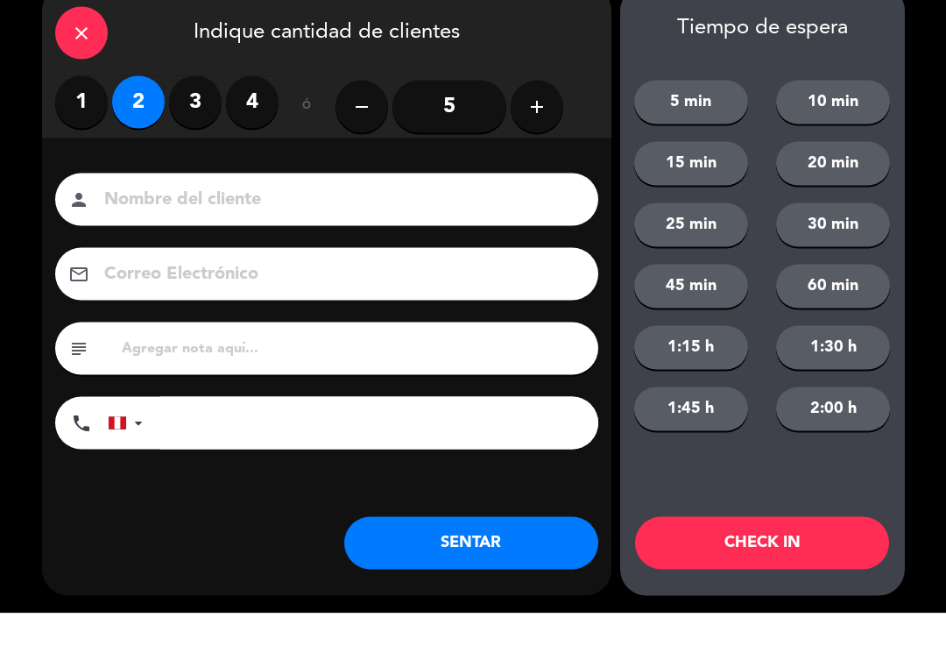
scroll to position [7, 0]
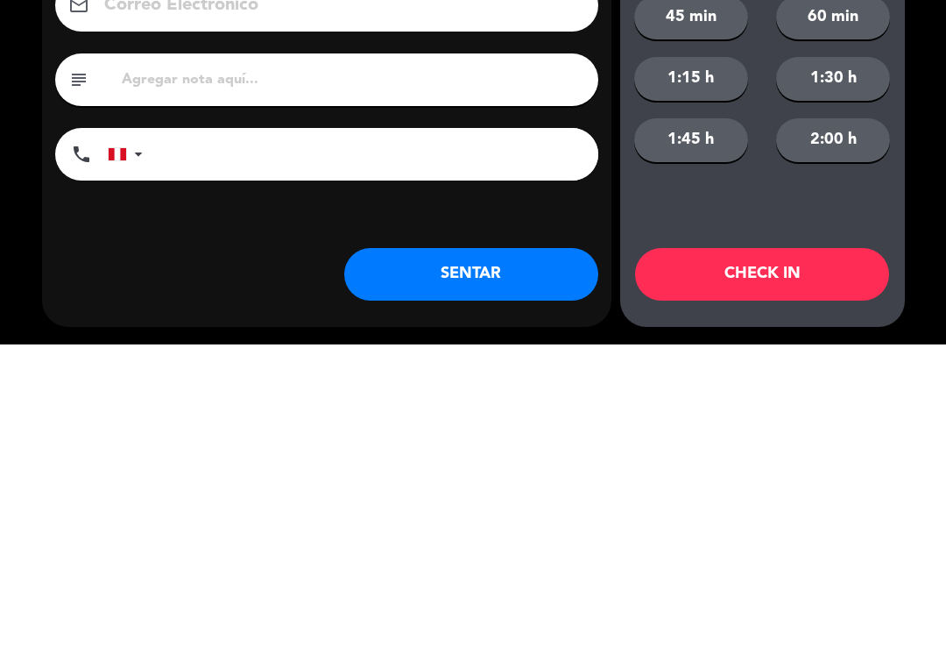
type input "Francisco TAng"
click at [419, 429] on input "tel" at bounding box center [379, 455] width 438 height 53
type input "+"
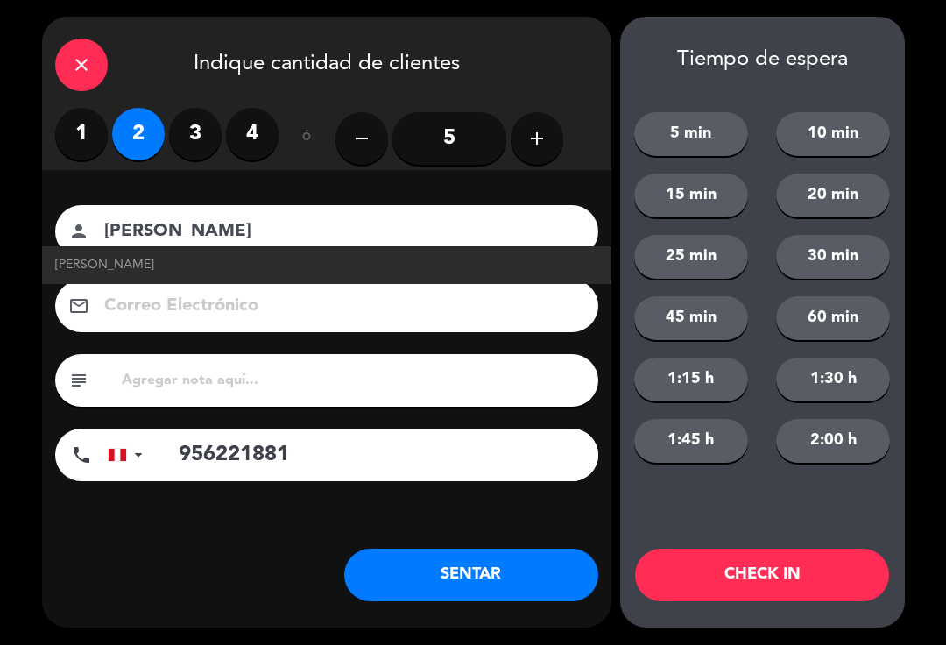
type input "956221881"
click at [522, 584] on button "SENTAR" at bounding box center [471, 575] width 254 height 53
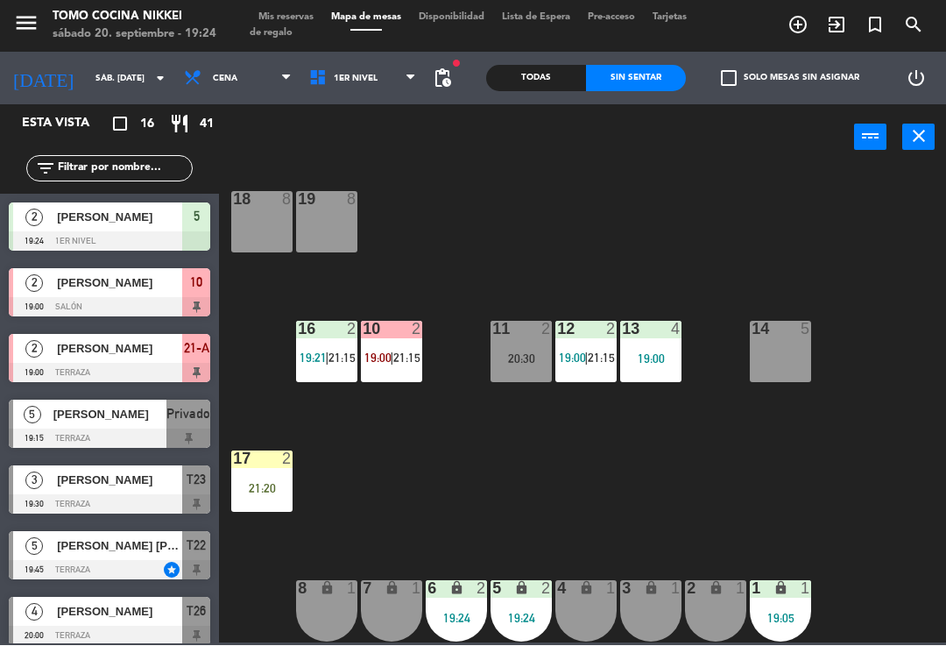
click at [861, 530] on div "18 8 19 8 16 2 19:21 | 21:15 10 2 19:00 | 21:15 11 2 20:30 12 2 19:00 | 21:15 1…" at bounding box center [588, 405] width 718 height 475
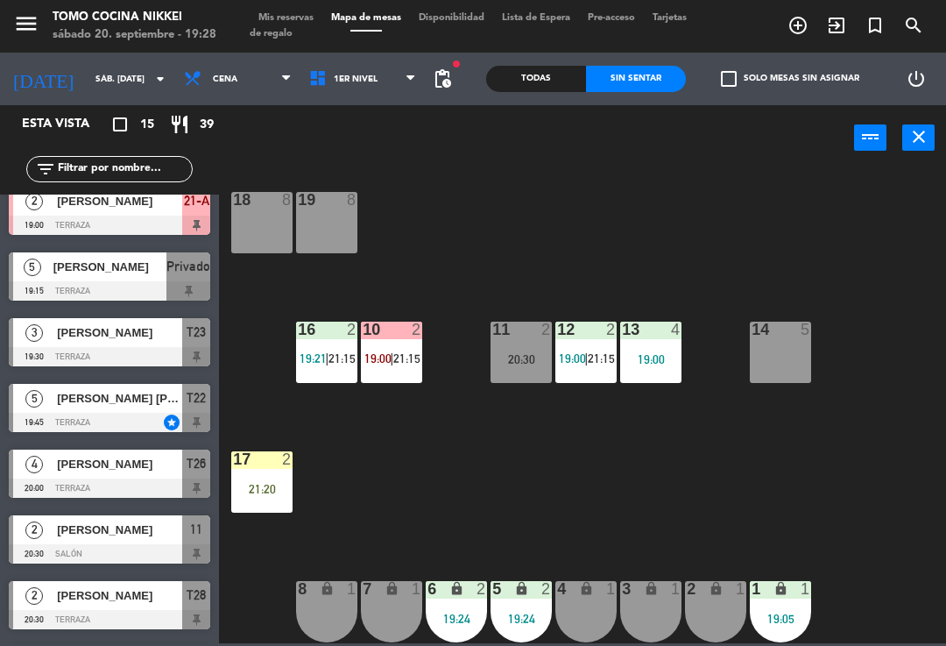
scroll to position [74, 0]
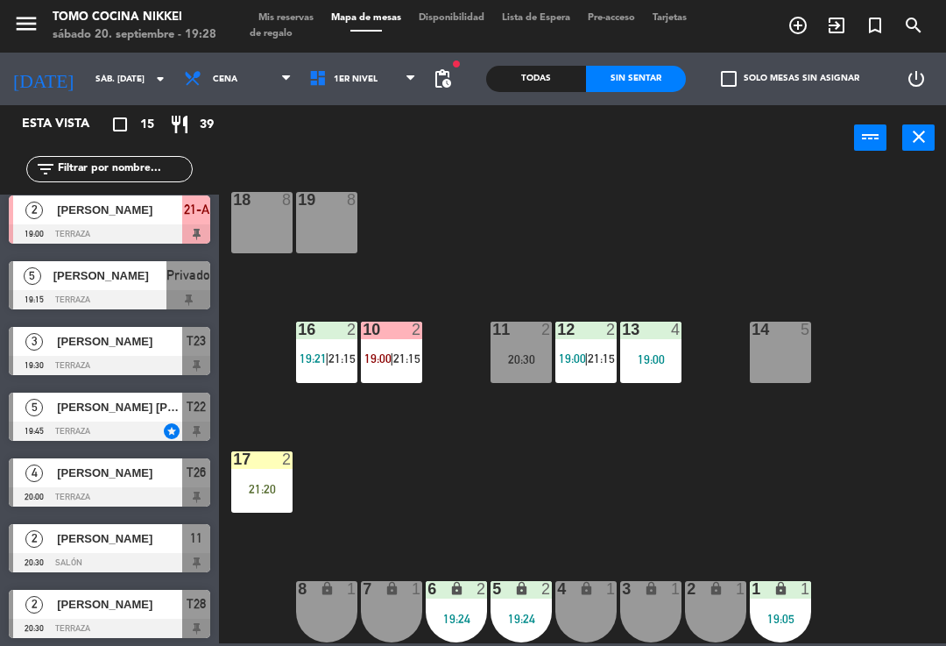
click at [368, 112] on div "power_input close" at bounding box center [536, 138] width 635 height 67
click at [397, 91] on span "1er Nivel" at bounding box center [363, 79] width 125 height 39
click at [385, 159] on ng-component "menu Tomo Cocina Nikkei sábado 20. septiembre - 19:28 Mis reservas Mapa de mesa…" at bounding box center [473, 321] width 946 height 643
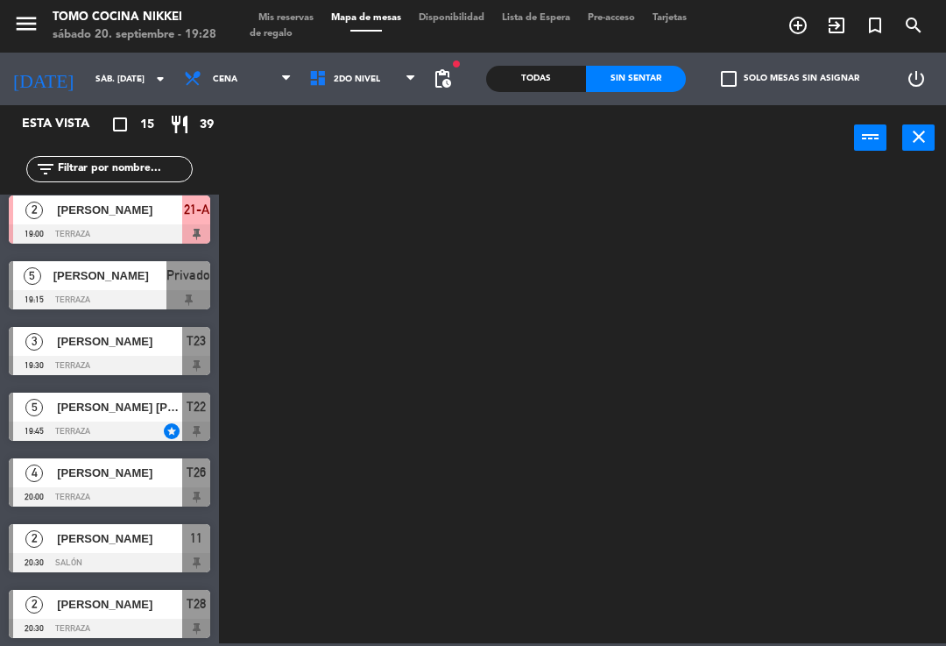
scroll to position [0, 0]
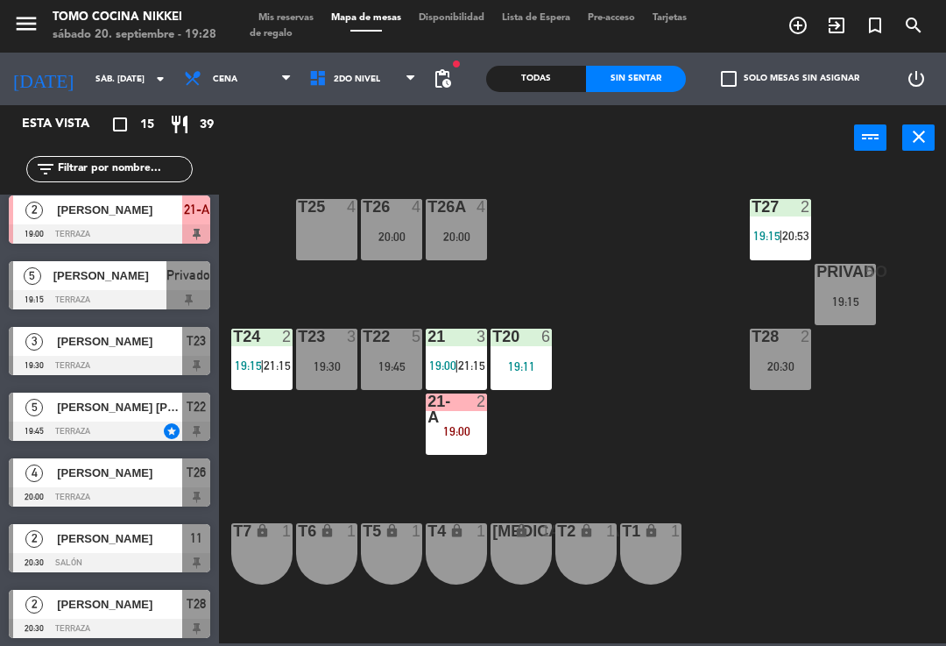
click at [454, 446] on div "21-A 2 19:00" at bounding box center [456, 423] width 61 height 61
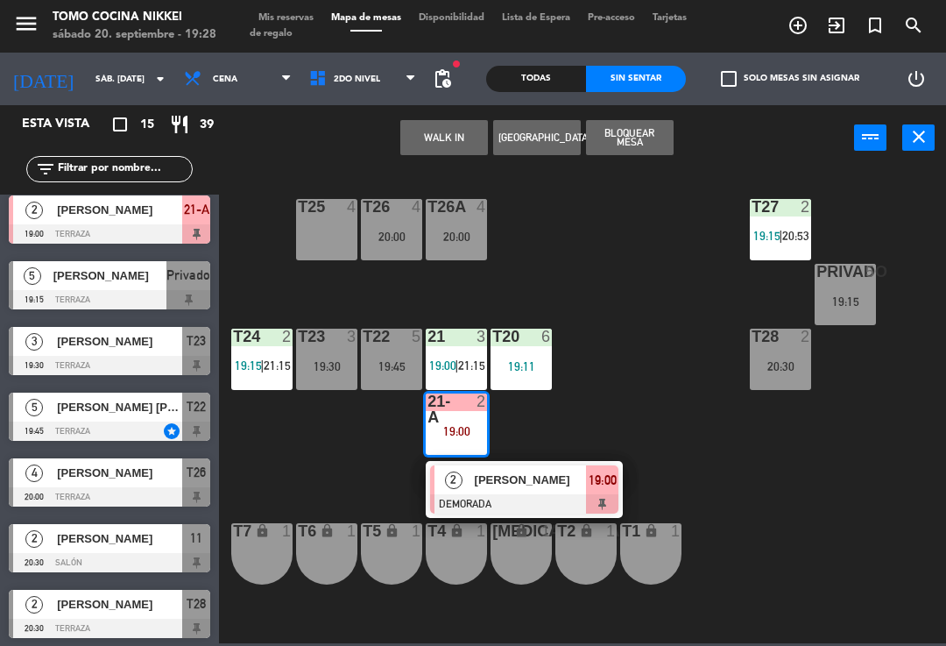
click at [556, 490] on div "[PERSON_NAME]" at bounding box center [530, 479] width 114 height 29
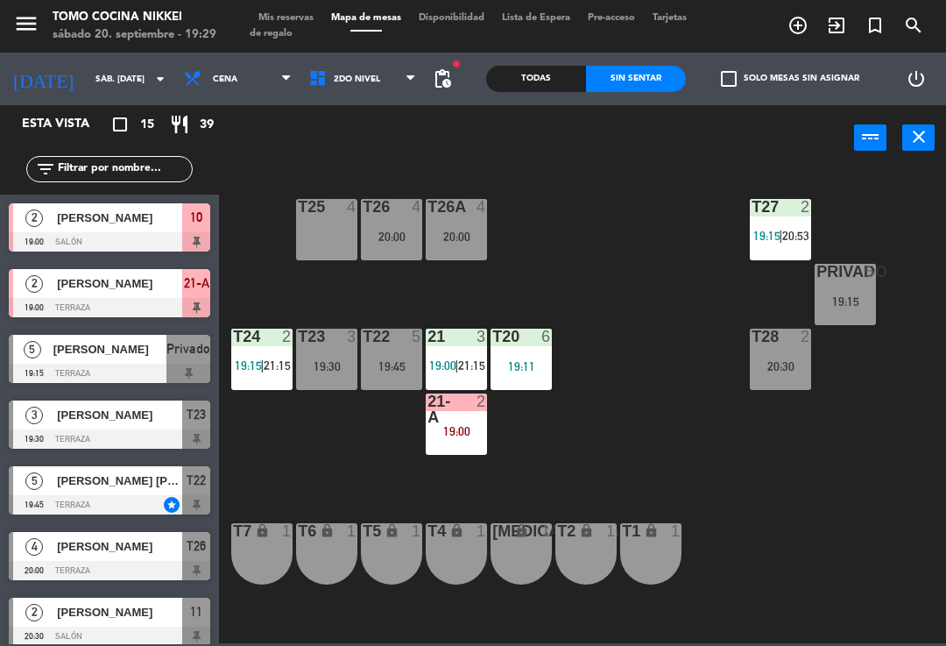
click at [758, 387] on div "T28 2 20:30" at bounding box center [780, 359] width 61 height 61
click at [912, 379] on div "T27 2 19:15 | 20:53 T25 4 T26A 4 20:00 T26 4 20:00 Privado 5 19:15 T24 2 19:15 …" at bounding box center [588, 405] width 718 height 475
click at [447, 443] on div "21-A 2 19:00" at bounding box center [456, 423] width 61 height 61
click at [790, 390] on div "T28 2 20:30" at bounding box center [780, 359] width 61 height 61
click at [452, 453] on div "21-A 2 19:00" at bounding box center [456, 423] width 61 height 61
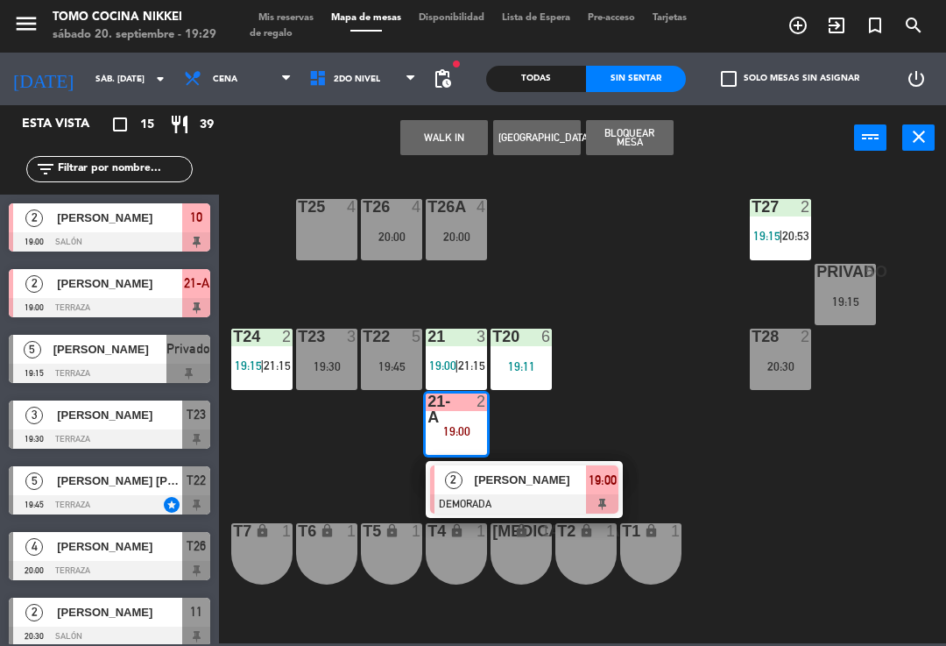
click at [796, 383] on div "T28 2 20:30" at bounding box center [780, 359] width 61 height 61
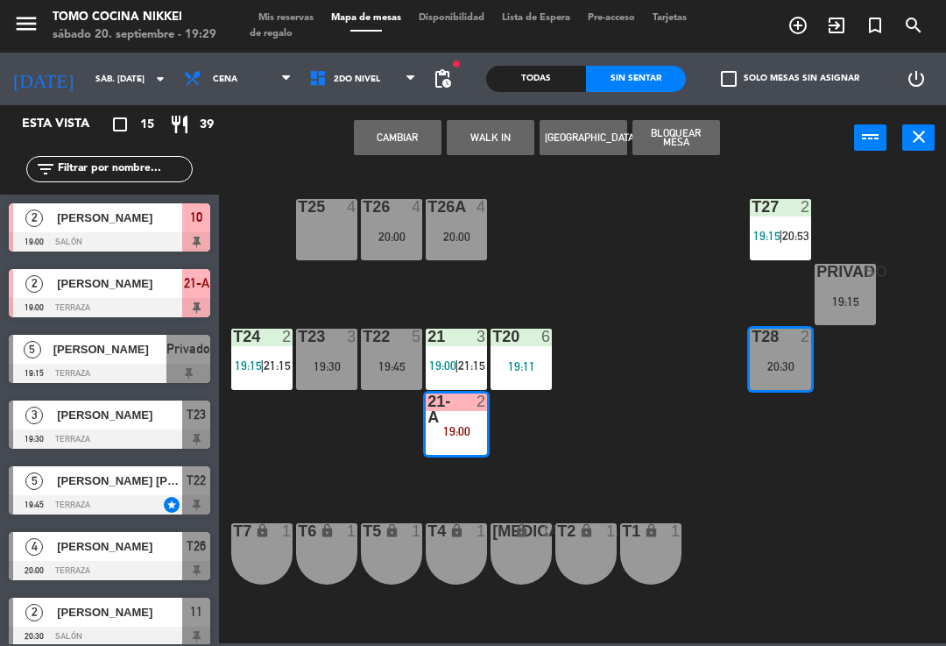
click at [374, 130] on button "Cambiar" at bounding box center [398, 137] width 88 height 35
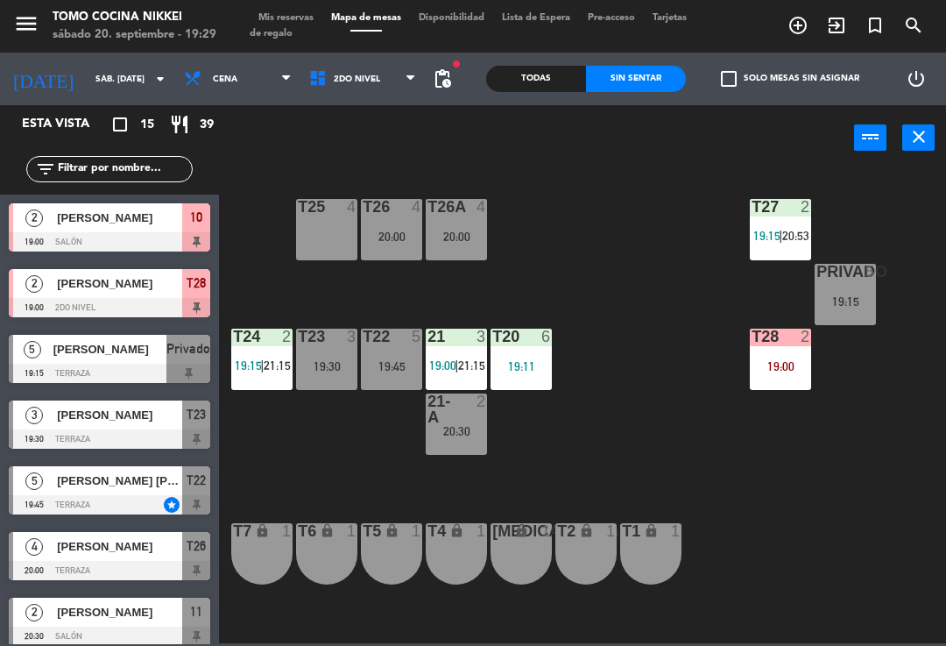
click at [478, 445] on div "21-A 2 20:30" at bounding box center [456, 423] width 61 height 61
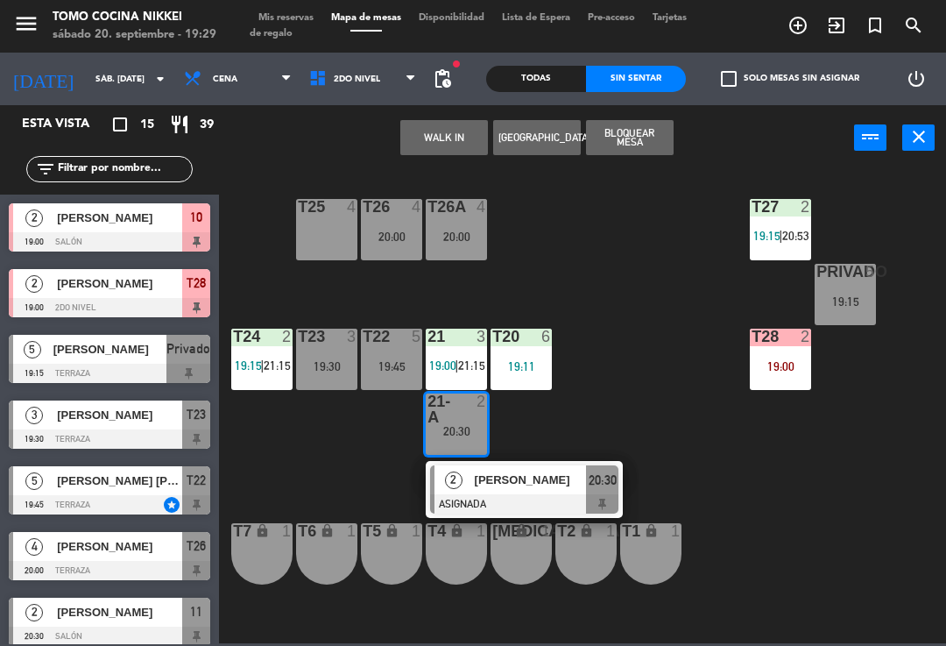
click at [477, 477] on span "[PERSON_NAME]" at bounding box center [531, 479] width 112 height 18
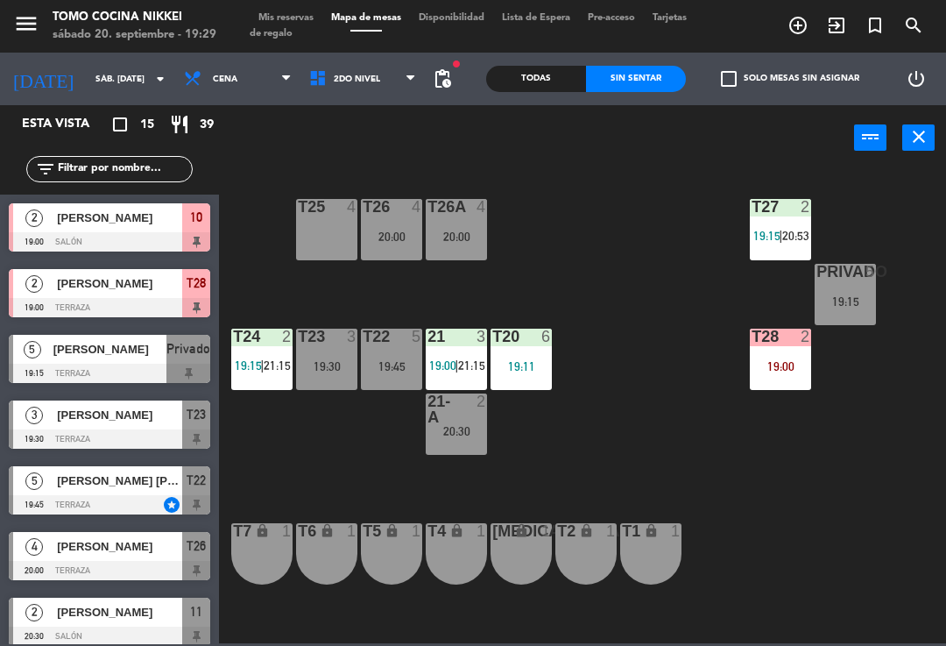
click at [275, 18] on span "Mis reservas" at bounding box center [286, 18] width 73 height 10
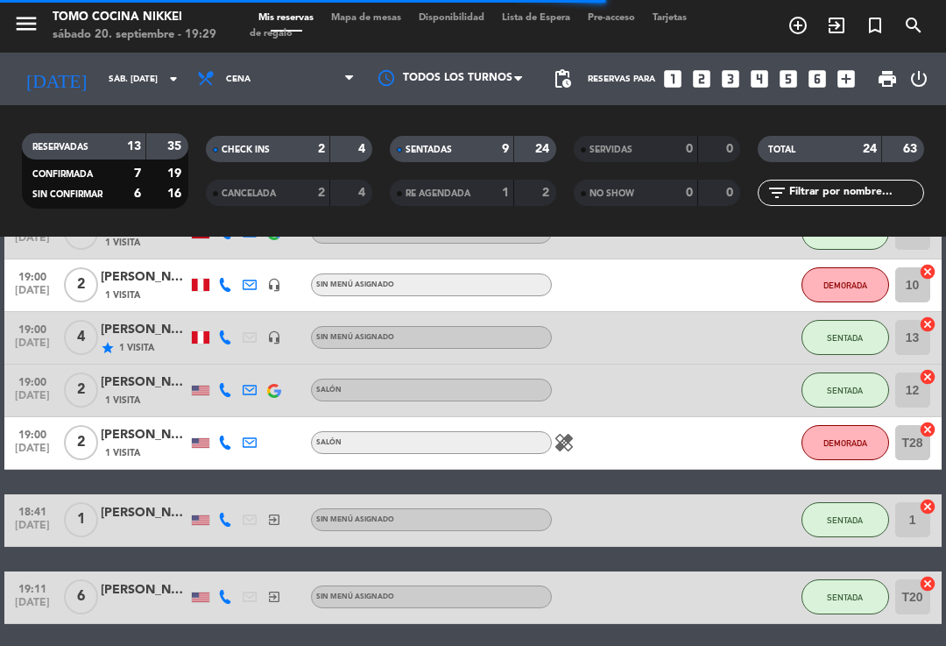
scroll to position [373, 0]
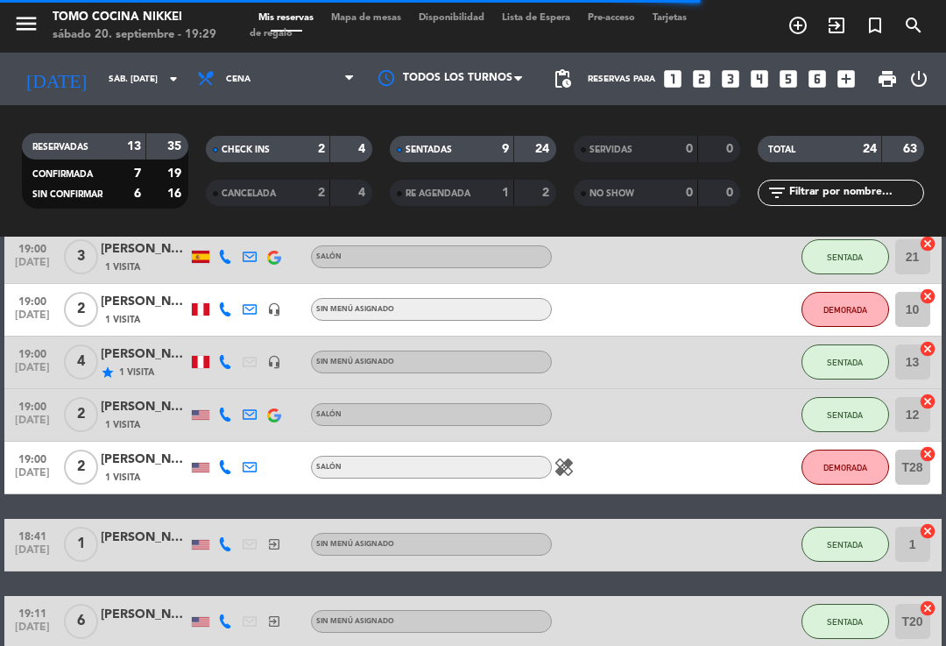
click at [562, 466] on icon "healing" at bounding box center [564, 466] width 21 height 21
click at [838, 472] on button "DEMORADA" at bounding box center [846, 466] width 88 height 35
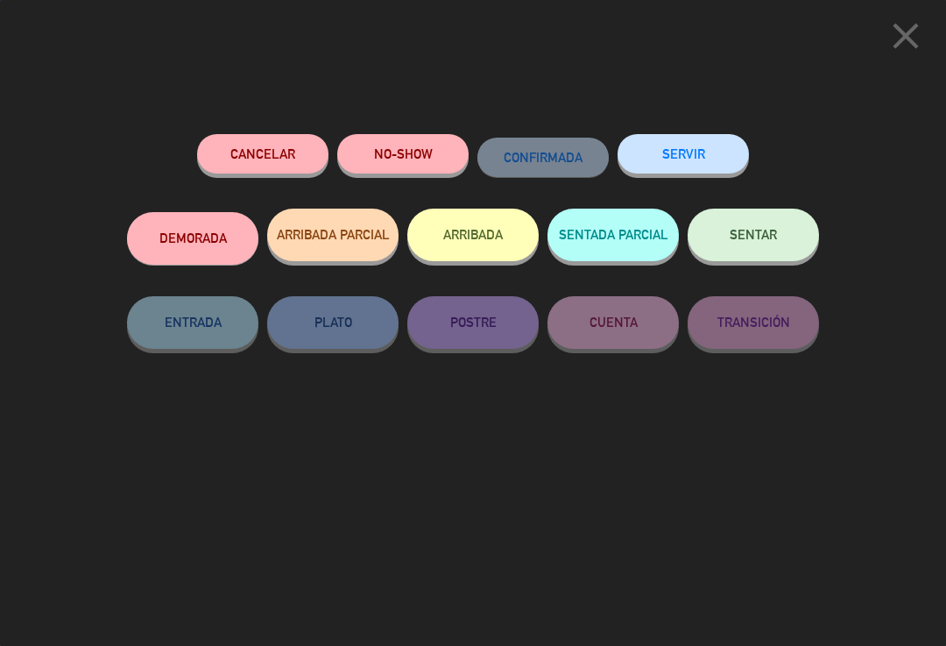
click at [782, 244] on button "SENTAR" at bounding box center [753, 235] width 131 height 53
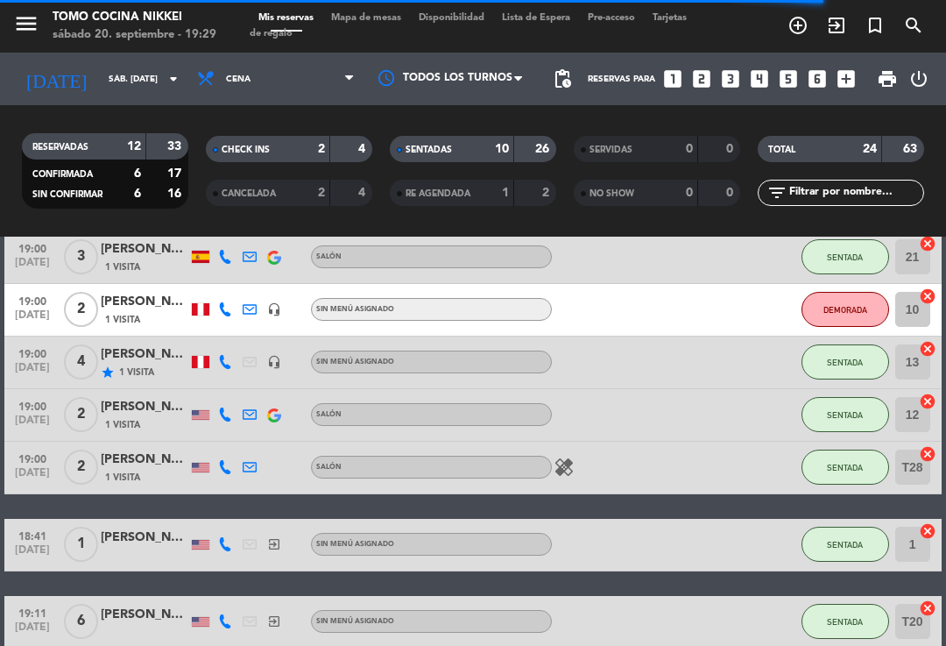
click at [388, 22] on span "Mapa de mesas" at bounding box center [366, 18] width 88 height 10
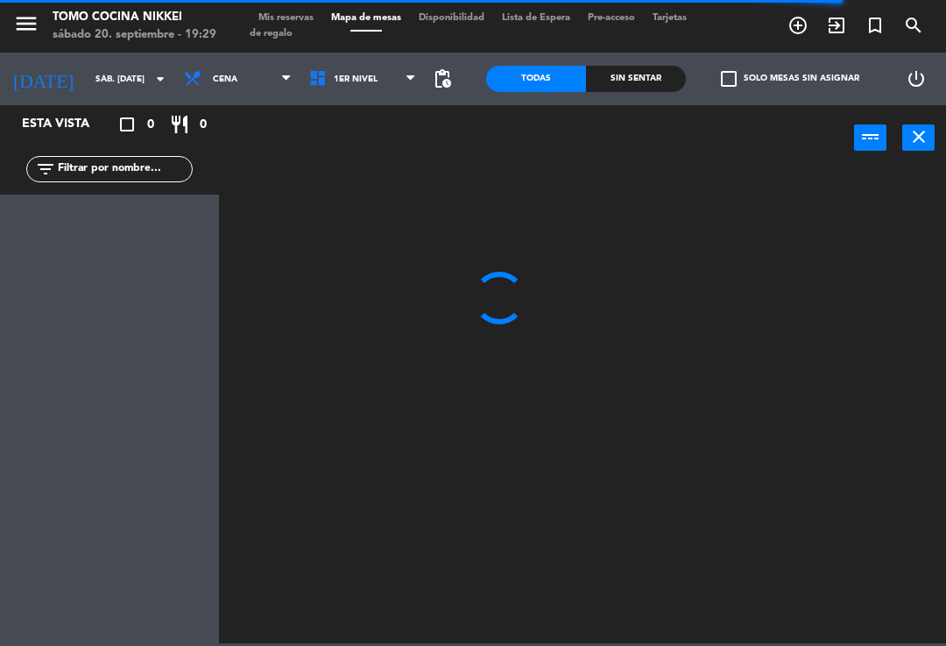
click at [396, 69] on span "1er Nivel" at bounding box center [363, 79] width 125 height 39
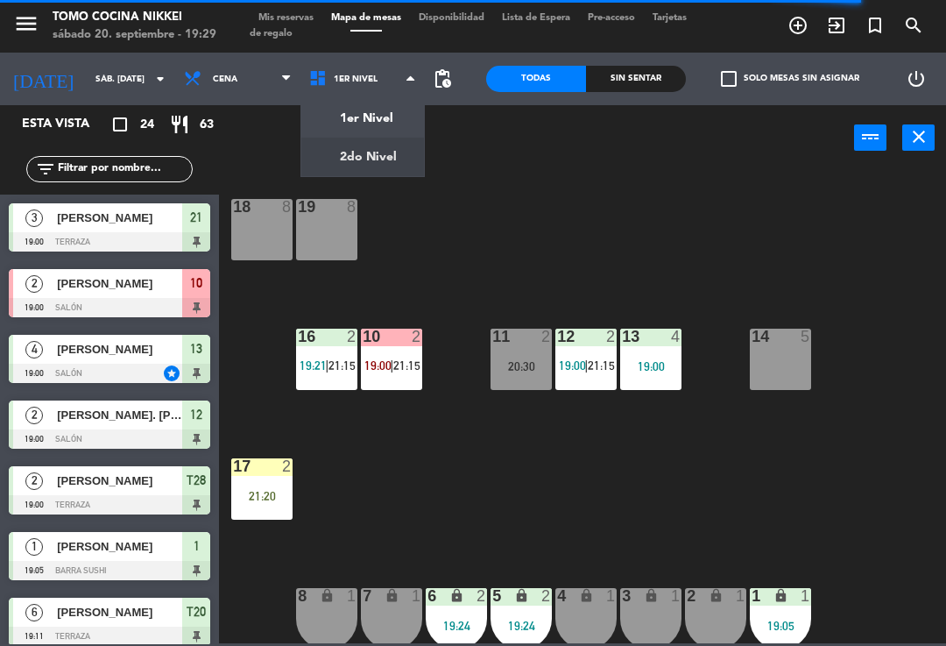
click at [388, 173] on ng-component "menu Tomo Cocina Nikkei sábado 20. septiembre - 19:29 Mis reservas Mapa de mesa…" at bounding box center [473, 321] width 946 height 643
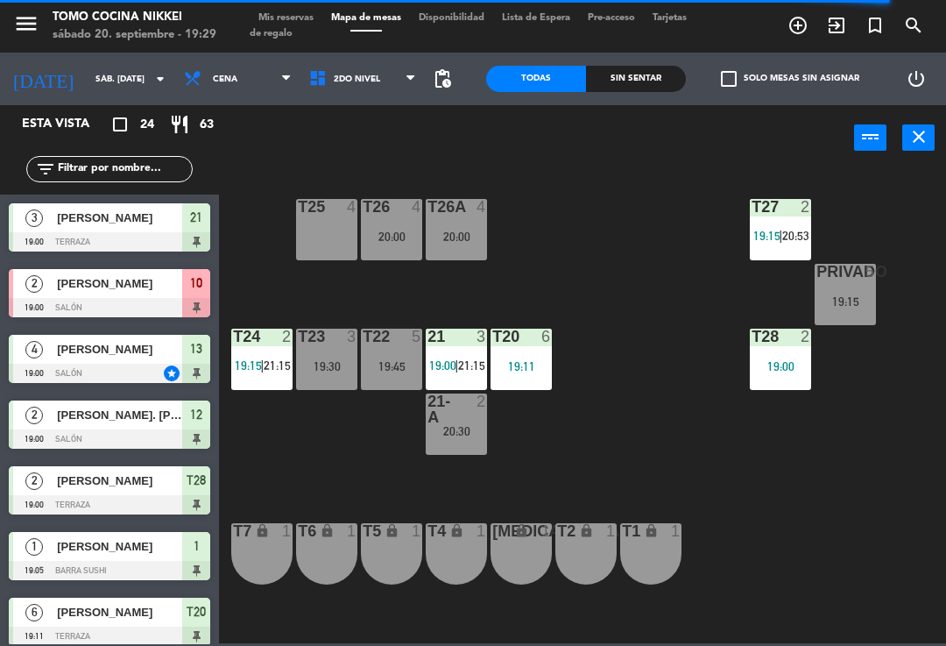
click at [471, 415] on div "2" at bounding box center [485, 409] width 29 height 32
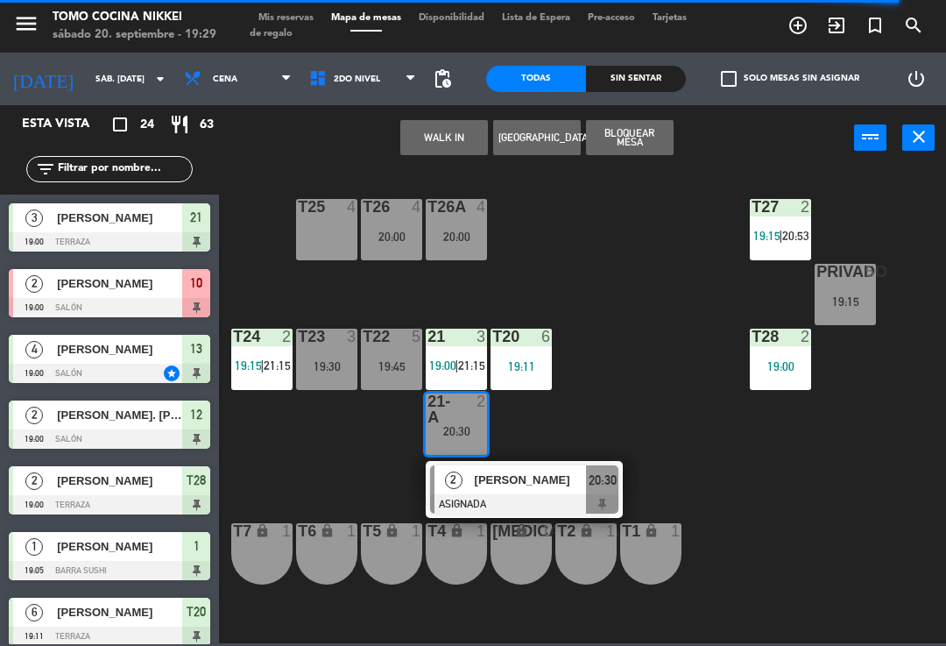
click at [553, 495] on div at bounding box center [524, 503] width 188 height 19
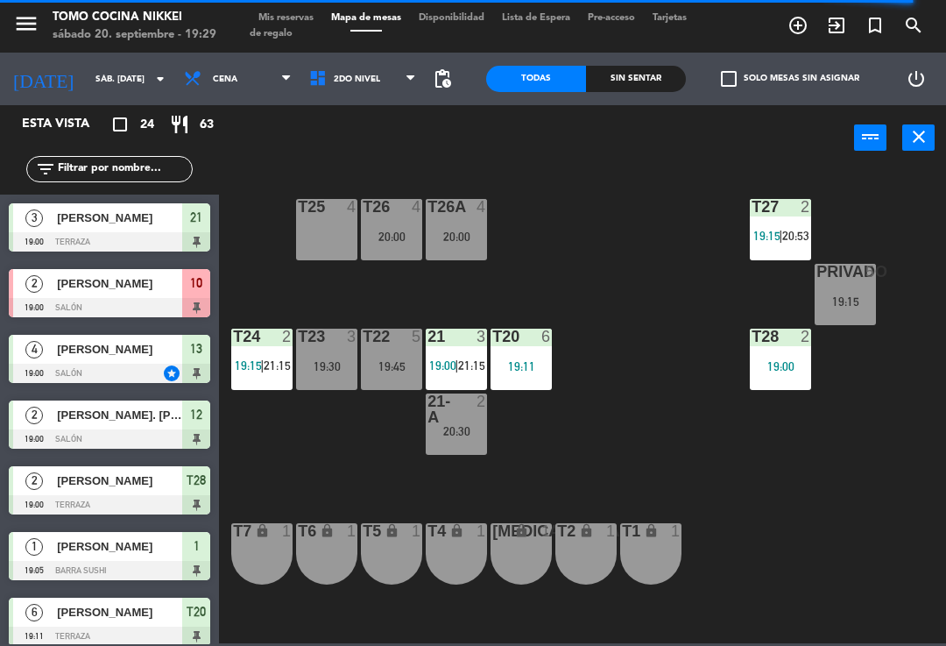
scroll to position [34, 0]
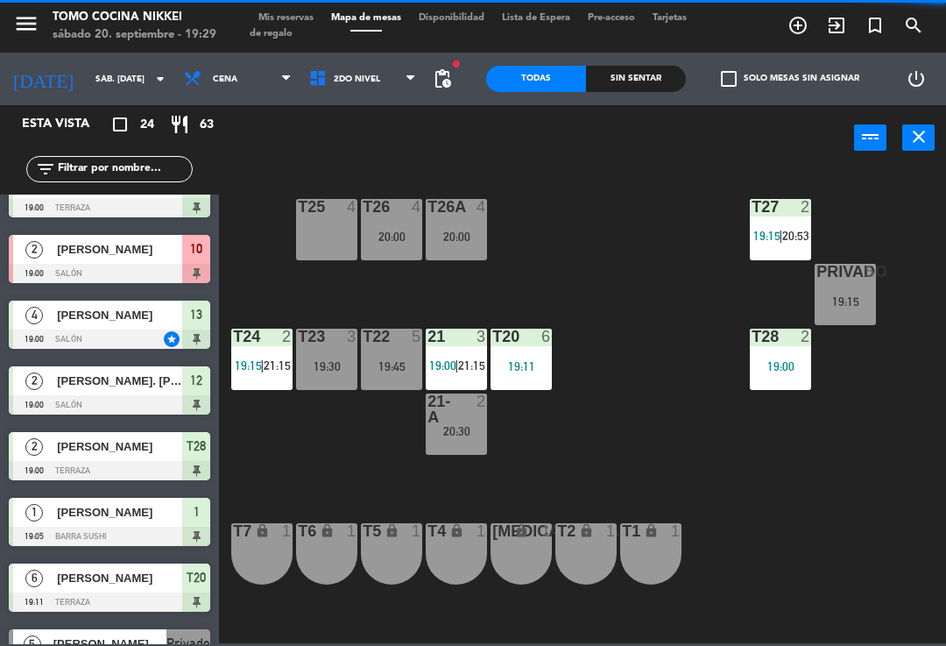
click at [466, 350] on div "21 3 19:00 | 21:15" at bounding box center [456, 359] width 61 height 61
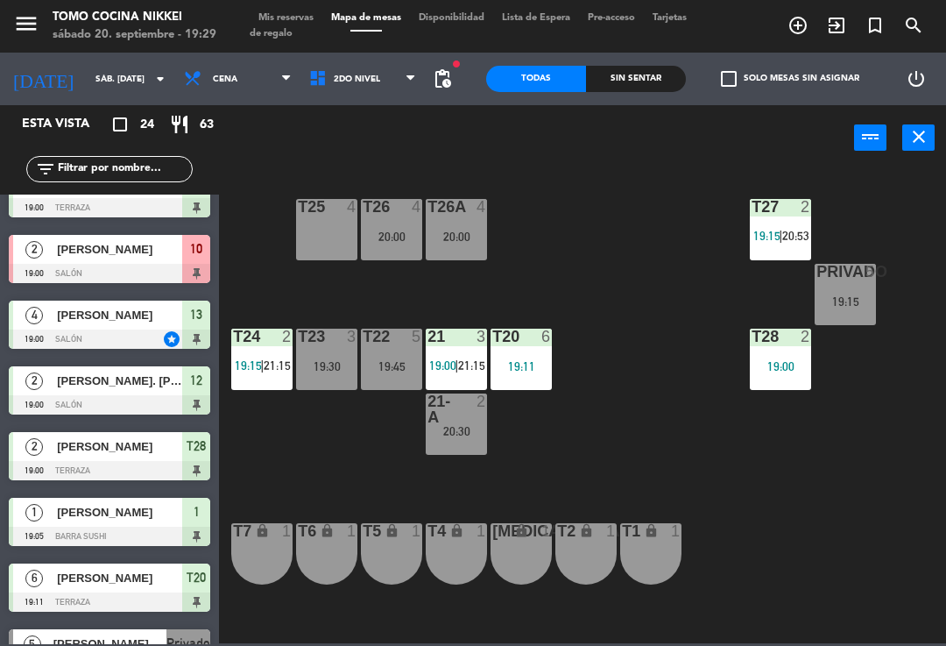
click at [682, 326] on div "T27 2 19:15 | 20:53 T25 4 T26A 4 20:00 T26 4 20:00 Privado 5 19:15 T24 2 19:15 …" at bounding box center [588, 405] width 718 height 475
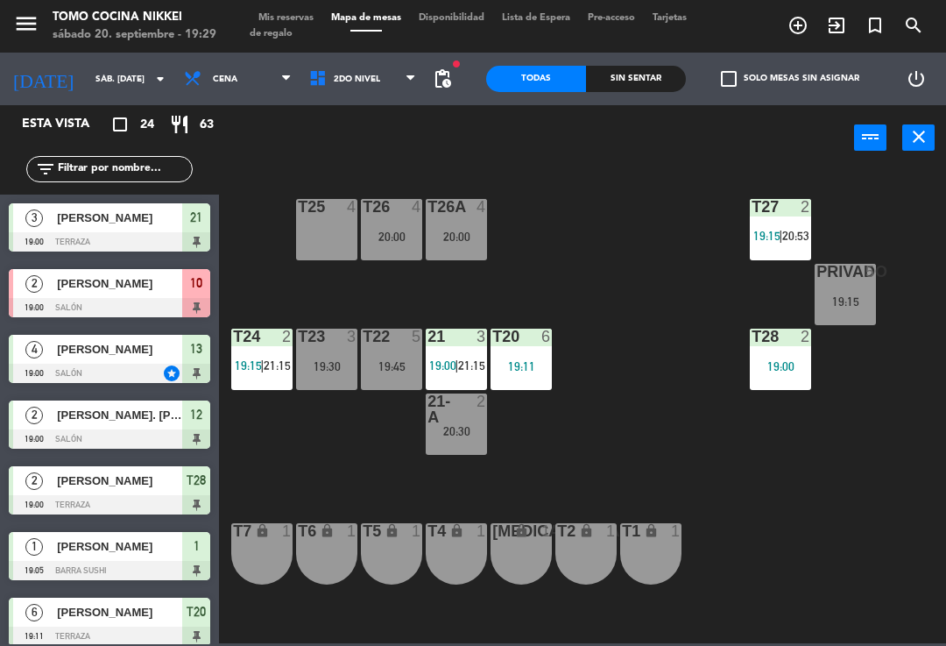
scroll to position [0, 0]
click at [665, 87] on div "Sin sentar" at bounding box center [636, 79] width 100 height 26
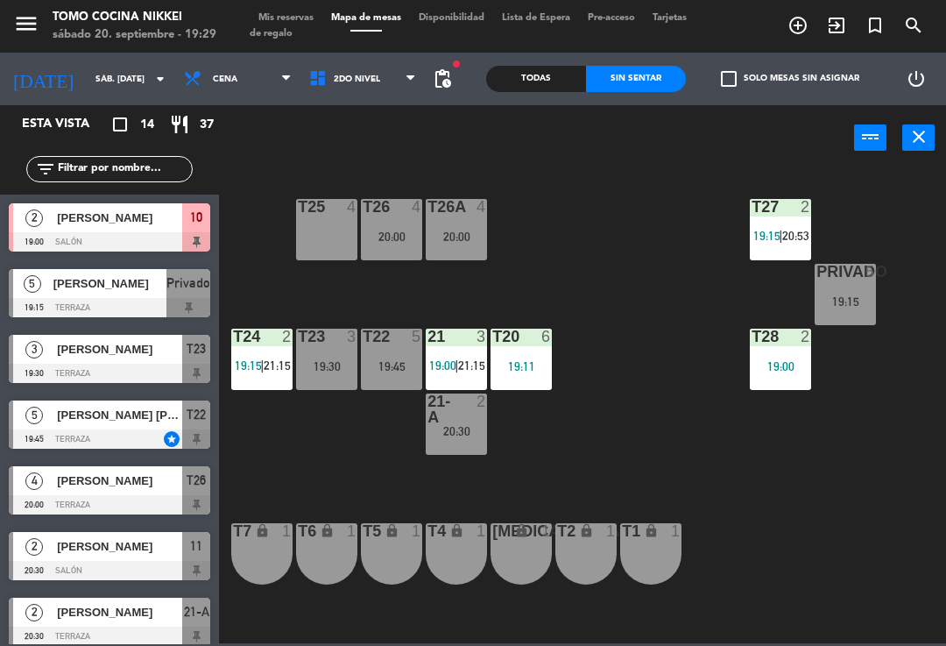
click at [377, 247] on div "T26 4 20:00" at bounding box center [391, 229] width 61 height 61
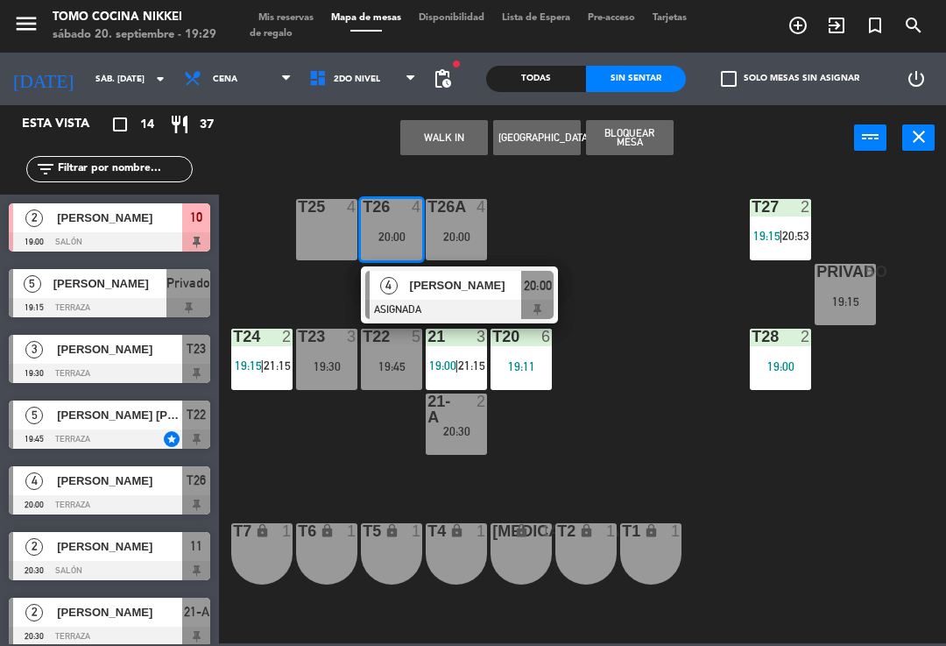
click at [491, 315] on div at bounding box center [459, 309] width 188 height 19
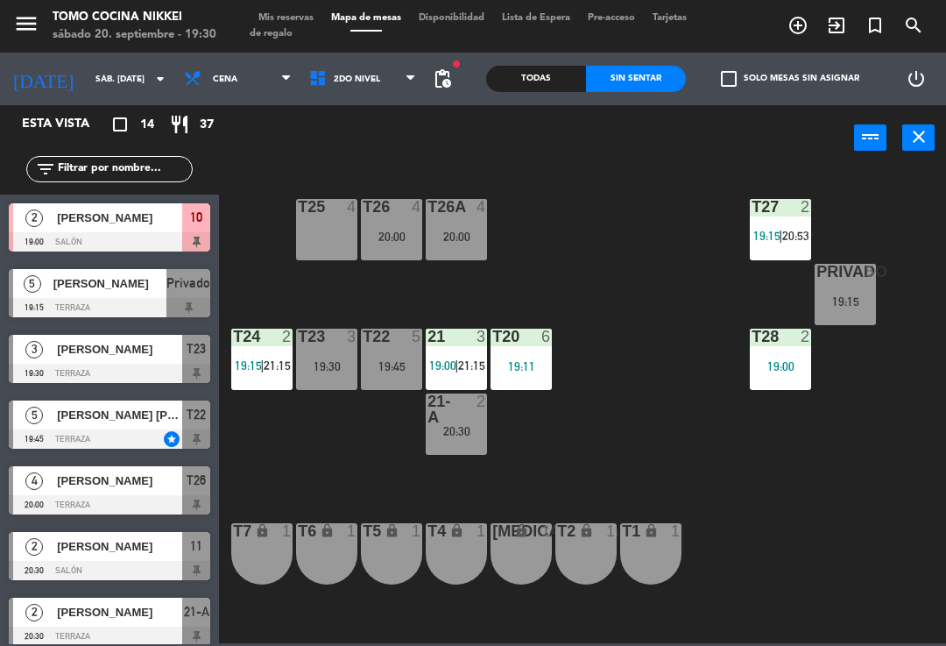
click at [336, 370] on div "19:30" at bounding box center [326, 366] width 61 height 12
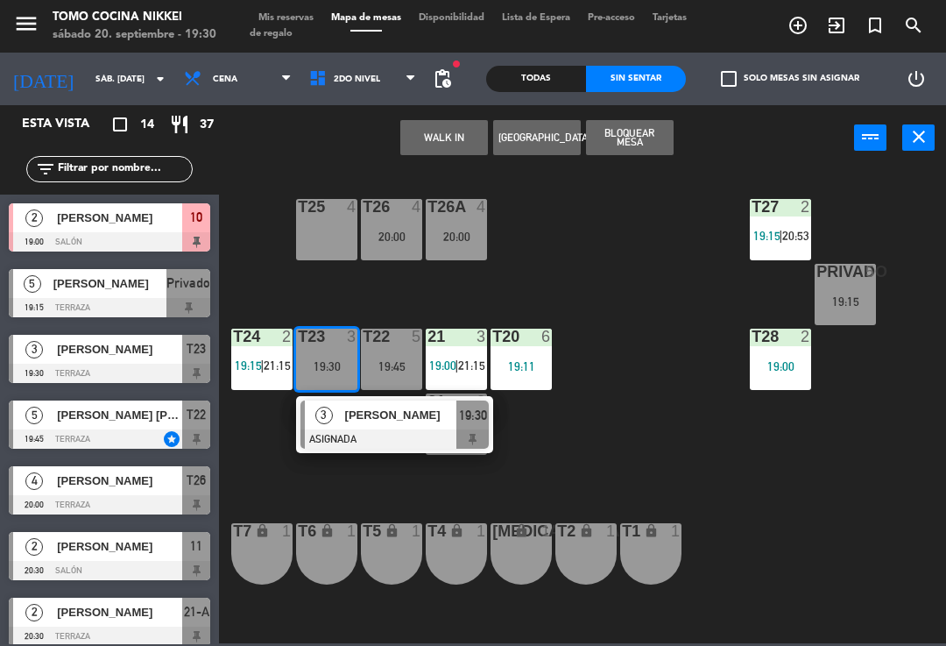
click at [430, 427] on div "[PERSON_NAME]" at bounding box center [400, 414] width 114 height 29
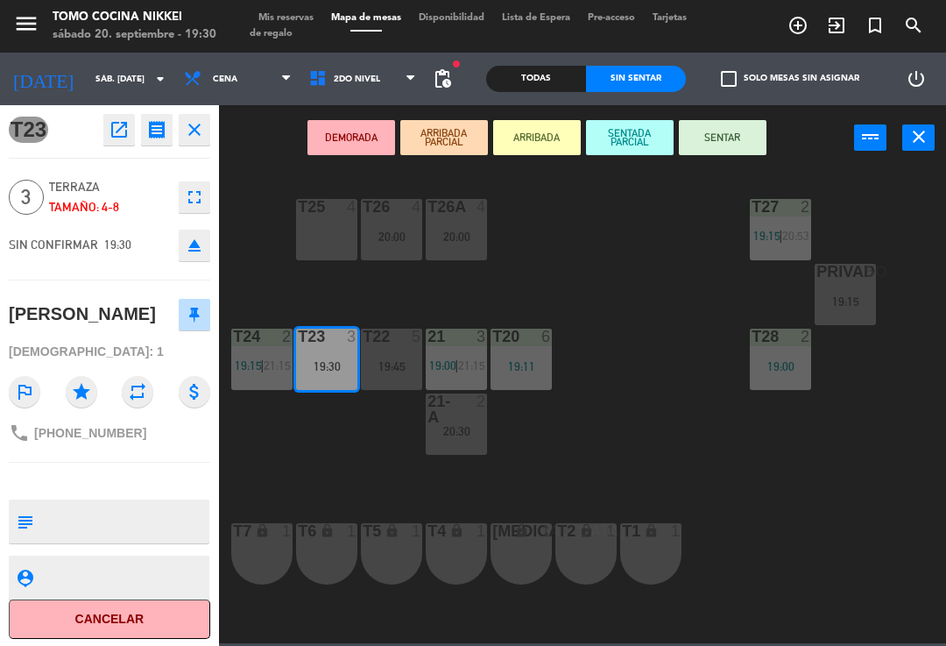
click at [647, 129] on button "SENTADA PARCIAL" at bounding box center [630, 137] width 88 height 35
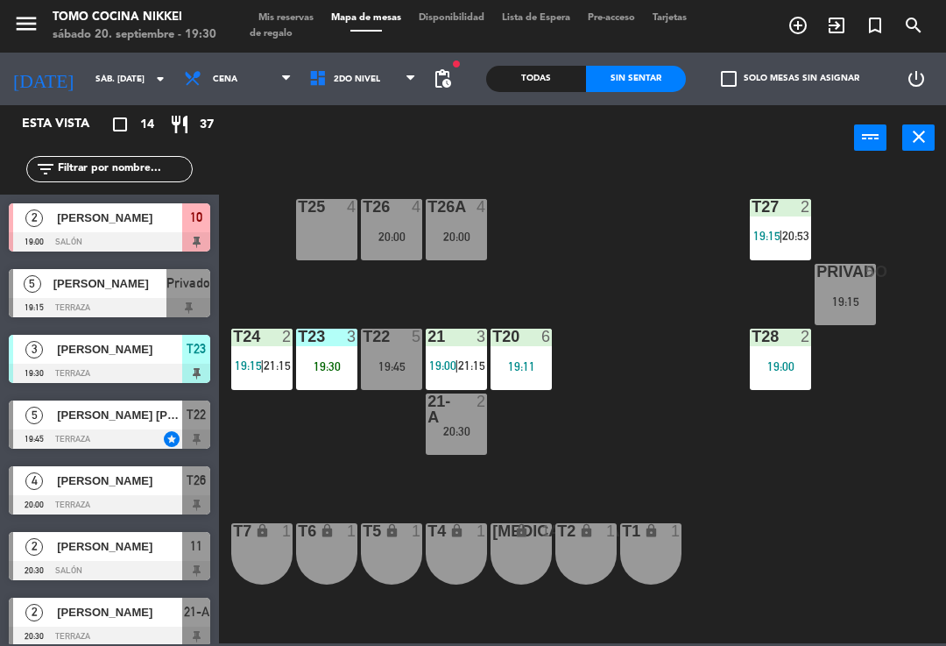
click at [660, 230] on div "T27 2 19:15 | 20:53 T25 4 T26A 4 20:00 T26 4 20:00 Privado 5 19:15 T24 2 19:15 …" at bounding box center [588, 405] width 718 height 475
click at [709, 299] on div "T27 2 19:15 | 20:53 T25 4 T26A 4 20:00 T26 4 20:00 Privado 5 19:15 T24 2 19:15 …" at bounding box center [588, 405] width 718 height 475
click at [569, 280] on div "T27 2 19:15 | 20:53 T25 4 T26A 4 20:00 T26 4 20:00 Privado 5 19:15 T24 2 19:15 …" at bounding box center [588, 405] width 718 height 475
click at [372, 367] on div "19:45" at bounding box center [391, 366] width 61 height 12
click at [739, 531] on div "T27 2 19:15 | 20:53 T25 4 T26A 4 20:00 T26 4 20:00 Privado 5 19:15 T24 2 19:15 …" at bounding box center [588, 405] width 718 height 475
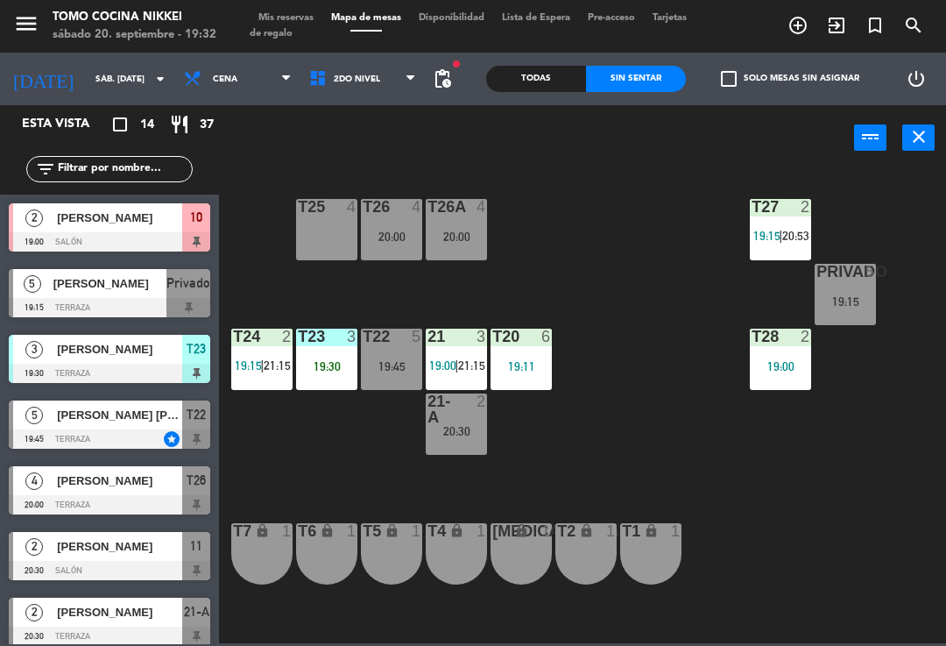
click at [324, 342] on div at bounding box center [327, 337] width 29 height 16
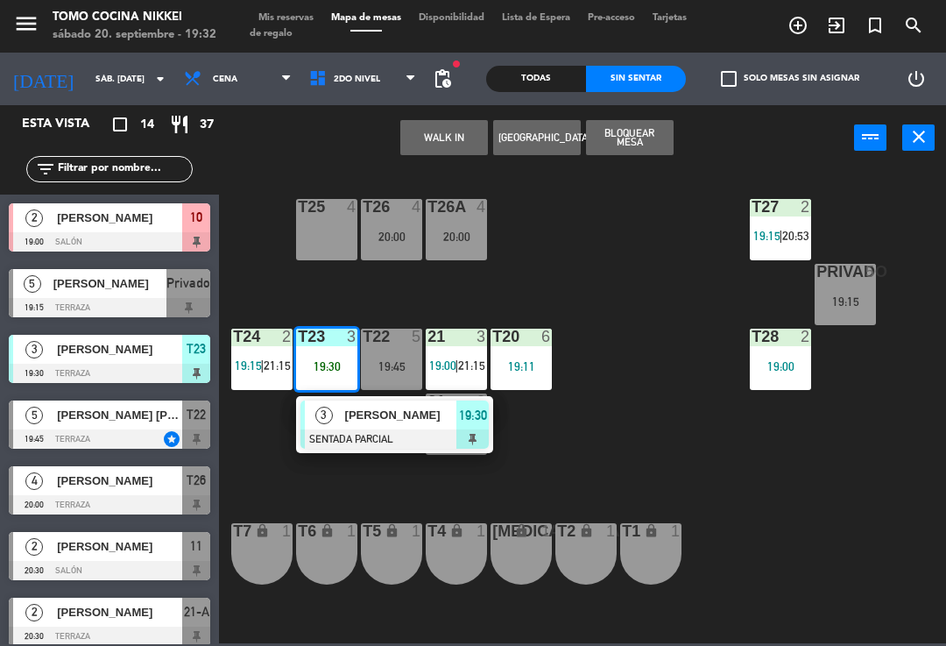
click at [337, 433] on div at bounding box center [395, 438] width 188 height 19
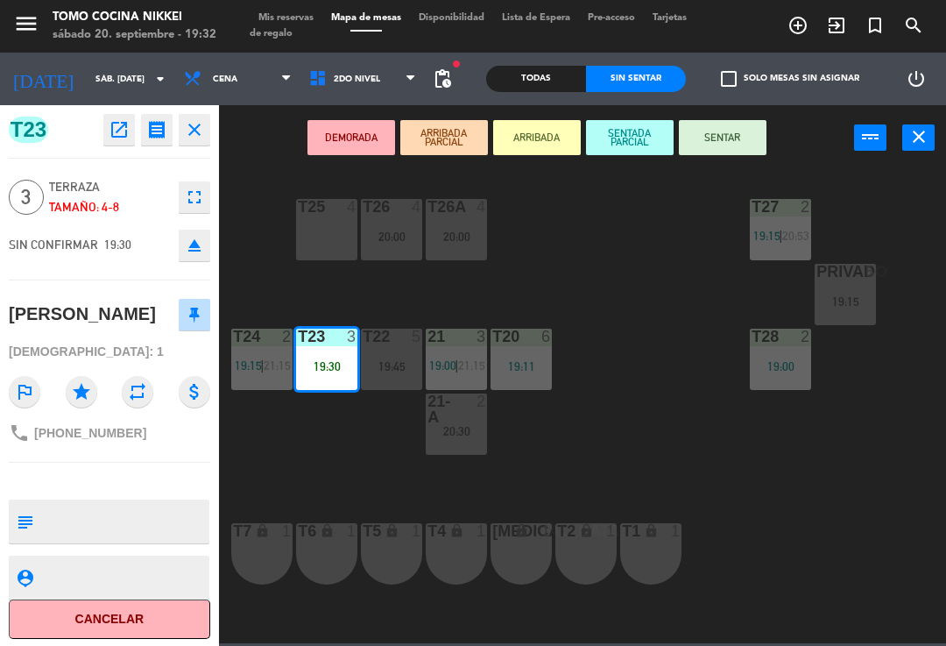
click at [179, 166] on div "T23 open_in_new receipt 7:30 PM sáb., 20 sep. 3 personas Fernando Ruiz Mesa T23…" at bounding box center [109, 375] width 219 height 541
click at [189, 189] on icon "fullscreen" at bounding box center [194, 197] width 21 height 21
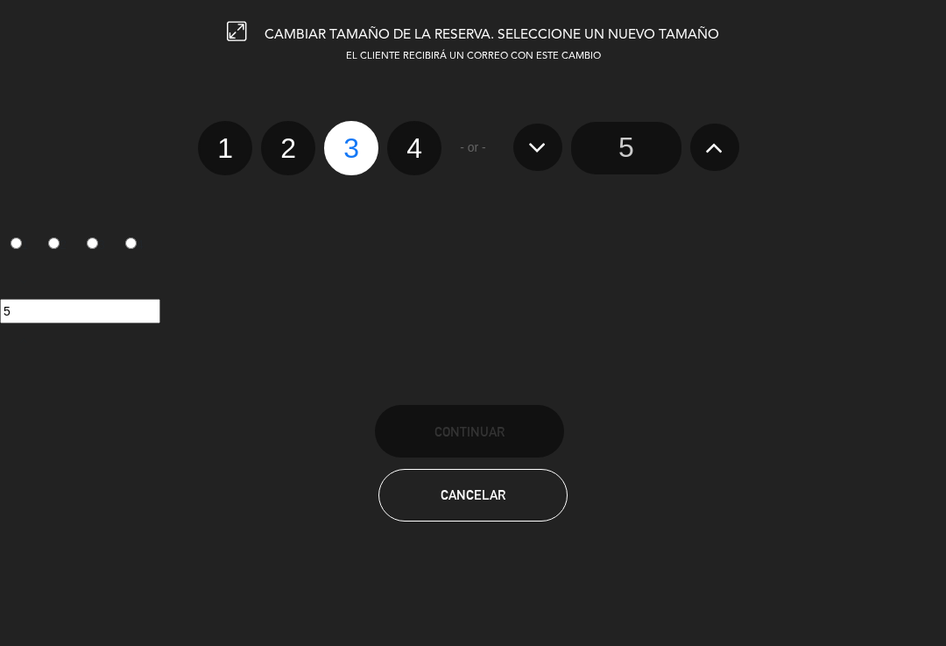
click at [416, 143] on label "4" at bounding box center [414, 148] width 54 height 54
click at [416, 138] on input "4" at bounding box center [412, 132] width 11 height 11
radio input "true"
radio input "false"
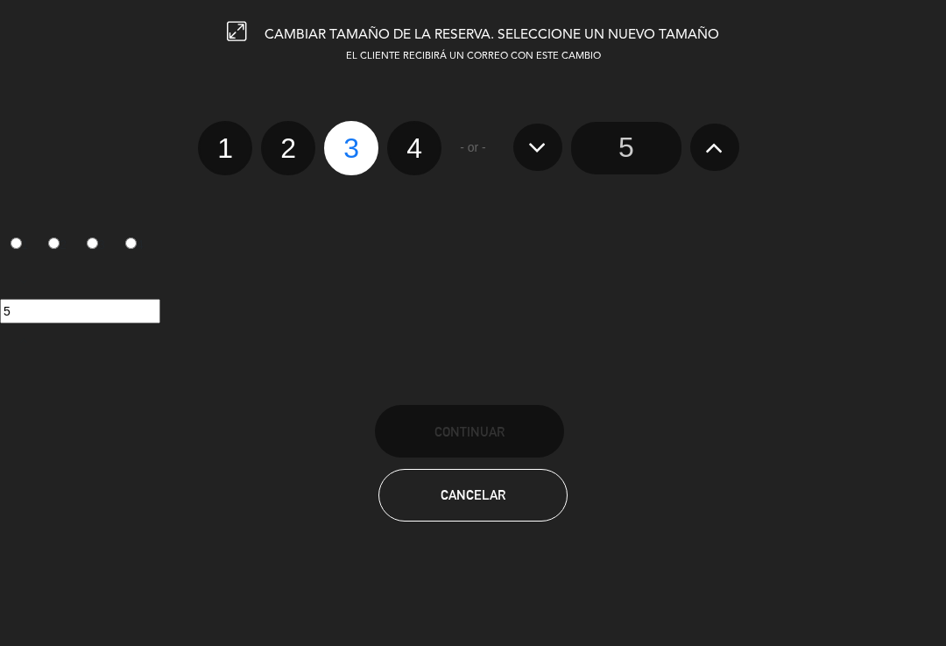
radio input "false"
radio input "true"
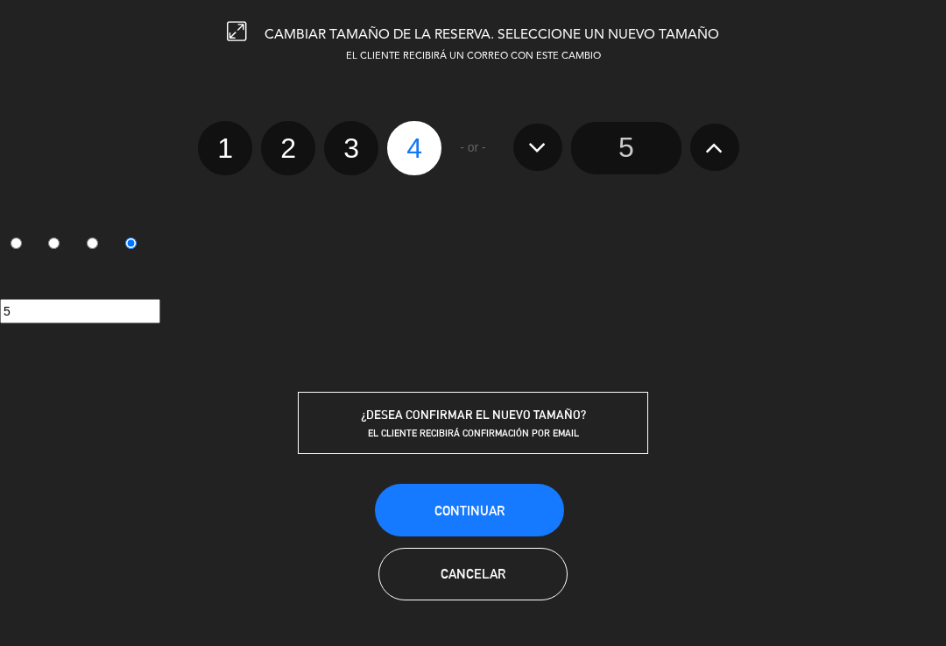
click at [466, 484] on button "Continuar" at bounding box center [469, 510] width 189 height 53
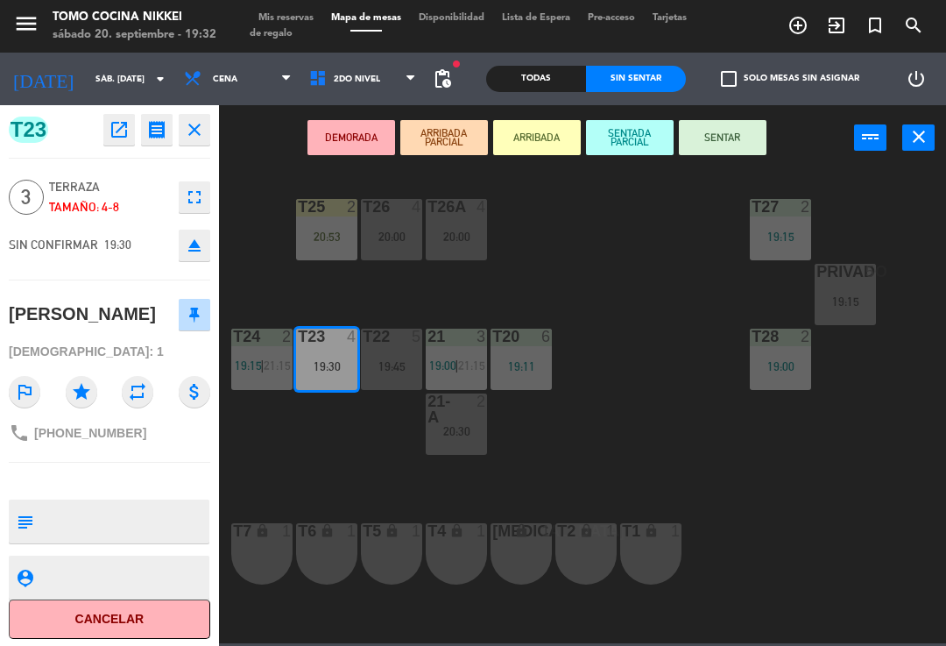
click at [638, 136] on button "SENTADA PARCIAL" at bounding box center [630, 137] width 88 height 35
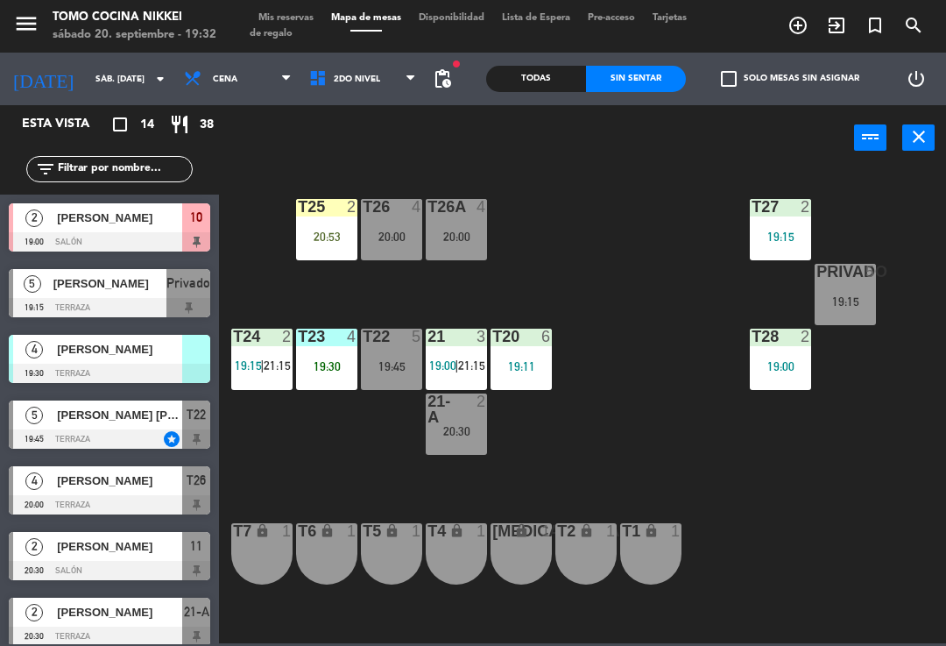
click at [634, 263] on div "T27 2 19:15 T25 2 20:53 T26A 4 20:00 T26 4 20:00 Privado 5 19:15 T24 2 19:15 | …" at bounding box center [588, 405] width 718 height 475
click at [945, 303] on html "close × Tomo Cocina Nikkei × chrome_reader_mode Listado de Reservas account_box…" at bounding box center [473, 323] width 946 height 646
click at [91, 80] on input "sáb. [DATE]" at bounding box center [147, 79] width 120 height 27
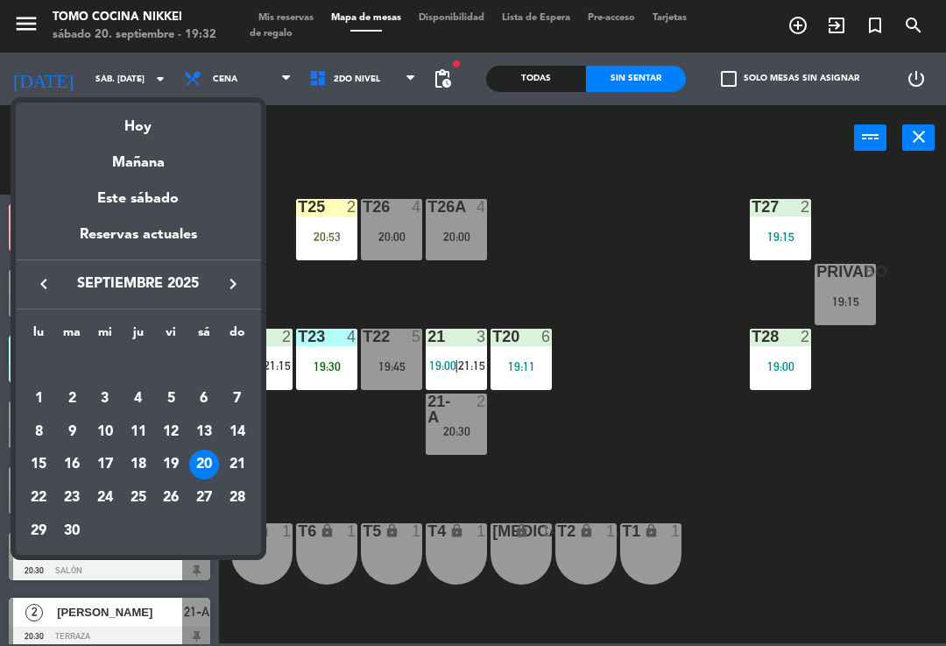
click at [43, 494] on div "22" at bounding box center [39, 498] width 30 height 30
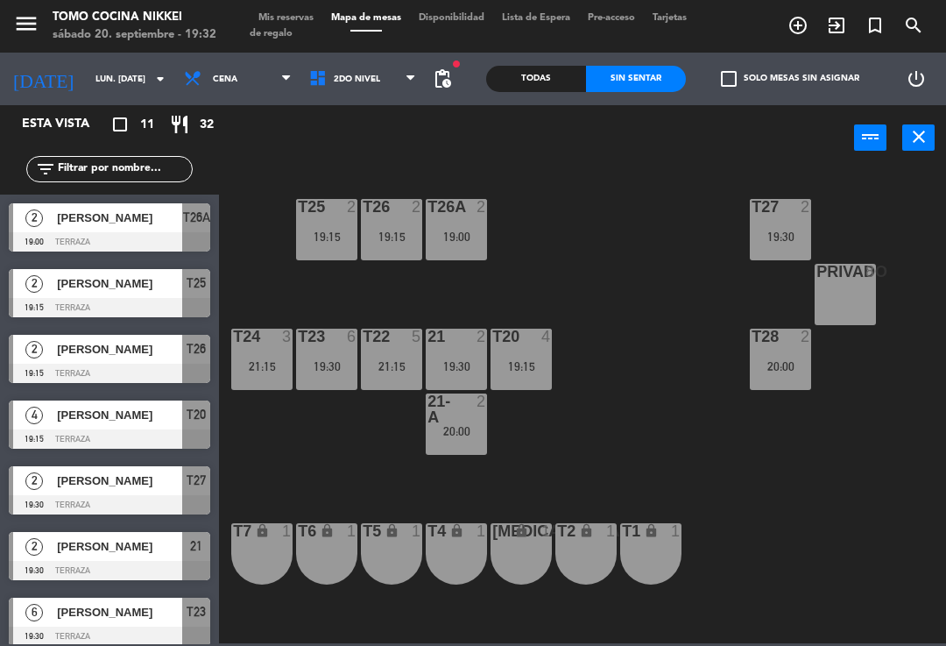
click at [268, 67] on span "Cena" at bounding box center [237, 79] width 125 height 39
click at [240, 117] on ng-component "menu Tomo Cocina Nikkei sábado 20. septiembre - 19:32 Mis reservas Mapa de mesa…" at bounding box center [473, 321] width 946 height 643
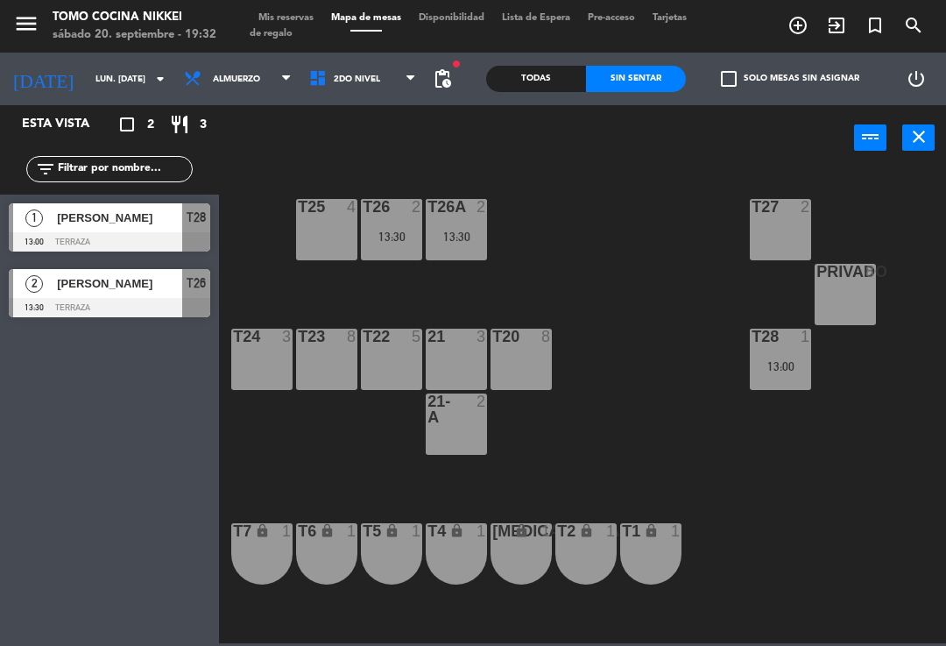
click at [237, 78] on span "Almuerzo" at bounding box center [237, 79] width 125 height 39
click at [230, 154] on ng-component "menu Tomo Cocina Nikkei sábado 20. septiembre - 19:32 Mis reservas Mapa de mesa…" at bounding box center [473, 321] width 946 height 643
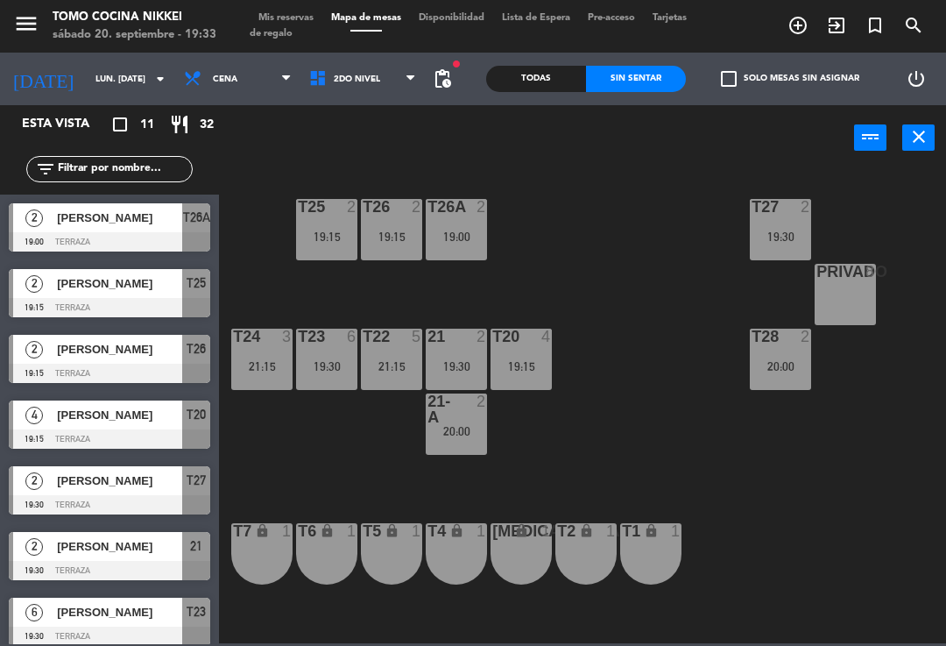
click at [445, 77] on span "pending_actions" at bounding box center [442, 78] width 21 height 21
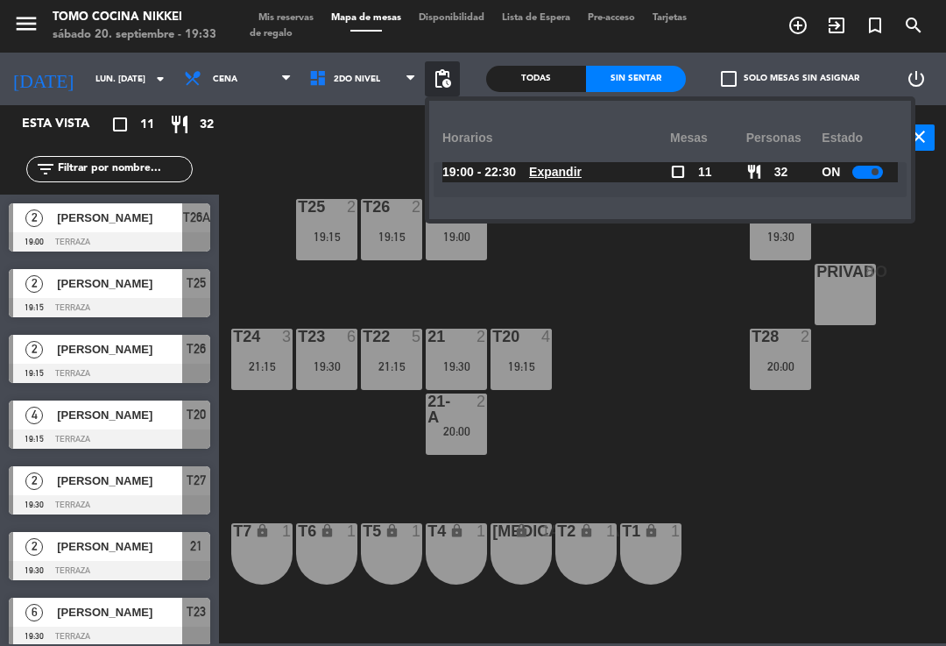
click at [575, 173] on u "Expandir" at bounding box center [555, 172] width 53 height 14
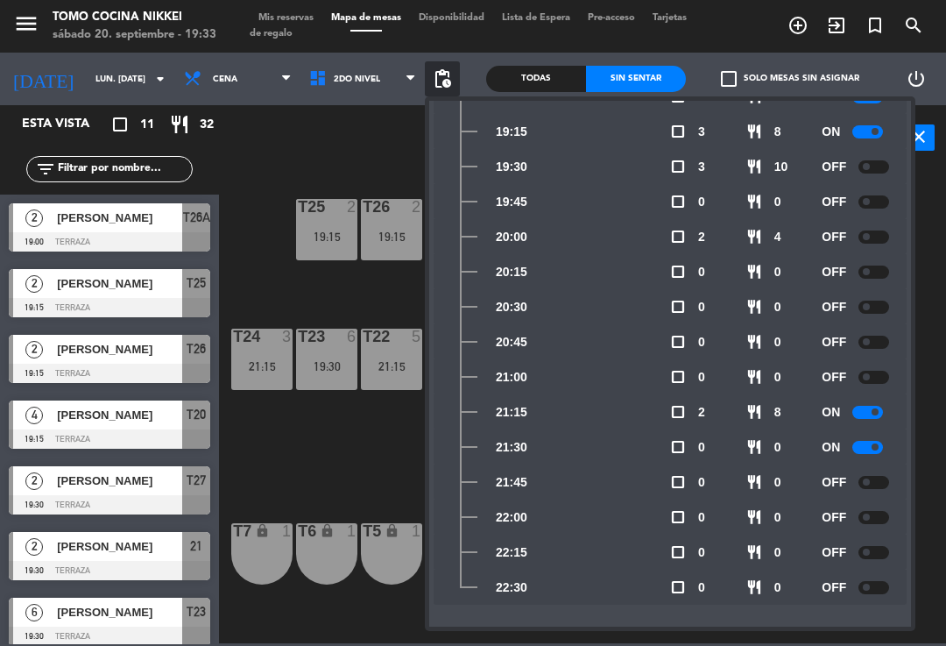
scroll to position [118, 0]
click at [244, 279] on div "T27 2 19:30 T25 2 19:15 T26A 2 19:00 T26 2 19:15 Privado 8 T24 3 21:15 T23 6 19…" at bounding box center [588, 405] width 718 height 475
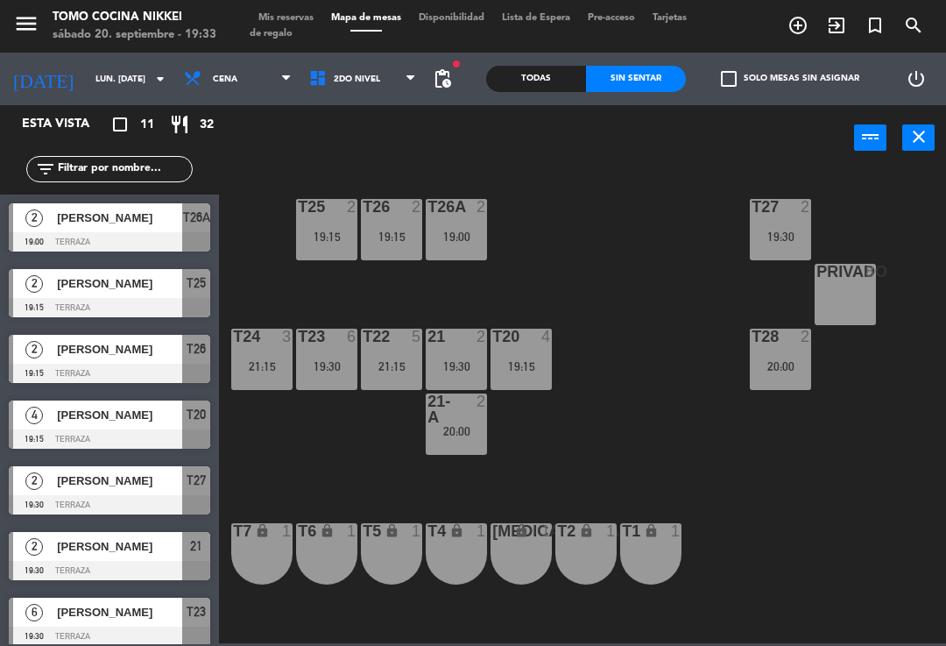
click at [87, 67] on input "lun. 22 sep." at bounding box center [147, 79] width 120 height 27
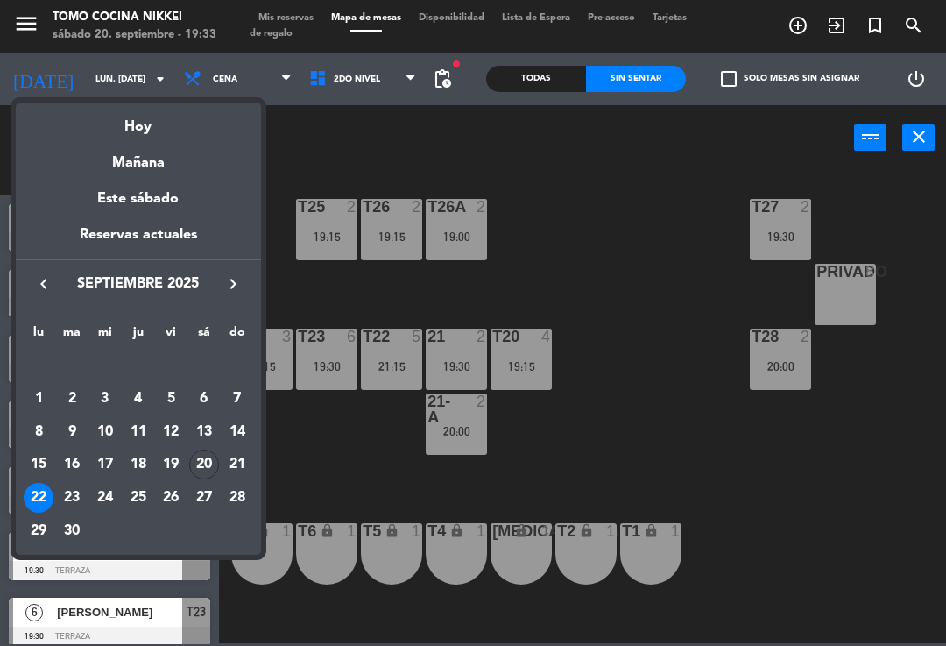
click at [123, 121] on div "Hoy" at bounding box center [138, 121] width 245 height 36
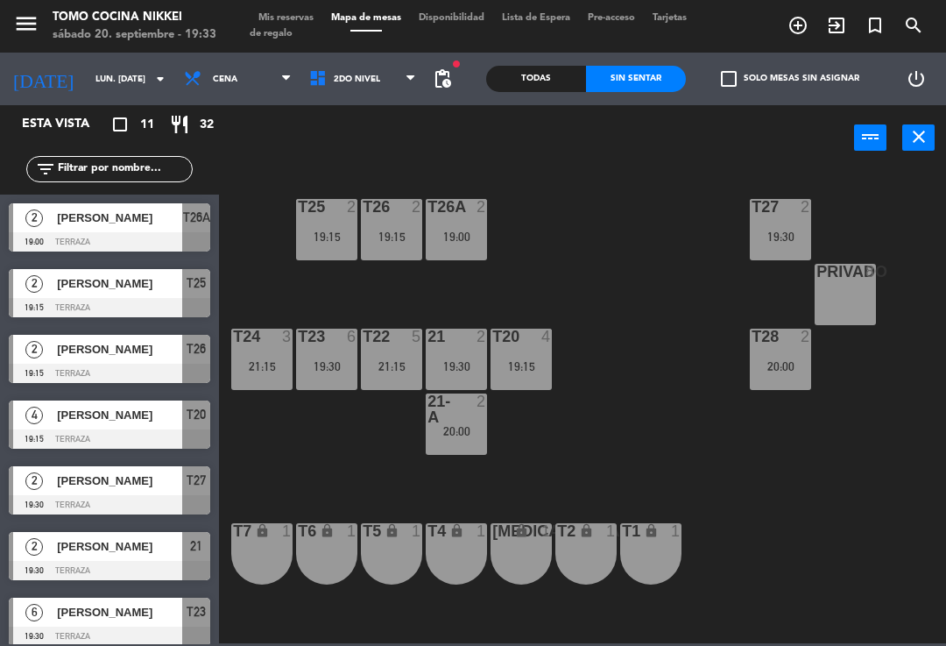
type input "sáb. [DATE]"
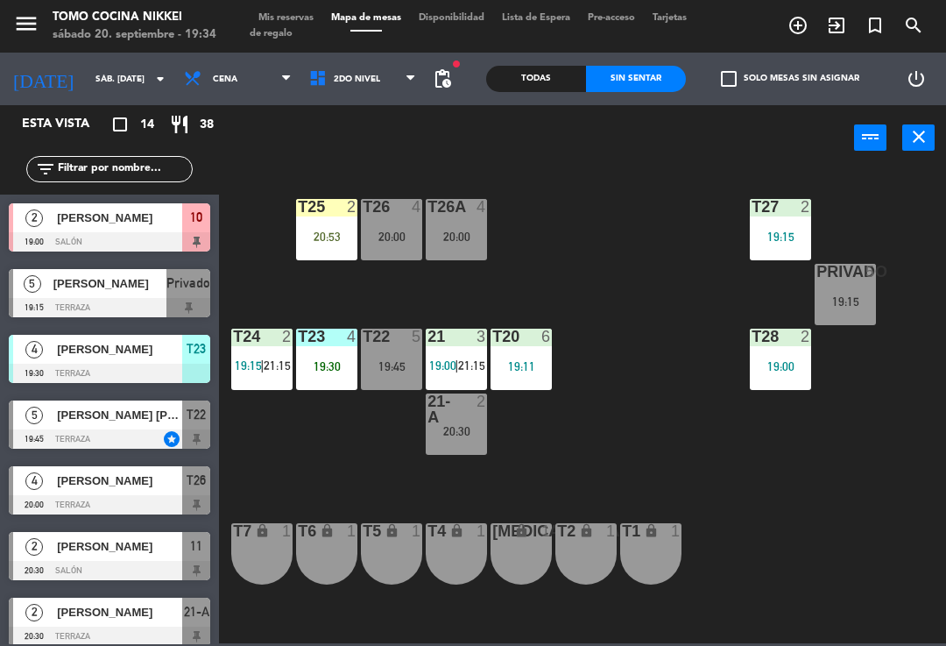
click at [273, 23] on span "Mis reservas" at bounding box center [286, 18] width 73 height 10
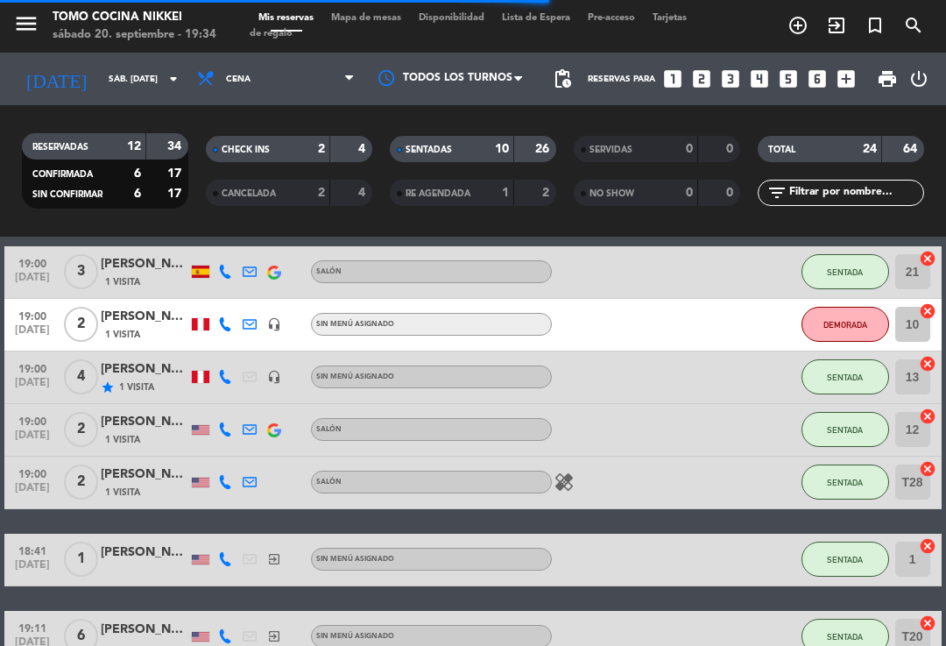
scroll to position [357, 0]
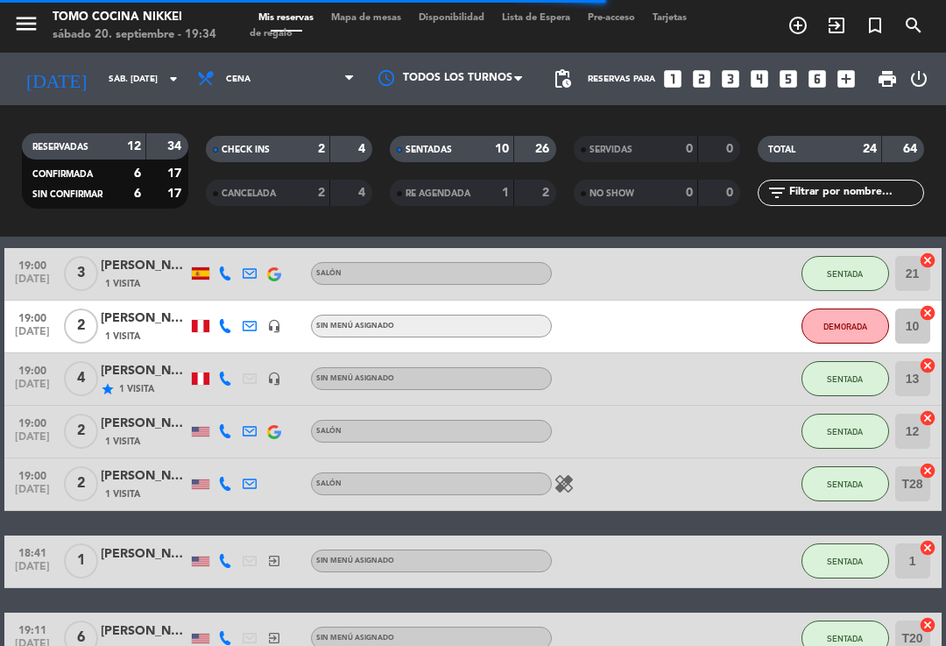
click at [837, 331] on button "DEMORADA" at bounding box center [846, 325] width 88 height 35
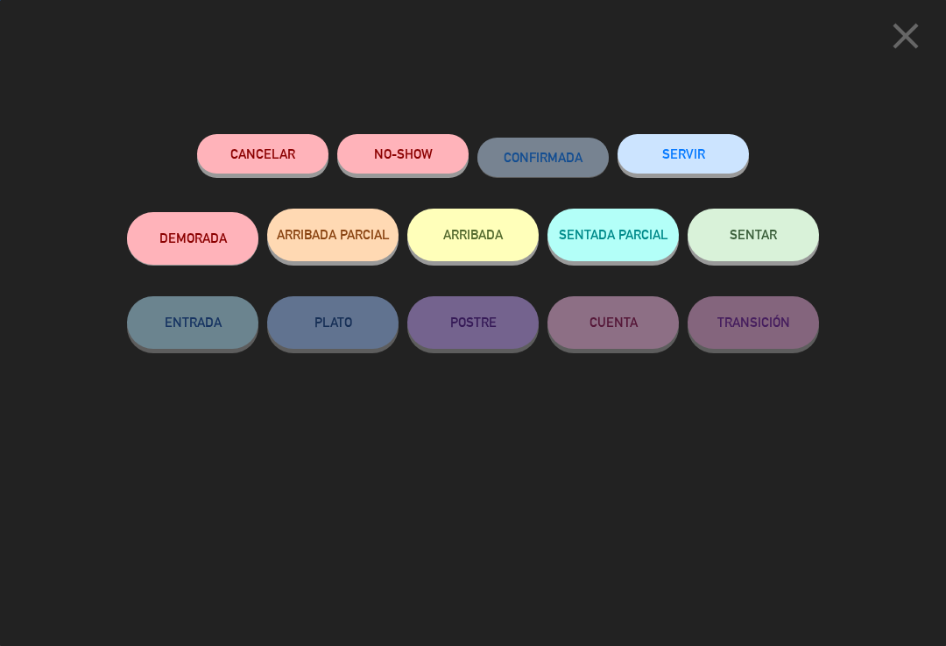
click at [413, 150] on button "NO-SHOW" at bounding box center [402, 153] width 131 height 39
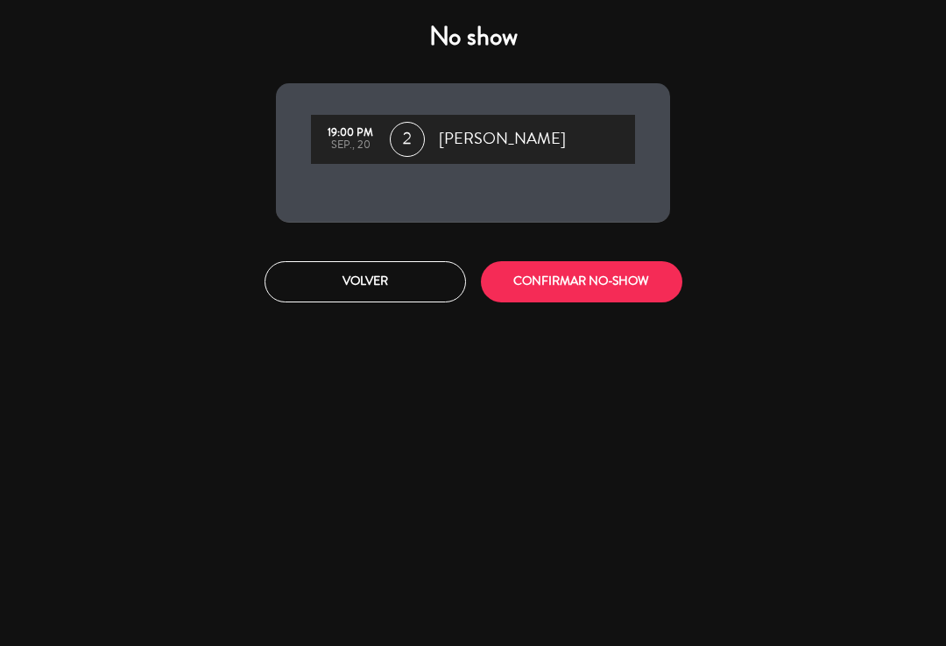
click at [600, 277] on button "CONFIRMAR NO-SHOW" at bounding box center [582, 281] width 202 height 41
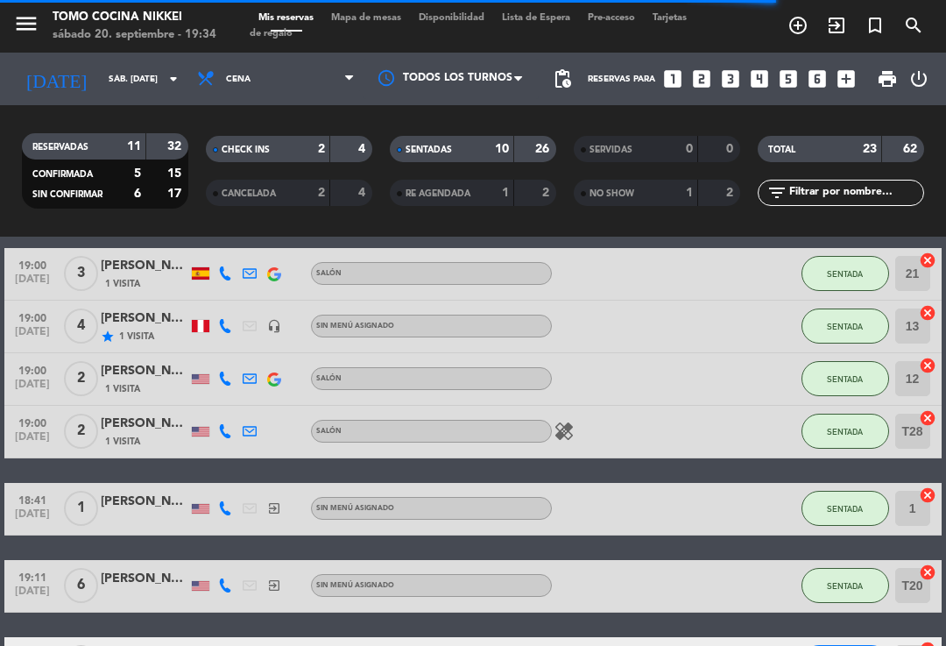
click at [378, 23] on span "Mapa de mesas" at bounding box center [366, 18] width 88 height 10
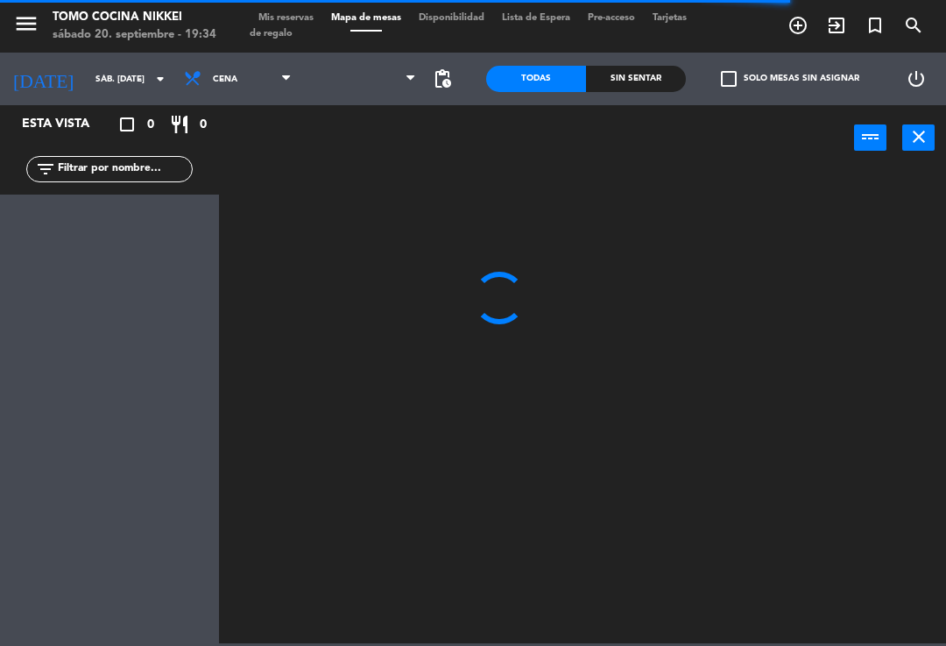
click at [394, 32] on span at bounding box center [366, 31] width 88 height 2
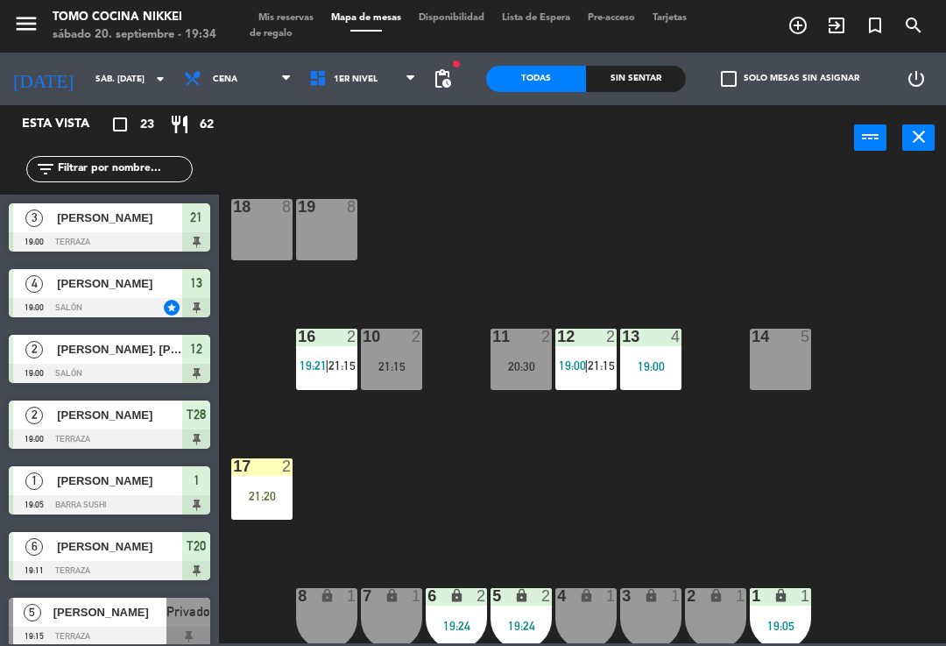
click at [528, 609] on div "5 lock 2 19:24" at bounding box center [521, 618] width 61 height 61
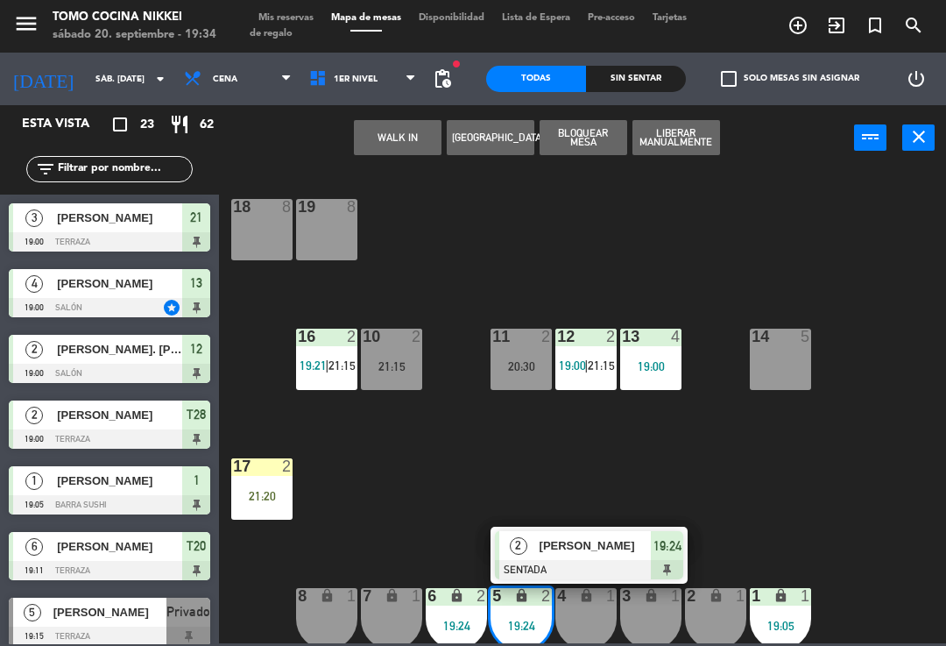
click at [513, 607] on div "5 lock 2 19:24" at bounding box center [521, 618] width 61 height 61
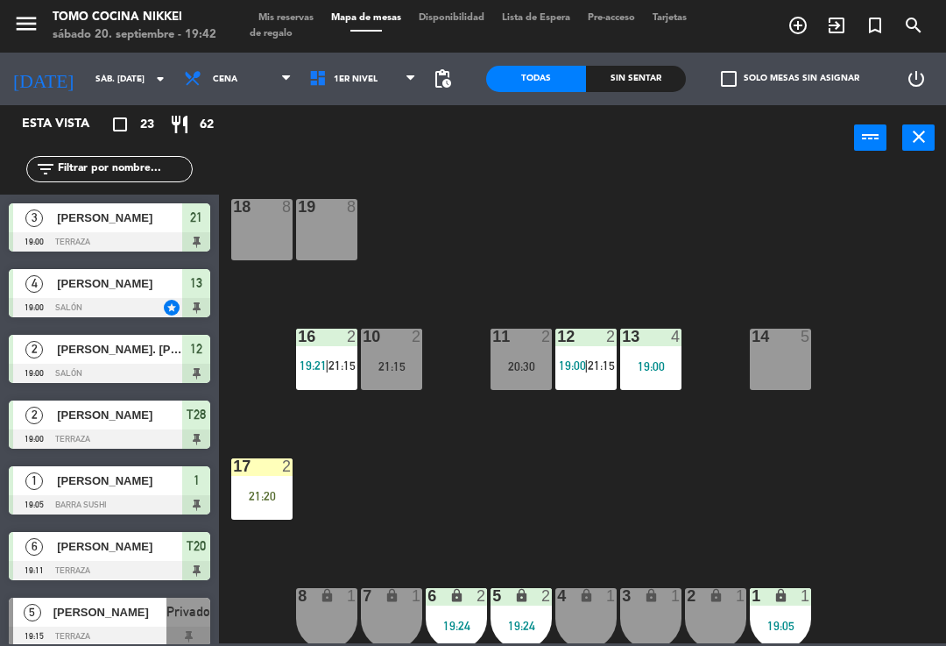
click at [90, 83] on input "sáb. [DATE]" at bounding box center [147, 79] width 120 height 27
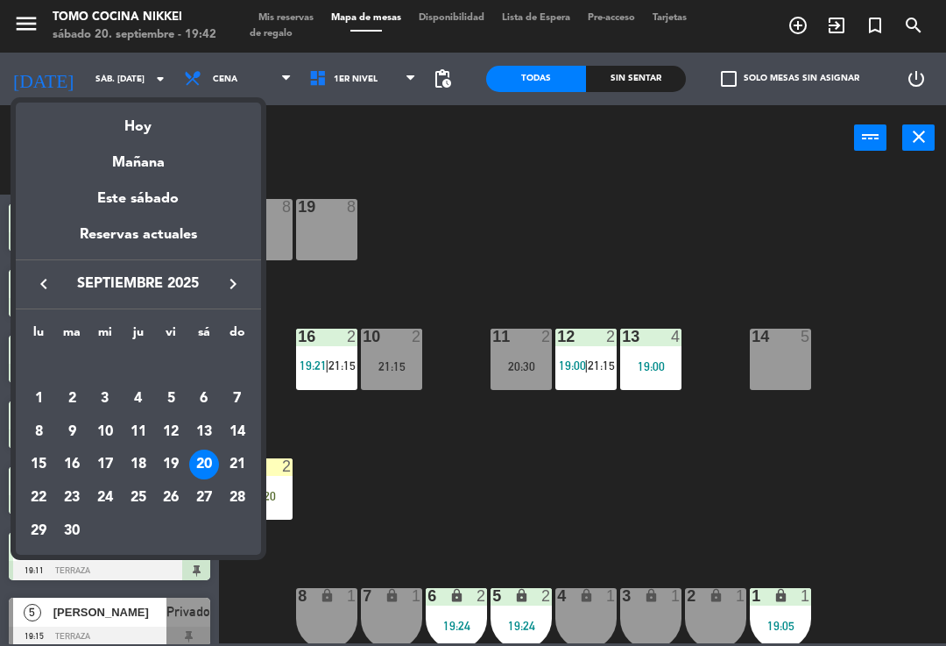
click at [46, 504] on div "22" at bounding box center [39, 498] width 30 height 30
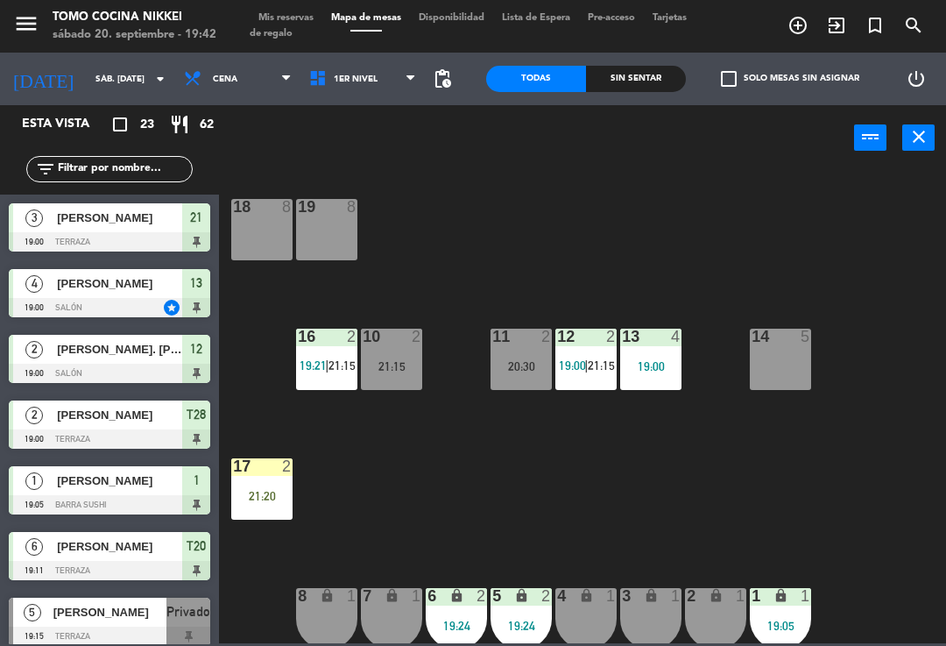
type input "lun. 22 sep."
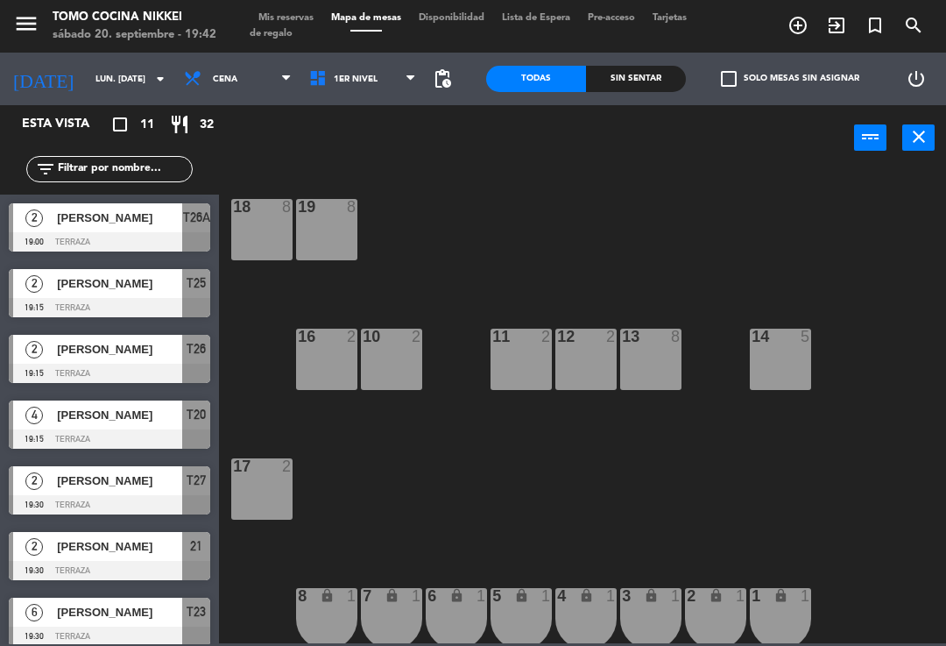
click at [784, 32] on span "add_circle_outline" at bounding box center [798, 26] width 39 height 30
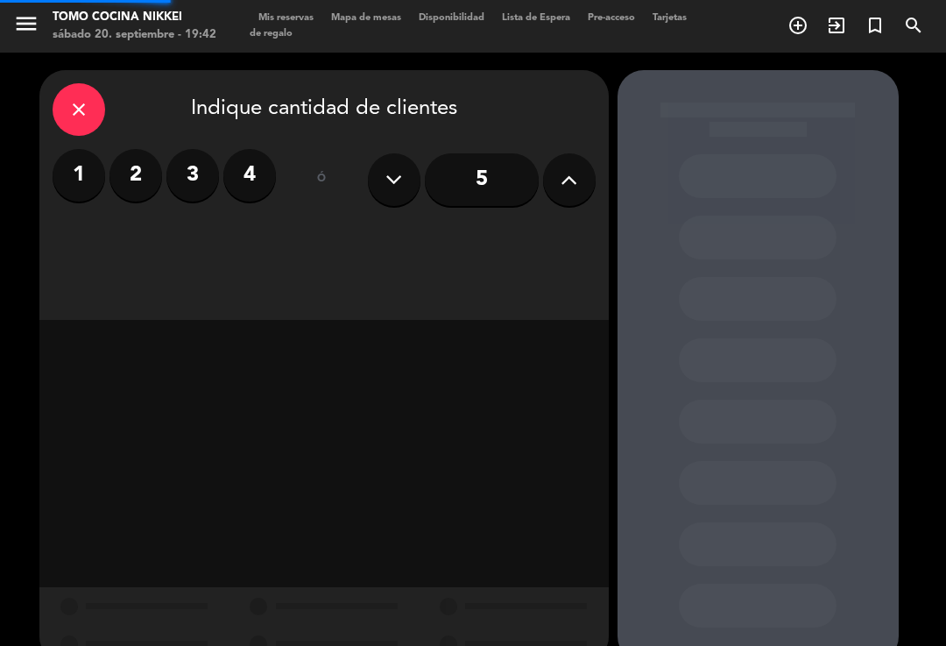
click at [797, 29] on icon "add_circle_outline" at bounding box center [798, 25] width 21 height 21
click at [141, 200] on label "2" at bounding box center [136, 175] width 53 height 53
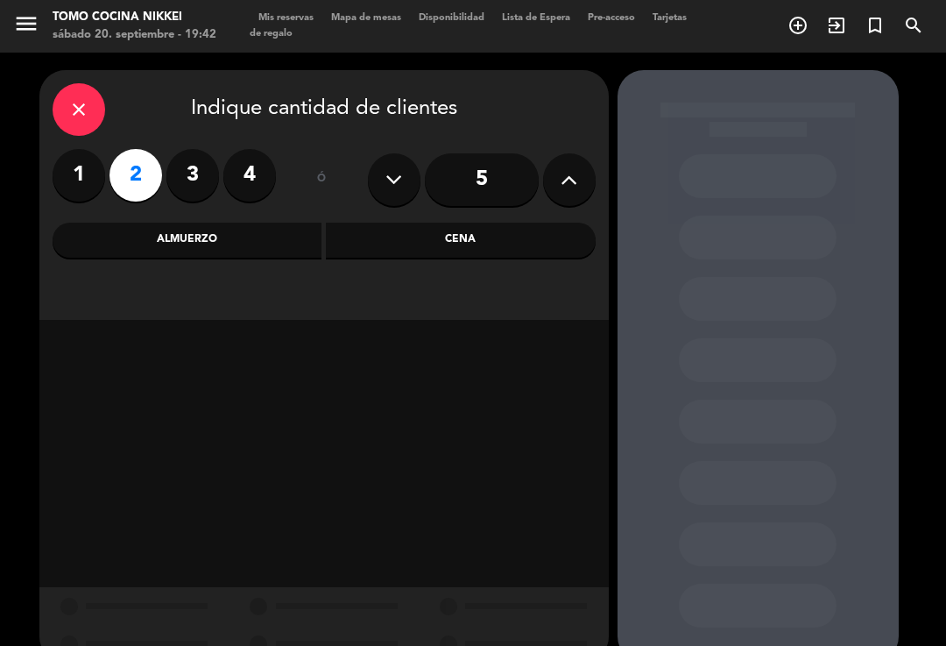
click at [385, 230] on div "Cena" at bounding box center [461, 240] width 270 height 35
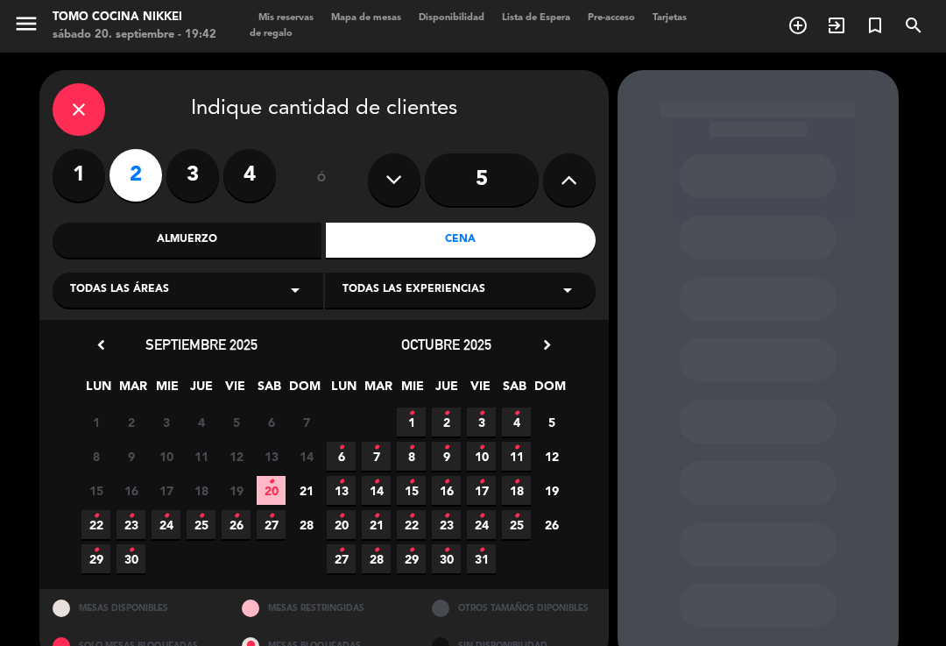
click at [96, 517] on icon "•" at bounding box center [96, 516] width 6 height 28
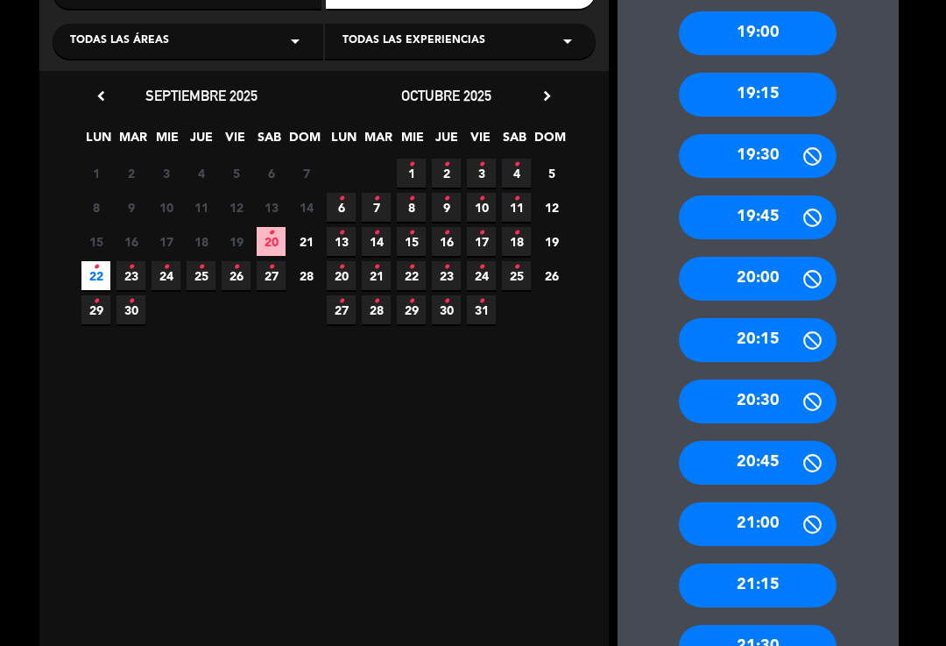
scroll to position [245, 0]
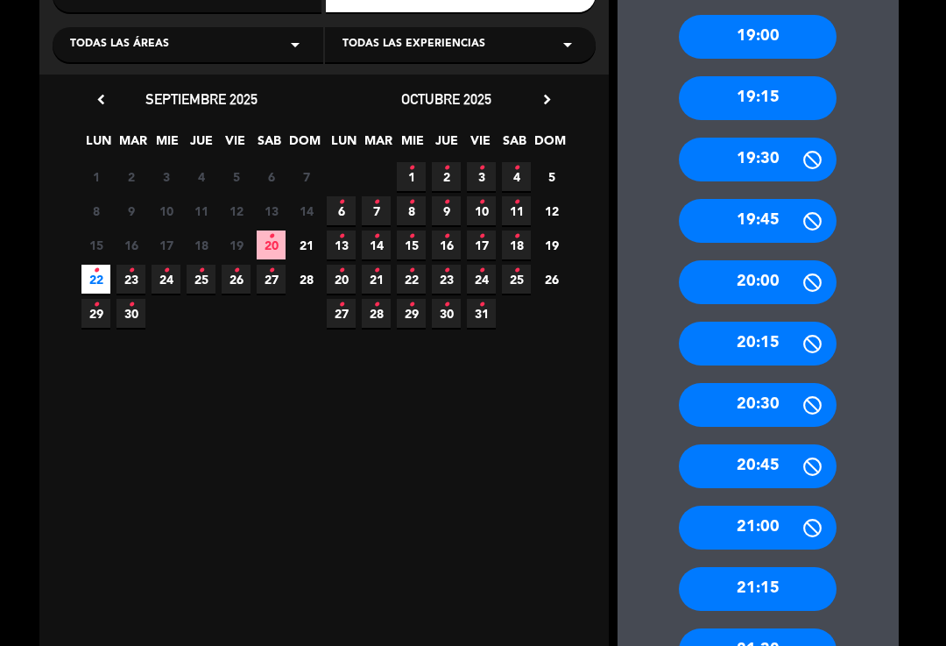
click at [760, 575] on div "21:15" at bounding box center [758, 589] width 158 height 44
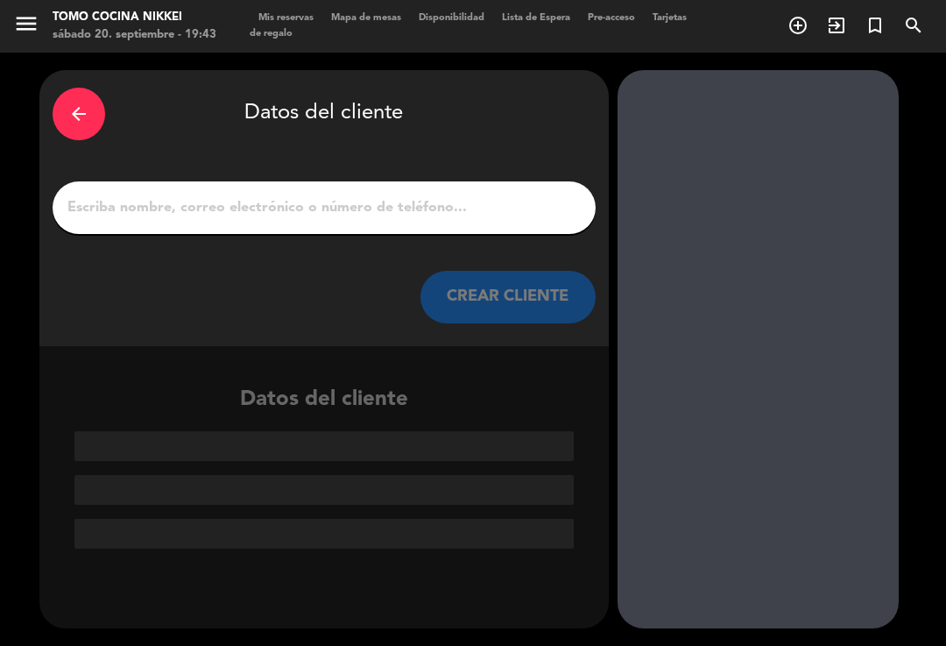
click at [540, 195] on input "1" at bounding box center [324, 207] width 517 height 25
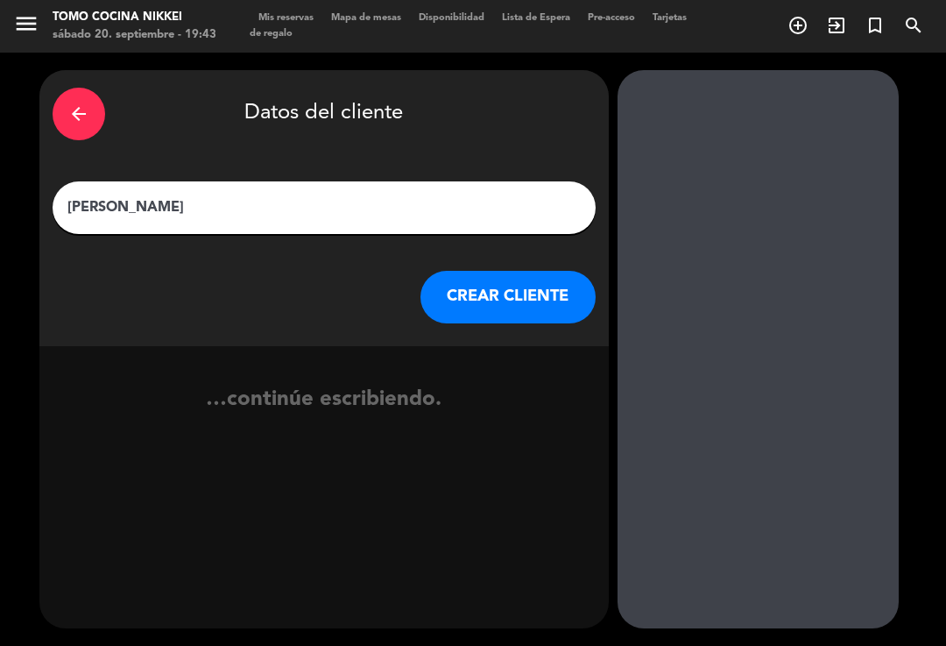
type input "Jason Ng"
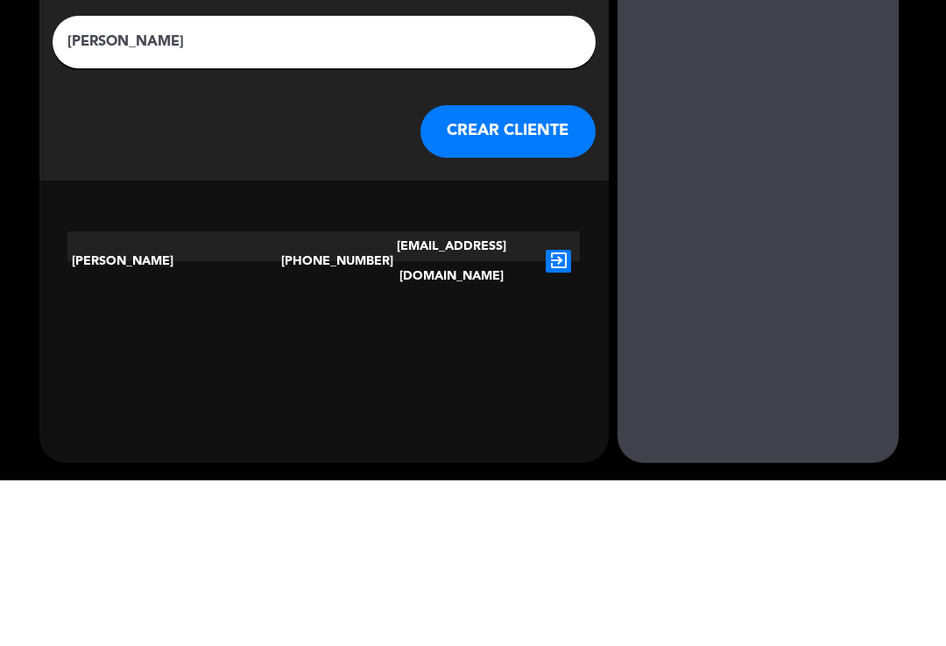
click at [567, 415] on icon "exit_to_app" at bounding box center [558, 426] width 25 height 23
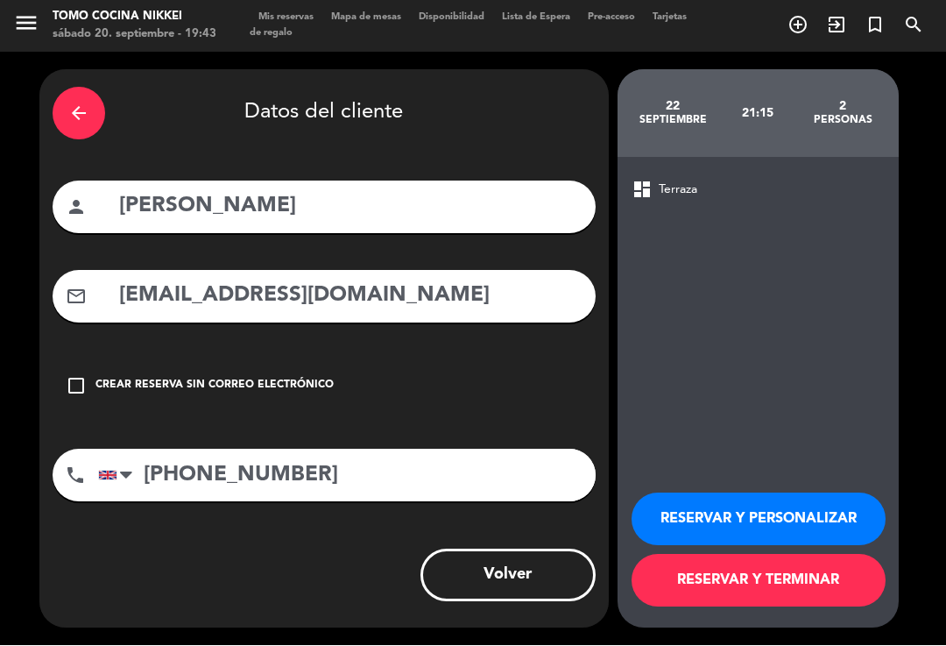
click at [823, 517] on button "RESERVAR Y PERSONALIZAR" at bounding box center [759, 519] width 254 height 53
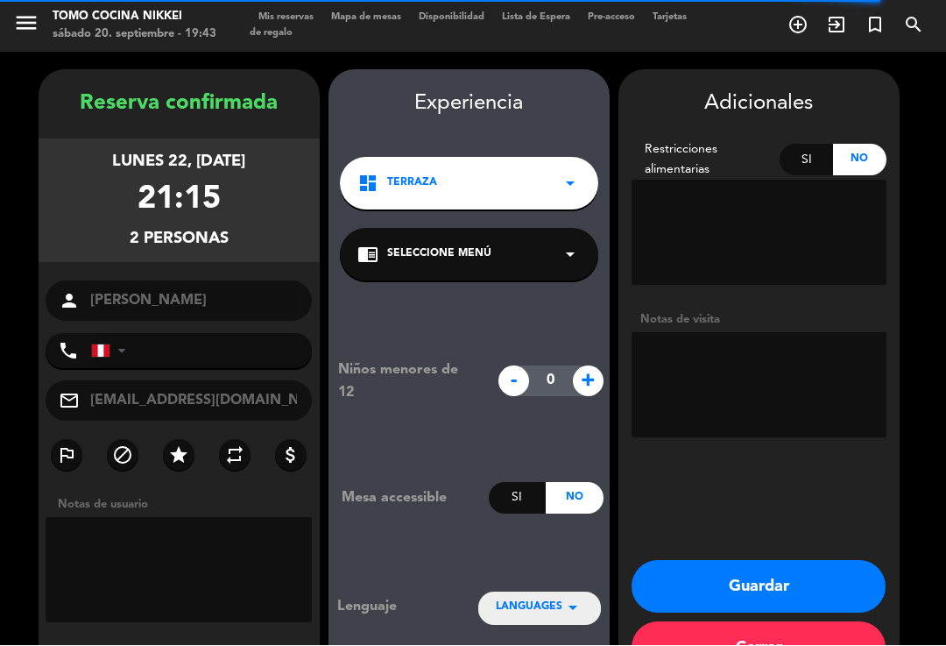
type input "+447517481352"
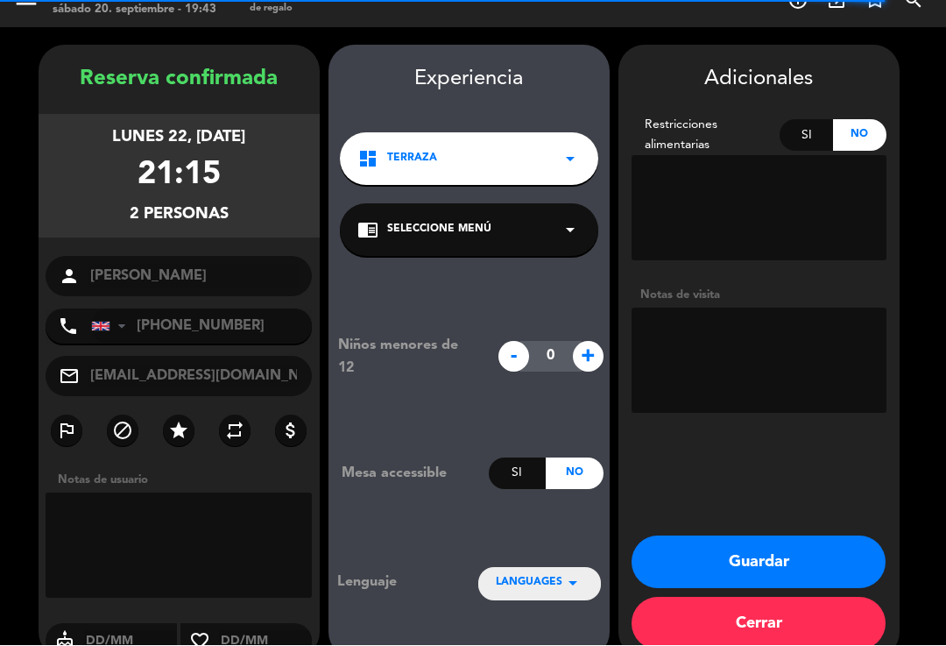
scroll to position [25, 0]
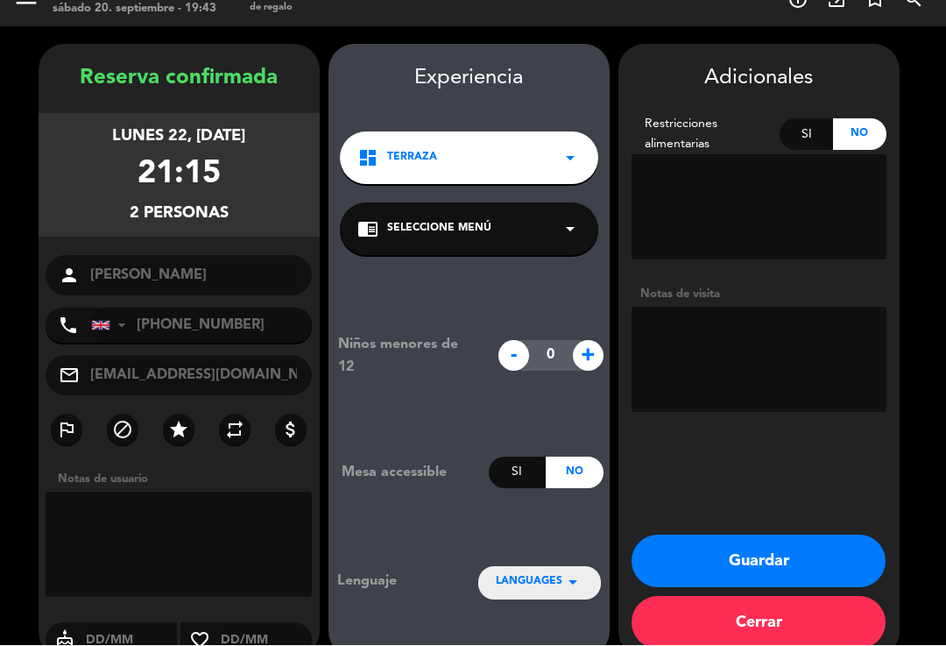
click at [808, 360] on textarea at bounding box center [759, 360] width 255 height 105
type textarea "1 intolerante a la lactosa. inglés"
click at [824, 535] on button "Guardar" at bounding box center [759, 561] width 254 height 53
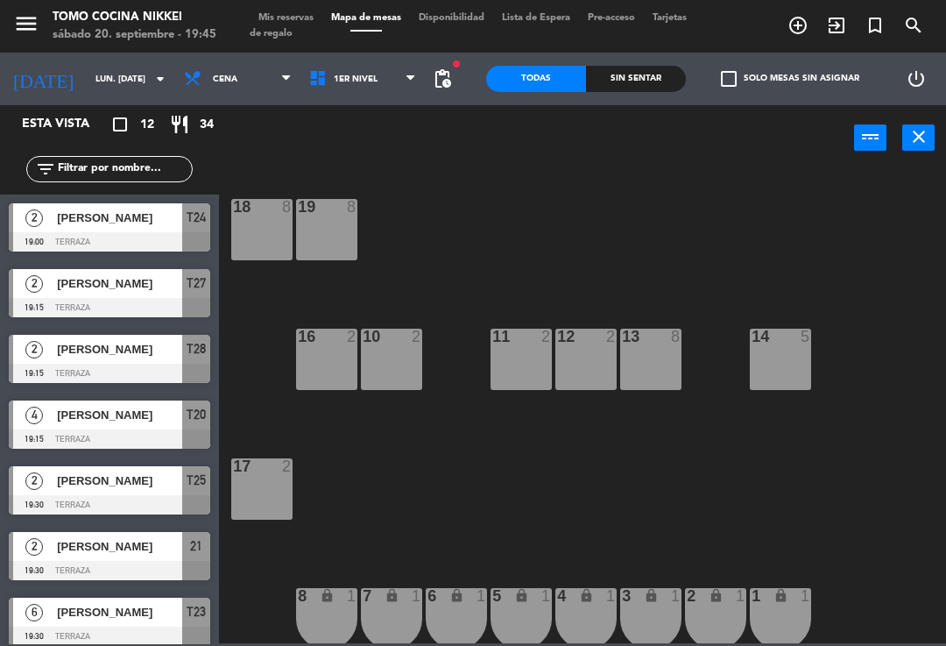
click at [267, 23] on span "Mis reservas" at bounding box center [286, 18] width 73 height 10
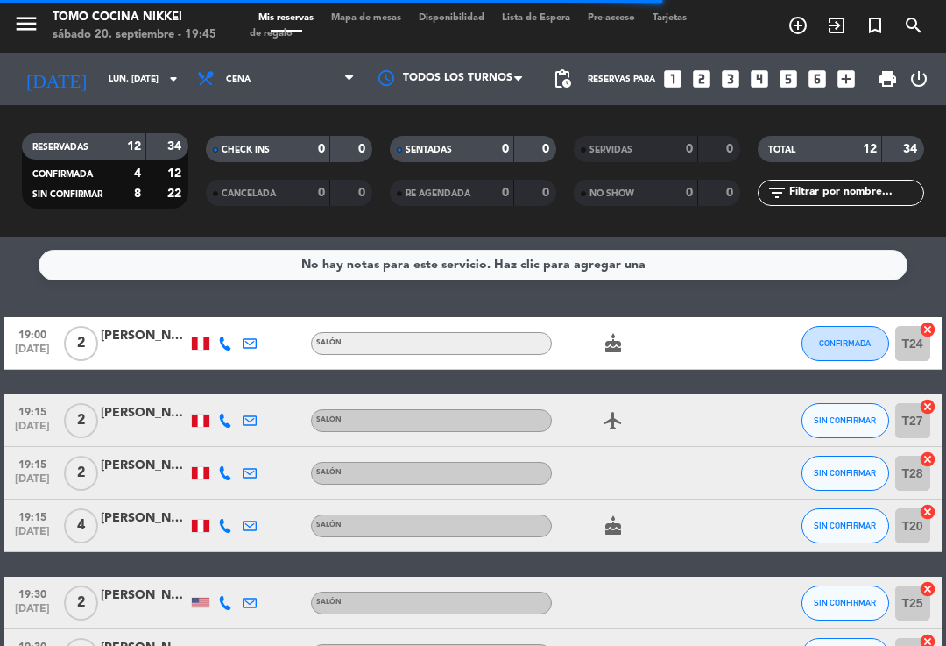
click at [125, 66] on input "lun. 22 sep." at bounding box center [160, 79] width 120 height 27
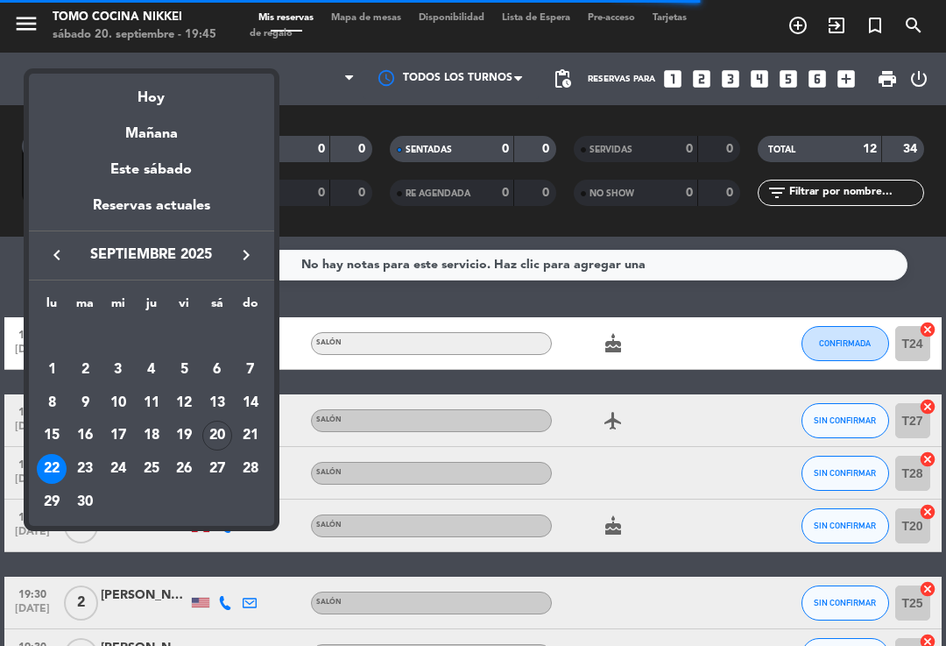
click at [141, 103] on div "Hoy" at bounding box center [151, 92] width 245 height 36
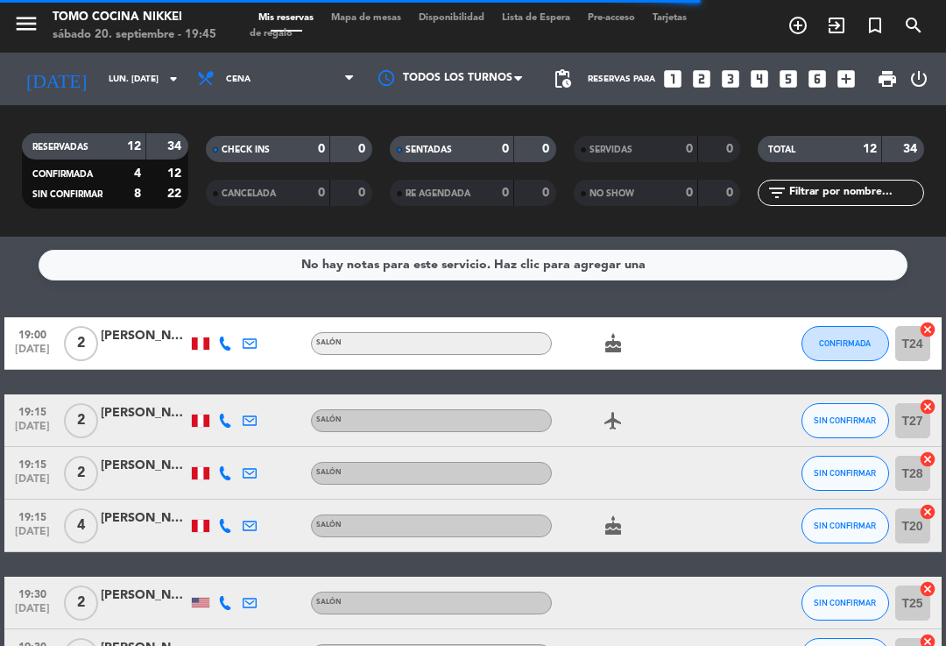
type input "sáb. [DATE]"
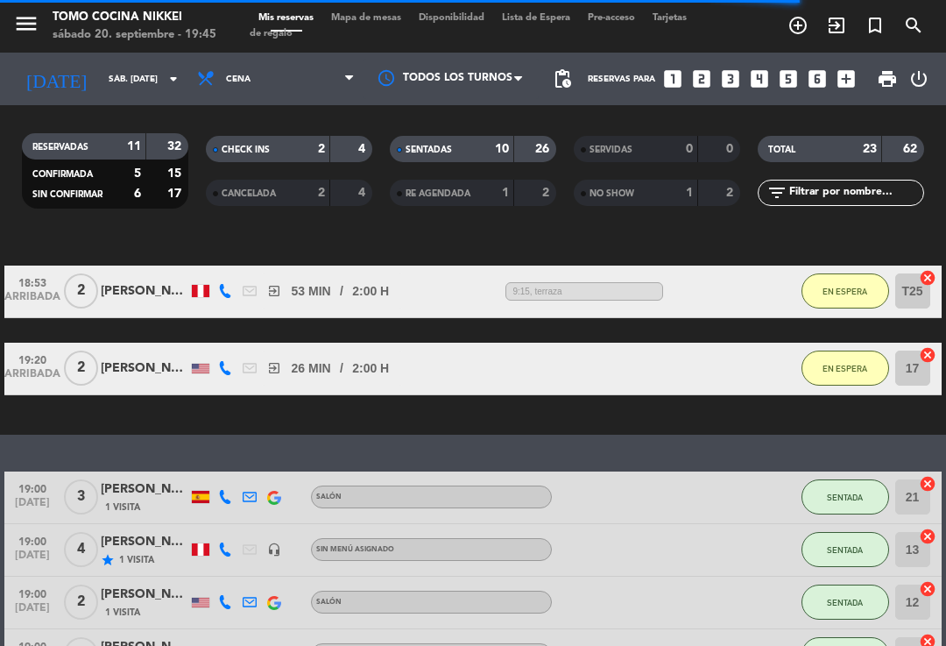
scroll to position [155, 0]
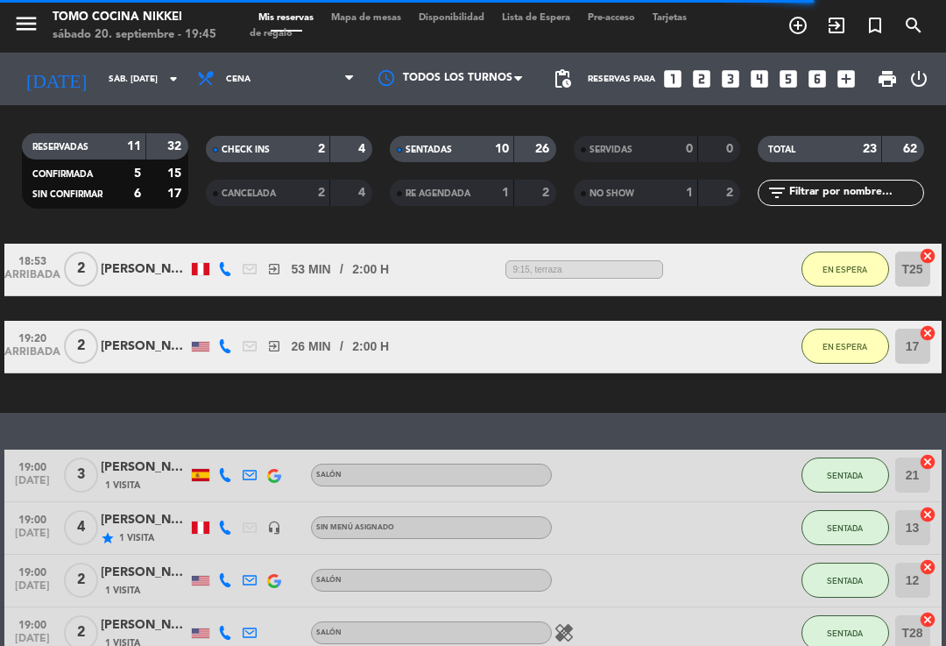
click at [504, 142] on div "SENTADAS 10 26" at bounding box center [473, 158] width 184 height 44
click at [509, 139] on div "10" at bounding box center [492, 149] width 35 height 20
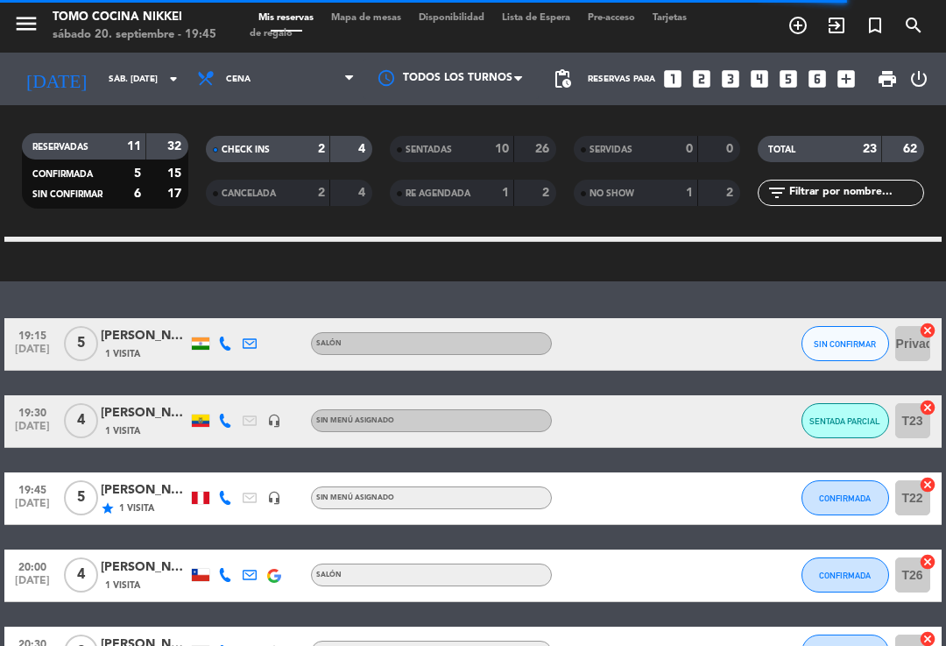
scroll to position [287, 0]
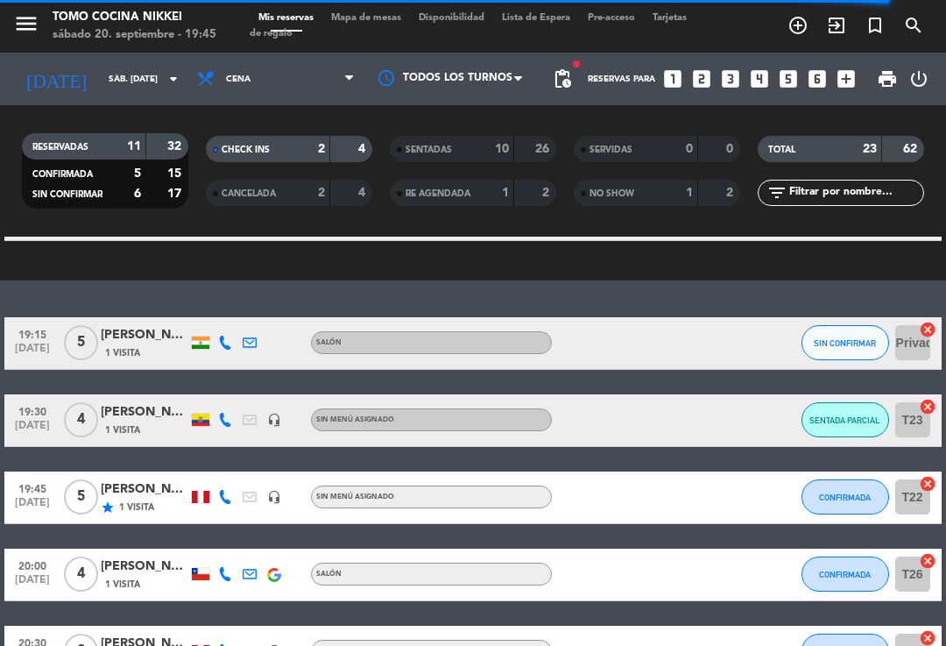
click at [803, 331] on div "SIN CONFIRMAR" at bounding box center [846, 343] width 88 height 52
click at [838, 325] on button "SIN CONFIRMAR" at bounding box center [846, 342] width 88 height 35
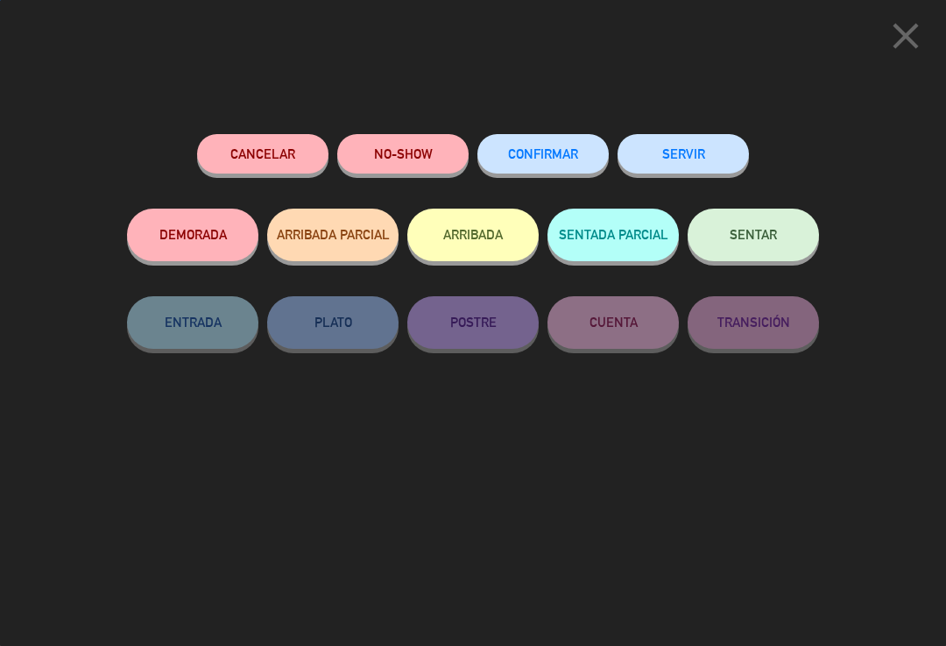
click at [445, 145] on button "NO-SHOW" at bounding box center [402, 153] width 131 height 39
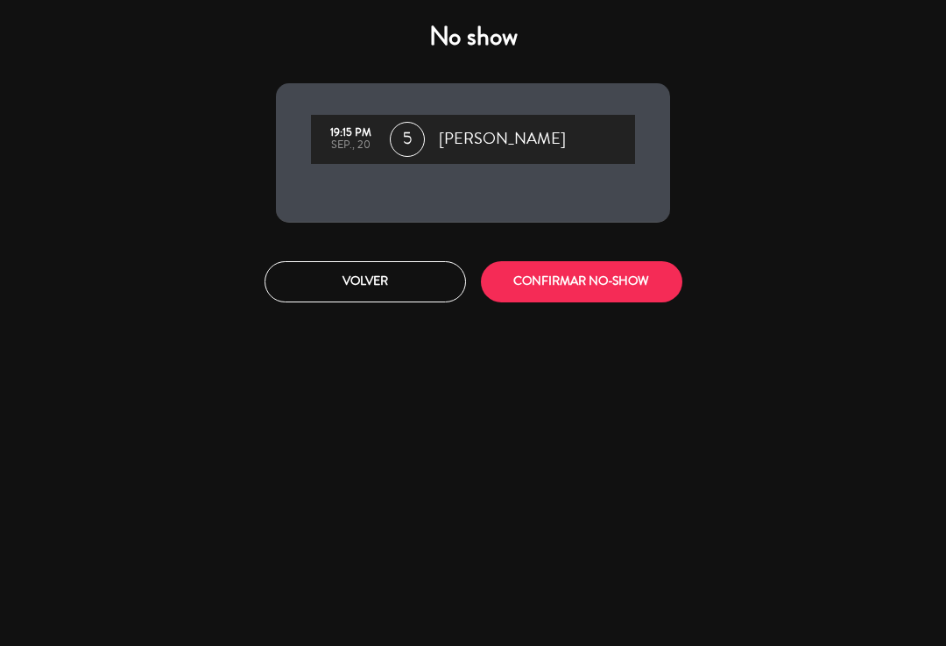
click at [357, 296] on button "Volver" at bounding box center [366, 281] width 202 height 41
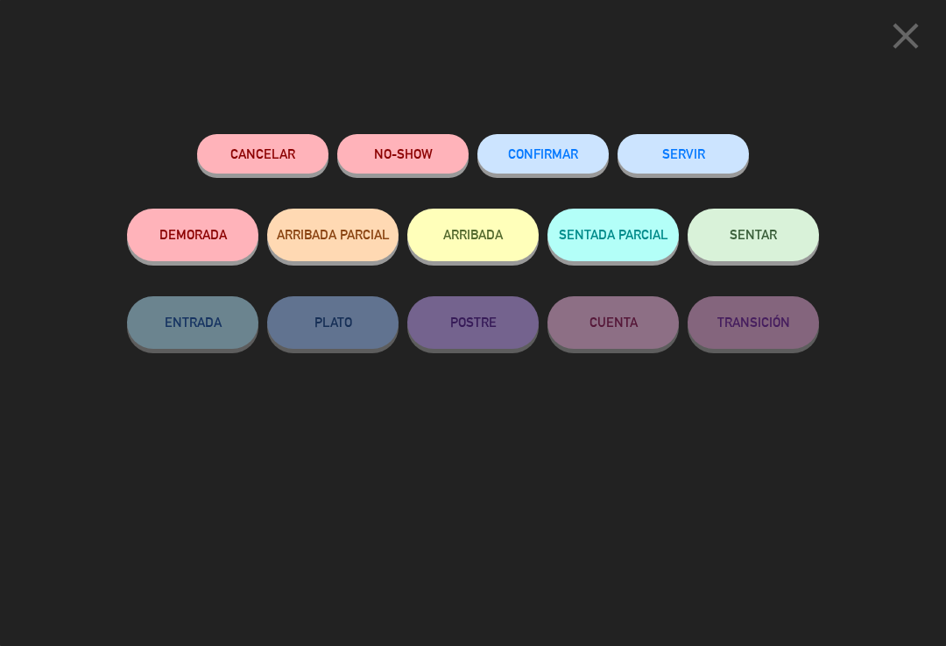
click at [889, 42] on icon "close" at bounding box center [906, 36] width 44 height 44
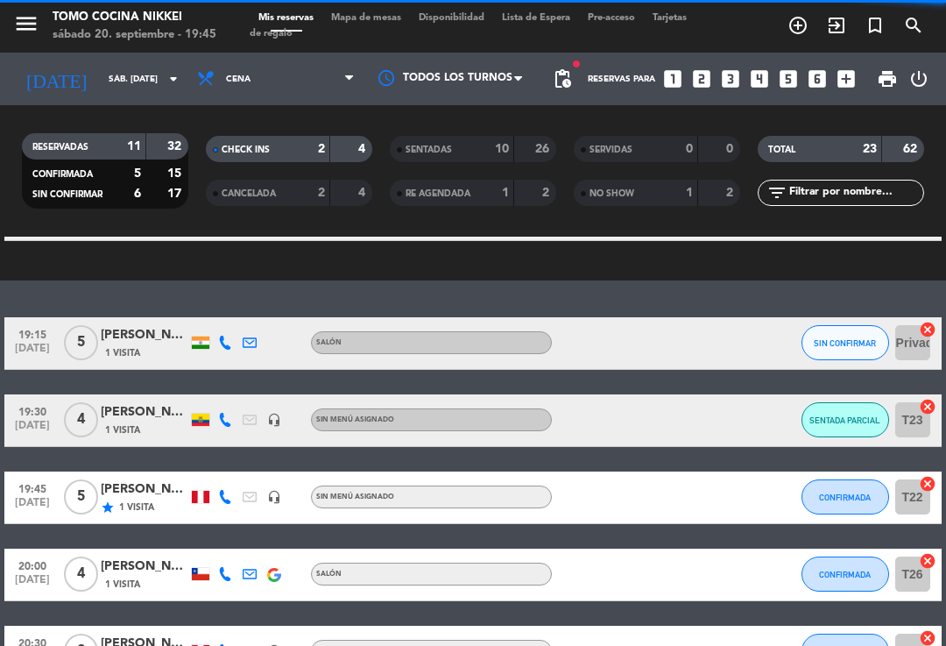
scroll to position [269, 0]
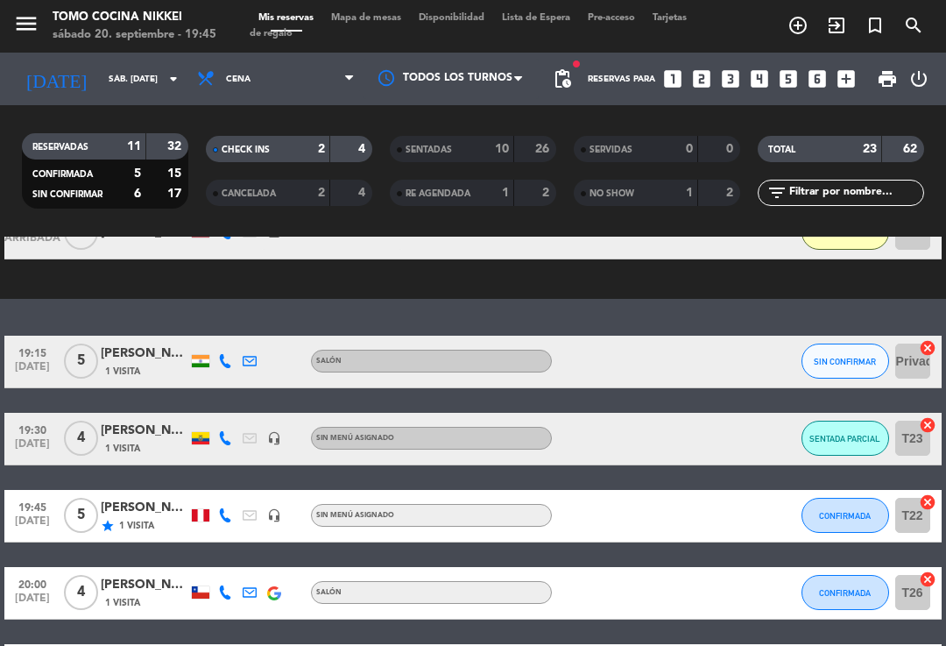
click at [851, 357] on span "SIN CONFIRMAR" at bounding box center [845, 362] width 62 height 10
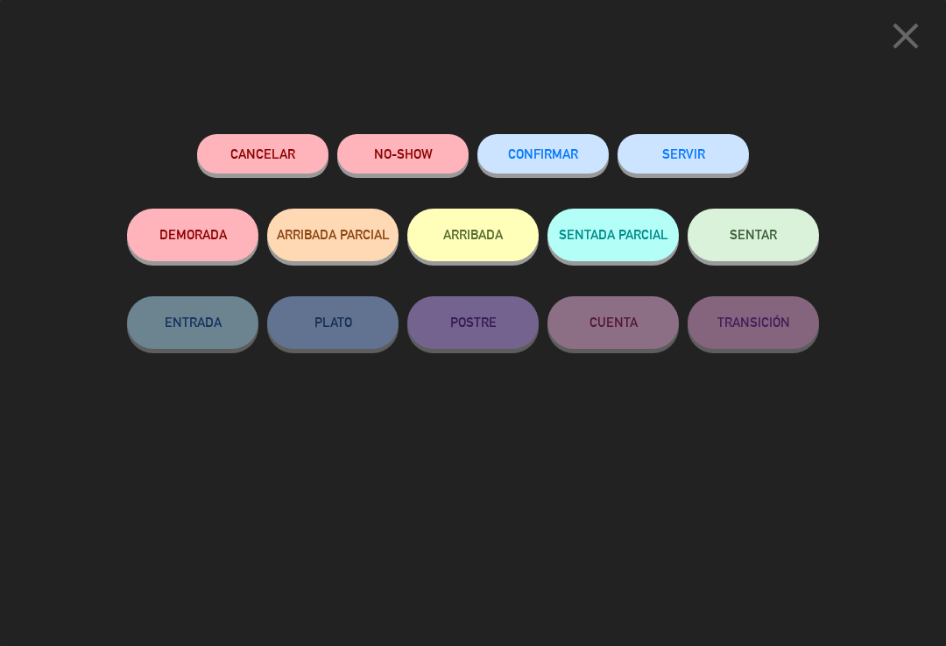
click at [407, 157] on button "NO-SHOW" at bounding box center [402, 153] width 131 height 39
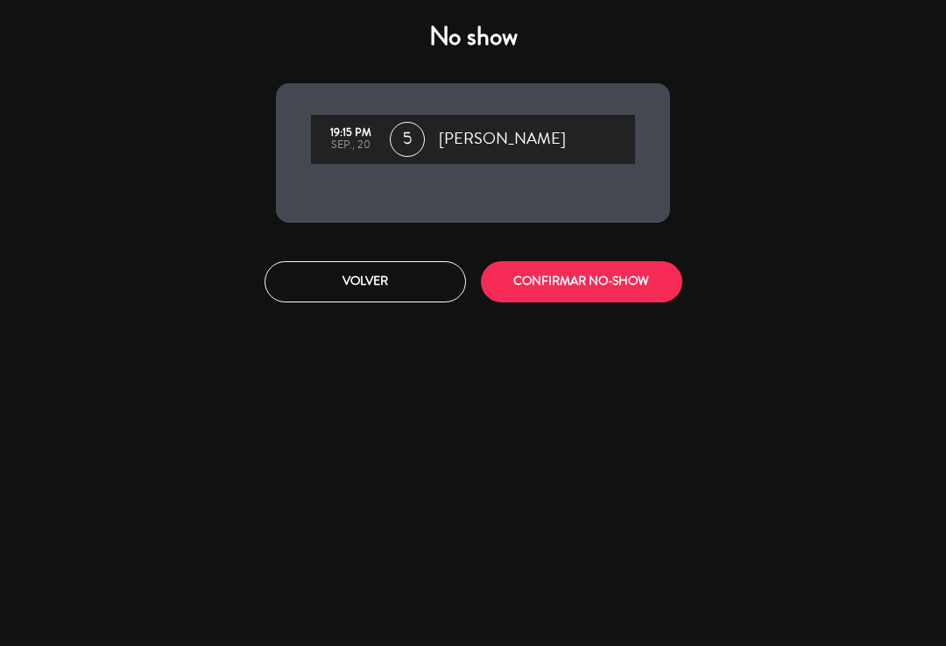
click at [645, 279] on button "CONFIRMAR NO-SHOW" at bounding box center [582, 281] width 202 height 41
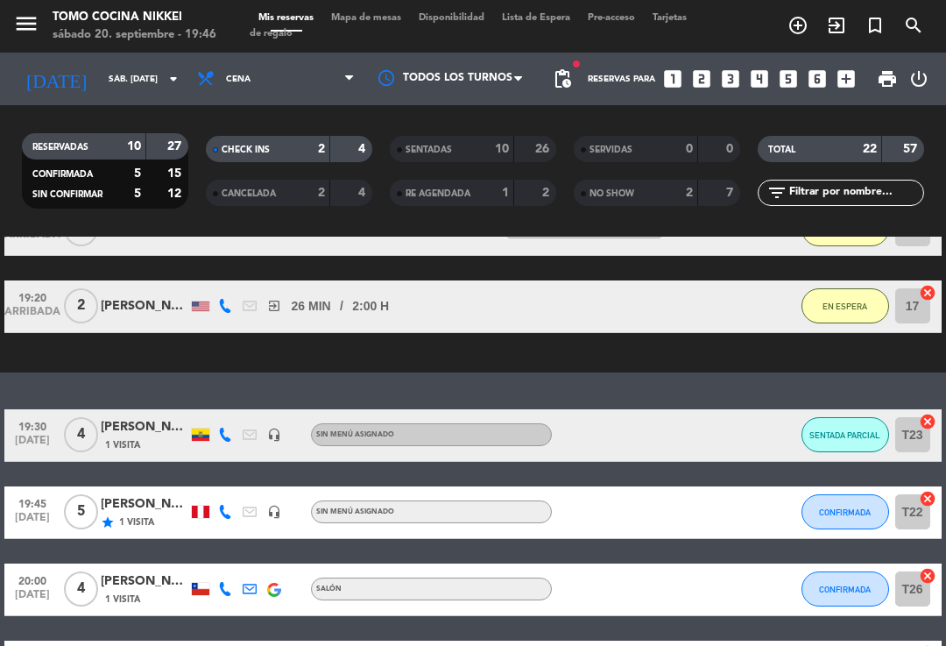
scroll to position [196, 0]
